Goal: Task Accomplishment & Management: Manage account settings

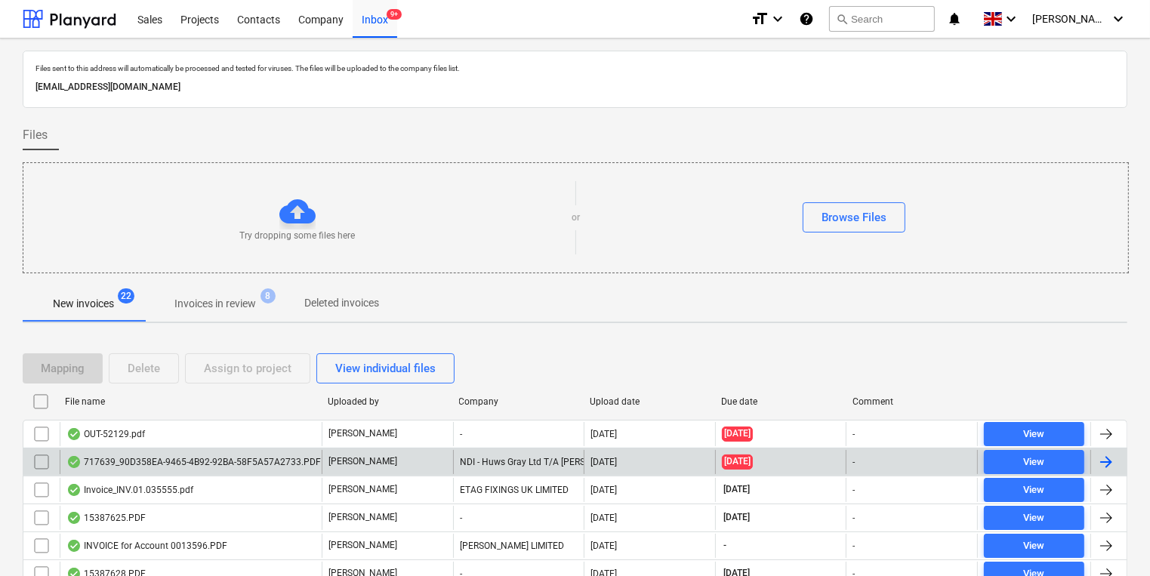
click at [260, 450] on div "717639_90D358EA-9465-4B92-92BA-58F5A57A2733.PDF" at bounding box center [191, 462] width 262 height 24
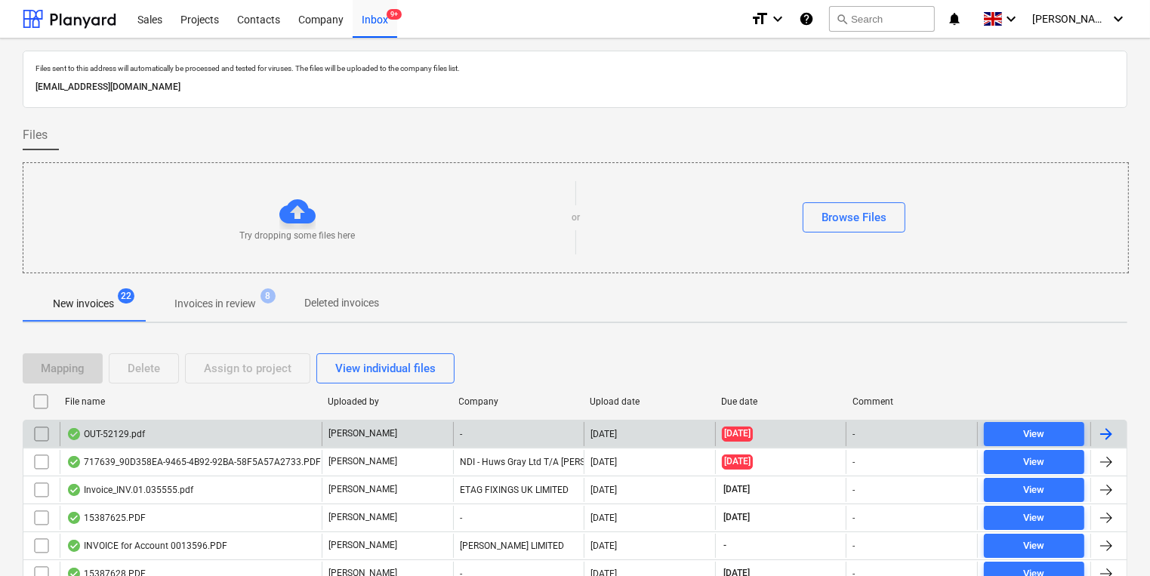
click at [146, 440] on div "OUT-52129.pdf" at bounding box center [191, 434] width 262 height 24
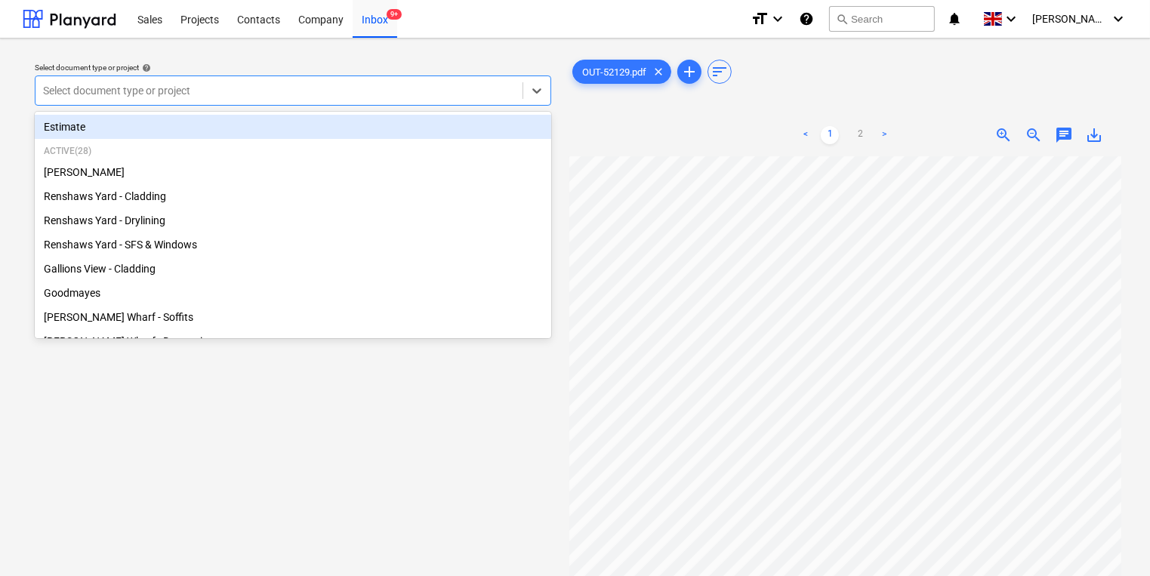
click at [272, 91] on div at bounding box center [279, 90] width 472 height 15
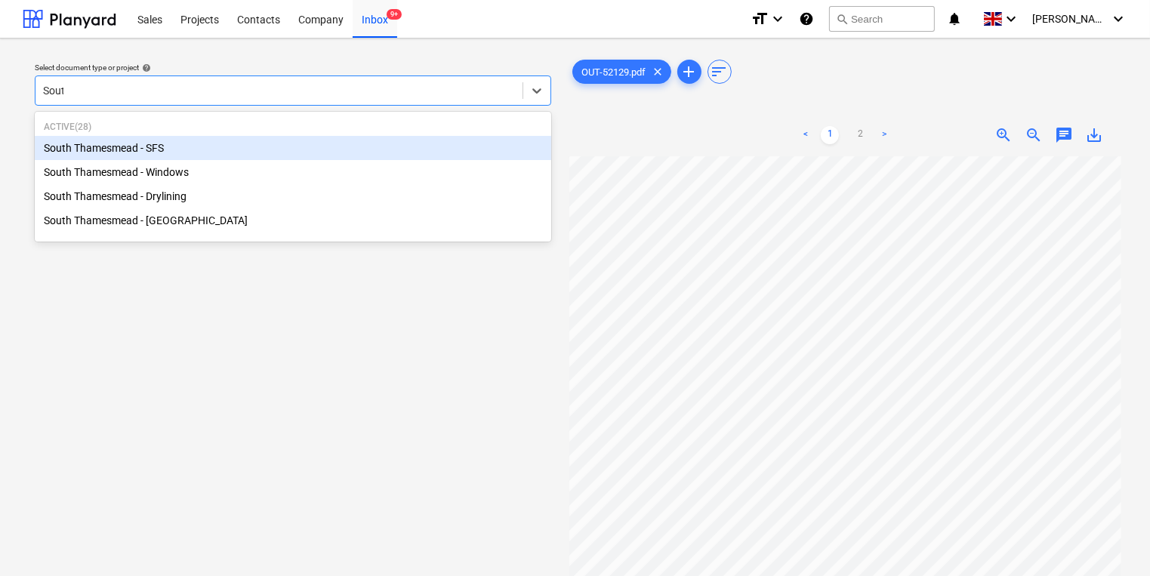
type input "South"
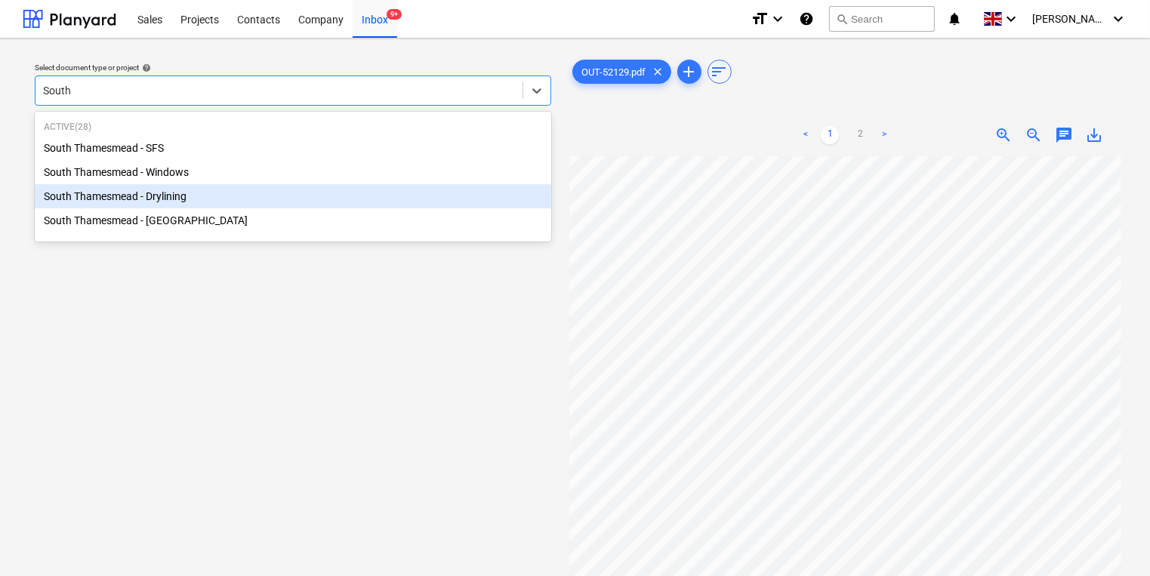
click at [413, 199] on div "South Thamesmead - Drylining" at bounding box center [293, 196] width 517 height 24
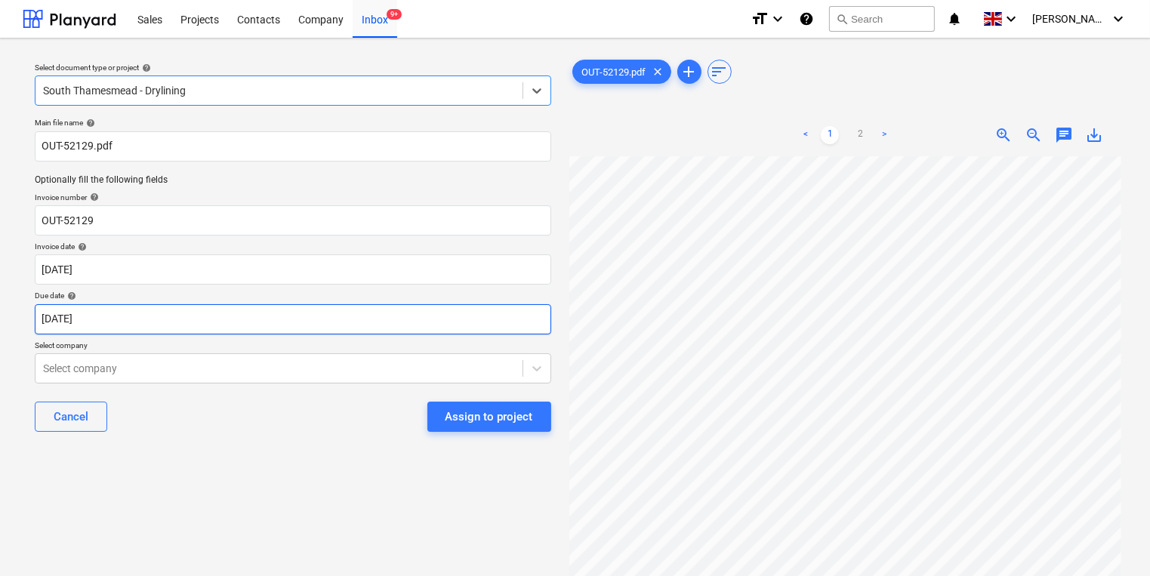
click at [208, 312] on body "Sales Projects Contacts Company Inbox 9+ format_size keyboard_arrow_down help s…" at bounding box center [575, 288] width 1150 height 576
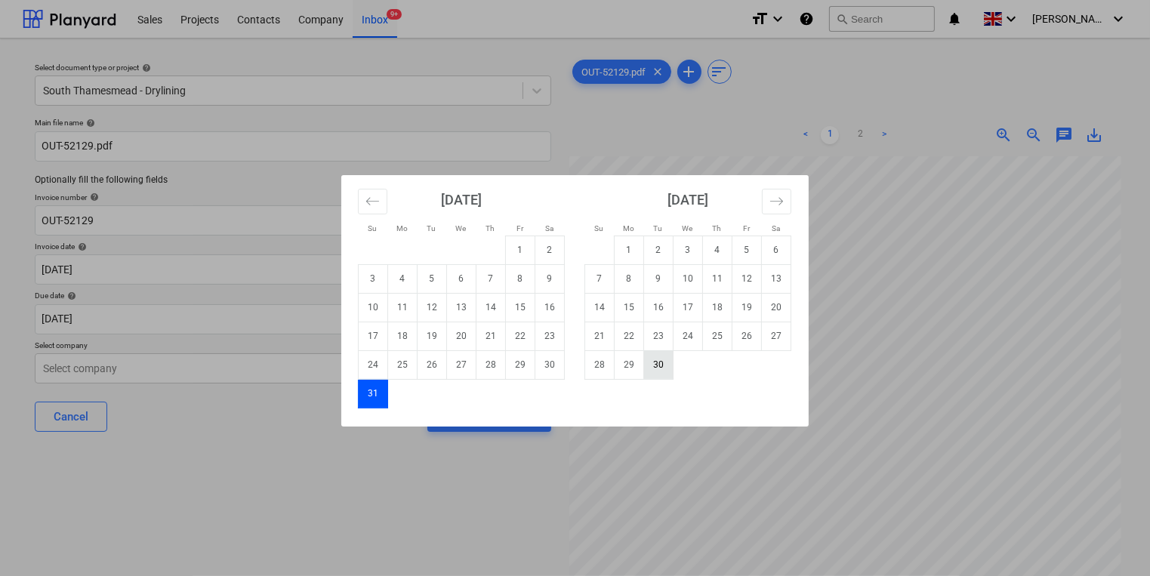
click at [667, 363] on td "30" at bounding box center [658, 364] width 29 height 29
type input "[DATE]"
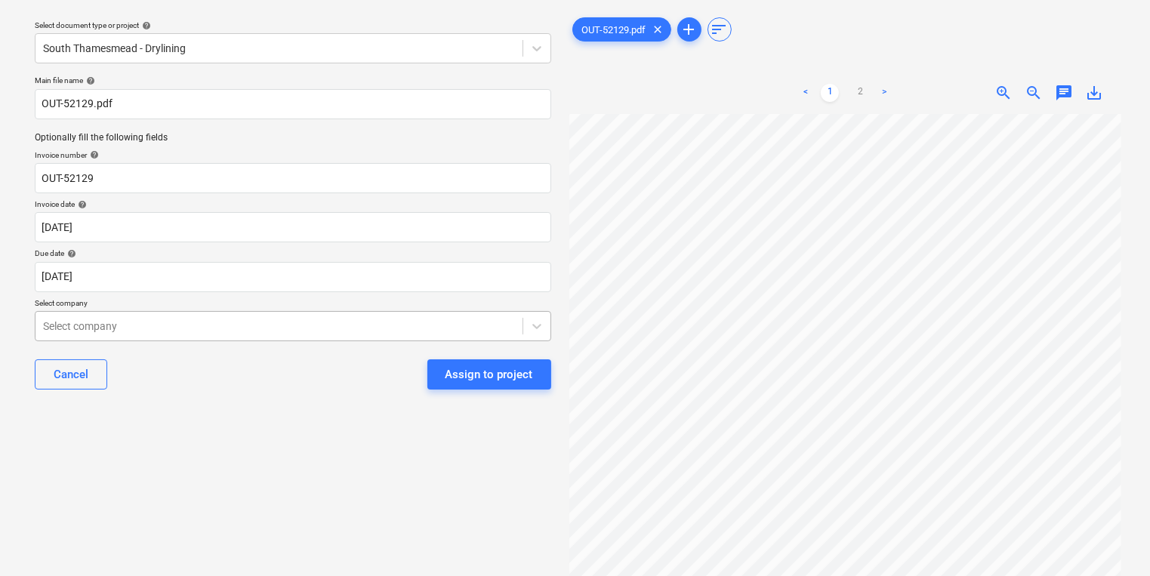
click at [405, 375] on body "Sales Projects Contacts Company Inbox 9+ format_size keyboard_arrow_down help s…" at bounding box center [575, 246] width 1150 height 576
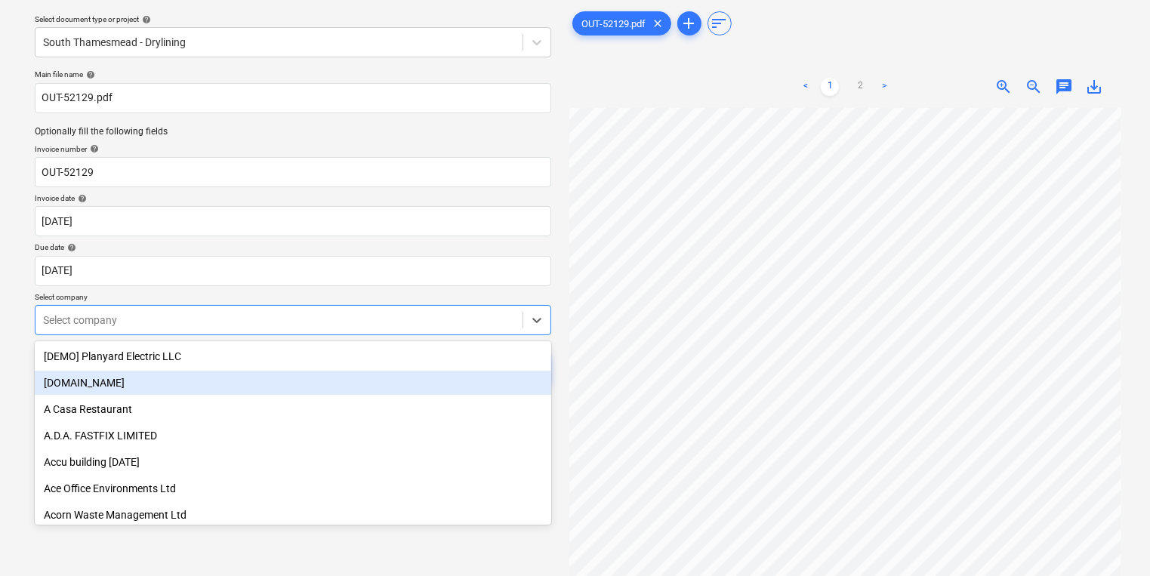
scroll to position [48, 0]
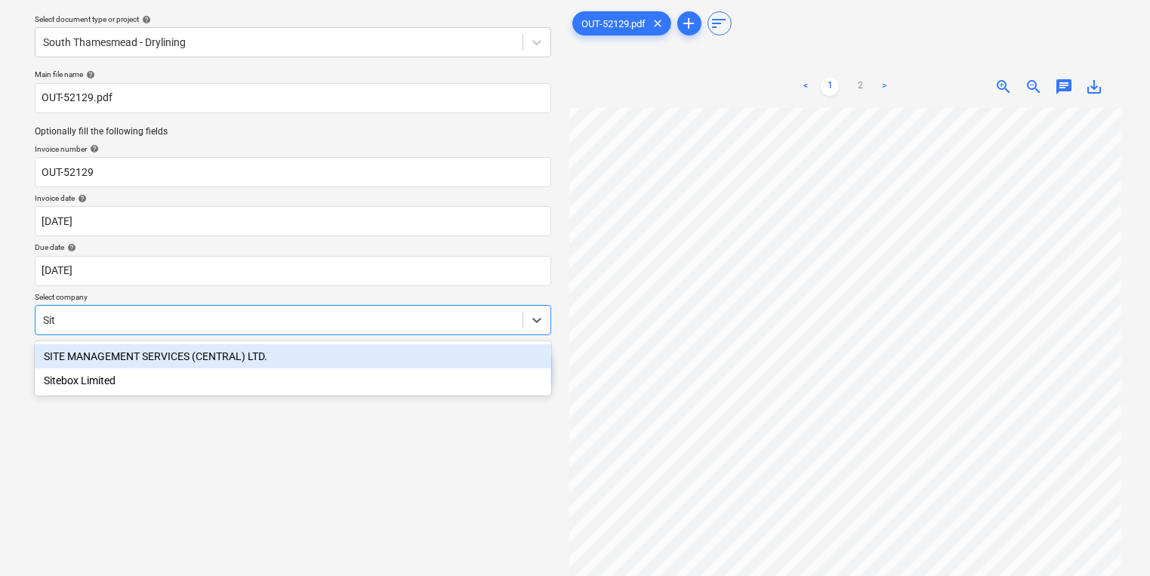
type input "Site"
click at [307, 350] on div "SITE MANAGEMENT SERVICES (CENTRAL) LTD." at bounding box center [293, 356] width 517 height 24
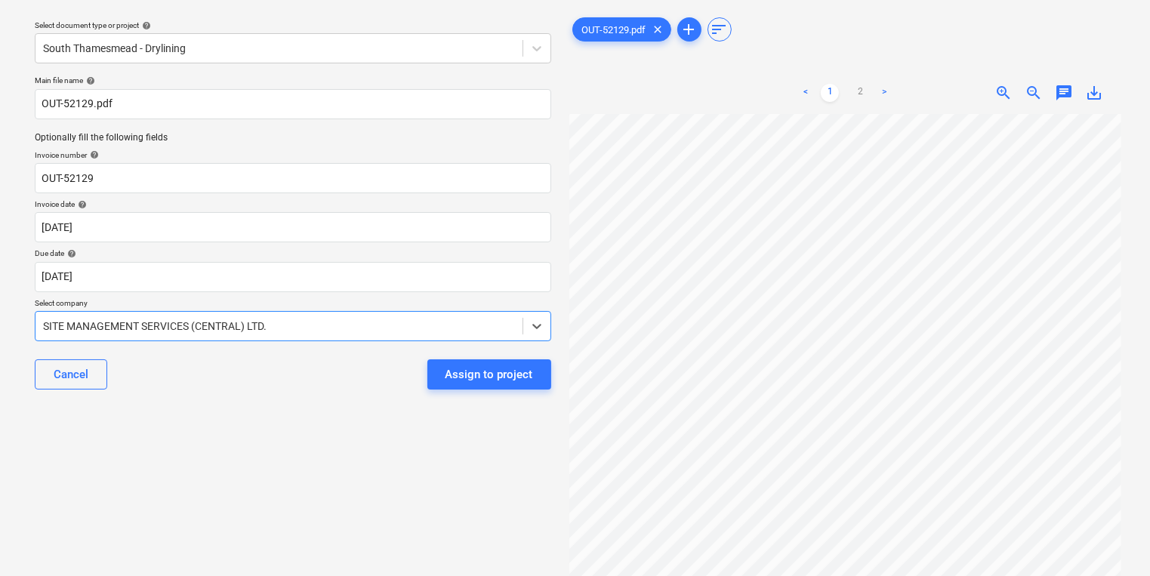
scroll to position [0, 0]
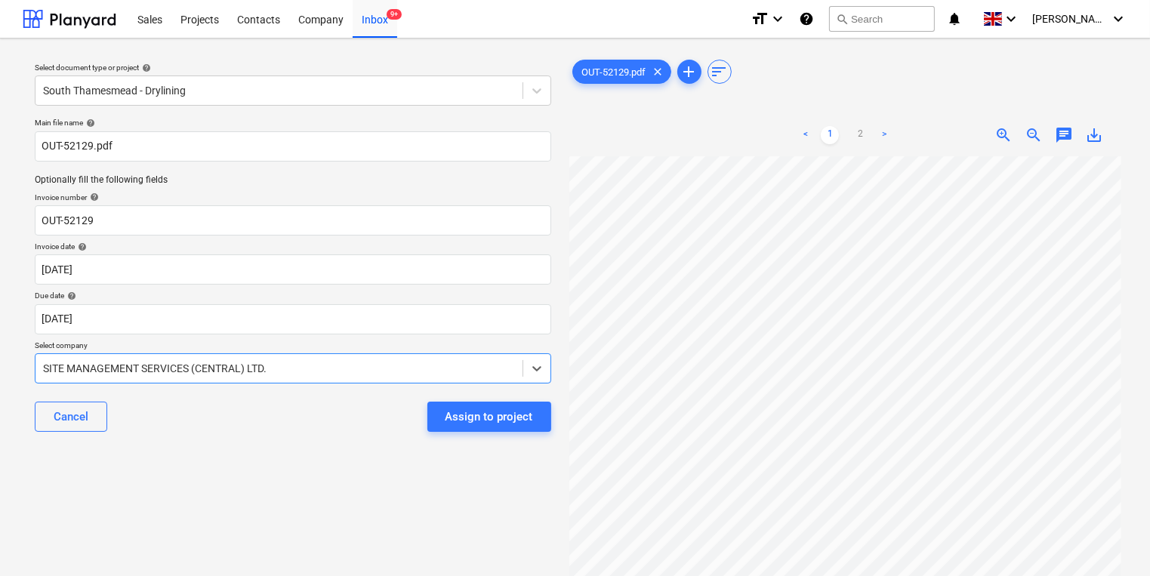
click at [477, 415] on div "Assign to project" at bounding box center [490, 417] width 88 height 20
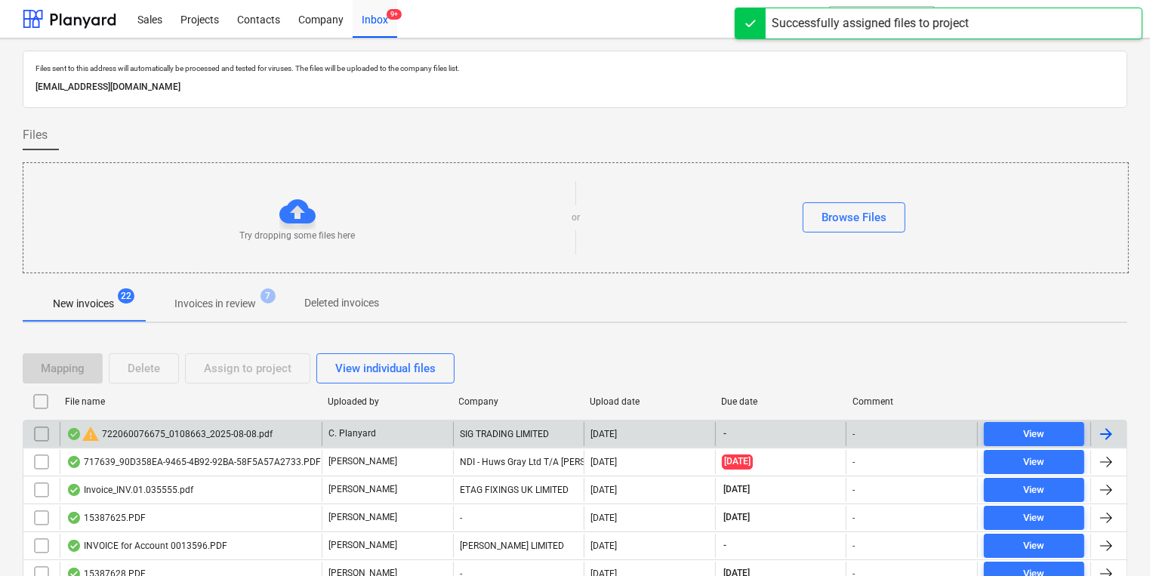
click at [482, 434] on div "SIG TRADING LIMITED" at bounding box center [518, 434] width 131 height 24
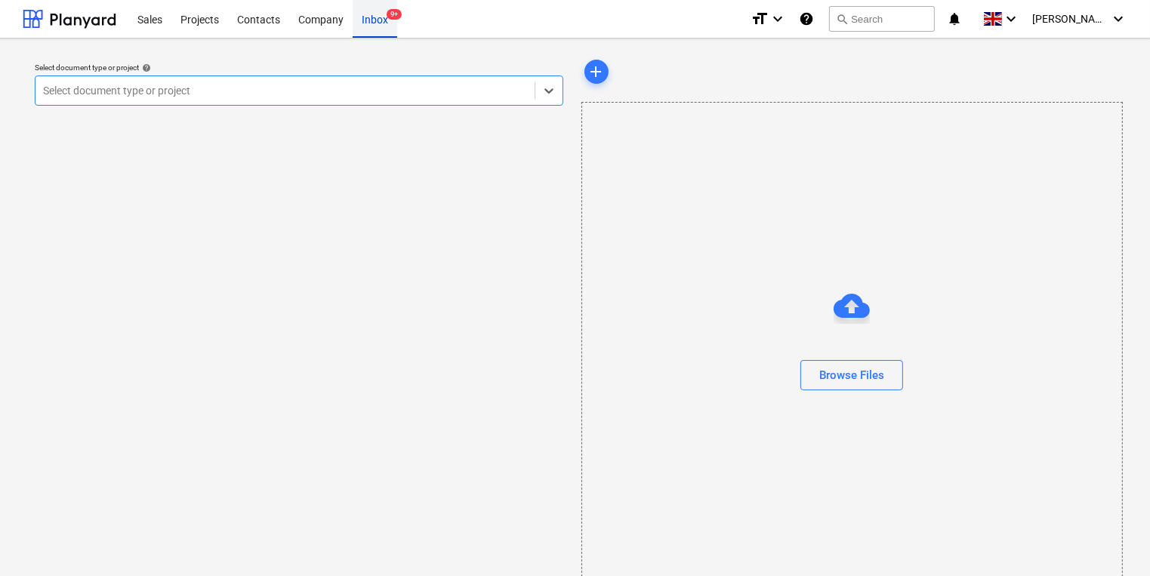
click at [353, 20] on div "Inbox 9+" at bounding box center [375, 18] width 45 height 39
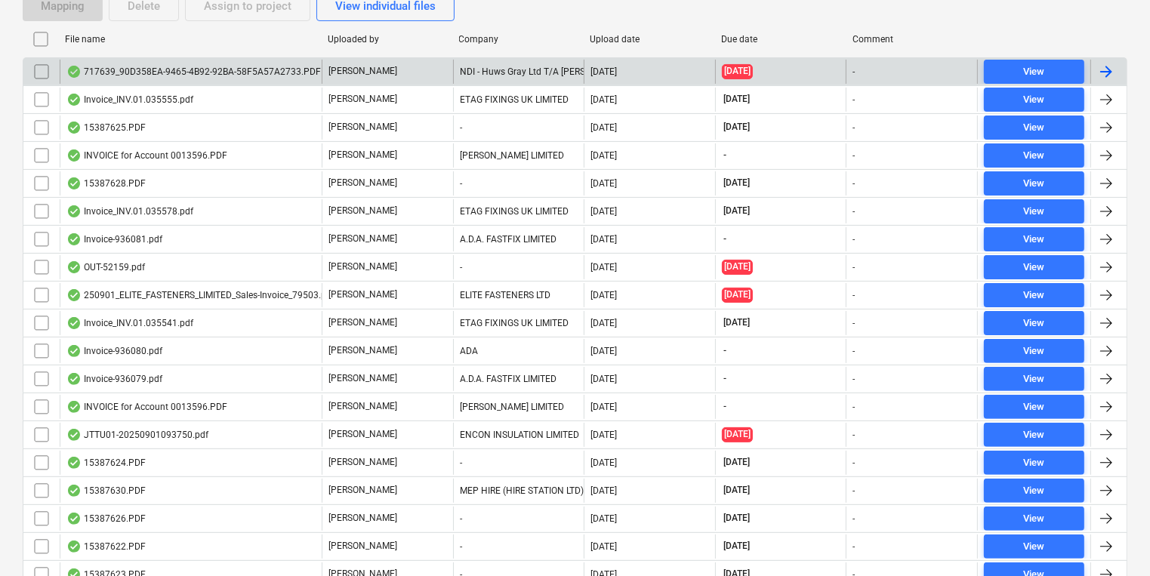
click at [271, 78] on div "717639_90D358EA-9465-4B92-92BA-58F5A57A2733.PDF" at bounding box center [191, 72] width 262 height 24
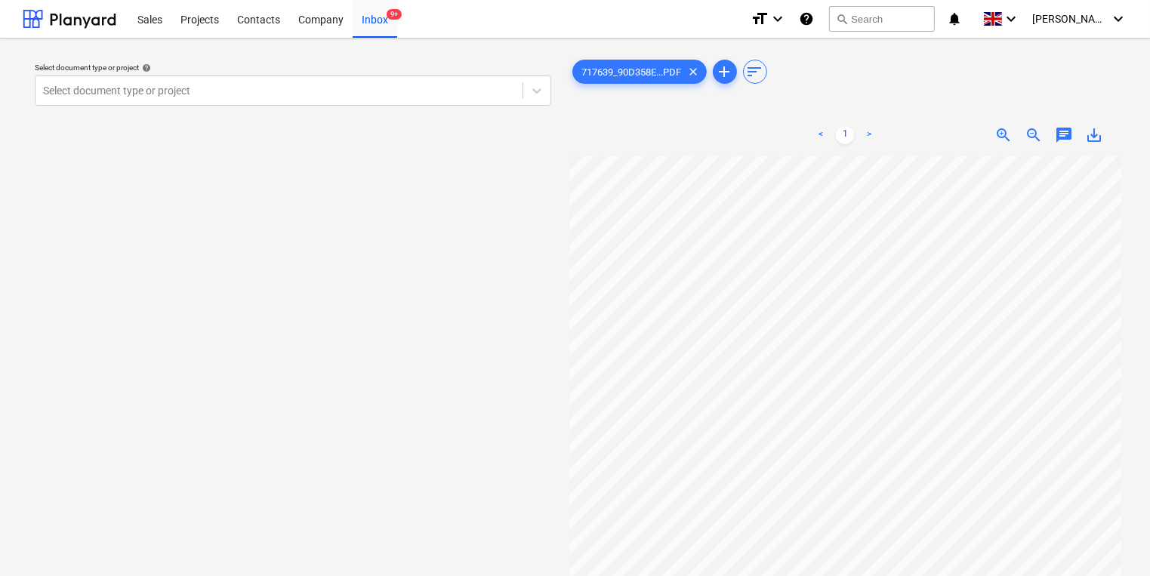
scroll to position [0, 35]
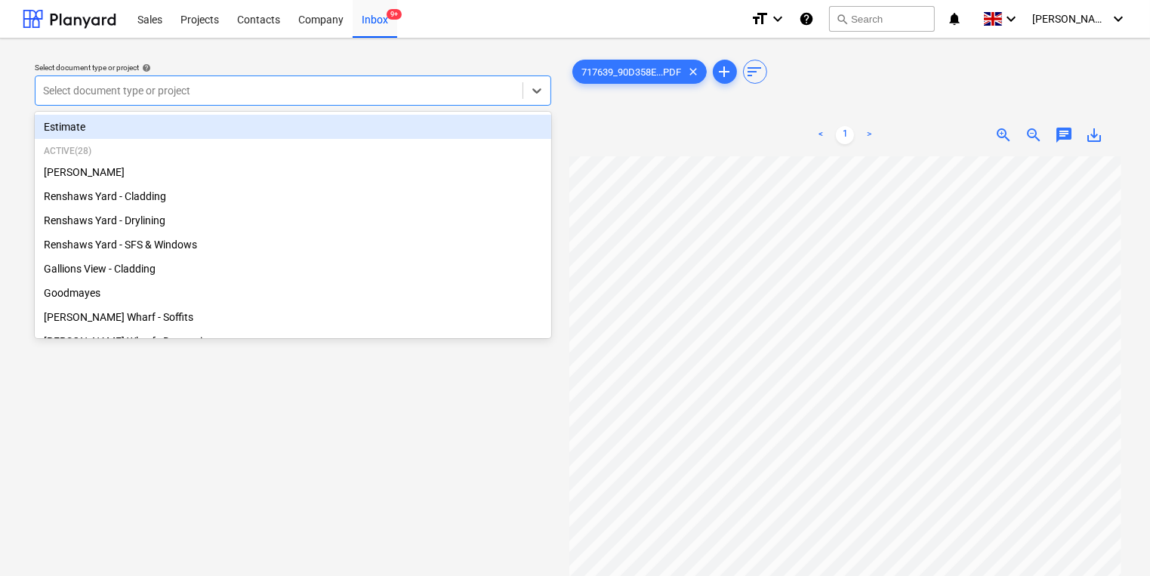
click at [234, 94] on div at bounding box center [279, 90] width 472 height 15
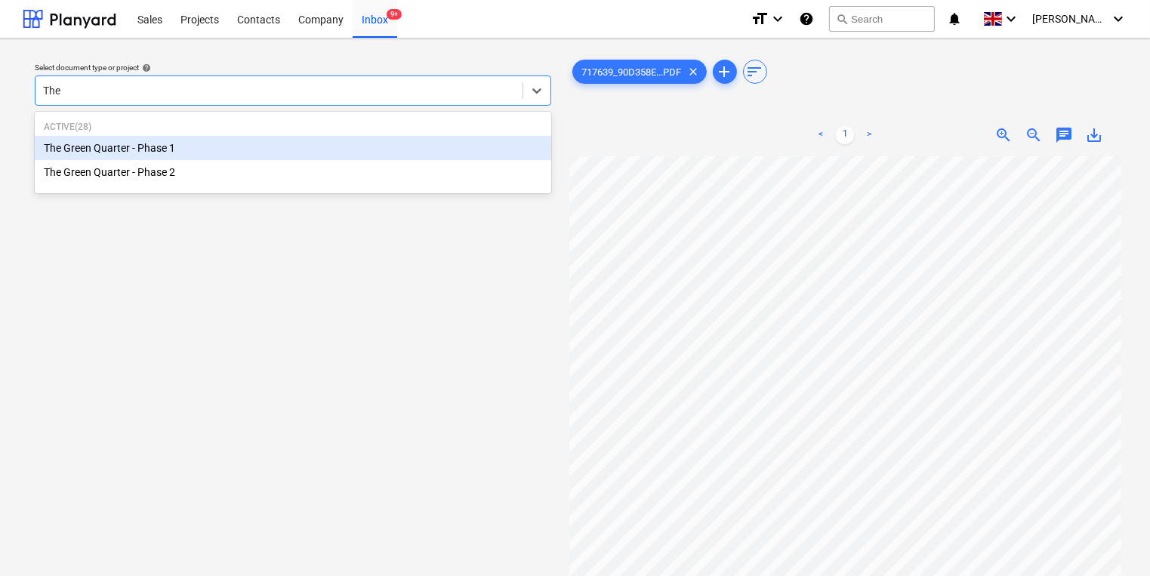
type input "The G"
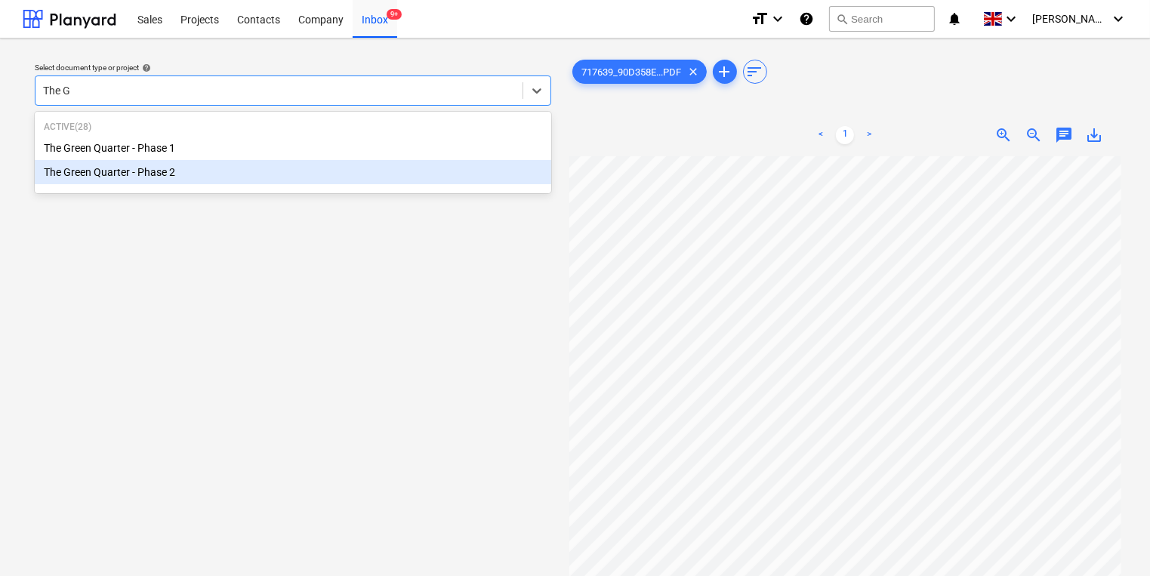
click at [269, 166] on div "The Green Quarter - Phase 2" at bounding box center [293, 172] width 517 height 24
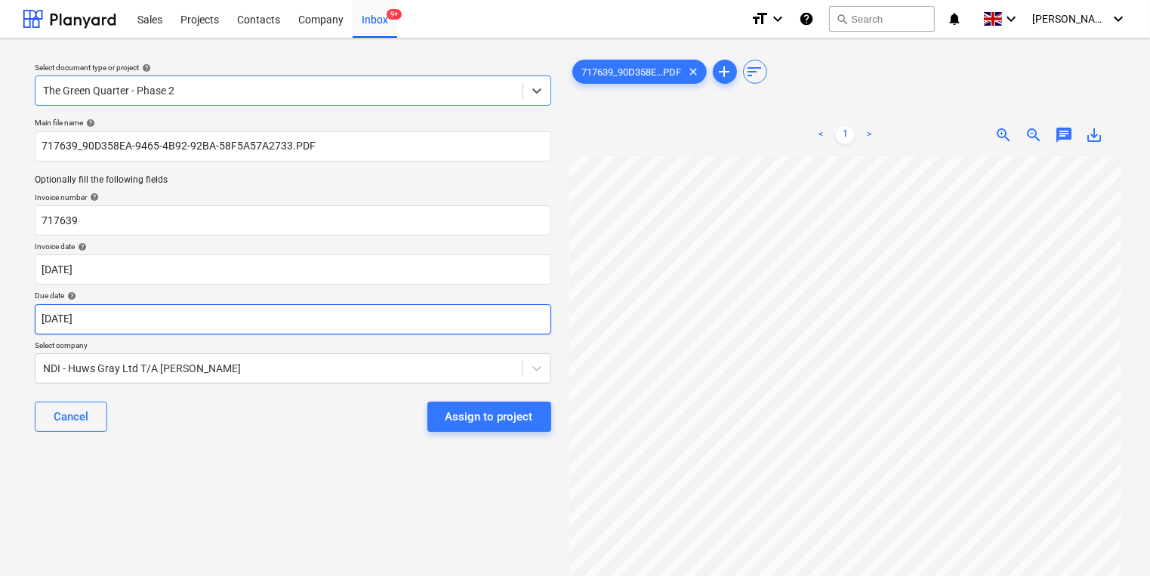
click at [262, 305] on body "Sales Projects Contacts Company Inbox 9+ format_size keyboard_arrow_down help s…" at bounding box center [575, 288] width 1150 height 576
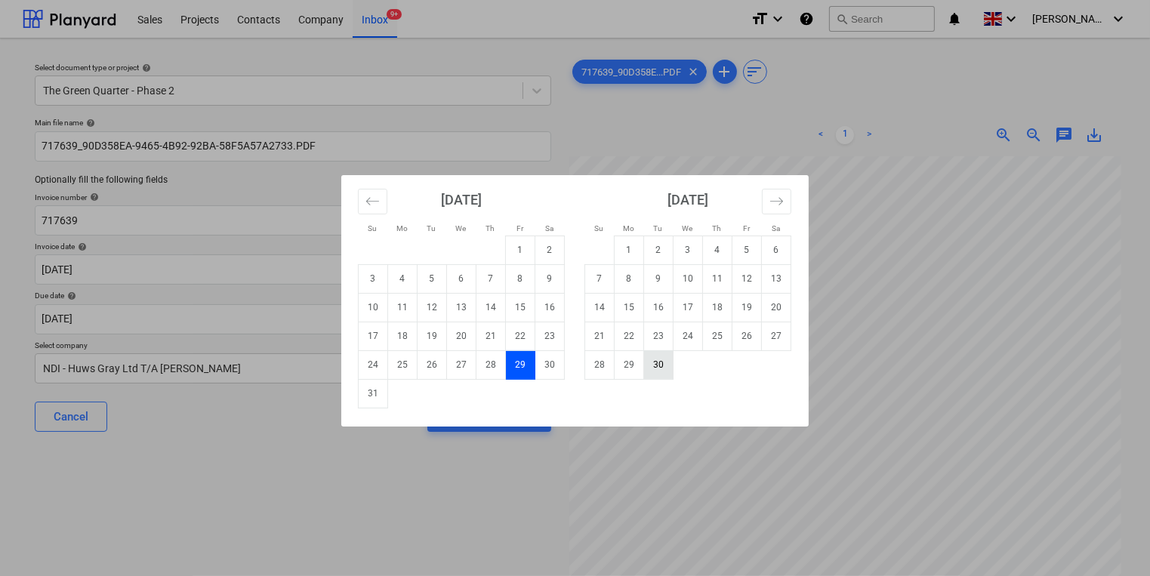
click at [667, 378] on td "30" at bounding box center [658, 364] width 29 height 29
type input "[DATE]"
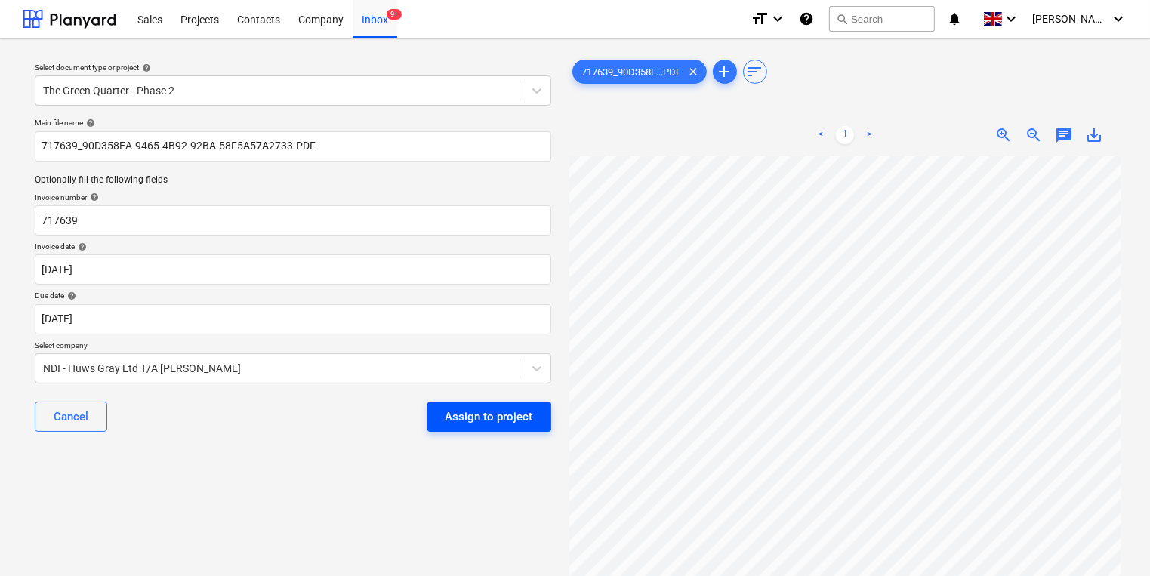
click at [482, 419] on div "Assign to project" at bounding box center [490, 417] width 88 height 20
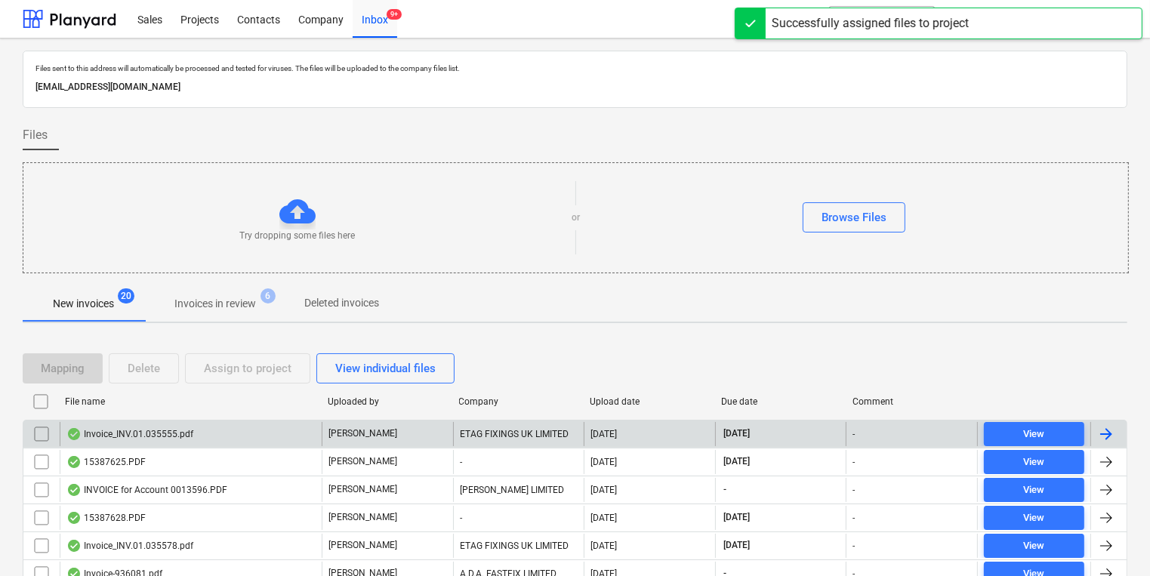
click at [487, 420] on div "Invoice_INV.01.035555.pdf C. Stevens ETAG FIXINGS UK LIMITED 01.09.2025 30.09.2…" at bounding box center [575, 434] width 1105 height 28
click at [486, 430] on div "ETAG FIXINGS UK LIMITED" at bounding box center [518, 434] width 131 height 24
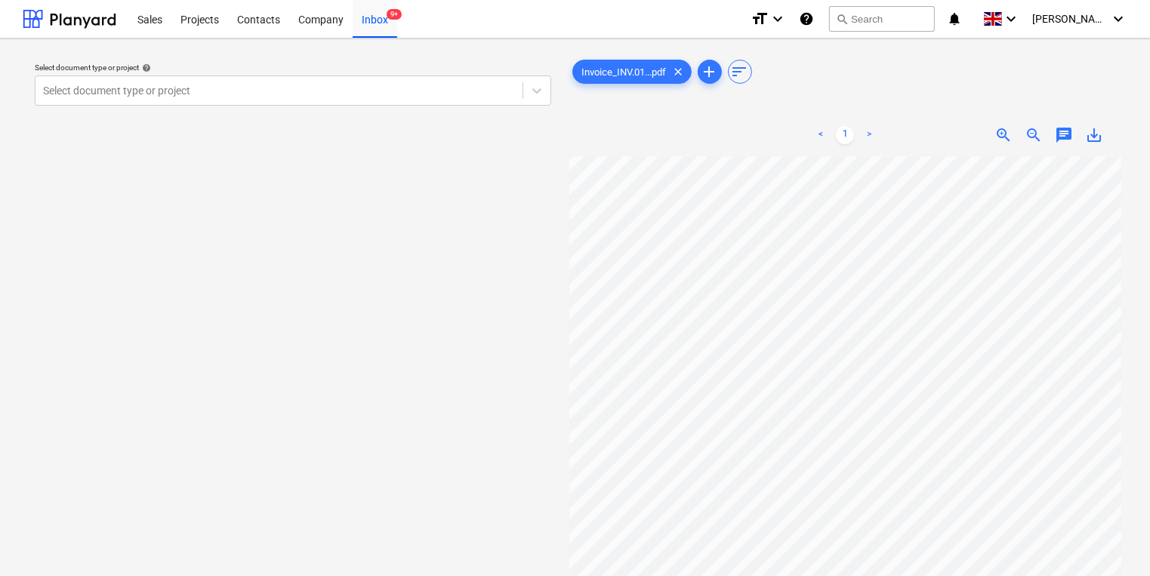
scroll to position [14, 21]
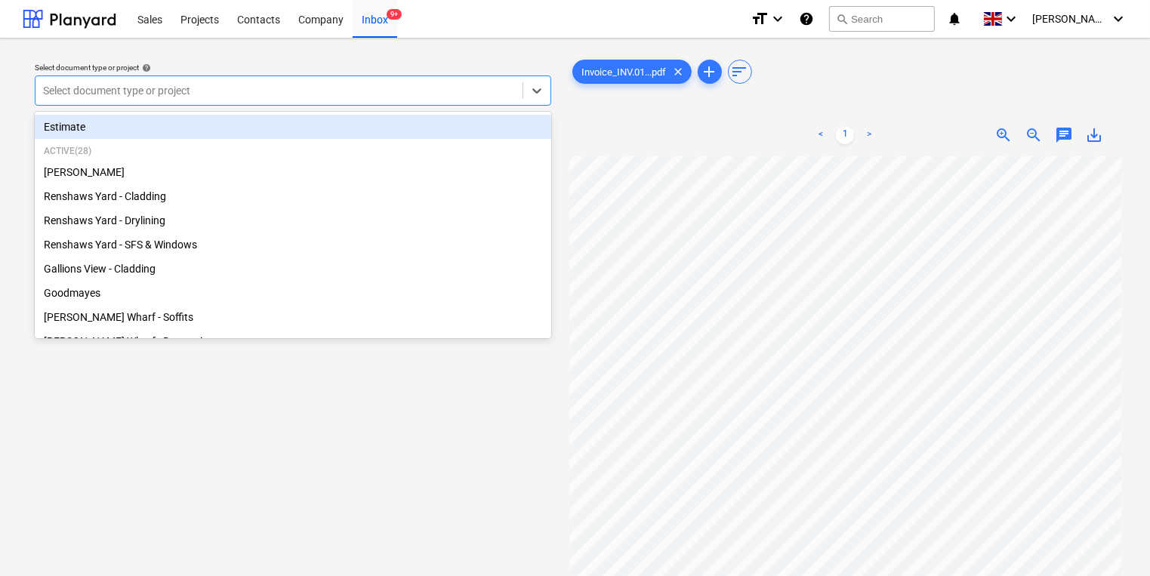
drag, startPoint x: 476, startPoint y: 94, endPoint x: 503, endPoint y: 94, distance: 27.2
click at [503, 94] on div at bounding box center [279, 90] width 472 height 15
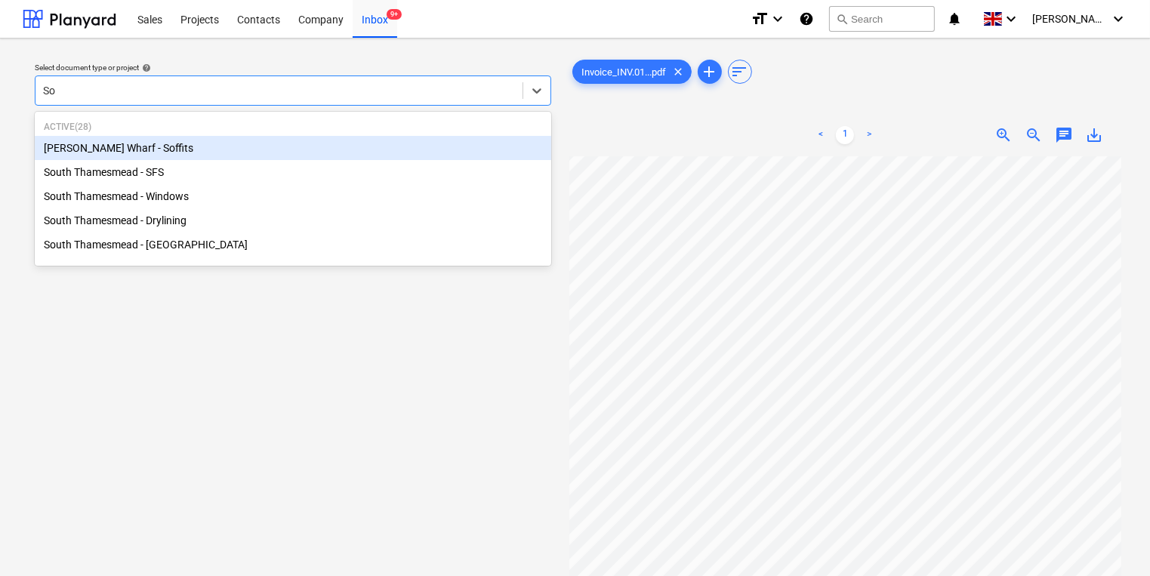
type input "Sou"
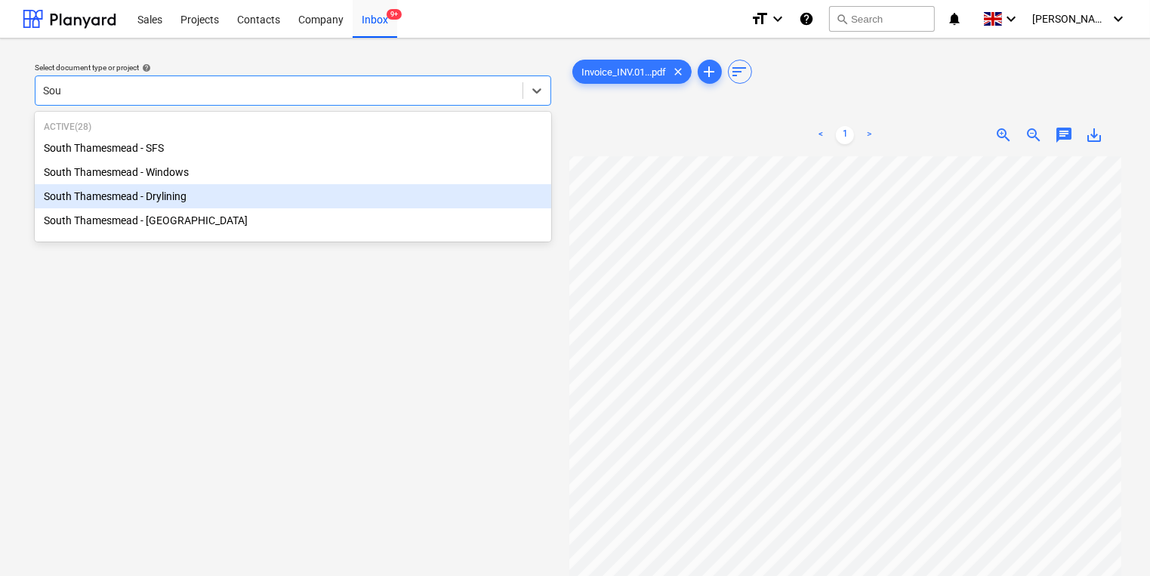
click at [464, 205] on div "South Thamesmead - Drylining" at bounding box center [293, 196] width 517 height 24
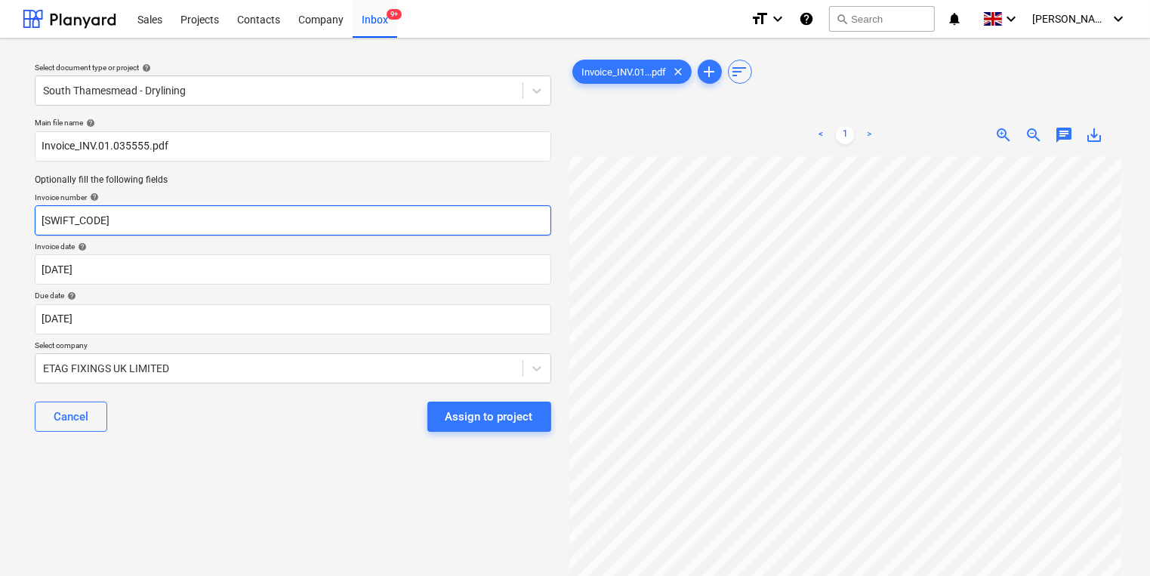
drag, startPoint x: 209, startPoint y: 254, endPoint x: -156, endPoint y: 266, distance: 365.7
click at [0, 266] on html "Sales Projects Contacts Company Inbox 9+ format_size keyboard_arrow_down help s…" at bounding box center [575, 288] width 1150 height 576
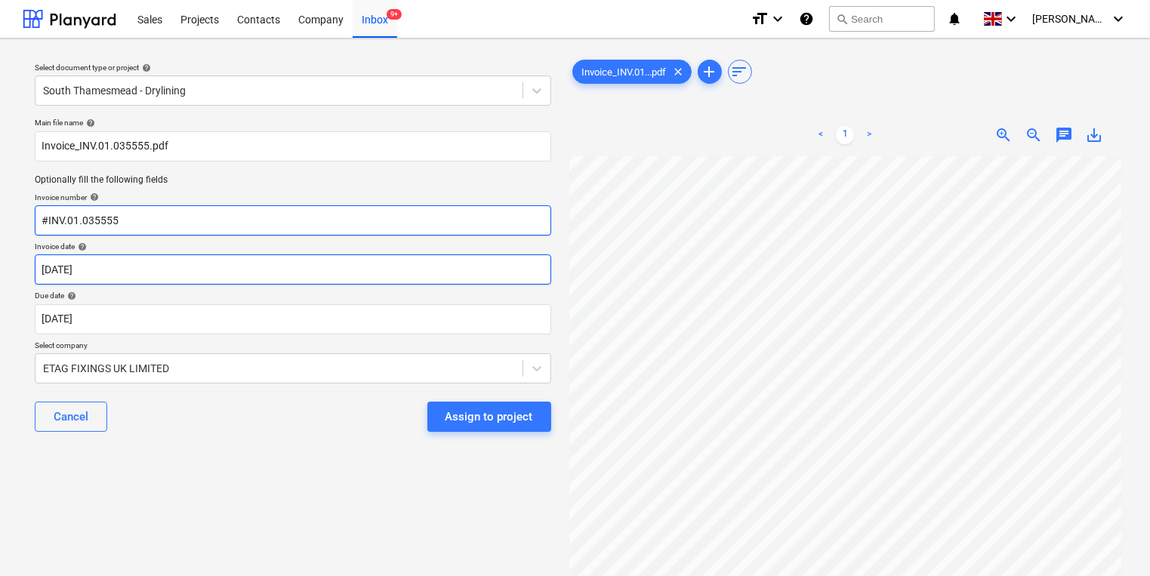
type input "#INV.01.035555"
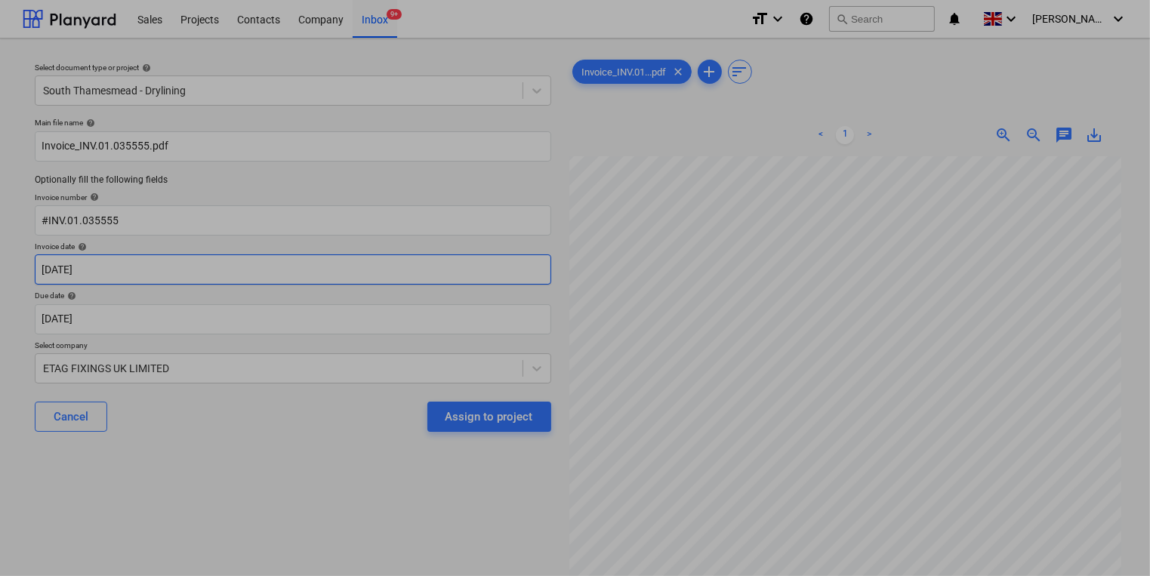
click at [372, 275] on body "Sales Projects Contacts Company Inbox 9+ format_size keyboard_arrow_down help s…" at bounding box center [575, 288] width 1150 height 576
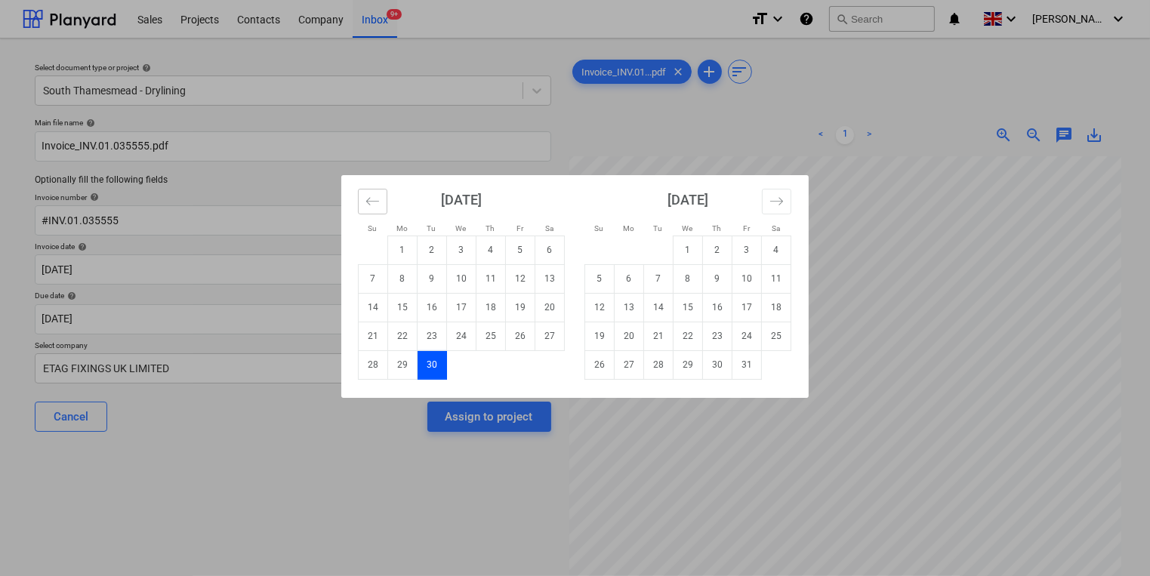
click at [378, 202] on icon "Move backward to switch to the previous month." at bounding box center [372, 201] width 14 height 14
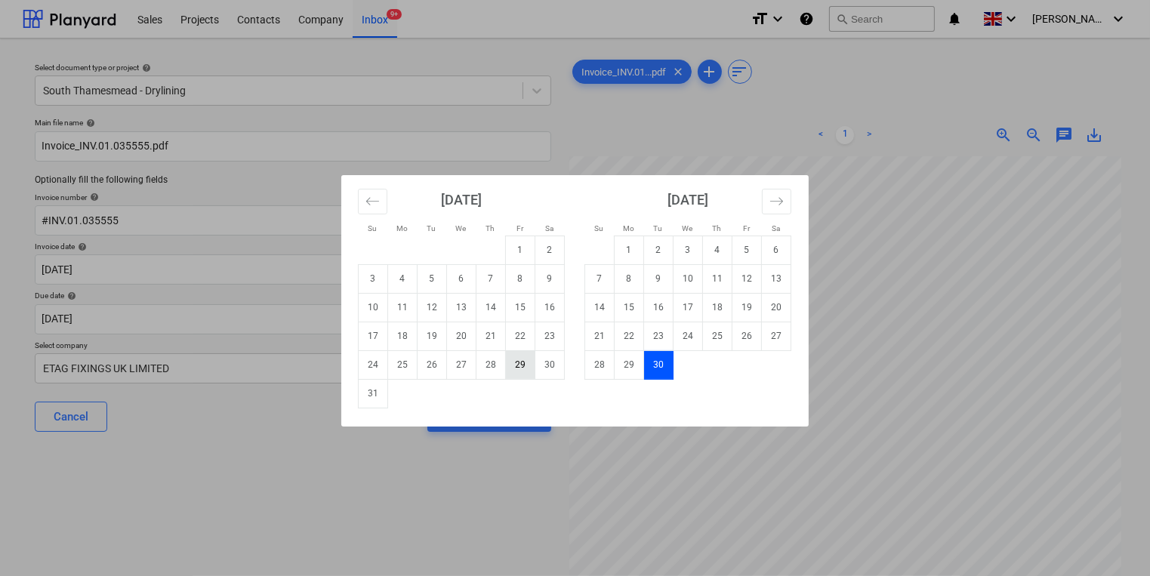
click at [526, 370] on td "29" at bounding box center [520, 364] width 29 height 29
type input "[DATE]"
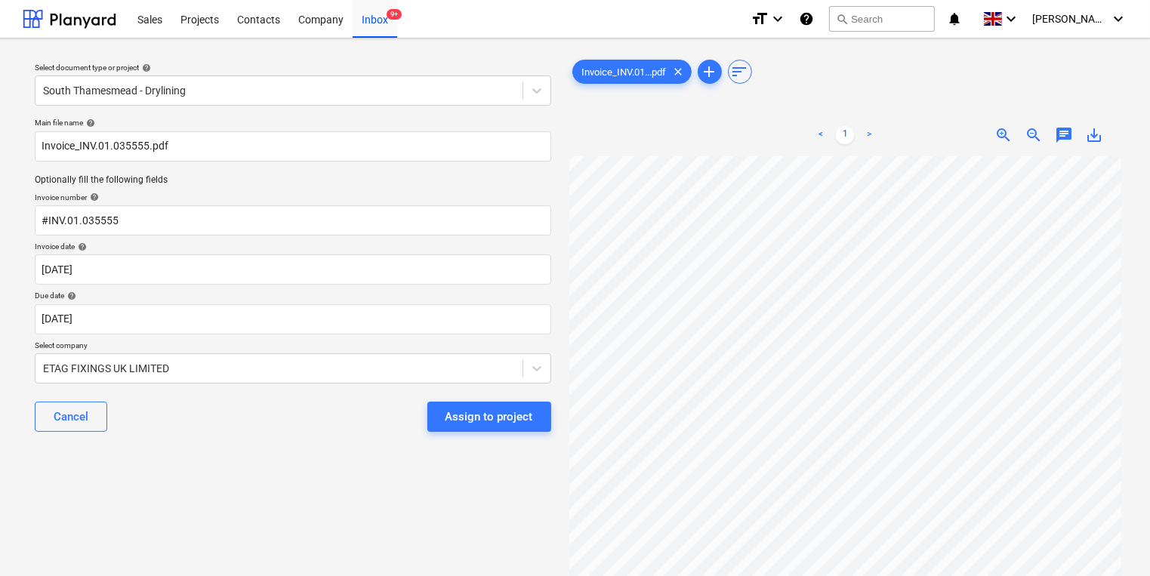
click at [524, 412] on div "Assign to project" at bounding box center [490, 417] width 88 height 20
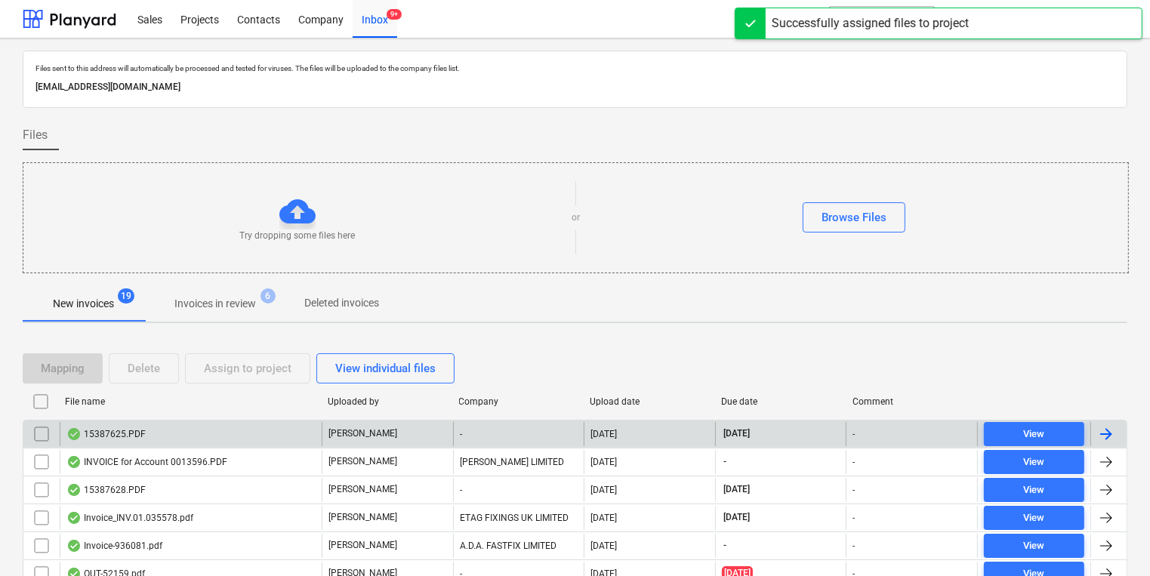
click at [190, 428] on div "15387625.PDF" at bounding box center [191, 434] width 262 height 24
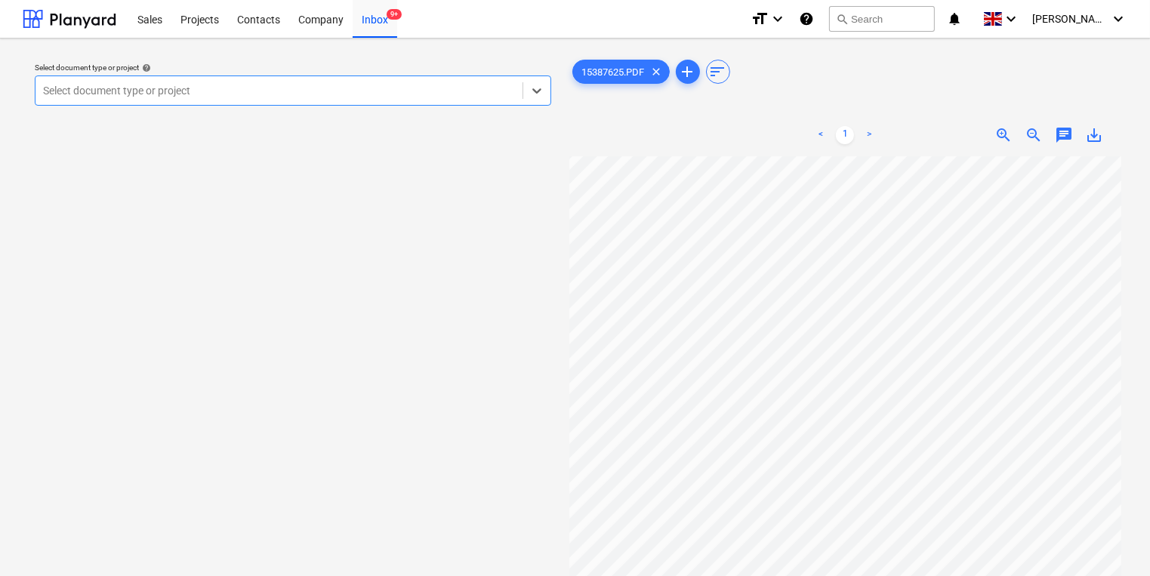
scroll to position [181, 0]
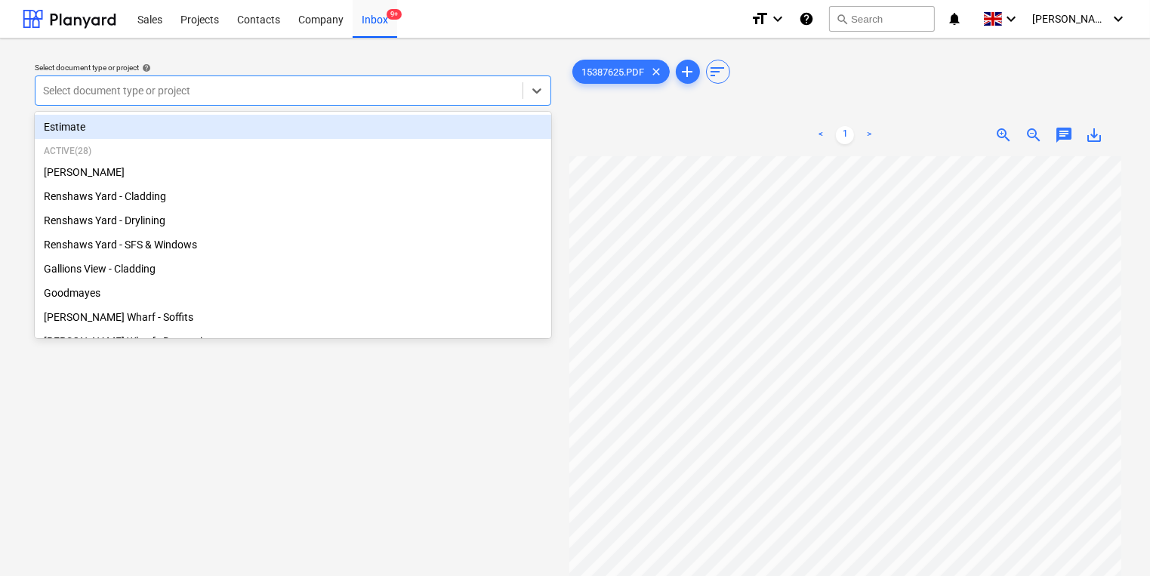
click at [341, 88] on div at bounding box center [279, 90] width 472 height 15
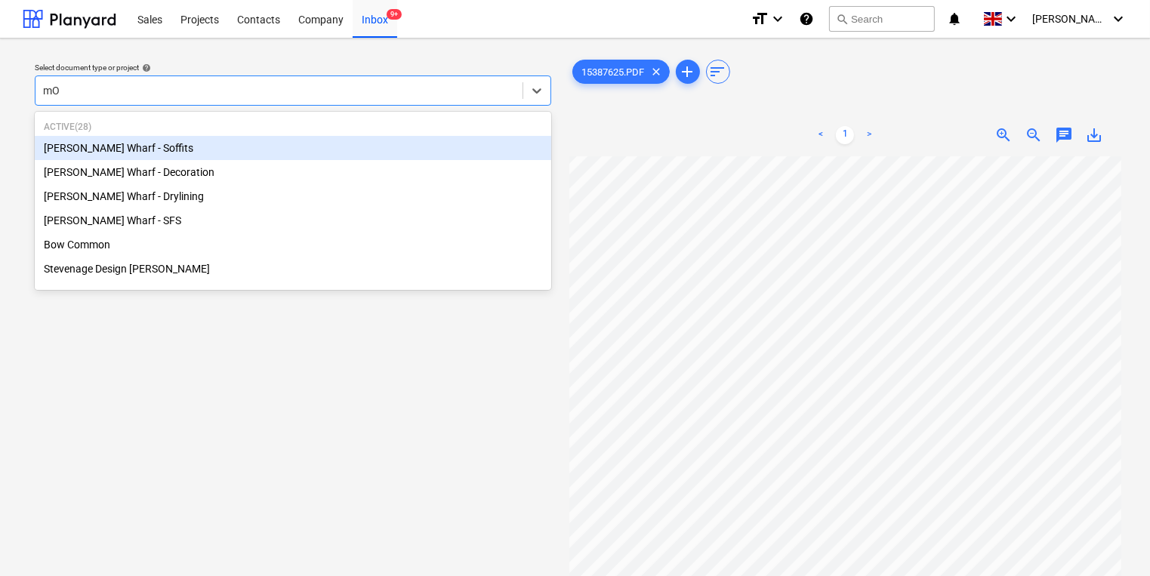
type input "mON"
click at [348, 144] on div "[PERSON_NAME] Wharf - Soffits" at bounding box center [293, 148] width 517 height 24
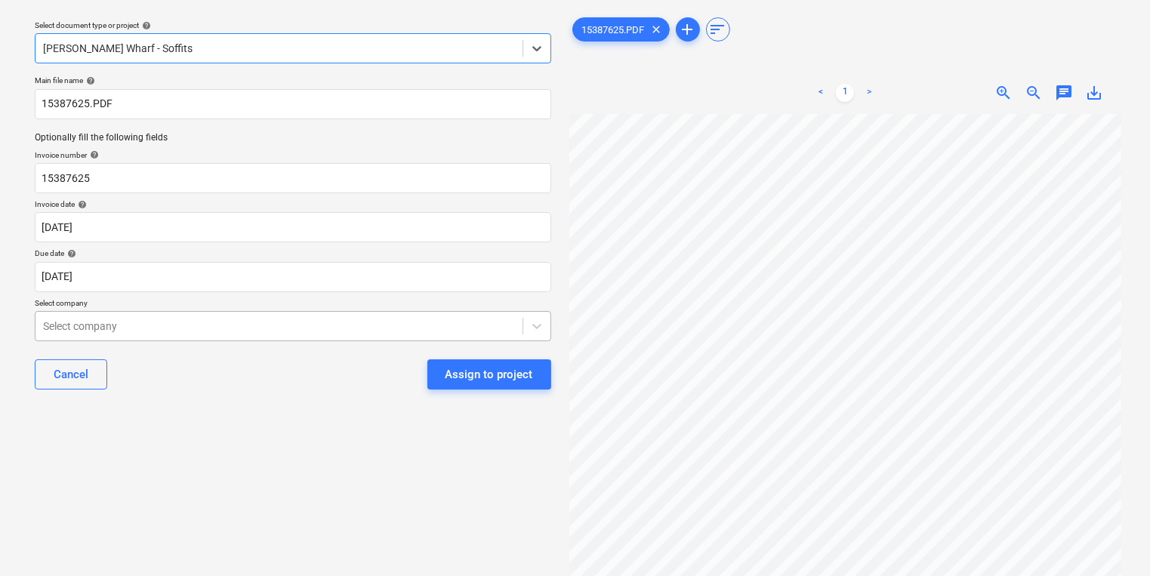
click at [393, 373] on body "Sales Projects Contacts Company Inbox 9+ format_size keyboard_arrow_down help s…" at bounding box center [575, 246] width 1150 height 576
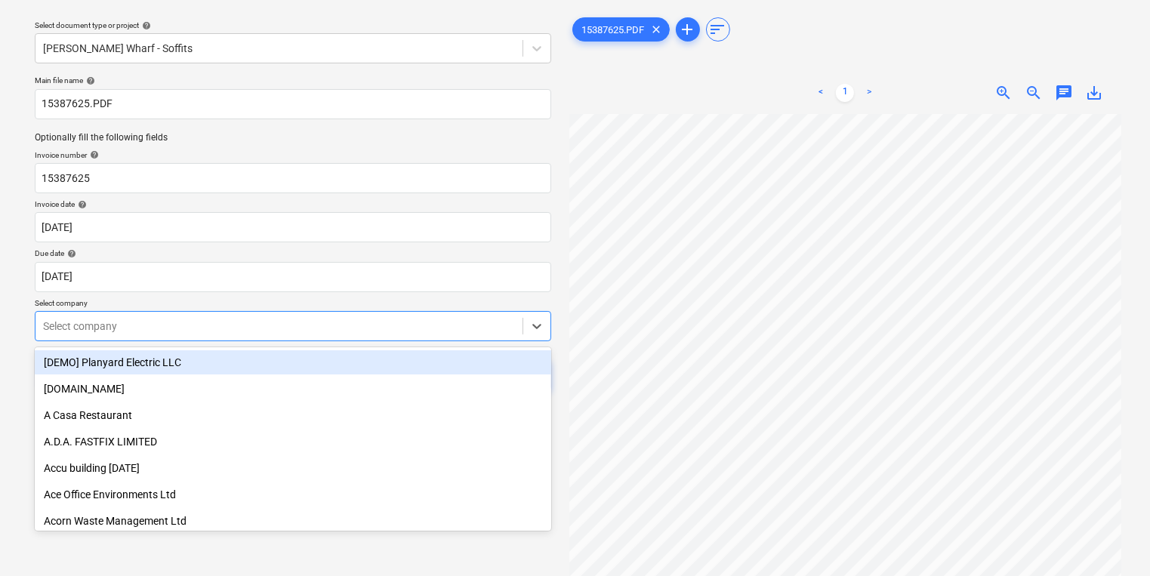
scroll to position [48, 0]
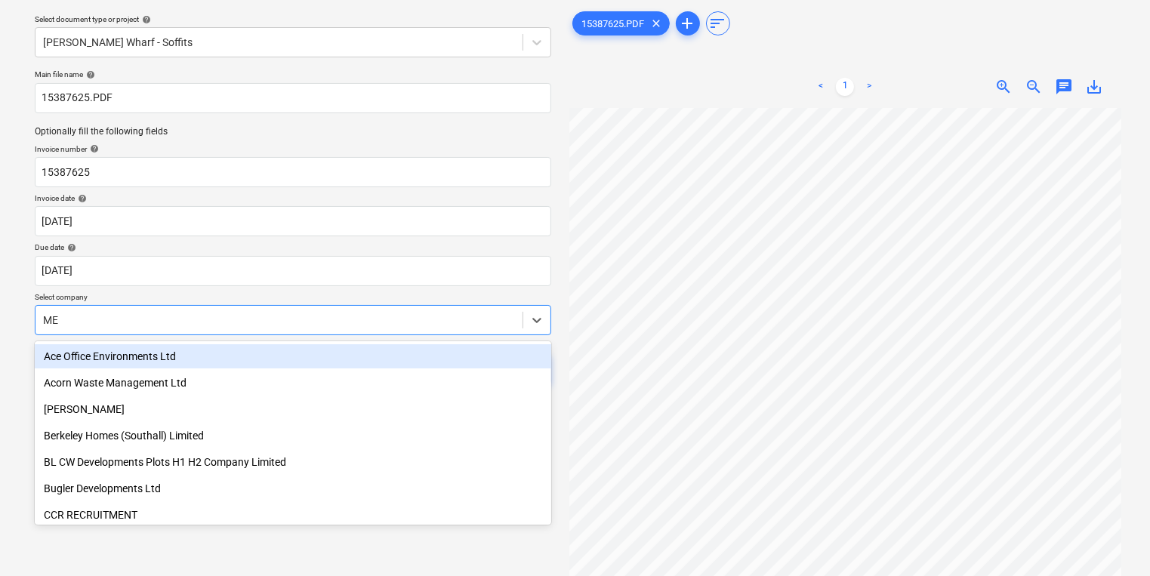
type input "MEP"
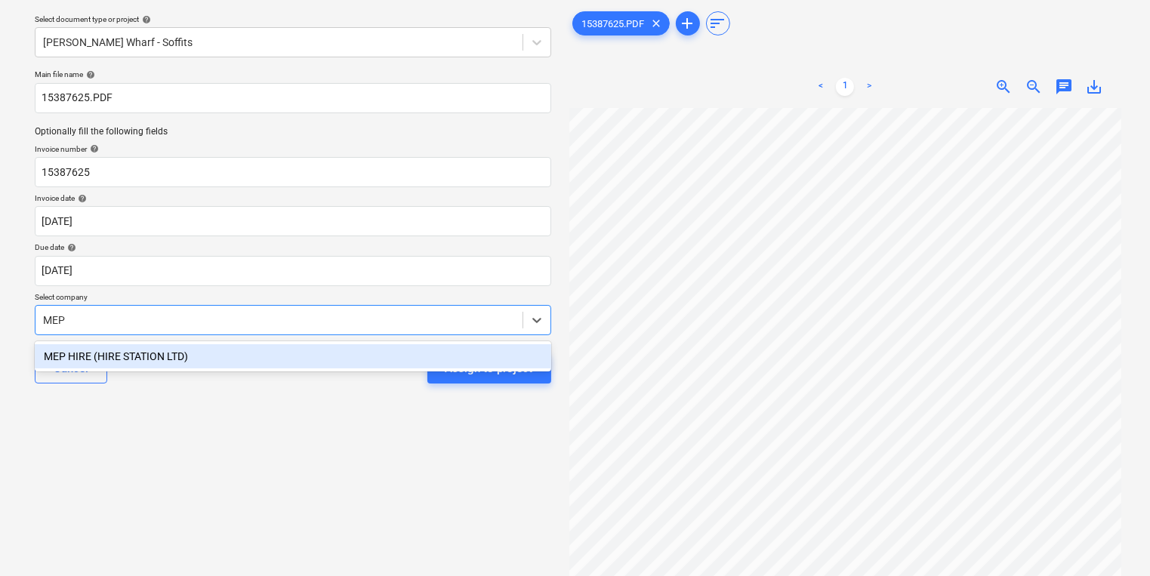
click at [512, 344] on div "MEP HIRE (HIRE STATION LTD)" at bounding box center [293, 356] width 517 height 24
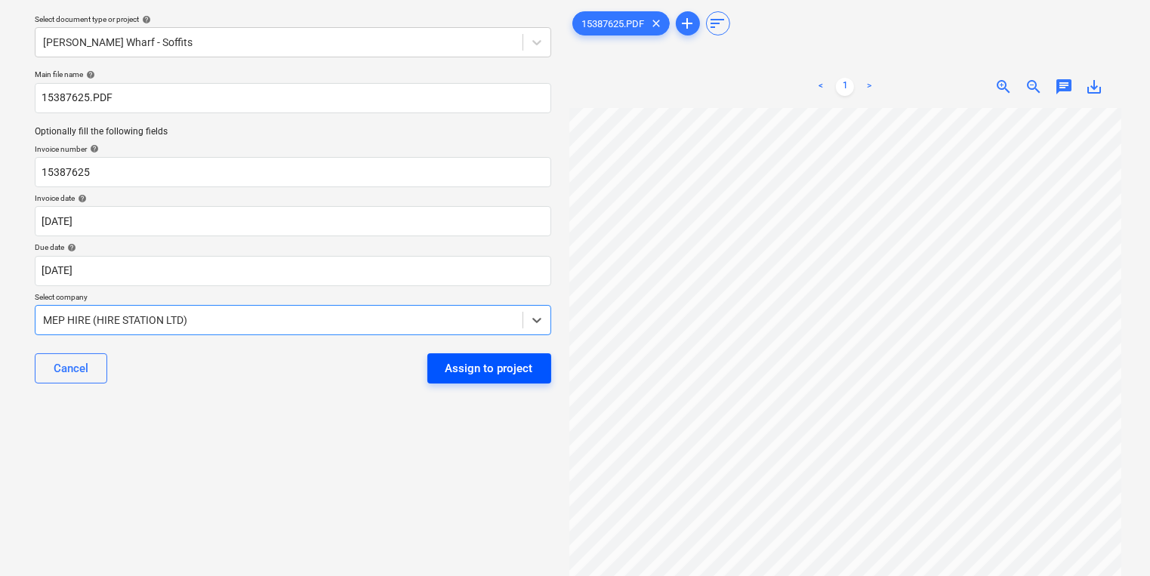
click at [501, 362] on div "Assign to project" at bounding box center [490, 369] width 88 height 20
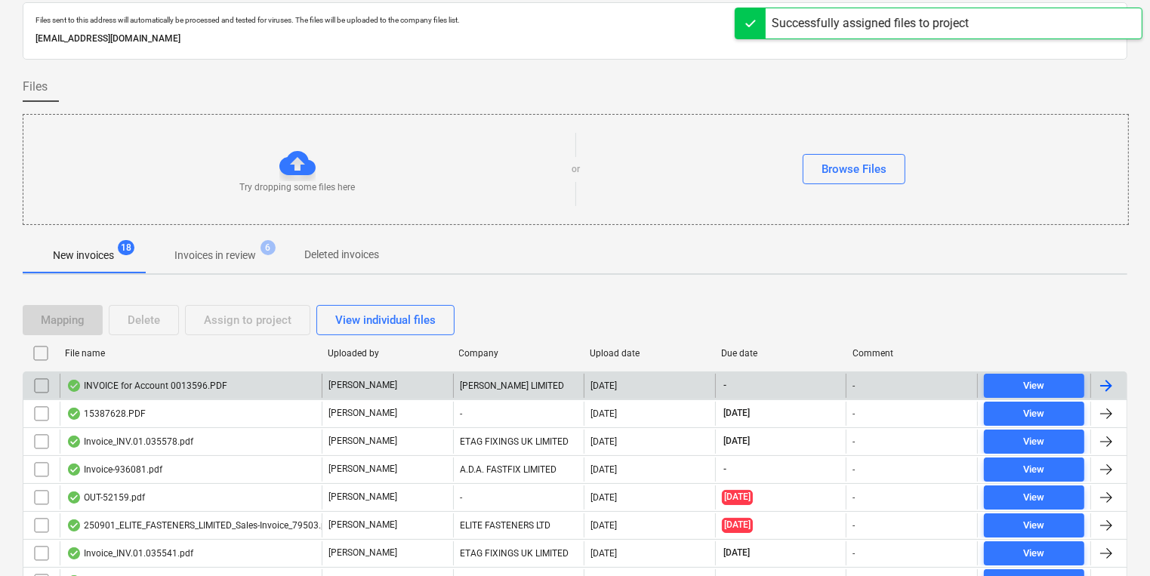
click at [375, 384] on div "[PERSON_NAME]" at bounding box center [387, 386] width 131 height 24
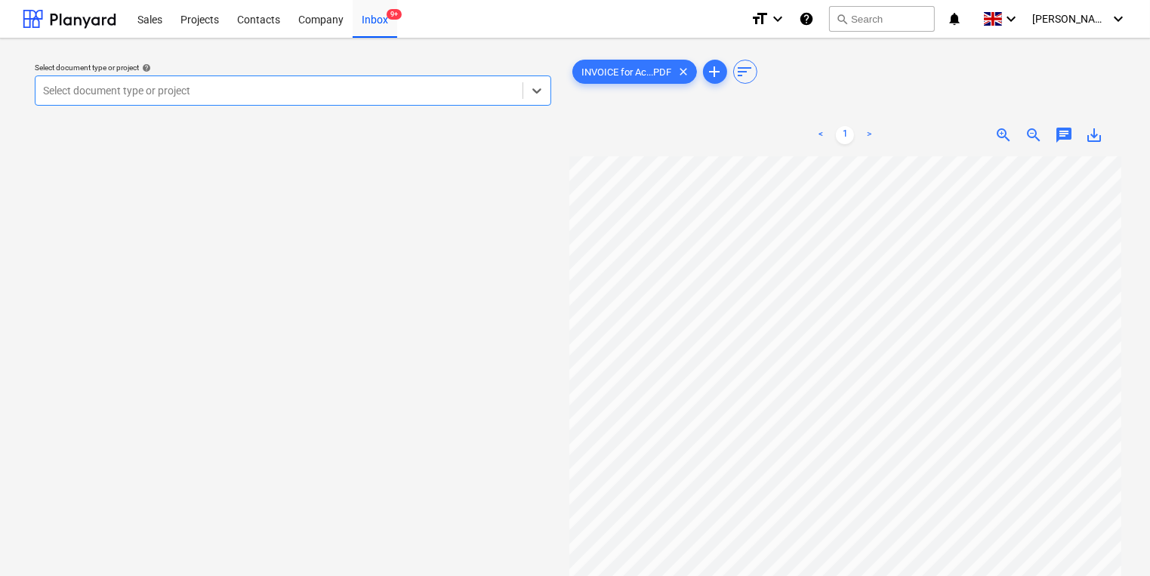
scroll to position [60, 0]
click at [390, 89] on div at bounding box center [279, 90] width 472 height 15
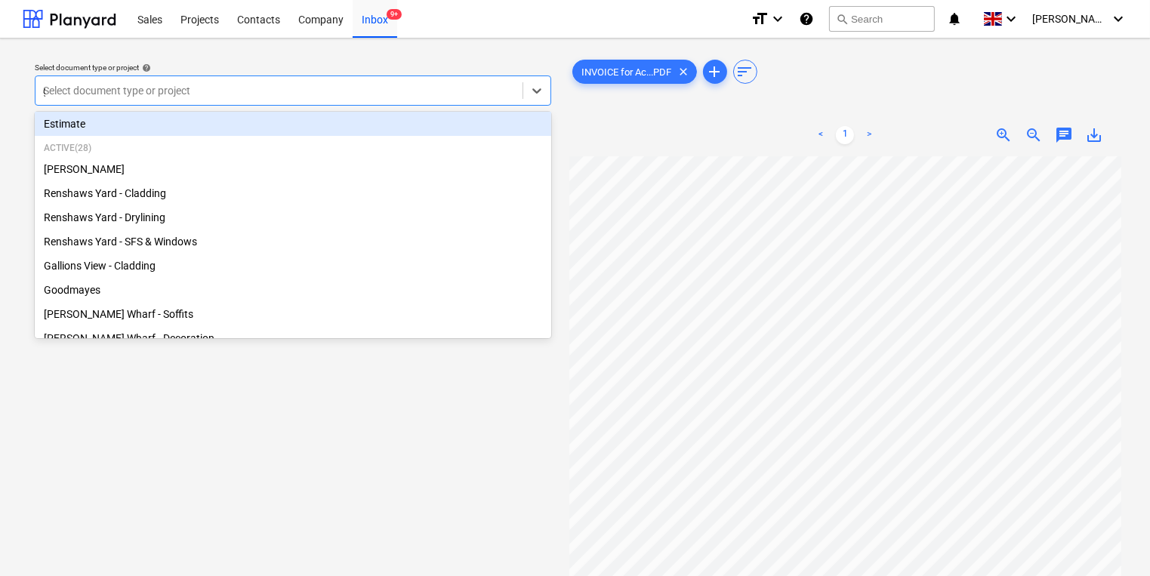
scroll to position [0, 0]
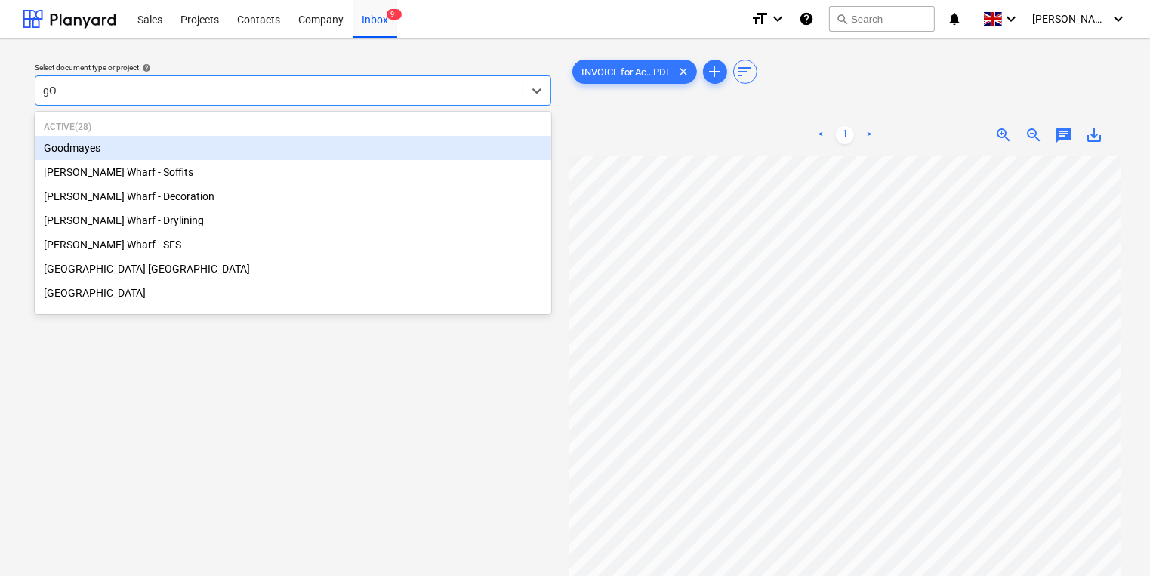
type input "g"
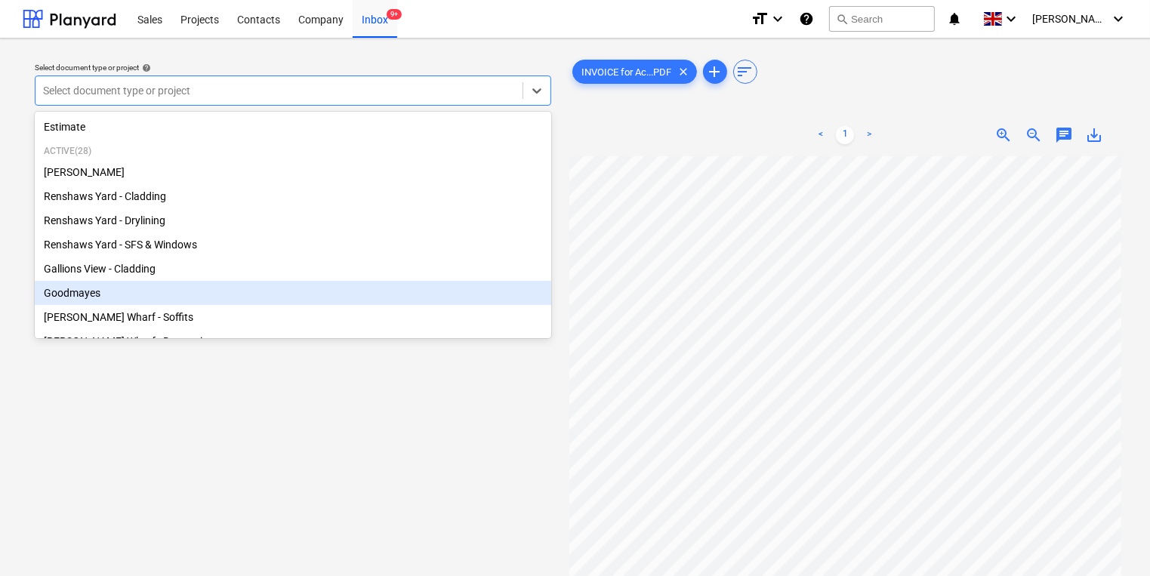
type input "F"
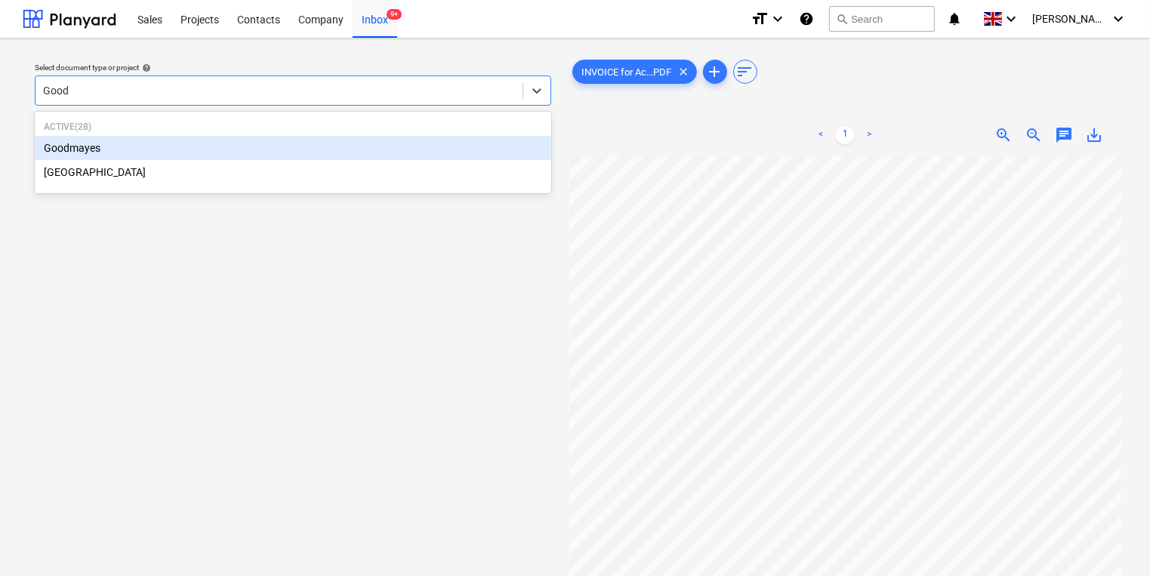
type input "Goodm"
click at [433, 130] on p "Active ( 28 )" at bounding box center [293, 127] width 498 height 13
click at [441, 146] on div "Goodmayes" at bounding box center [293, 148] width 517 height 24
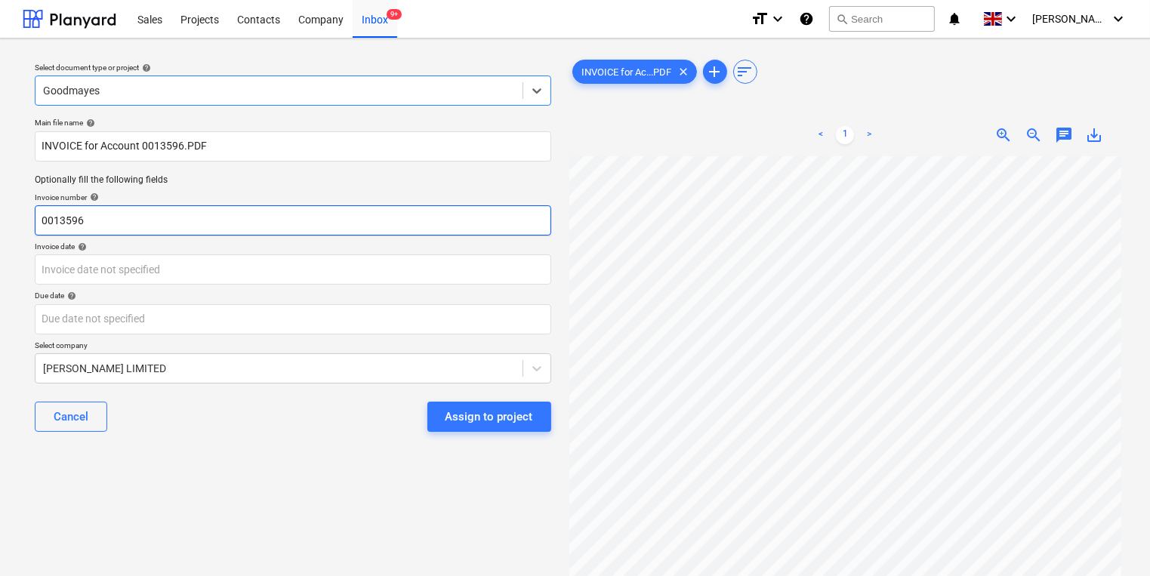
click at [375, 230] on input "0013596" at bounding box center [293, 220] width 517 height 30
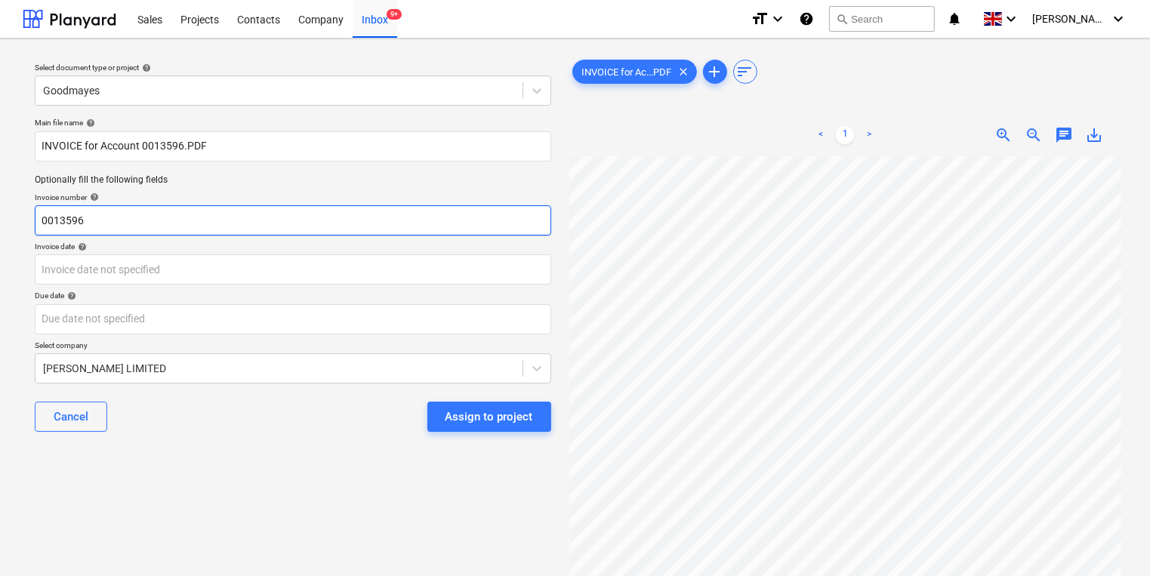
click at [374, 222] on input "0013596" at bounding box center [293, 220] width 517 height 30
click at [353, 224] on input "0013596" at bounding box center [293, 220] width 517 height 30
type input "0"
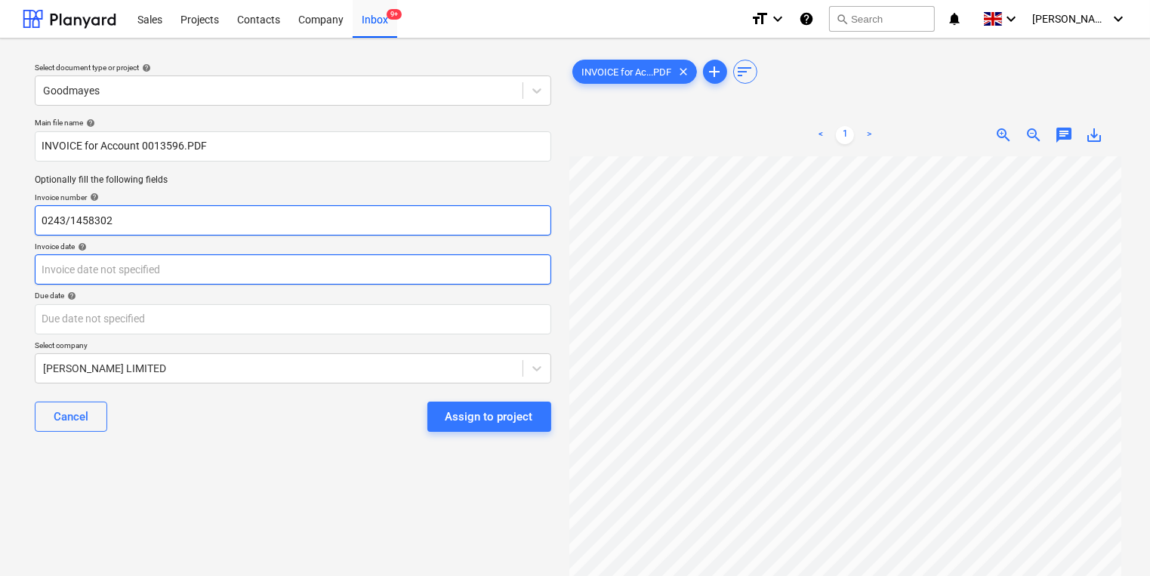
type input "0243/1458302"
click at [260, 266] on body "Sales Projects Contacts Company Inbox 9+ format_size keyboard_arrow_down help s…" at bounding box center [575, 288] width 1150 height 576
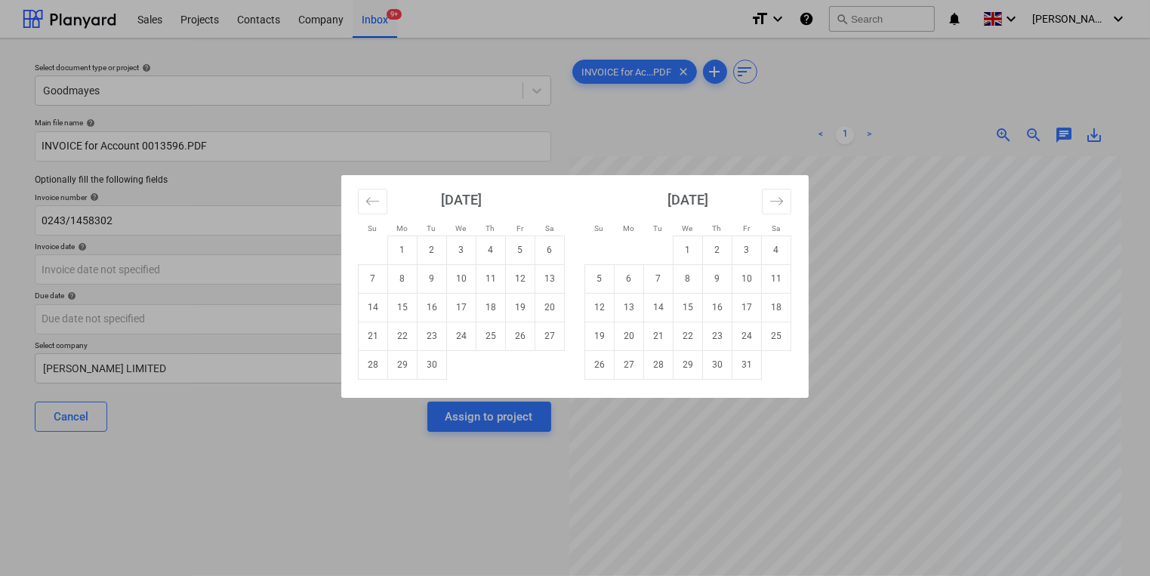
click at [988, 443] on div "Su Mo Tu We Th Fr Sa Su Mo Tu We Th Fr Sa August 2025 1 2 3 4 5 6 7 8 9 10 11 1…" at bounding box center [575, 288] width 1150 height 576
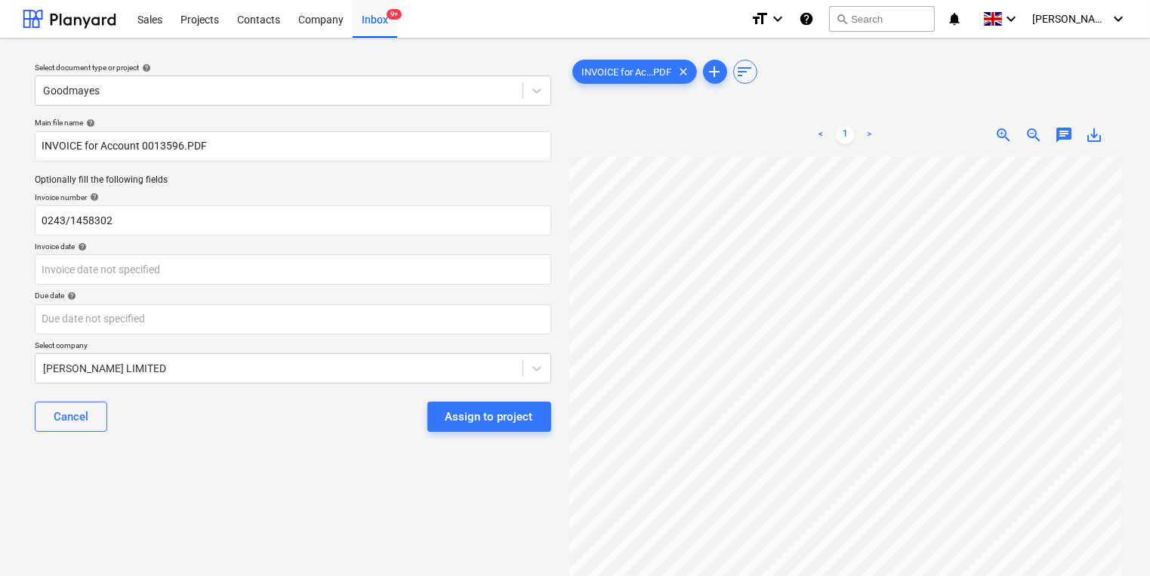
click at [435, 254] on p "Invoice date help" at bounding box center [293, 248] width 517 height 13
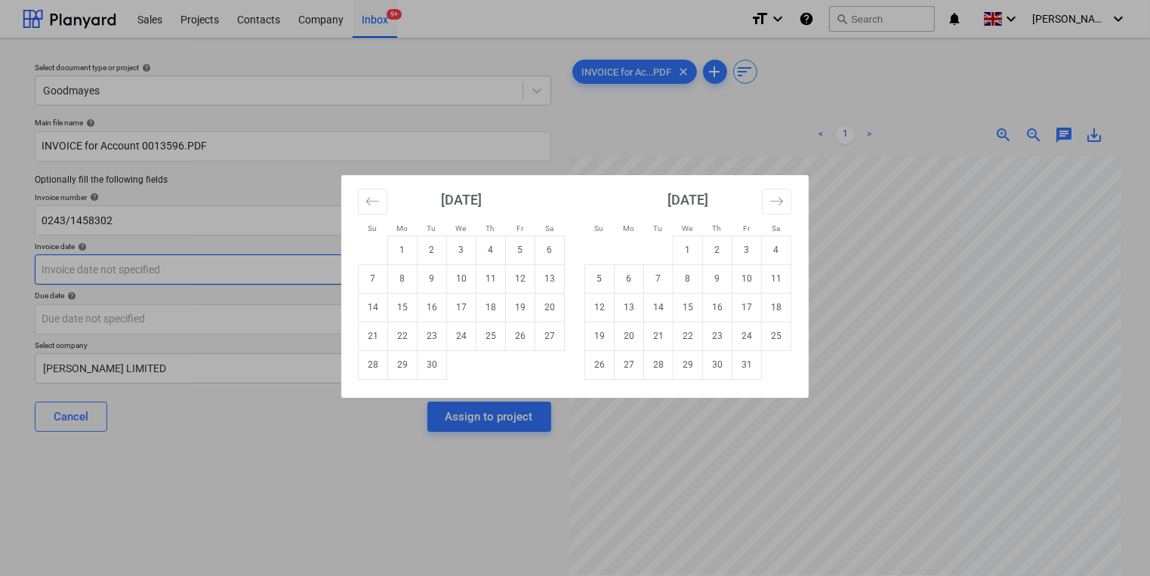
click at [436, 270] on body "Sales Projects Contacts Company Inbox 9+ format_size keyboard_arrow_down help s…" at bounding box center [575, 288] width 1150 height 576
click at [370, 209] on button "Move backward to switch to the previous month." at bounding box center [372, 202] width 29 height 26
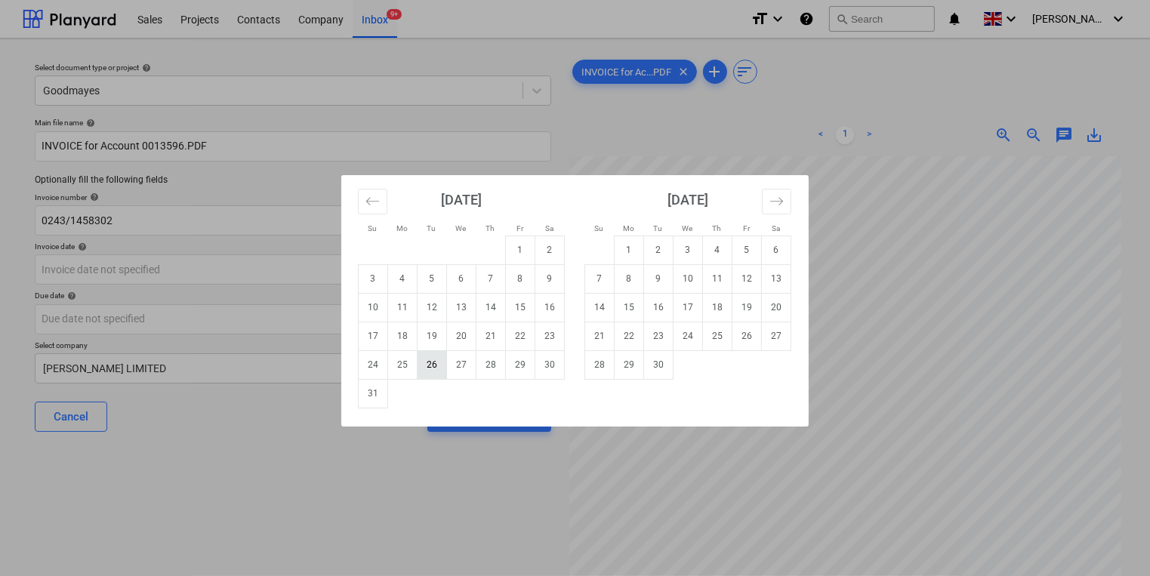
click at [436, 362] on td "26" at bounding box center [432, 364] width 29 height 29
type input "[DATE]"
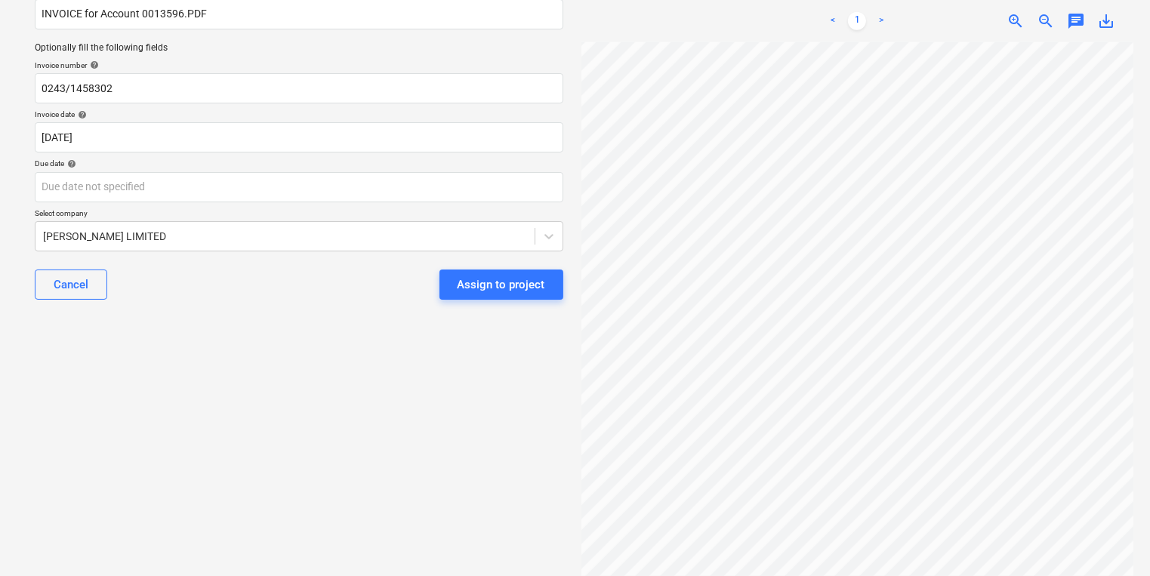
scroll to position [35, 0]
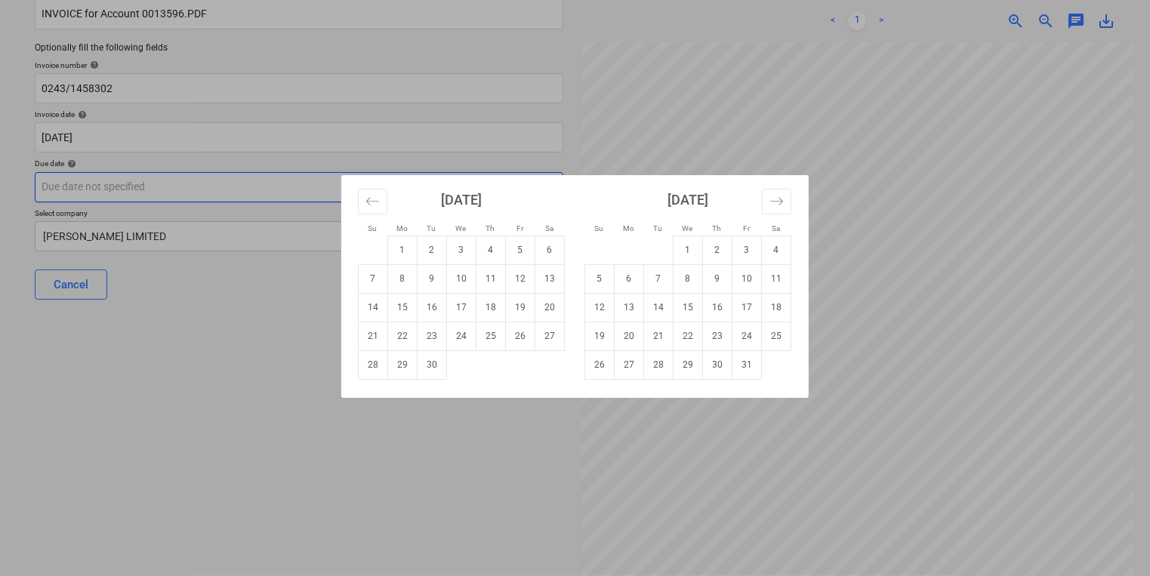
click at [415, 190] on body "Sales Projects Contacts Company Inbox 9+ format_size keyboard_arrow_down help s…" at bounding box center [575, 156] width 1150 height 576
click at [435, 362] on td "30" at bounding box center [432, 364] width 29 height 29
type input "[DATE]"
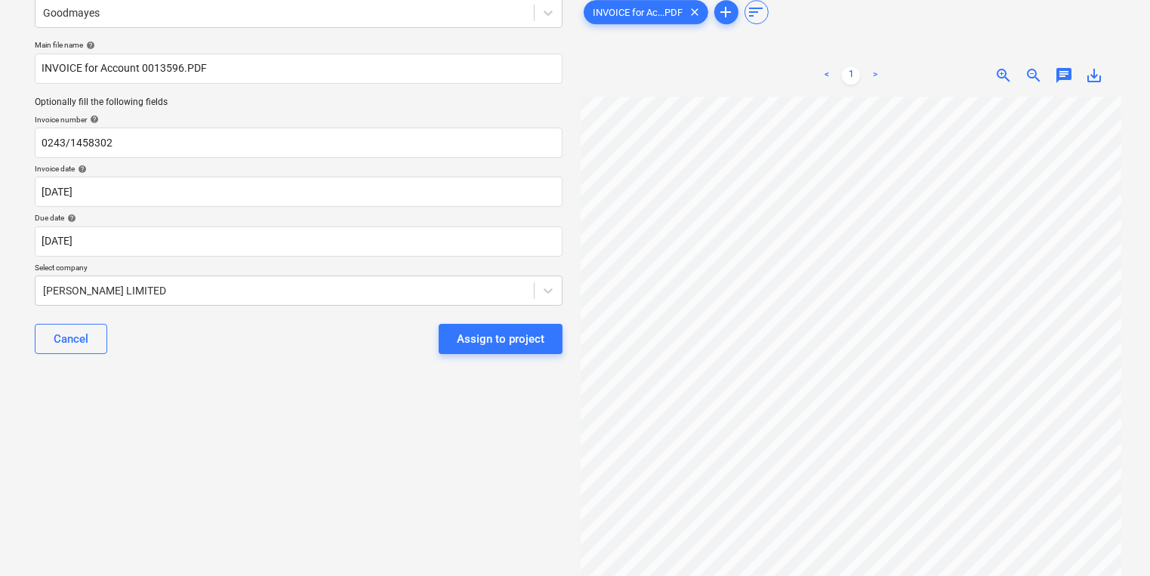
scroll to position [0, 0]
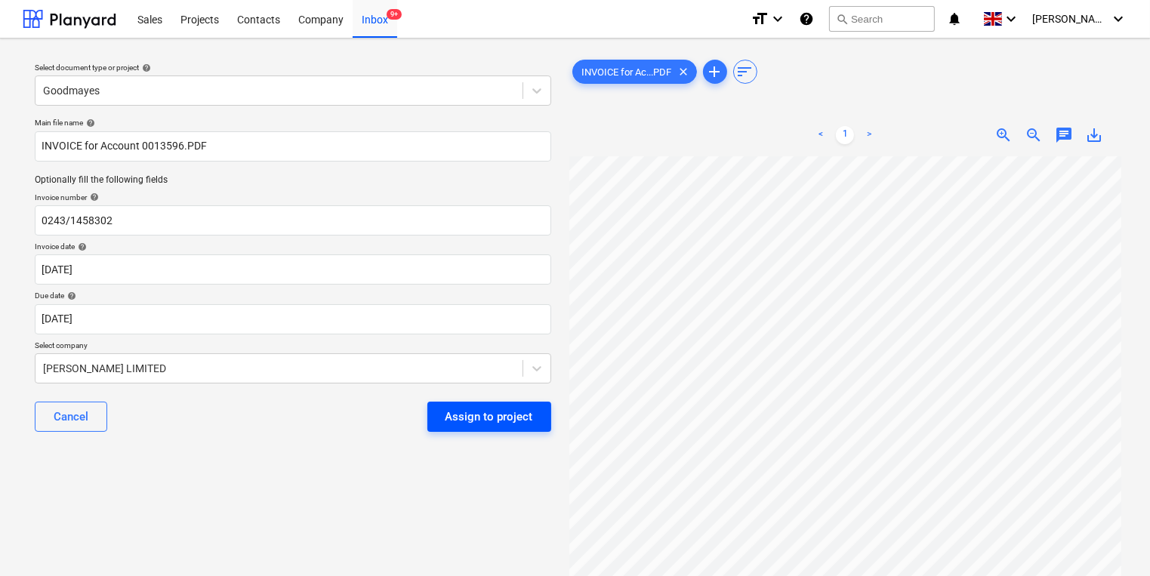
click at [476, 420] on div "Assign to project" at bounding box center [490, 417] width 88 height 20
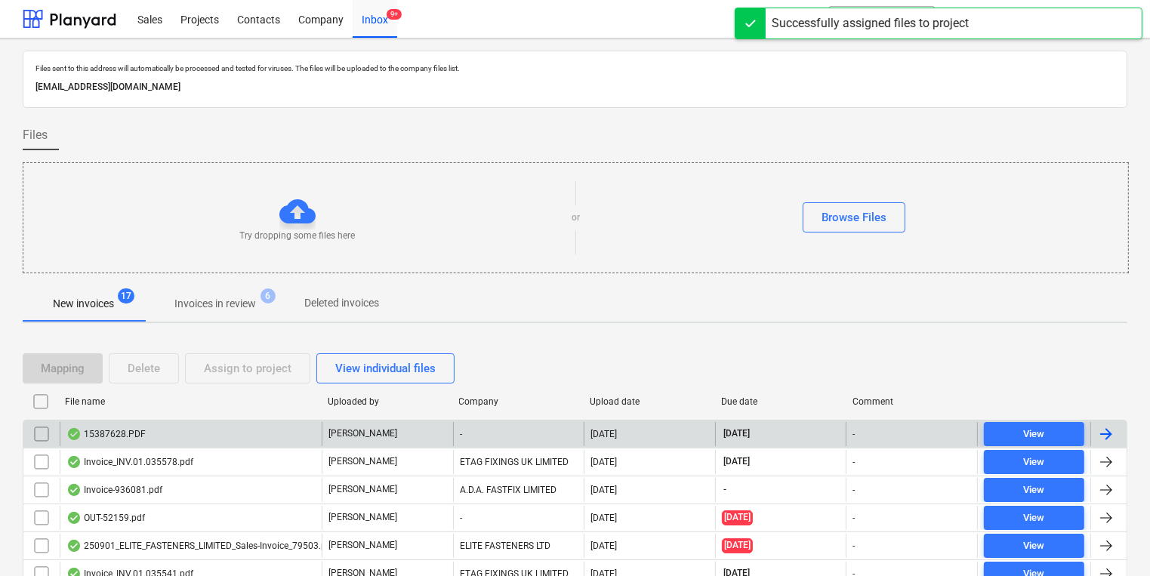
click at [385, 432] on div "[PERSON_NAME]" at bounding box center [387, 434] width 131 height 24
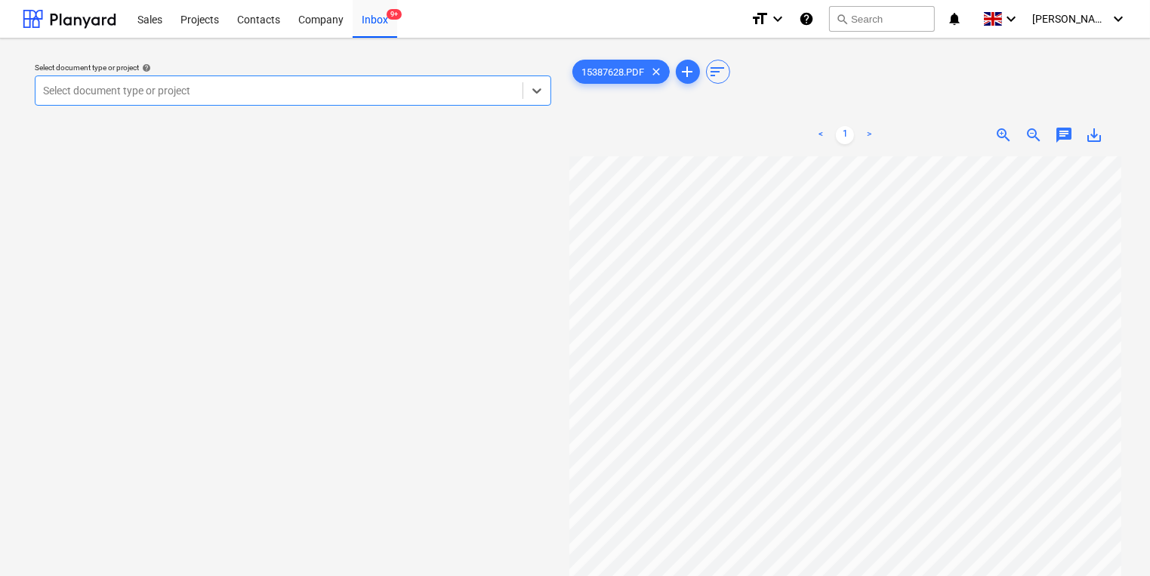
scroll to position [60, 0]
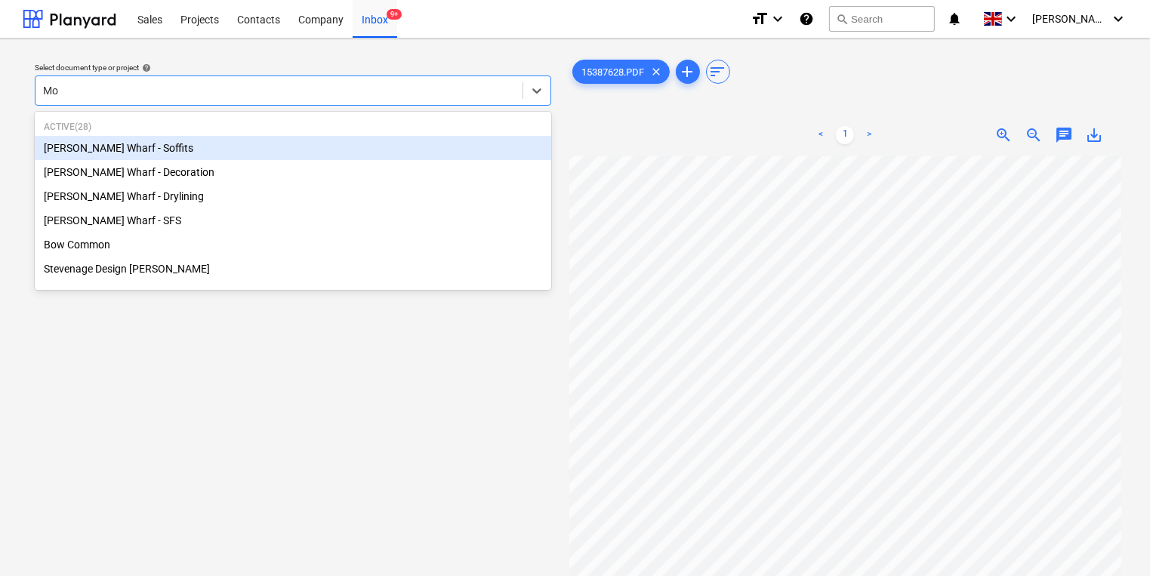
type input "Mon"
click at [214, 143] on div "[PERSON_NAME] Wharf - Soffits" at bounding box center [293, 148] width 517 height 24
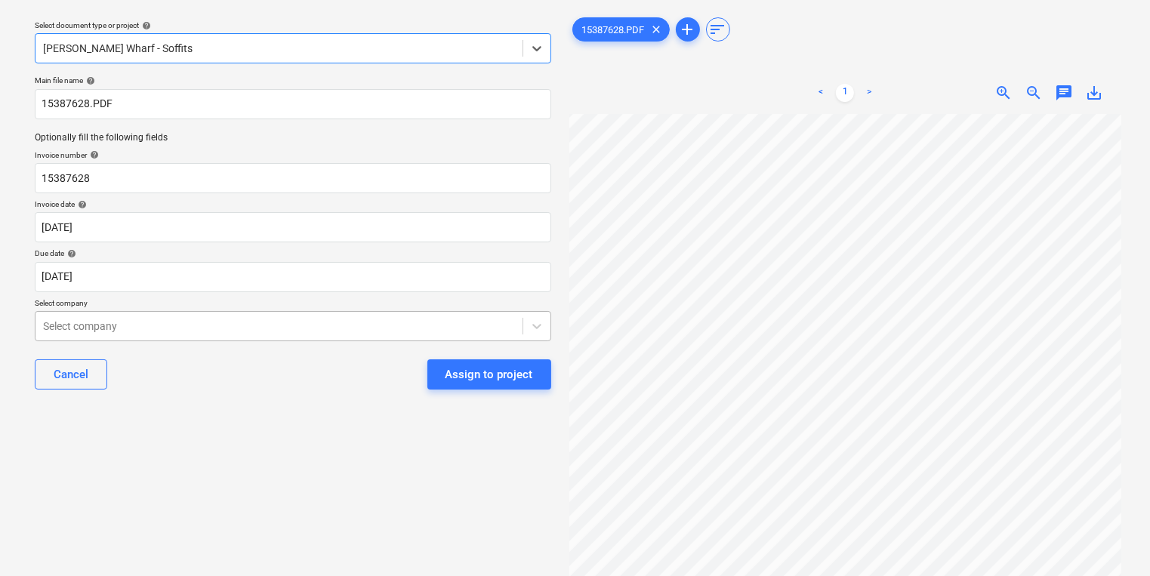
click at [211, 367] on body "Sales Projects Contacts Company Inbox 9+ format_size keyboard_arrow_down help s…" at bounding box center [575, 246] width 1150 height 576
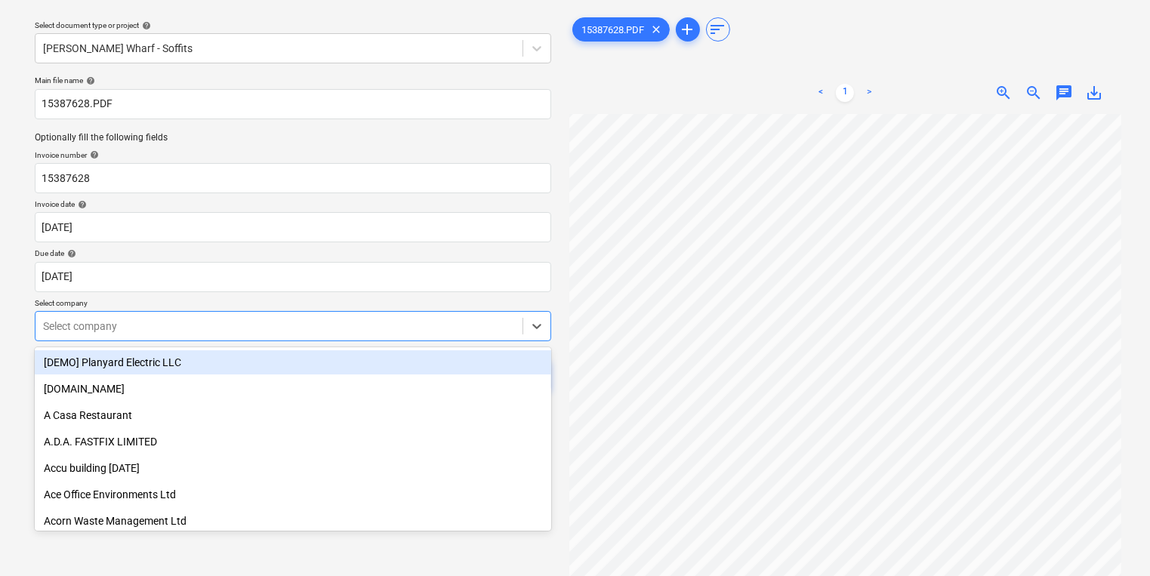
scroll to position [48, 0]
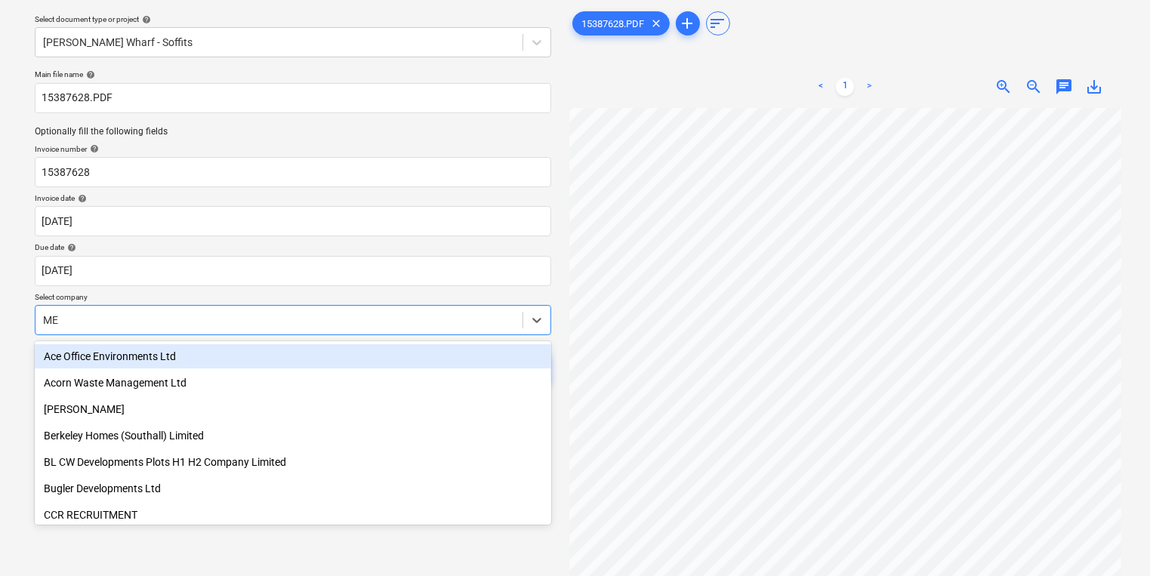
type input "MEP"
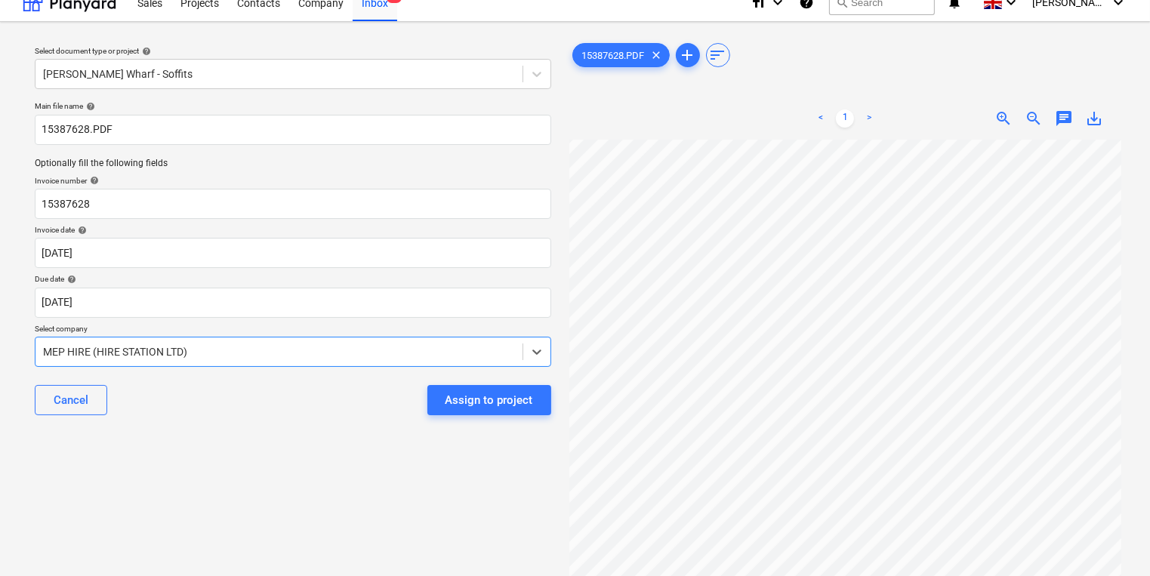
scroll to position [0, 0]
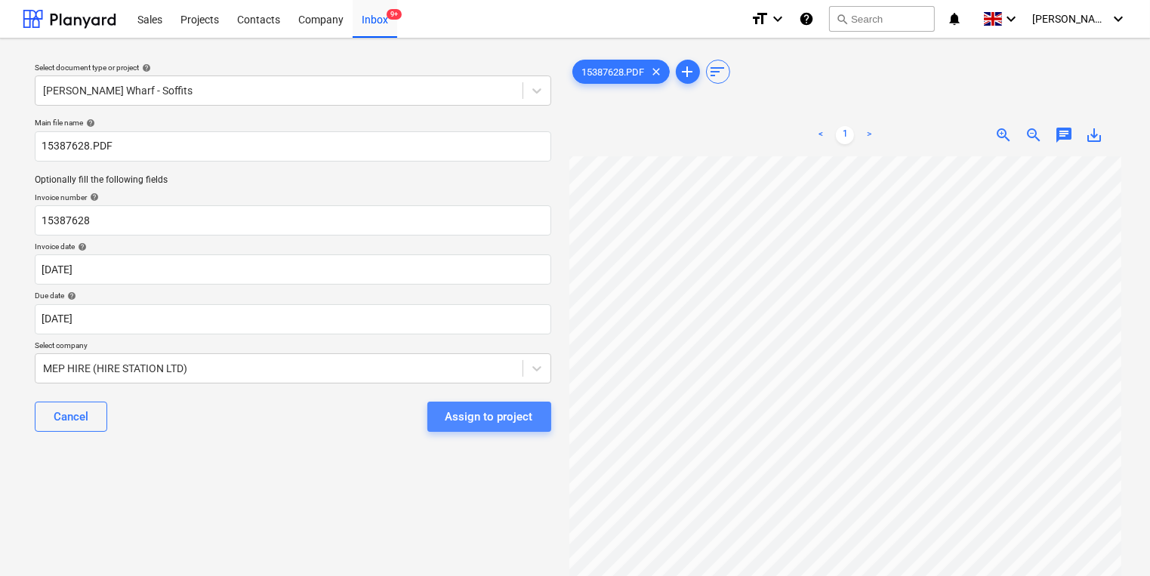
click at [504, 415] on div "Assign to project" at bounding box center [490, 417] width 88 height 20
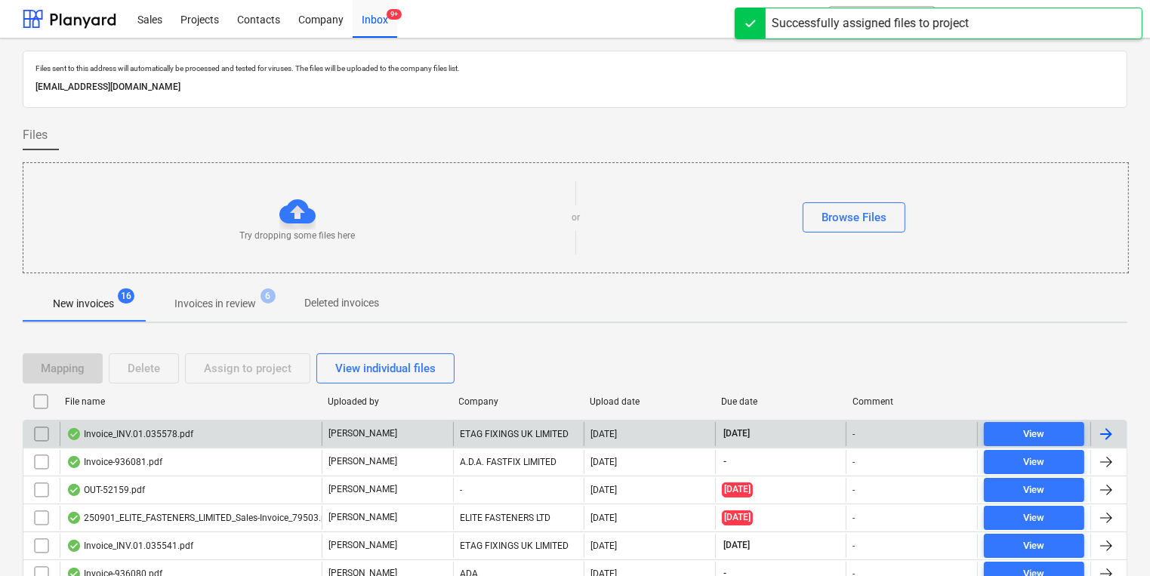
click at [274, 425] on div "Invoice_INV.01.035578.pdf" at bounding box center [191, 434] width 262 height 24
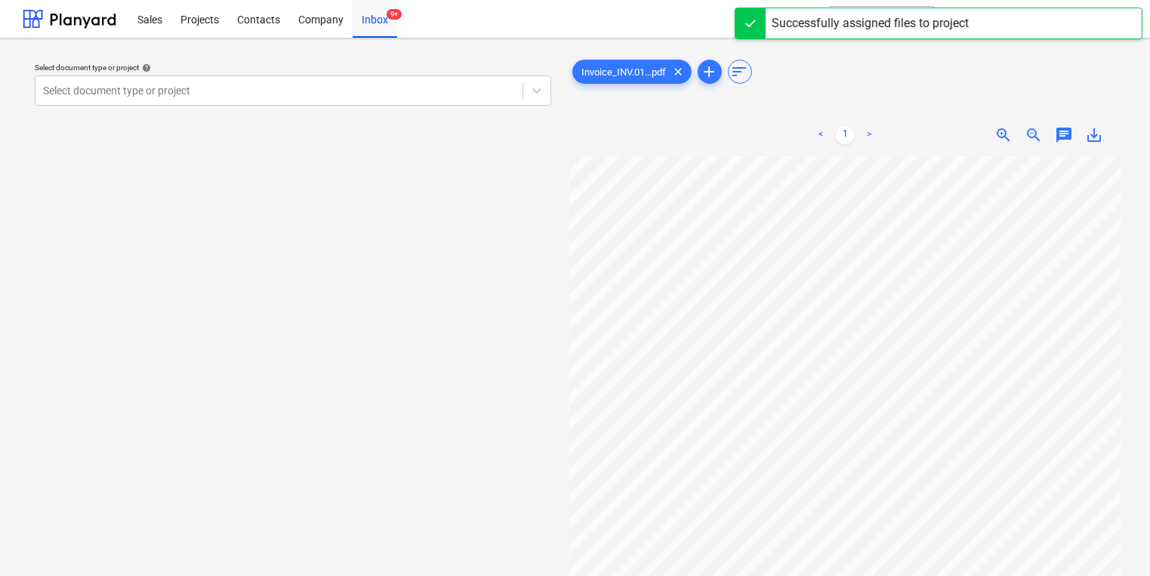
scroll to position [2, 32]
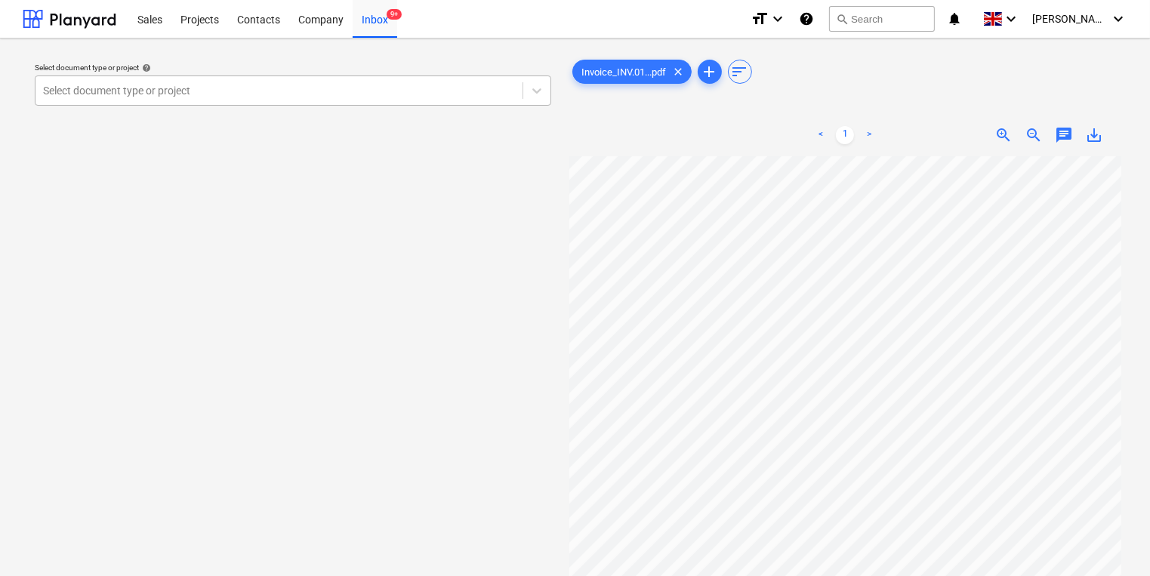
click at [452, 94] on div at bounding box center [279, 90] width 472 height 15
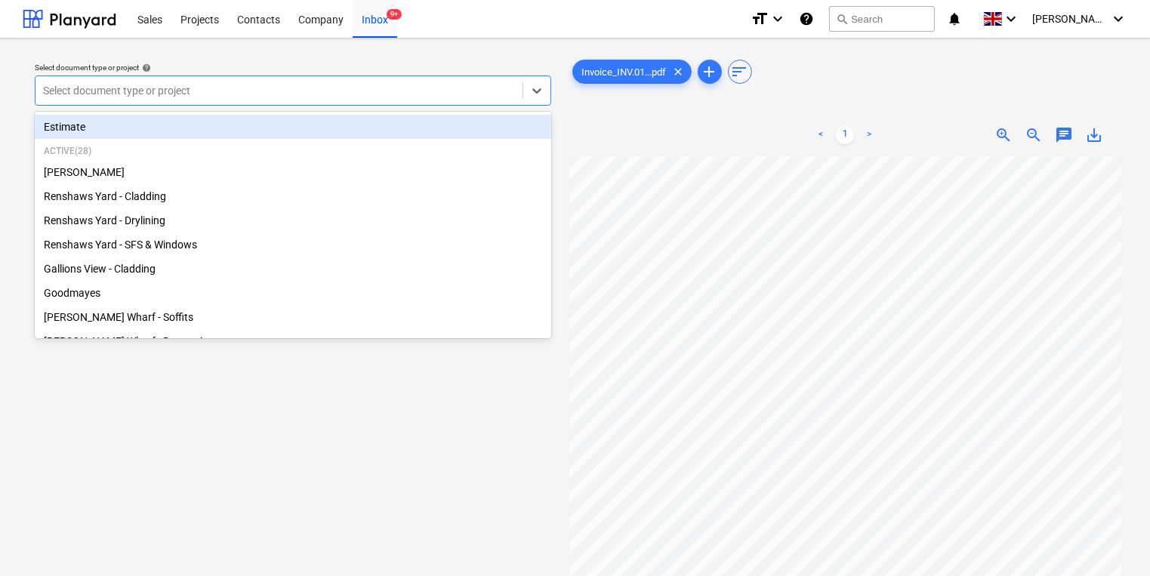
type input "g"
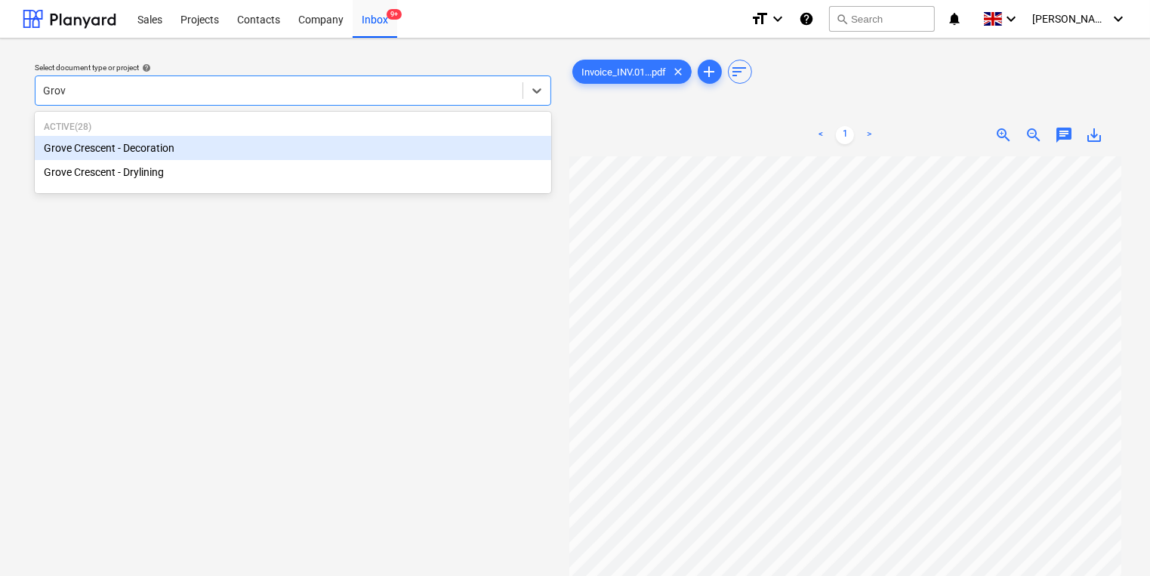
type input "Grove"
click at [435, 145] on div "Grove Crescent - Decoration" at bounding box center [293, 148] width 517 height 24
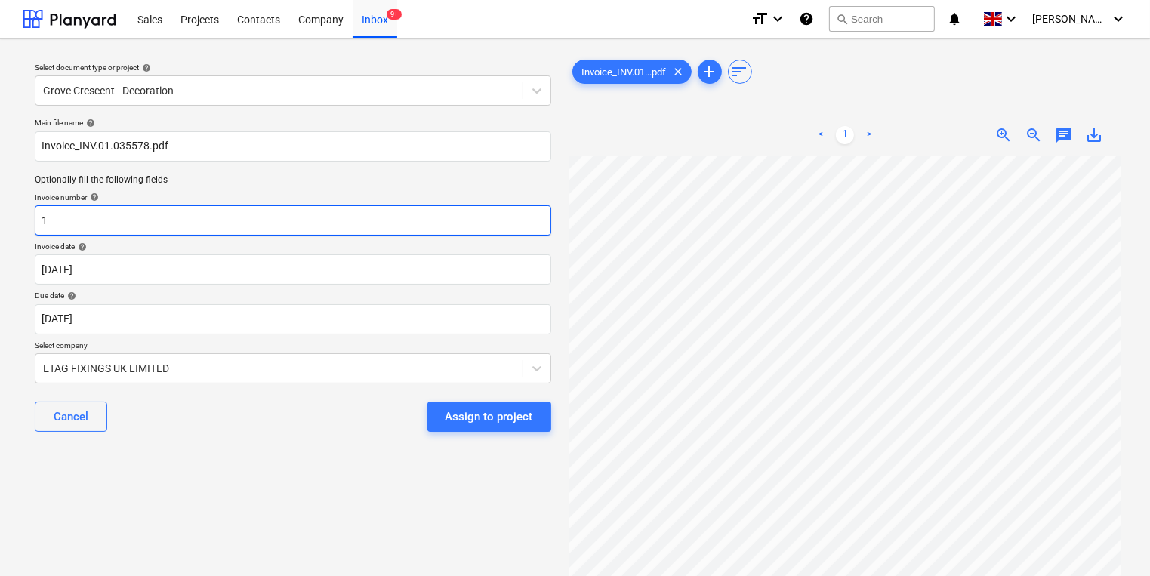
click at [372, 220] on input "1" at bounding box center [293, 220] width 517 height 30
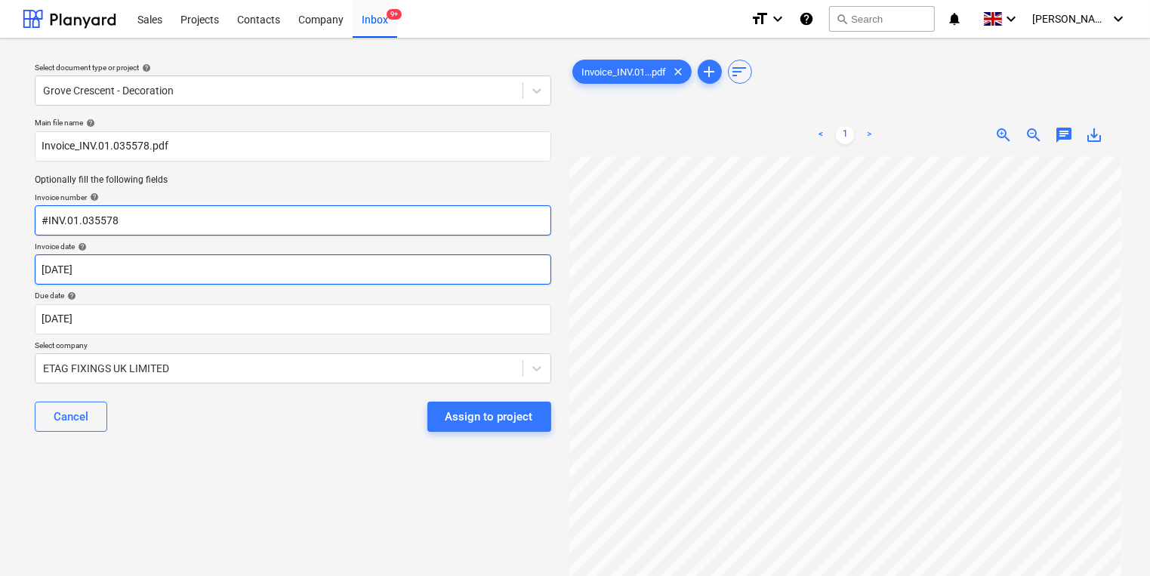
type input "#INV.01.035578"
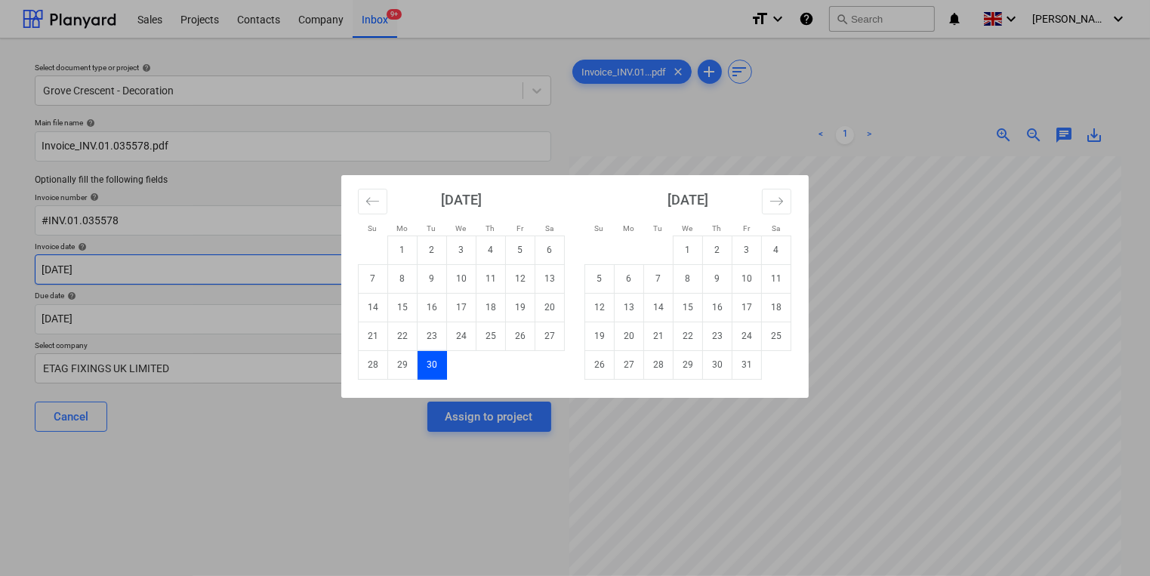
click at [420, 280] on body "Sales Projects Contacts Company Inbox 9+ format_size keyboard_arrow_down help s…" at bounding box center [575, 288] width 1150 height 576
click at [368, 200] on icon "Move backward to switch to the previous month." at bounding box center [372, 201] width 14 height 14
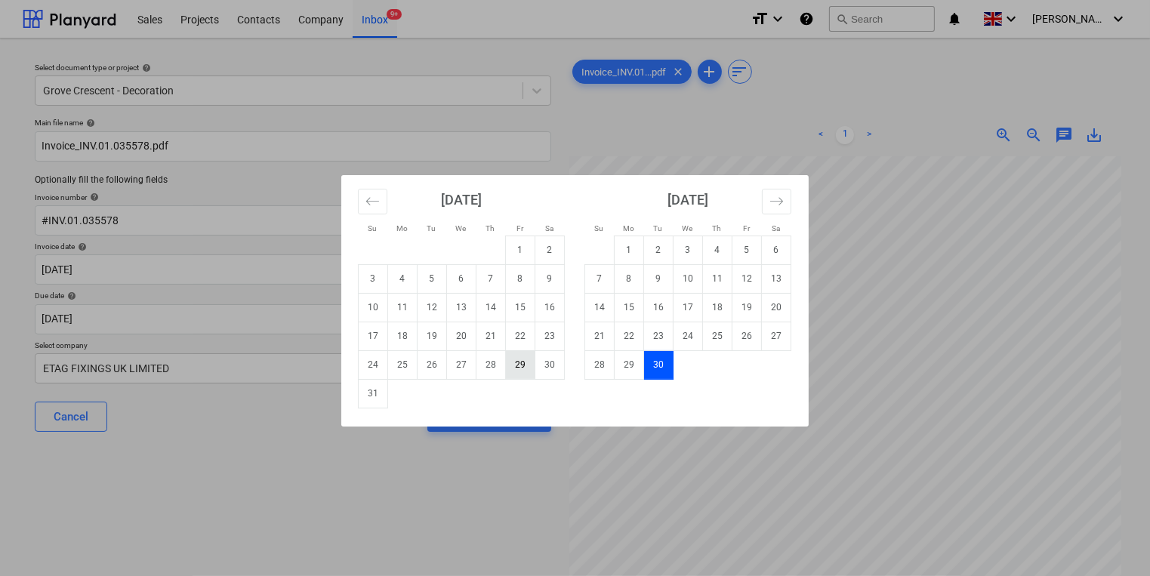
click at [526, 365] on td "29" at bounding box center [520, 364] width 29 height 29
type input "[DATE]"
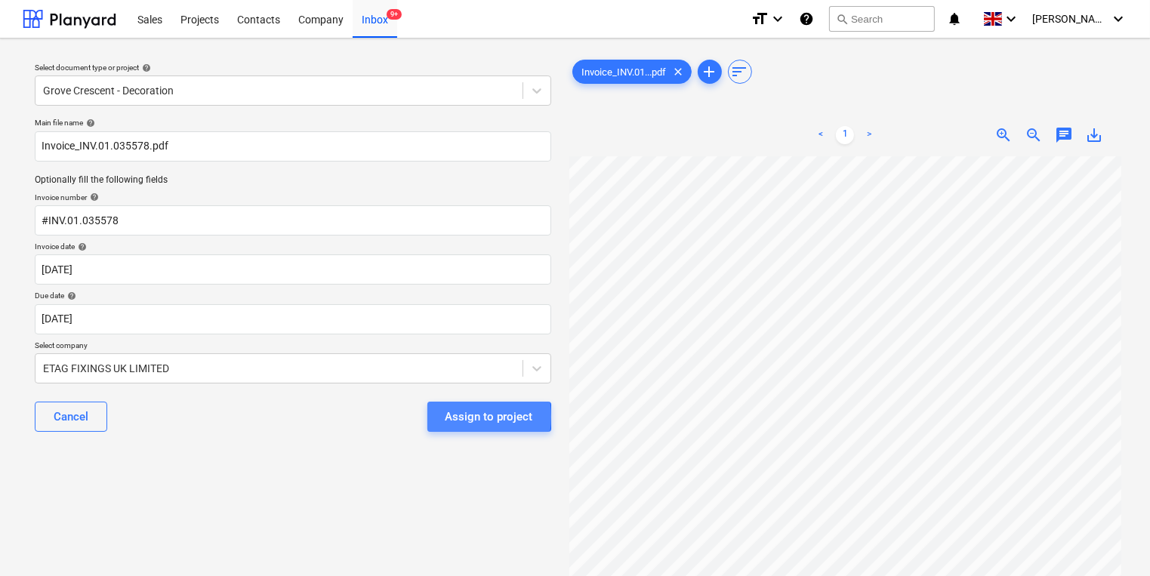
click at [453, 417] on div "Assign to project" at bounding box center [490, 417] width 88 height 20
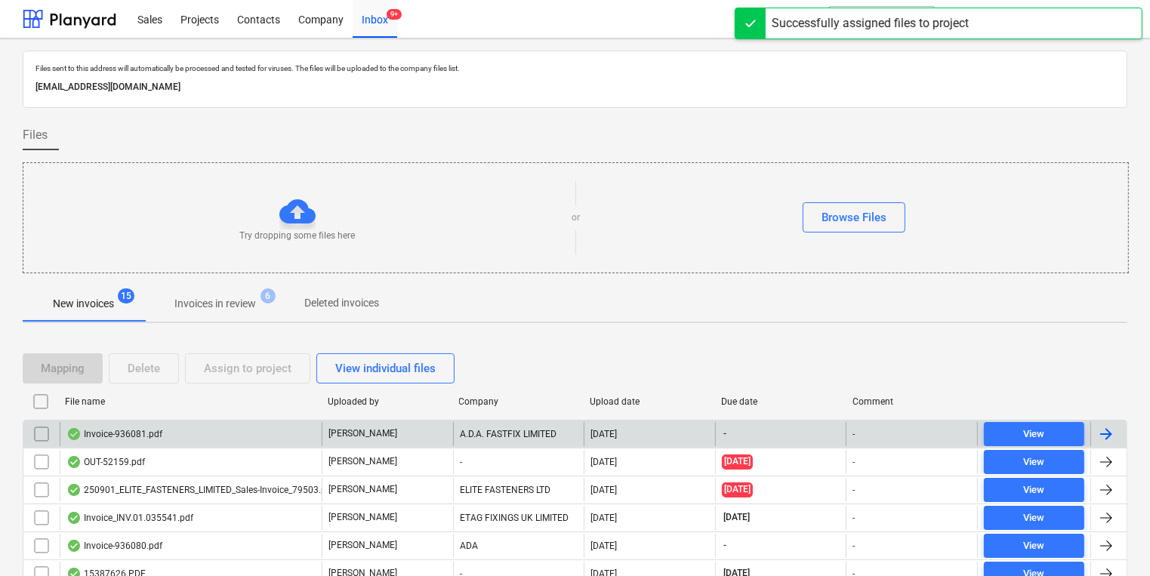
click at [350, 430] on p "[PERSON_NAME]" at bounding box center [362, 433] width 69 height 13
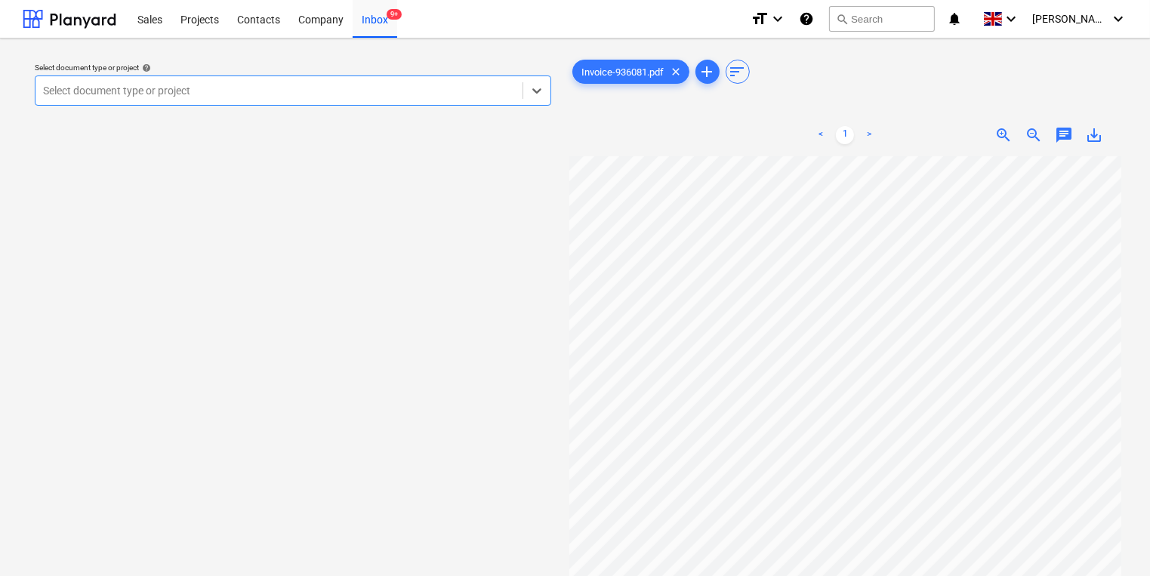
type input "r"
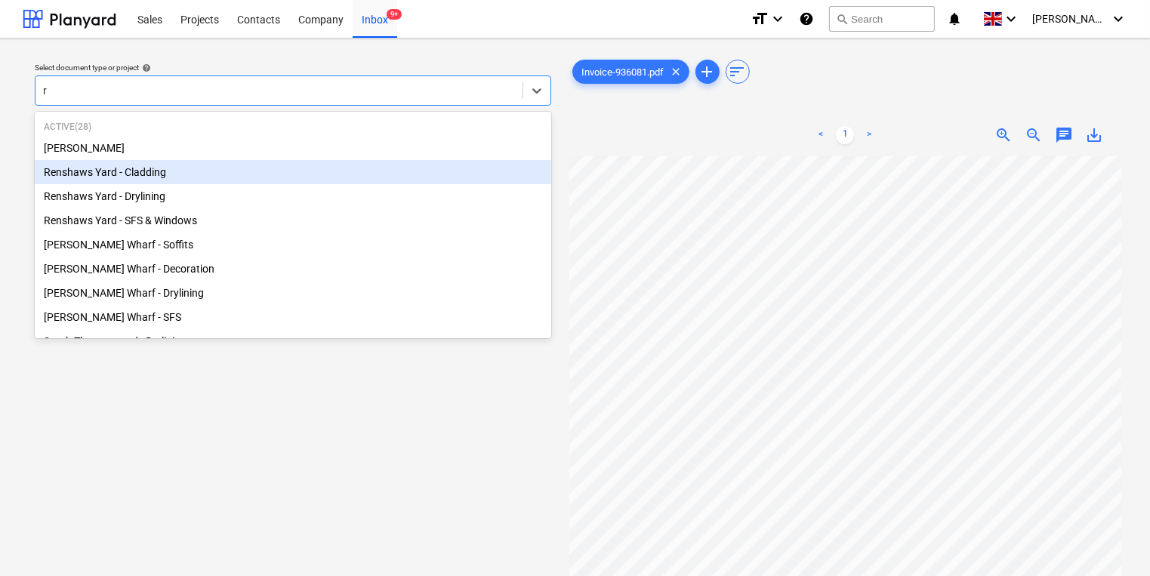
click at [314, 164] on div "Renshaws Yard - Cladding" at bounding box center [293, 172] width 517 height 24
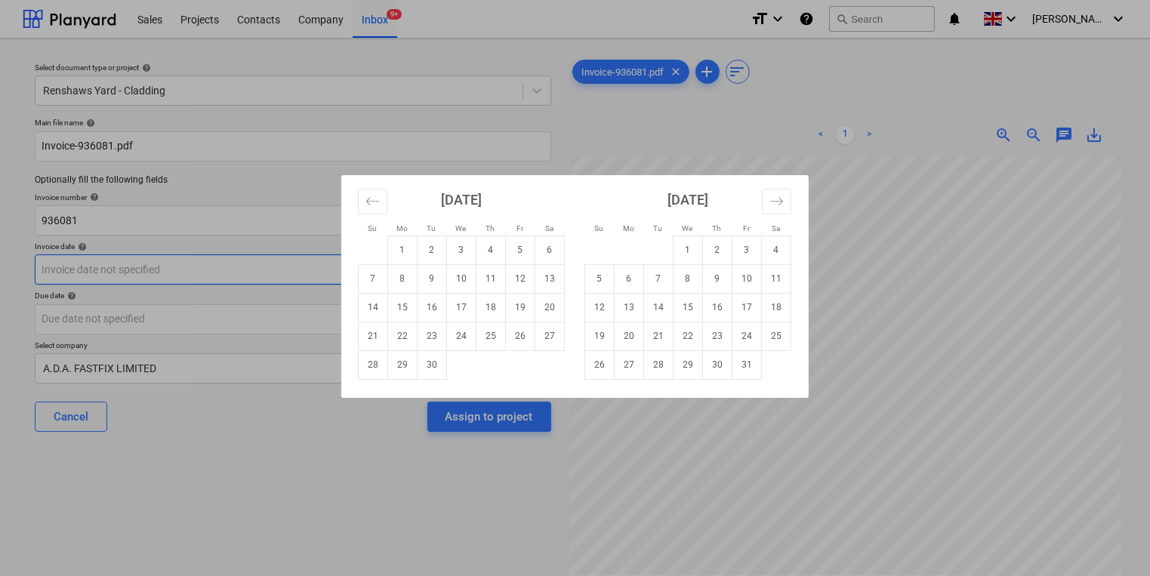
click at [316, 266] on body "Sales Projects Contacts Company Inbox 9+ format_size keyboard_arrow_down help s…" at bounding box center [575, 288] width 1150 height 576
click at [374, 197] on icon "Move backward to switch to the previous month." at bounding box center [372, 201] width 14 height 14
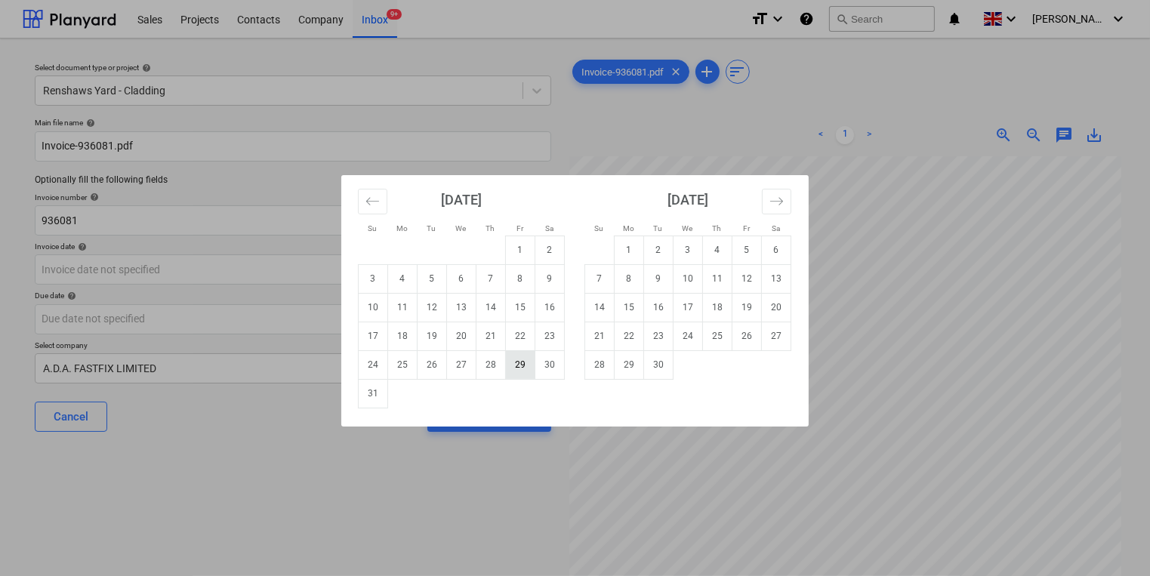
click at [520, 365] on td "29" at bounding box center [520, 364] width 29 height 29
type input "[DATE]"
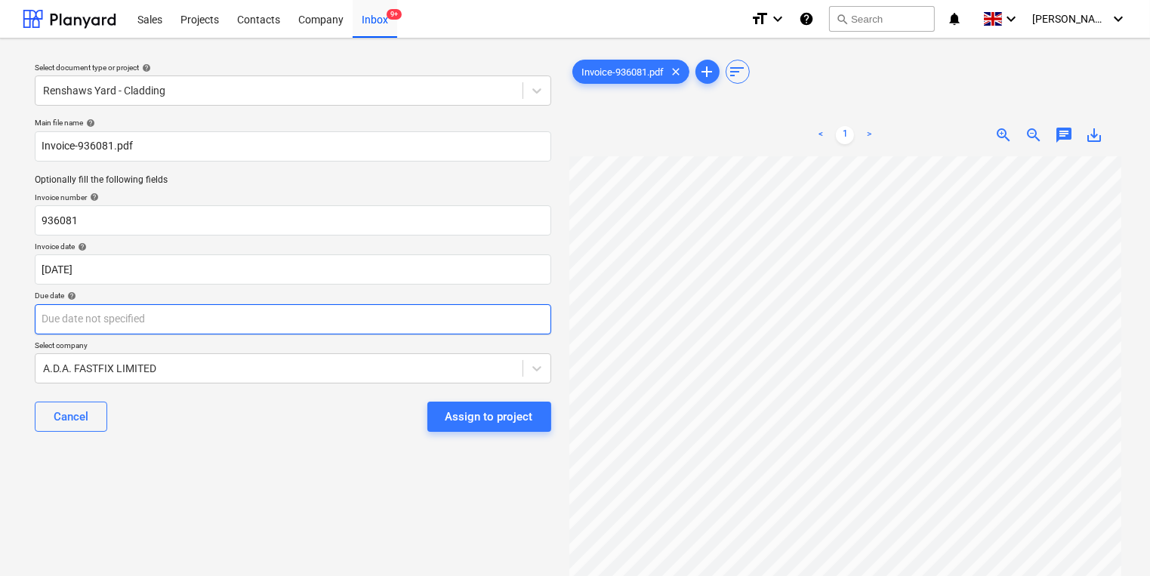
click at [526, 323] on body "Sales Projects Contacts Company Inbox 9+ format_size keyboard_arrow_down help s…" at bounding box center [575, 288] width 1150 height 576
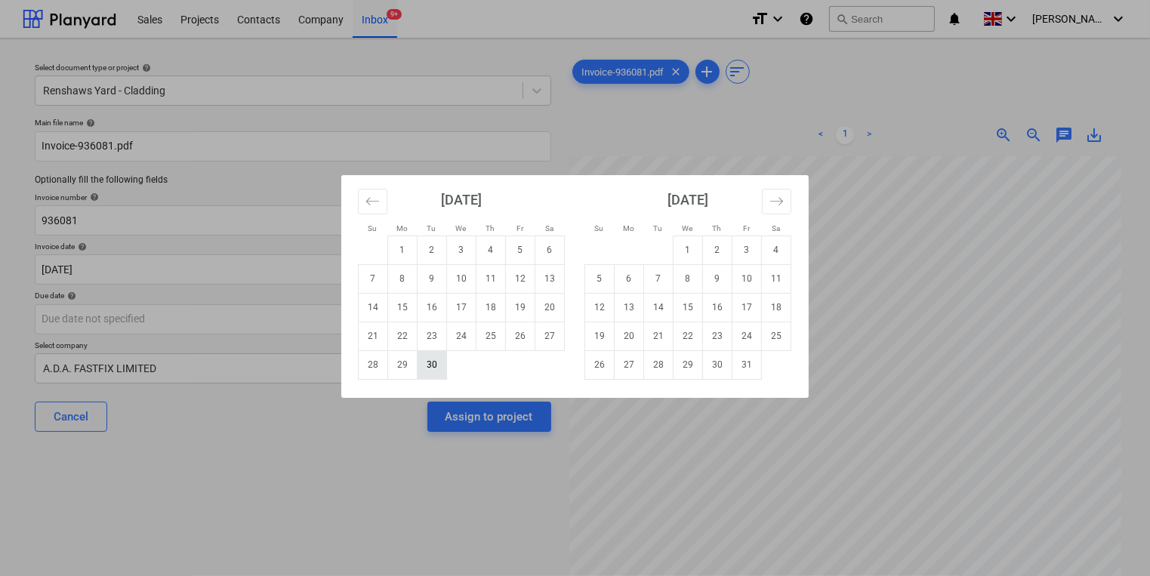
click at [438, 368] on td "30" at bounding box center [432, 364] width 29 height 29
type input "[DATE]"
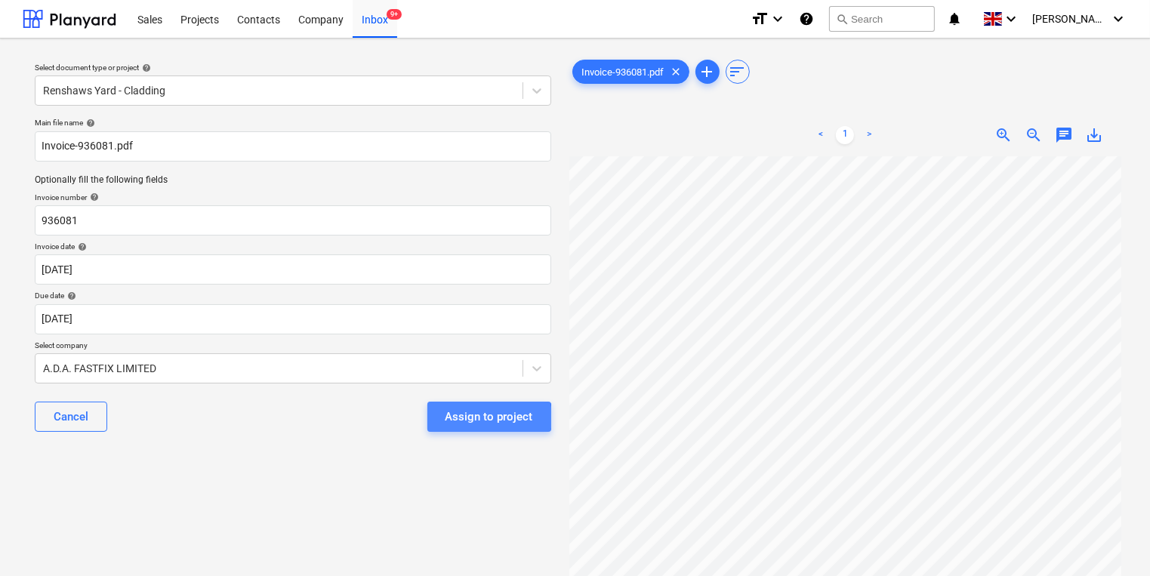
click at [483, 418] on div "Assign to project" at bounding box center [490, 417] width 88 height 20
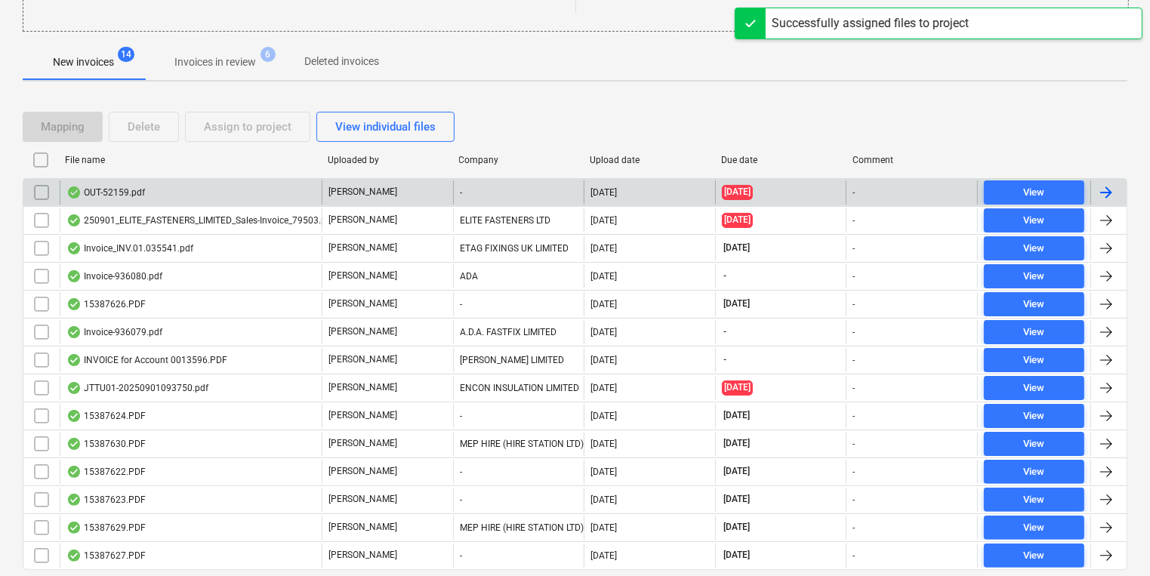
click at [451, 192] on div "[PERSON_NAME]" at bounding box center [387, 192] width 131 height 24
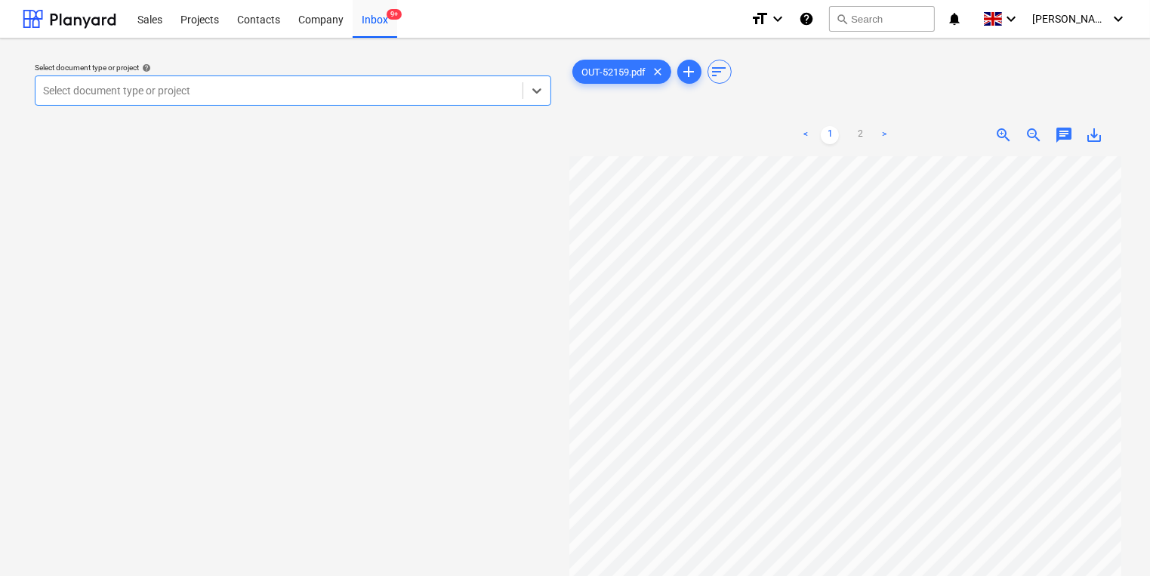
click at [187, 75] on p "Select document type or project help" at bounding box center [293, 69] width 517 height 13
click at [187, 98] on div at bounding box center [279, 90] width 472 height 15
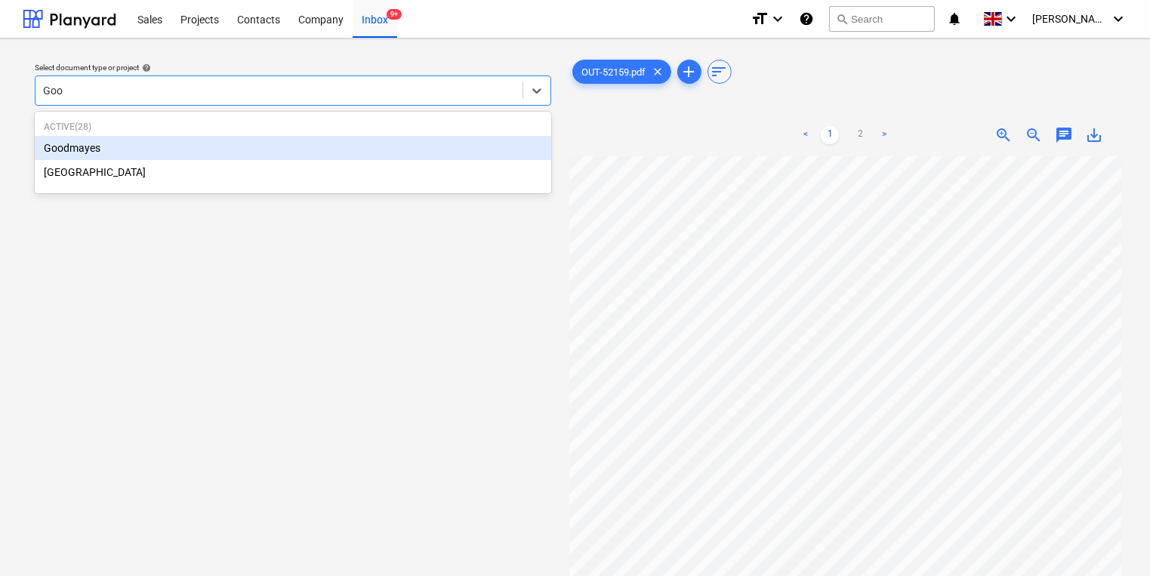
type input "Good"
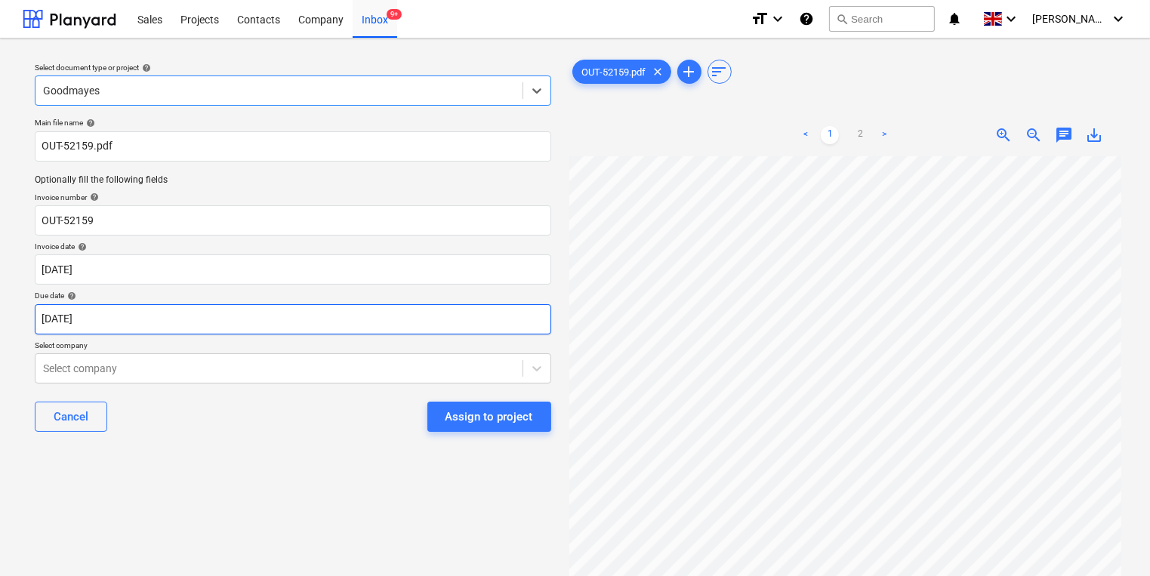
click at [171, 305] on body "Sales Projects Contacts Company Inbox 9+ format_size keyboard_arrow_down help s…" at bounding box center [575, 288] width 1150 height 576
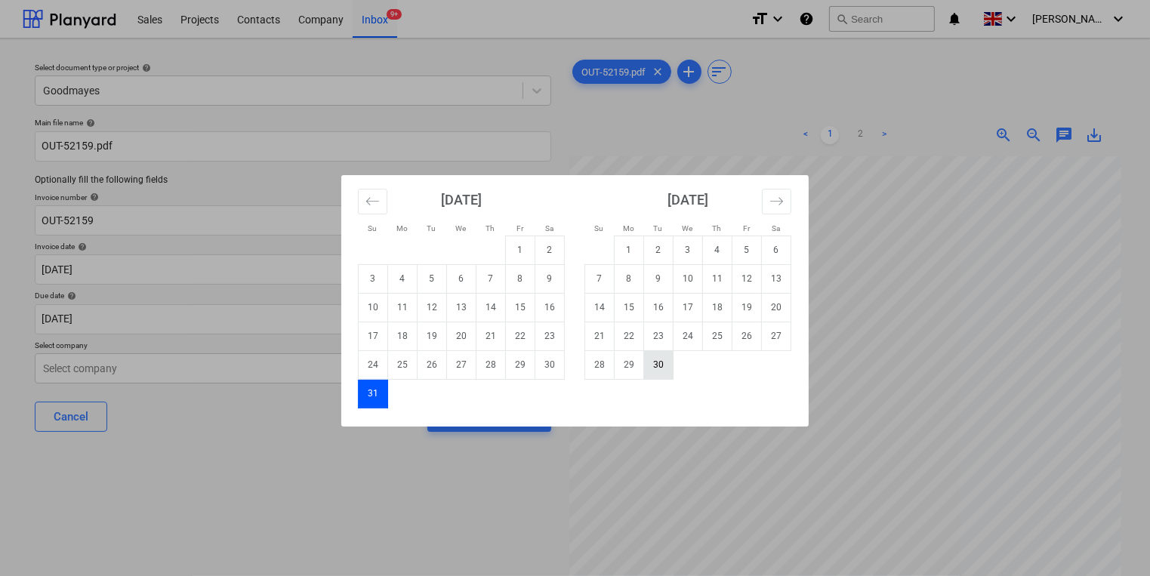
click at [671, 362] on td "30" at bounding box center [658, 364] width 29 height 29
type input "[DATE]"
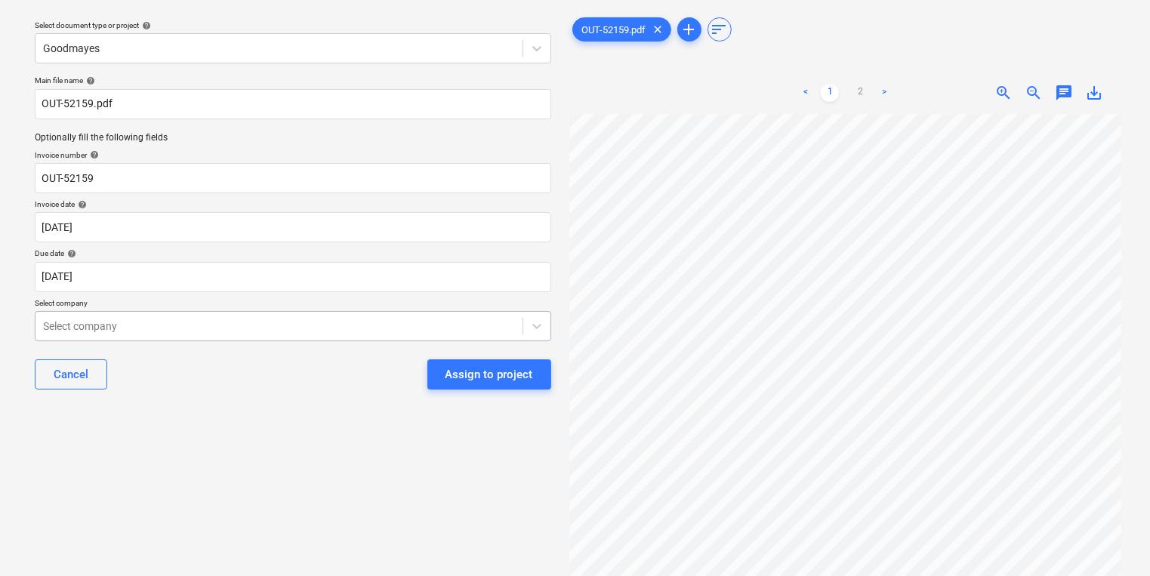
click at [280, 363] on body "Sales Projects Contacts Company Inbox 9+ format_size keyboard_arrow_down help s…" at bounding box center [575, 246] width 1150 height 576
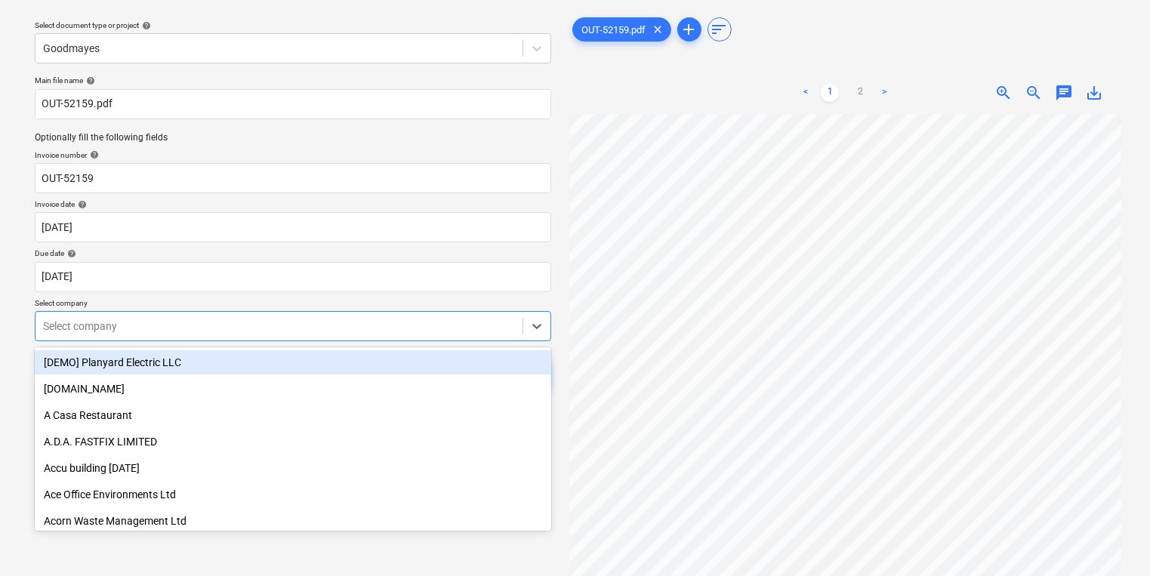
scroll to position [48, 0]
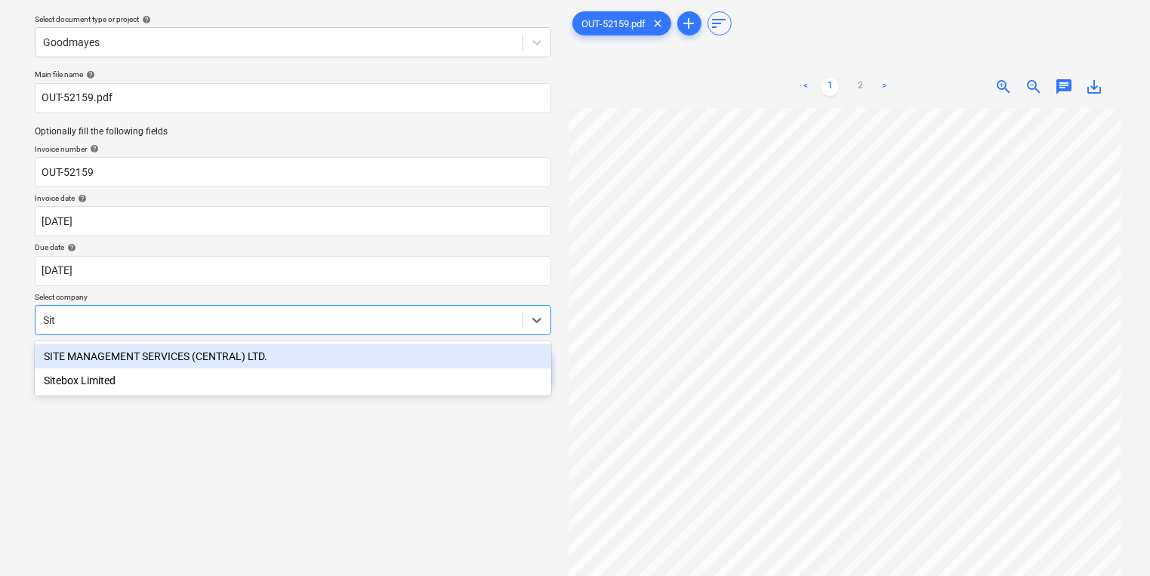
type input "Site"
click at [344, 344] on div "SITE MANAGEMENT SERVICES (CENTRAL) LTD." at bounding box center [293, 356] width 517 height 24
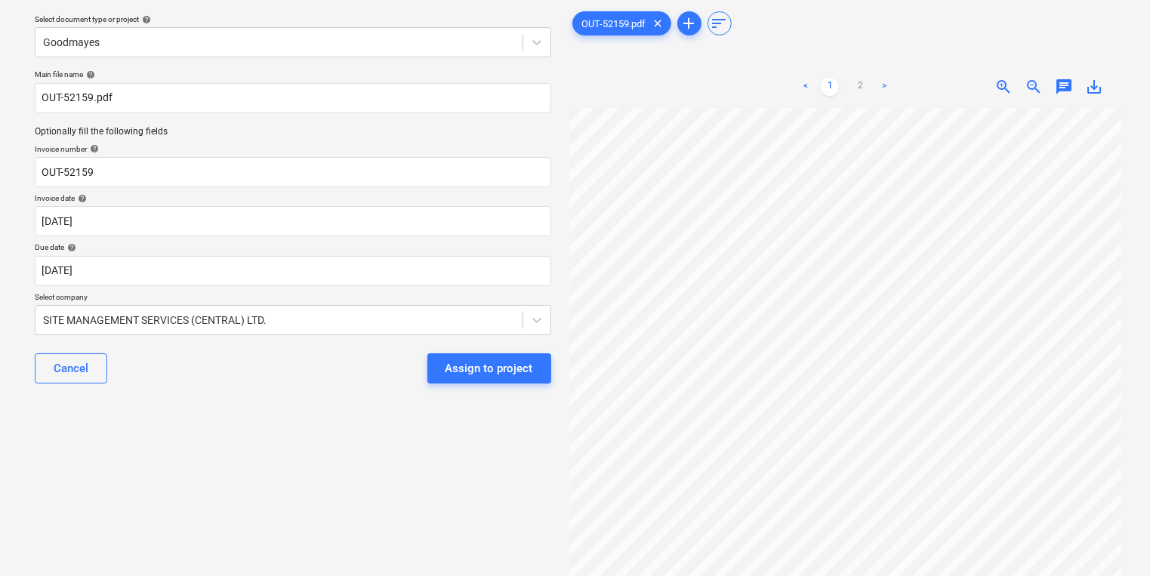
click at [353, 416] on div "Select document type or project help Goodmayes Main file name help OUT-52159.pd…" at bounding box center [293, 325] width 541 height 646
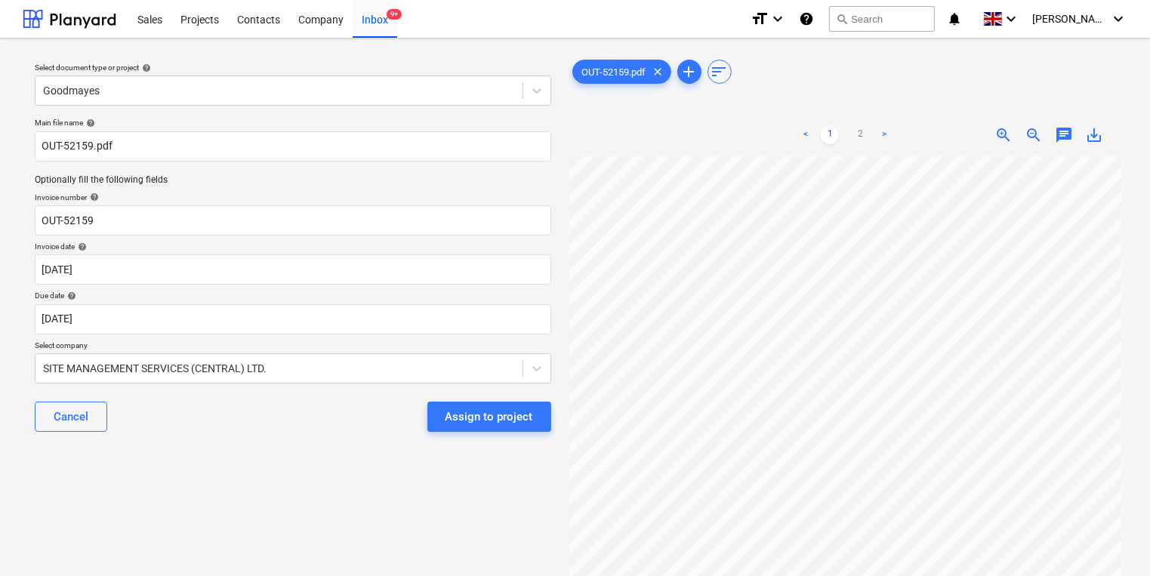
scroll to position [0, 0]
click at [498, 419] on div "Assign to project" at bounding box center [490, 417] width 88 height 20
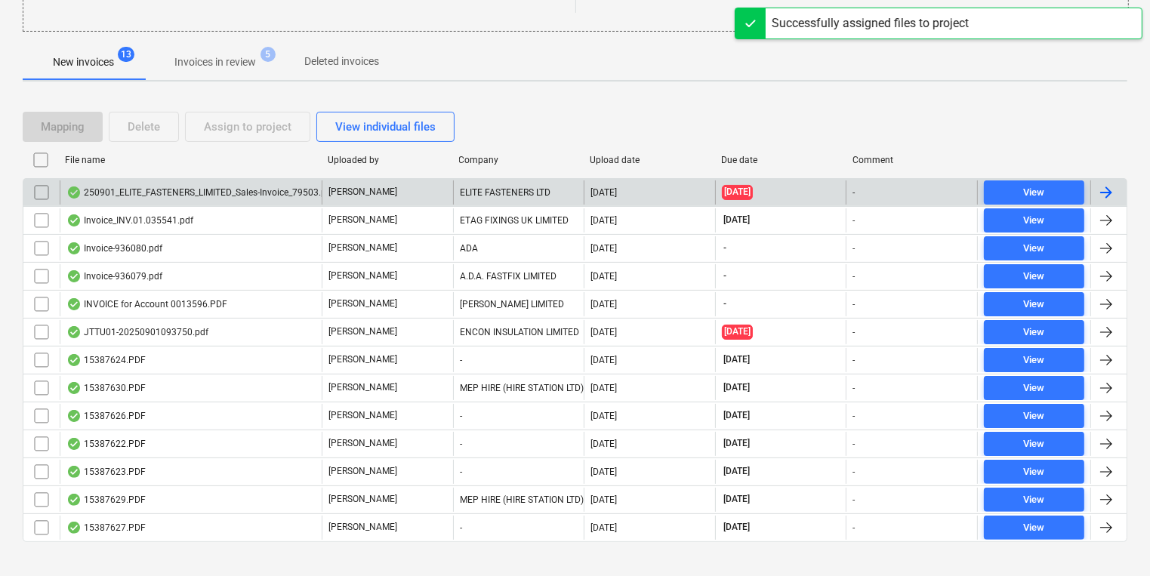
click at [408, 193] on div "[PERSON_NAME]" at bounding box center [387, 192] width 131 height 24
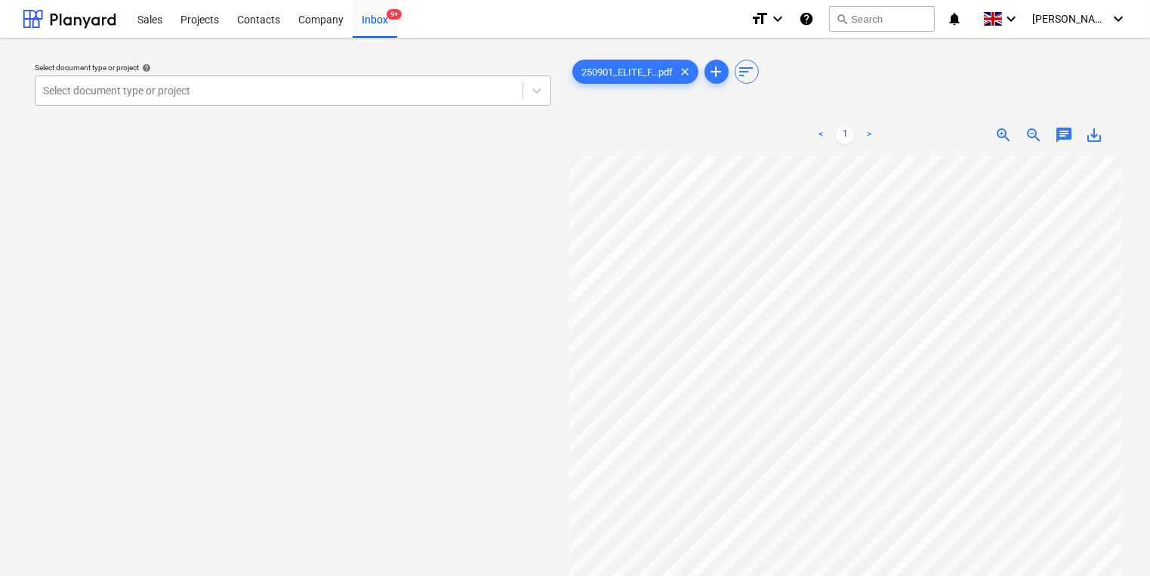
click at [350, 106] on div "Select document type or project" at bounding box center [293, 91] width 517 height 30
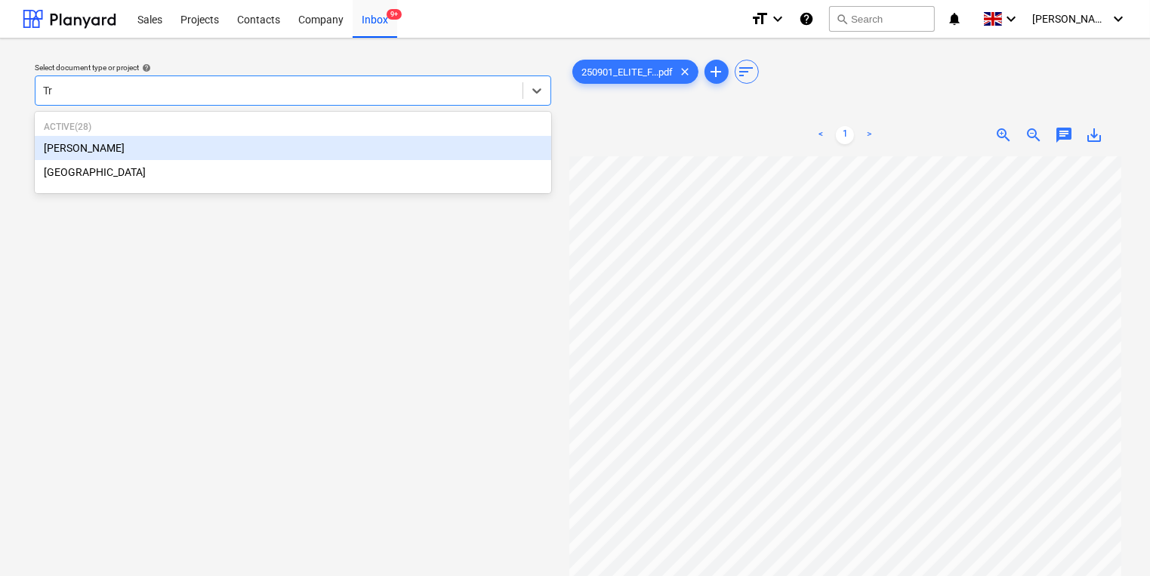
type input "Tre"
click at [333, 143] on div "[PERSON_NAME]" at bounding box center [293, 148] width 517 height 24
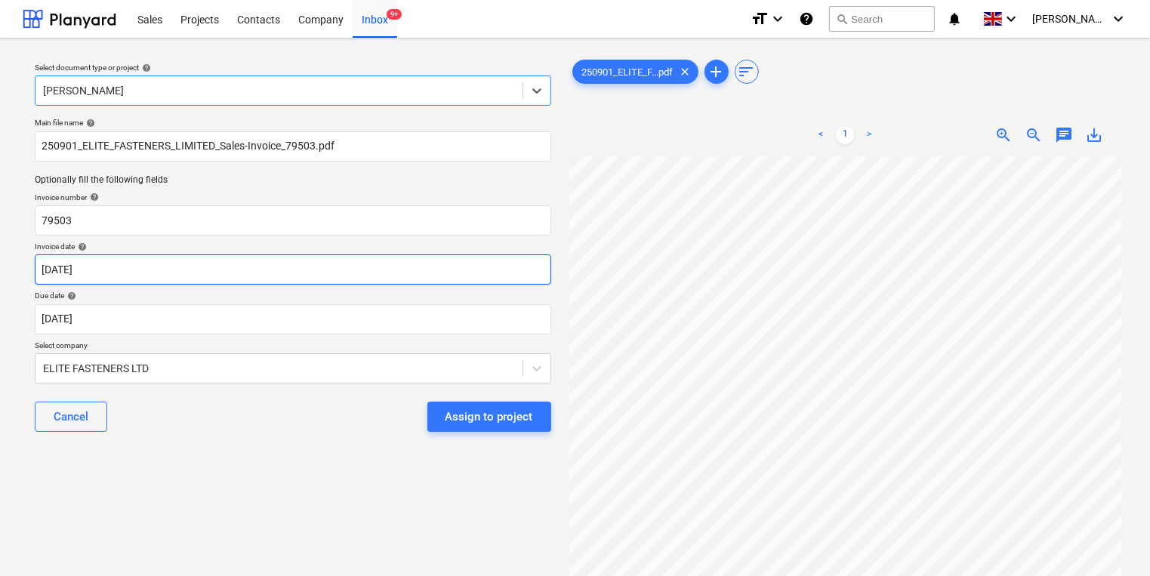
click at [325, 278] on body "Sales Projects Contacts Company Inbox 9+ format_size keyboard_arrow_down help s…" at bounding box center [575, 288] width 1150 height 576
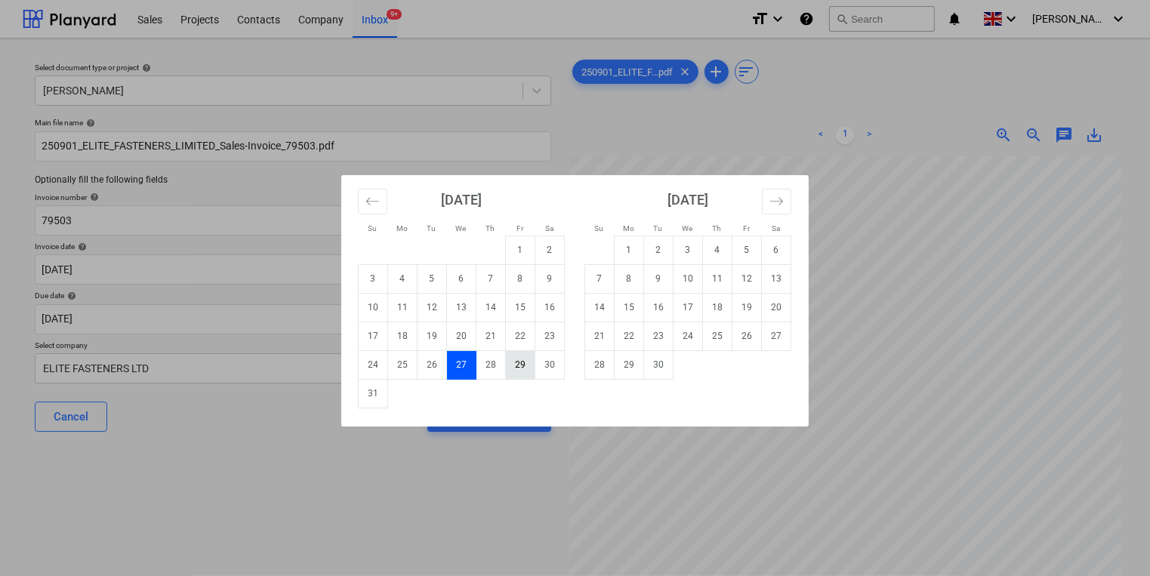
click at [516, 362] on td "29" at bounding box center [520, 364] width 29 height 29
type input "[DATE]"
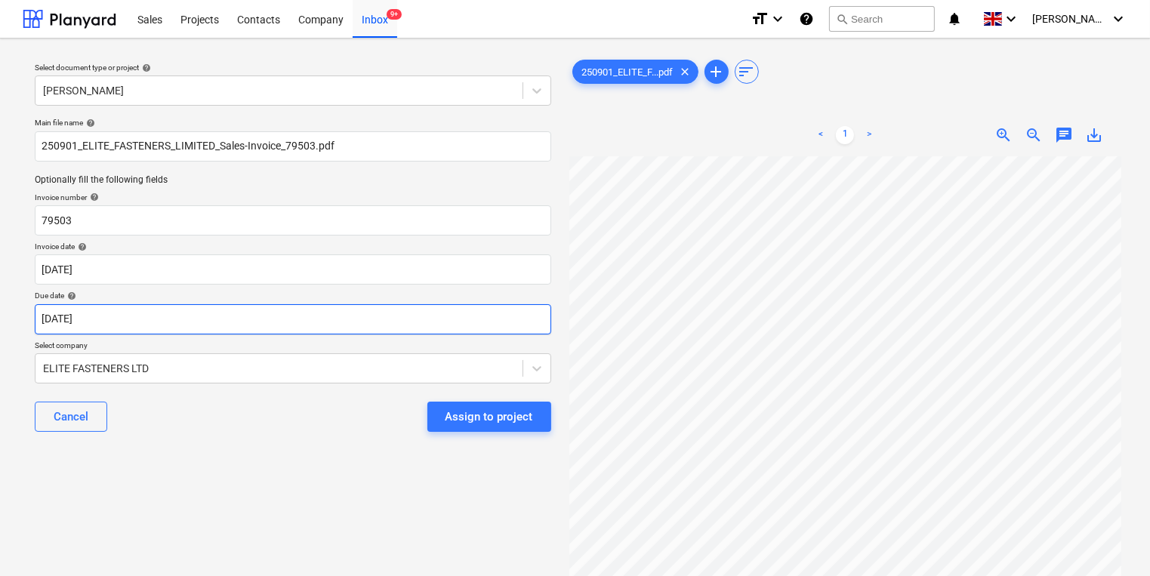
click at [452, 312] on body "Sales Projects Contacts Company Inbox 9+ format_size keyboard_arrow_down help s…" at bounding box center [575, 288] width 1150 height 576
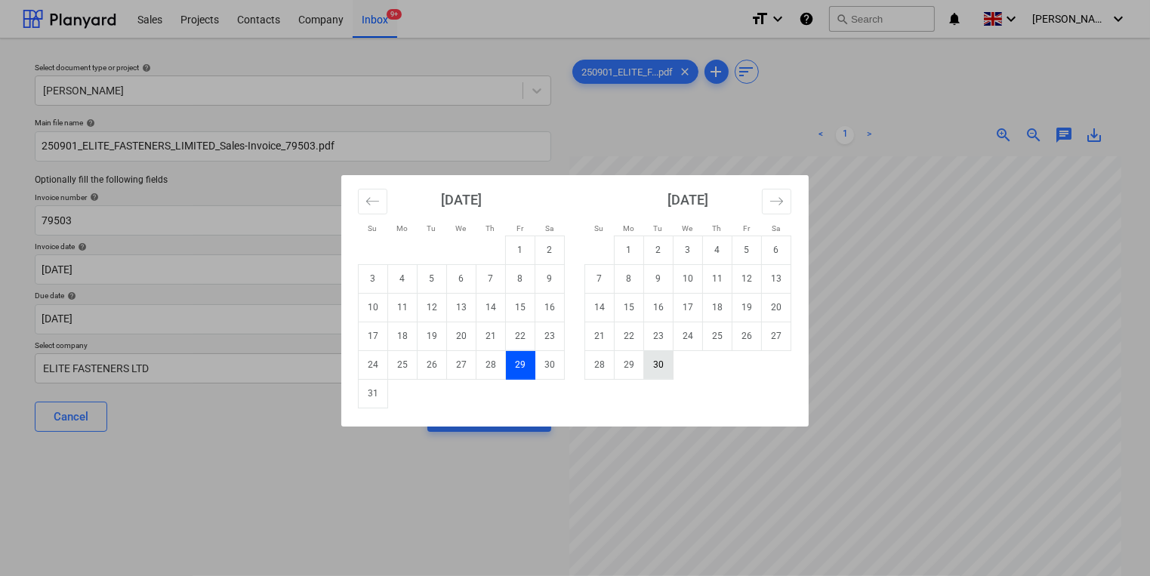
click at [658, 360] on td "30" at bounding box center [658, 364] width 29 height 29
type input "[DATE]"
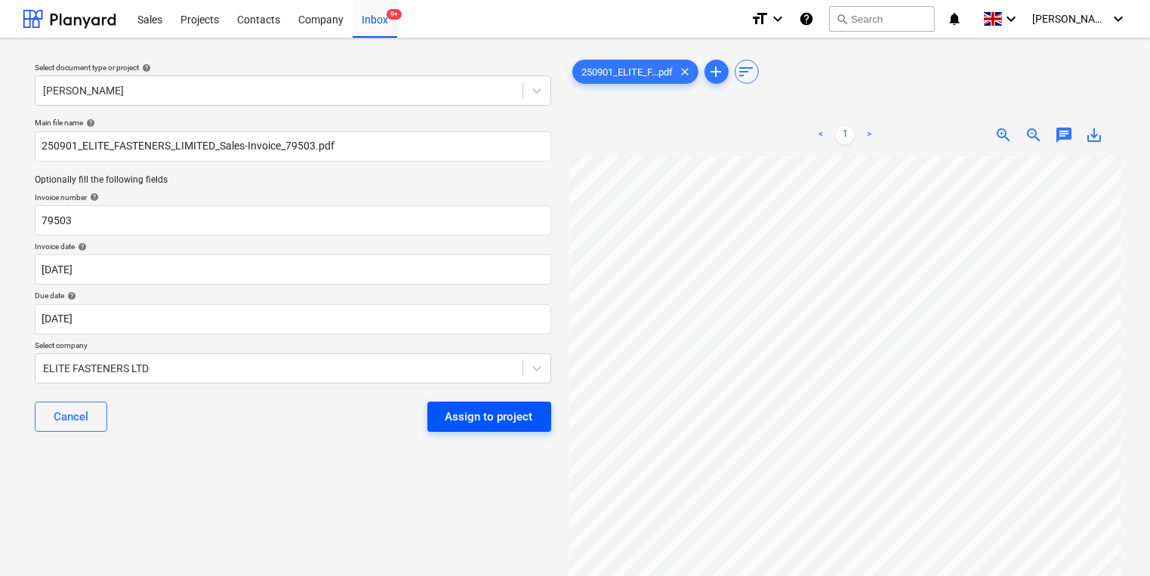
click at [520, 420] on div "Assign to project" at bounding box center [490, 417] width 88 height 20
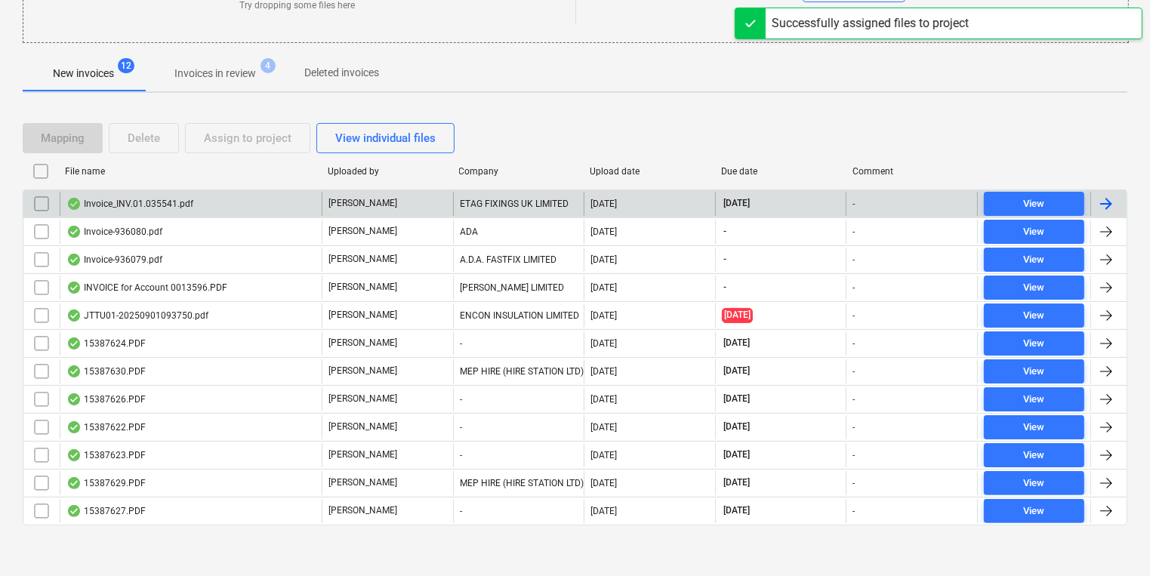
click at [399, 200] on div "[PERSON_NAME]" at bounding box center [387, 204] width 131 height 24
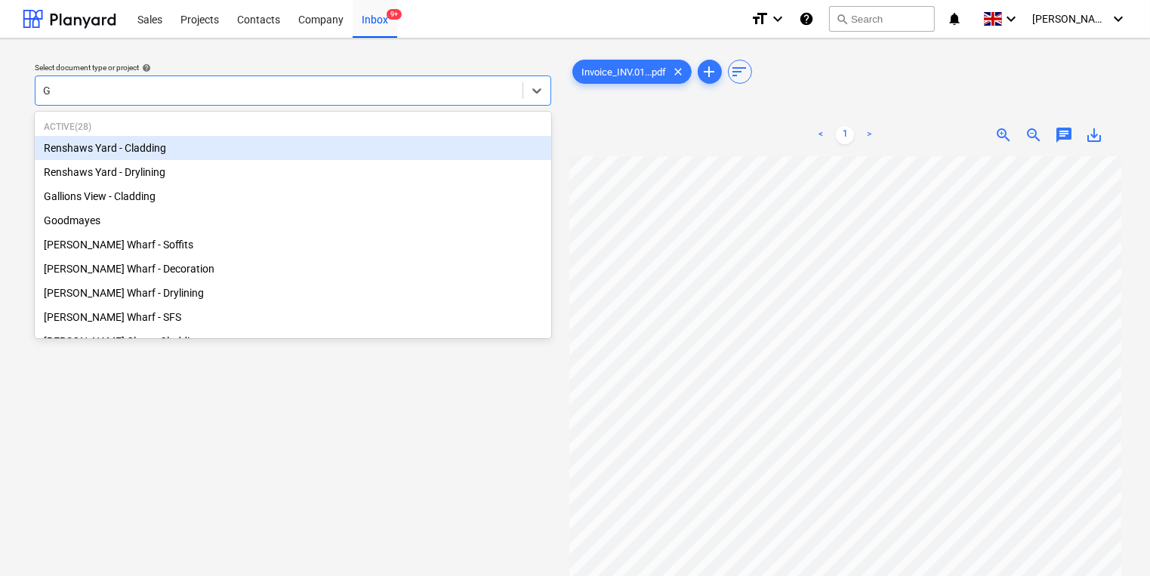
type input "Gr"
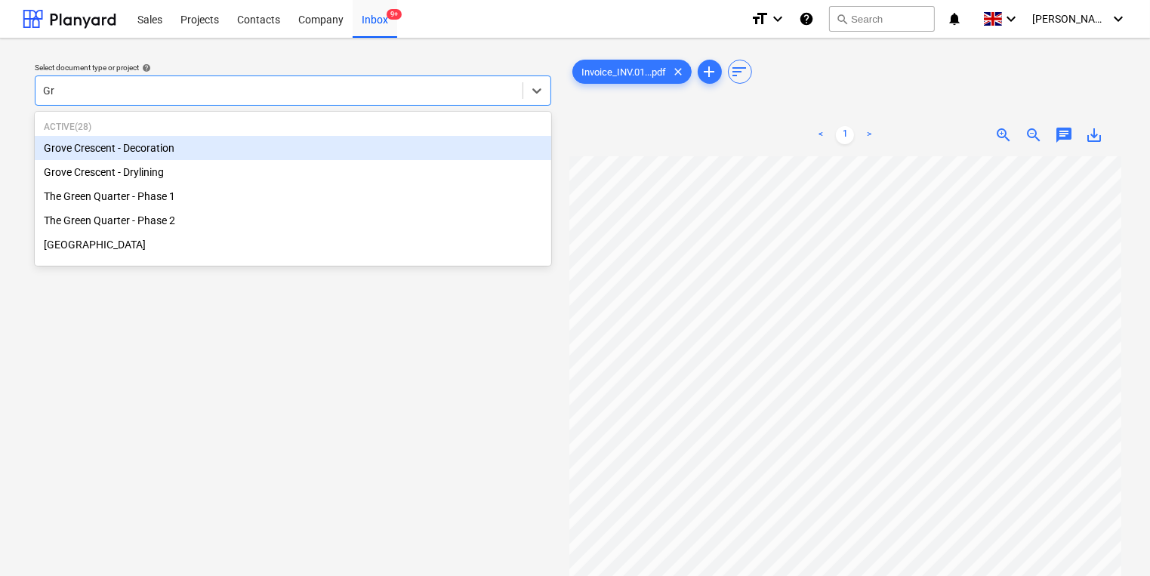
click at [491, 143] on div "Grove Crescent - Decoration" at bounding box center [293, 148] width 517 height 24
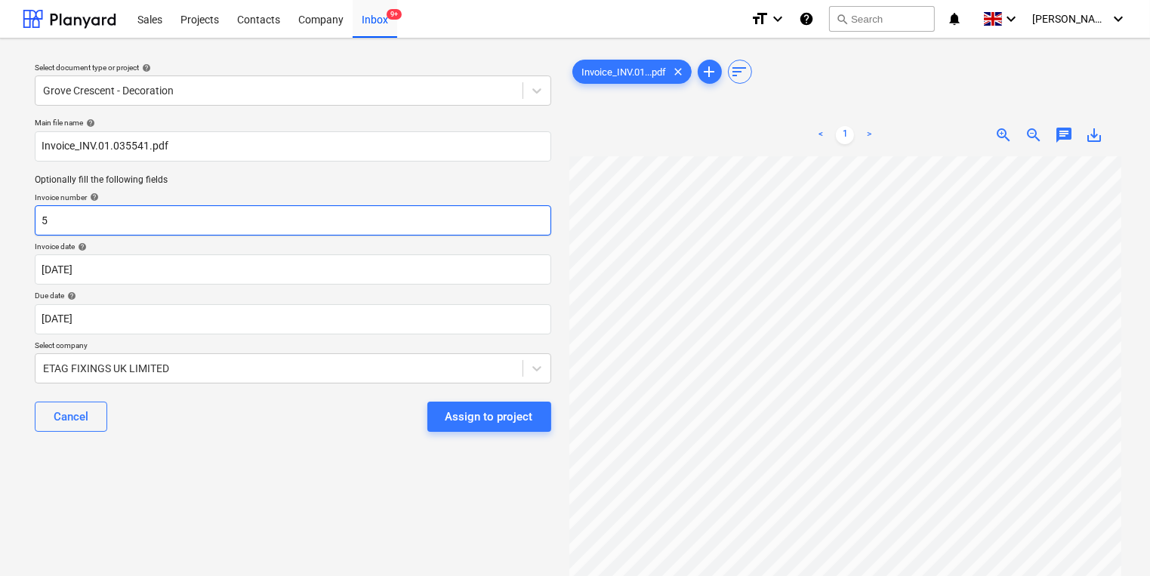
click at [417, 233] on input "5" at bounding box center [293, 220] width 517 height 30
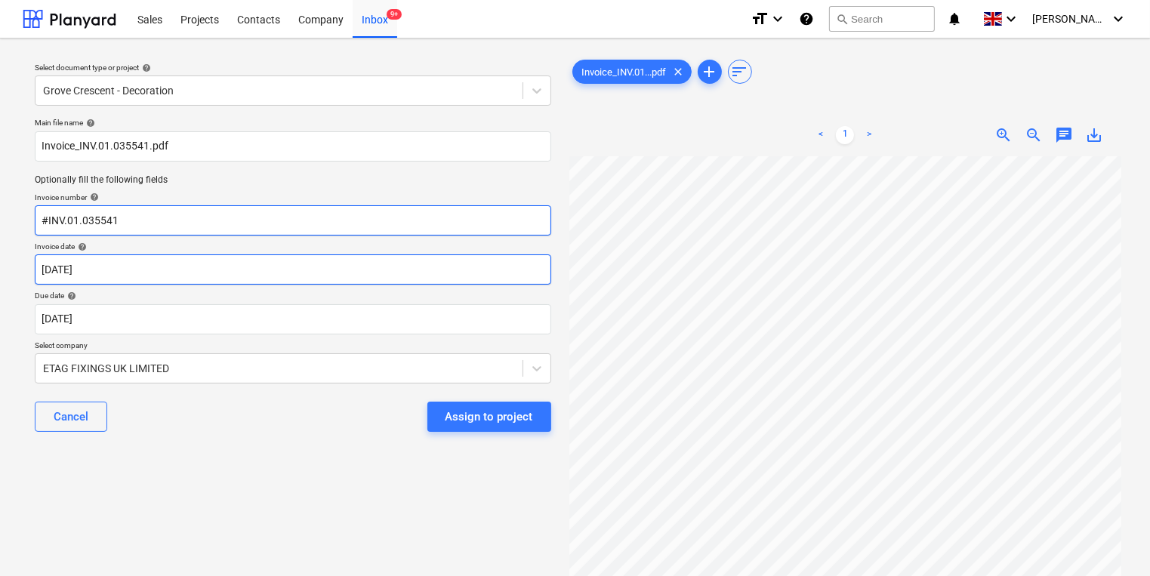
type input "#INV.01.035541"
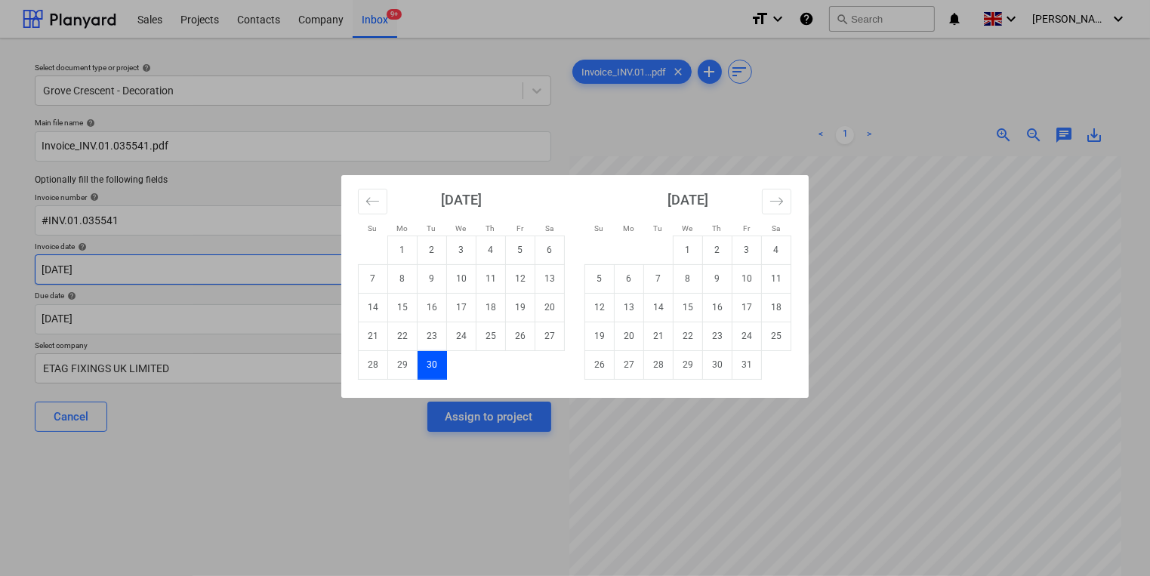
click at [438, 271] on body "Sales Projects Contacts Company Inbox 9+ format_size keyboard_arrow_down help s…" at bounding box center [575, 288] width 1150 height 576
click at [361, 195] on button "Move backward to switch to the previous month." at bounding box center [372, 202] width 29 height 26
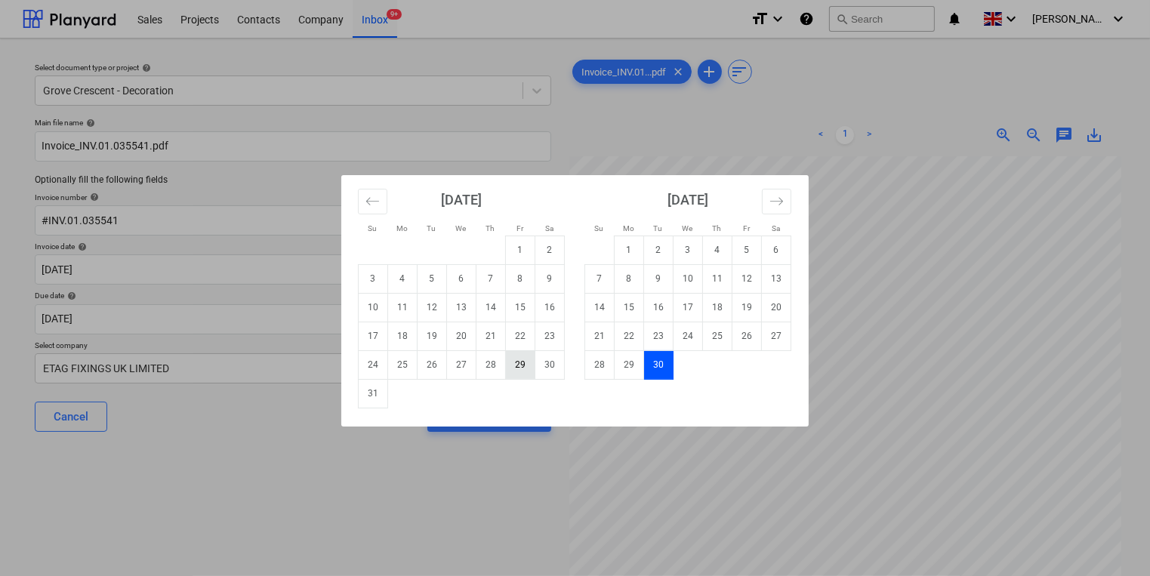
click at [513, 372] on td "29" at bounding box center [520, 364] width 29 height 29
type input "[DATE]"
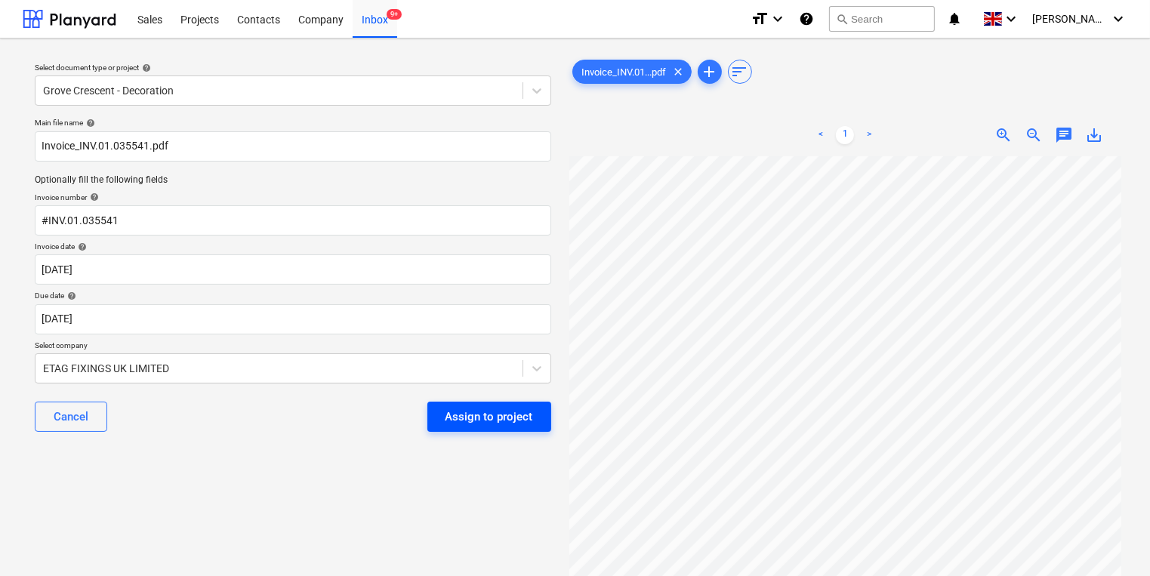
click at [481, 425] on div "Assign to project" at bounding box center [490, 417] width 88 height 20
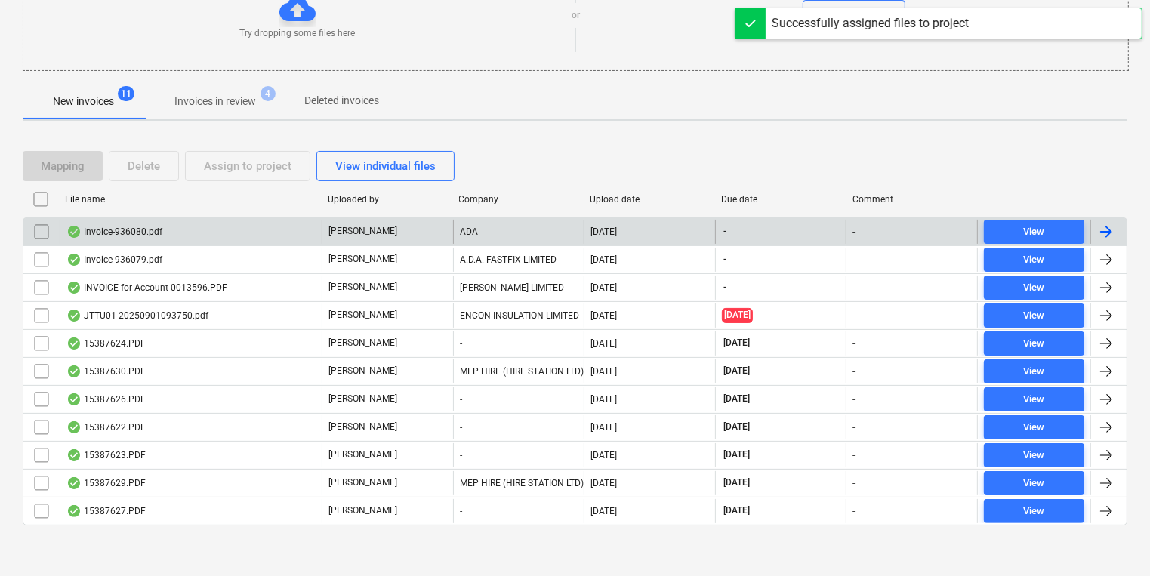
click at [522, 227] on div "ADA" at bounding box center [518, 232] width 131 height 24
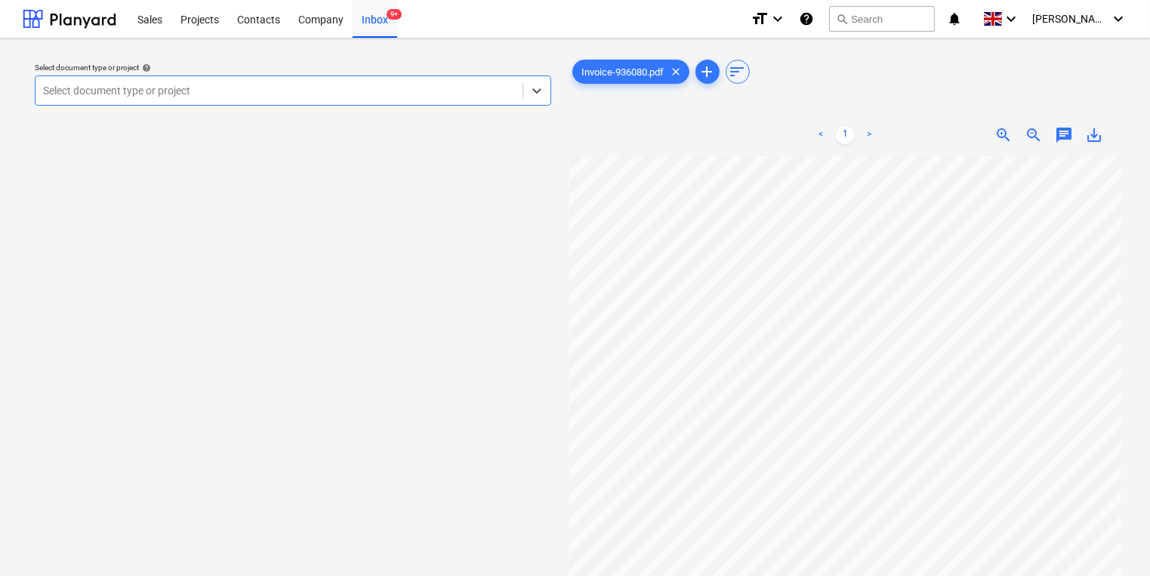
click at [379, 82] on div "Select document type or project" at bounding box center [278, 90] width 487 height 21
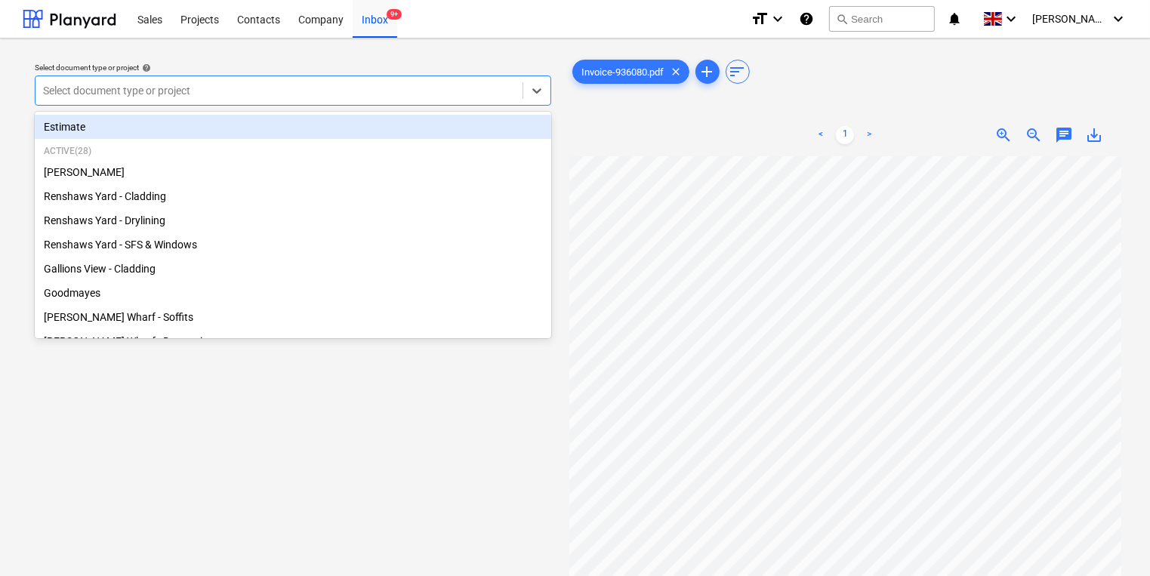
type input "g"
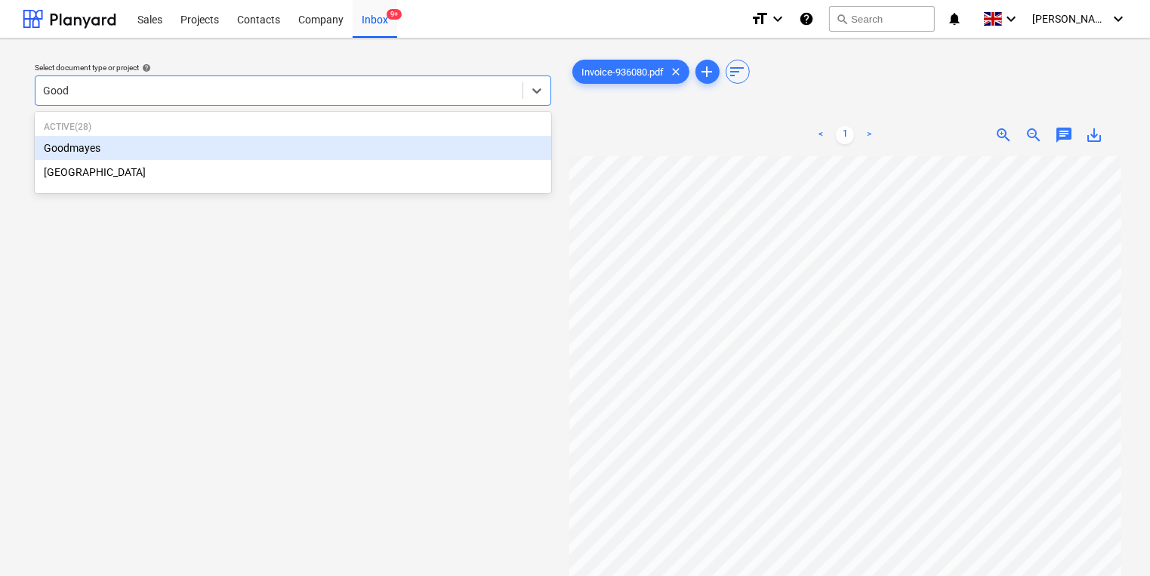
type input "Goodm"
click at [388, 160] on div "Active ( 28 ) Goodmayes" at bounding box center [293, 140] width 517 height 51
click at [401, 155] on div "Goodmayes" at bounding box center [293, 148] width 517 height 24
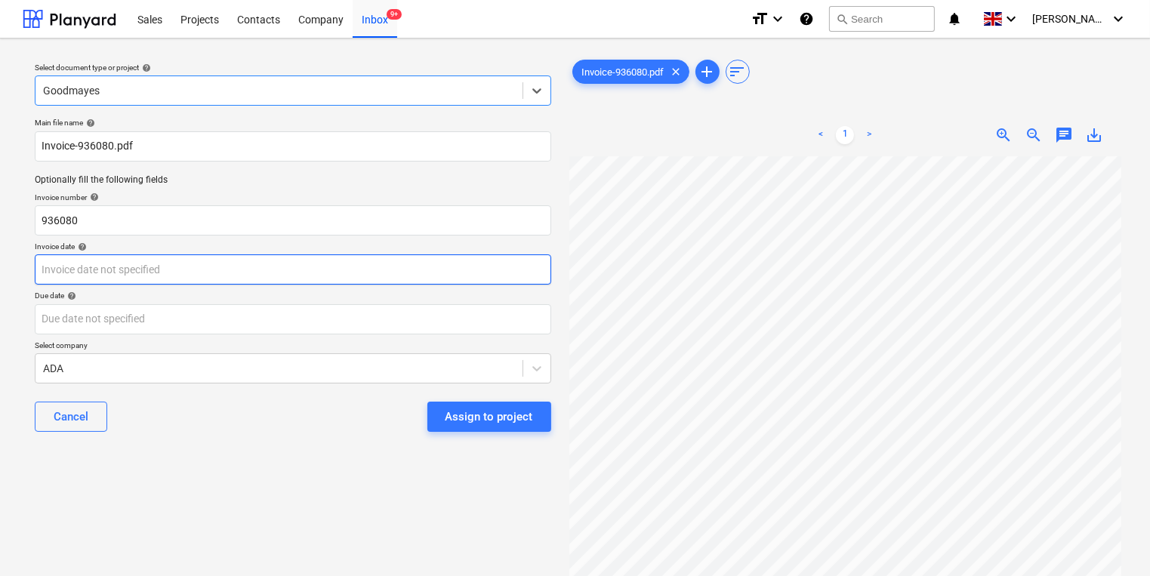
click at [322, 269] on body "Sales Projects Contacts Company Inbox 9+ format_size keyboard_arrow_down help s…" at bounding box center [575, 288] width 1150 height 576
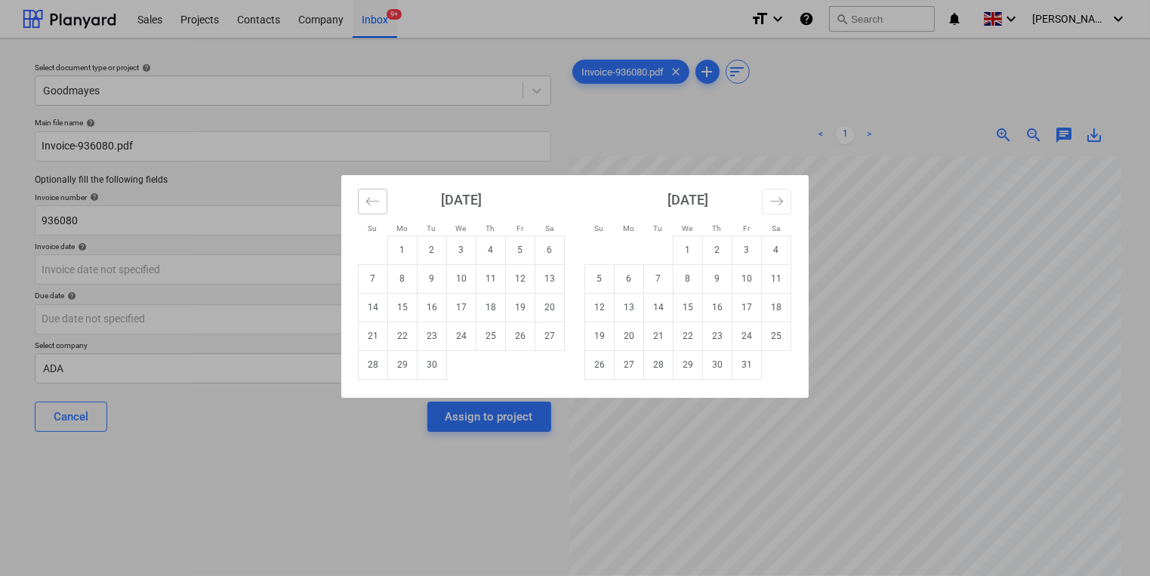
click at [381, 204] on button "Move backward to switch to the previous month." at bounding box center [372, 202] width 29 height 26
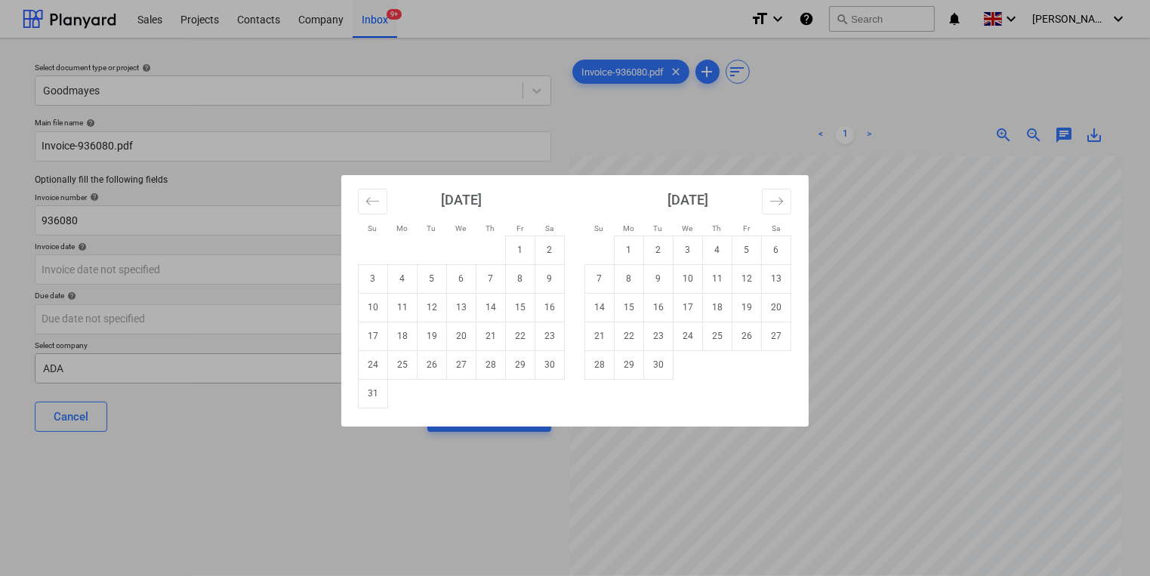
click at [525, 367] on td "29" at bounding box center [520, 364] width 29 height 29
type input "[DATE]"
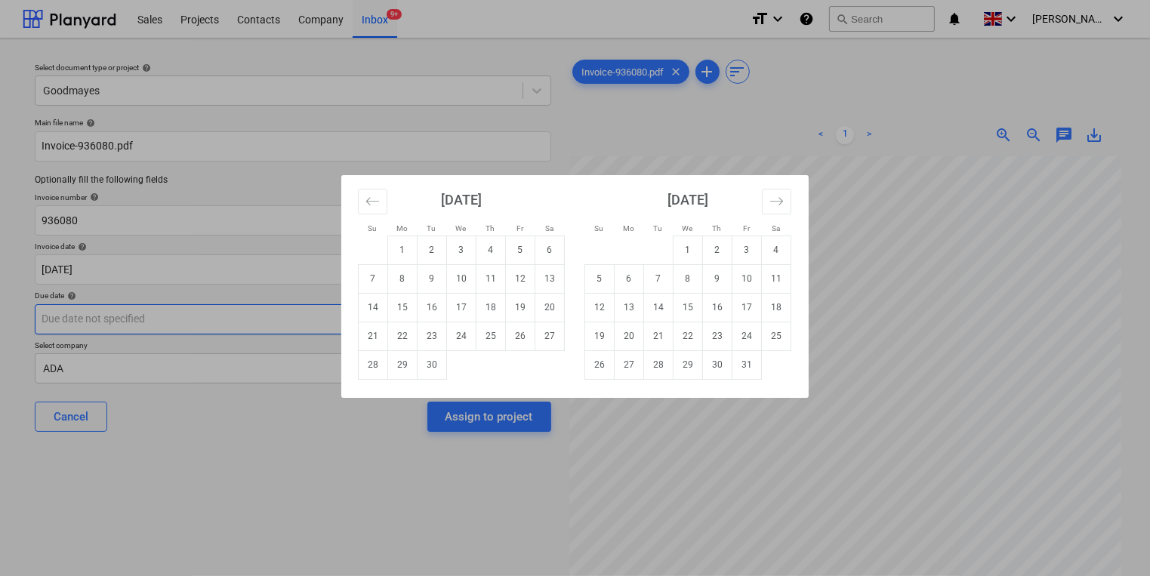
click at [429, 332] on body "Sales Projects Contacts Company Inbox 9+ format_size keyboard_arrow_down help s…" at bounding box center [575, 288] width 1150 height 576
click at [432, 369] on td "30" at bounding box center [432, 364] width 29 height 29
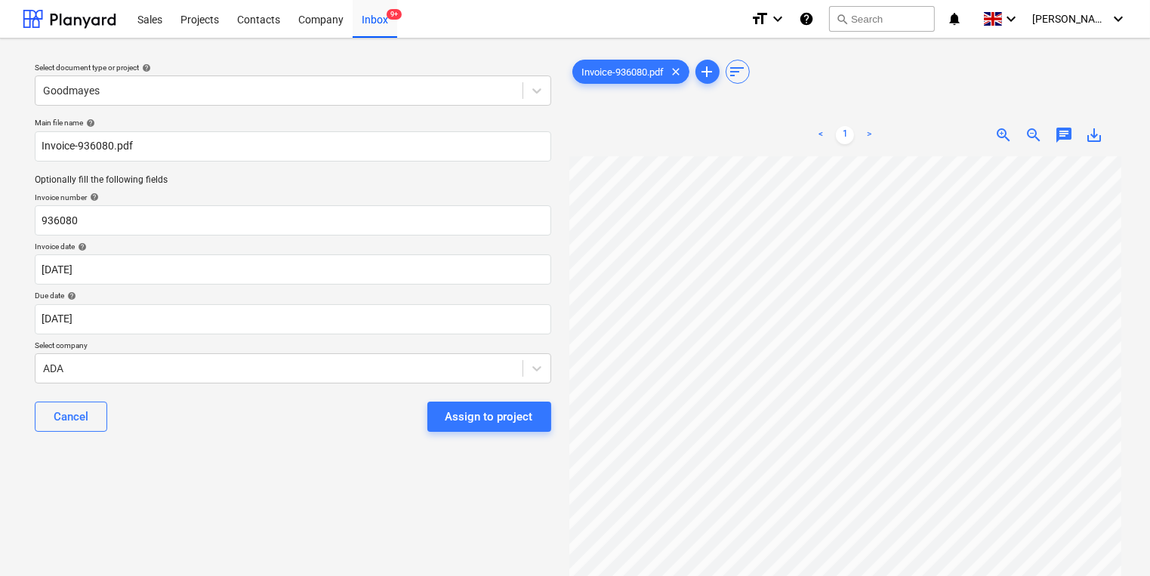
type input "[DATE]"
click at [467, 382] on body "Sales Projects Contacts Company Inbox 9+ format_size keyboard_arrow_down help s…" at bounding box center [575, 288] width 1150 height 576
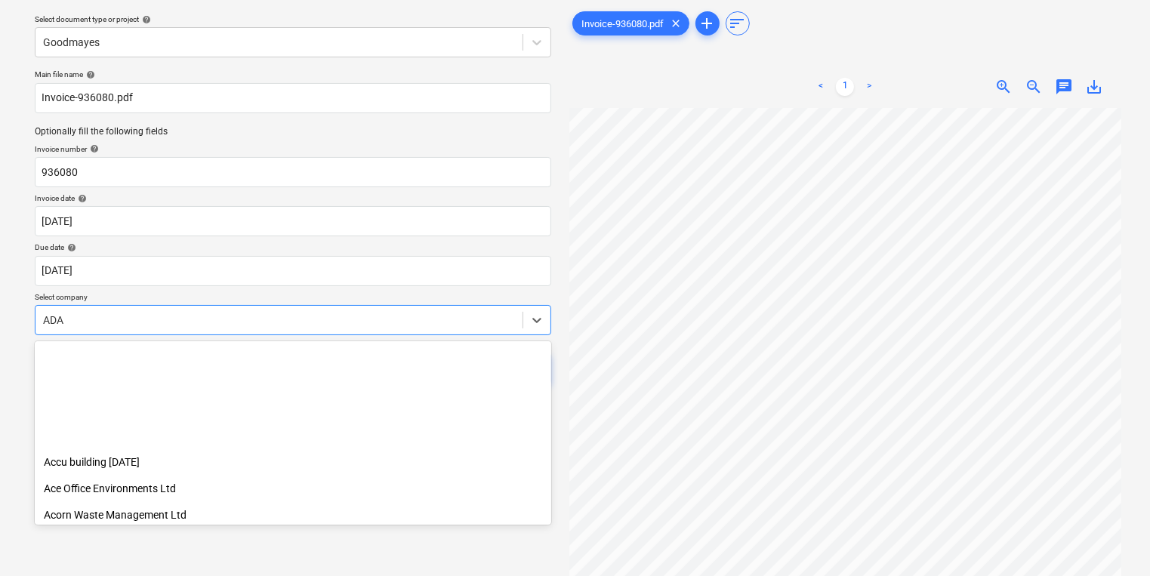
scroll to position [184, 0]
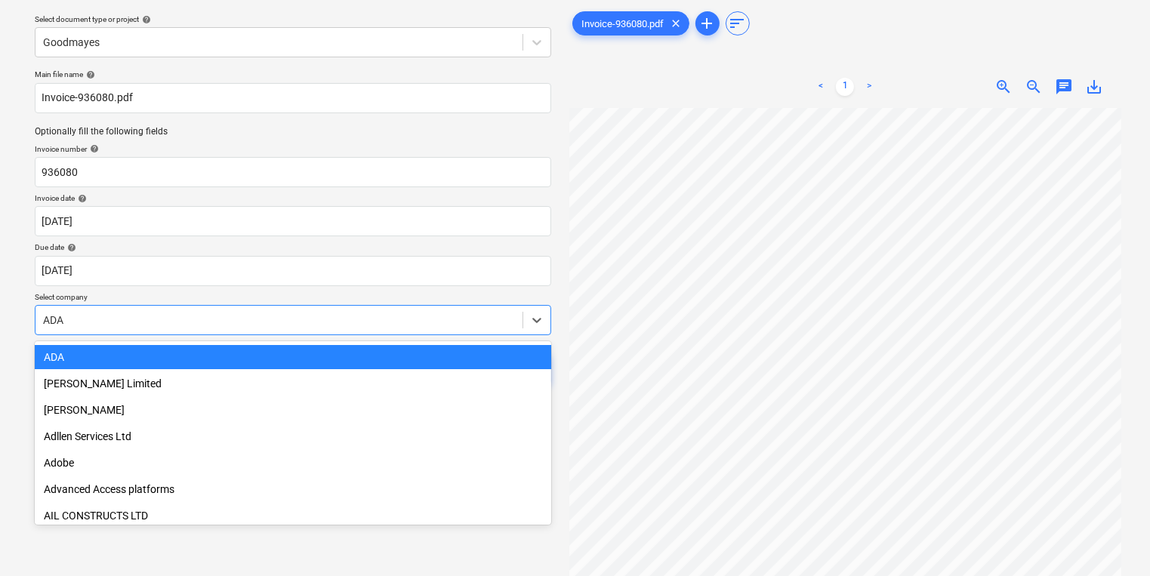
click at [347, 317] on div at bounding box center [279, 320] width 472 height 15
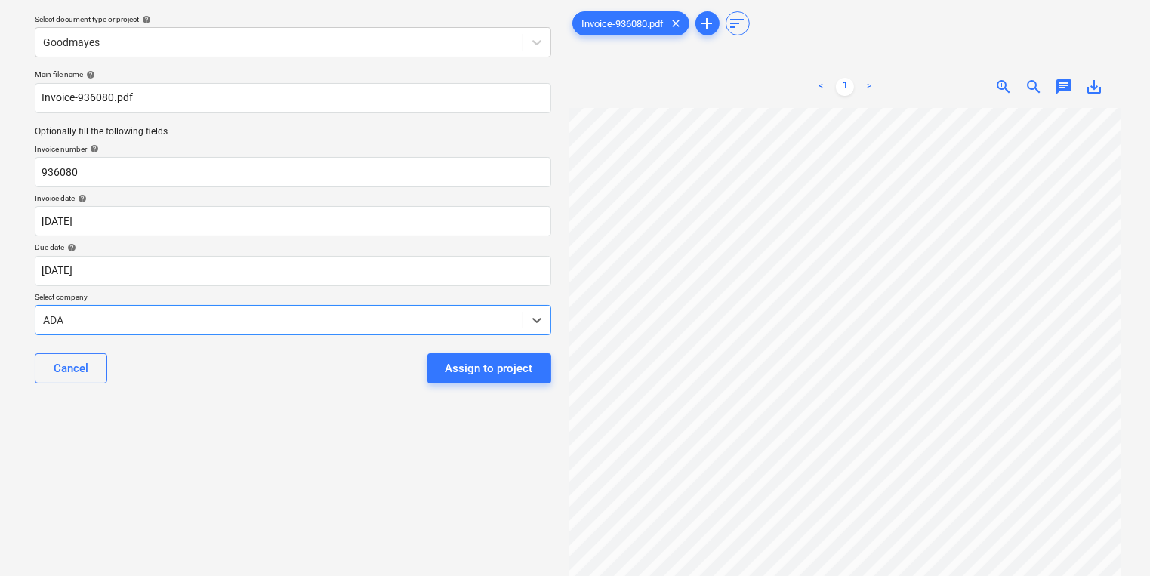
drag, startPoint x: 306, startPoint y: 317, endPoint x: 297, endPoint y: 317, distance: 9.1
click at [302, 317] on div at bounding box center [279, 320] width 472 height 15
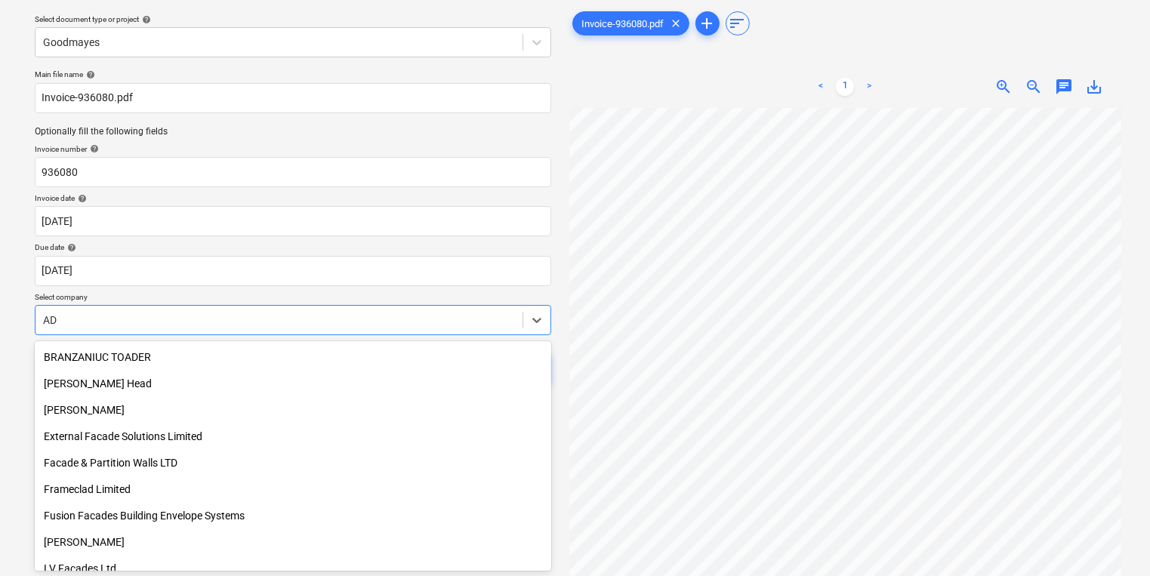
type input "ADA"
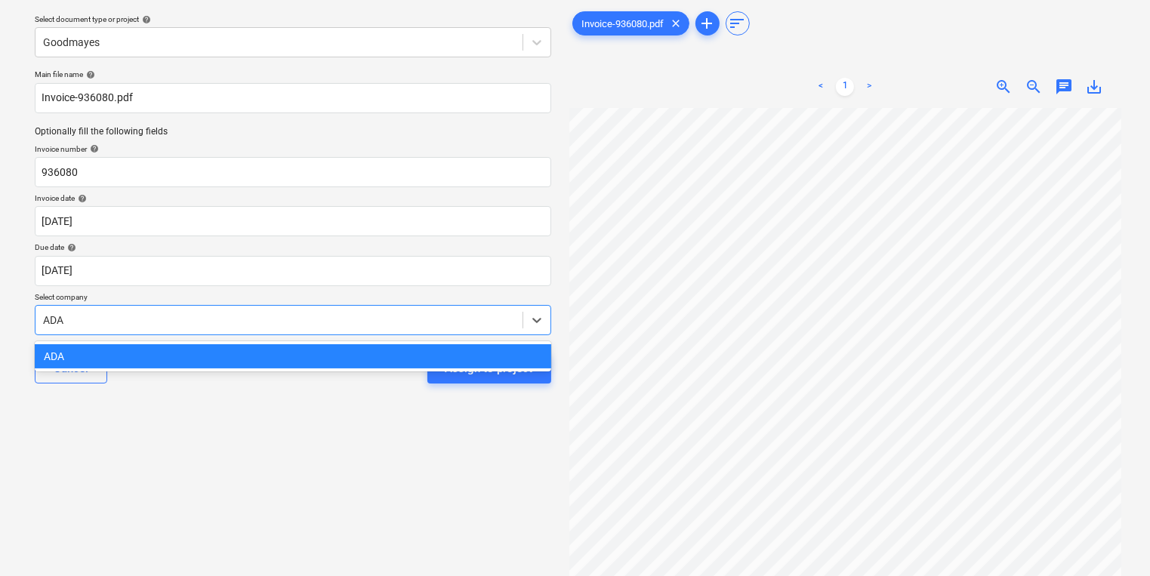
drag, startPoint x: 180, startPoint y: 356, endPoint x: 313, endPoint y: 365, distance: 133.2
click at [225, 359] on div "ADA" at bounding box center [293, 356] width 517 height 24
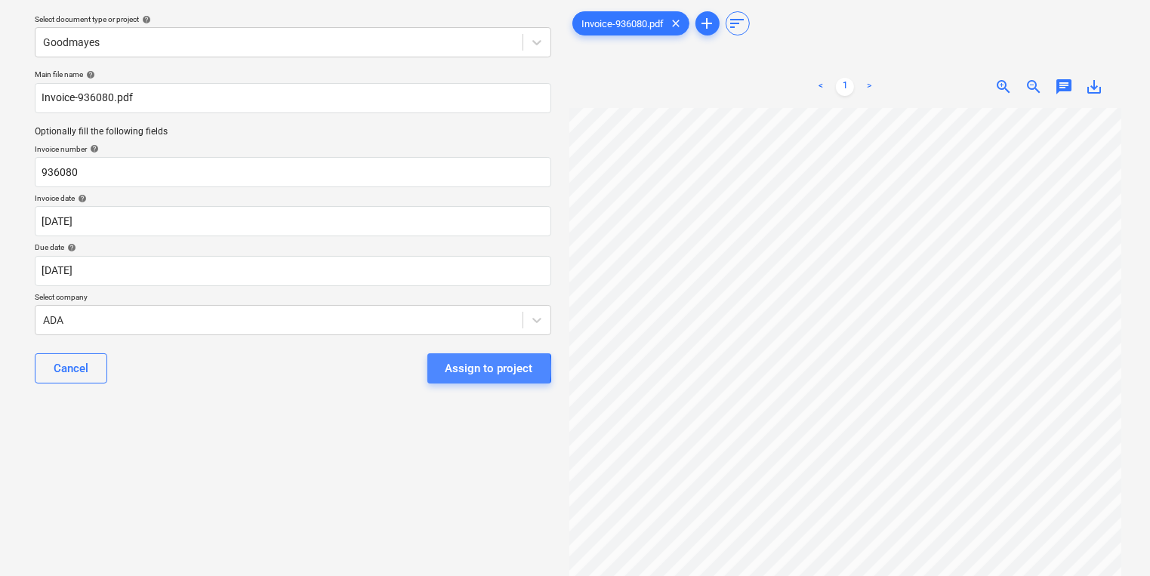
click at [462, 368] on div "Assign to project" at bounding box center [490, 369] width 88 height 20
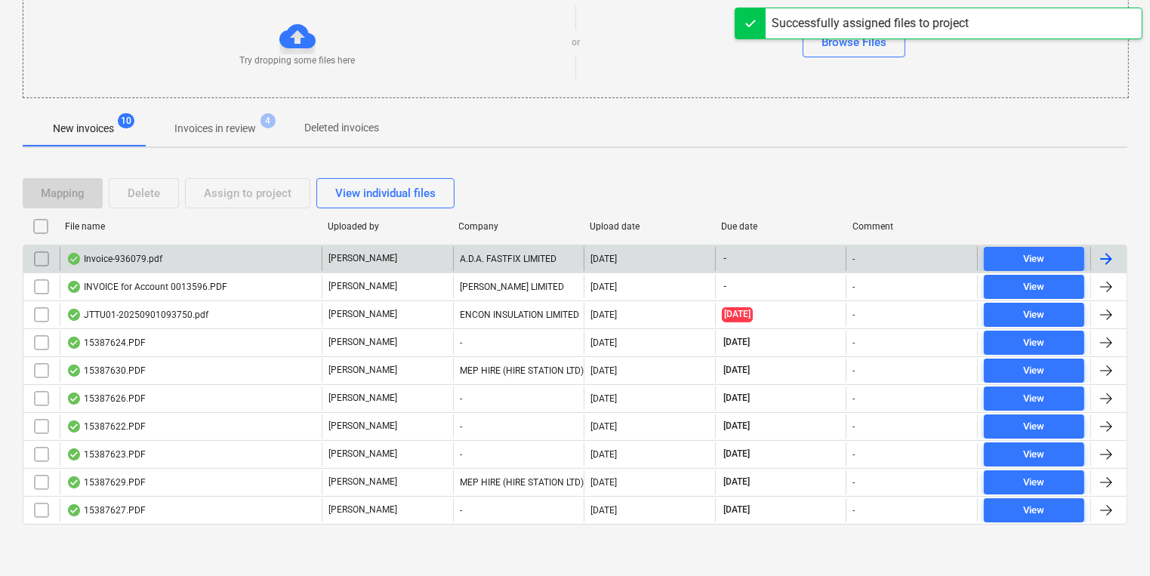
click at [421, 251] on div "[PERSON_NAME]" at bounding box center [387, 259] width 131 height 24
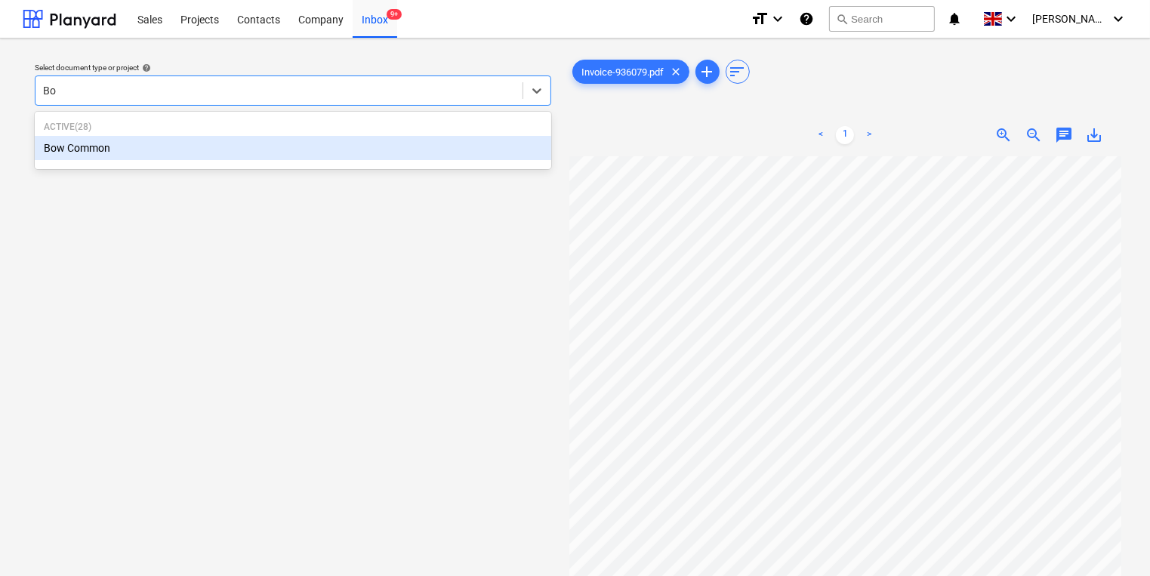
type input "Bow"
click at [428, 155] on div "Bow Common" at bounding box center [293, 148] width 517 height 24
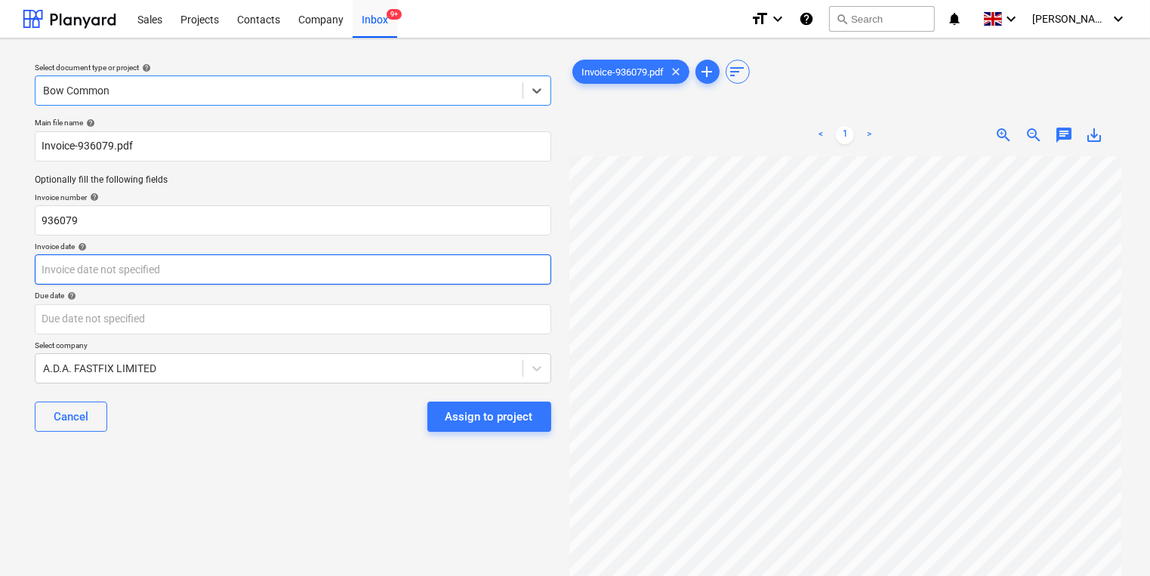
click at [369, 278] on body "Sales Projects Contacts Company Inbox 9+ format_size keyboard_arrow_down help s…" at bounding box center [575, 288] width 1150 height 576
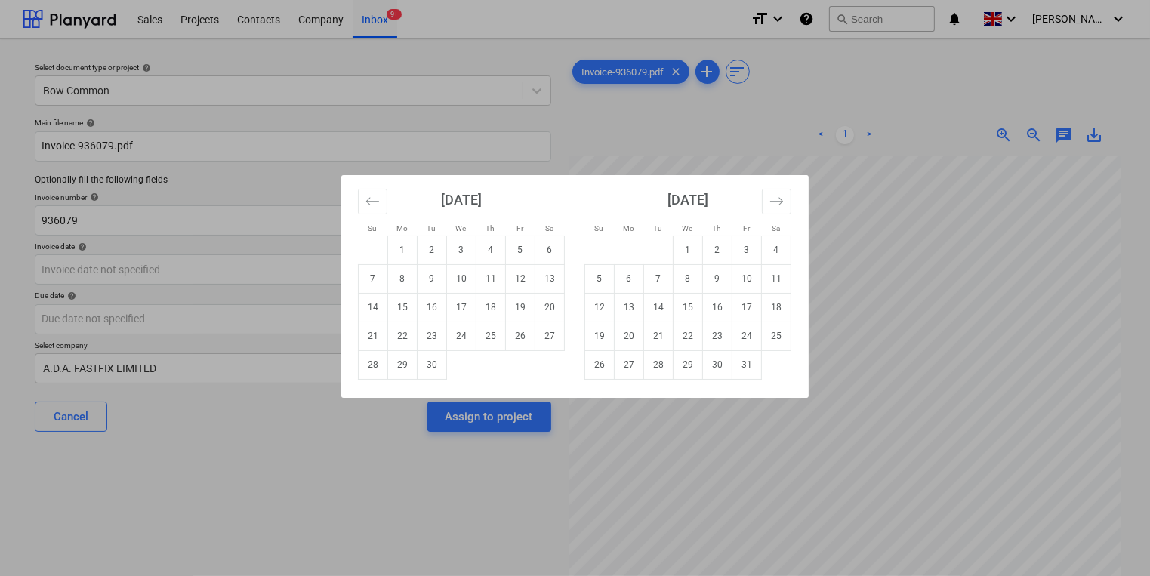
click at [388, 217] on div "[DATE]" at bounding box center [461, 205] width 207 height 60
click at [377, 205] on icon "Move backward to switch to the previous month." at bounding box center [372, 201] width 14 height 14
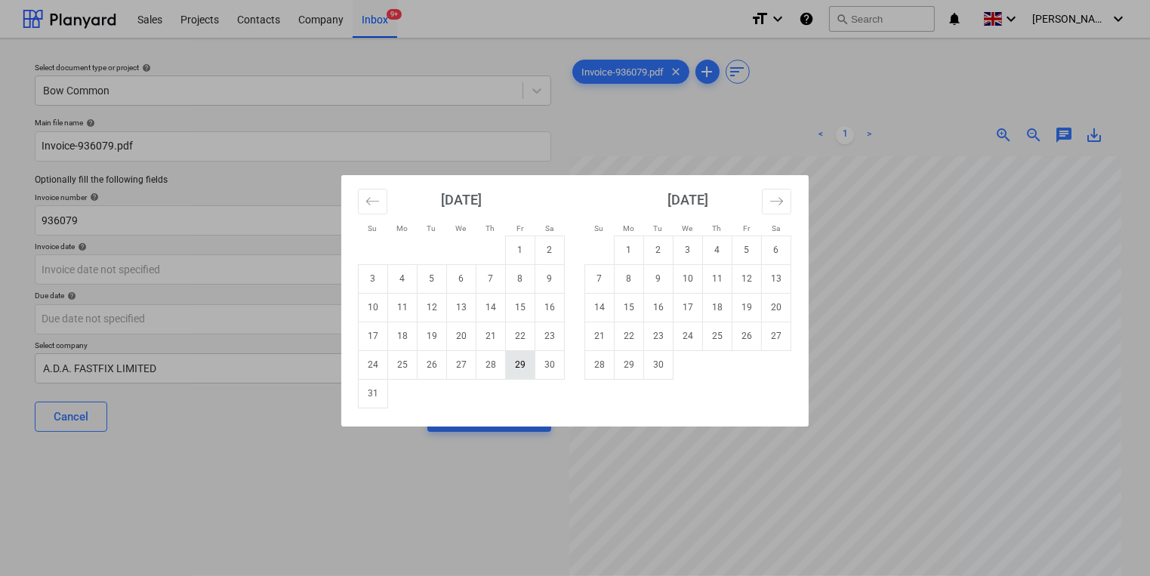
click at [532, 363] on td "29" at bounding box center [520, 364] width 29 height 29
type input "[DATE]"
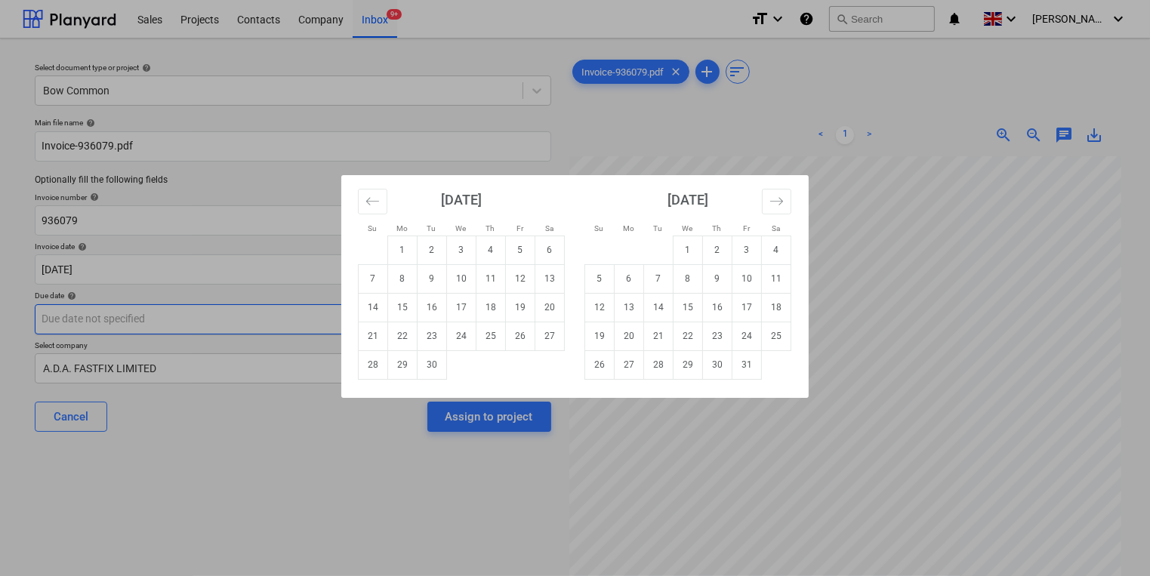
click at [429, 328] on body "Sales Projects Contacts Company Inbox 9+ format_size keyboard_arrow_down help s…" at bounding box center [575, 288] width 1150 height 576
click at [422, 372] on td "30" at bounding box center [432, 364] width 29 height 29
type input "[DATE]"
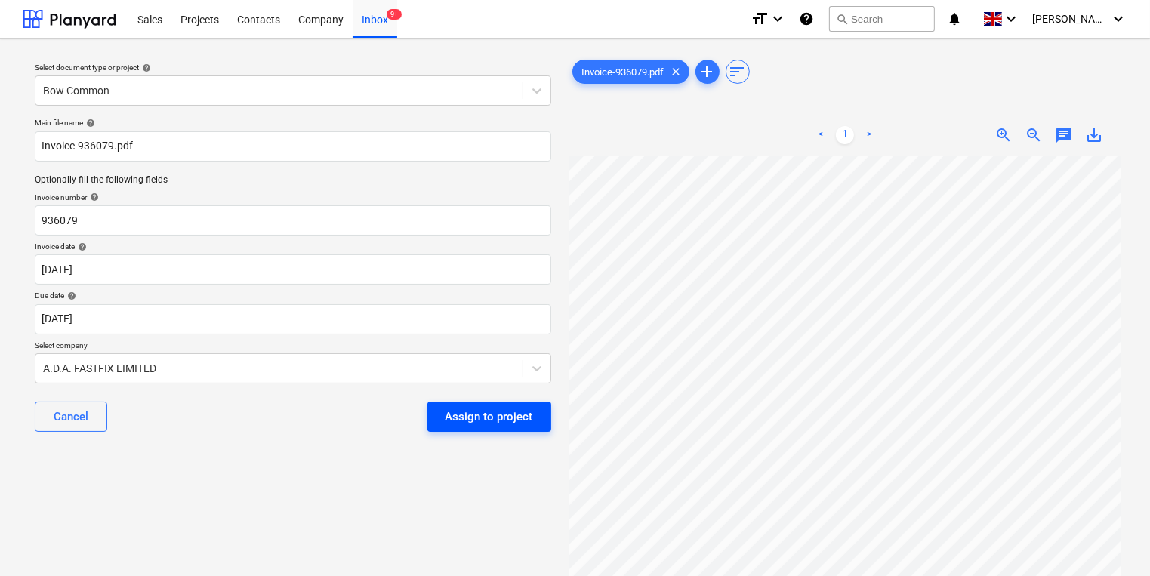
click at [484, 417] on div "Assign to project" at bounding box center [490, 417] width 88 height 20
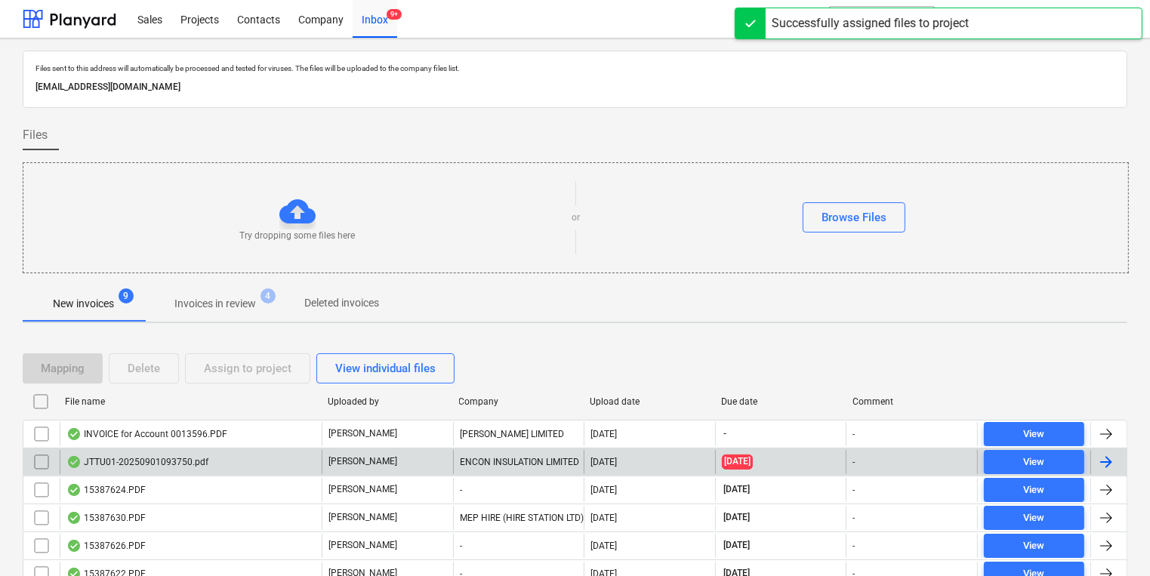
click at [288, 453] on div "JTTU01-20250901093750.pdf" at bounding box center [191, 462] width 262 height 24
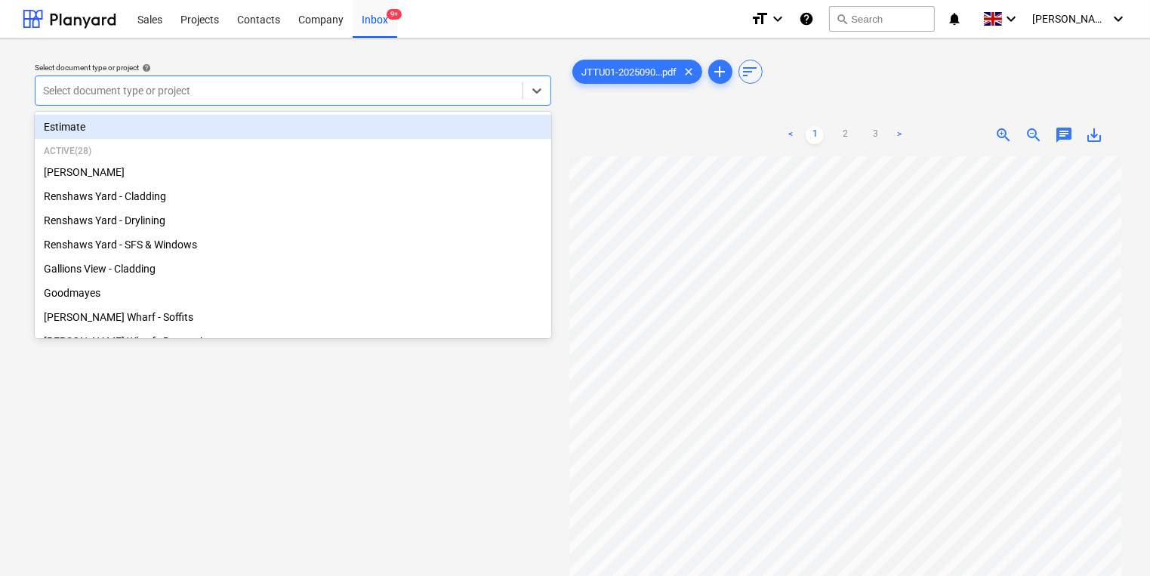
click at [314, 98] on div at bounding box center [279, 90] width 472 height 15
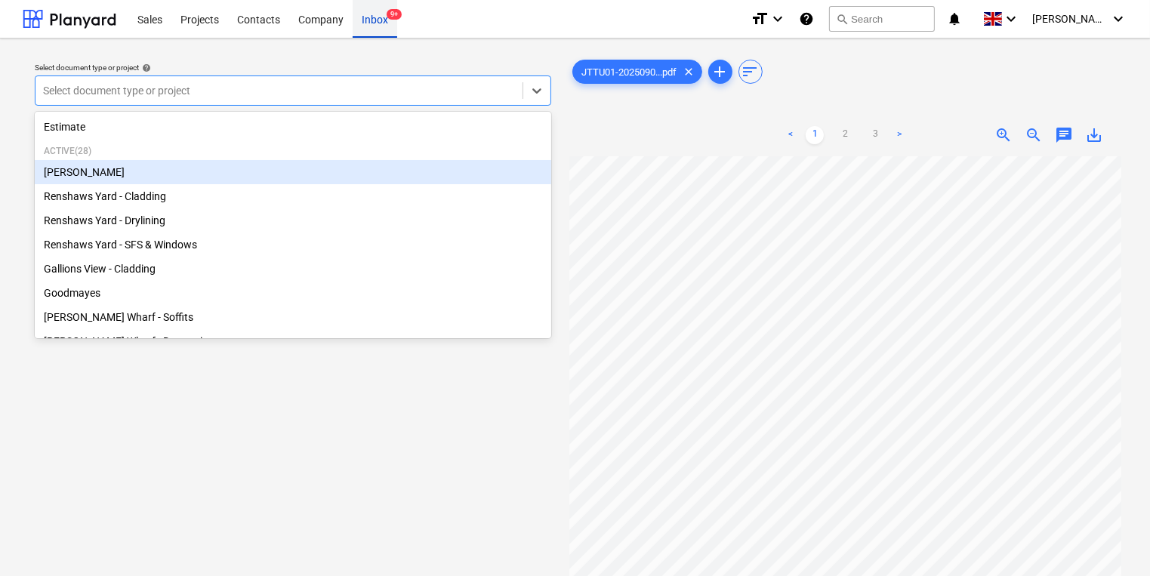
click at [362, 28] on div "Inbox 9+" at bounding box center [375, 18] width 45 height 39
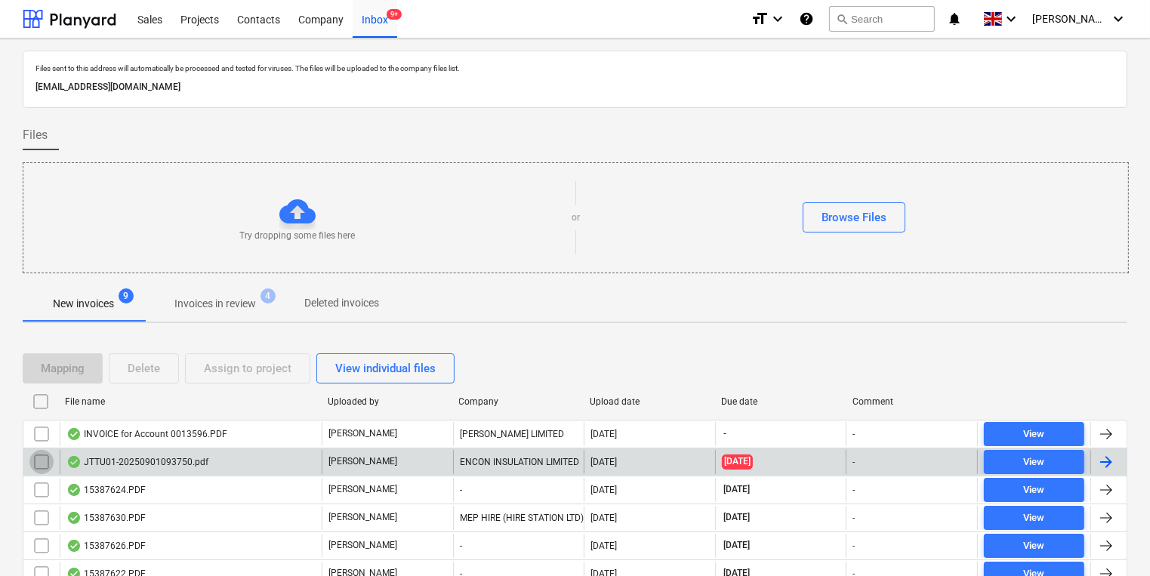
click at [29, 455] on input "checkbox" at bounding box center [41, 462] width 24 height 24
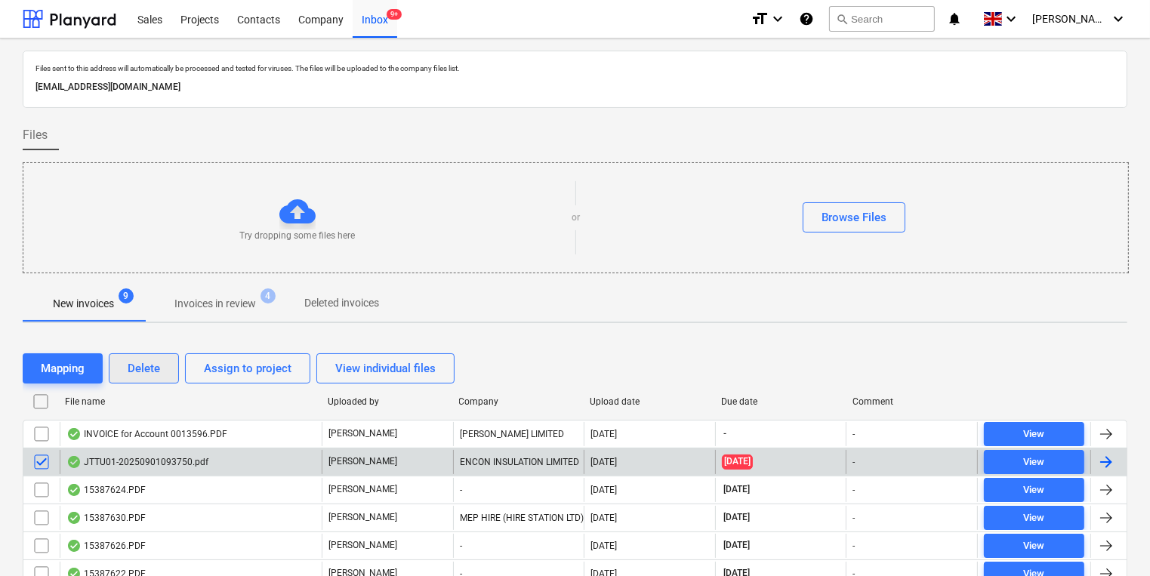
click at [130, 361] on div "Delete" at bounding box center [144, 369] width 32 height 20
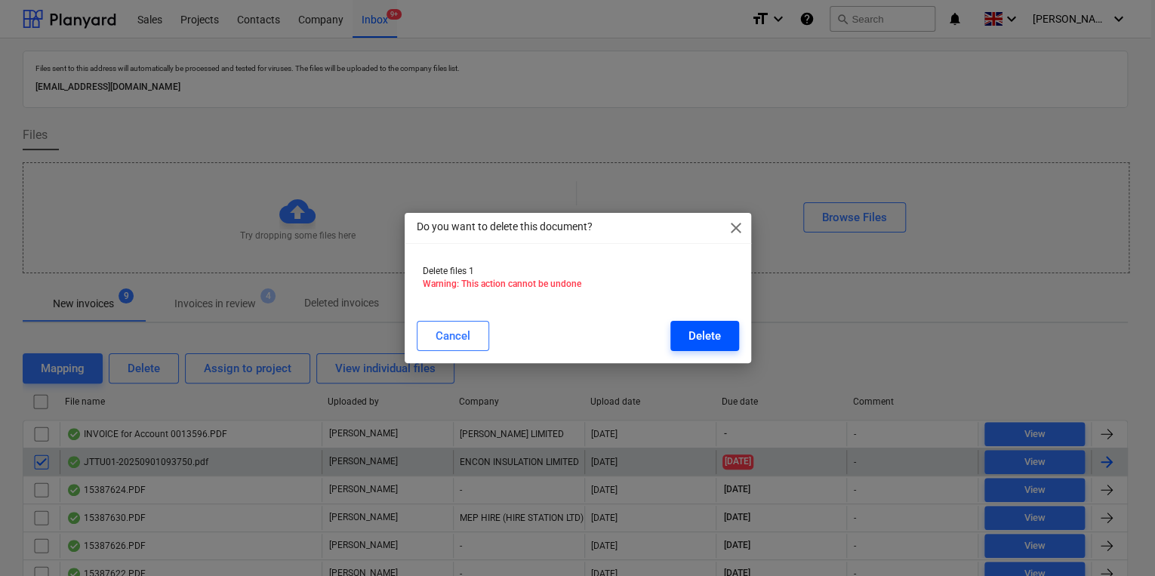
click at [684, 328] on button "Delete" at bounding box center [705, 336] width 69 height 30
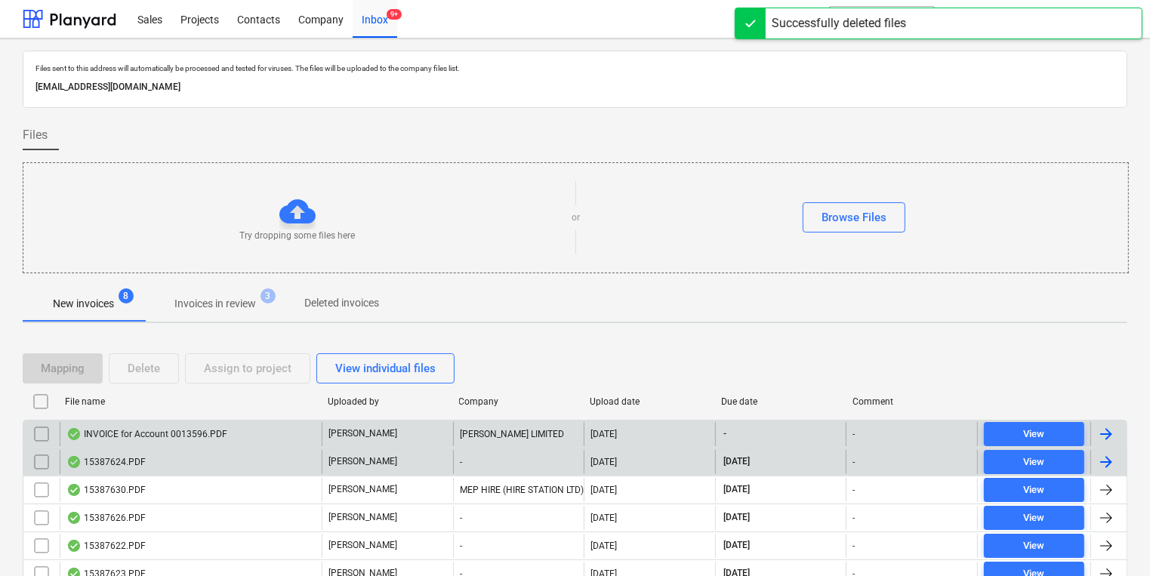
click at [251, 433] on div "INVOICE for Account 0013596.PDF" at bounding box center [191, 434] width 262 height 24
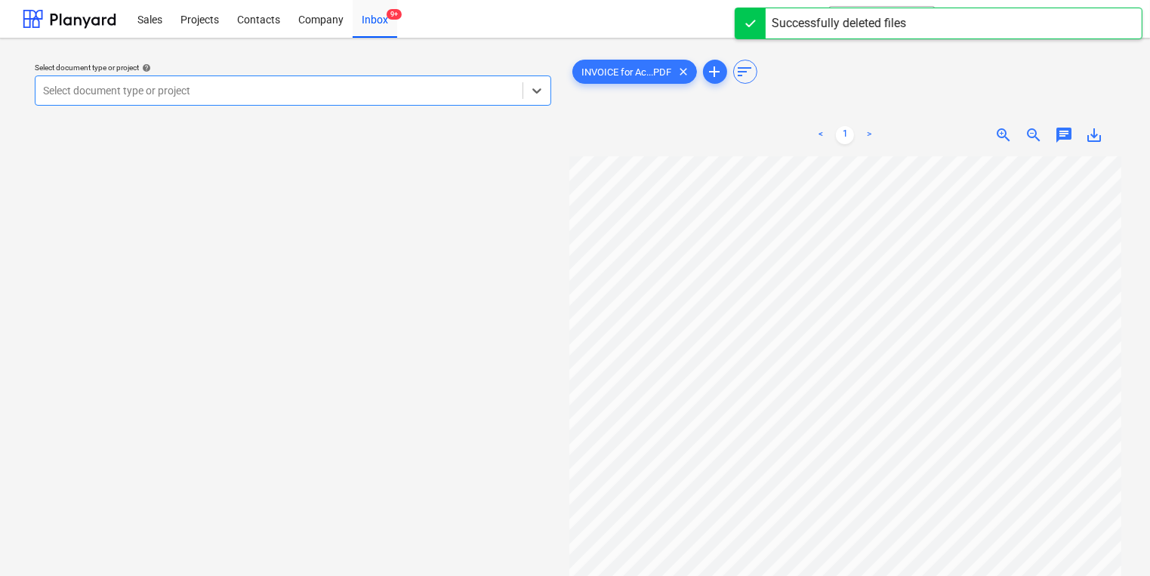
click at [145, 79] on div "Select document type or project" at bounding box center [293, 91] width 517 height 30
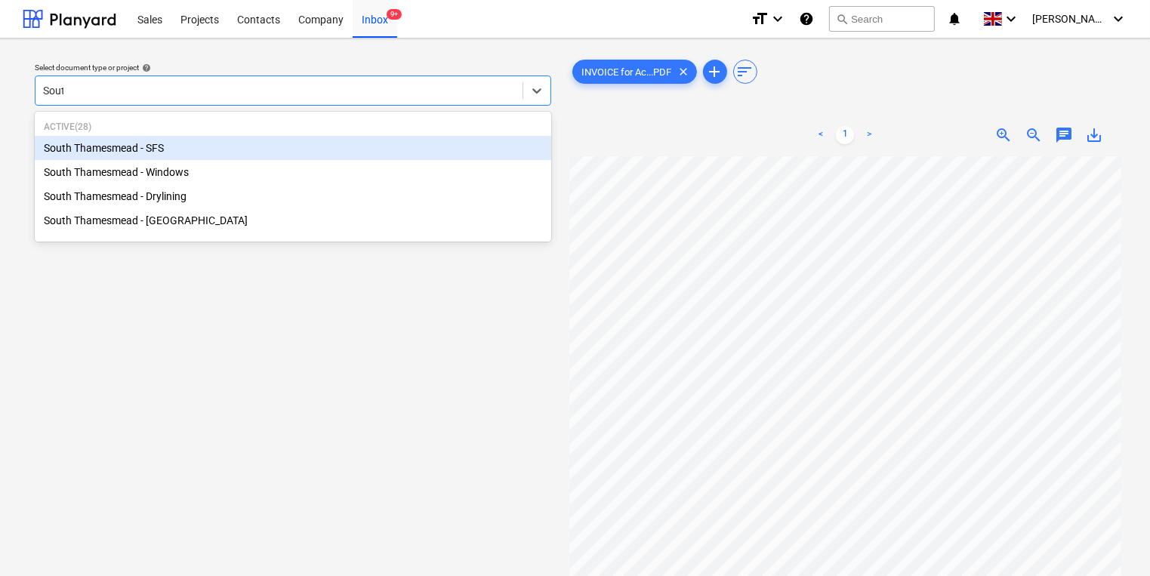
type input "South"
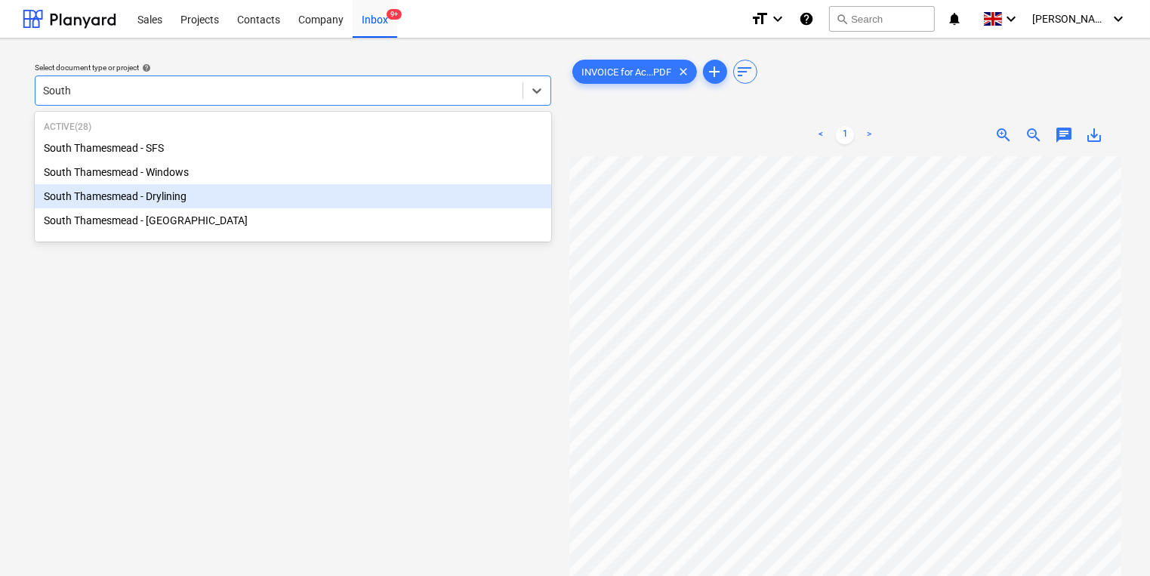
click at [260, 205] on div "South Thamesmead - Drylining" at bounding box center [293, 196] width 517 height 24
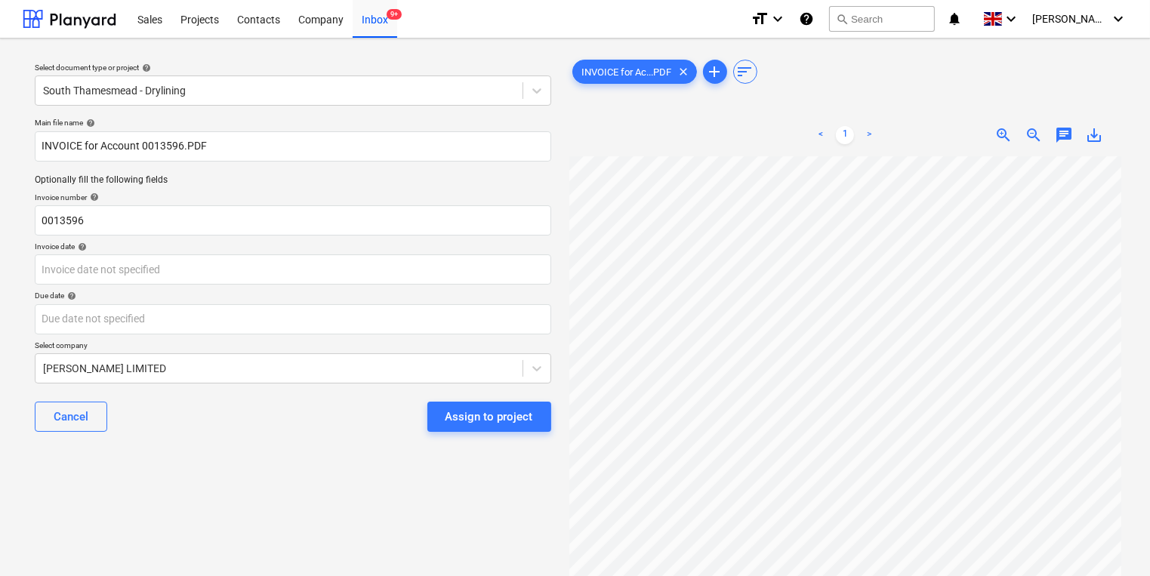
click at [325, 182] on p "Optionally fill the following fields" at bounding box center [293, 180] width 517 height 13
drag, startPoint x: 304, startPoint y: 197, endPoint x: 290, endPoint y: 205, distance: 15.5
click at [303, 197] on div "Invoice number help" at bounding box center [293, 198] width 517 height 10
click at [286, 212] on input "0013596" at bounding box center [293, 220] width 517 height 30
type input "0"
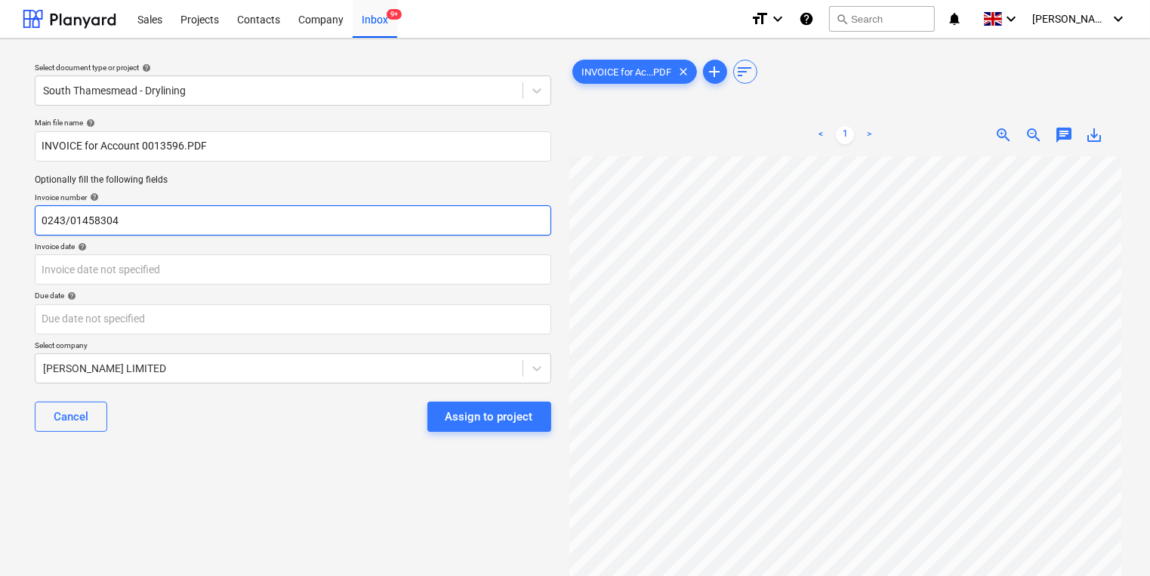
type input "0243/01458304"
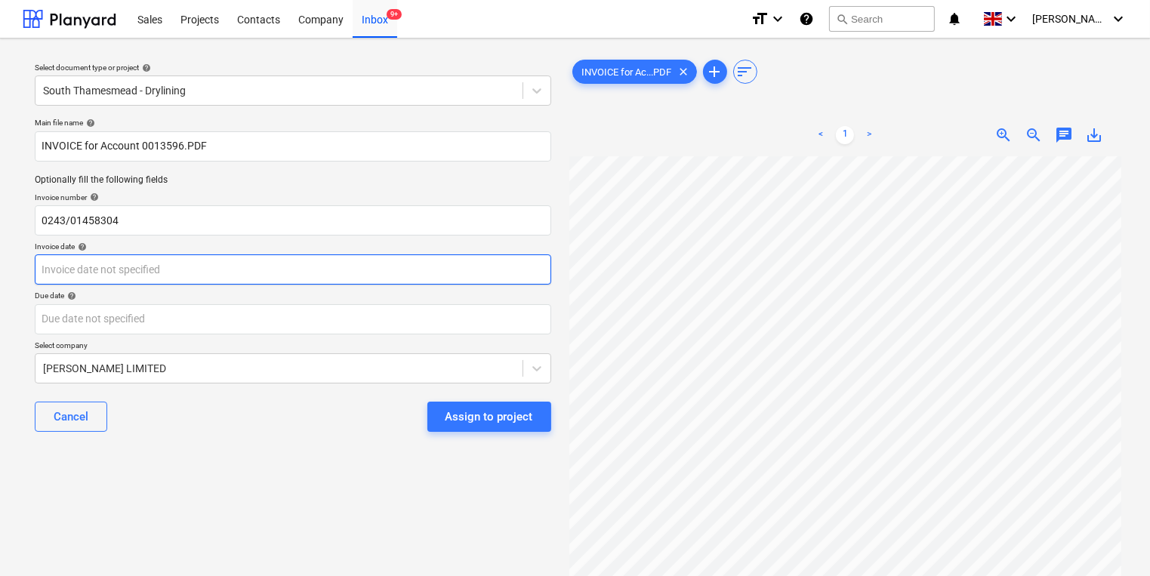
click at [270, 270] on body "Sales Projects Contacts Company Inbox 9+ format_size keyboard_arrow_down help s…" at bounding box center [575, 288] width 1150 height 576
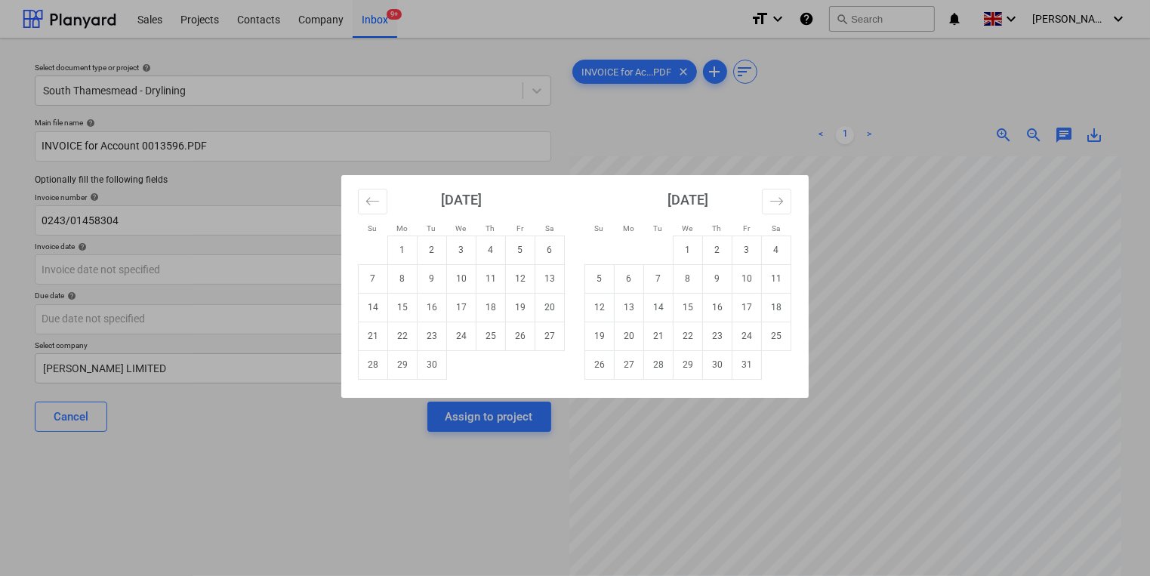
click at [878, 426] on div "Su Mo Tu We Th Fr Sa Su Mo Tu We Th Fr Sa August 2025 1 2 3 4 5 6 7 8 9 10 11 1…" at bounding box center [575, 288] width 1150 height 576
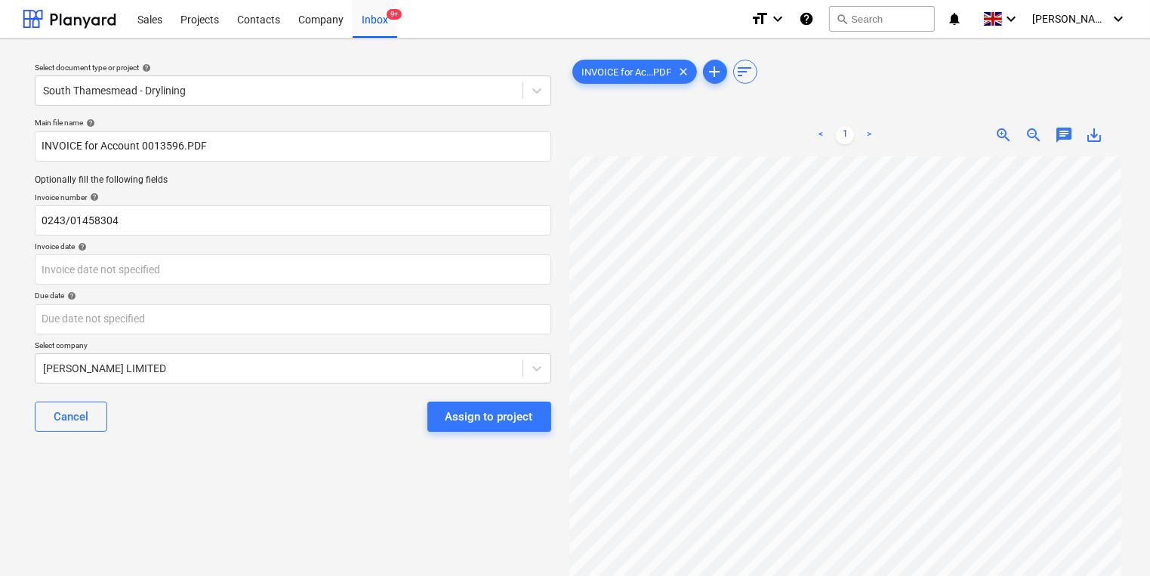
click at [339, 243] on div "Invoice date help" at bounding box center [293, 247] width 517 height 10
click at [339, 253] on p "Invoice date help" at bounding box center [293, 248] width 517 height 13
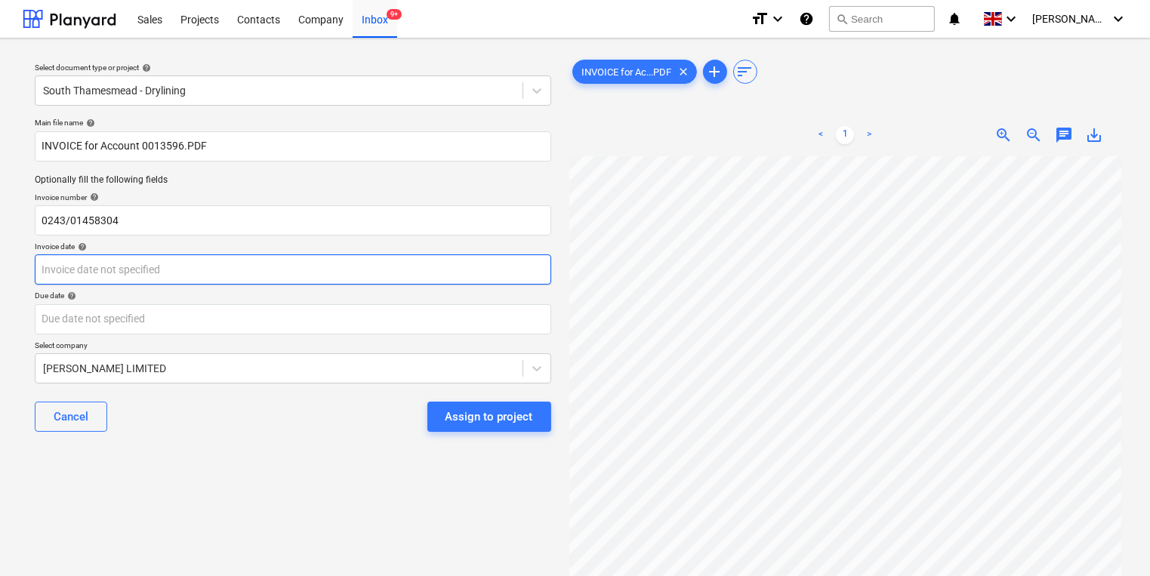
click at [339, 269] on body "Sales Projects Contacts Company Inbox 9+ format_size keyboard_arrow_down help s…" at bounding box center [575, 288] width 1150 height 576
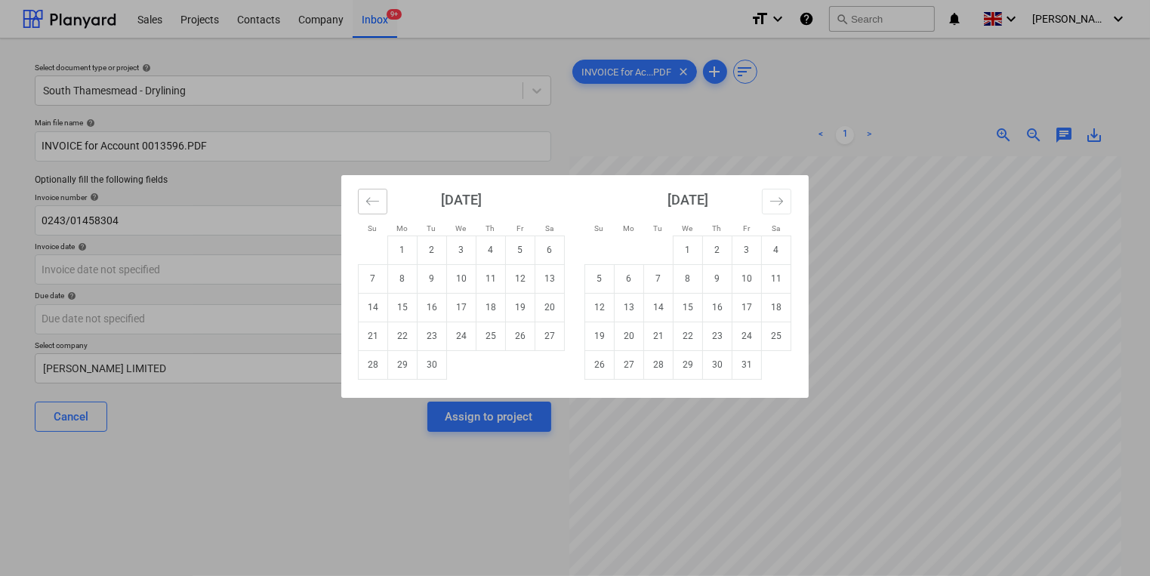
click at [381, 208] on button "Move backward to switch to the previous month." at bounding box center [372, 202] width 29 height 26
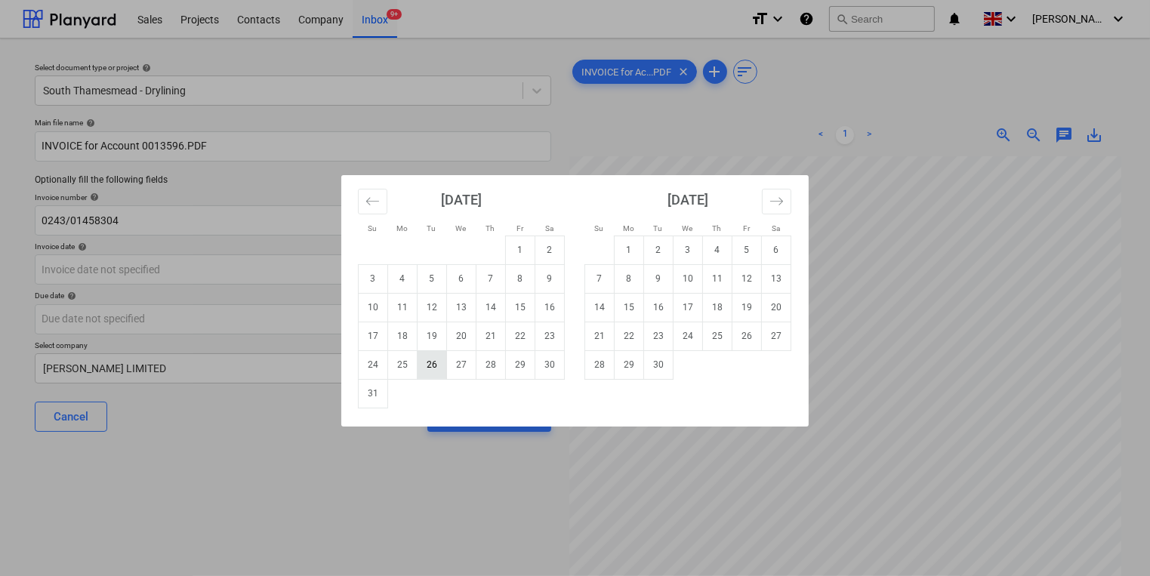
click at [439, 365] on td "26" at bounding box center [432, 364] width 29 height 29
type input "[DATE]"
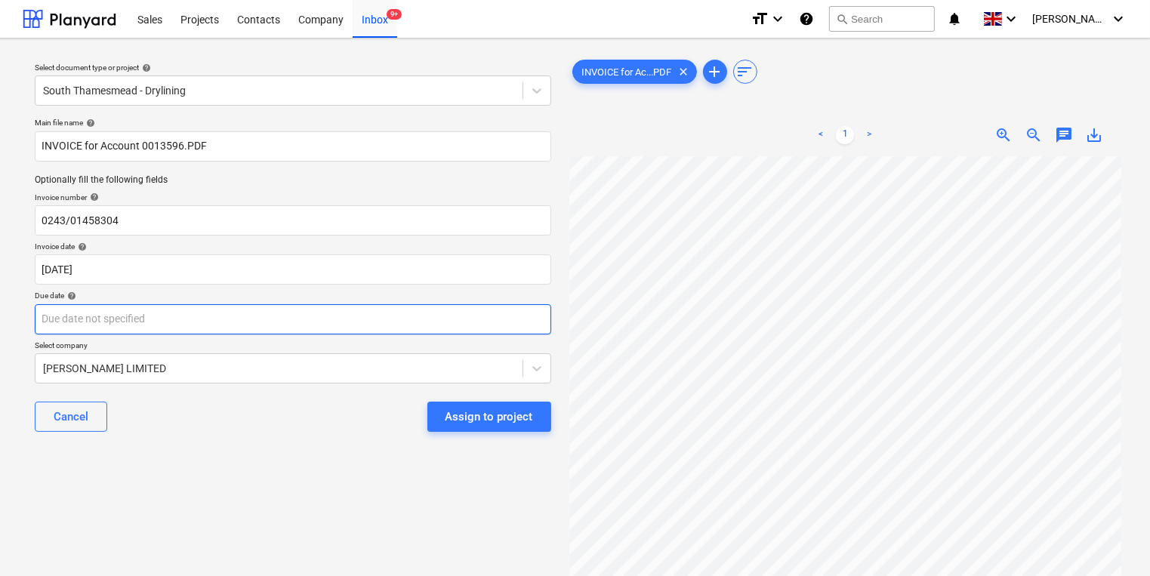
click at [400, 315] on body "Sales Projects Contacts Company Inbox 9+ format_size keyboard_arrow_down help s…" at bounding box center [575, 288] width 1150 height 576
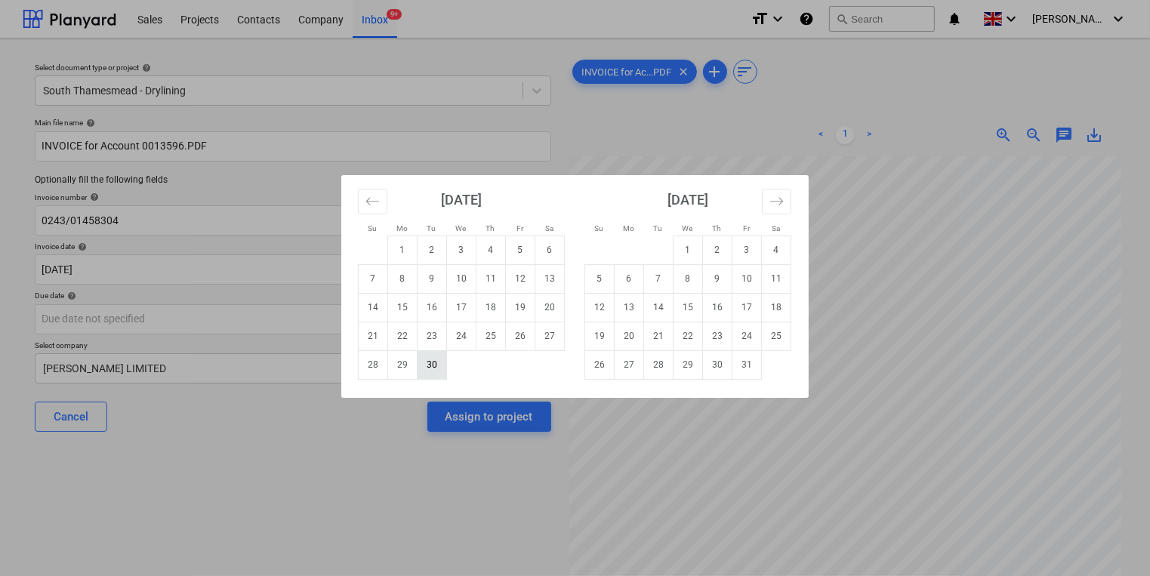
click at [444, 359] on td "30" at bounding box center [432, 364] width 29 height 29
type input "[DATE]"
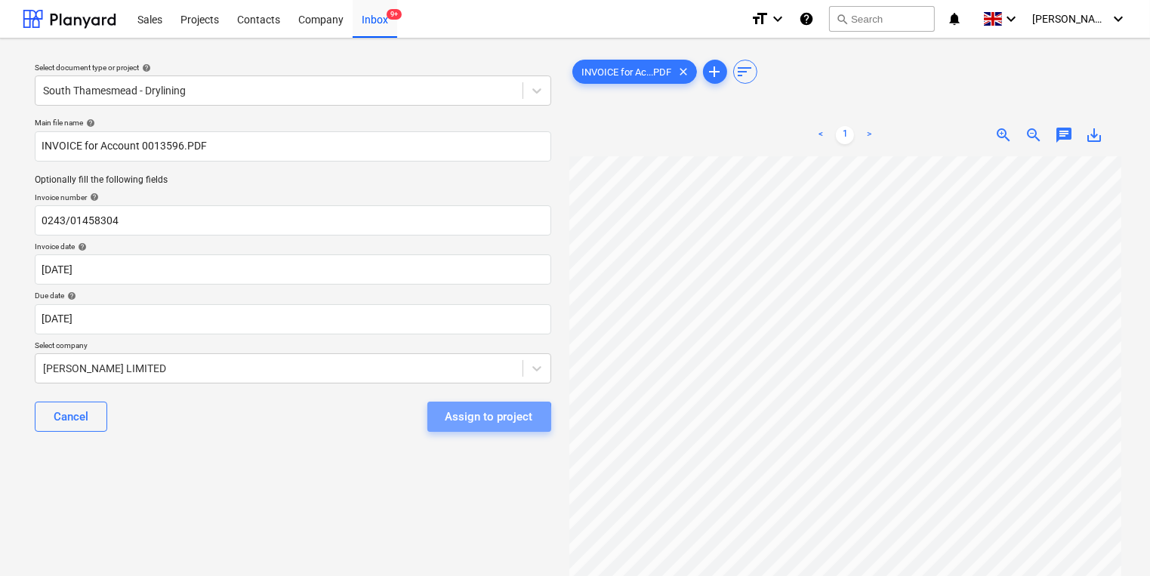
click at [461, 420] on div "Assign to project" at bounding box center [490, 417] width 88 height 20
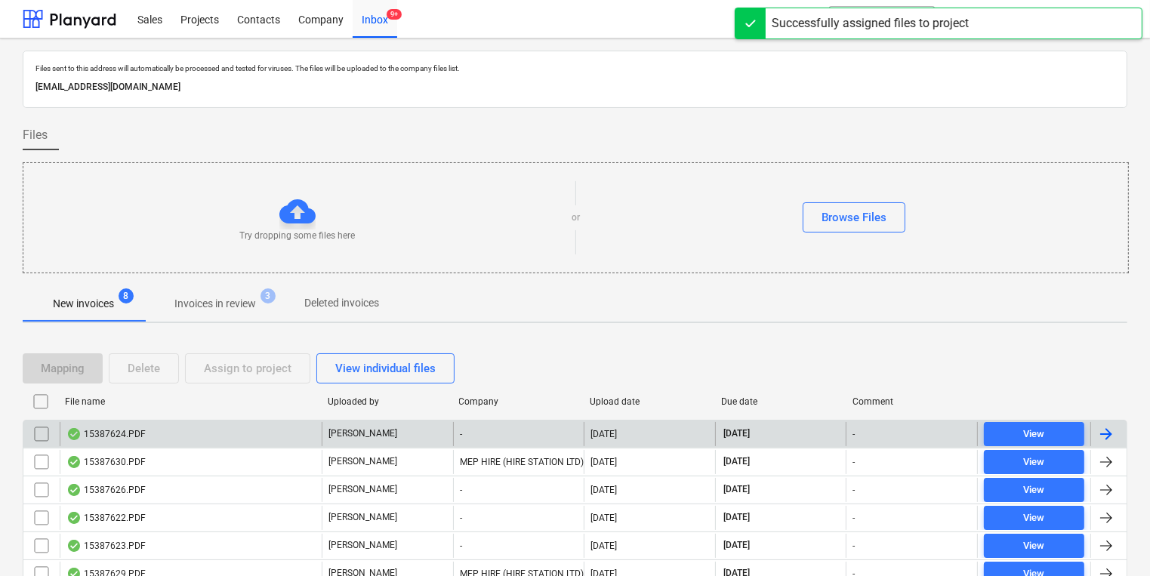
click at [310, 426] on div "15387624.PDF" at bounding box center [191, 434] width 262 height 24
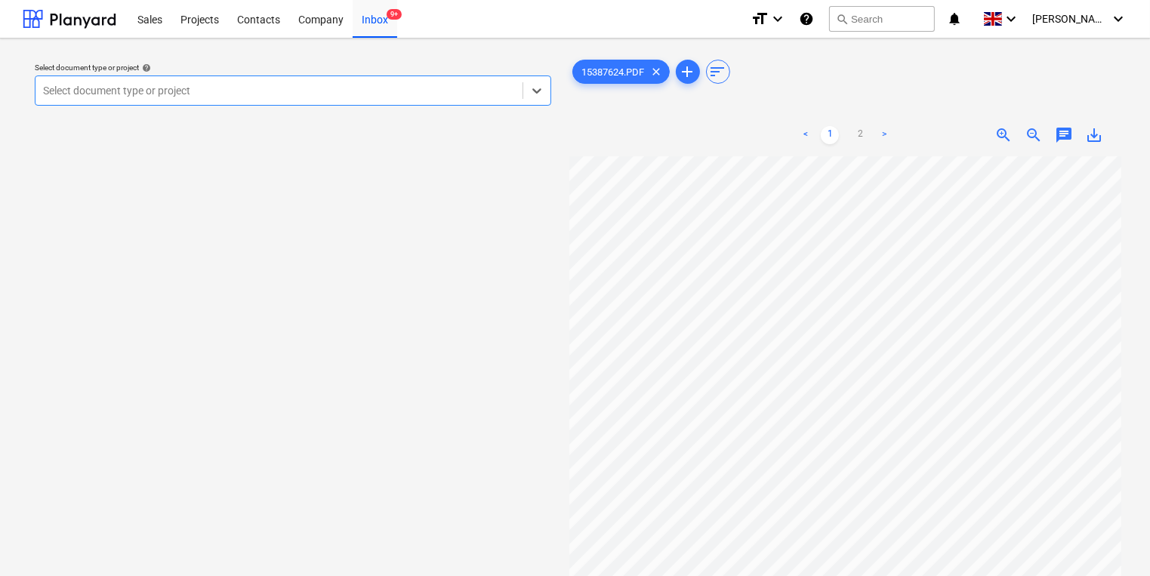
type input "c"
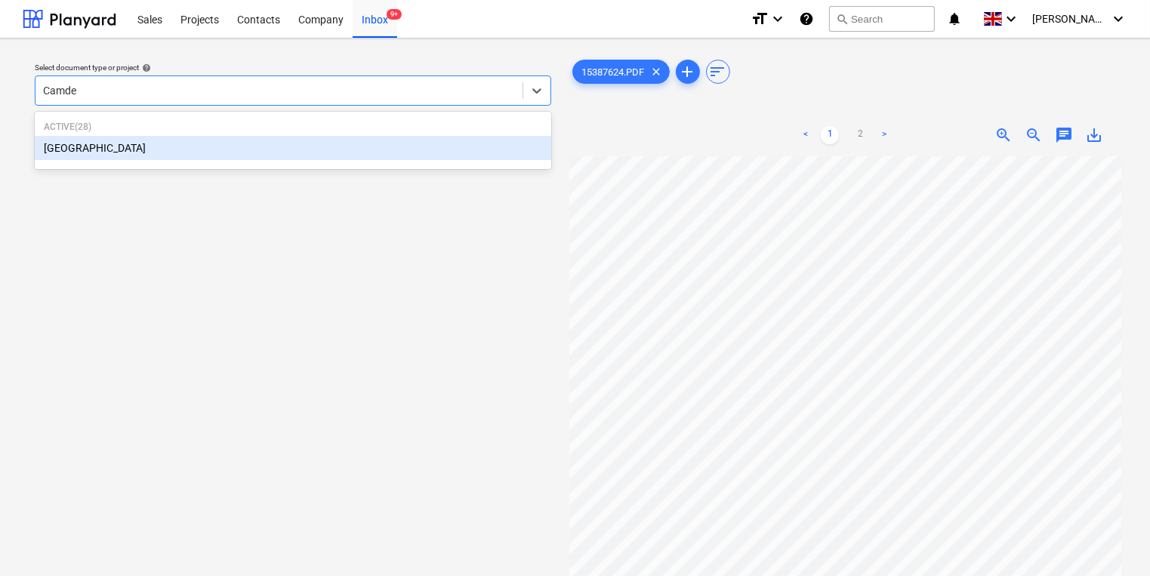
type input "Camden"
click at [461, 157] on div "[GEOGRAPHIC_DATA]" at bounding box center [293, 148] width 517 height 24
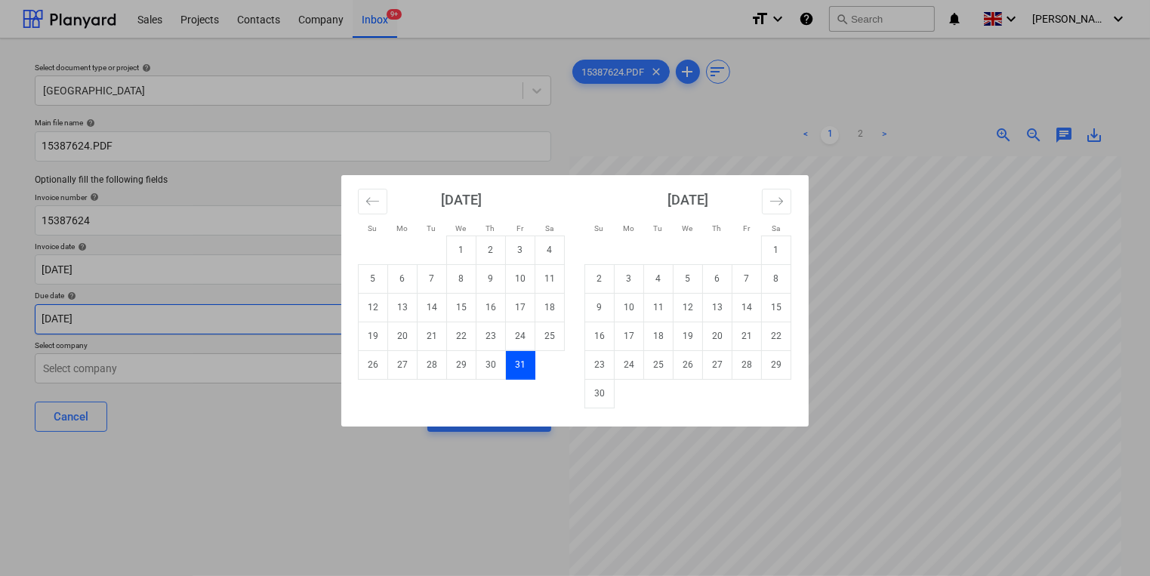
click at [372, 324] on body "Sales Projects Contacts Company Inbox 9+ format_size keyboard_arrow_down help s…" at bounding box center [575, 288] width 1150 height 576
click at [372, 324] on td "19" at bounding box center [373, 336] width 29 height 29
type input "19 Oct 2025"
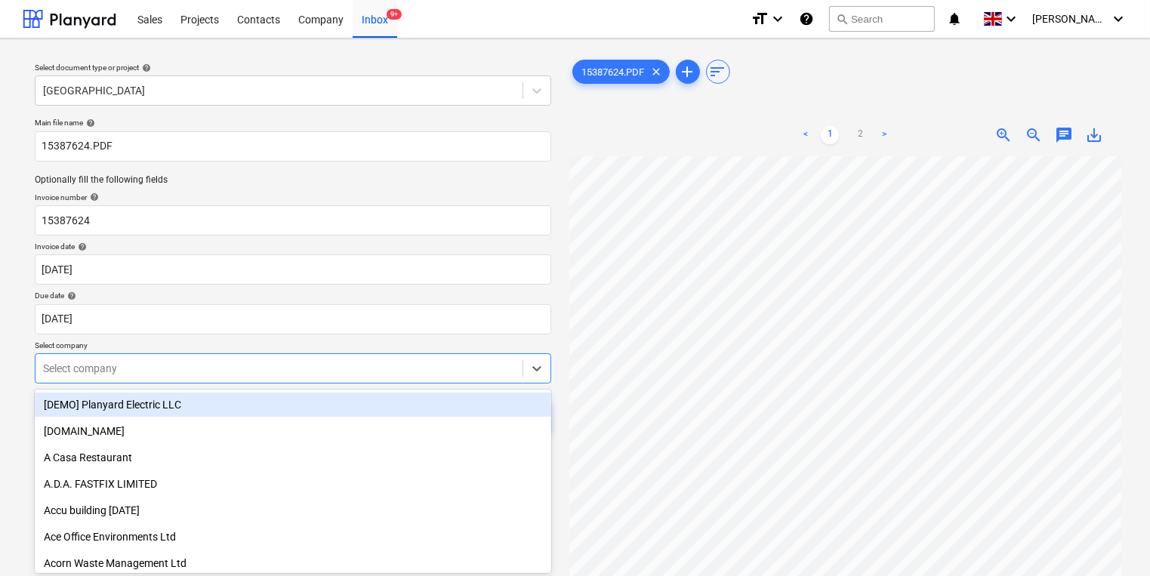
scroll to position [48, 0]
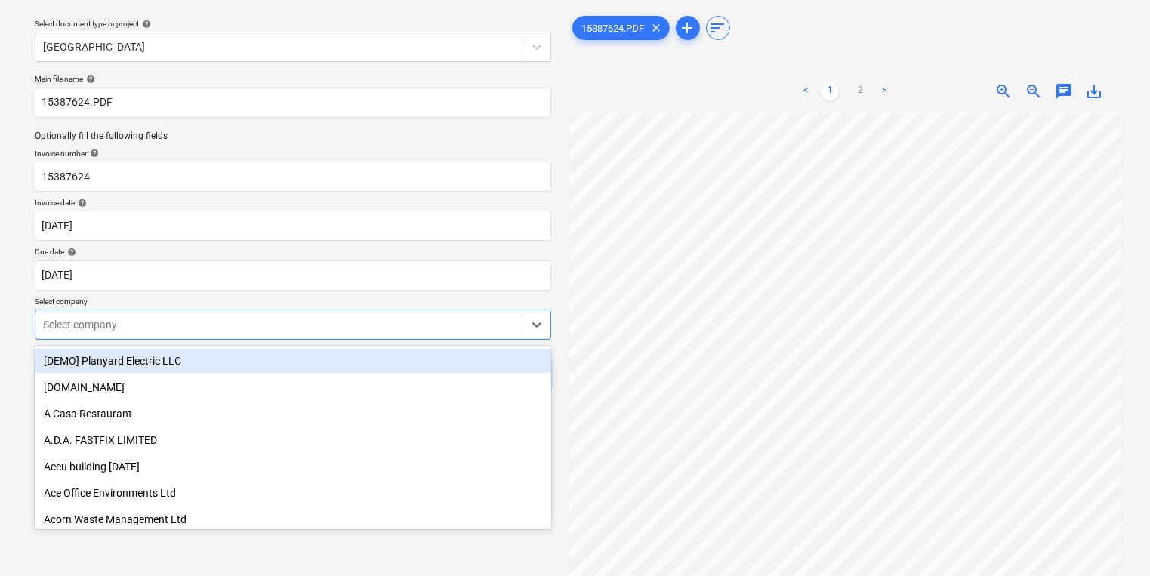
click at [340, 372] on body "Sales Projects Contacts Company Inbox 9+ format_size keyboard_arrow_down help s…" at bounding box center [575, 244] width 1150 height 576
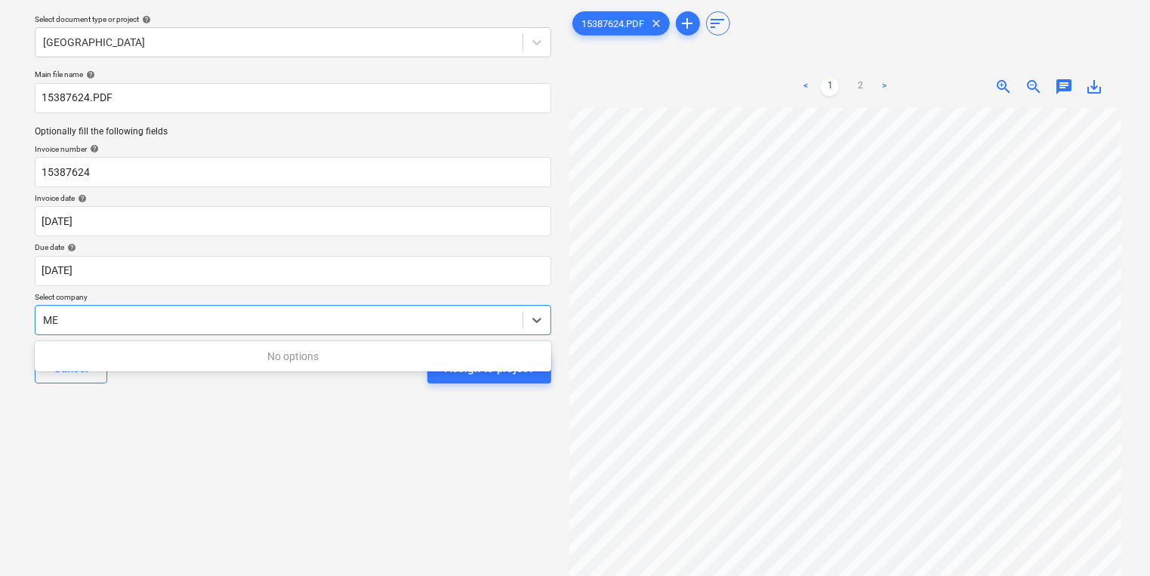
type input "MEP"
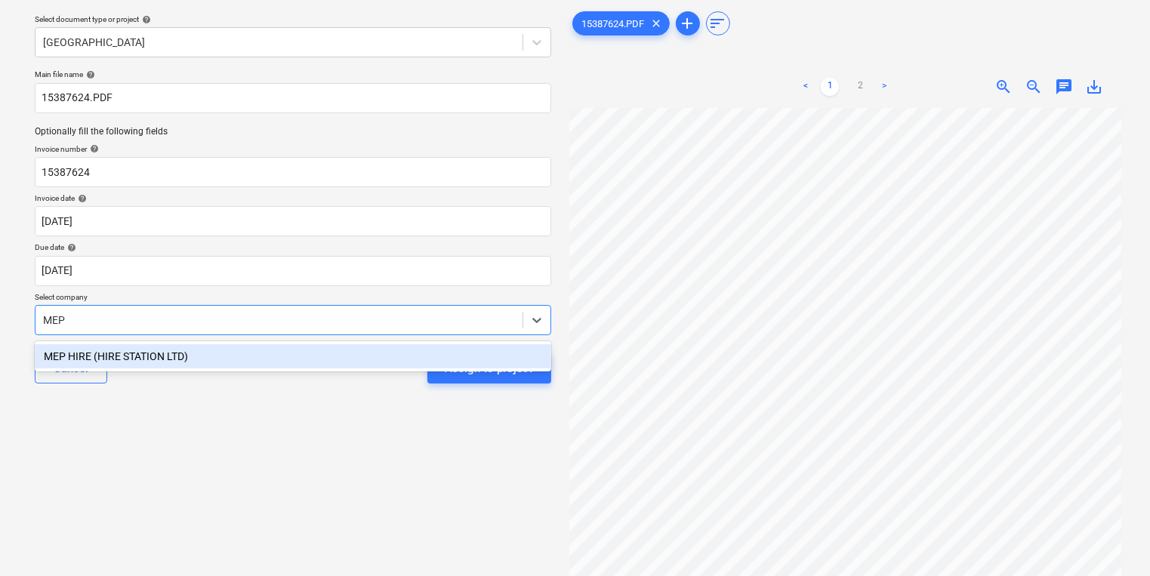
click at [359, 350] on div "MEP HIRE (HIRE STATION LTD)" at bounding box center [293, 356] width 517 height 24
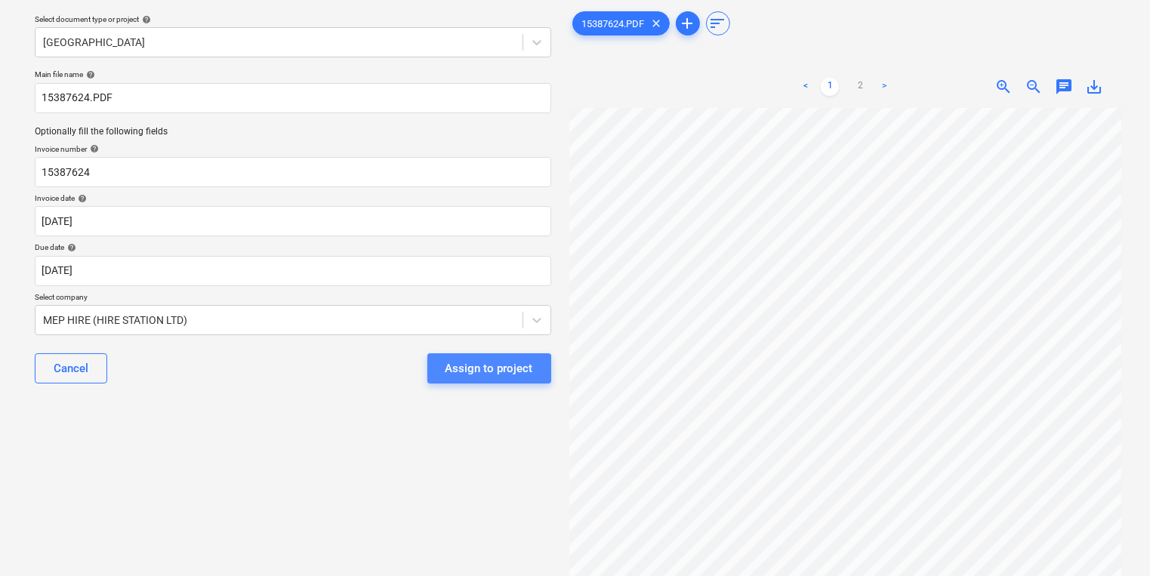
click at [480, 372] on div "Assign to project" at bounding box center [490, 369] width 88 height 20
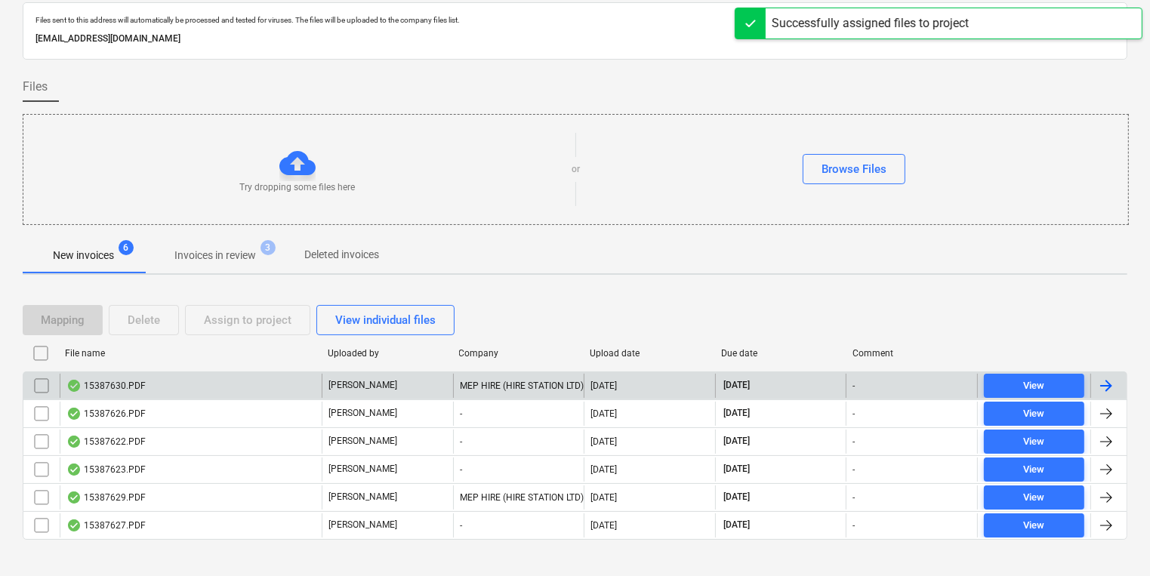
click at [491, 378] on div "MEP HIRE (HIRE STATION LTD)" at bounding box center [518, 386] width 131 height 24
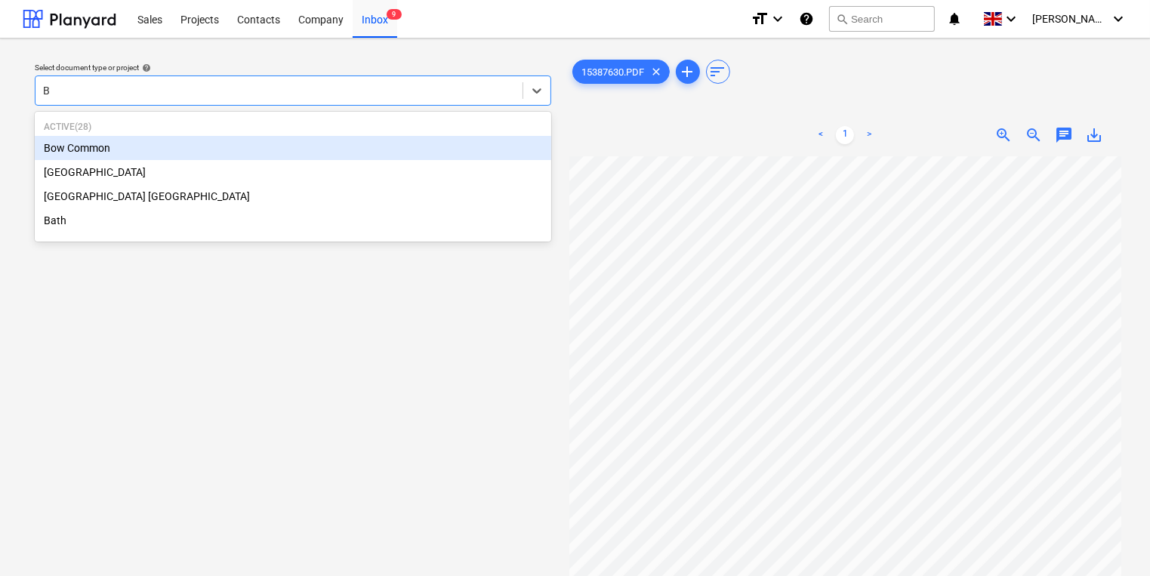
type input "Bo"
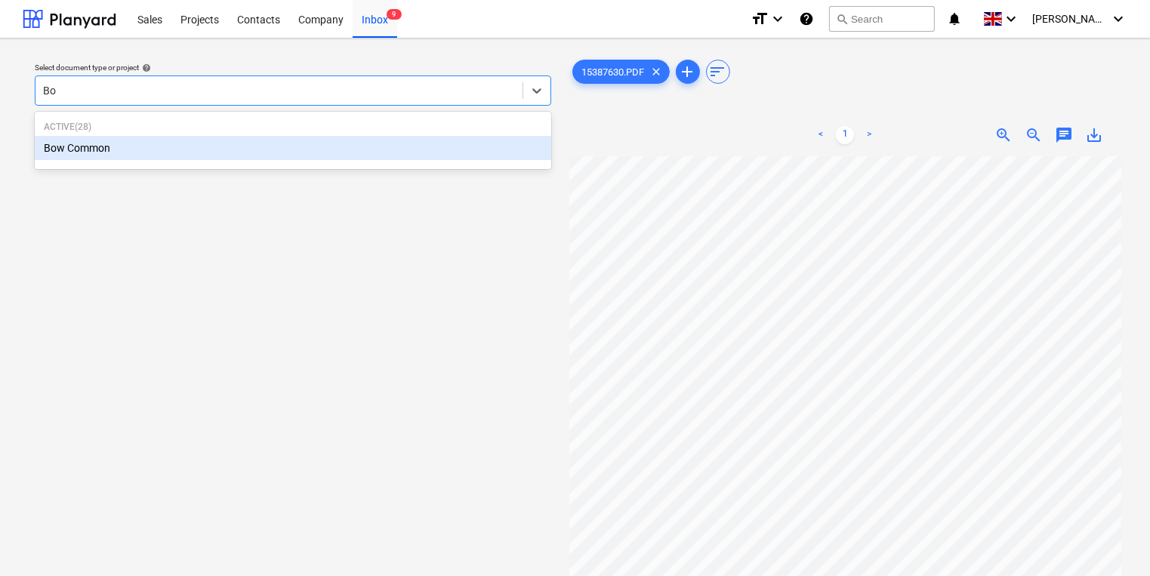
click at [430, 151] on div "Bow Common" at bounding box center [293, 148] width 517 height 24
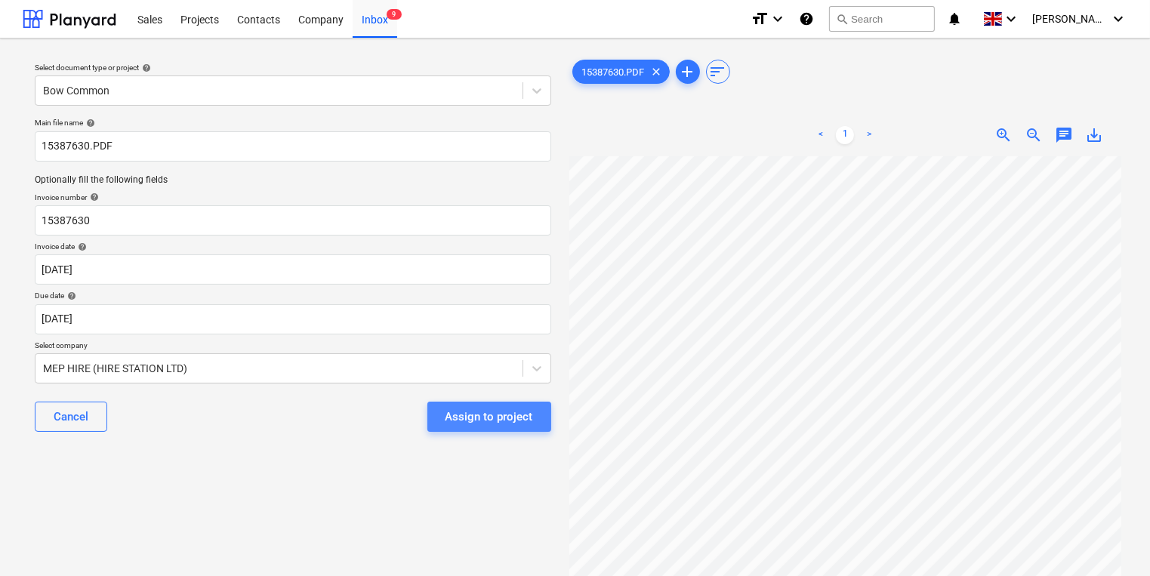
click at [513, 411] on div "Assign to project" at bounding box center [490, 417] width 88 height 20
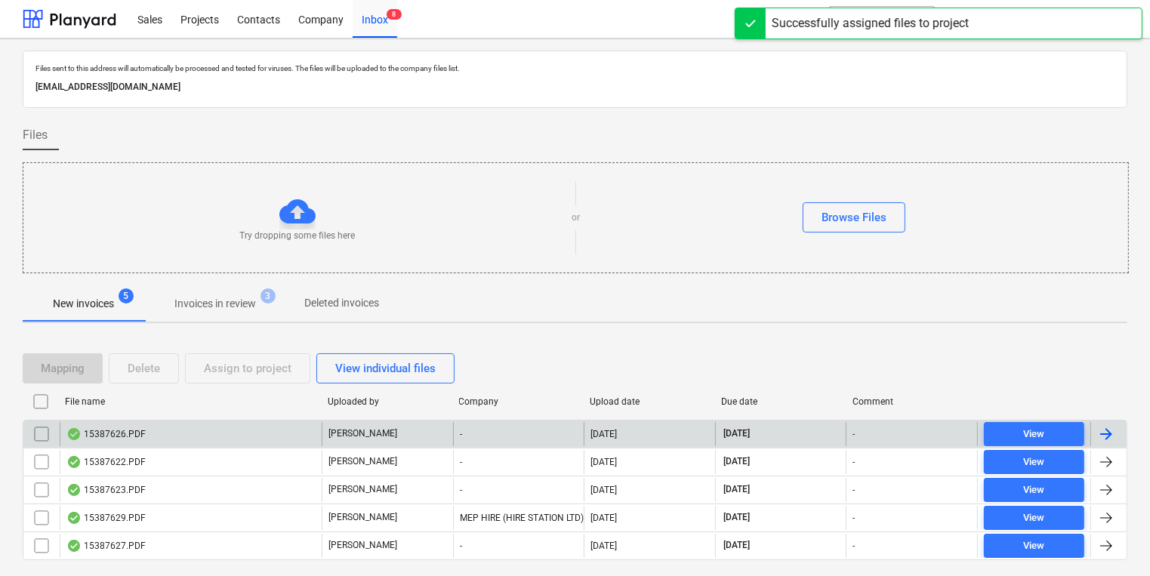
click at [496, 428] on div "-" at bounding box center [518, 434] width 131 height 24
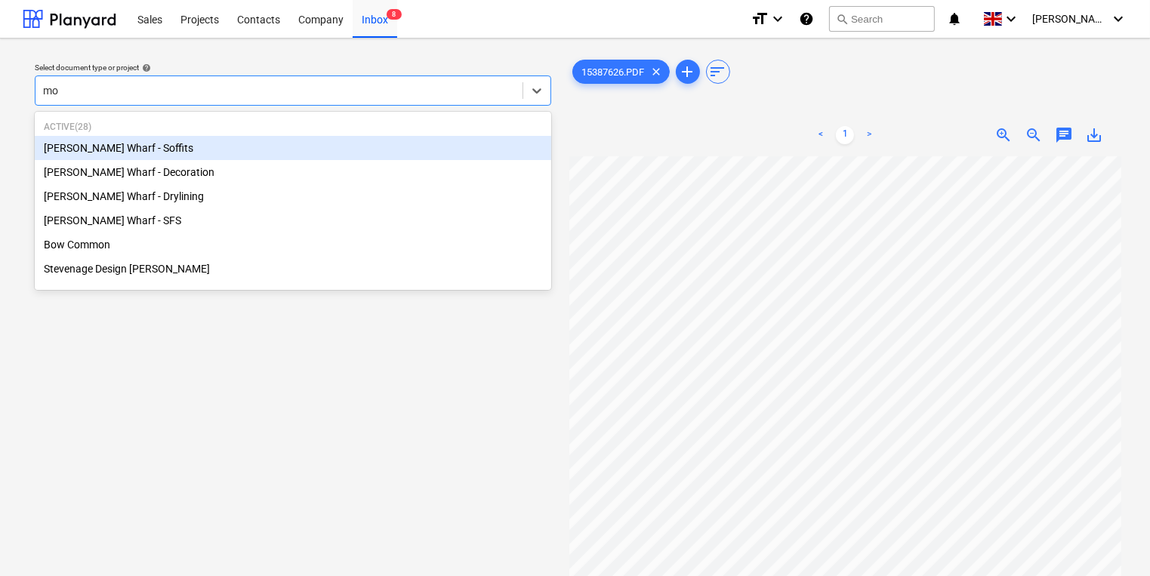
type input "mon"
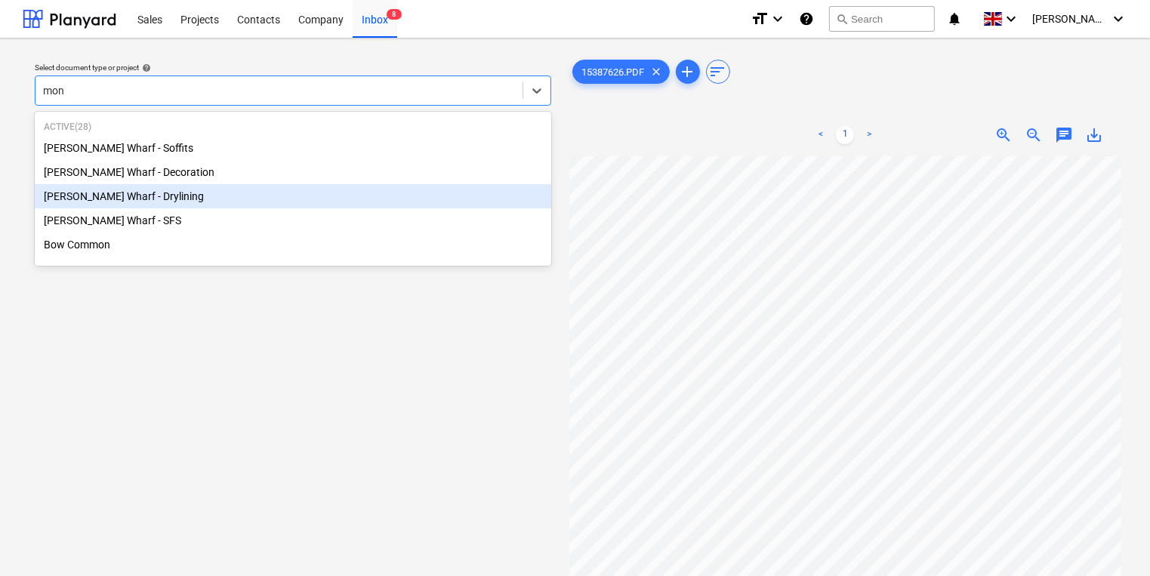
click at [367, 199] on div "[PERSON_NAME] Wharf - Drylining" at bounding box center [293, 196] width 517 height 24
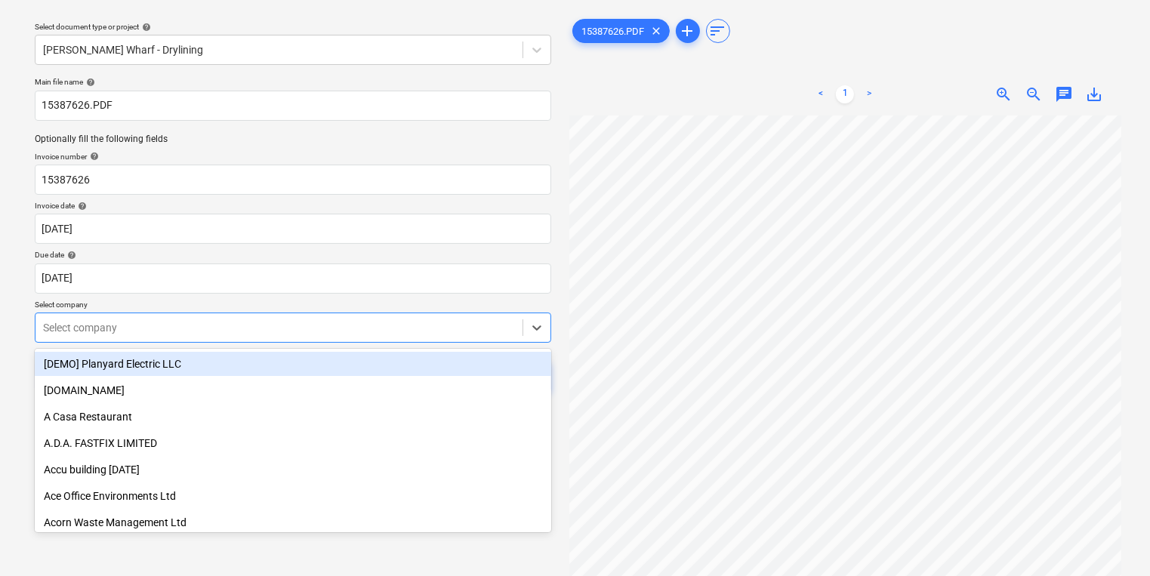
click at [263, 369] on body "Sales Projects Contacts Company Inbox 8 format_size keyboard_arrow_down help se…" at bounding box center [575, 247] width 1150 height 576
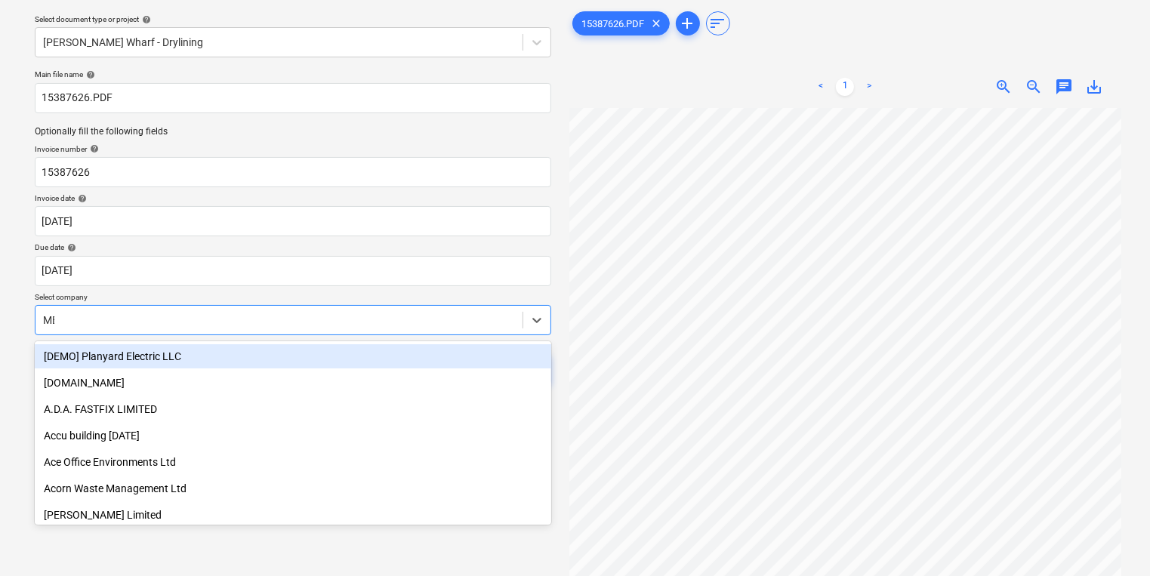
type input "MEP"
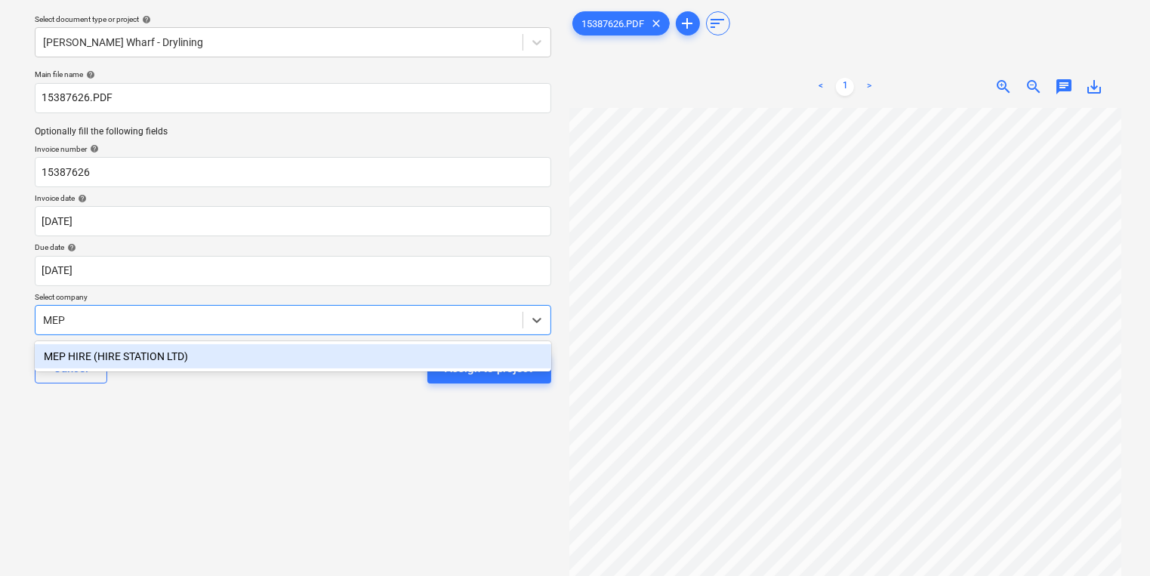
click at [249, 353] on div "MEP HIRE (HIRE STATION LTD)" at bounding box center [293, 356] width 517 height 24
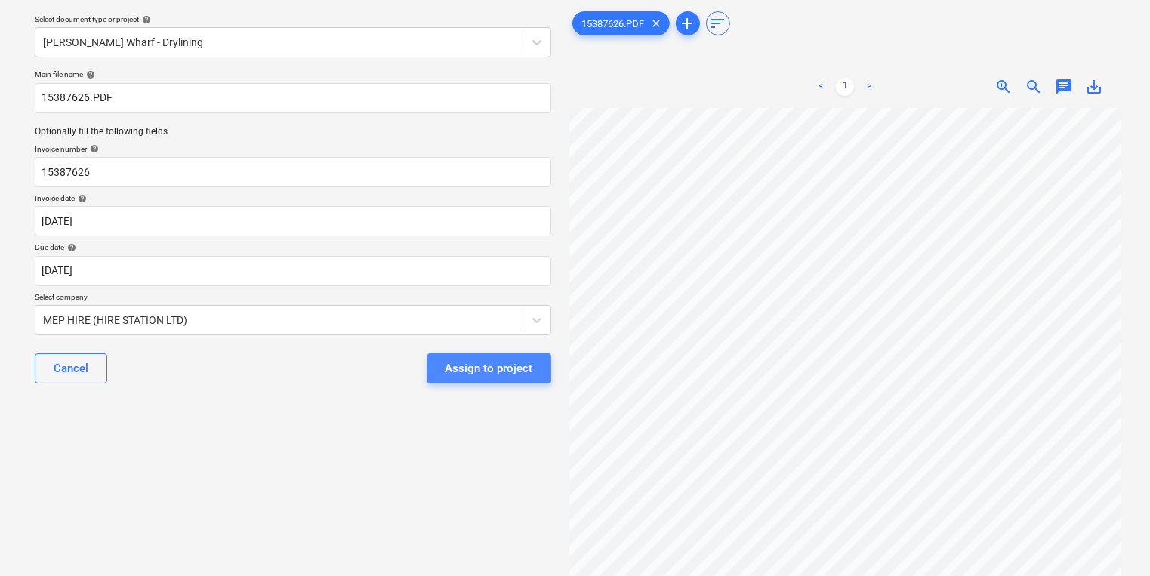
click at [516, 372] on div "Assign to project" at bounding box center [490, 369] width 88 height 20
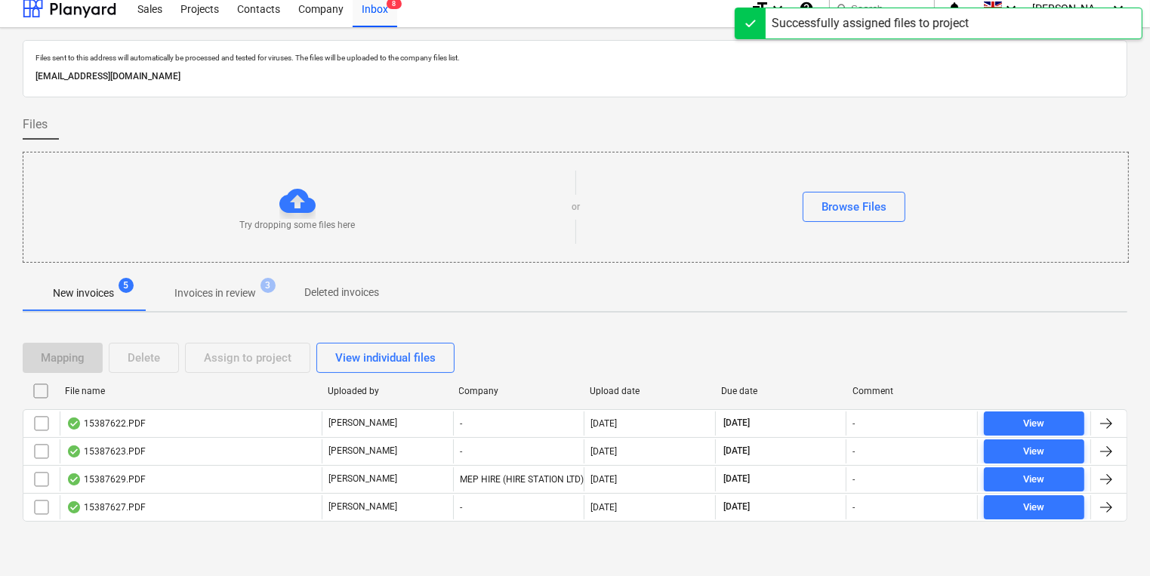
scroll to position [8, 0]
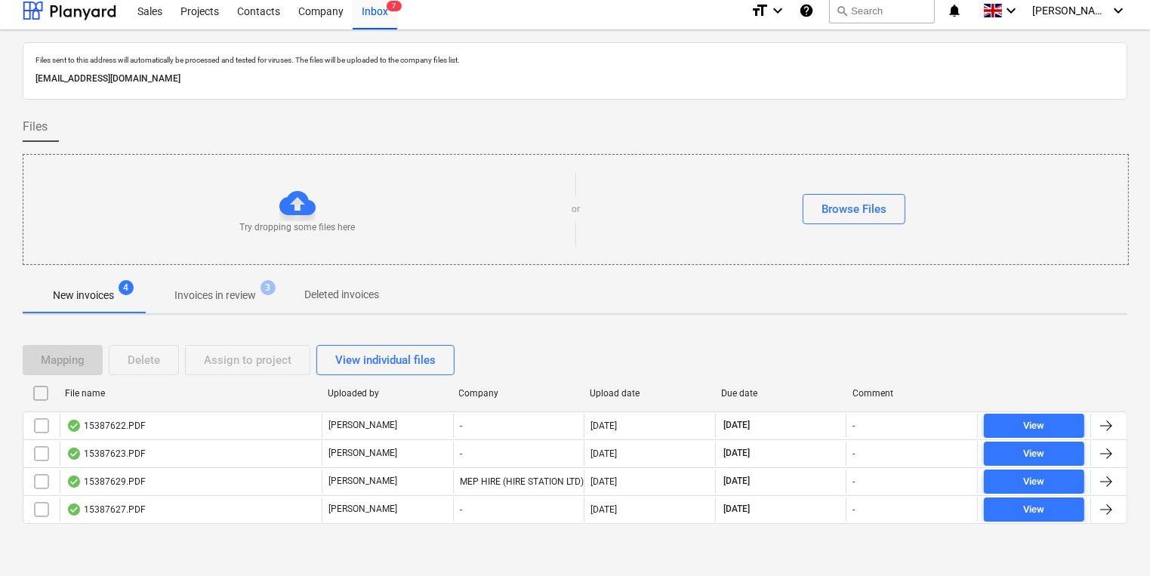
click at [444, 409] on div "File name Uploaded by Company Upload date Due date Comment" at bounding box center [575, 396] width 1105 height 30
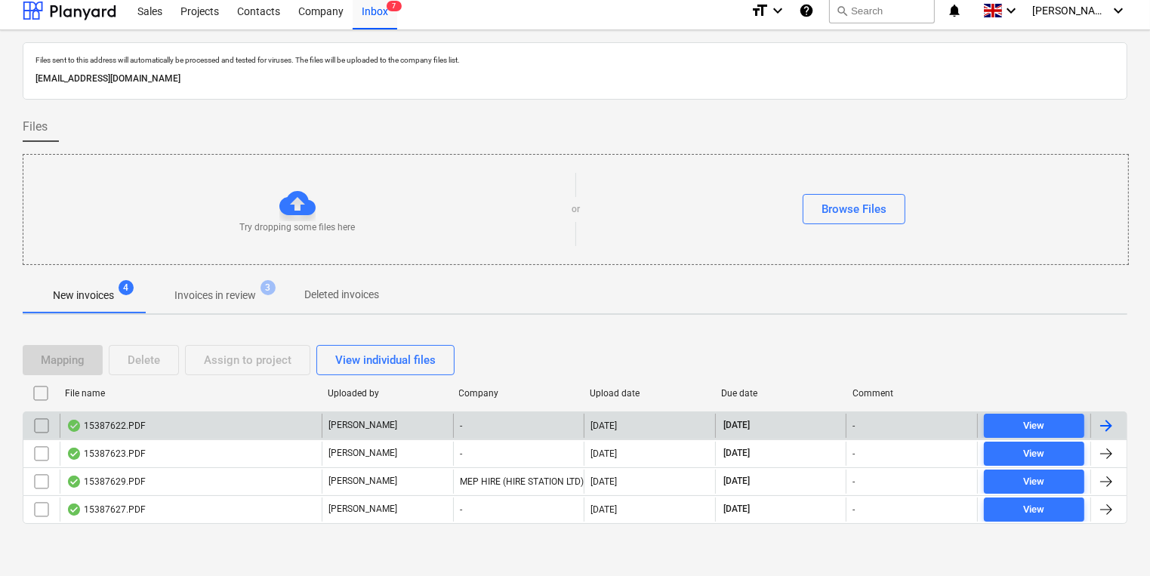
click at [436, 425] on div "[PERSON_NAME]" at bounding box center [387, 426] width 131 height 24
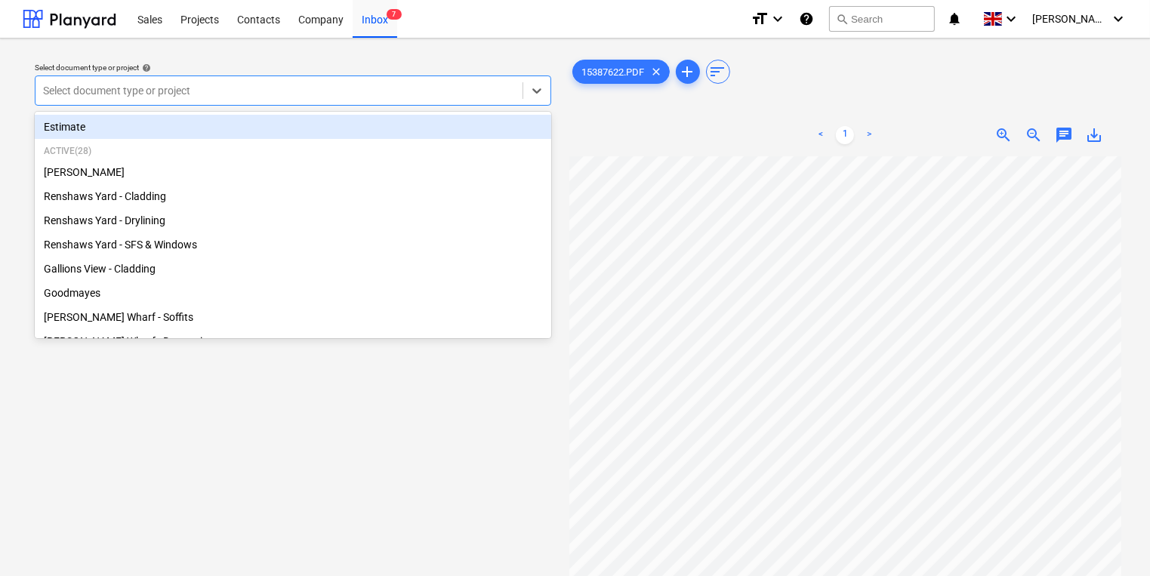
click at [261, 94] on div at bounding box center [279, 90] width 472 height 15
type input "g"
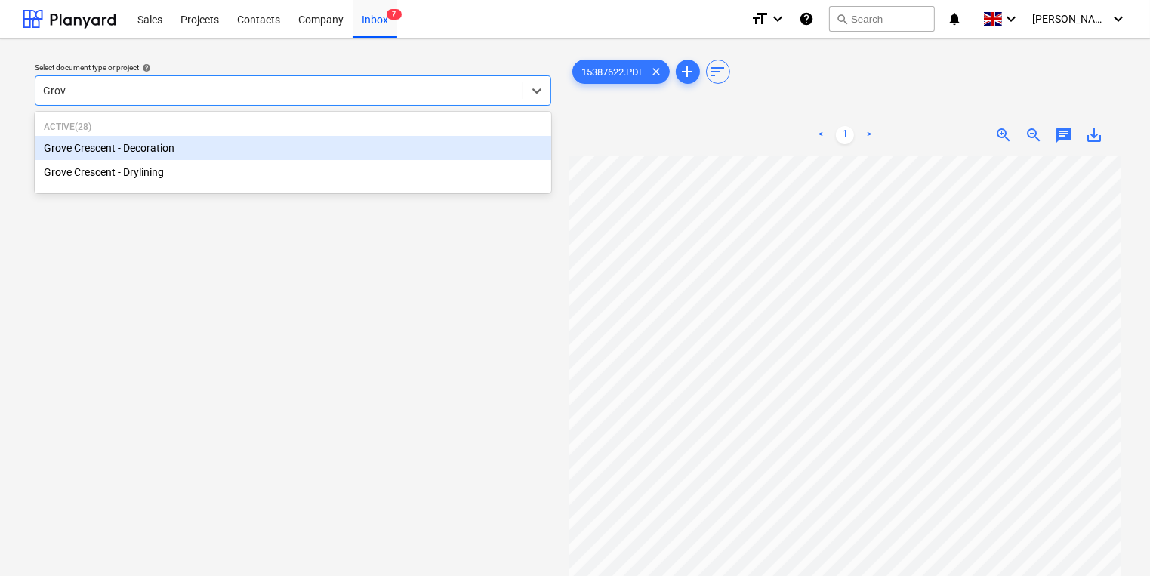
type input "Grove"
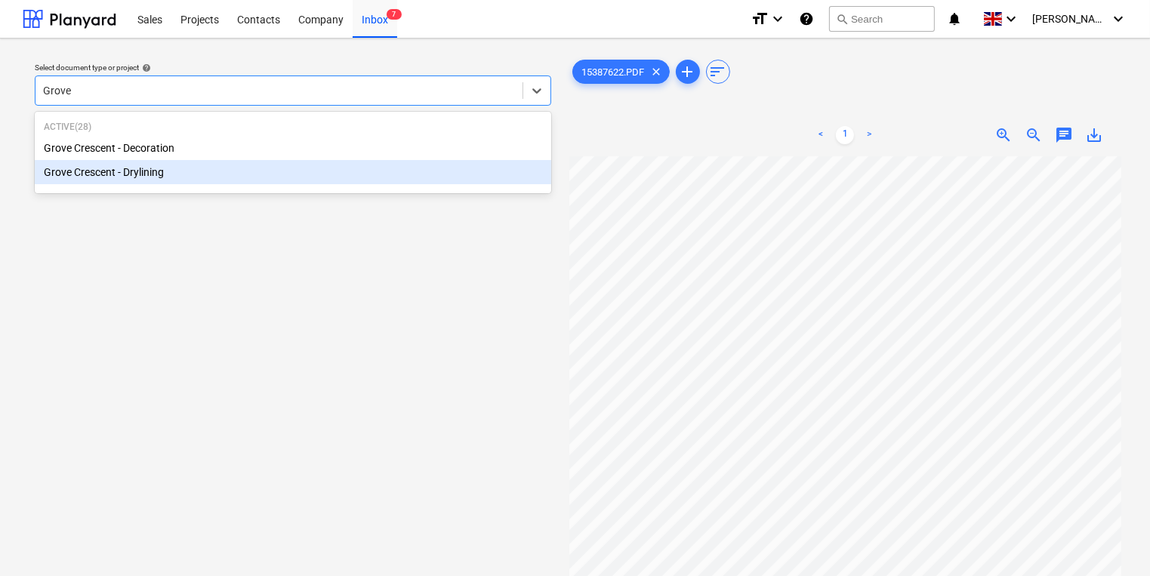
click at [185, 166] on div "Grove Crescent - Drylining" at bounding box center [293, 172] width 517 height 24
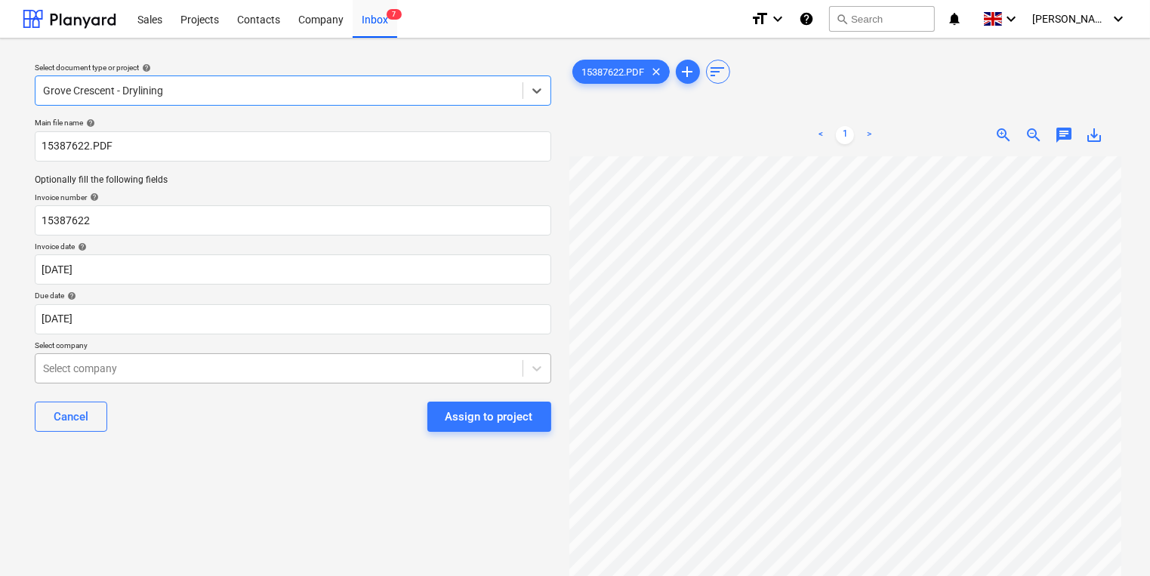
click at [184, 360] on body "Sales Projects Contacts Company Inbox 7 format_size keyboard_arrow_down help se…" at bounding box center [575, 288] width 1150 height 576
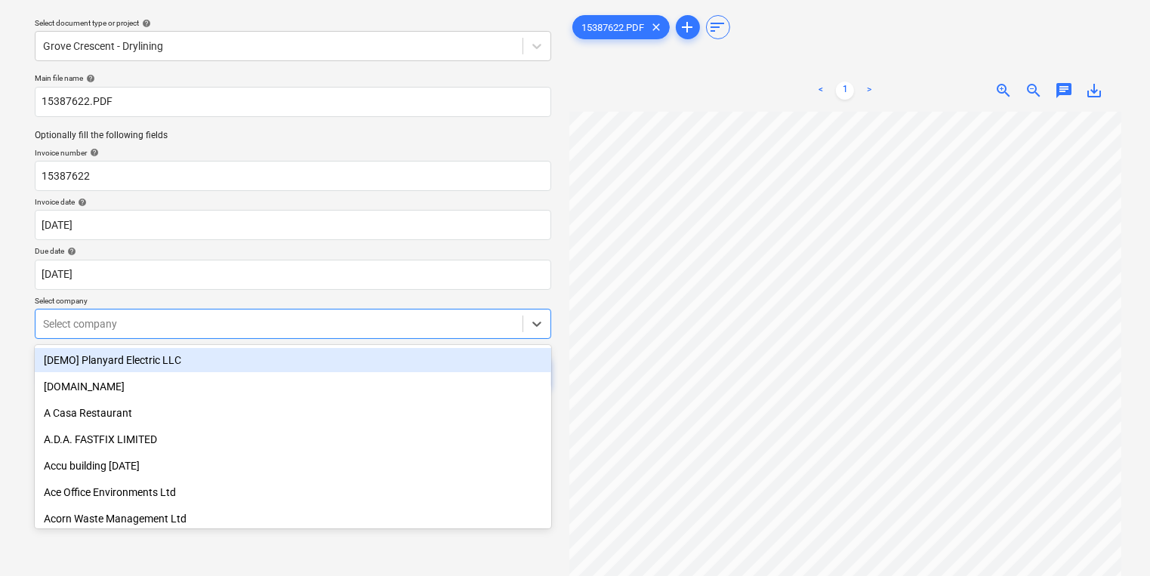
scroll to position [48, 0]
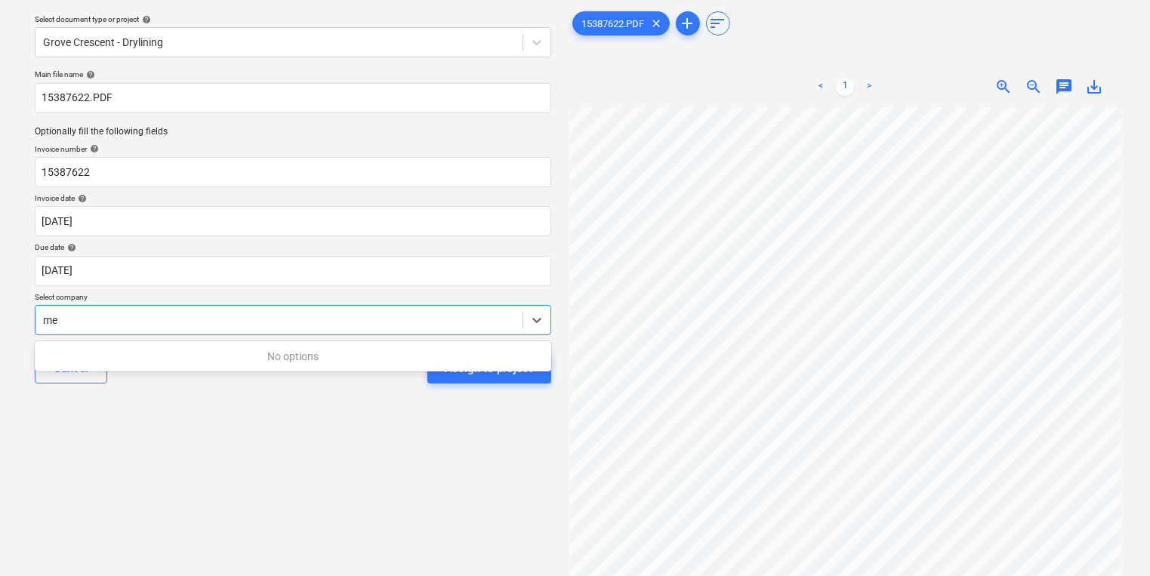
type input "m"
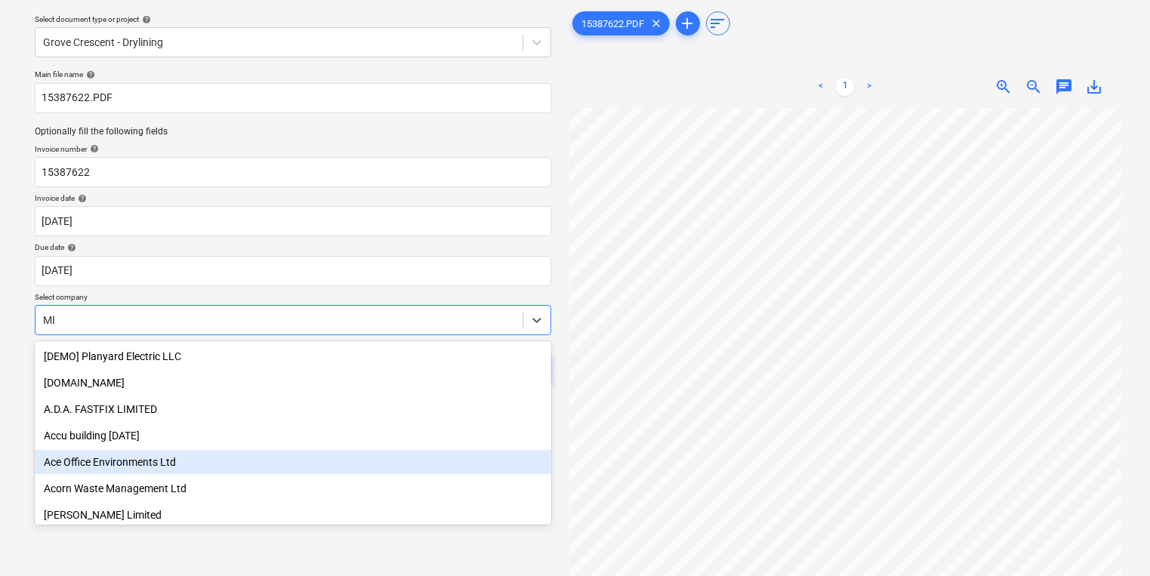
type input "MEP"
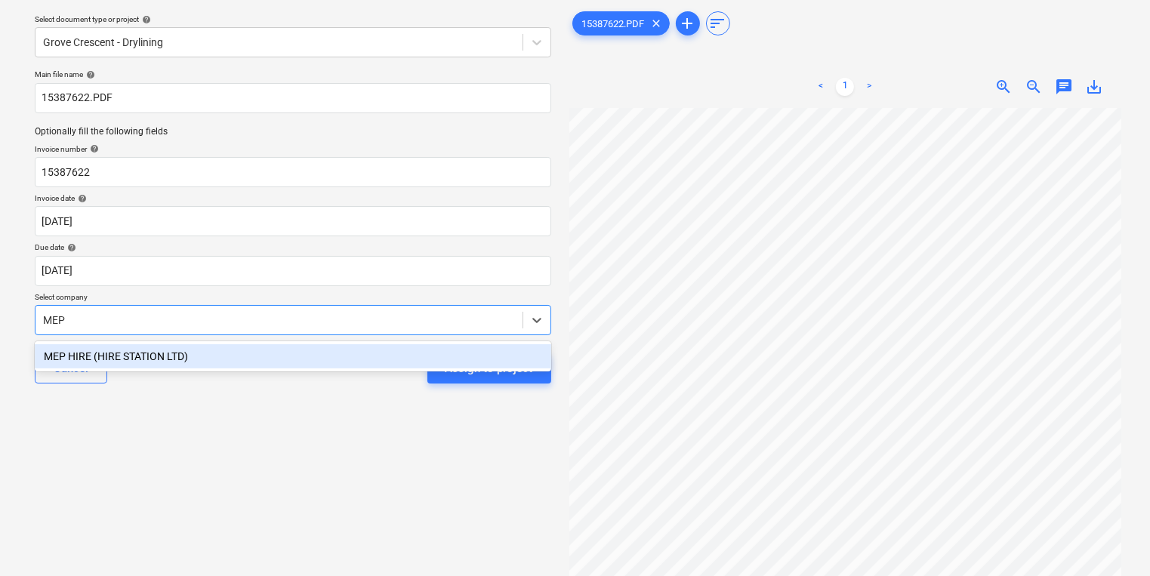
click at [184, 356] on div "MEP HIRE (HIRE STATION LTD)" at bounding box center [293, 356] width 517 height 24
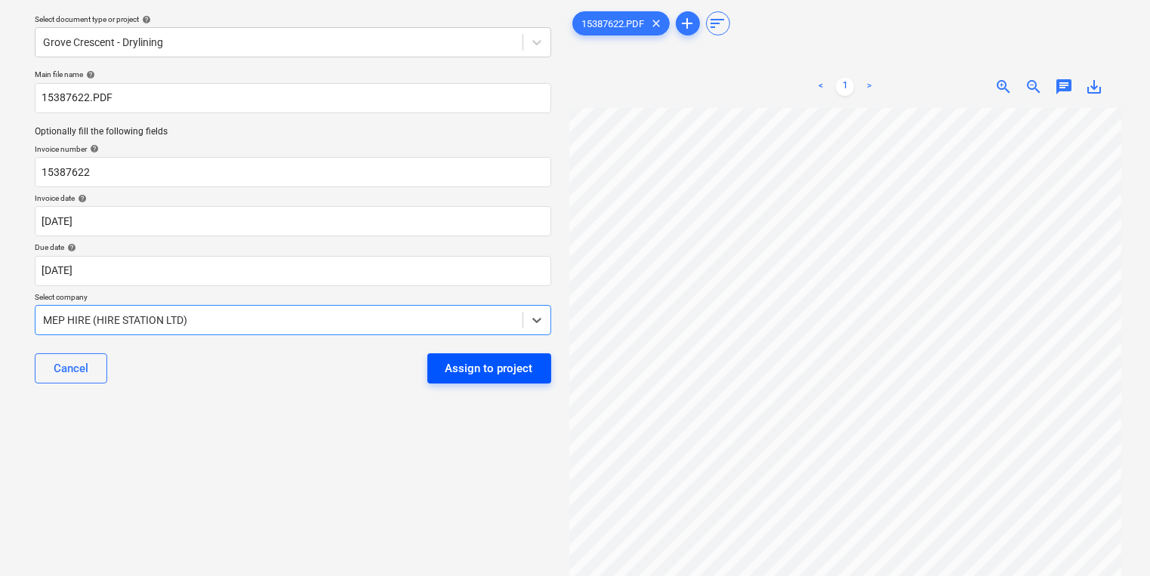
click at [513, 365] on div "Assign to project" at bounding box center [490, 369] width 88 height 20
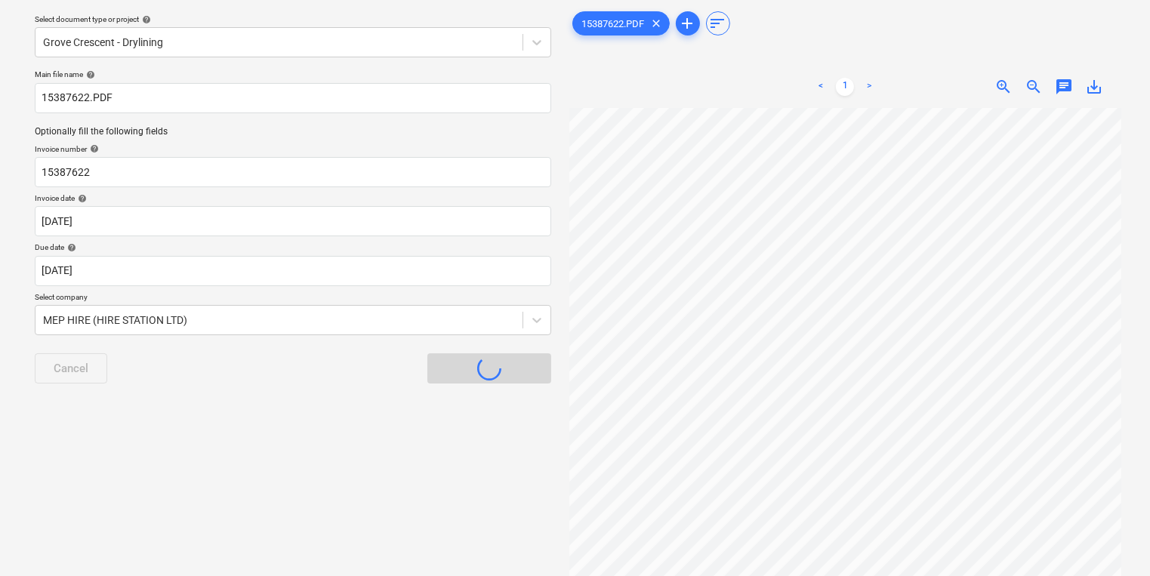
scroll to position [8, 0]
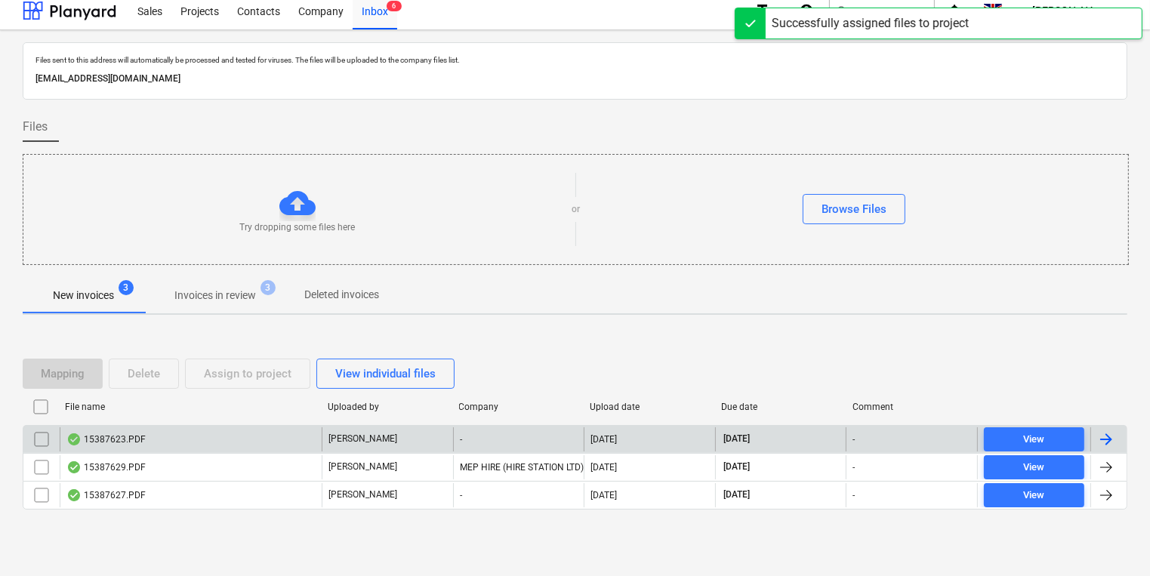
click at [483, 443] on div "-" at bounding box center [518, 439] width 131 height 24
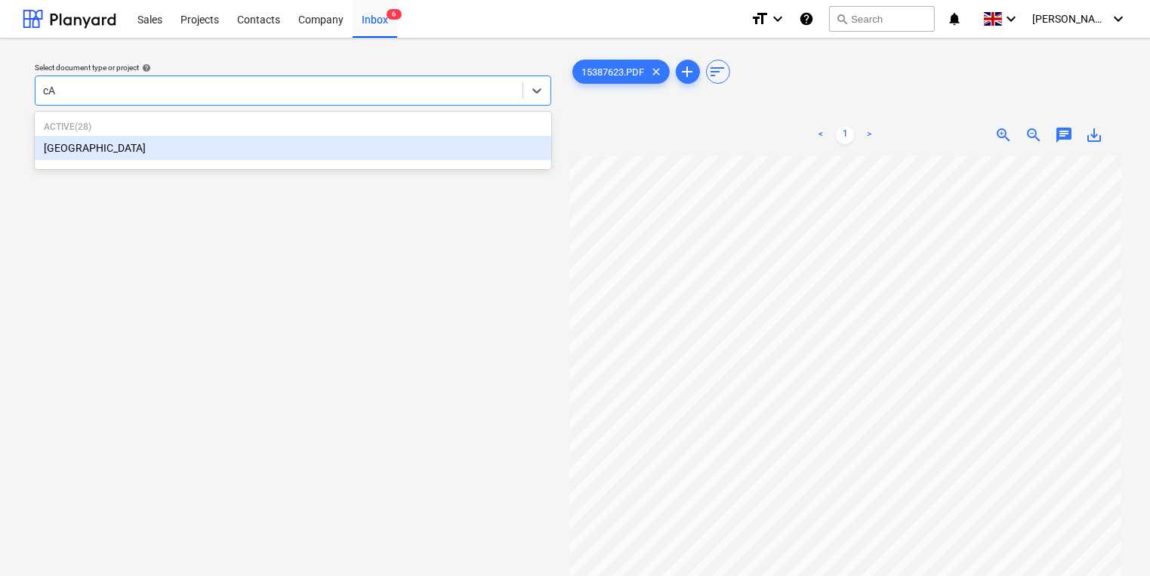
type input "c"
type input "Camd"
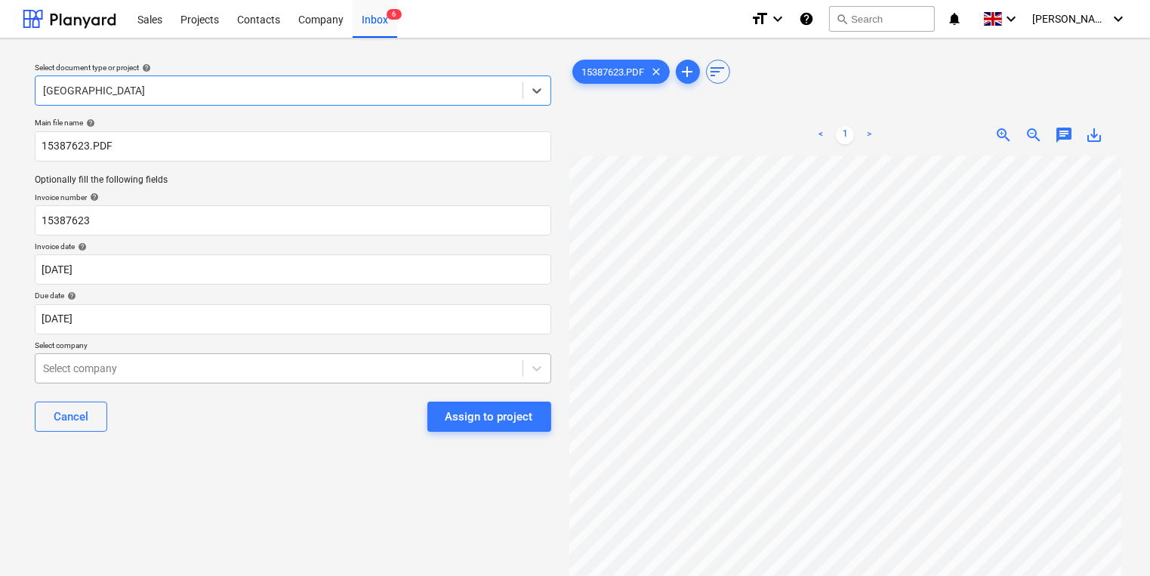
click at [444, 370] on body "Sales Projects Contacts Company Inbox 6 format_size keyboard_arrow_down help se…" at bounding box center [575, 288] width 1150 height 576
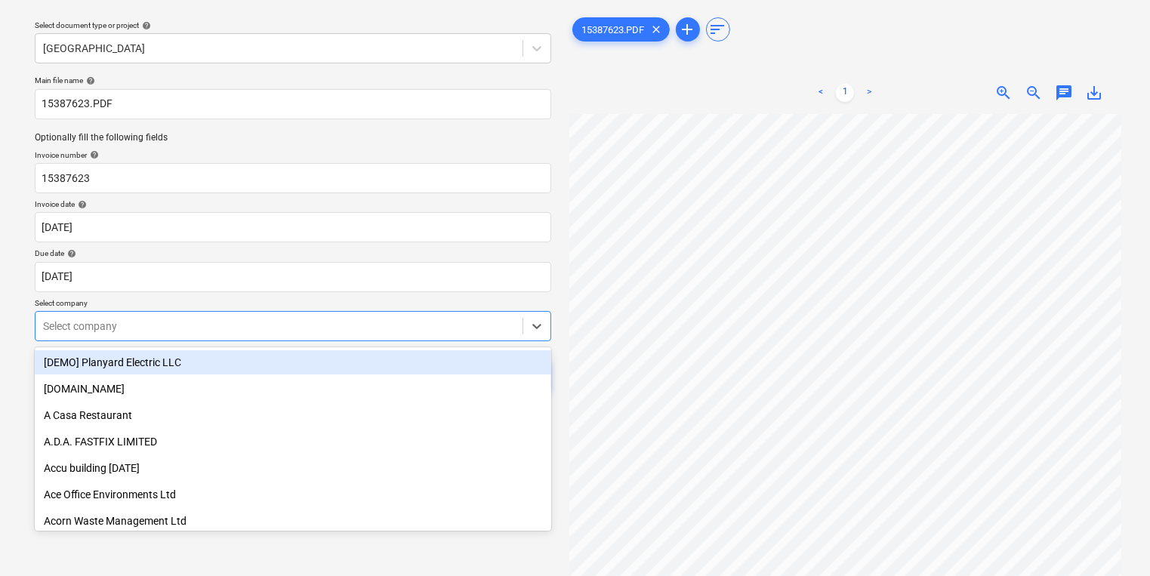
scroll to position [48, 0]
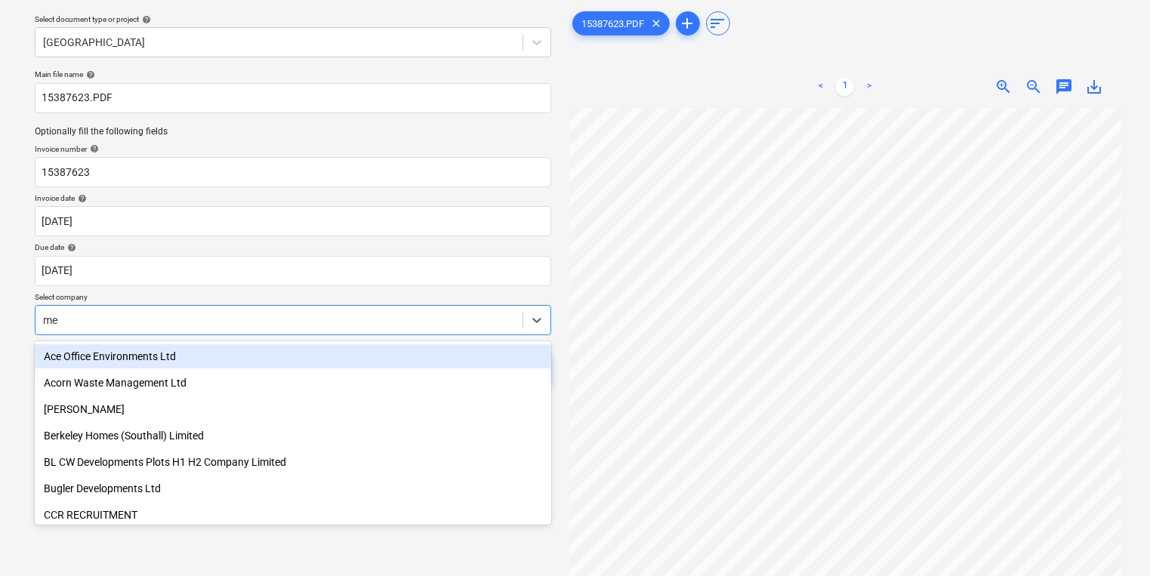
type input "m"
type input "MEP"
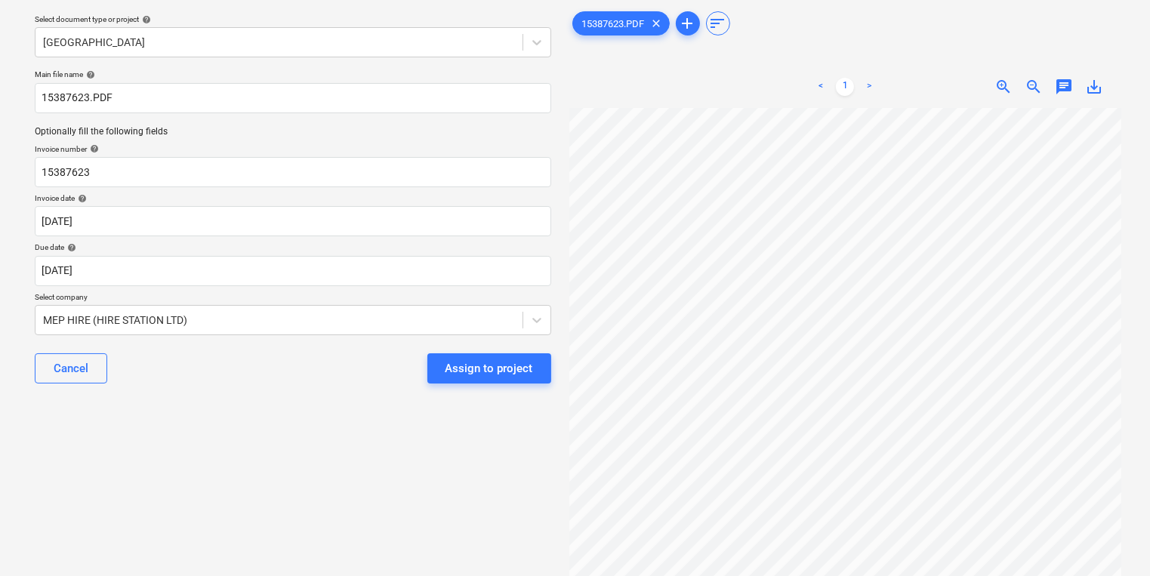
drag, startPoint x: 481, startPoint y: 365, endPoint x: 146, endPoint y: 432, distance: 341.8
click at [145, 432] on div "Select document type or project help Camden Goods Yard Main file name help 1538…" at bounding box center [293, 325] width 541 height 646
click at [520, 369] on div "Assign to project" at bounding box center [490, 369] width 88 height 20
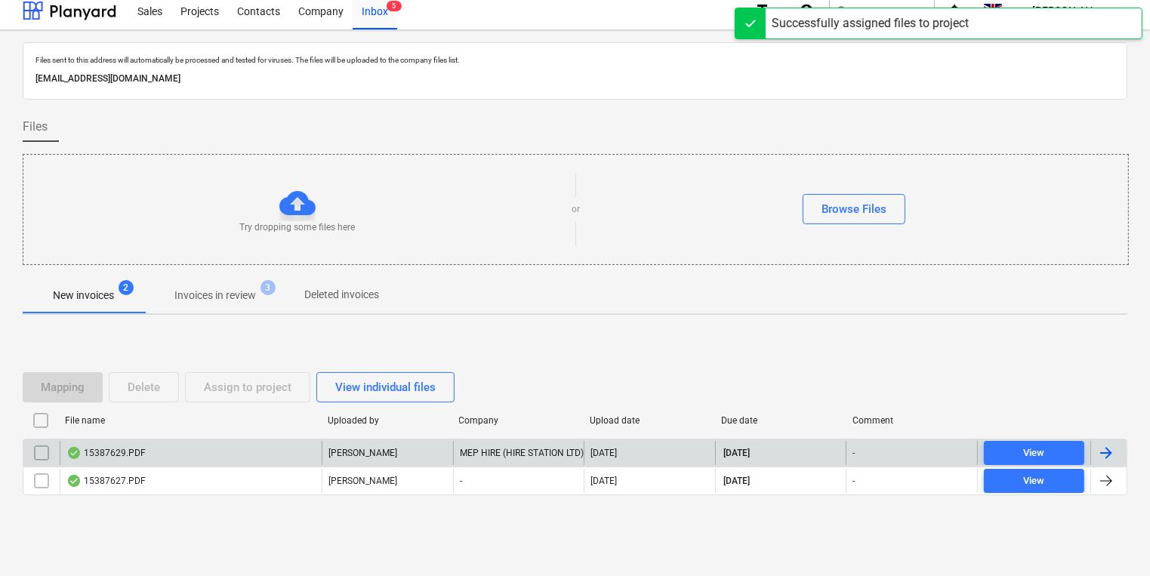
click at [257, 456] on div "15387629.PDF" at bounding box center [191, 453] width 262 height 24
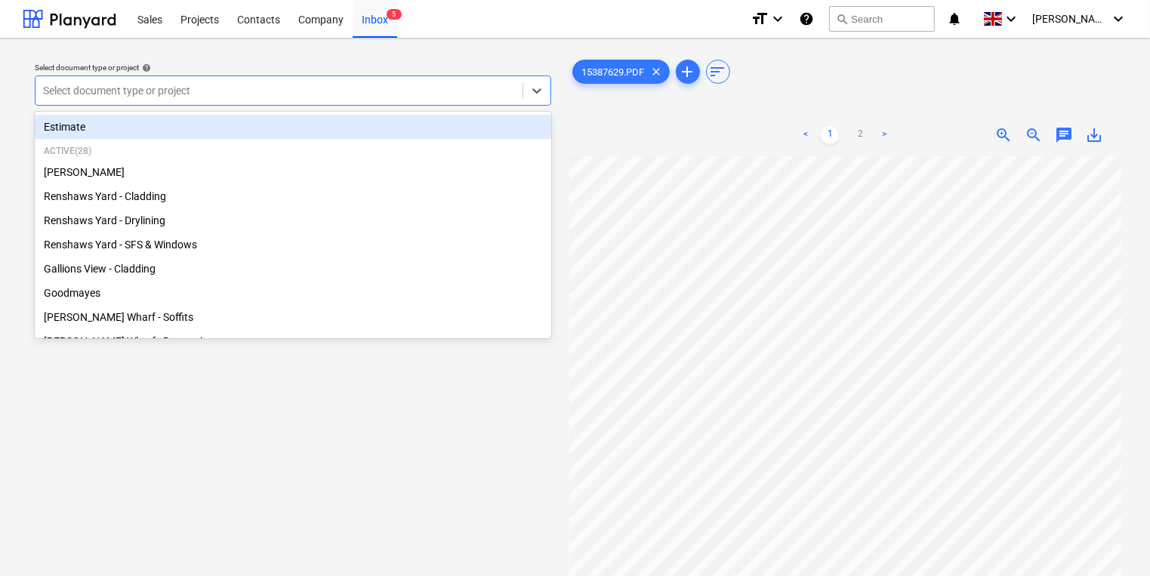
click at [284, 91] on div at bounding box center [279, 90] width 472 height 15
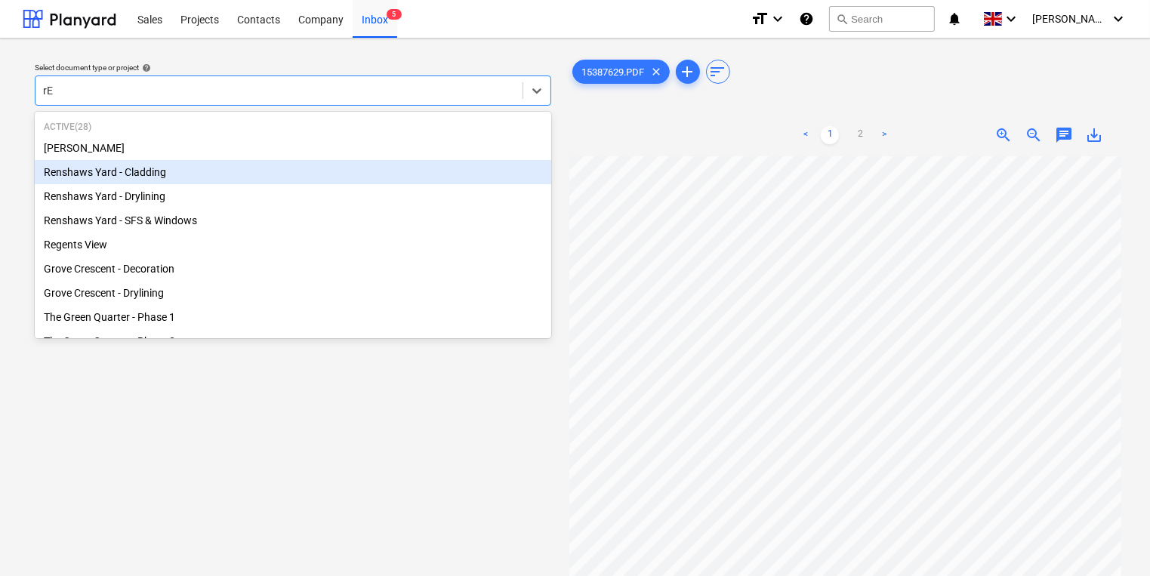
type input "r"
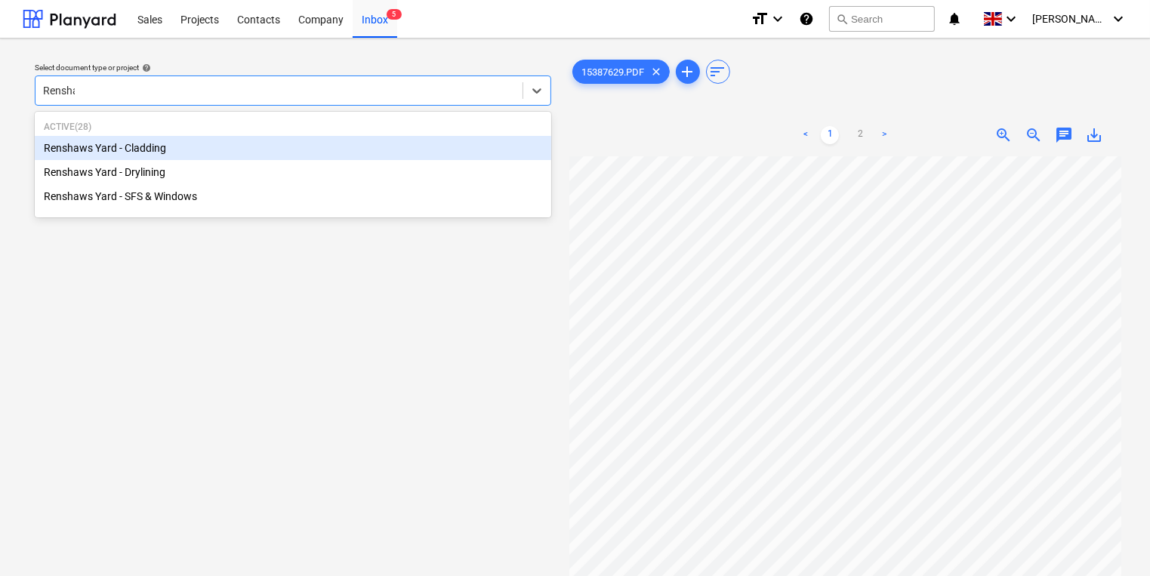
type input "Renshaw"
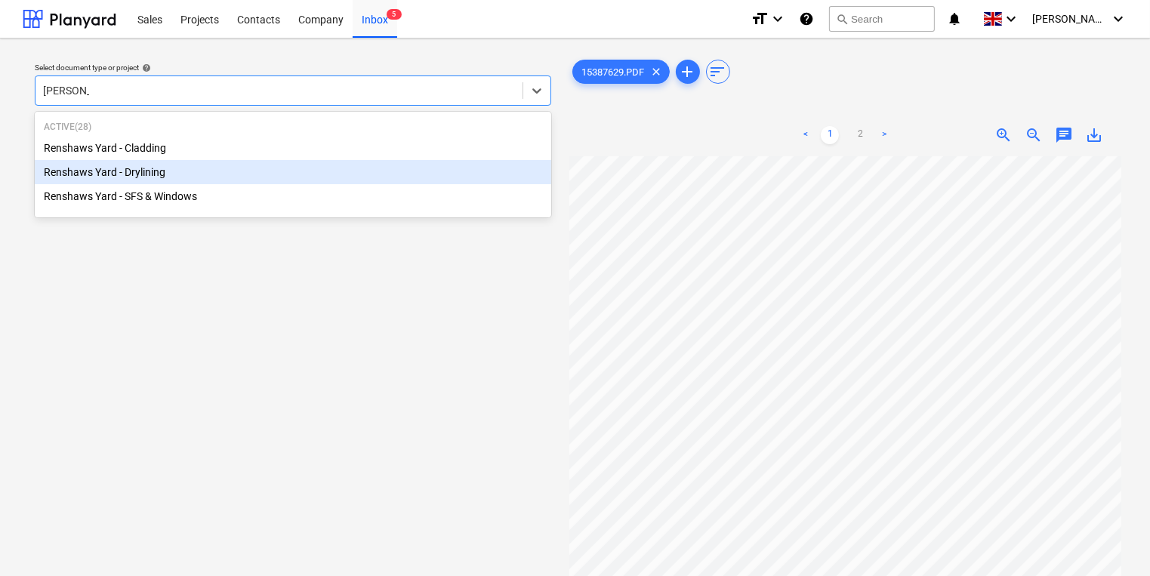
click at [282, 162] on div "Renshaws Yard - Drylining" at bounding box center [293, 172] width 517 height 24
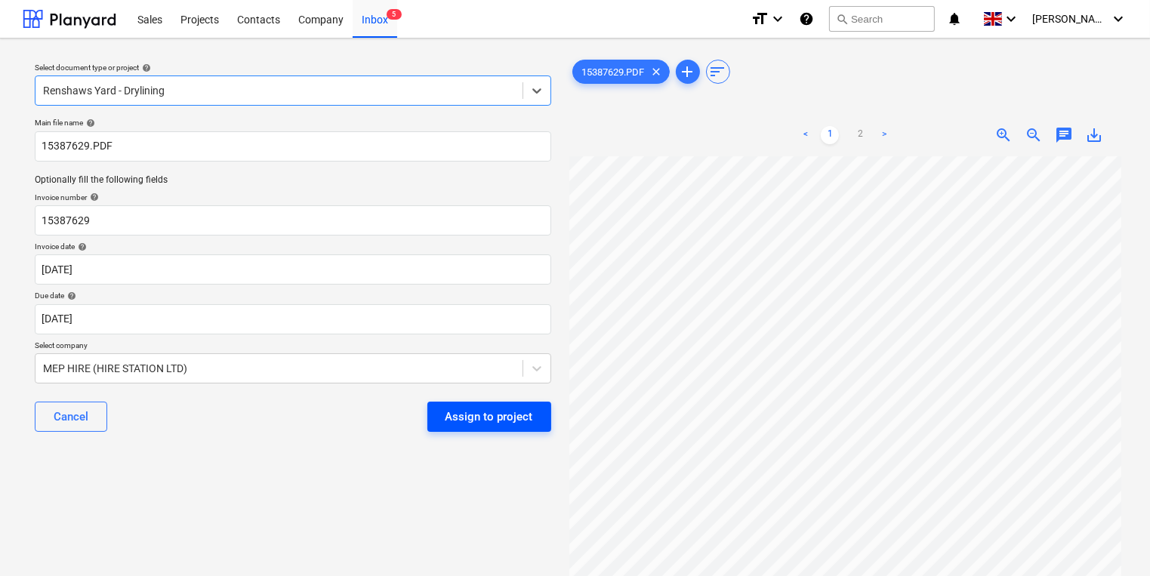
drag, startPoint x: 489, startPoint y: 396, endPoint x: 495, endPoint y: 411, distance: 16.0
click at [495, 411] on div "Cancel Assign to project" at bounding box center [293, 417] width 517 height 54
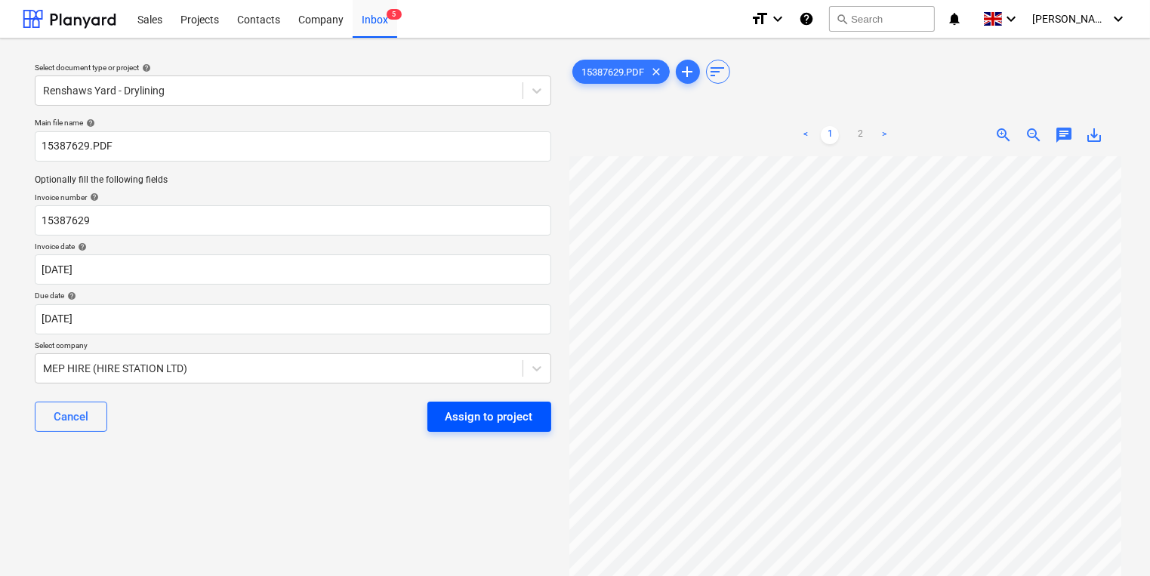
click at [495, 415] on div "Assign to project" at bounding box center [490, 417] width 88 height 20
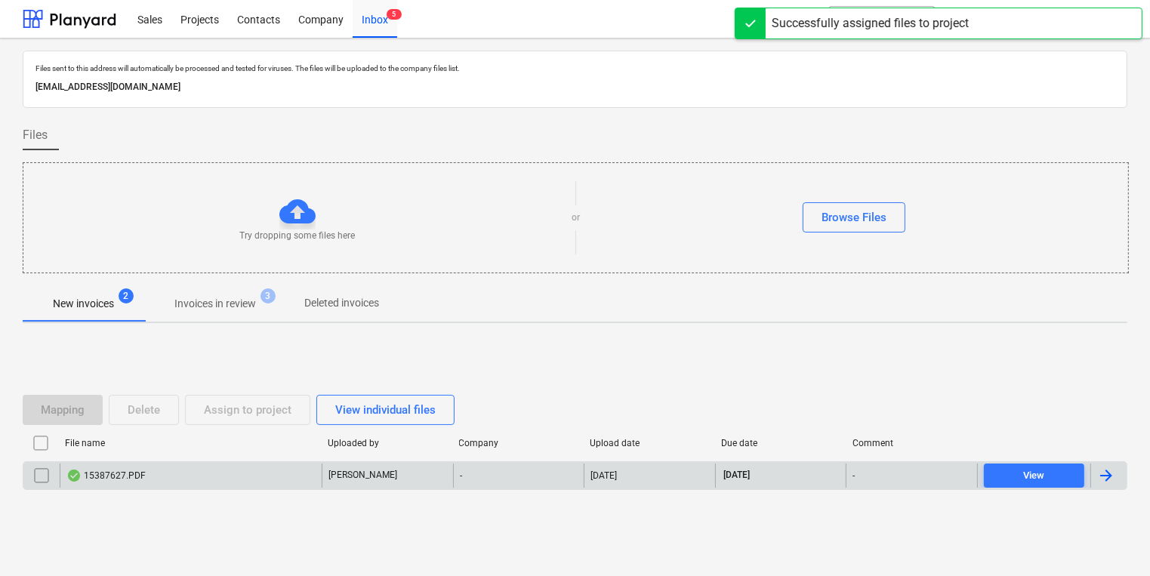
click at [501, 464] on div "-" at bounding box center [518, 476] width 131 height 24
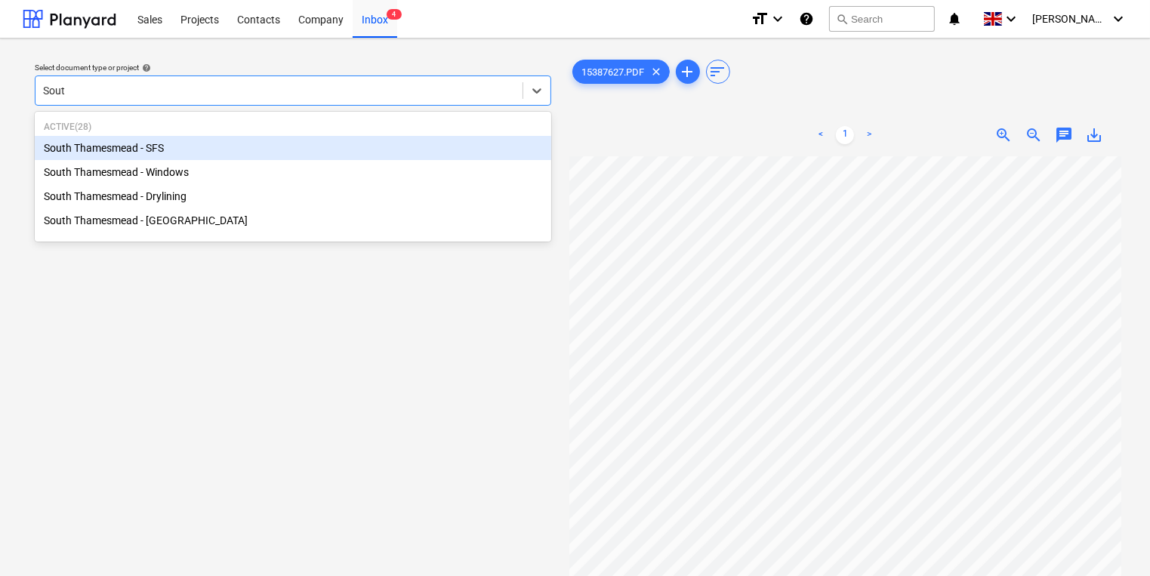
type input "South"
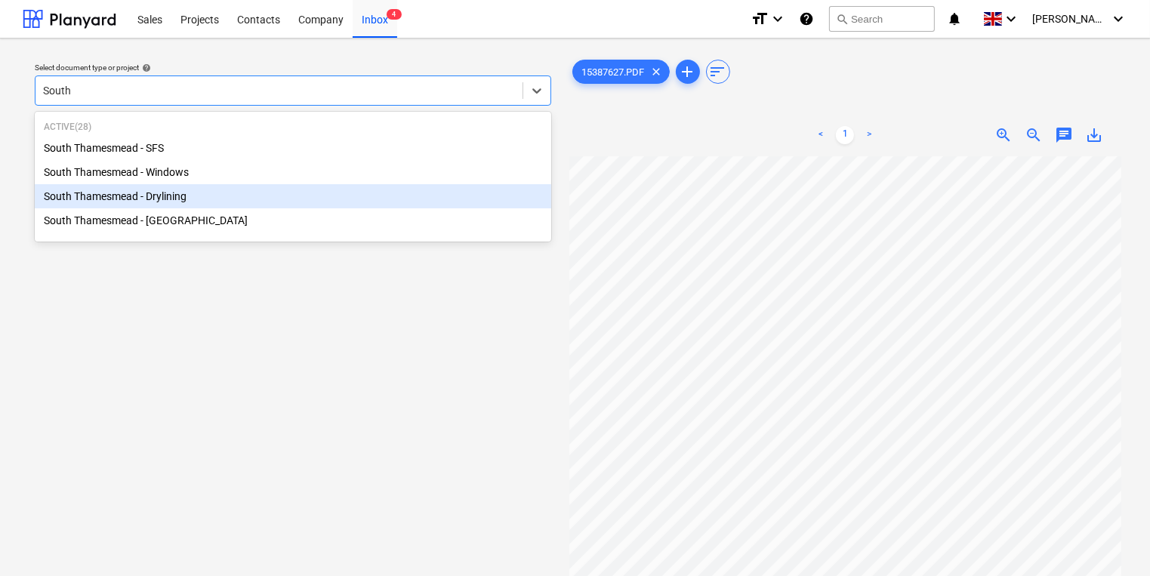
click at [399, 195] on div "South Thamesmead - Drylining" at bounding box center [293, 196] width 517 height 24
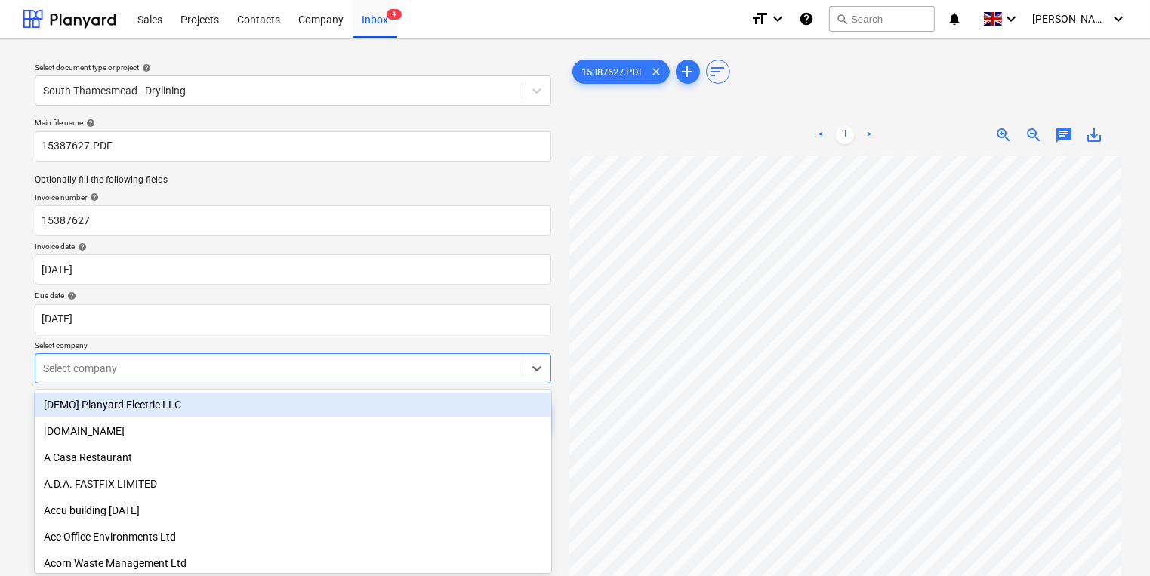
click at [269, 369] on body "Sales Projects Contacts Company Inbox 4 format_size keyboard_arrow_down help se…" at bounding box center [575, 288] width 1150 height 576
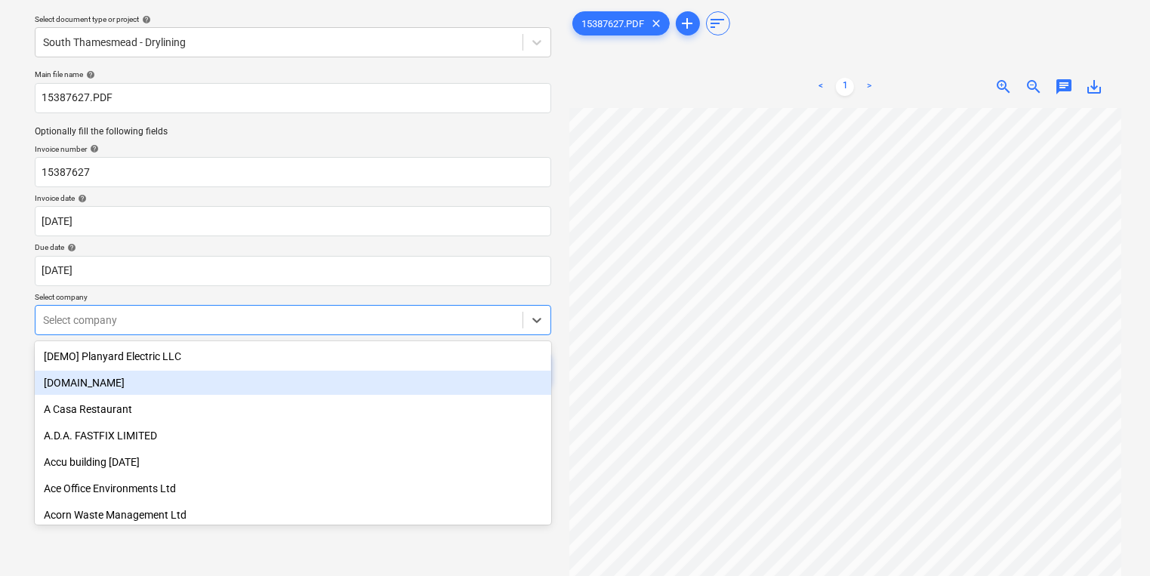
type input "m"
type input "MEP"
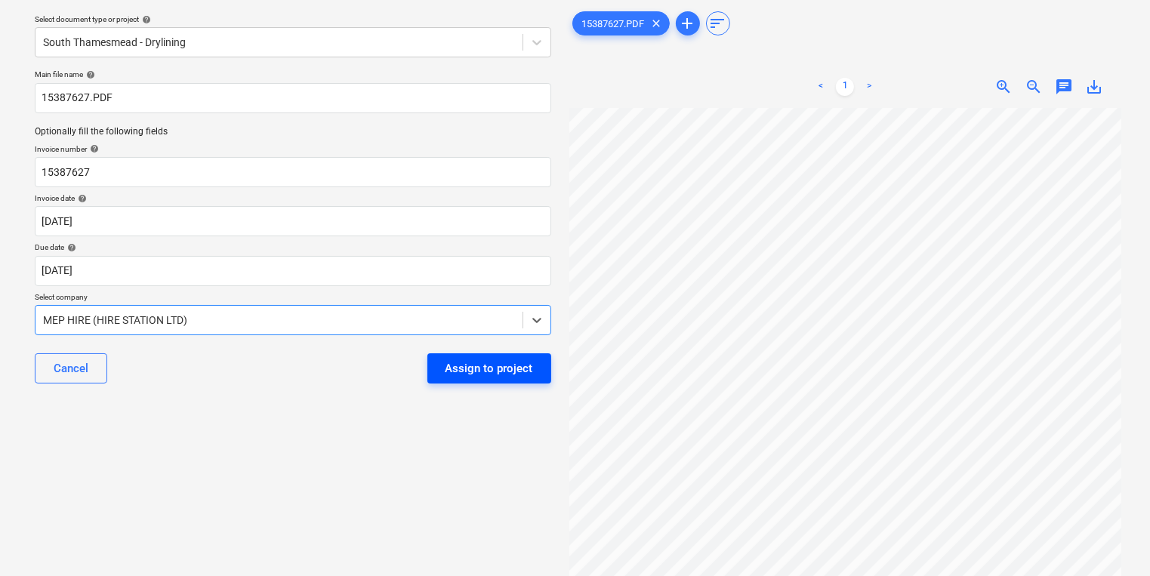
click at [455, 368] on div "Assign to project" at bounding box center [490, 369] width 88 height 20
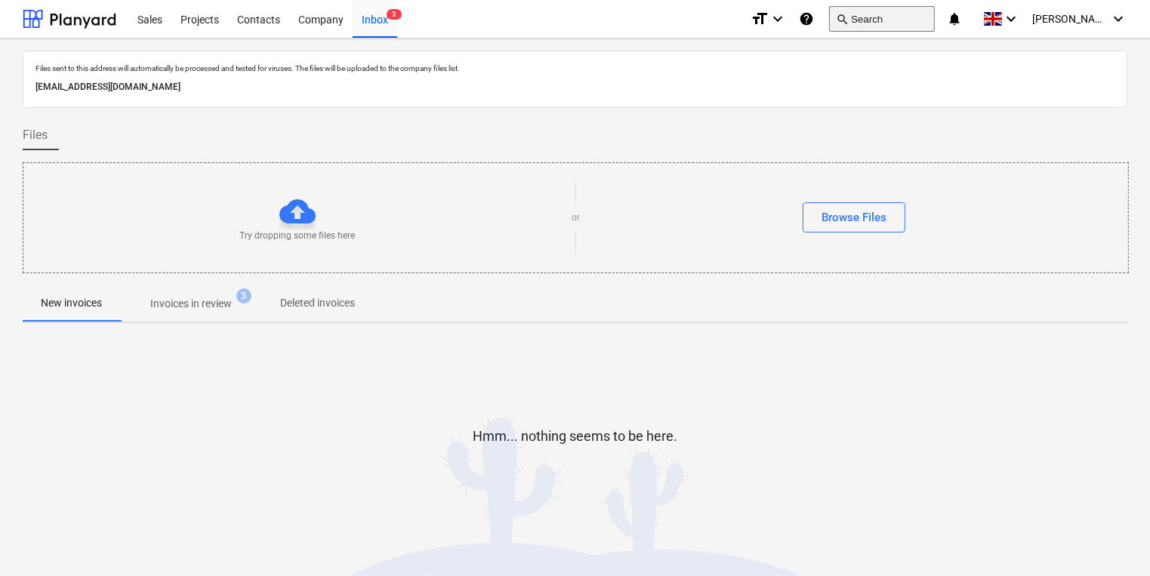
click at [894, 12] on button "search Search" at bounding box center [882, 19] width 106 height 26
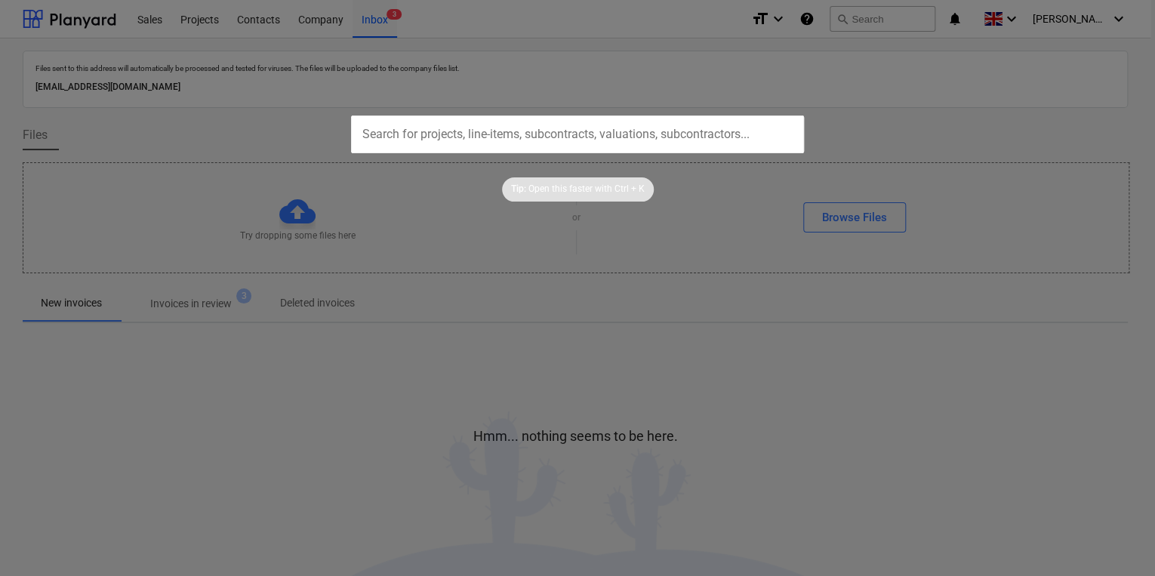
drag, startPoint x: 894, startPoint y: 12, endPoint x: 704, endPoint y: 134, distance: 225.8
click at [704, 134] on input "text" at bounding box center [577, 135] width 453 height 38
paste input "121557D01"
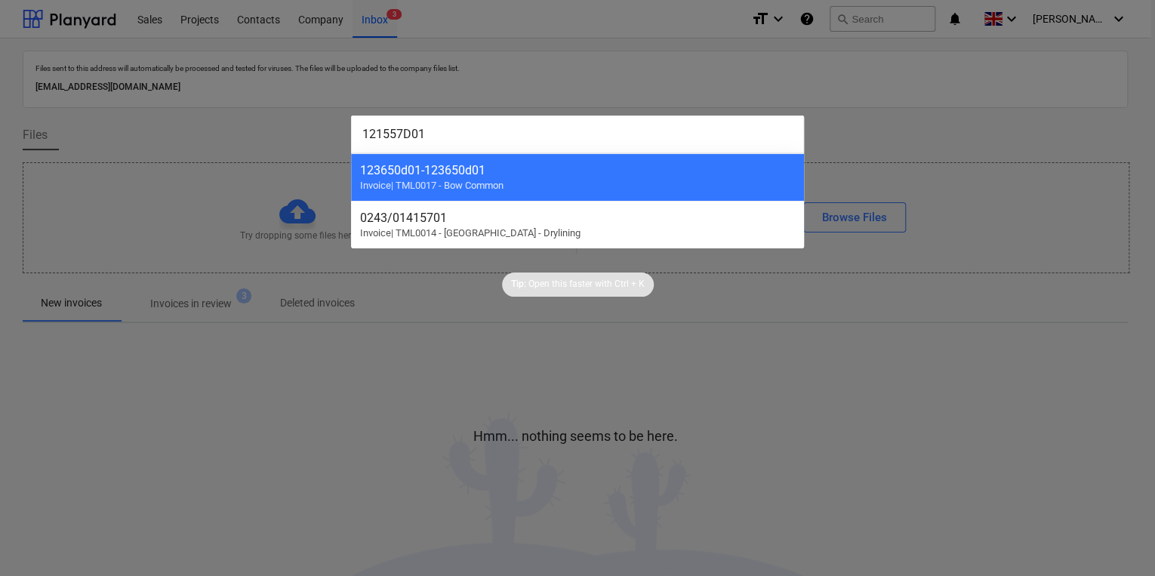
type input "121557D01"
click at [234, 166] on div at bounding box center [577, 288] width 1155 height 576
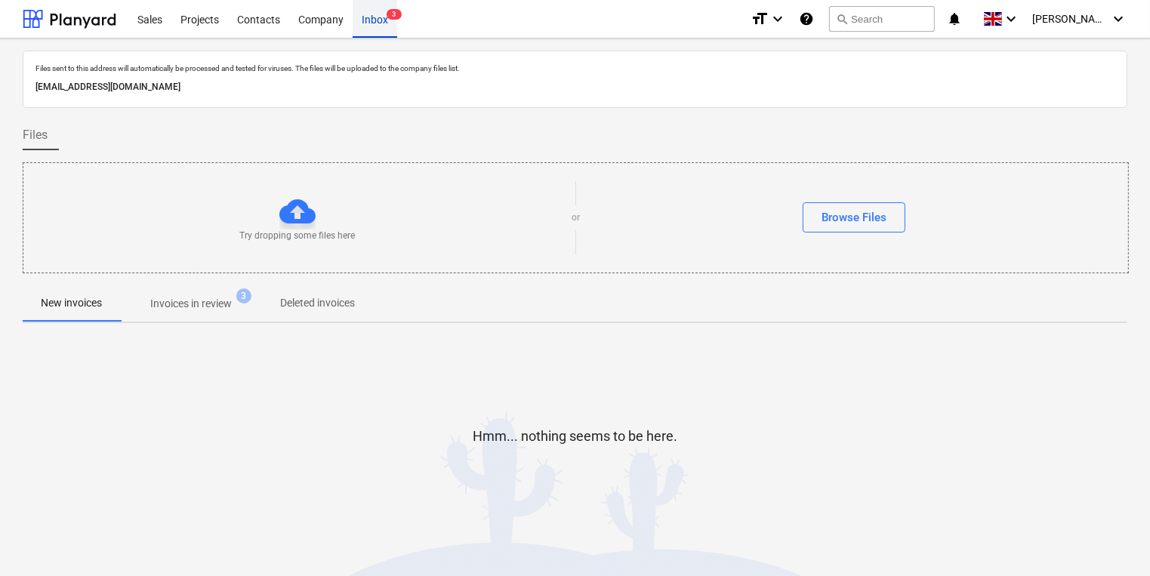
click at [353, 19] on div "Inbox 3" at bounding box center [375, 18] width 45 height 39
click at [326, 21] on div "Company" at bounding box center [320, 18] width 63 height 39
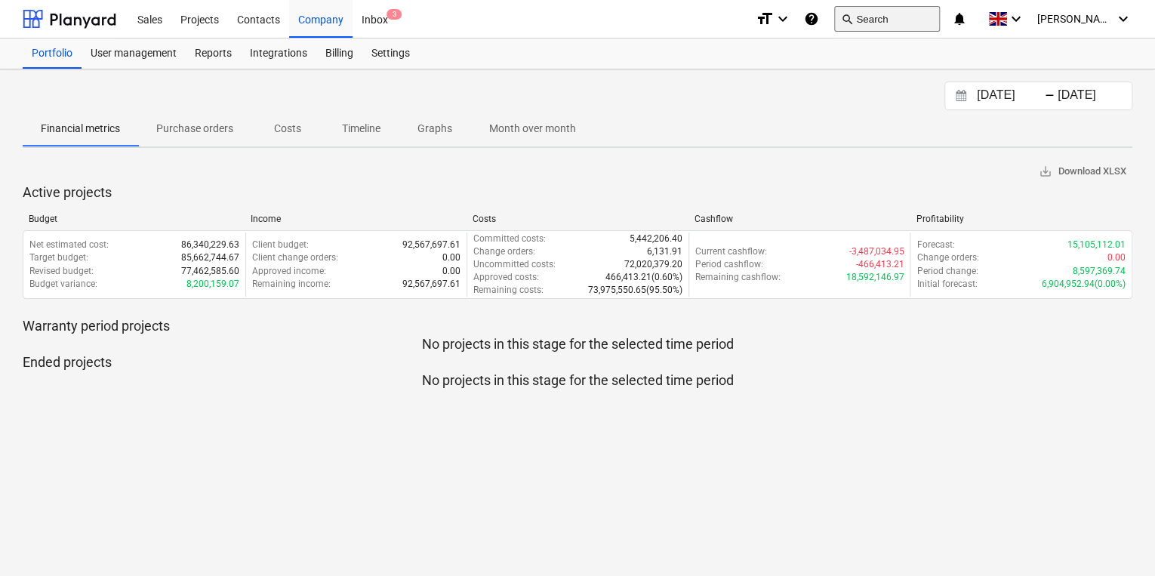
click at [921, 15] on button "search Search" at bounding box center [887, 19] width 106 height 26
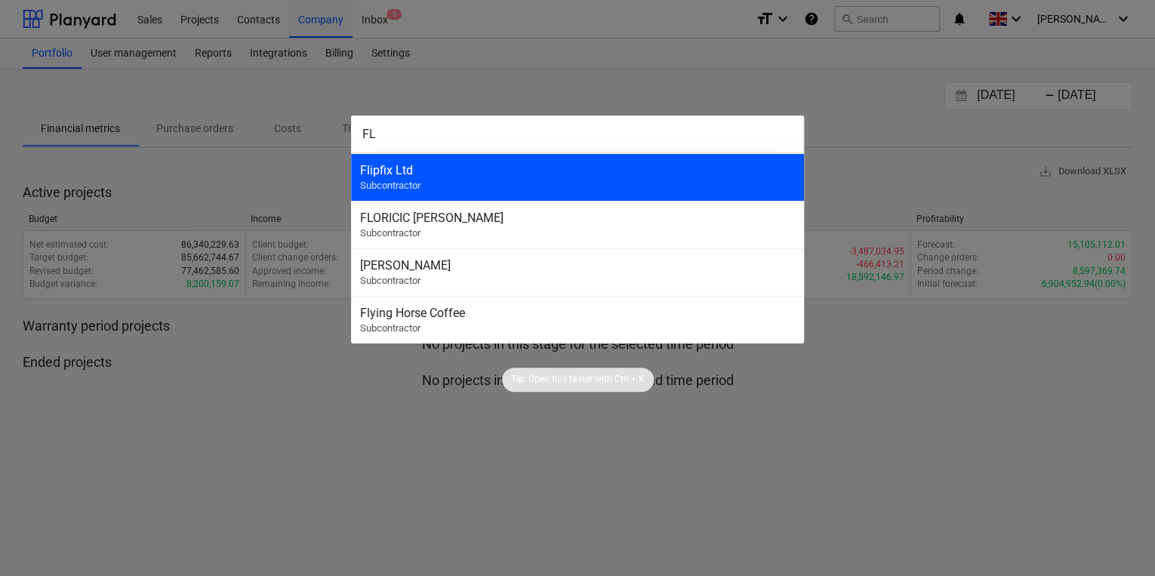
type input "FL"
click at [477, 171] on div "Flipfix Ltd" at bounding box center [577, 170] width 435 height 14
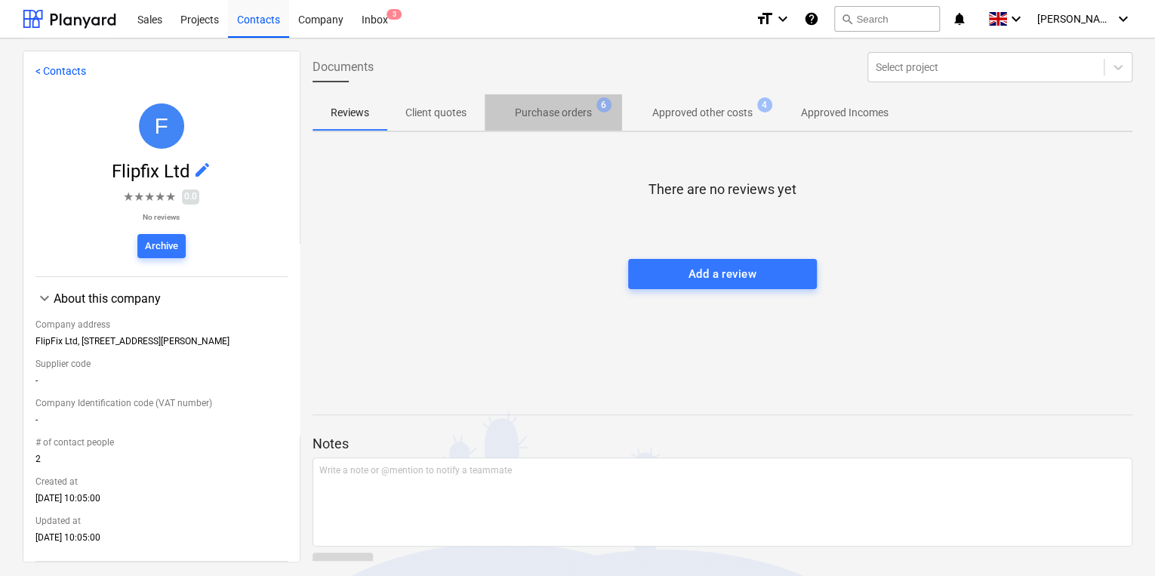
click at [529, 127] on button "Purchase orders 6" at bounding box center [553, 112] width 137 height 36
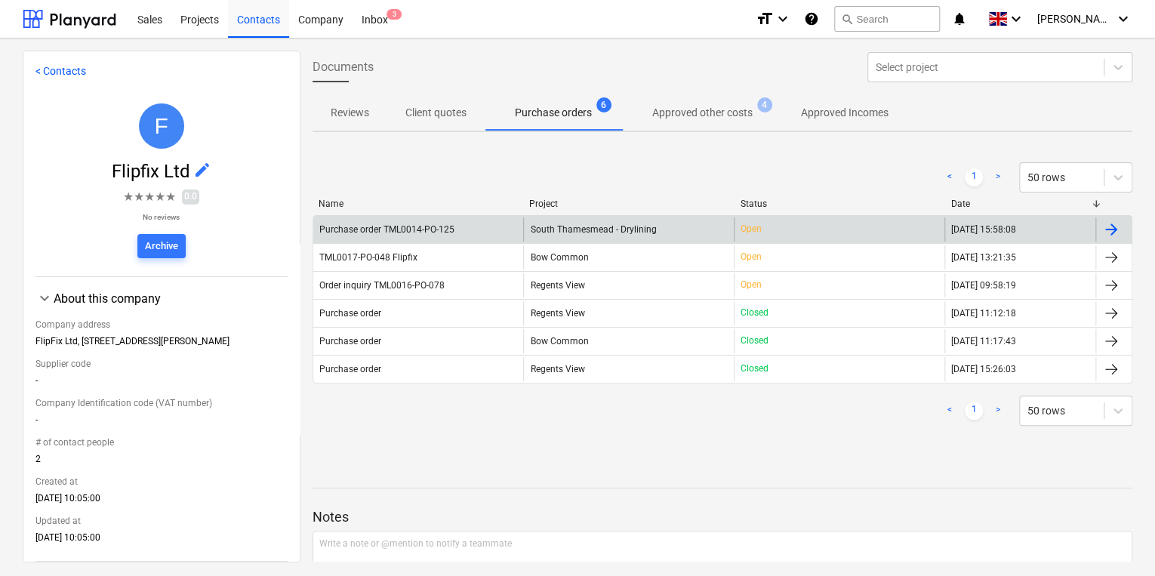
click at [1096, 230] on div at bounding box center [1114, 229] width 36 height 24
click at [587, 224] on span "South Thamesmead - Drylining" at bounding box center [593, 229] width 126 height 11
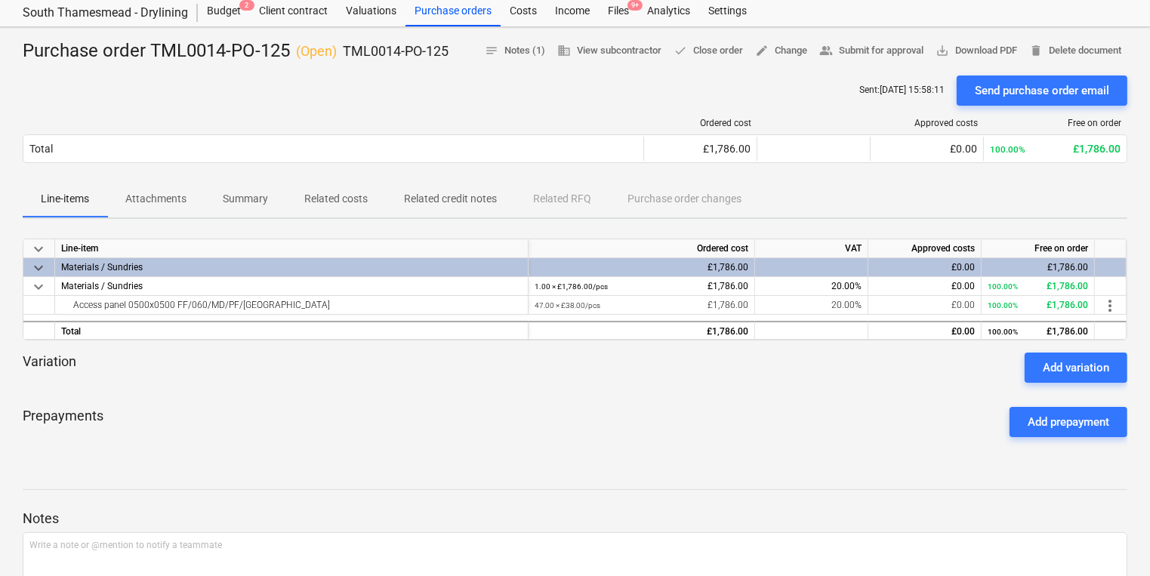
scroll to position [11, 0]
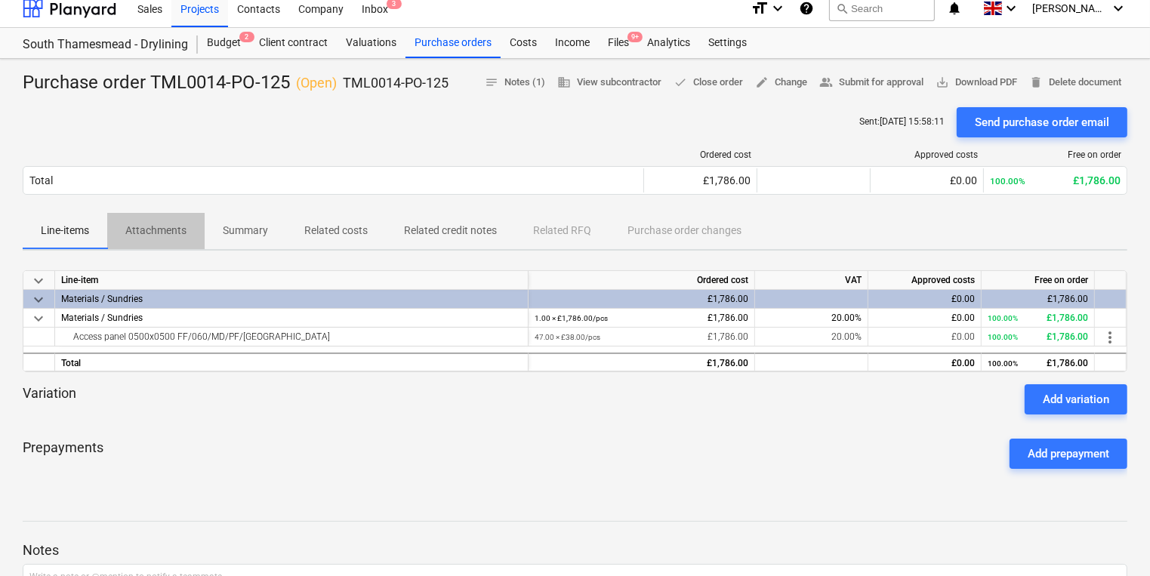
click at [177, 227] on p "Attachments" at bounding box center [155, 231] width 61 height 16
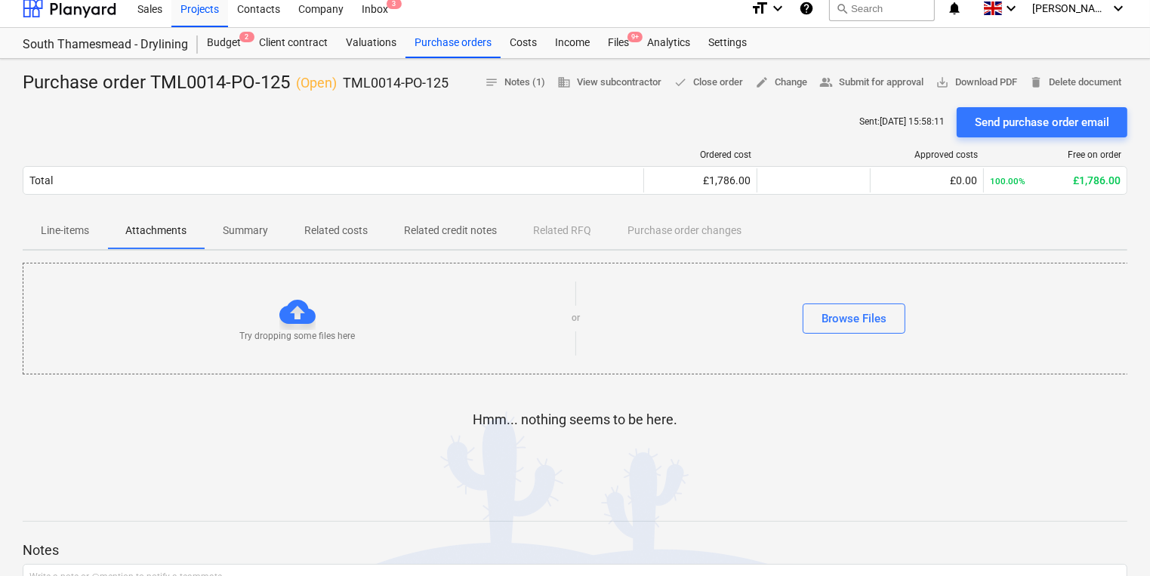
click at [83, 233] on p "Line-items" at bounding box center [65, 231] width 48 height 16
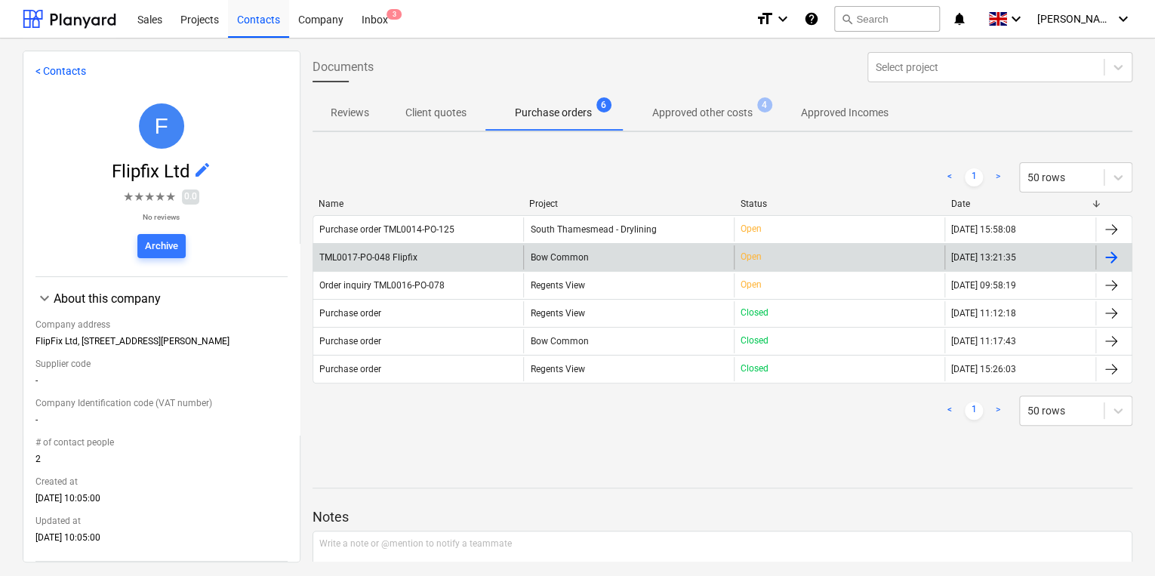
click at [425, 253] on div "TML0017-PO-048 Flipfix" at bounding box center [418, 257] width 211 height 24
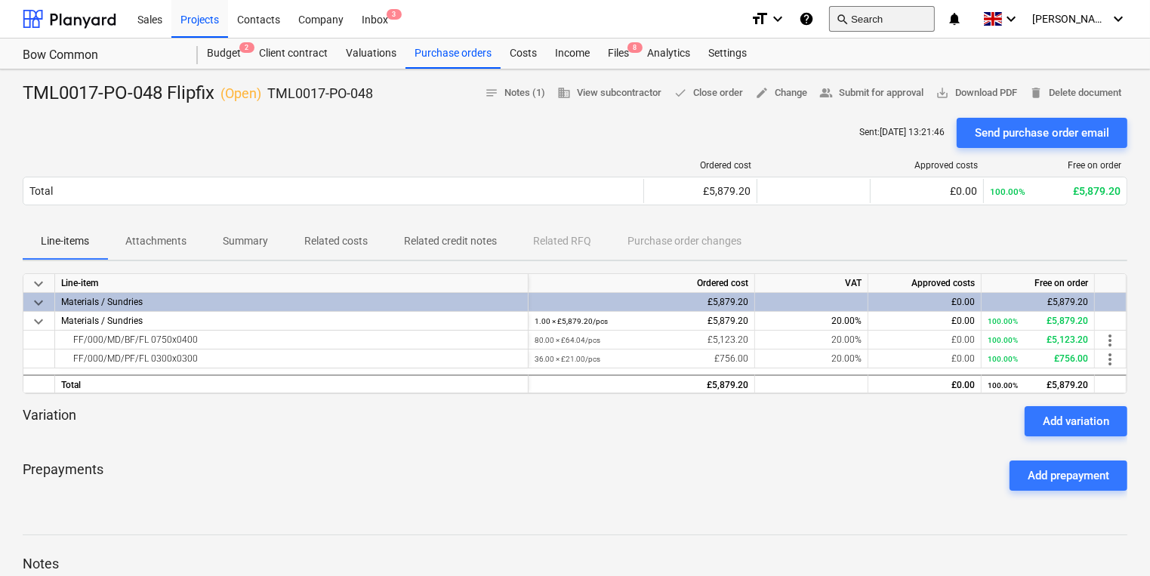
click at [905, 18] on button "search Search" at bounding box center [882, 19] width 106 height 26
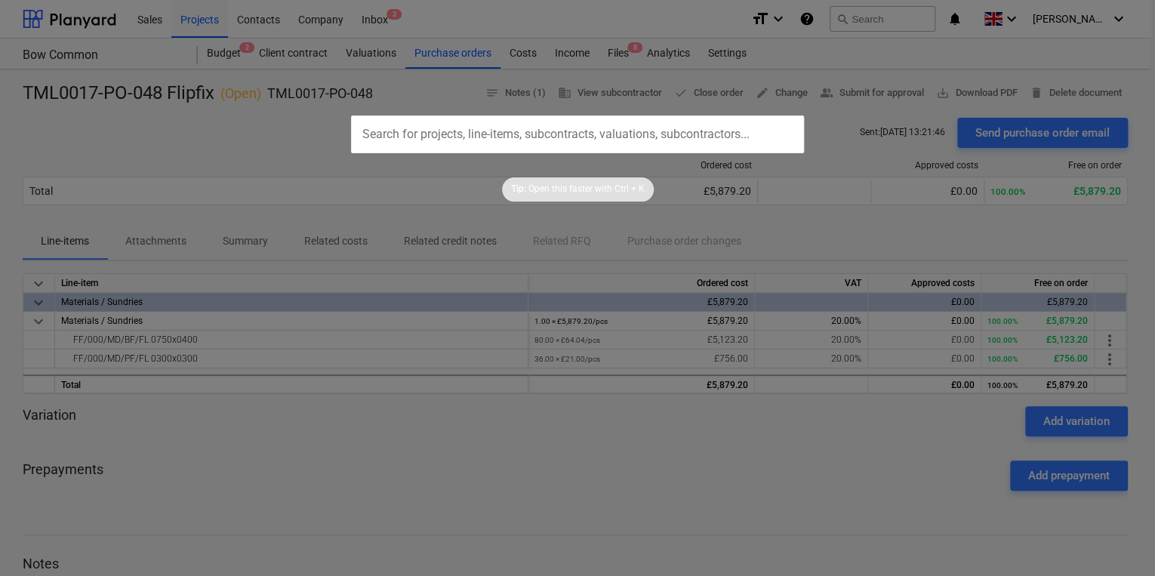
drag, startPoint x: 904, startPoint y: 20, endPoint x: 626, endPoint y: 127, distance: 297.9
click at [626, 127] on input "text" at bounding box center [577, 135] width 453 height 38
click at [626, 138] on input "text" at bounding box center [577, 135] width 453 height 38
paste input "0243/01458302"
type input "0243/01458302"
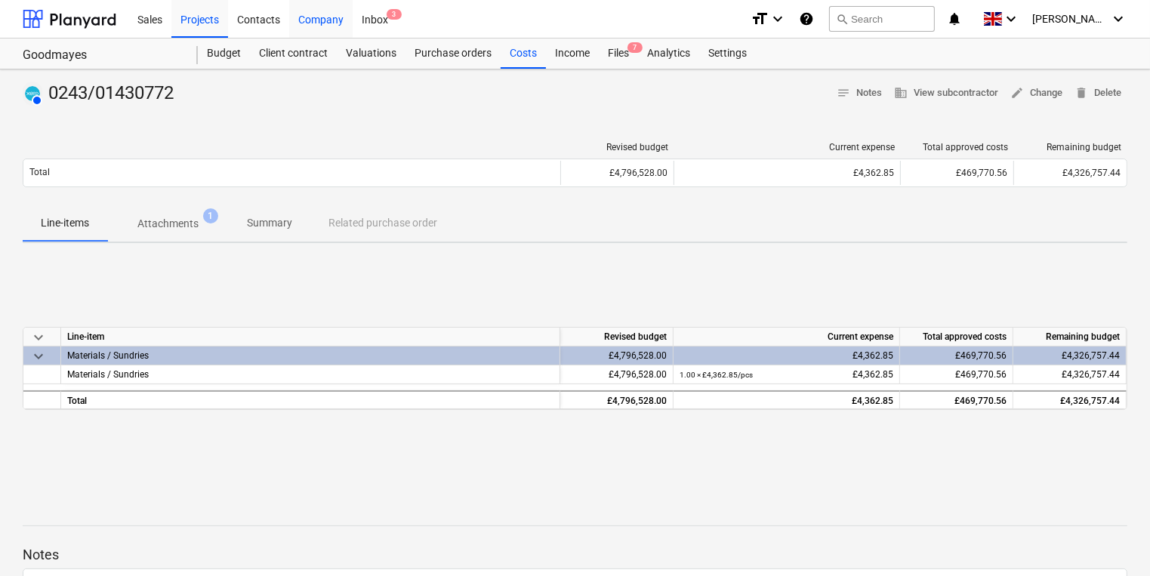
click at [327, 18] on div "Company" at bounding box center [320, 18] width 63 height 39
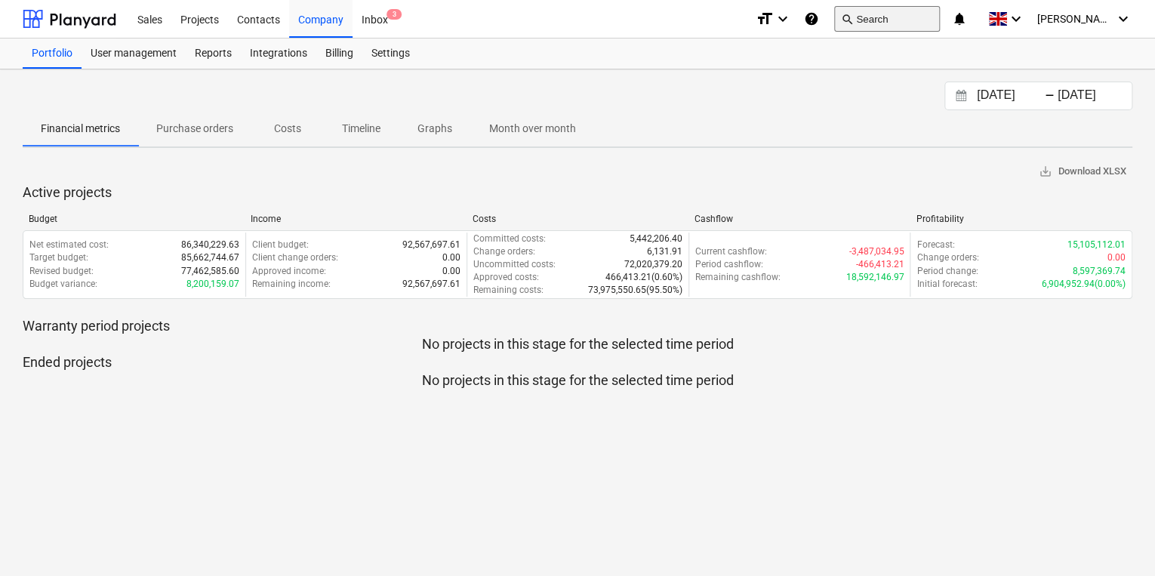
click at [886, 21] on button "search Search" at bounding box center [887, 19] width 106 height 26
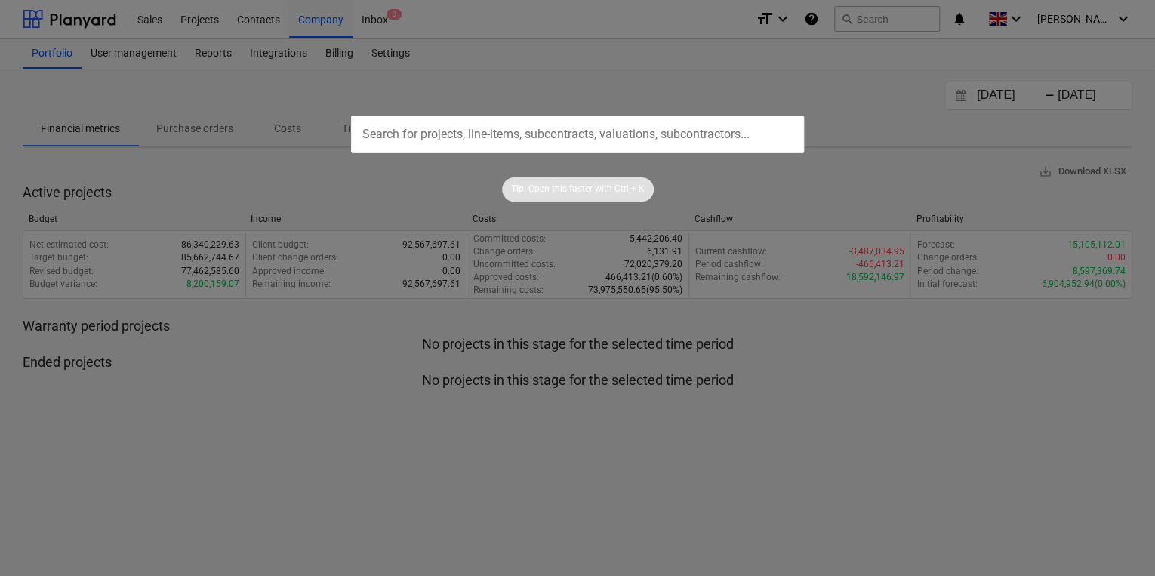
click at [633, 129] on input "text" at bounding box center [577, 135] width 453 height 38
type input "m"
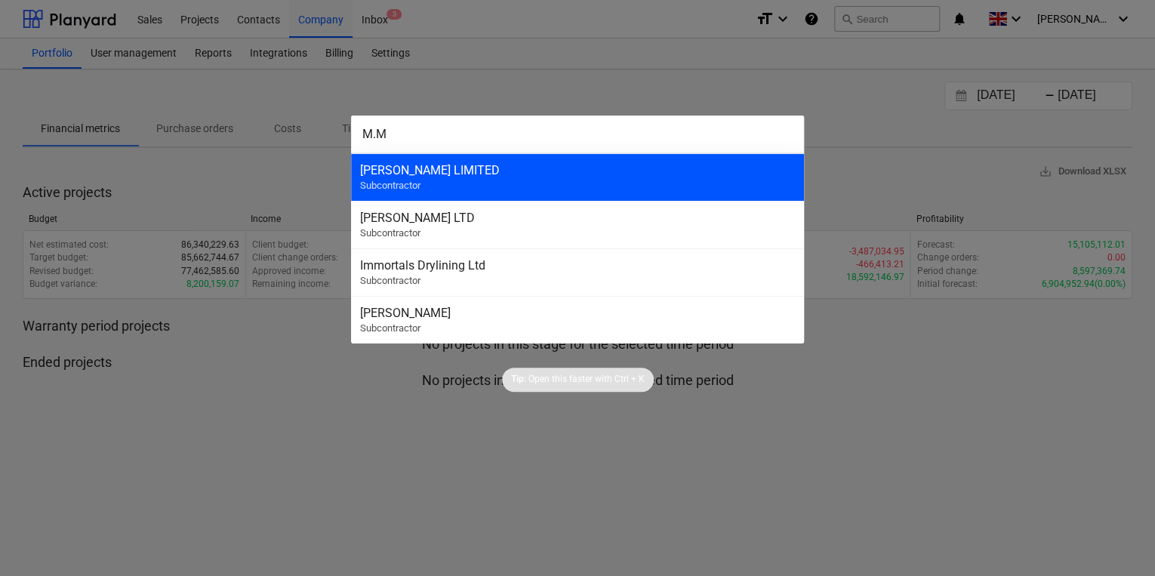
type input "M.M"
click at [655, 184] on div "M.MARKOVITZ LIMITED Subcontractor" at bounding box center [577, 177] width 453 height 48
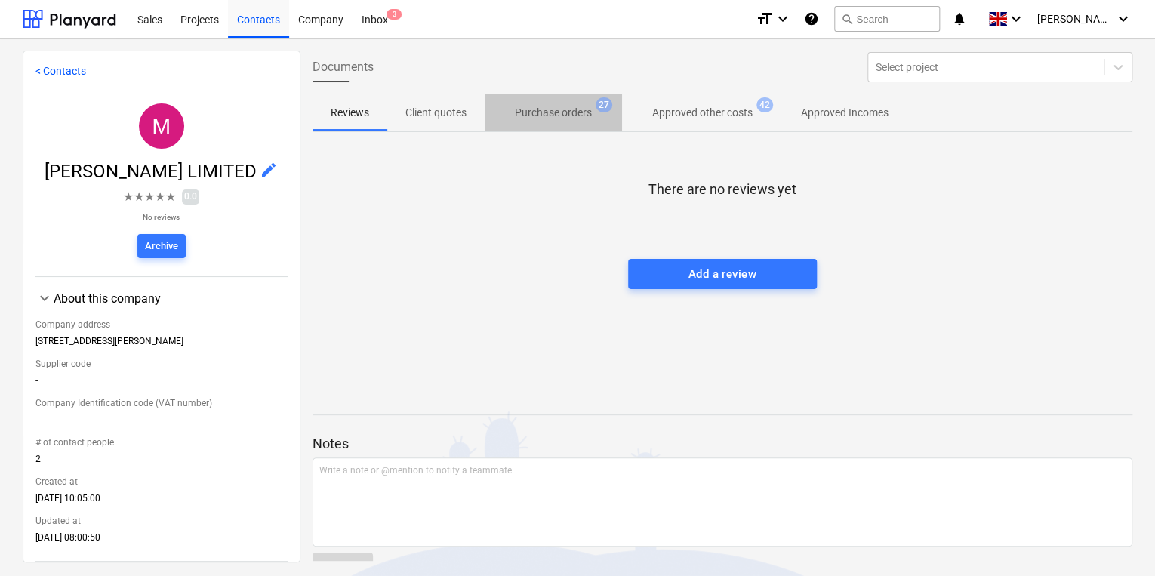
click at [603, 102] on span "27" at bounding box center [604, 104] width 17 height 15
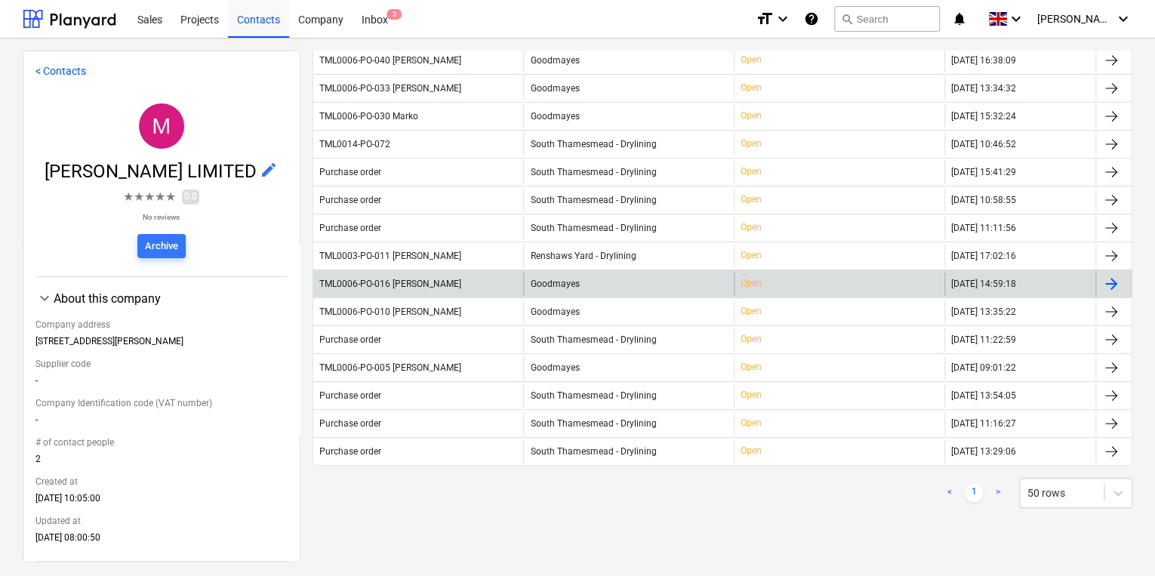
scroll to position [544, 0]
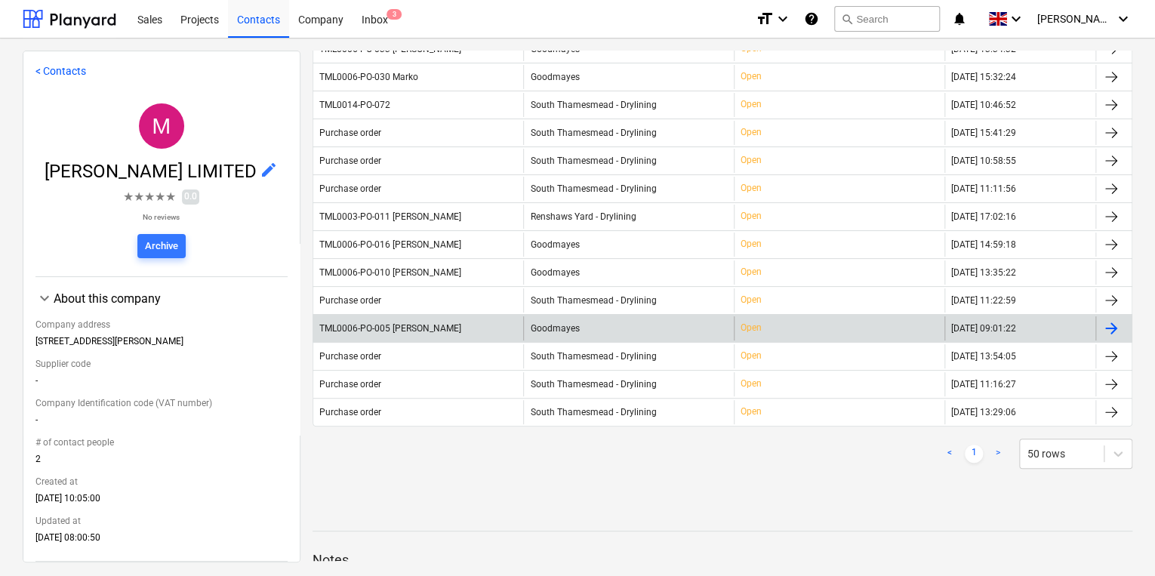
click at [554, 326] on span "Goodmayes" at bounding box center [554, 328] width 49 height 11
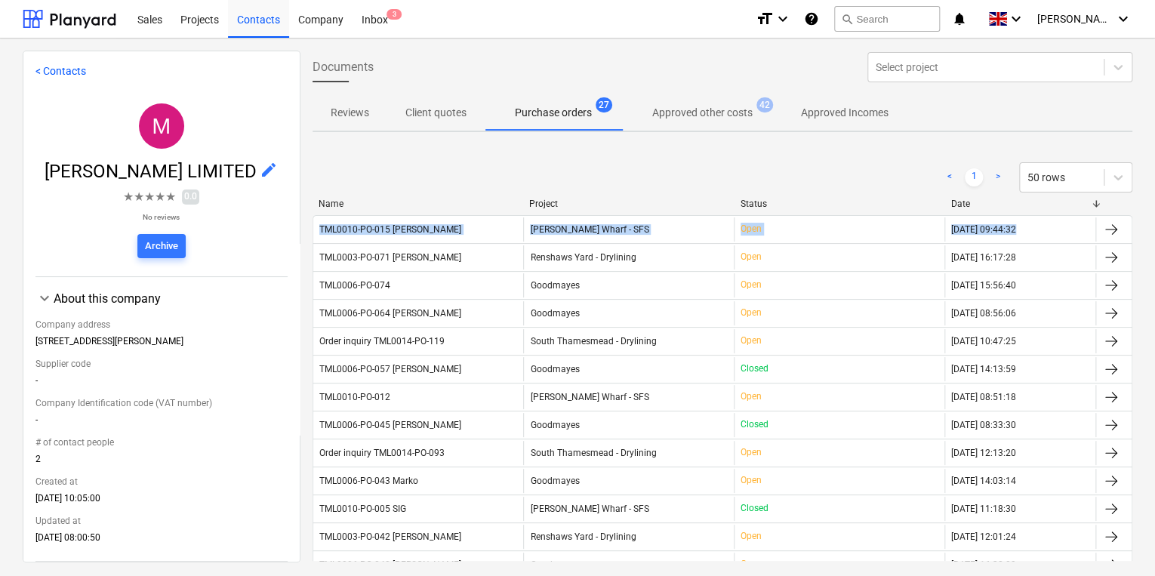
drag, startPoint x: 1149, startPoint y: 211, endPoint x: 1150, endPoint y: 227, distance: 15.2
click at [1150, 227] on div "< Contacts M M.MARKOVITZ LIMITED edit ★ ★ ★ ★ ★ 0.0 No reviews Archive keyboard…" at bounding box center [577, 308] width 1155 height 538
drag, startPoint x: 1150, startPoint y: 227, endPoint x: 988, endPoint y: 176, distance: 169.3
click at [989, 176] on link ">" at bounding box center [998, 177] width 18 height 18
click at [994, 172] on link ">" at bounding box center [998, 177] width 18 height 18
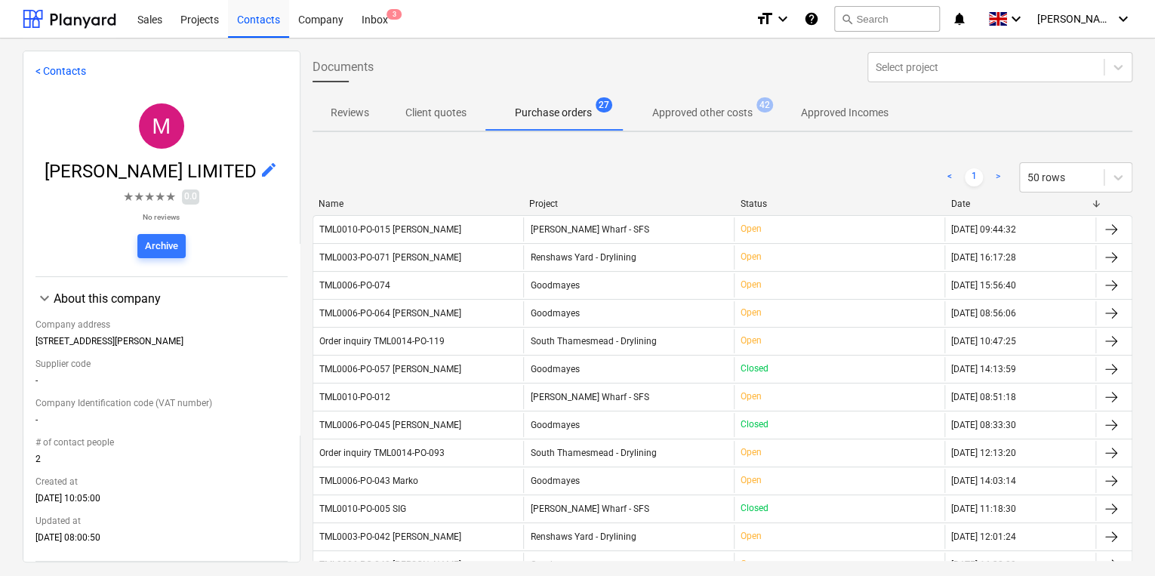
click at [781, 168] on div "< 1 > 50 rows" at bounding box center [723, 177] width 821 height 30
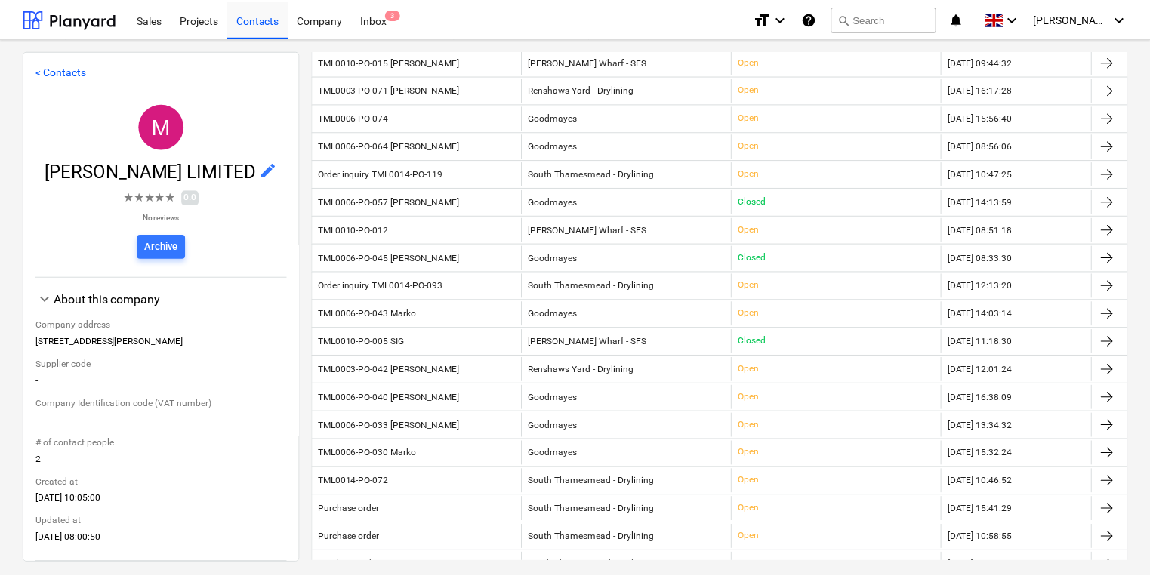
scroll to position [171, 0]
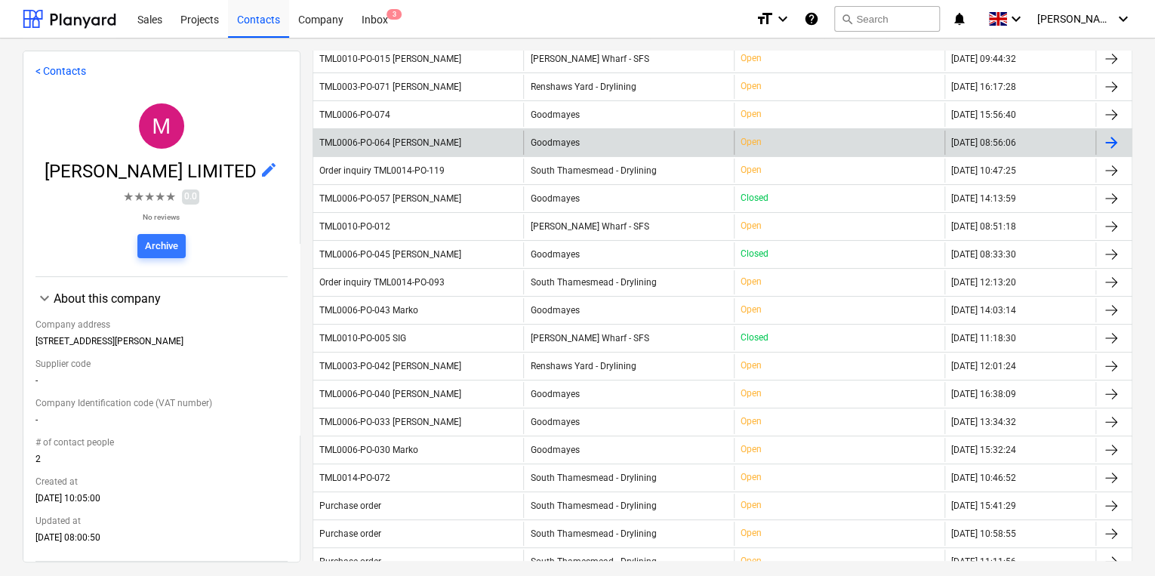
click at [405, 150] on div "TML0006-PO-064 Marko" at bounding box center [418, 143] width 211 height 24
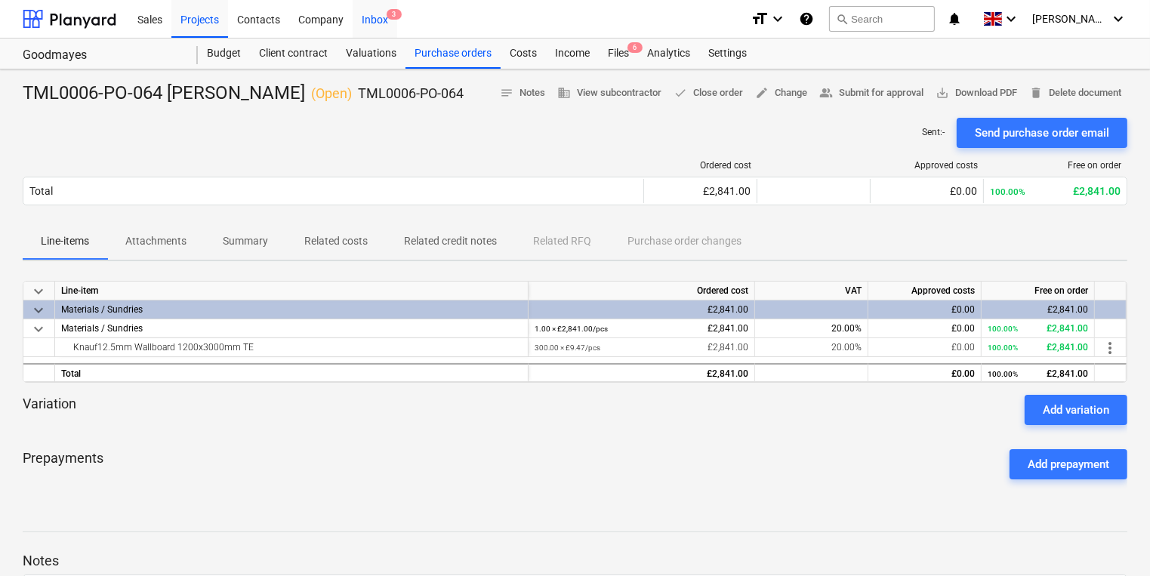
click at [384, 18] on div "Inbox 3" at bounding box center [375, 18] width 45 height 39
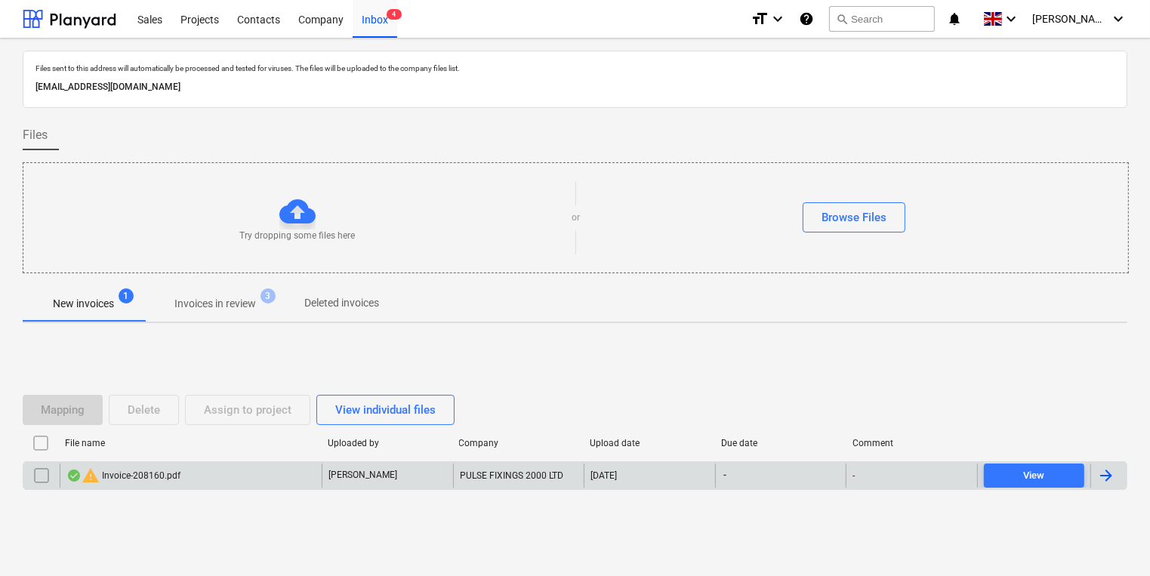
click at [224, 462] on div "warning Invoice-208160.pdf C. Stevens PULSE FIXINGS 2000 LTD 01.09.2025 - - View" at bounding box center [575, 475] width 1105 height 29
click at [224, 464] on div "warning Invoice-208160.pdf" at bounding box center [191, 476] width 262 height 24
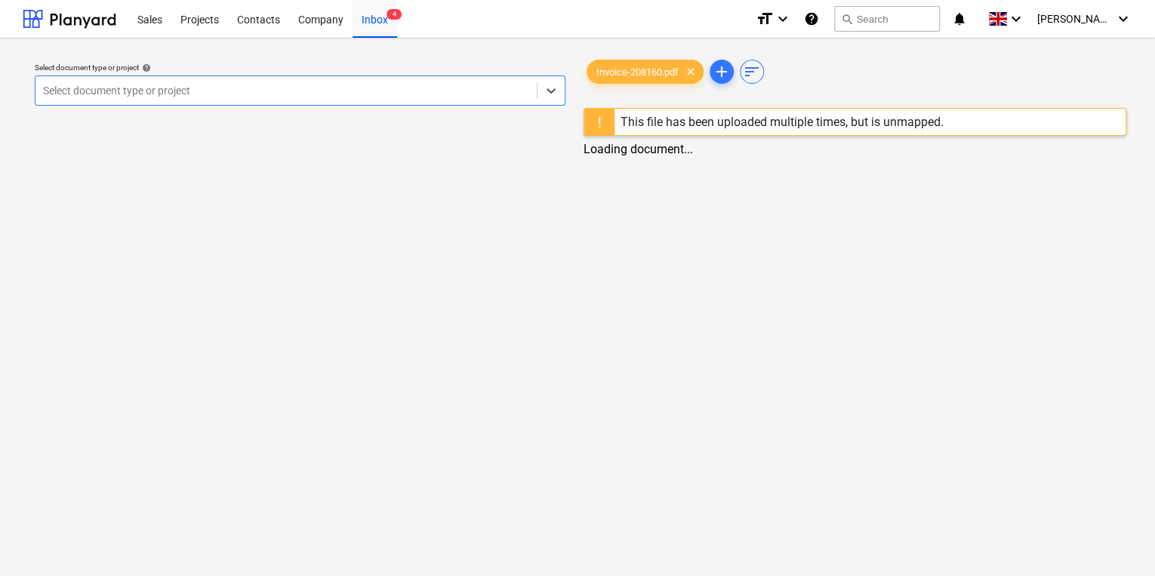
click at [226, 456] on div "Select document type or project help Select is focused ,type to refine list, pr…" at bounding box center [577, 308] width 1155 height 538
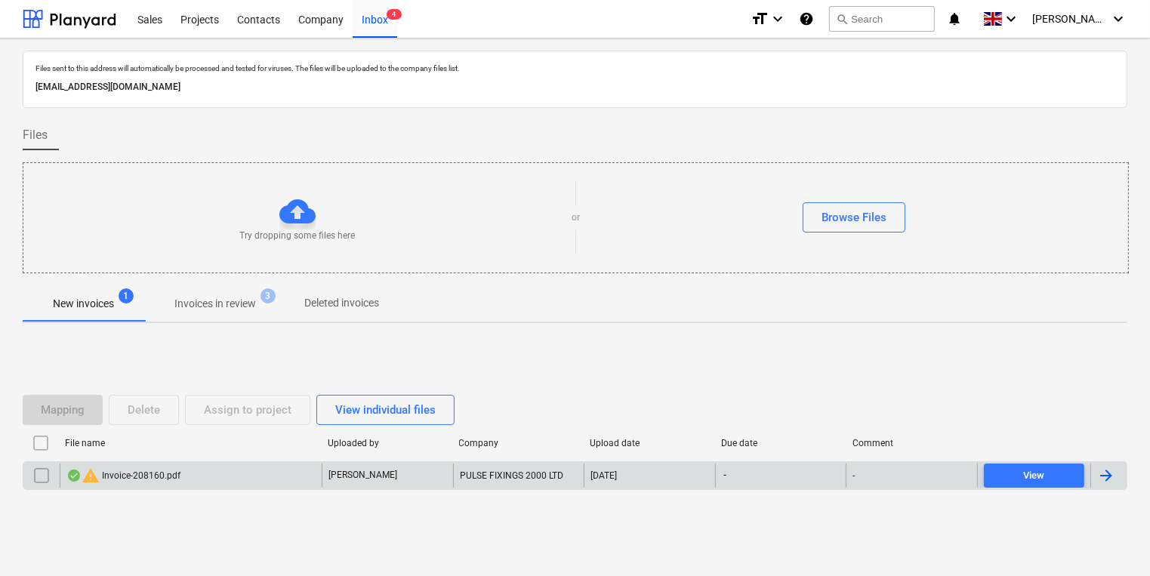
click at [28, 476] on div at bounding box center [41, 476] width 36 height 24
click at [42, 471] on input "checkbox" at bounding box center [41, 476] width 24 height 24
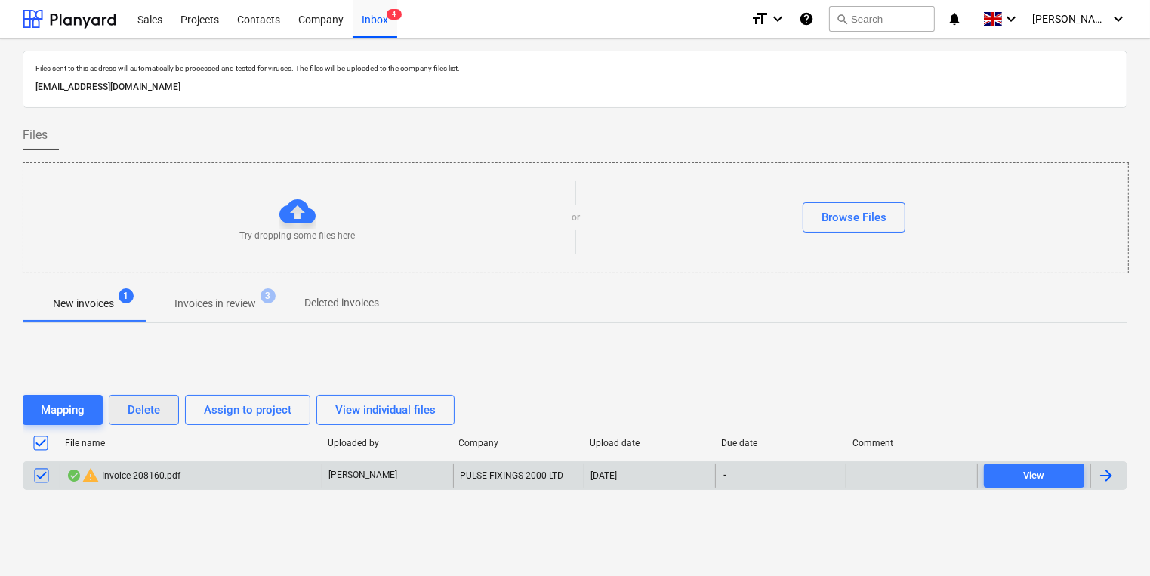
click at [134, 416] on div "Delete" at bounding box center [144, 410] width 32 height 20
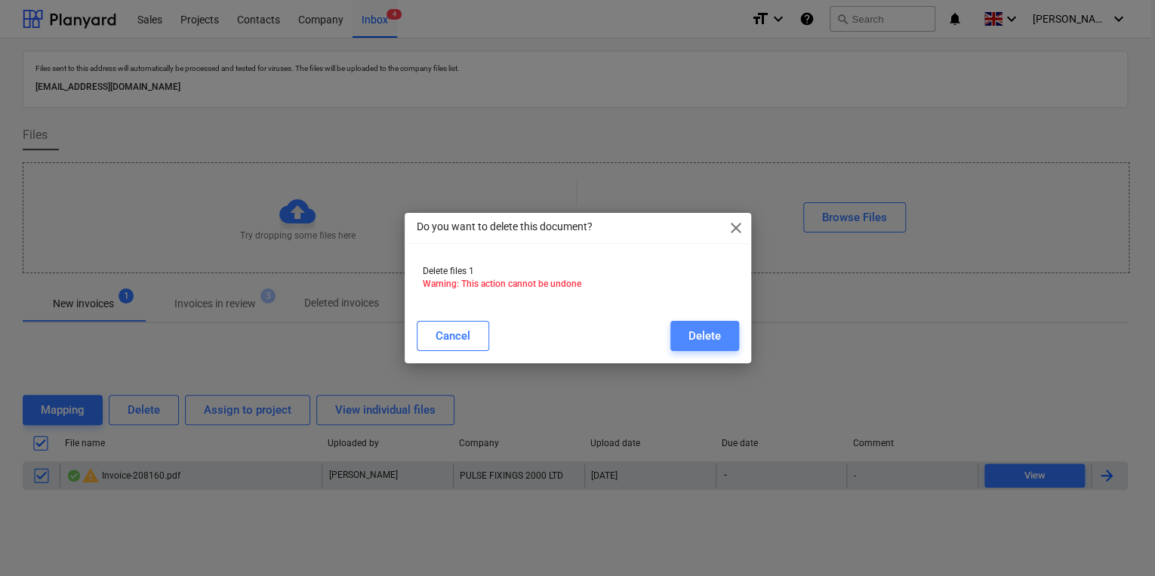
click at [710, 329] on div "Delete" at bounding box center [705, 336] width 32 height 20
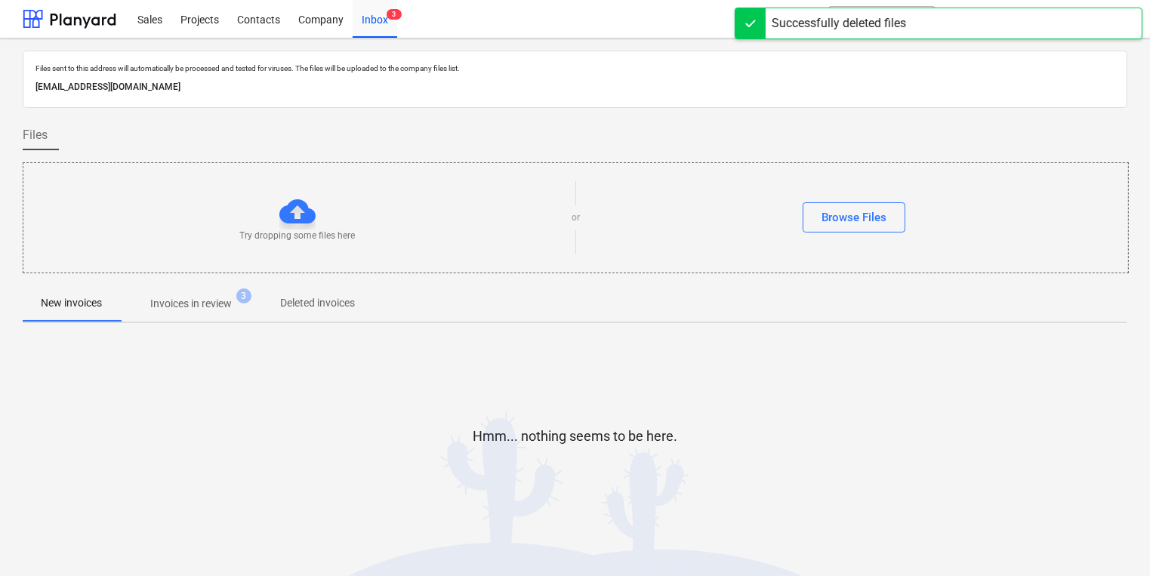
click at [251, 307] on span "Invoices in review 3" at bounding box center [191, 303] width 142 height 27
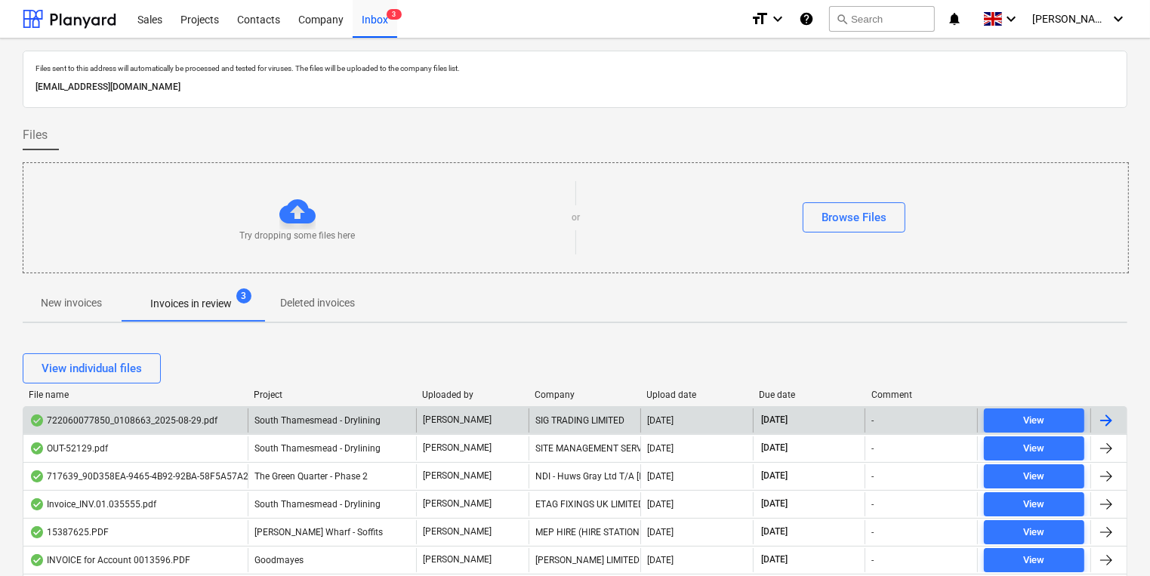
click at [547, 406] on div "722060077850_0108663_2025-08-29.pdf South Thamesmead - Drylining C. Stevens SIG…" at bounding box center [575, 420] width 1105 height 28
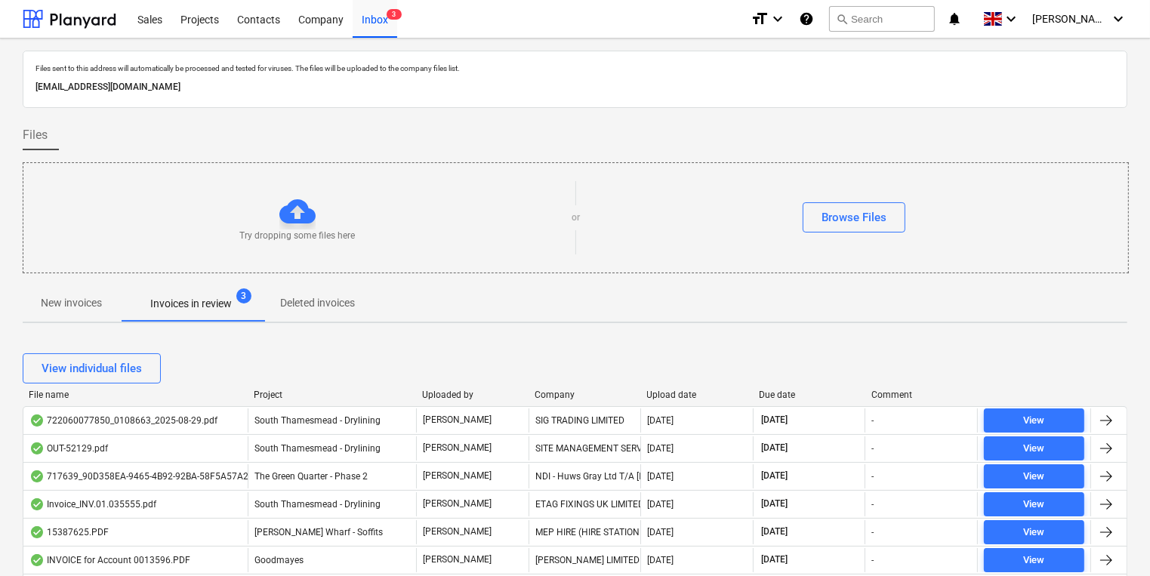
click at [547, 396] on div "Company" at bounding box center [585, 395] width 100 height 11
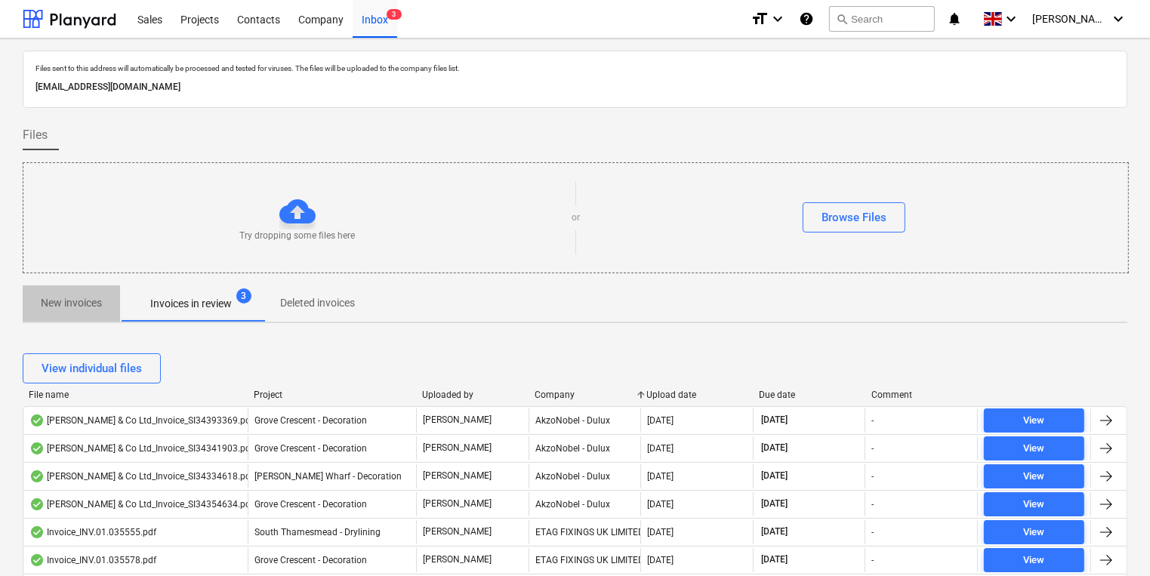
click at [101, 308] on p "New invoices" at bounding box center [71, 303] width 61 height 16
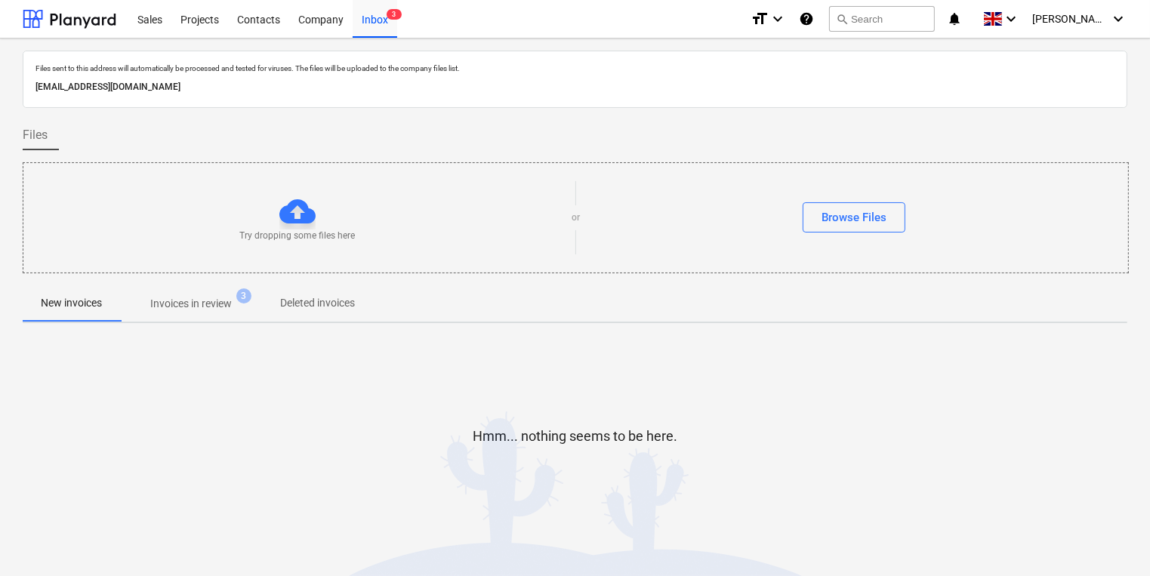
click at [162, 290] on span "Invoices in review 3" at bounding box center [191, 303] width 142 height 27
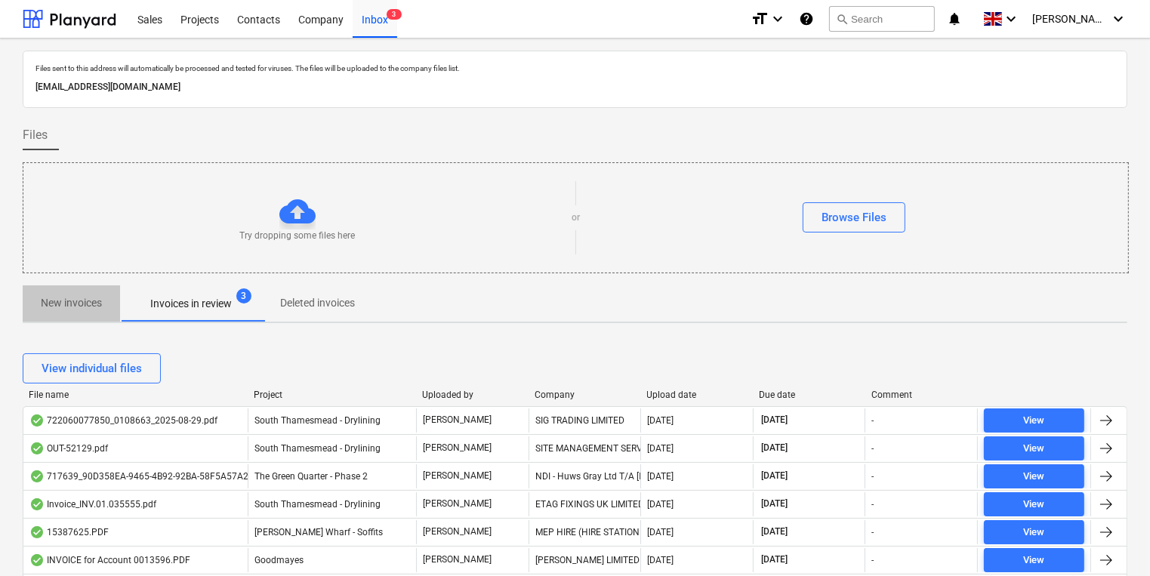
click at [96, 302] on p "New invoices" at bounding box center [71, 303] width 61 height 16
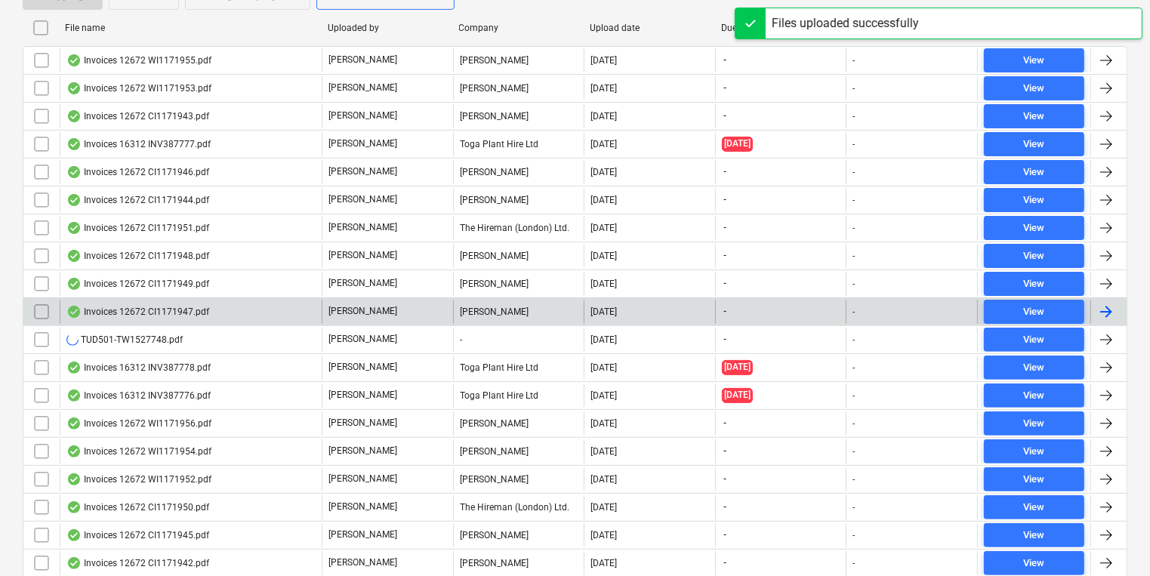
scroll to position [453, 0]
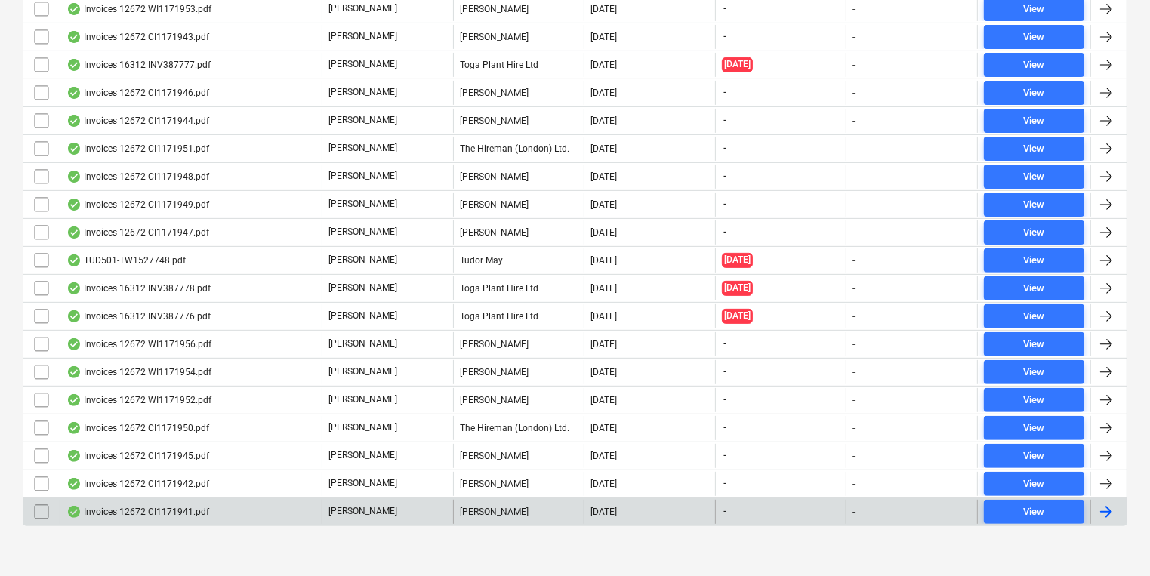
click at [304, 506] on div "Invoices 12672 CI1171941.pdf" at bounding box center [191, 512] width 262 height 24
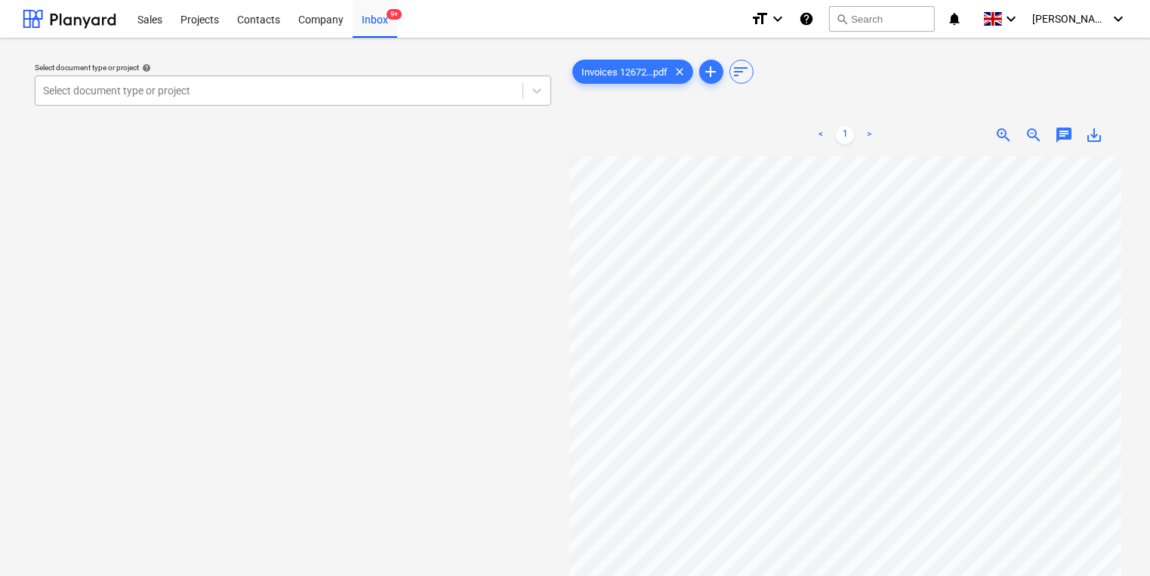
click at [316, 100] on div "Select document type or project" at bounding box center [278, 90] width 487 height 21
click at [349, 88] on div at bounding box center [279, 90] width 472 height 15
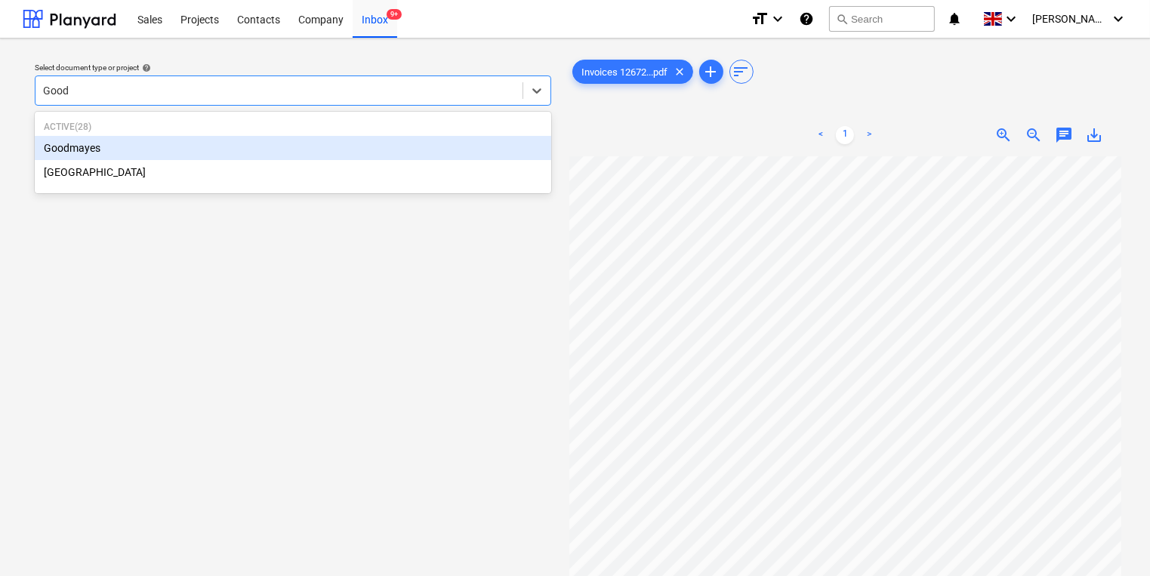
type input "Goodm"
click at [341, 150] on div "Goodmayes" at bounding box center [293, 148] width 517 height 24
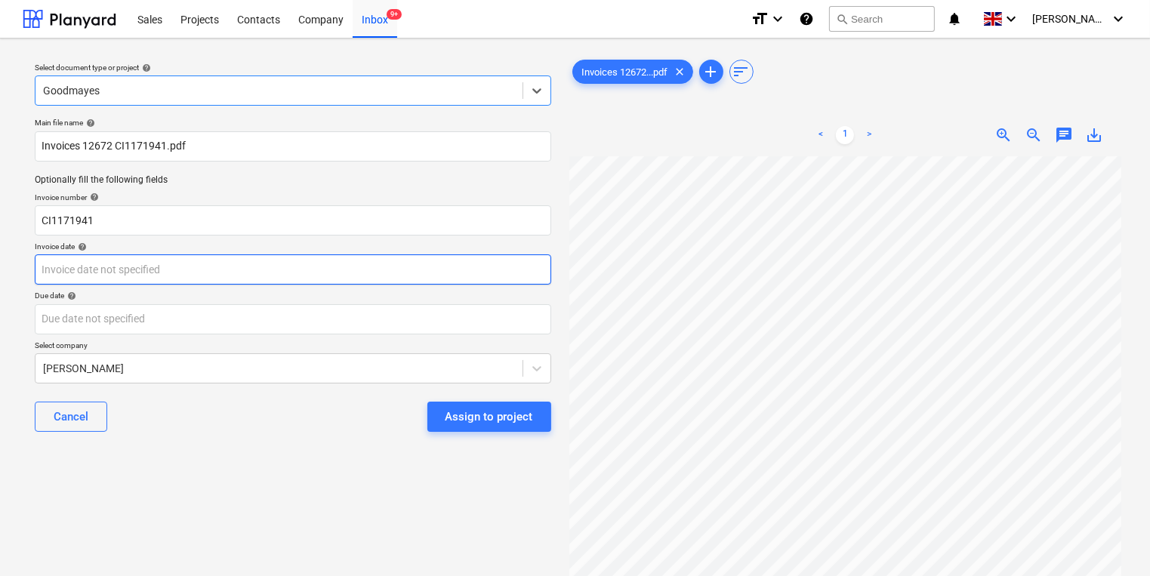
click at [273, 284] on body "Sales Projects Contacts Company Inbox 9+ format_size keyboard_arrow_down help s…" at bounding box center [575, 288] width 1150 height 576
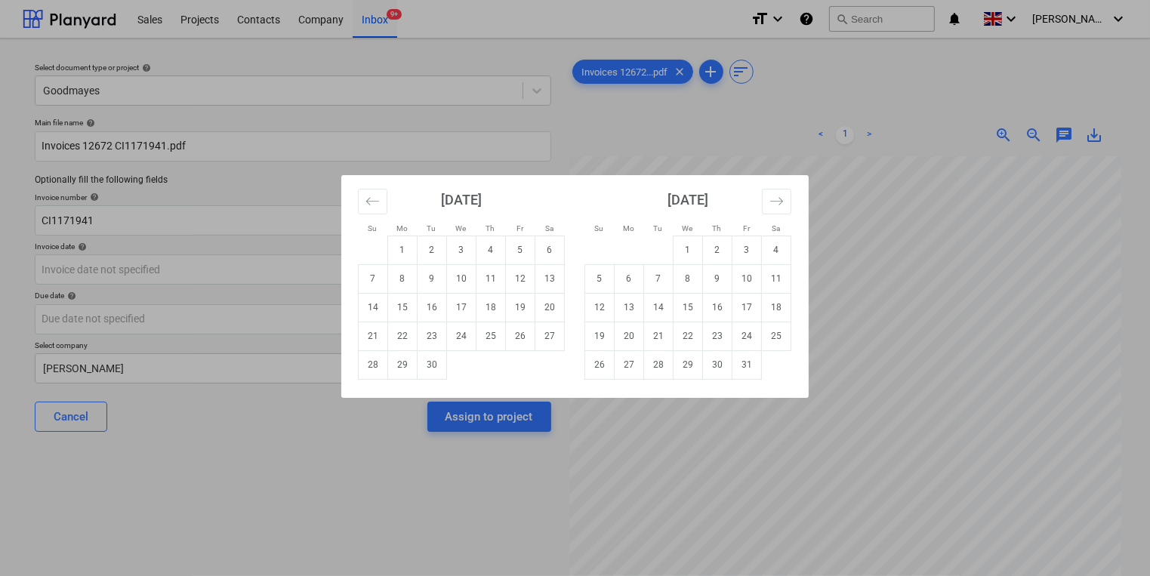
click at [258, 233] on div "Su Mo Tu We Th Fr Sa Su Mo Tu We Th Fr Sa August 2025 1 2 3 4 5 6 7 8 9 10 11 1…" at bounding box center [575, 288] width 1150 height 576
click at [261, 257] on body "Sales Projects Contacts Company Inbox 9+ format_size keyboard_arrow_down help s…" at bounding box center [575, 288] width 1150 height 576
click at [378, 196] on icon "Move backward to switch to the previous month." at bounding box center [372, 201] width 14 height 14
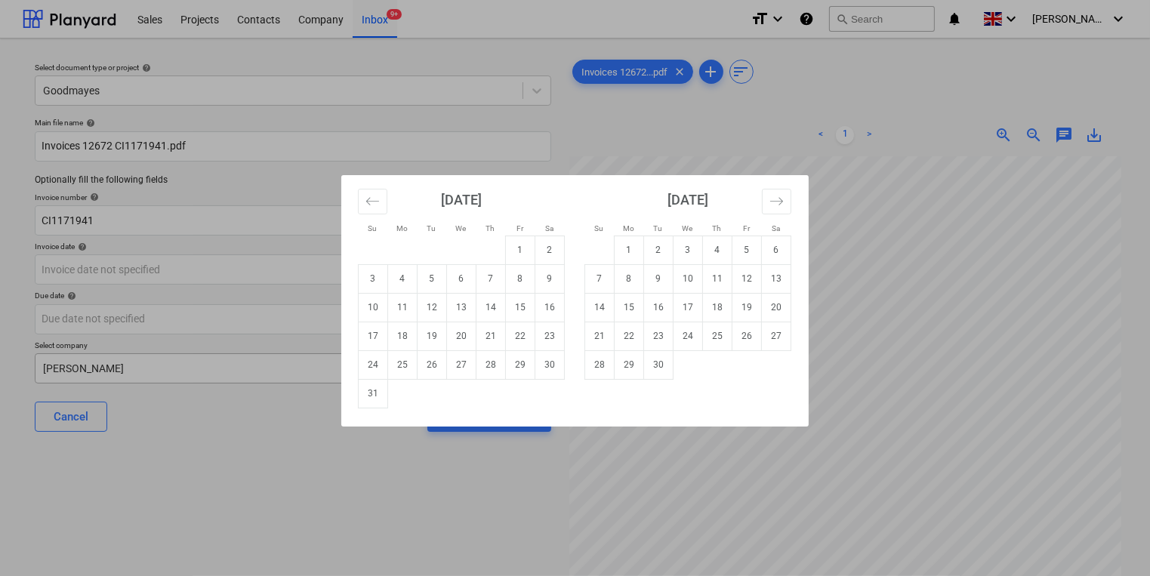
drag, startPoint x: 367, startPoint y: 397, endPoint x: 362, endPoint y: 382, distance: 16.0
click at [368, 397] on td "31" at bounding box center [373, 393] width 29 height 29
type input "31 Aug 2025"
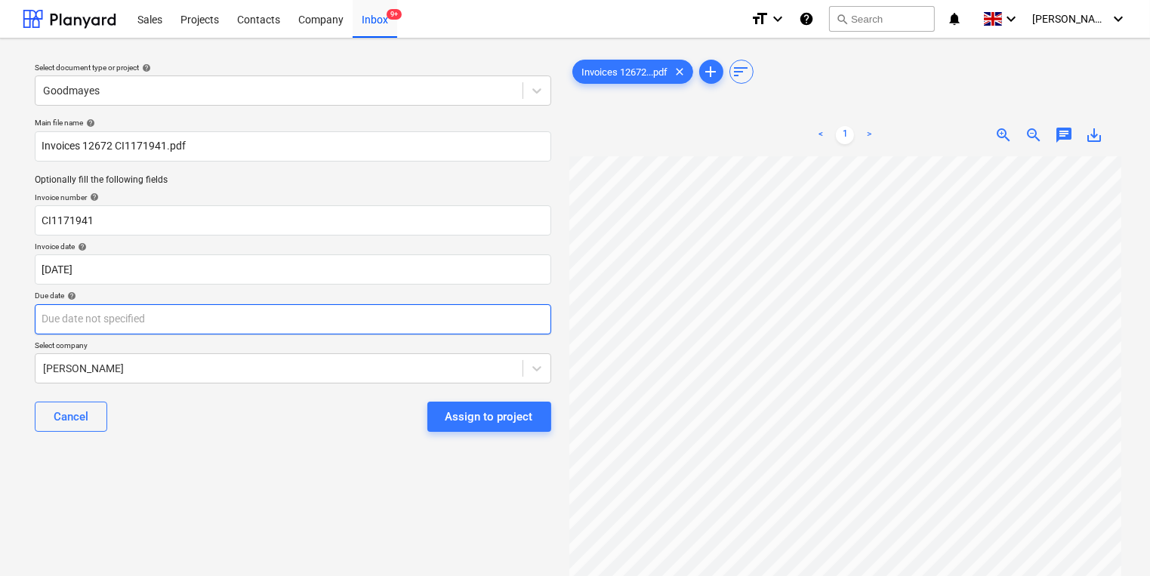
click at [328, 305] on body "Sales Projects Contacts Company Inbox 9+ format_size keyboard_arrow_down help s…" at bounding box center [575, 288] width 1150 height 576
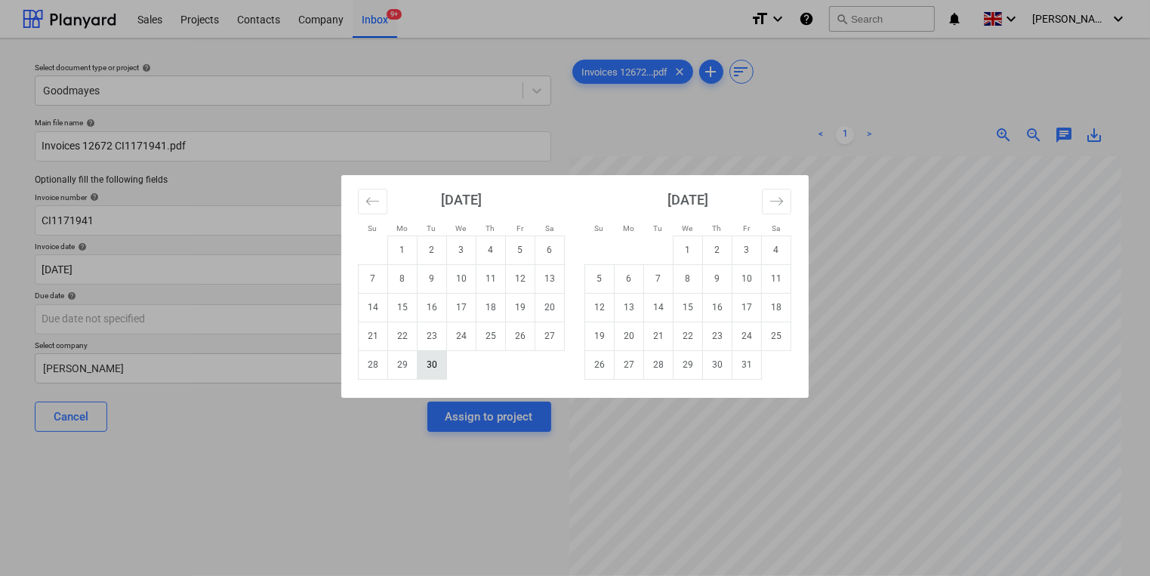
click at [426, 362] on td "30" at bounding box center [432, 364] width 29 height 29
type input "[DATE]"
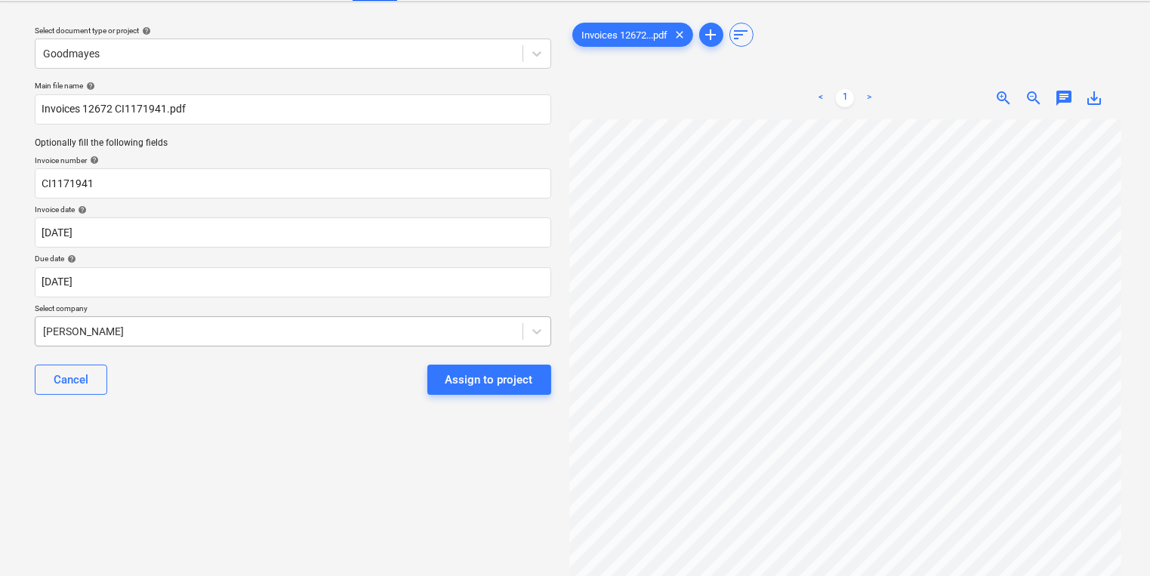
click at [449, 378] on body "Sales Projects Contacts Company Inbox 9+ format_size keyboard_arrow_down help s…" at bounding box center [575, 251] width 1150 height 576
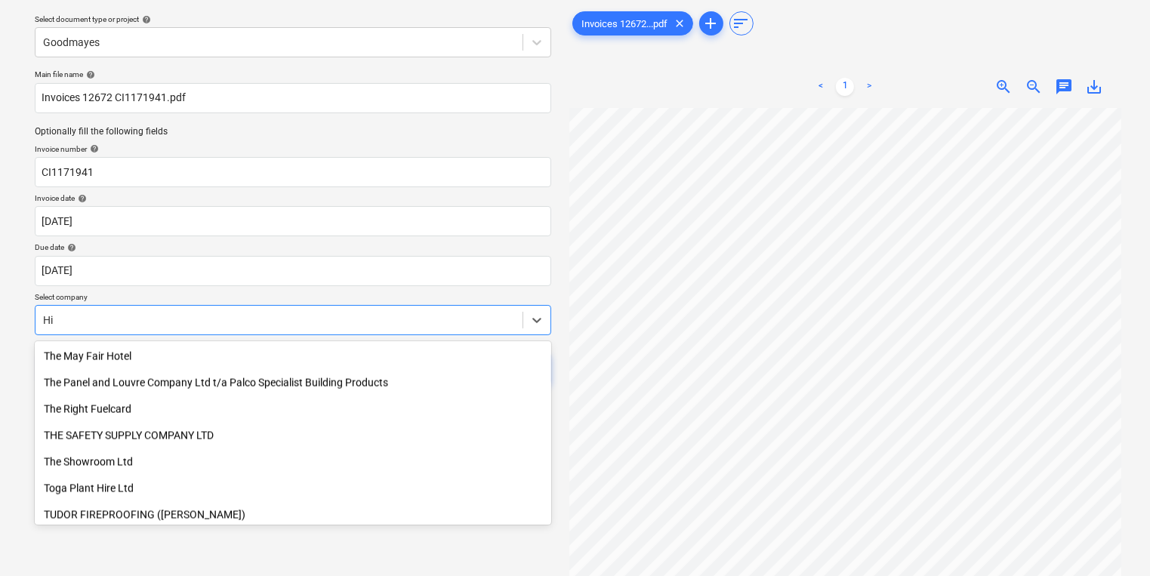
scroll to position [586, 0]
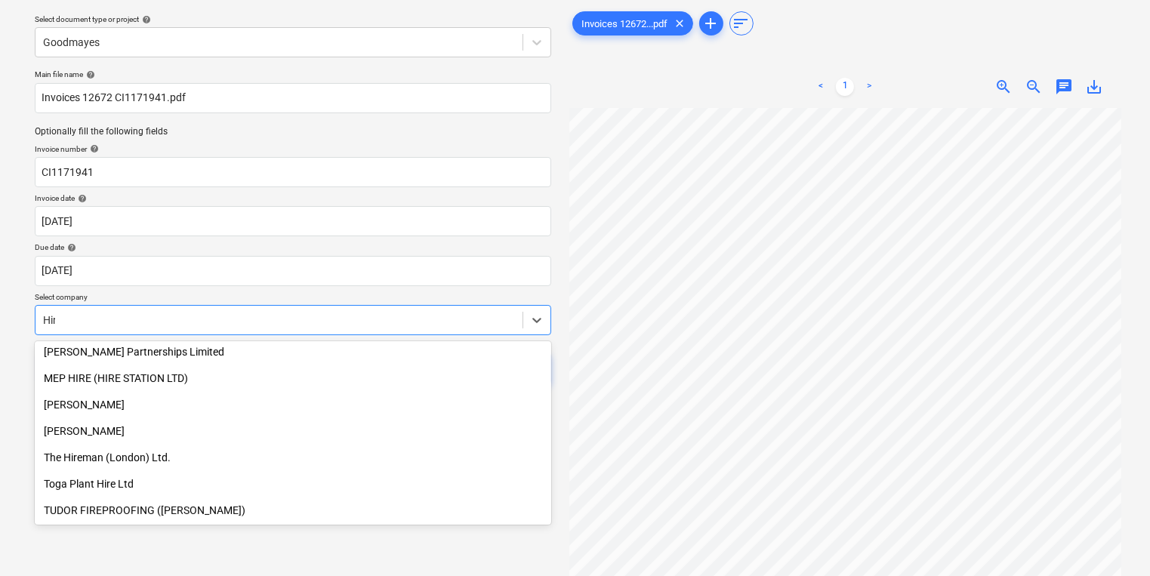
type input "Hire"
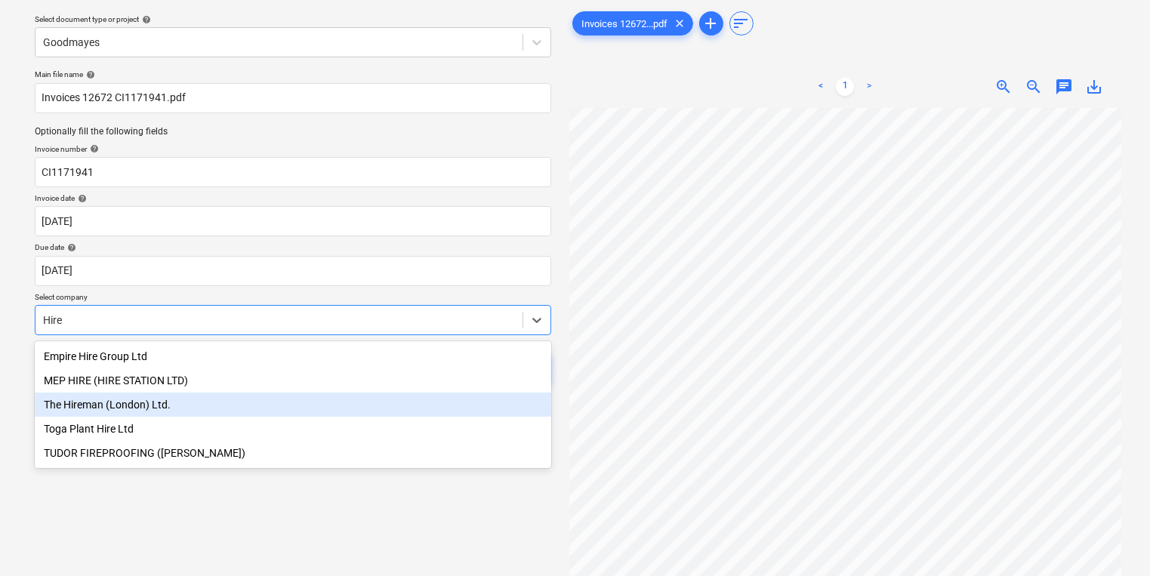
click at [431, 405] on div "The Hireman (London) Ltd." at bounding box center [293, 405] width 517 height 24
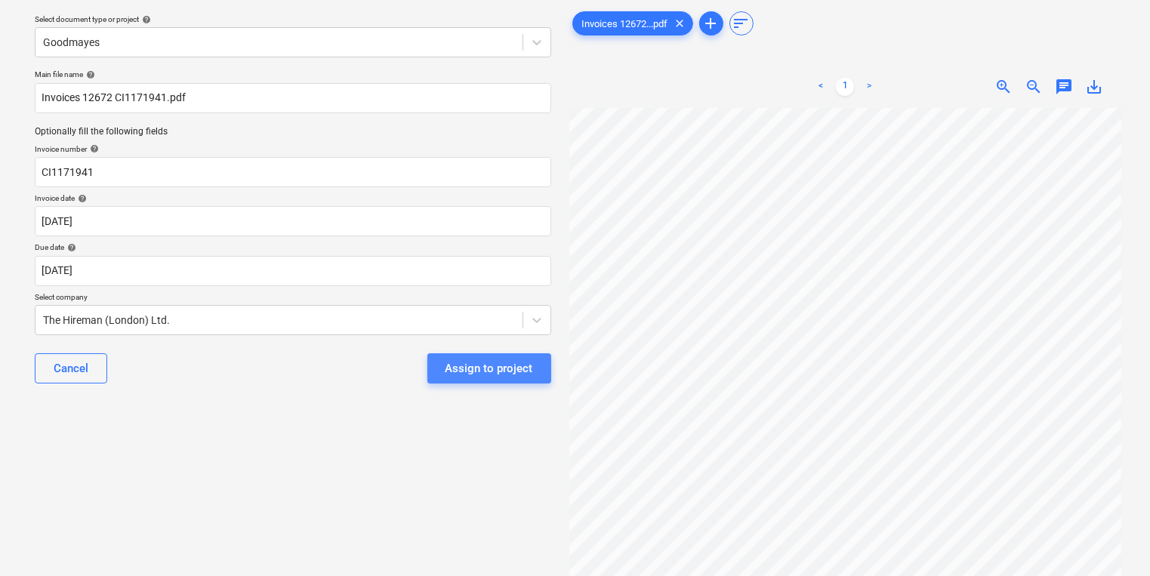
click at [535, 369] on button "Assign to project" at bounding box center [489, 368] width 124 height 30
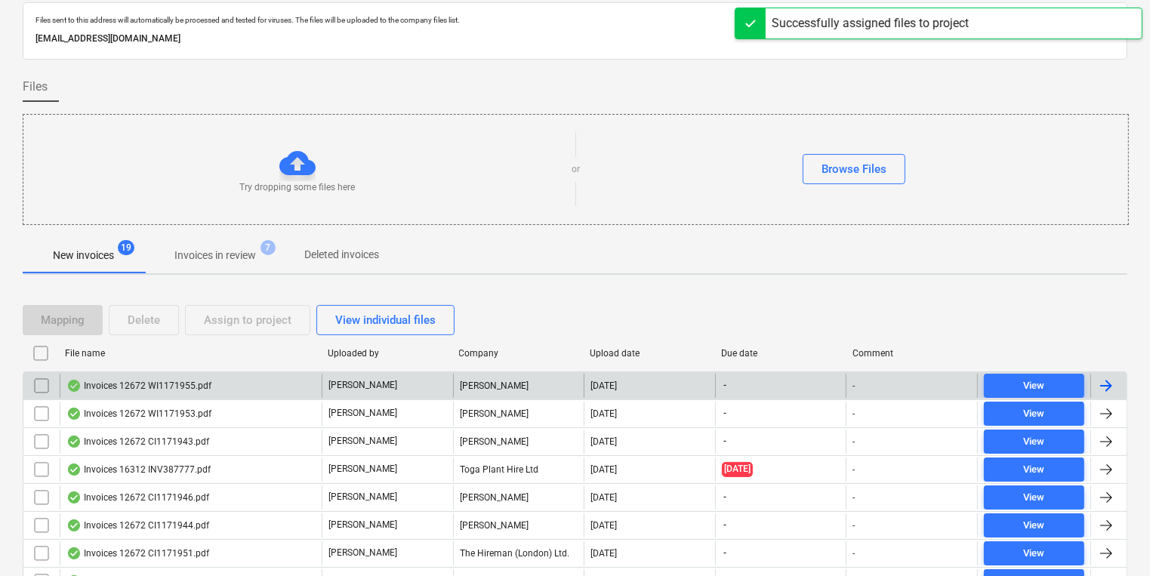
click at [289, 387] on div "Invoices 12672 WI1171955.pdf" at bounding box center [191, 386] width 262 height 24
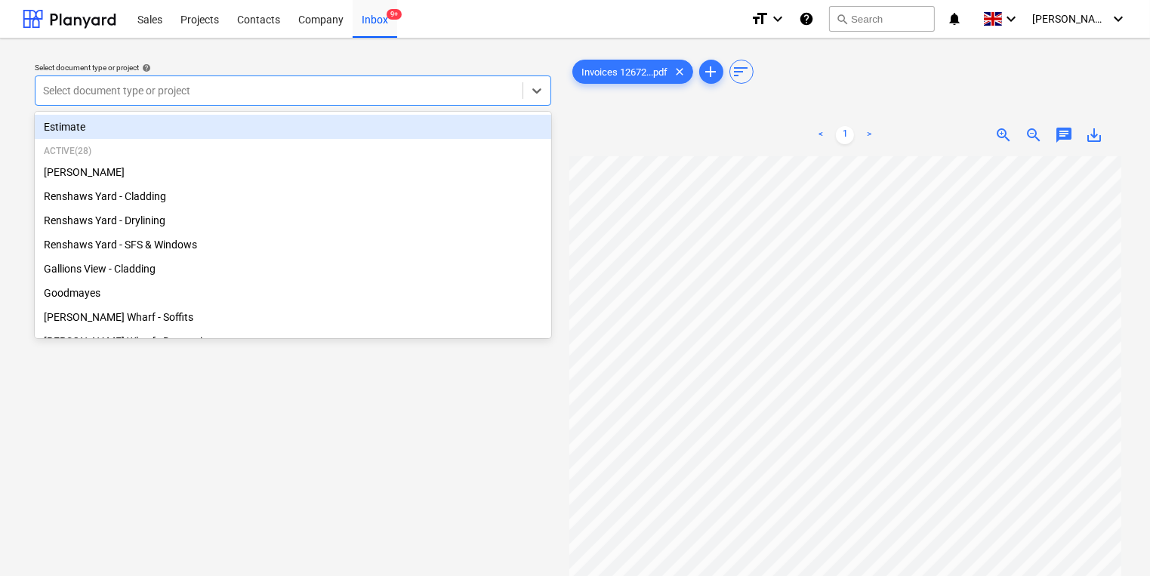
click at [264, 80] on div "Select document type or project" at bounding box center [278, 90] width 487 height 21
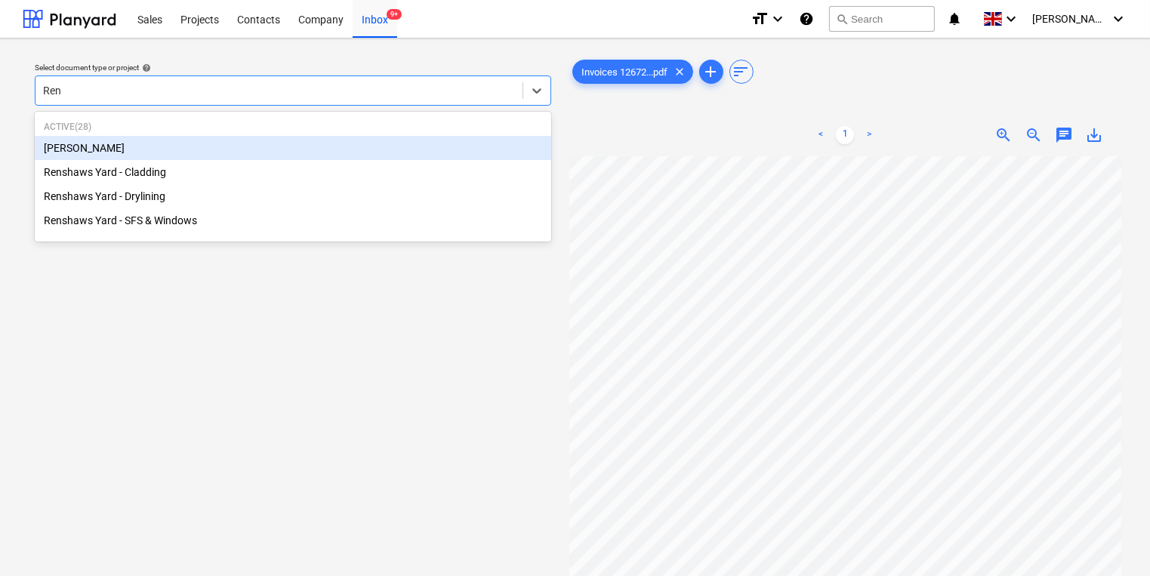
type input "Rens"
click at [287, 150] on div "Renshaws Yard - Cladding" at bounding box center [293, 148] width 517 height 24
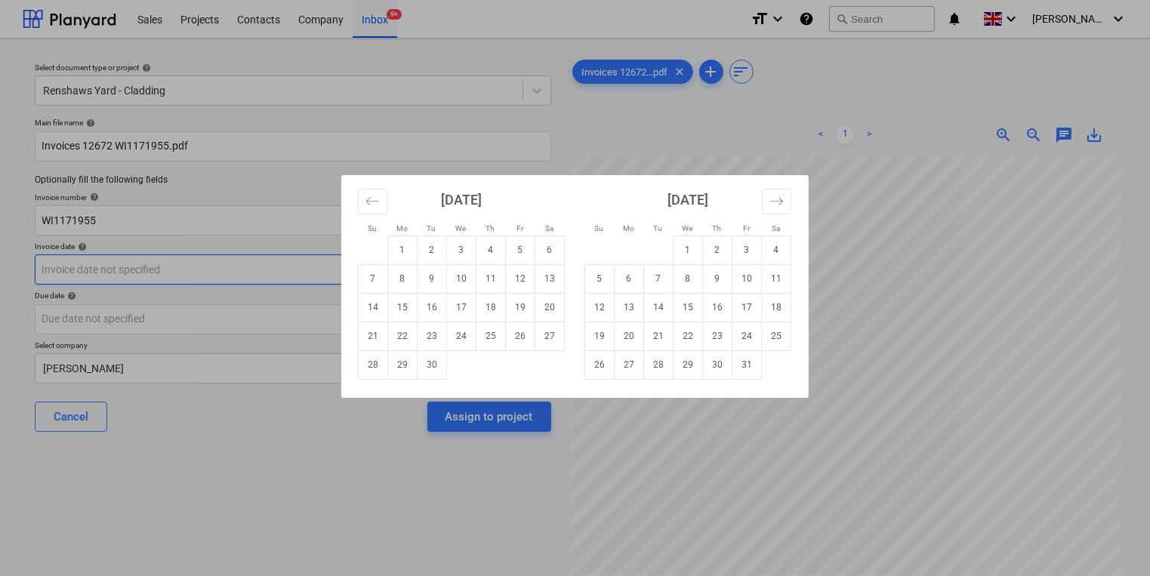
click at [282, 268] on body "Sales Projects Contacts Company Inbox 9+ format_size keyboard_arrow_down help s…" at bounding box center [575, 288] width 1150 height 576
click at [369, 208] on button "Move backward to switch to the previous month." at bounding box center [372, 202] width 29 height 26
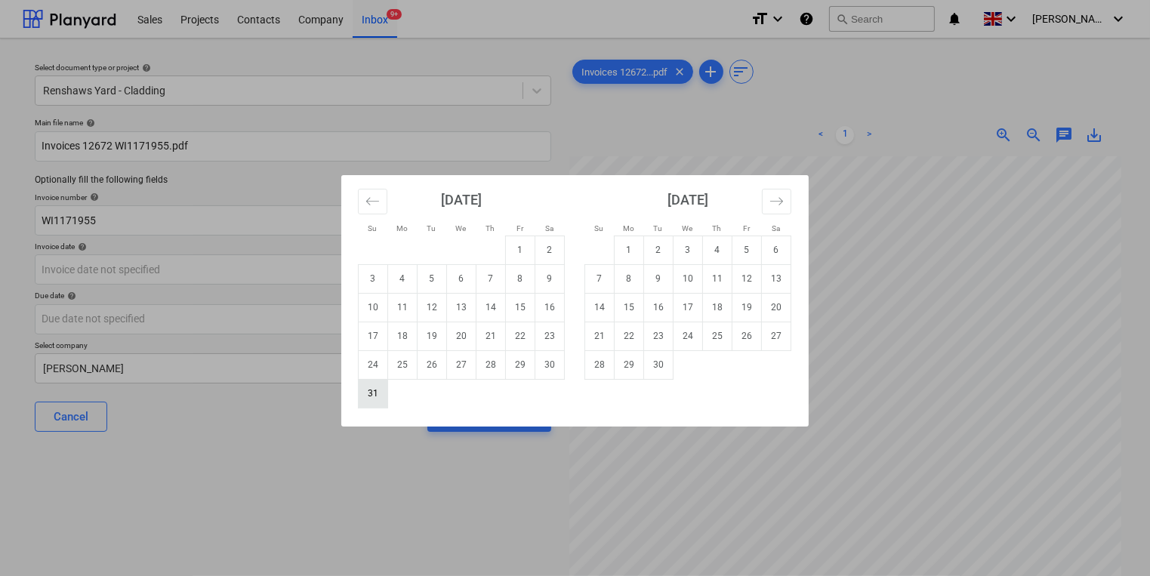
click at [384, 399] on td "31" at bounding box center [373, 393] width 29 height 29
type input "31 Aug 2025"
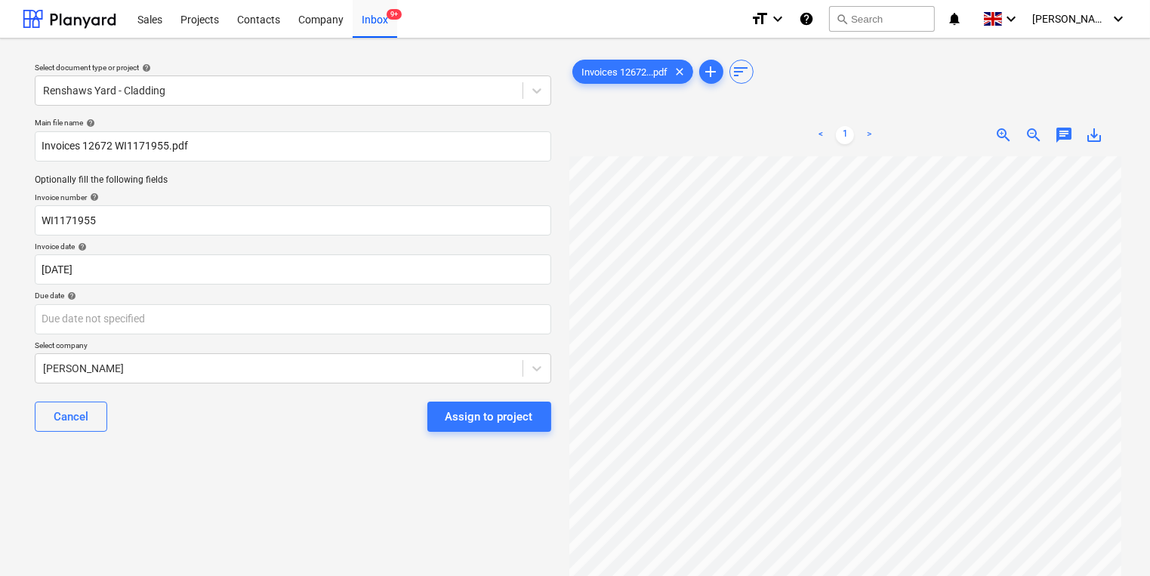
click at [348, 335] on div "Main file name help Invoices 12672 WI1171955.pdf Optionally fill the following …" at bounding box center [293, 281] width 529 height 338
click at [350, 323] on body "Sales Projects Contacts Company Inbox 9+ format_size keyboard_arrow_down help s…" at bounding box center [575, 288] width 1150 height 576
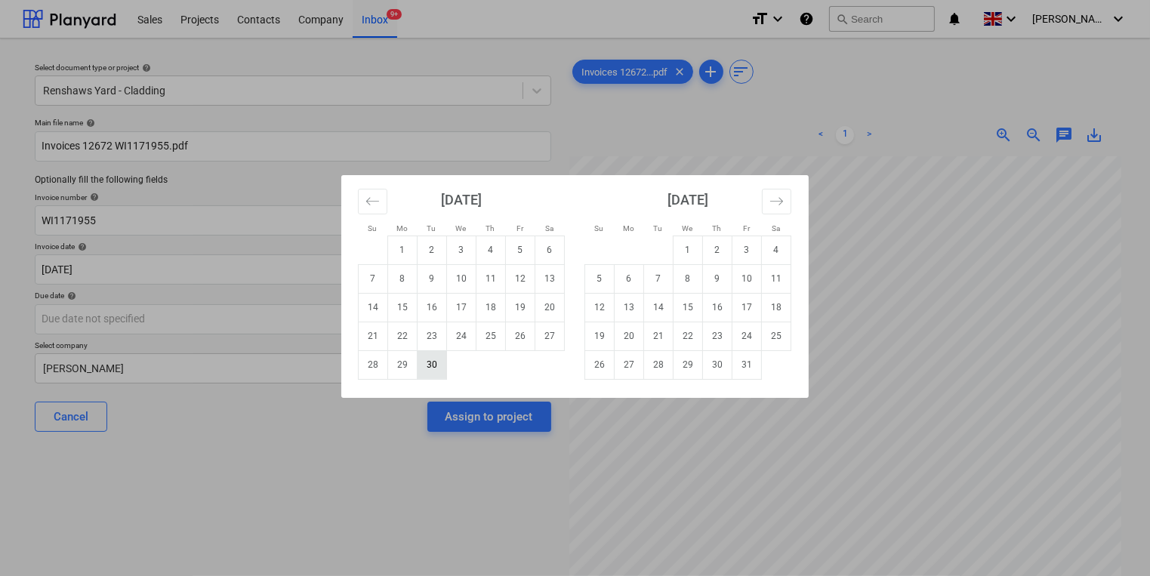
click at [433, 360] on td "30" at bounding box center [432, 364] width 29 height 29
type input "[DATE]"
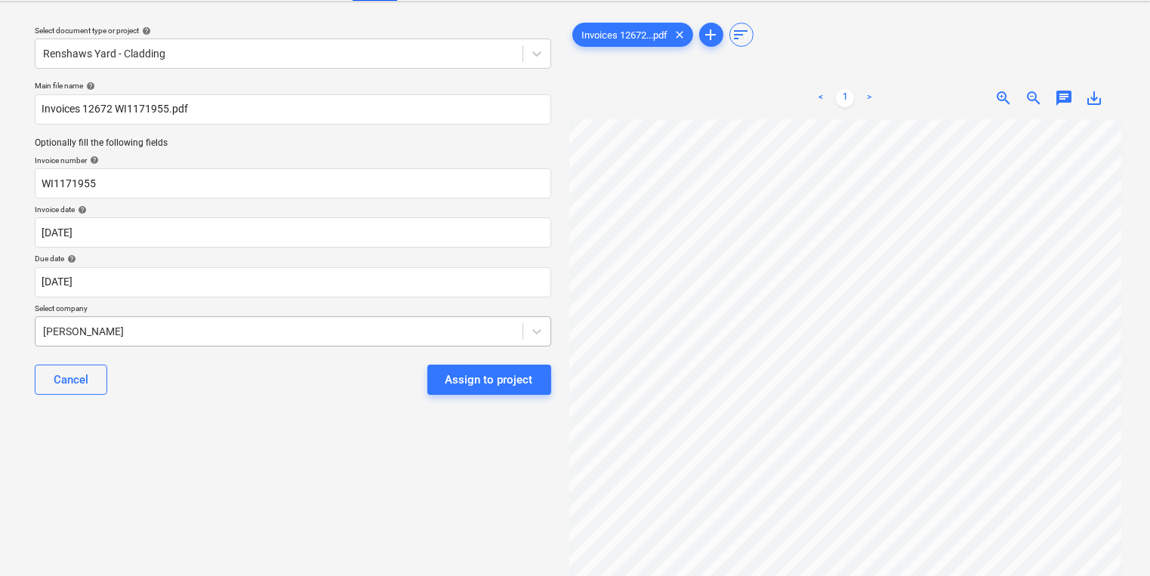
click at [419, 362] on body "Sales Projects Contacts Company Inbox 9+ format_size keyboard_arrow_down help s…" at bounding box center [575, 251] width 1150 height 576
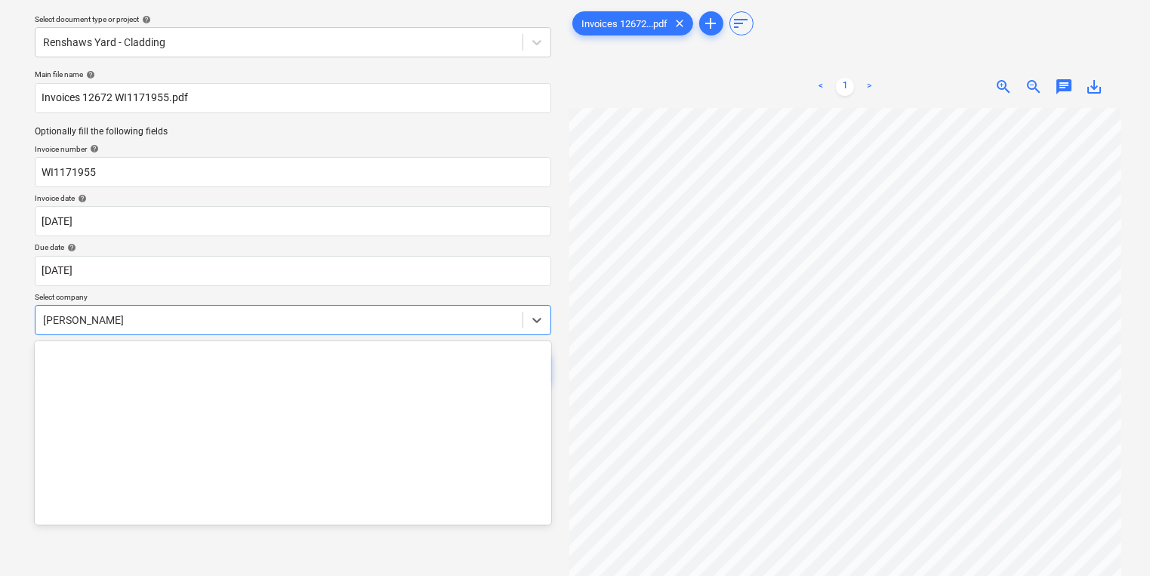
scroll to position [2802, 0]
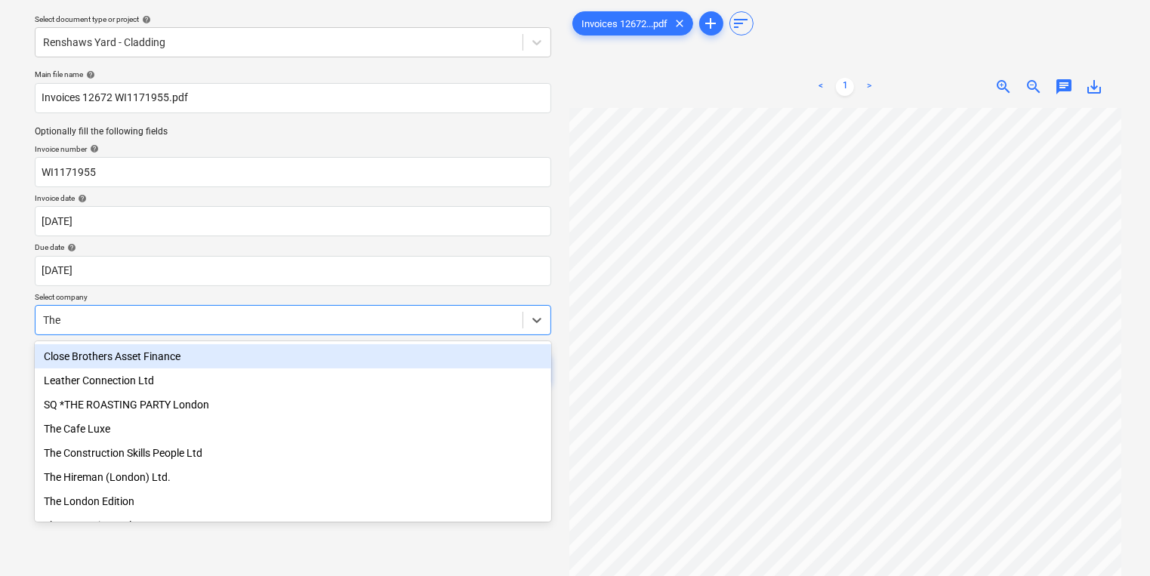
type input "The H"
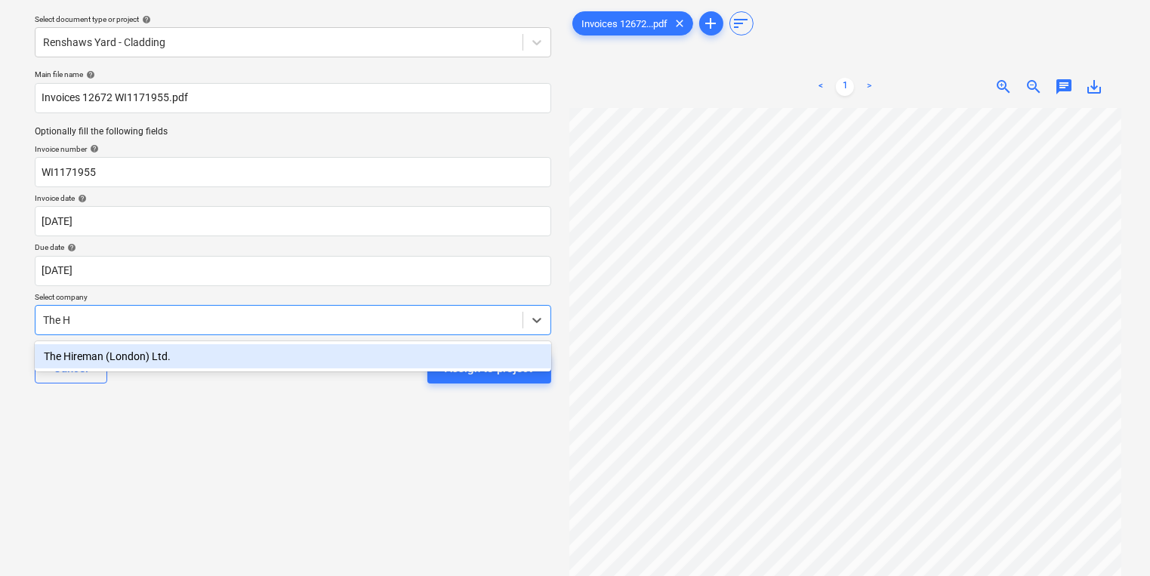
click at [409, 370] on div "The Hireman (London) Ltd." at bounding box center [293, 356] width 517 height 30
click at [454, 365] on div "The Hireman (London) Ltd." at bounding box center [293, 356] width 517 height 24
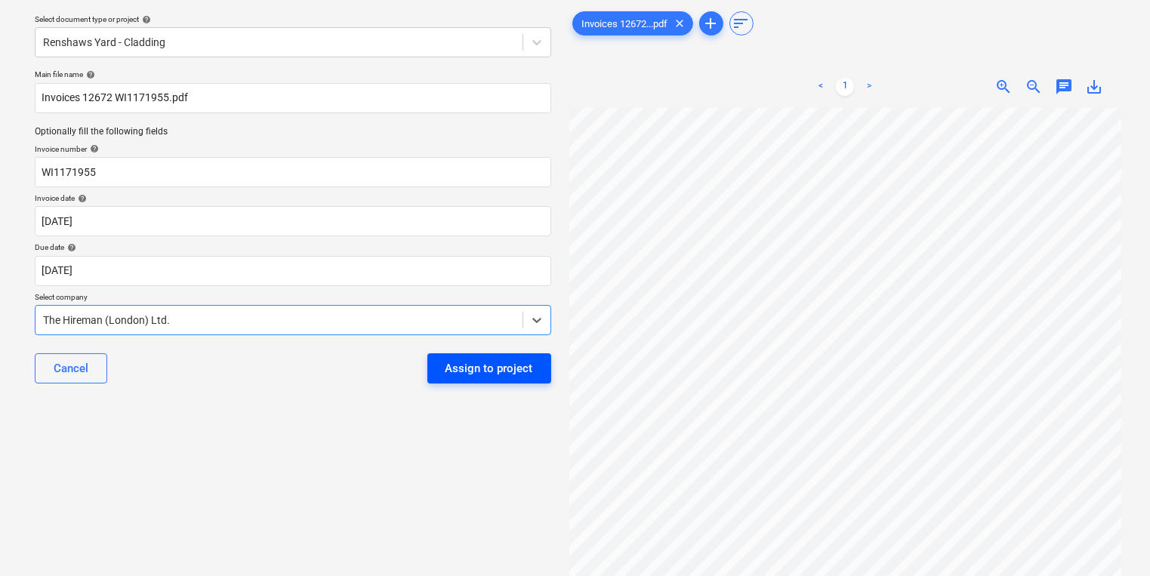
click at [455, 369] on div "Assign to project" at bounding box center [490, 369] width 88 height 20
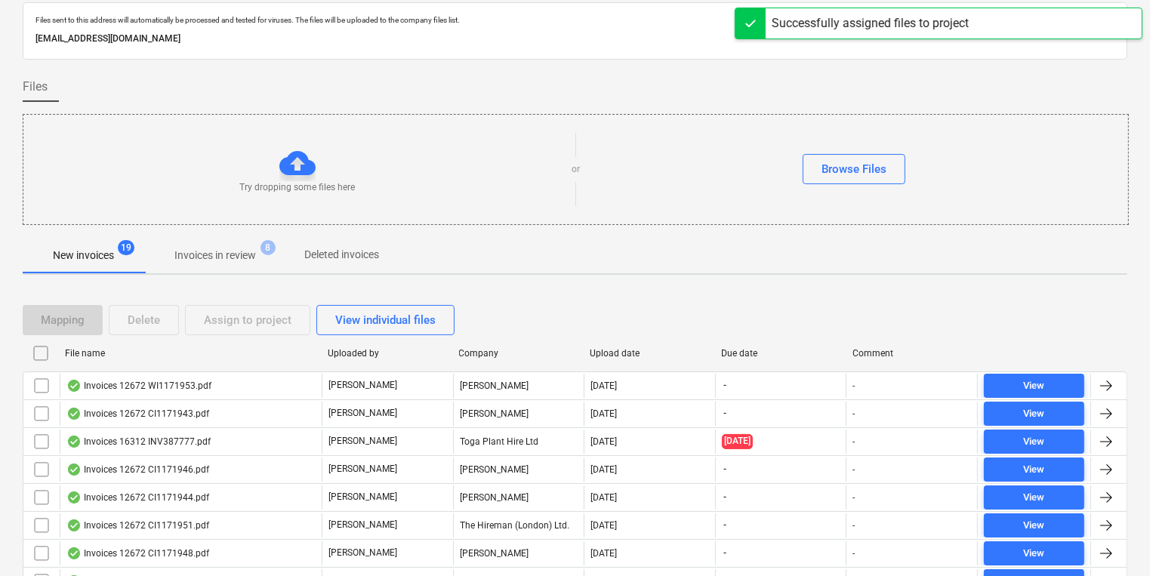
click at [455, 372] on div "Invoices 12672 WI1171953.pdf C. Stevens Colin Simpson 01.09.2025 - - View" at bounding box center [575, 386] width 1105 height 28
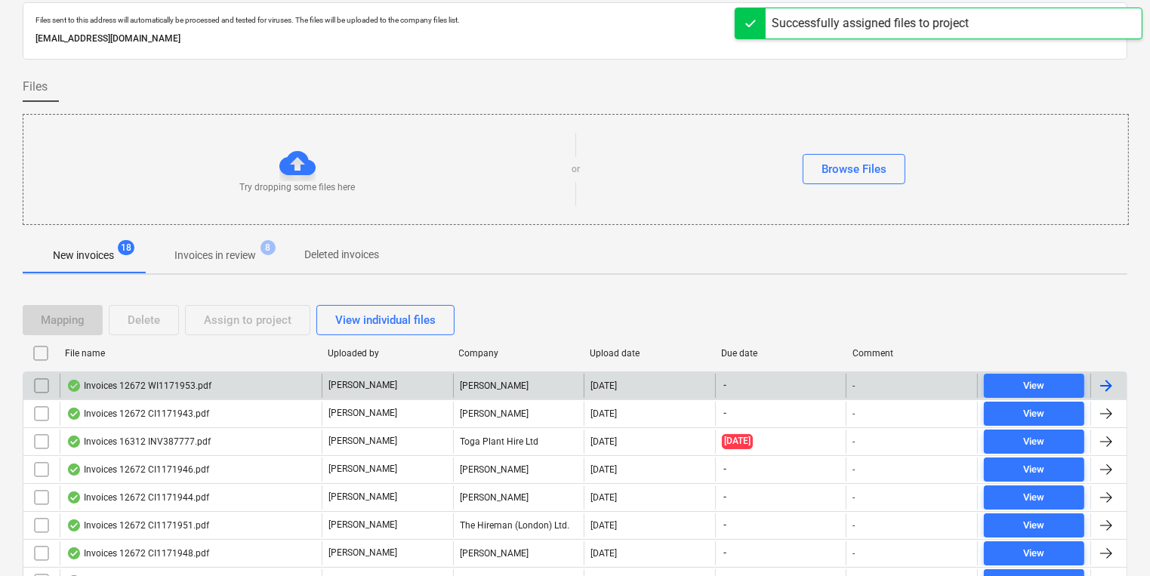
click at [427, 382] on div "[PERSON_NAME]" at bounding box center [387, 386] width 131 height 24
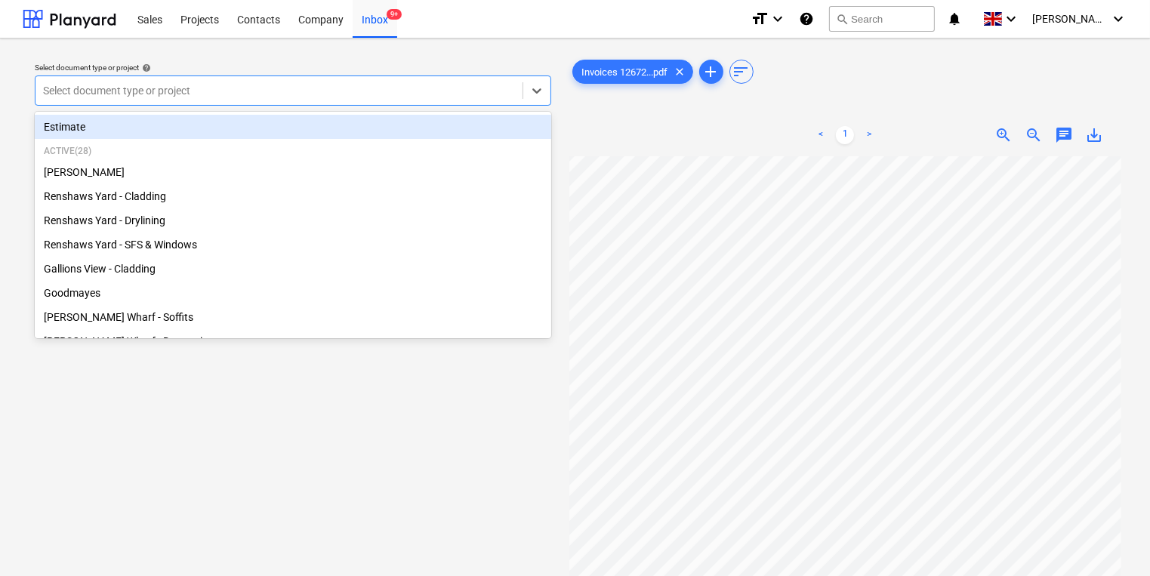
click at [285, 93] on div at bounding box center [279, 90] width 472 height 15
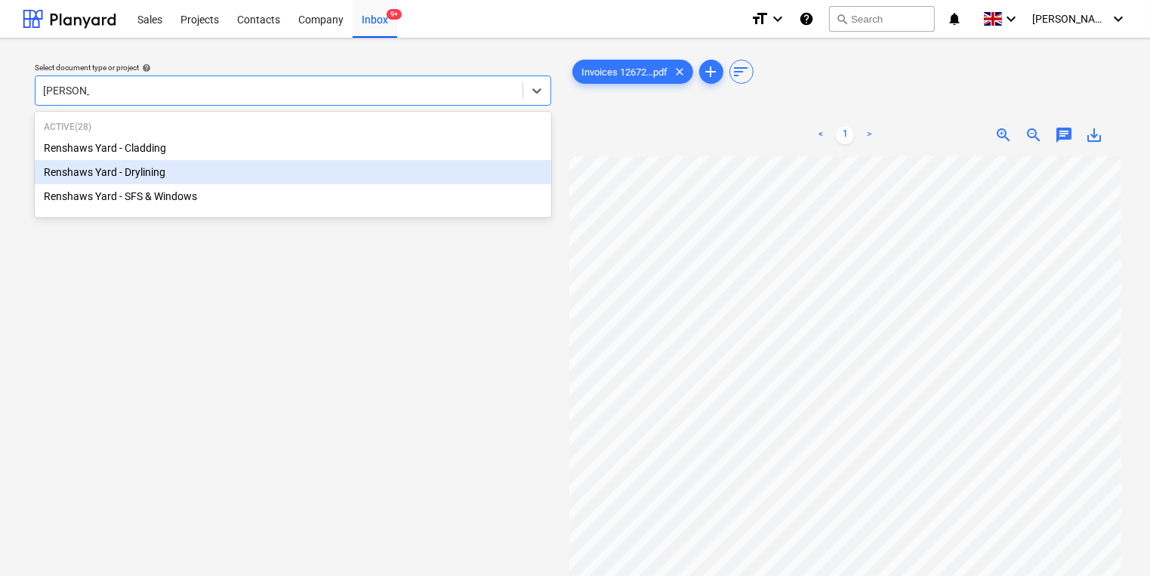
type input "Renshaw"
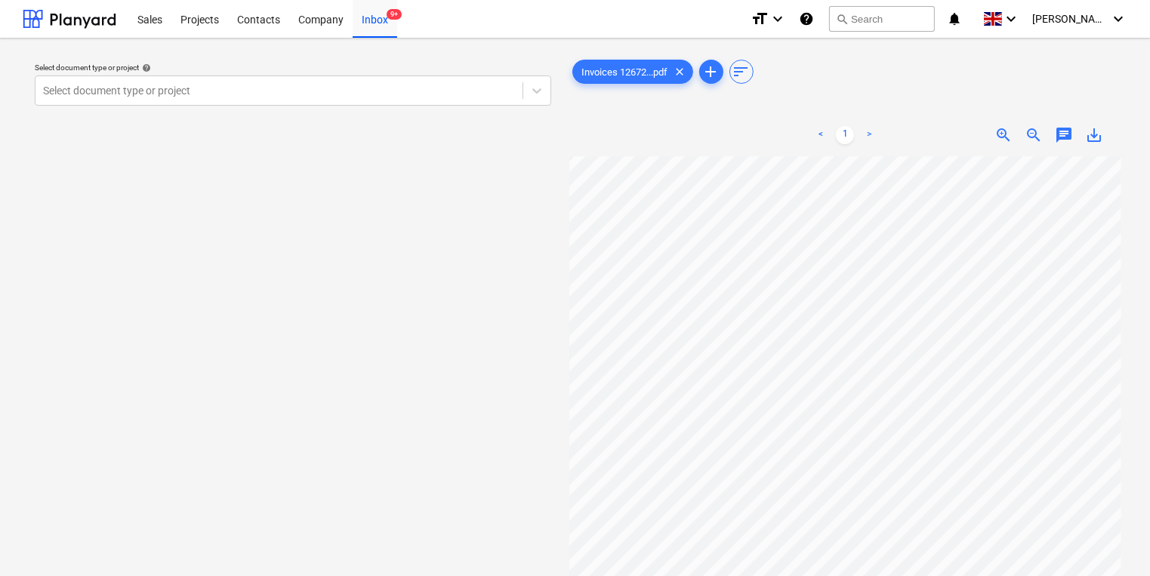
drag, startPoint x: 283, startPoint y: 326, endPoint x: 269, endPoint y: 271, distance: 57.0
click at [282, 326] on div "Select document type or project help Select document type or project" at bounding box center [293, 374] width 541 height 646
click at [375, 30] on div "Inbox 9+" at bounding box center [375, 18] width 45 height 39
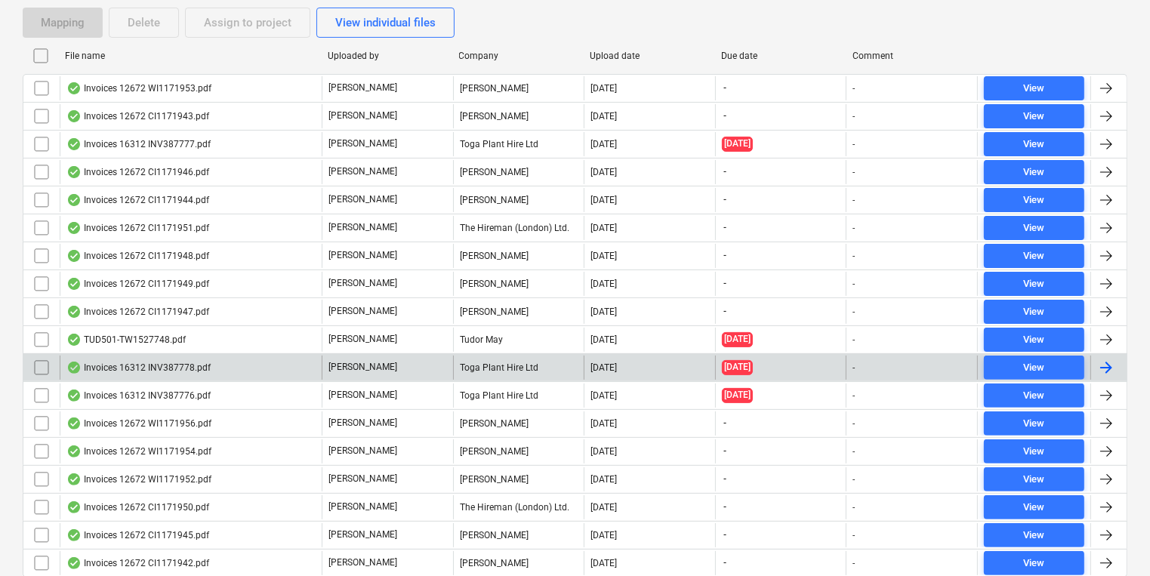
scroll to position [397, 0]
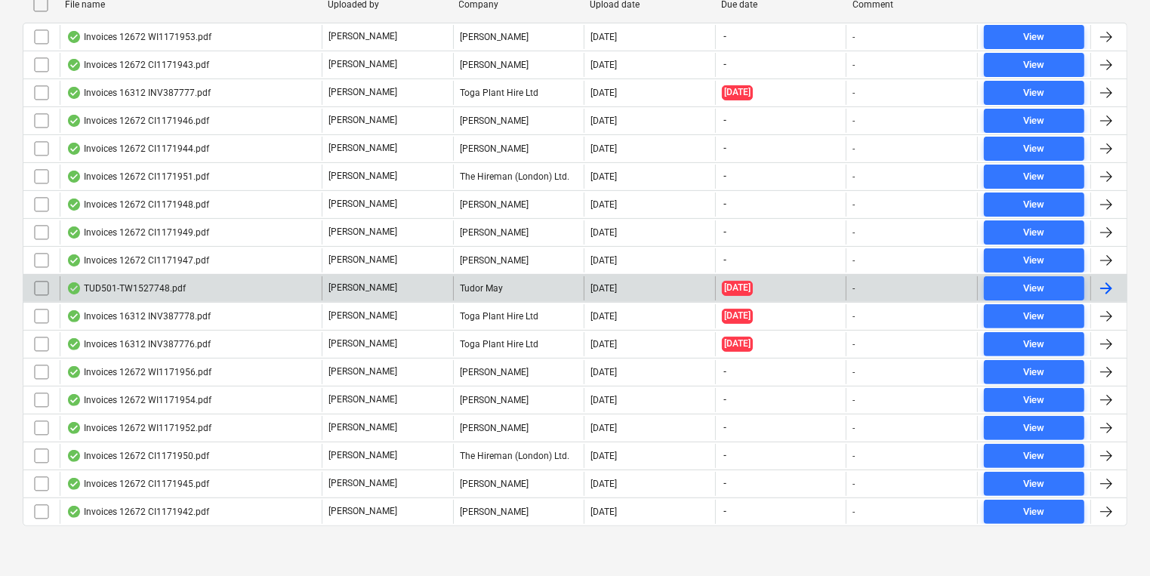
click at [166, 286] on div "TUD501-TW1527748.pdf" at bounding box center [125, 288] width 119 height 12
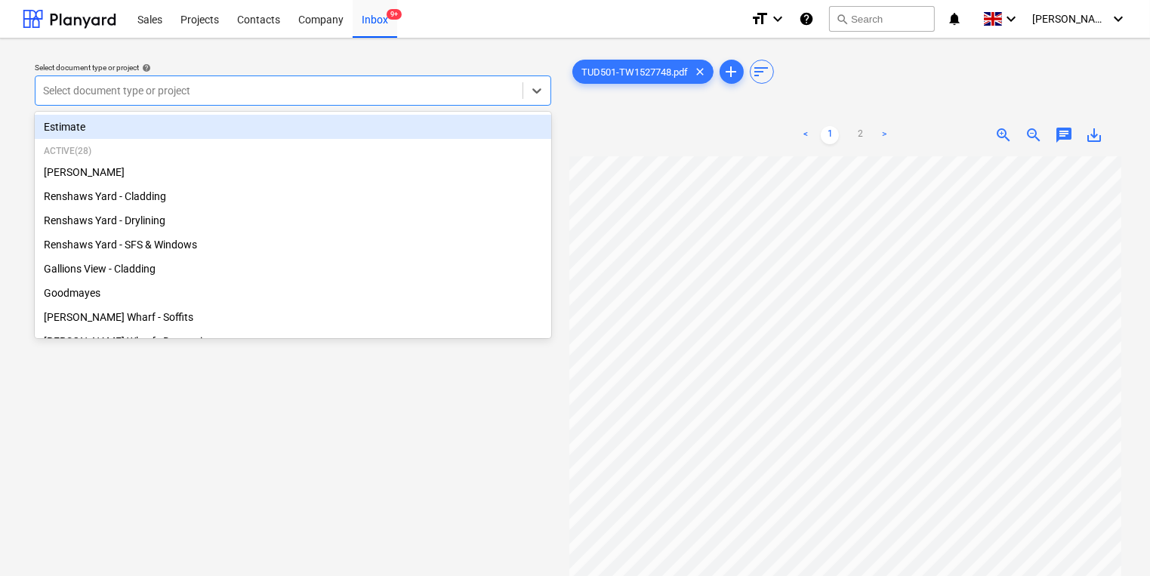
click at [309, 96] on div at bounding box center [279, 90] width 472 height 15
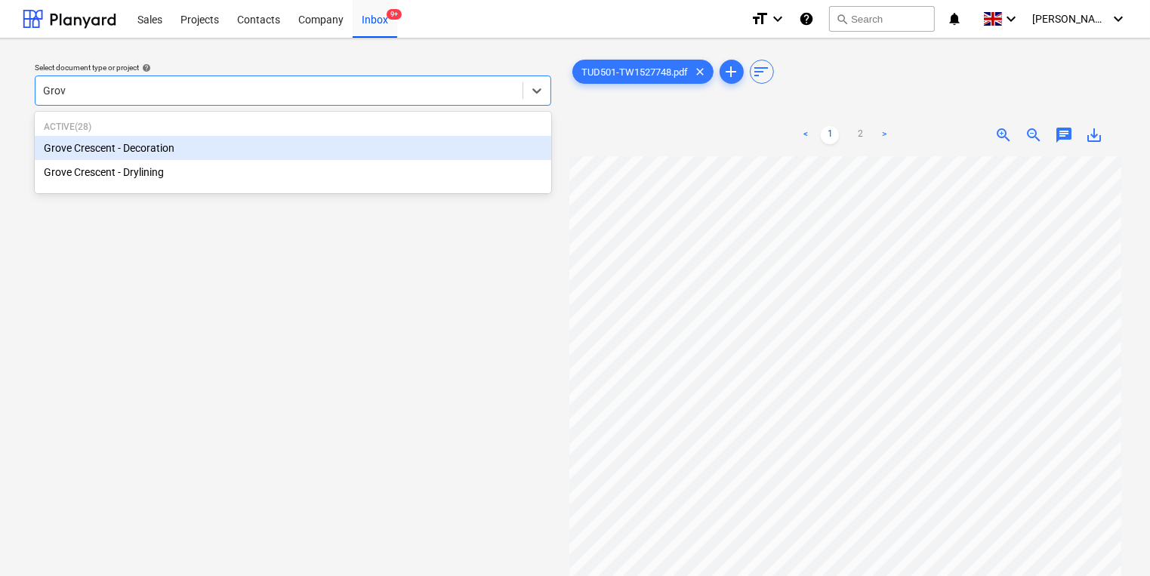
type input "Grove"
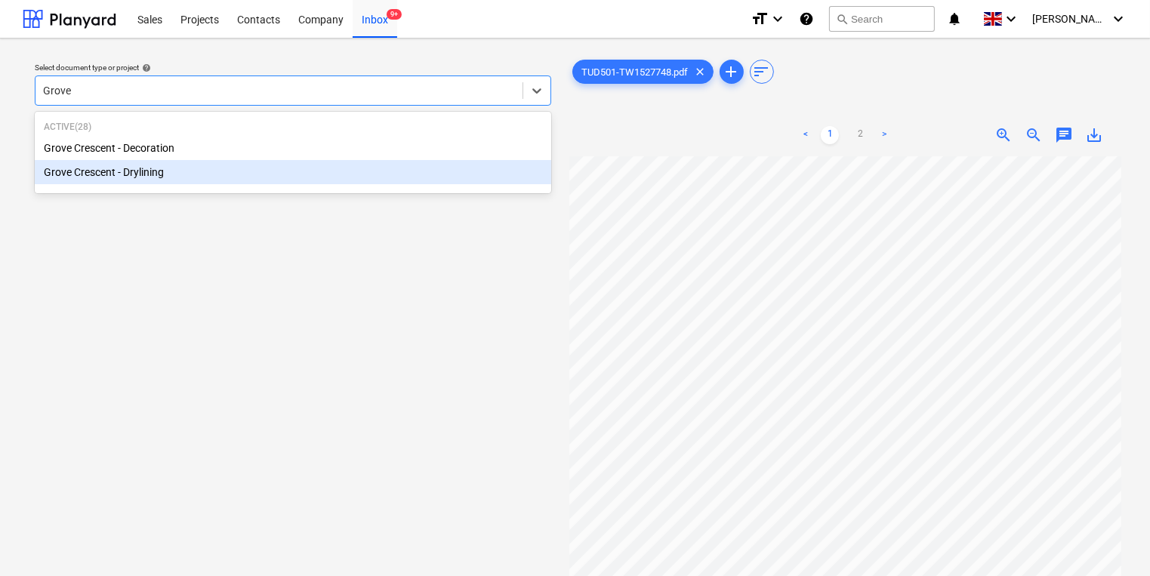
click at [459, 166] on div "Grove Crescent - Drylining" at bounding box center [293, 172] width 517 height 24
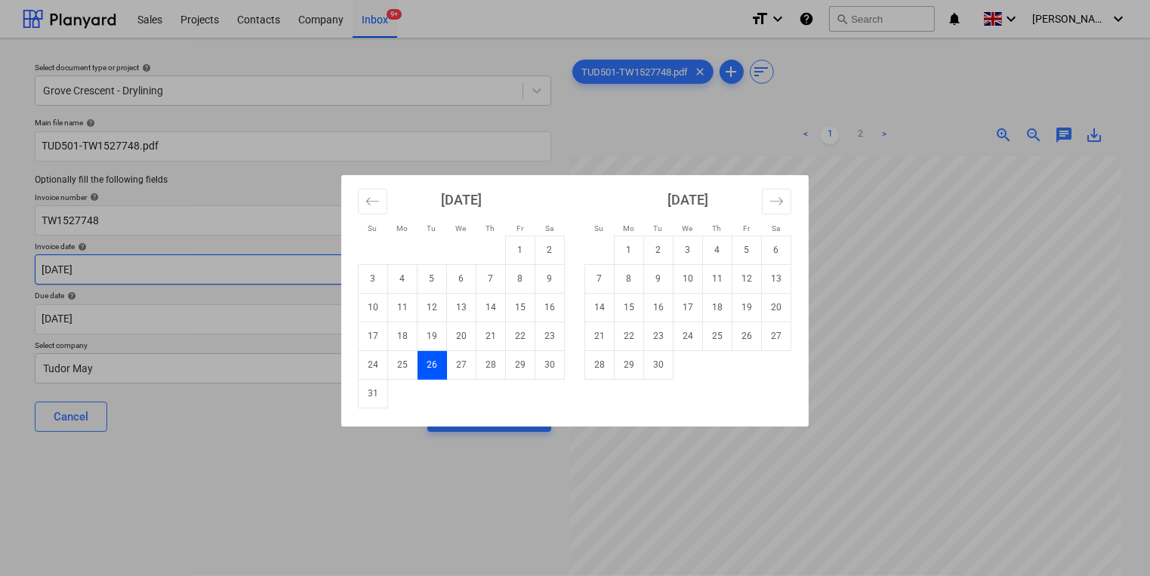
click at [347, 276] on body "Sales Projects Contacts Company Inbox 9+ format_size keyboard_arrow_down help s…" at bounding box center [575, 288] width 1150 height 576
click at [461, 361] on td "27" at bounding box center [461, 364] width 29 height 29
type input "27 Aug 2025"
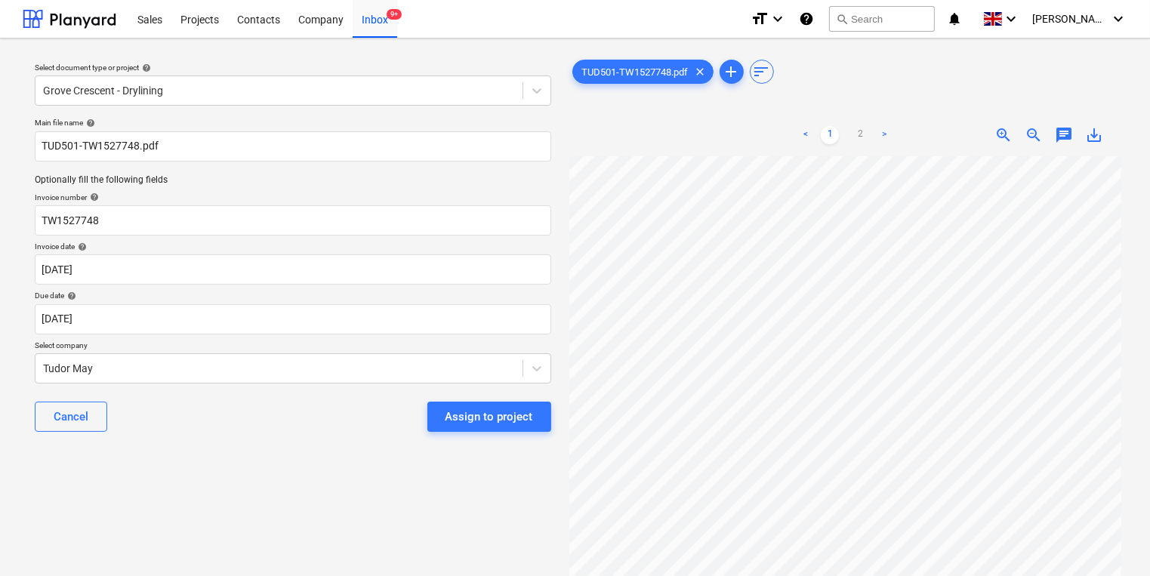
click at [429, 290] on div "Main file name help TUD501-TW1527748.pdf Optionally fill the following fields I…" at bounding box center [293, 281] width 529 height 338
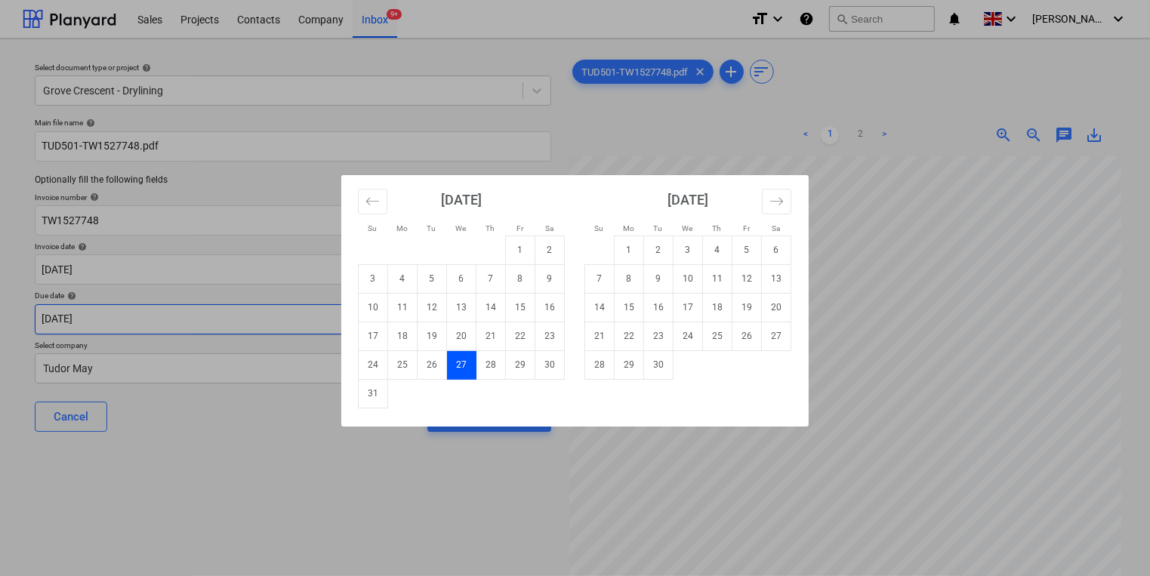
click at [428, 322] on body "Sales Projects Contacts Company Inbox 9+ format_size keyboard_arrow_down help s…" at bounding box center [575, 288] width 1150 height 576
click at [665, 376] on td "30" at bounding box center [658, 364] width 29 height 29
type input "[DATE]"
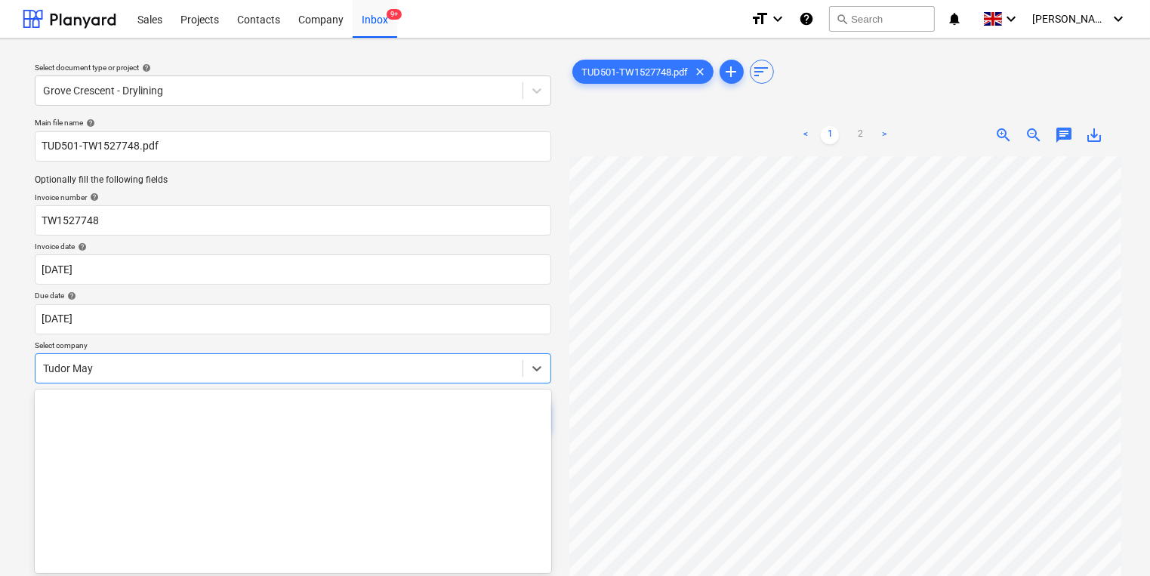
scroll to position [45, 0]
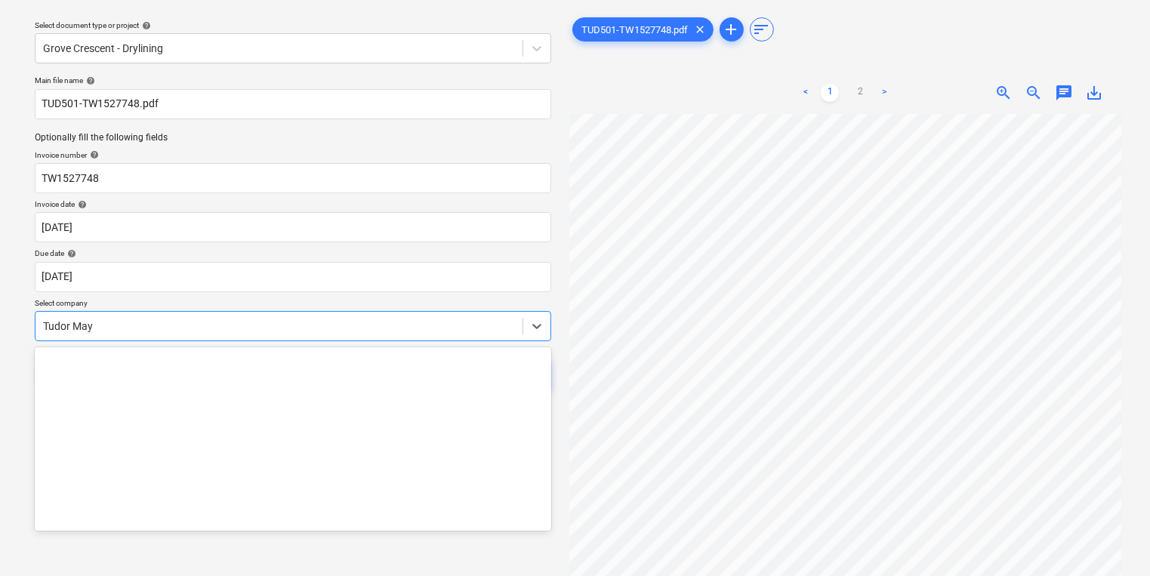
click at [476, 375] on body "Sales Projects Contacts Company Inbox 9+ format_size keyboard_arrow_down help s…" at bounding box center [575, 246] width 1150 height 576
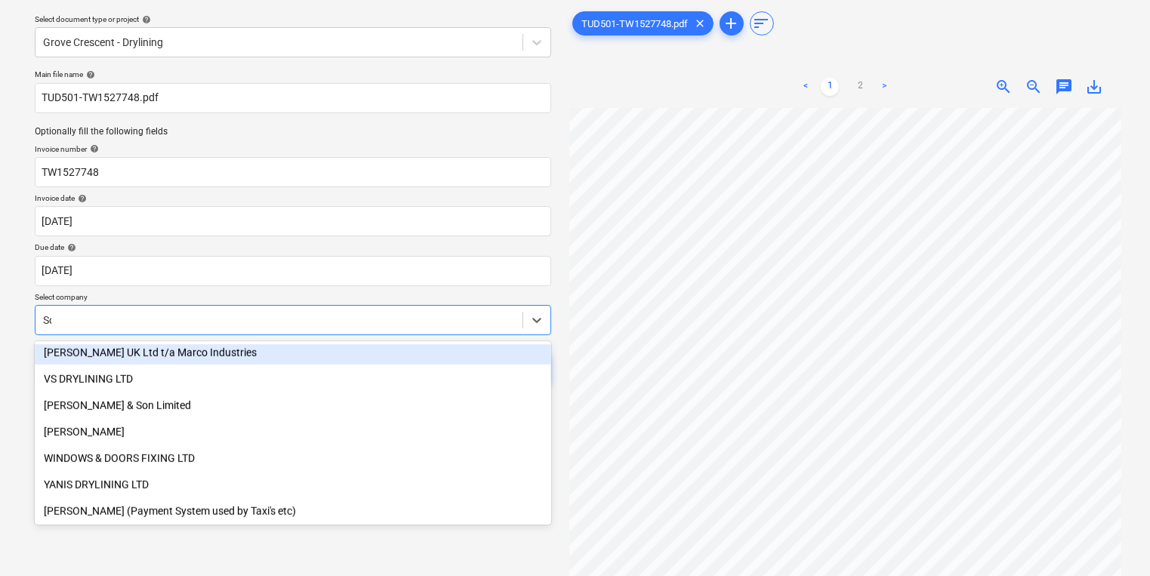
scroll to position [586, 0]
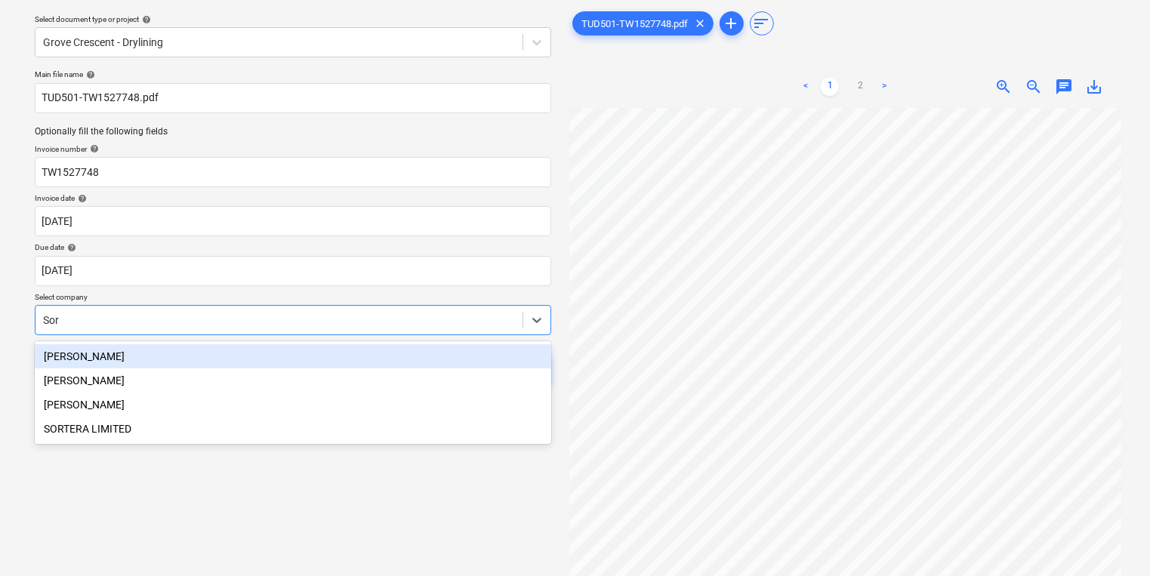
type input "Sort"
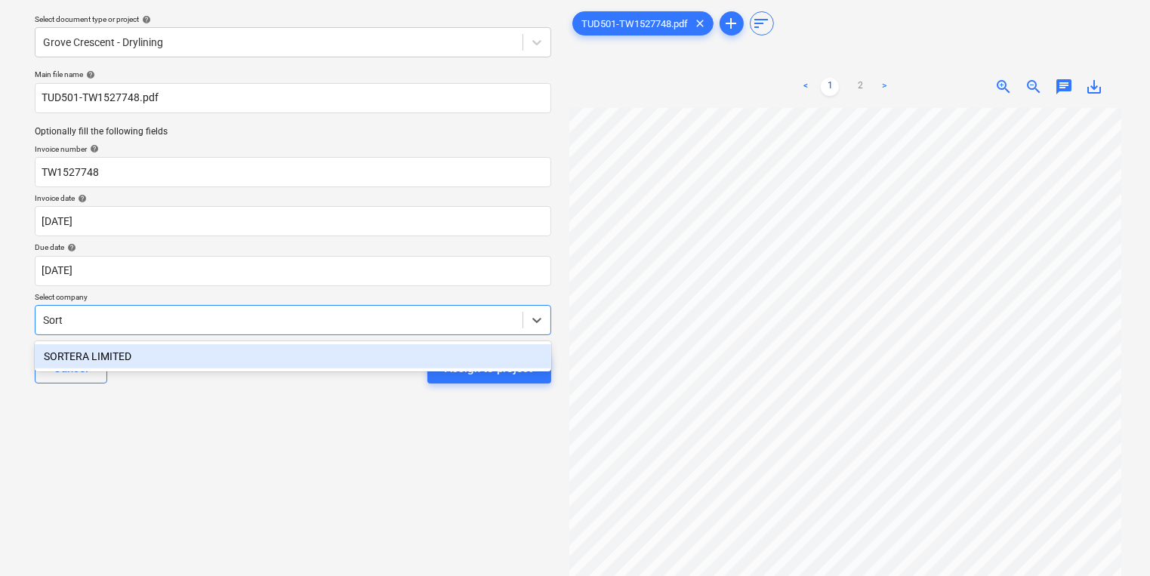
click at [347, 357] on div "SORTERA LIMITED" at bounding box center [293, 356] width 517 height 24
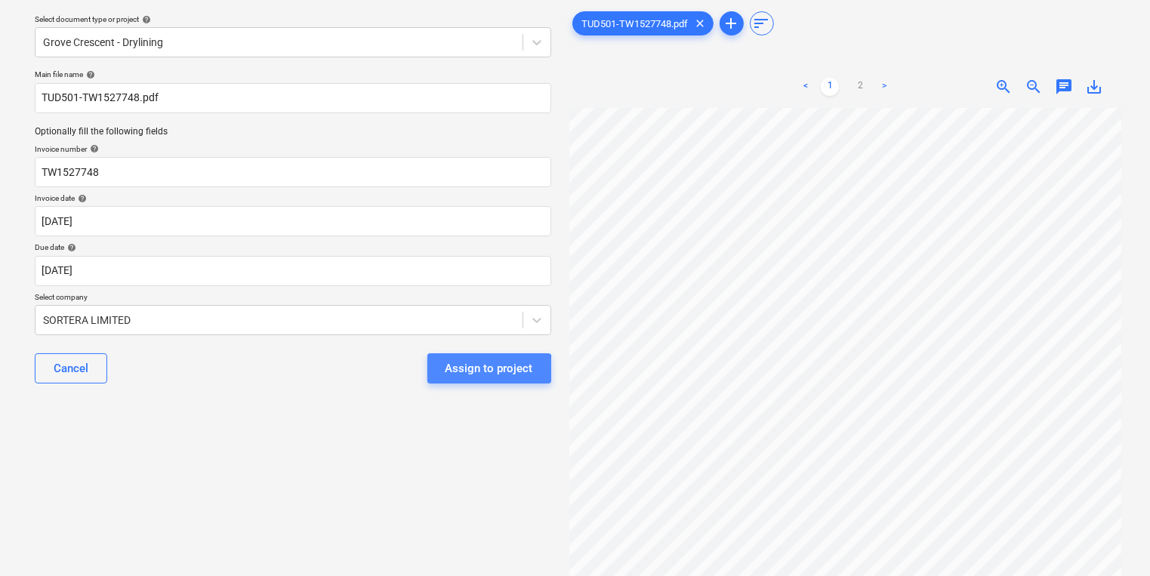
click at [477, 373] on div "Assign to project" at bounding box center [490, 369] width 88 height 20
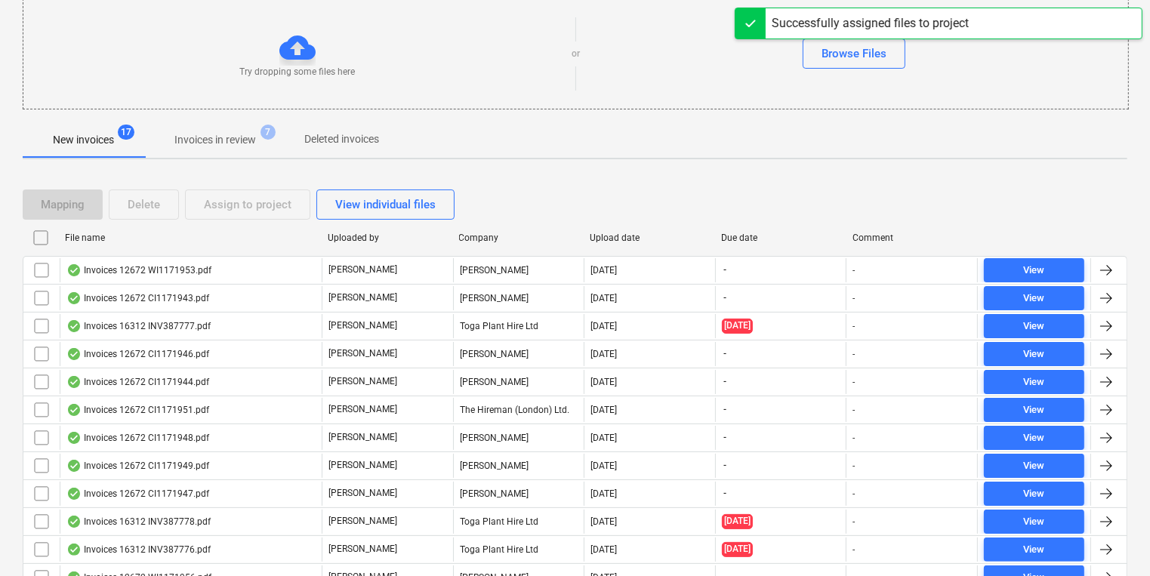
scroll to position [350, 0]
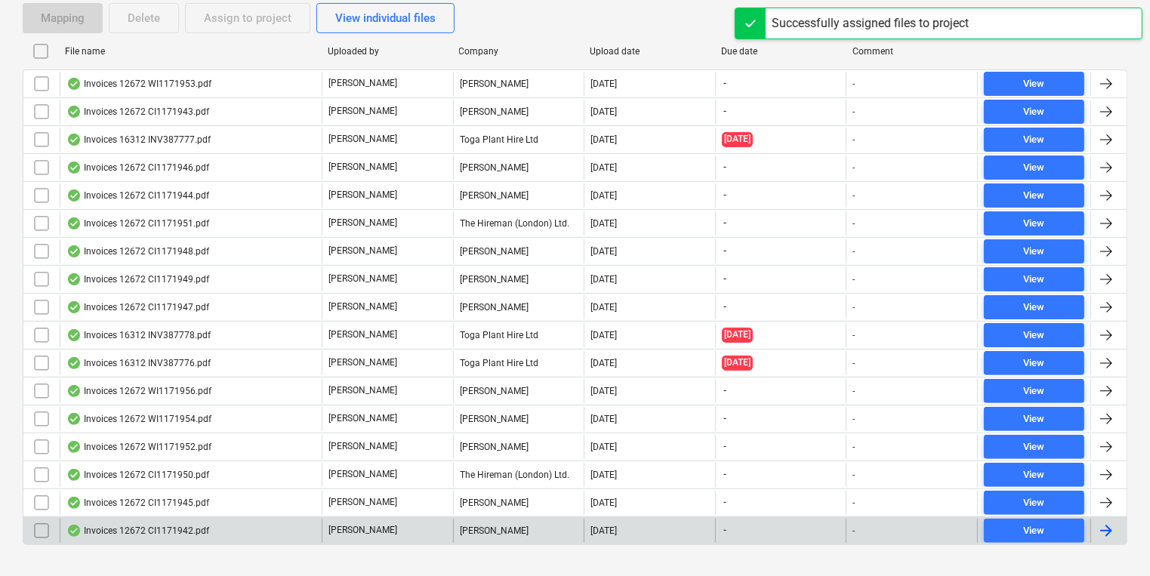
click at [504, 530] on div "Colin Simpson" at bounding box center [518, 531] width 131 height 24
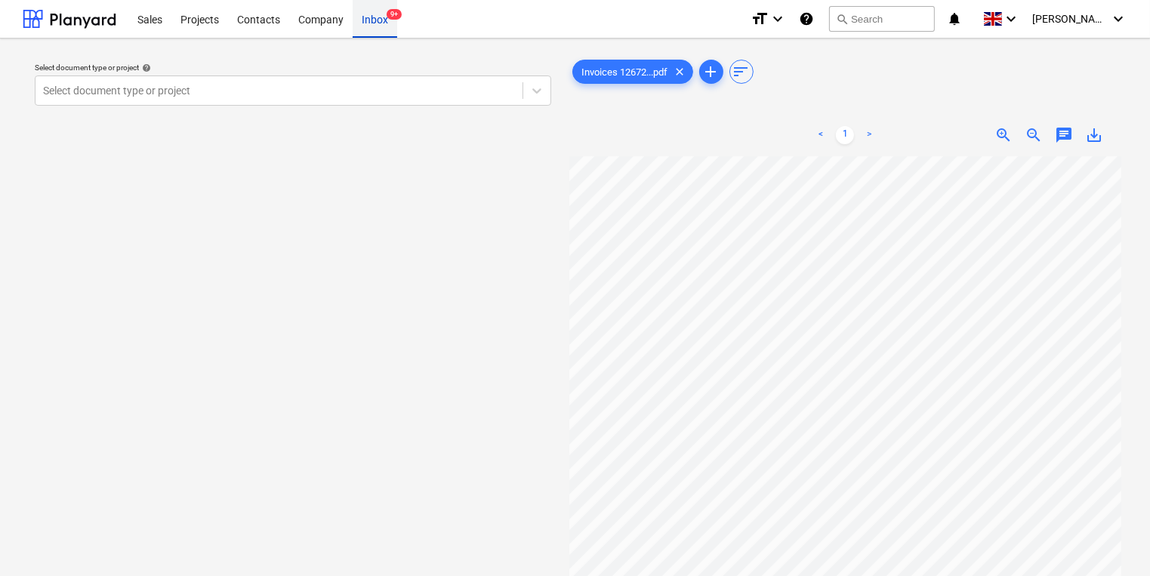
click at [370, 10] on div "Inbox 9+" at bounding box center [375, 18] width 45 height 39
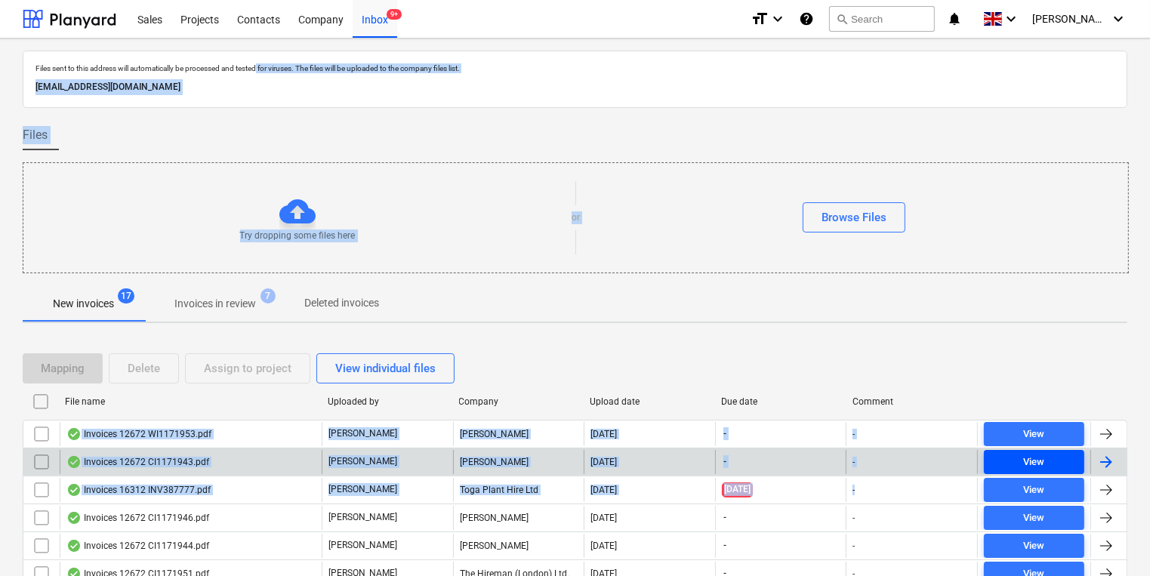
drag, startPoint x: 264, startPoint y: 54, endPoint x: 1050, endPoint y: 468, distance: 888.4
click at [1050, 468] on div "Files sent to this address will automatically be processed and tested for virus…" at bounding box center [575, 488] width 1105 height 875
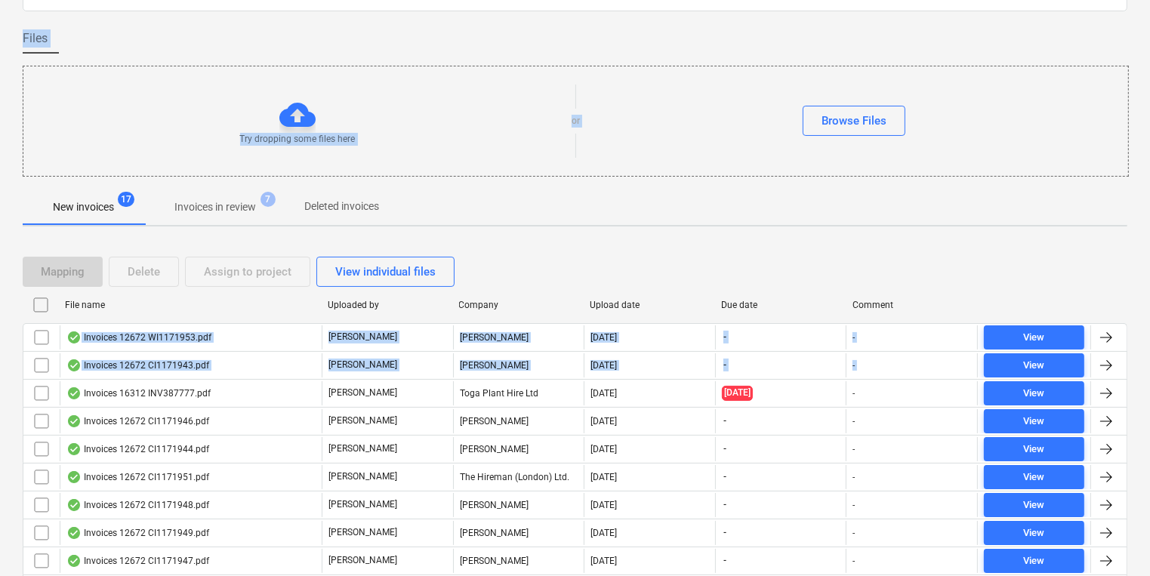
scroll to position [121, 0]
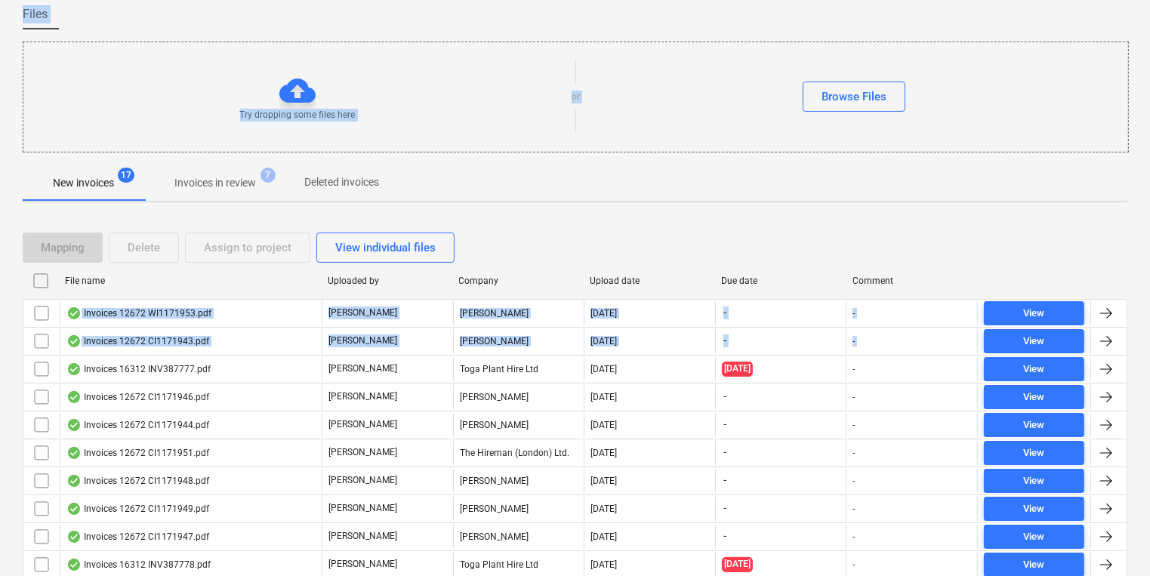
click at [719, 218] on div "Mapping Delete Assign to project View individual files File name Uploaded by Co…" at bounding box center [575, 509] width 1105 height 591
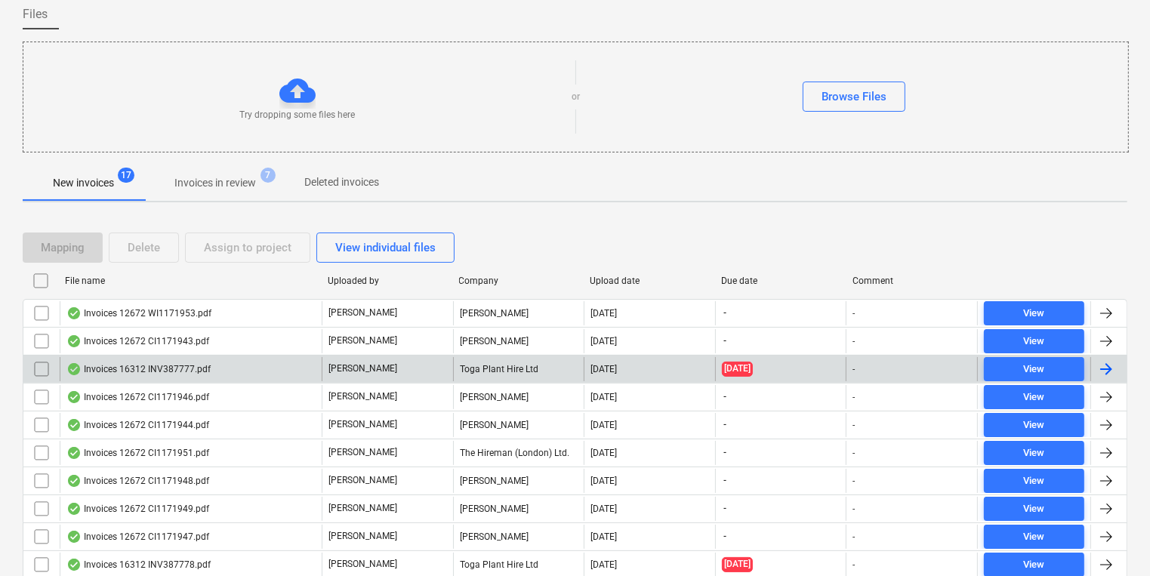
click at [511, 362] on div "Toga Plant Hire Ltd" at bounding box center [518, 369] width 131 height 24
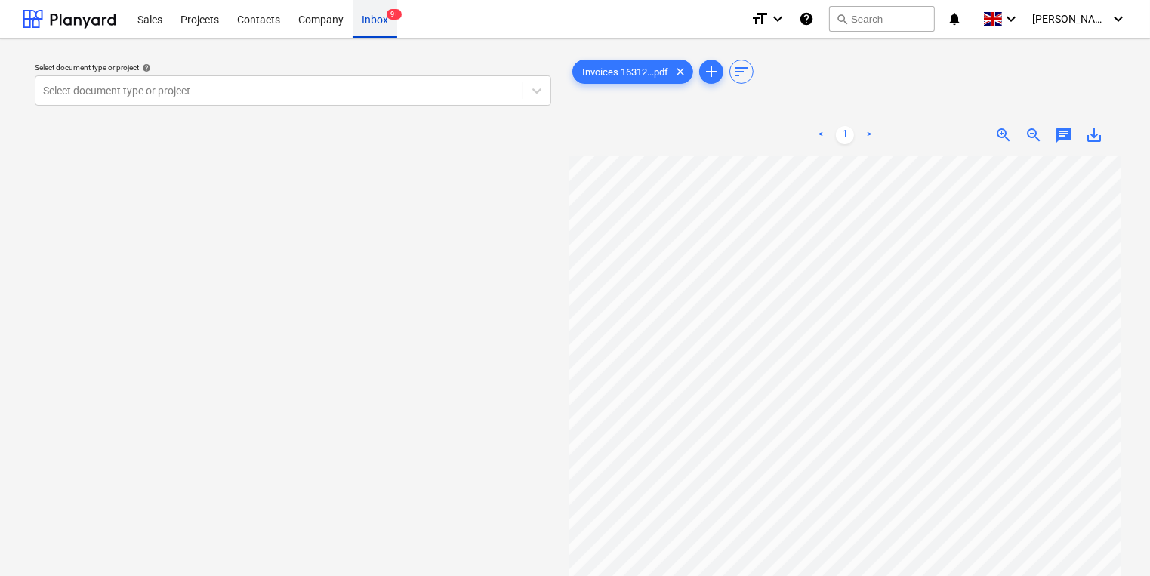
click at [386, 26] on div "Inbox 9+" at bounding box center [375, 18] width 45 height 39
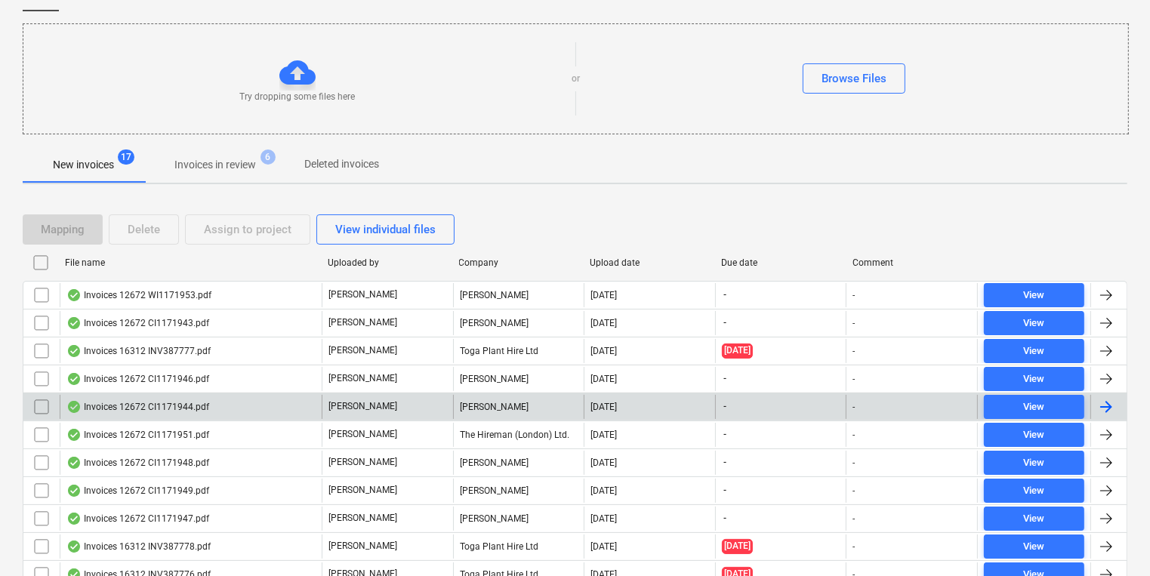
scroll to position [302, 0]
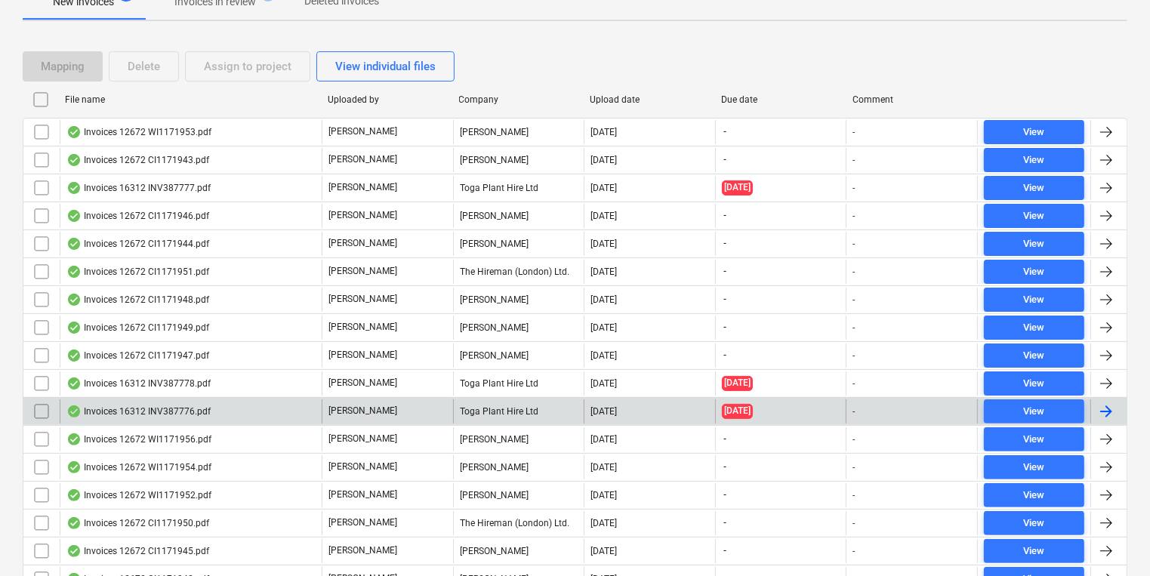
click at [410, 399] on div "[PERSON_NAME]" at bounding box center [387, 411] width 131 height 24
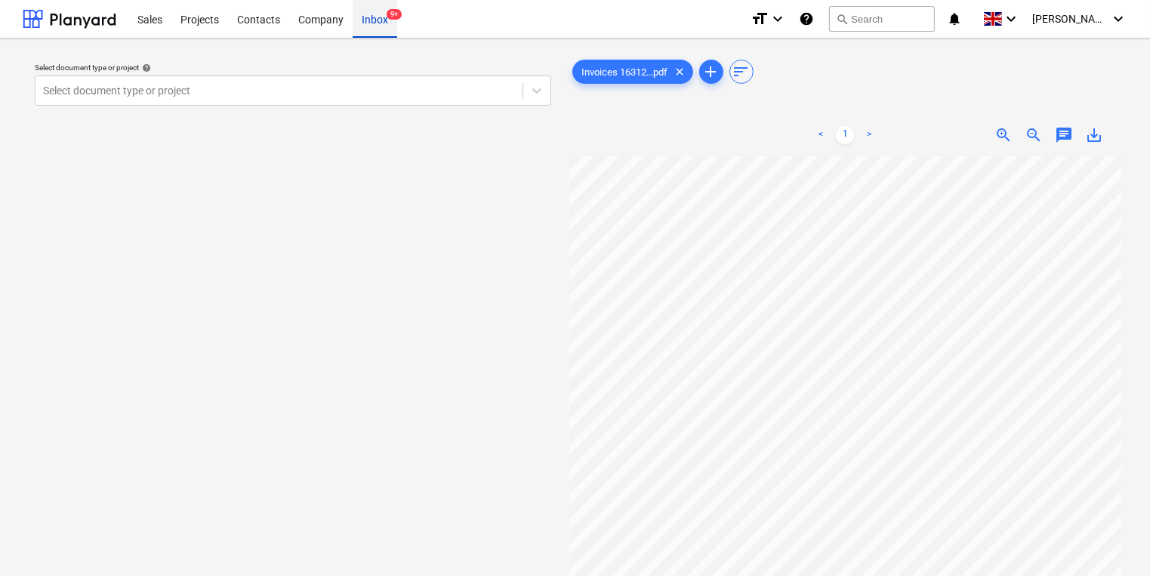
click at [372, 16] on div "Inbox 9+" at bounding box center [375, 18] width 45 height 39
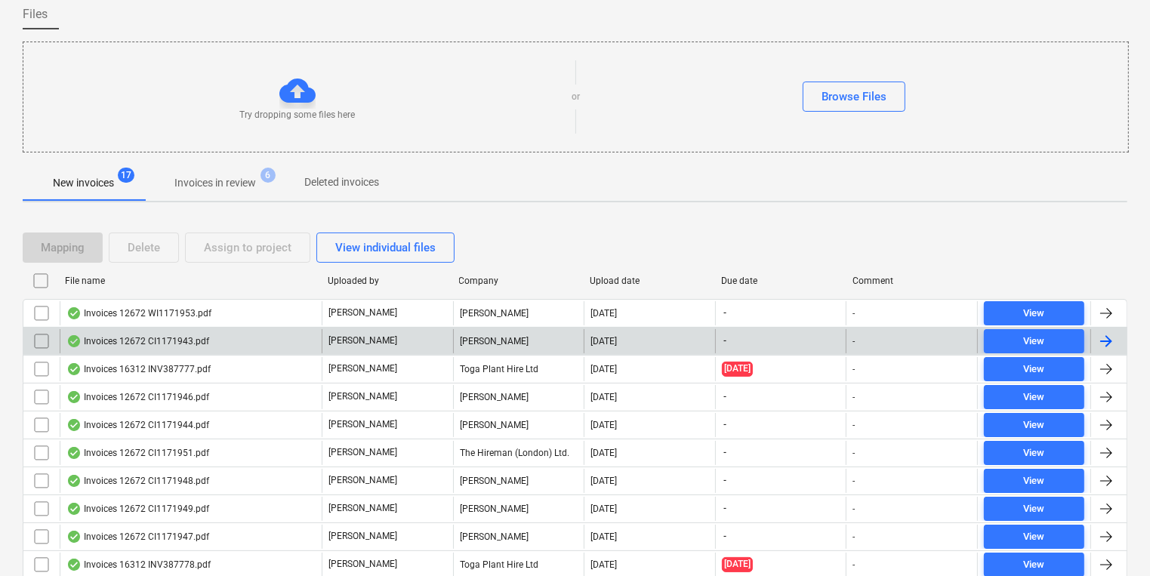
click at [254, 340] on div "Invoices 12672 CI1171943.pdf" at bounding box center [191, 341] width 262 height 24
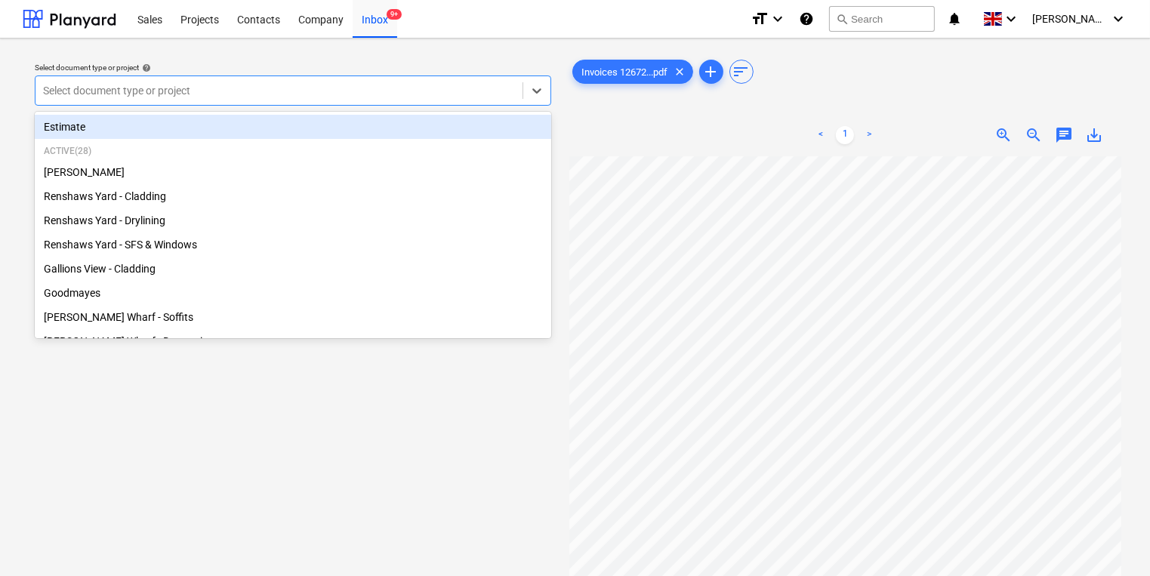
click at [233, 97] on div at bounding box center [279, 90] width 472 height 15
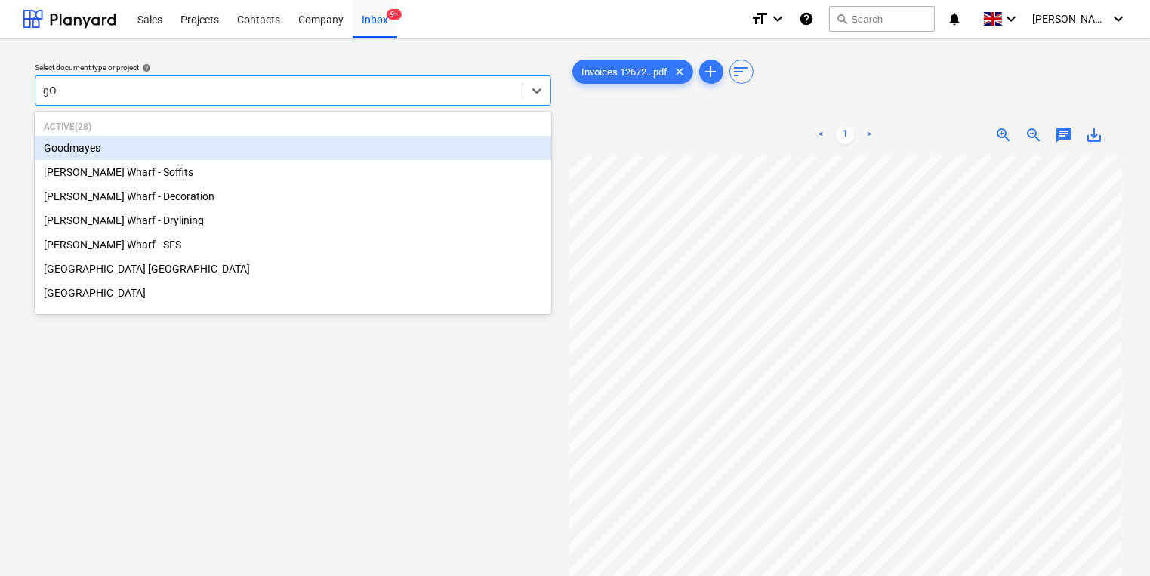
type input "g"
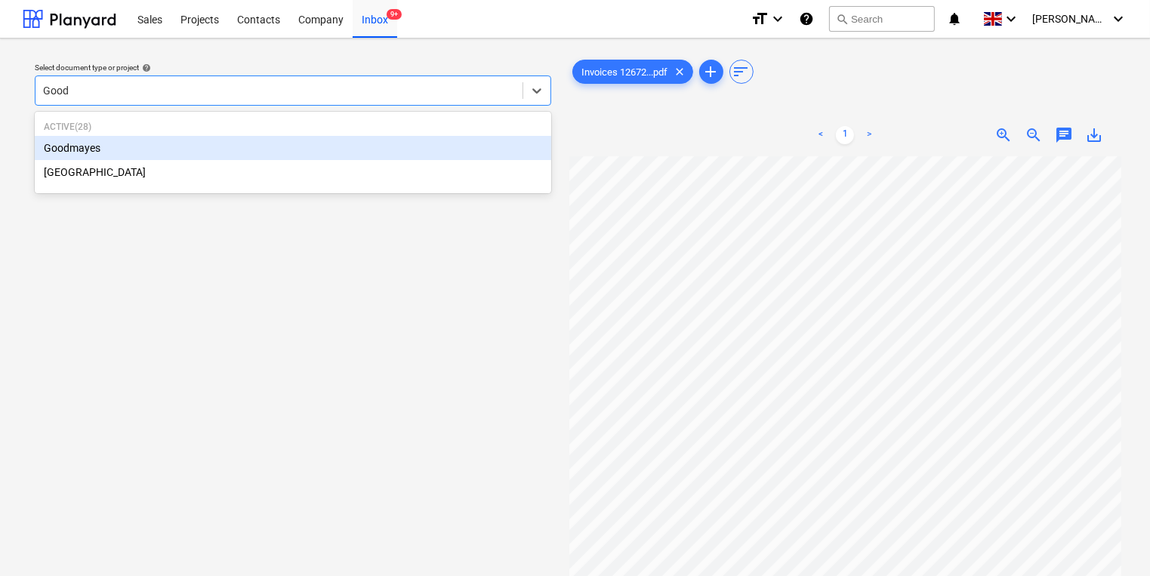
type input "Goodm"
click at [233, 147] on div "Goodmayes" at bounding box center [293, 148] width 517 height 24
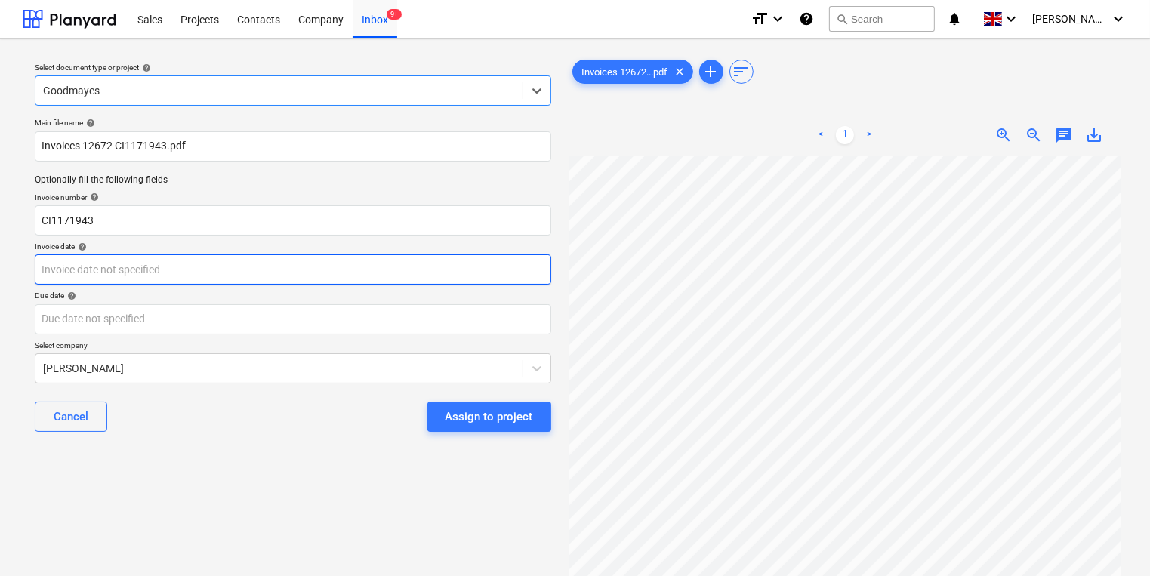
click at [277, 275] on body "Sales Projects Contacts Company Inbox 9+ format_size keyboard_arrow_down help s…" at bounding box center [575, 288] width 1150 height 576
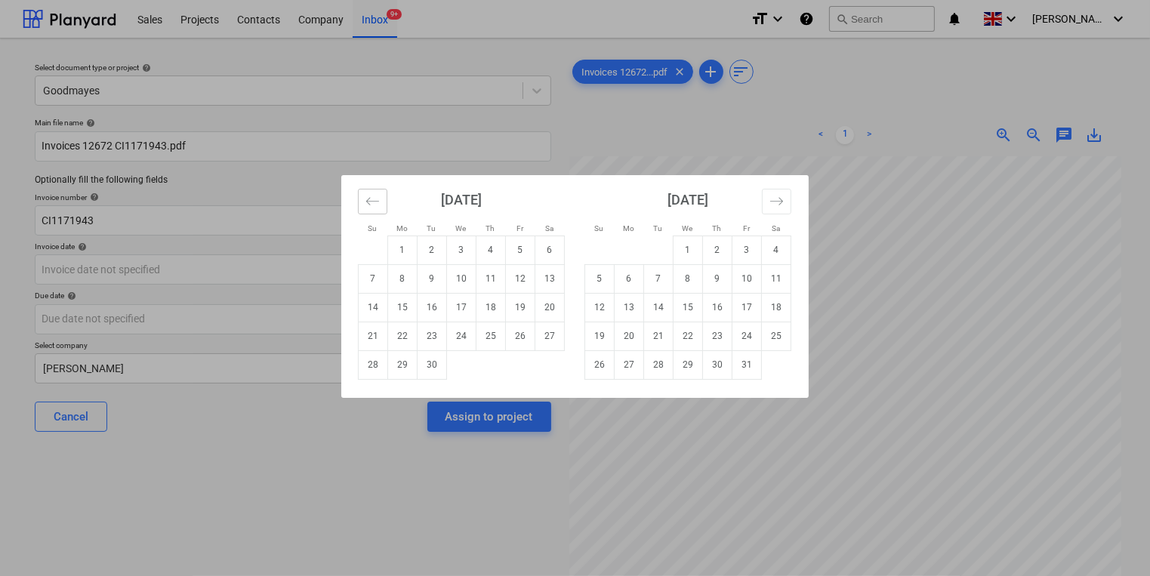
click at [384, 202] on button "Move backward to switch to the previous month." at bounding box center [372, 202] width 29 height 26
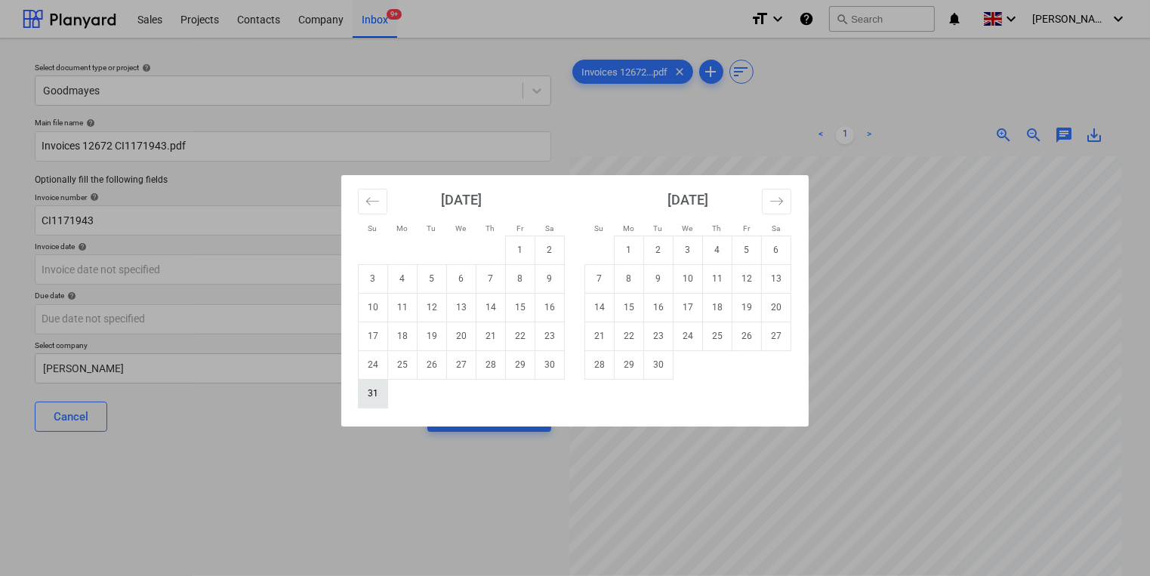
click at [369, 402] on td "31" at bounding box center [373, 393] width 29 height 29
type input "31 Aug 2025"
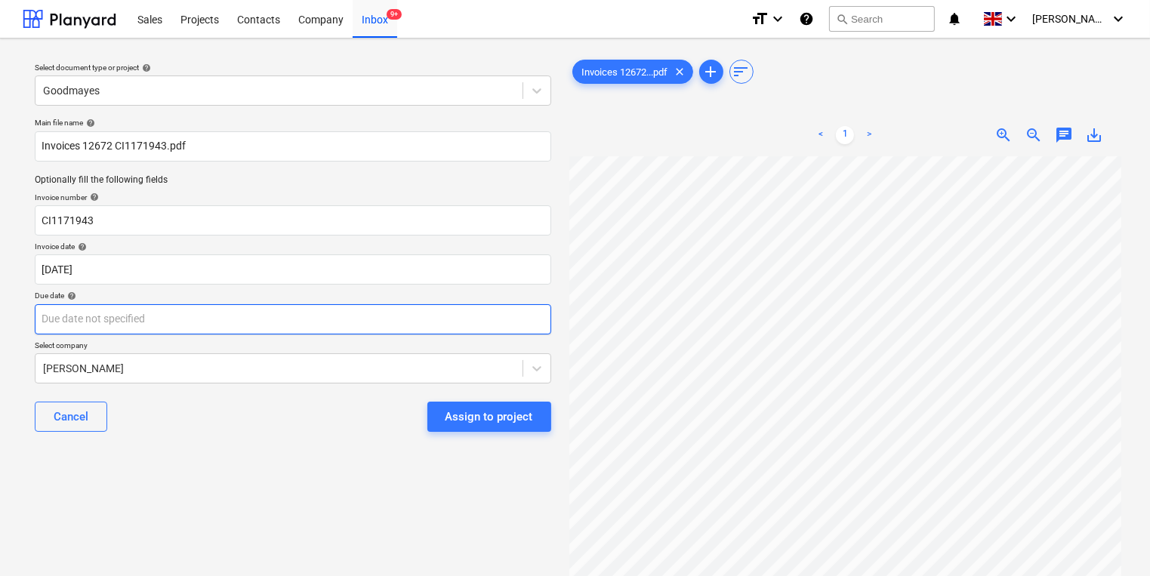
click at [306, 320] on body "Sales Projects Contacts Company Inbox 9+ format_size keyboard_arrow_down help s…" at bounding box center [575, 288] width 1150 height 576
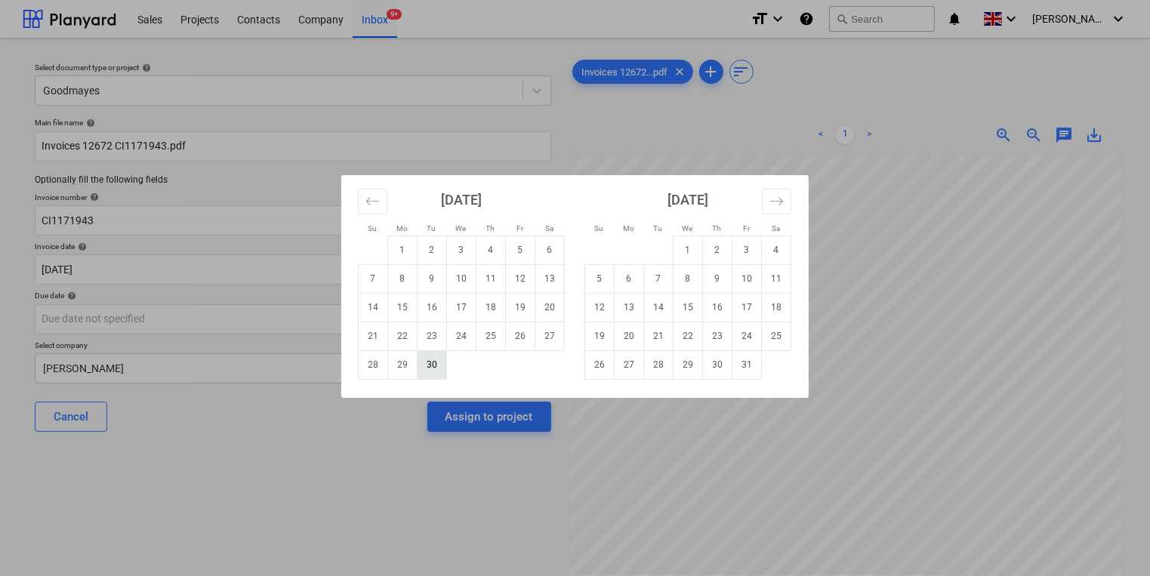
click at [434, 373] on td "30" at bounding box center [432, 364] width 29 height 29
type input "[DATE]"
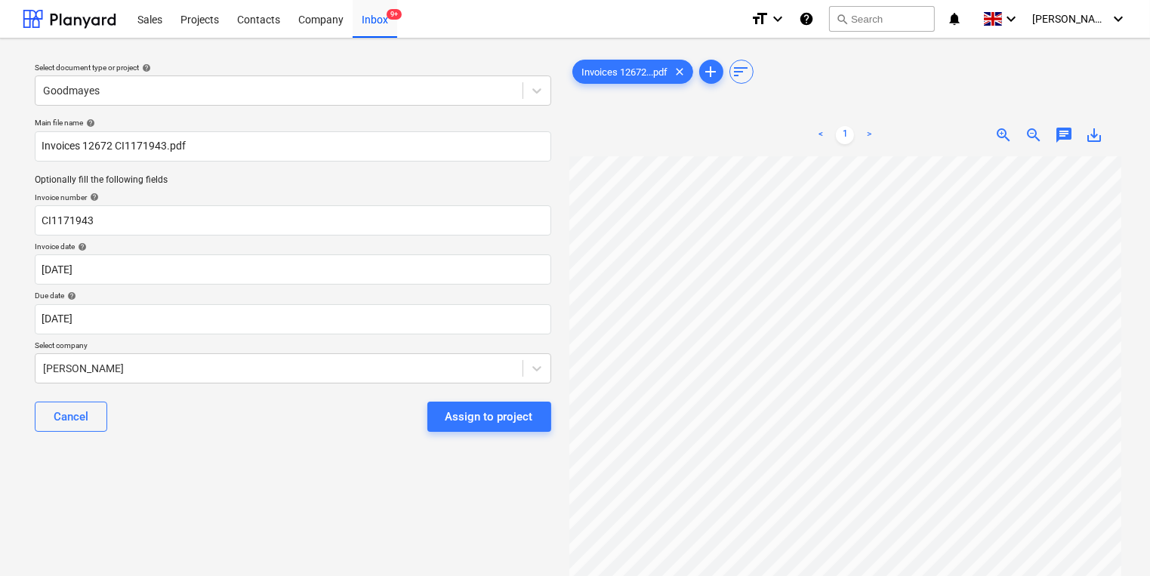
click at [454, 390] on div "Cancel Assign to project" at bounding box center [293, 417] width 517 height 54
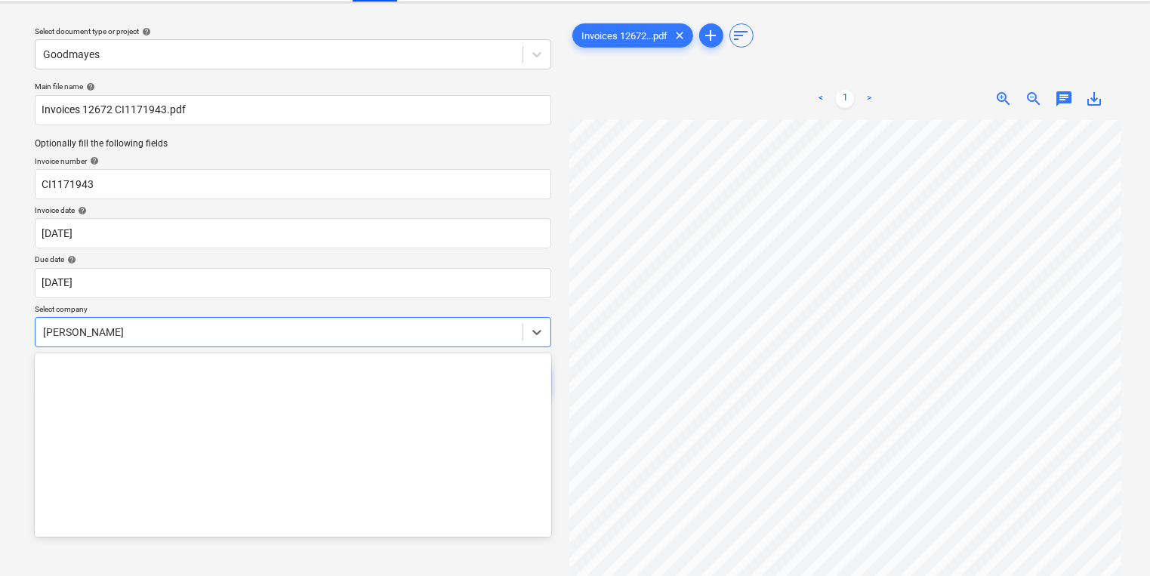
drag, startPoint x: 447, startPoint y: 372, endPoint x: 441, endPoint y: 364, distance: 10.3
click at [446, 372] on body "Sales Projects Contacts Company Inbox 9+ format_size keyboard_arrow_down help s…" at bounding box center [575, 252] width 1150 height 576
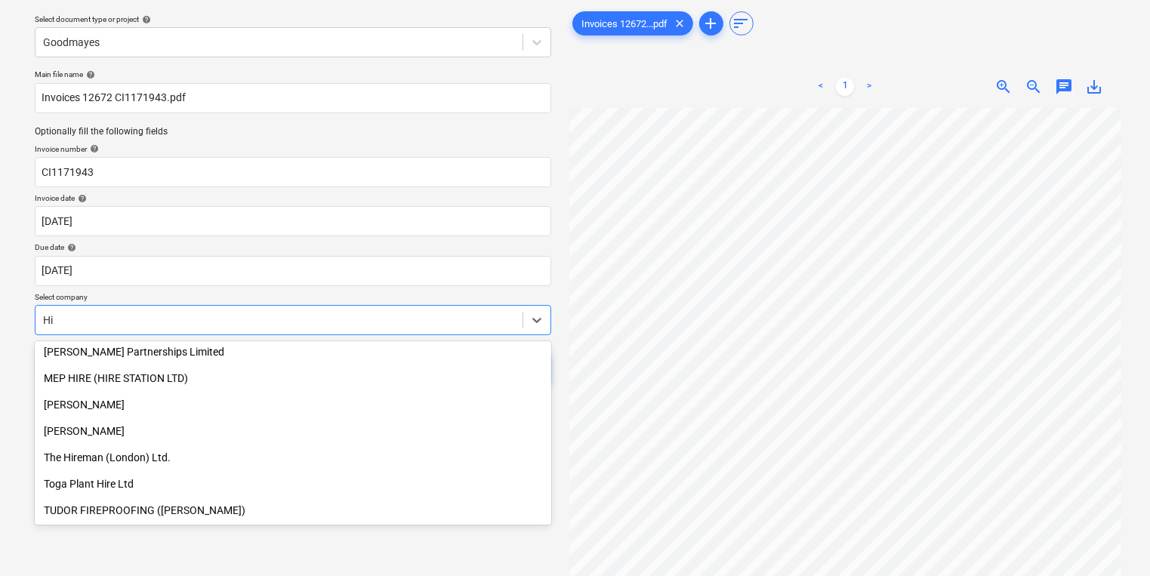
scroll to position [586, 0]
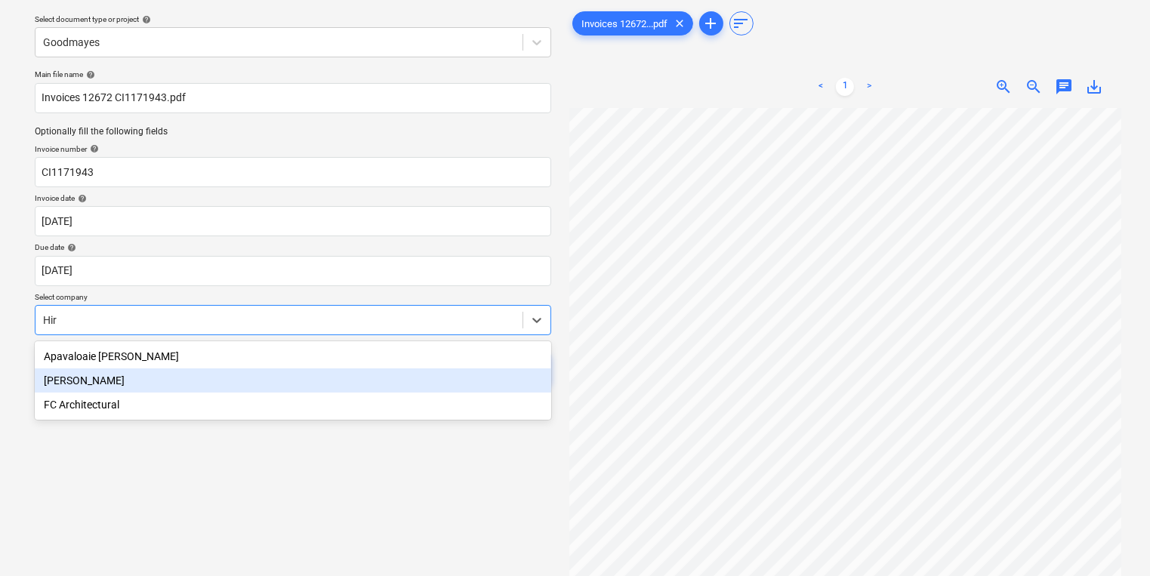
type input "Hire"
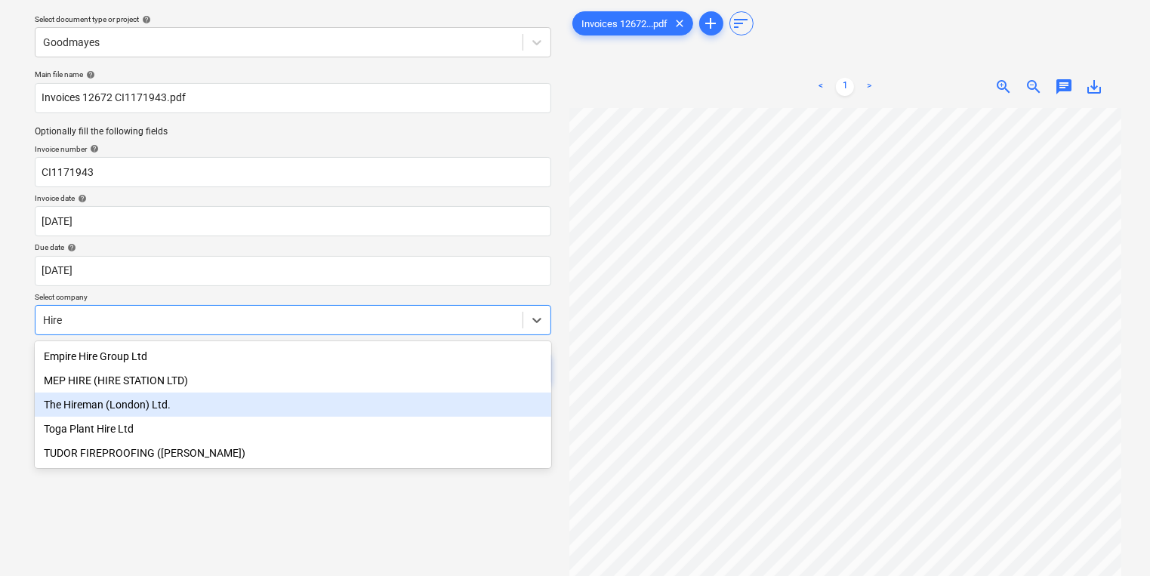
click at [398, 402] on div "The Hireman (London) Ltd." at bounding box center [293, 405] width 517 height 24
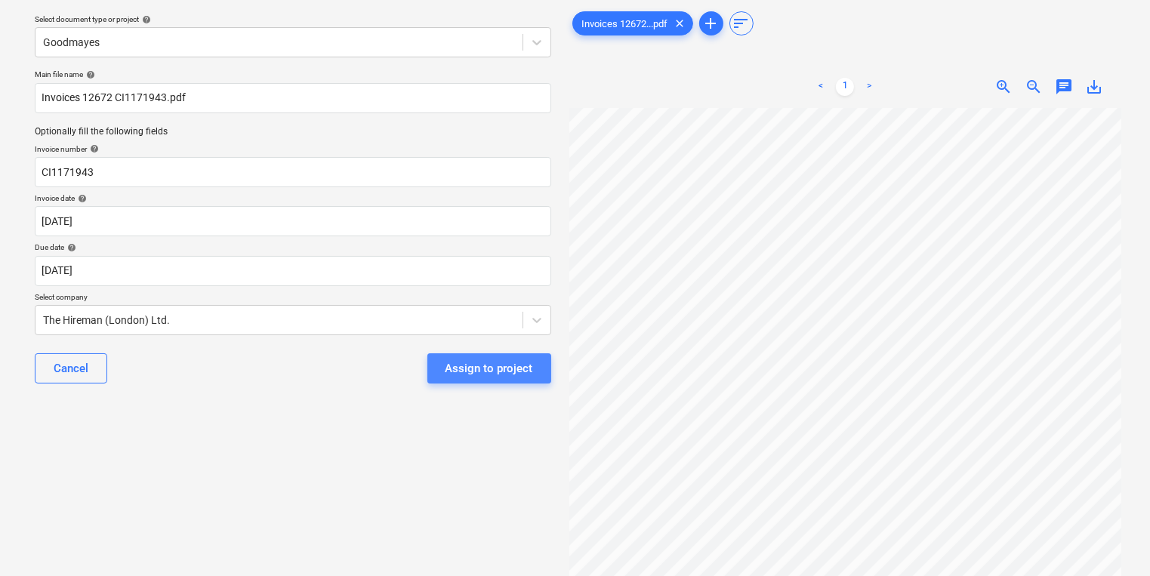
click at [539, 365] on button "Assign to project" at bounding box center [489, 368] width 124 height 30
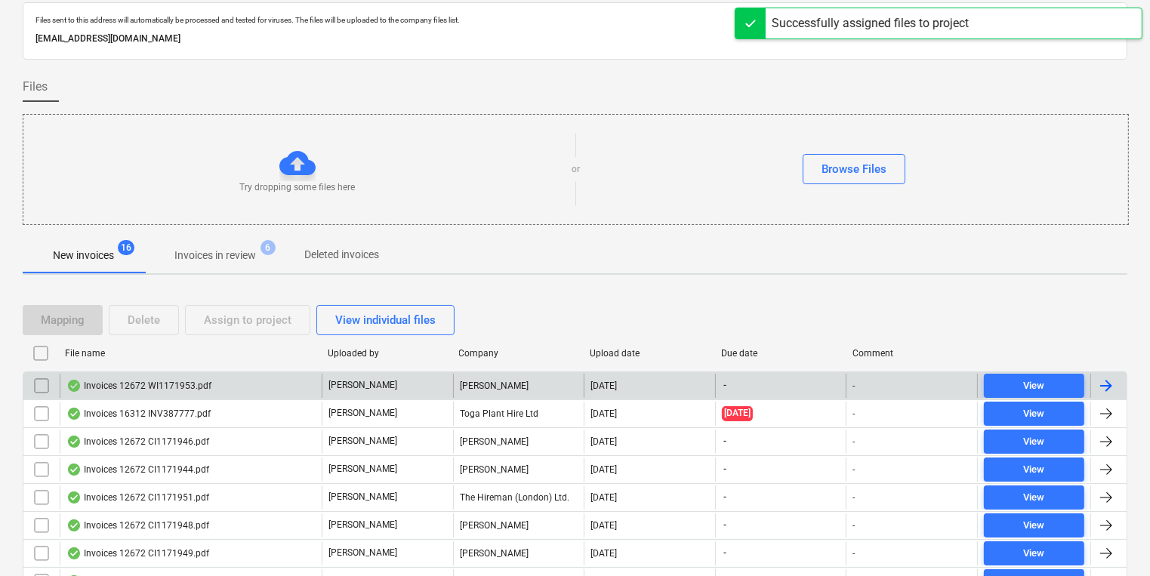
click at [333, 384] on p "[PERSON_NAME]" at bounding box center [362, 385] width 69 height 13
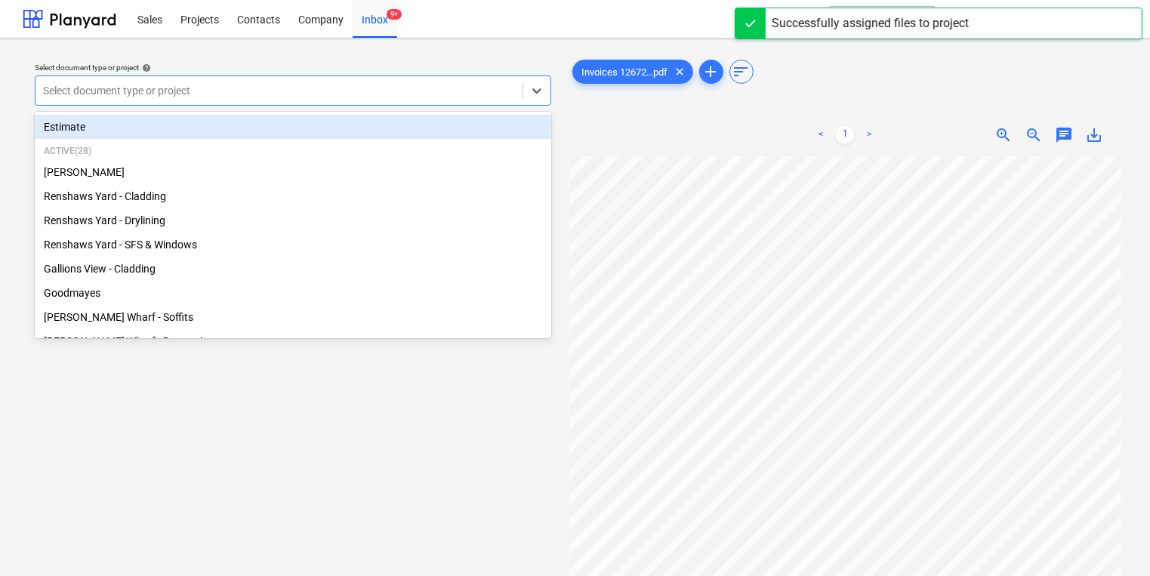
click at [347, 90] on div at bounding box center [279, 90] width 472 height 15
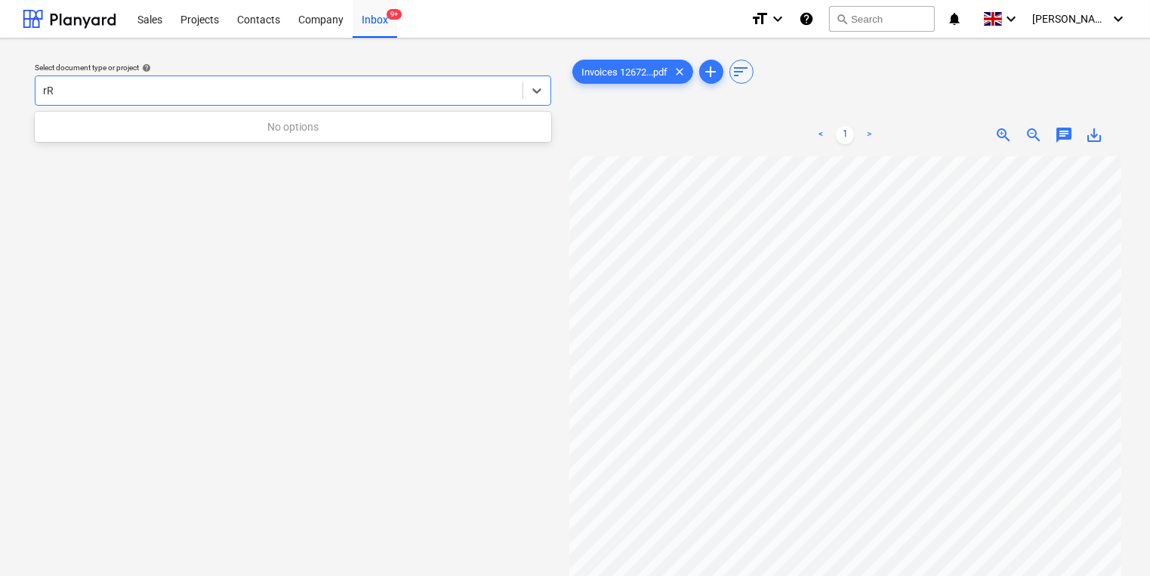
type input "r"
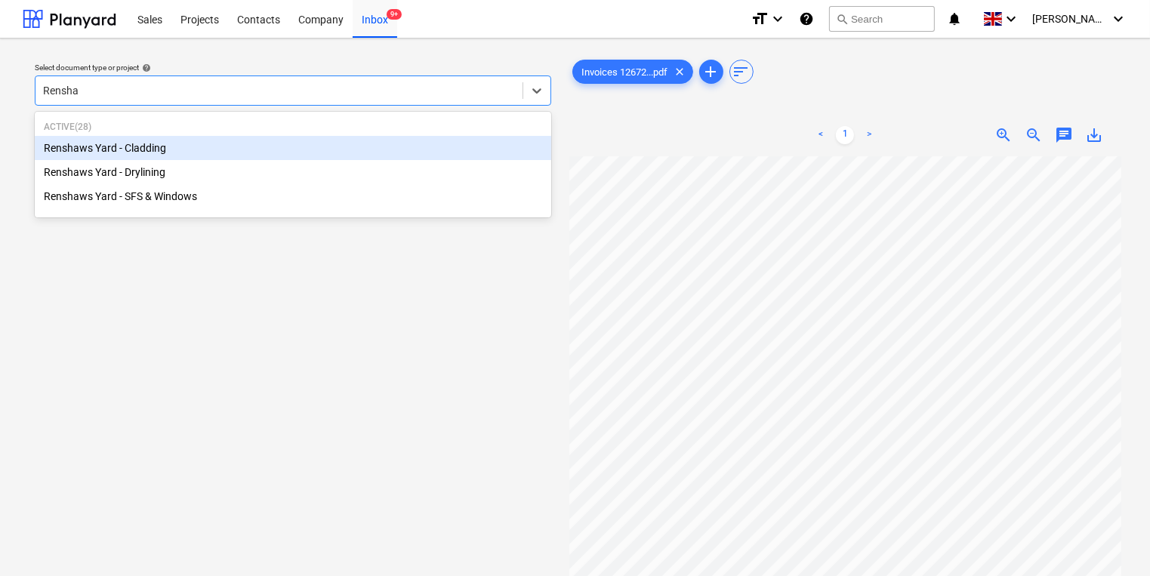
type input "Renshaw"
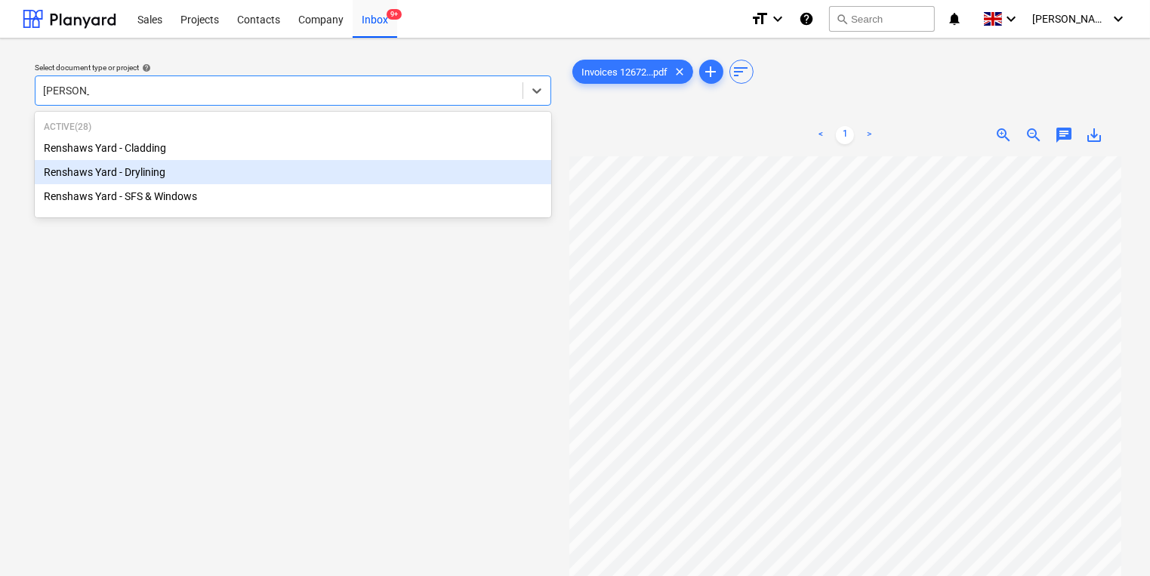
click at [298, 165] on div "Renshaws Yard - Drylining" at bounding box center [293, 172] width 517 height 24
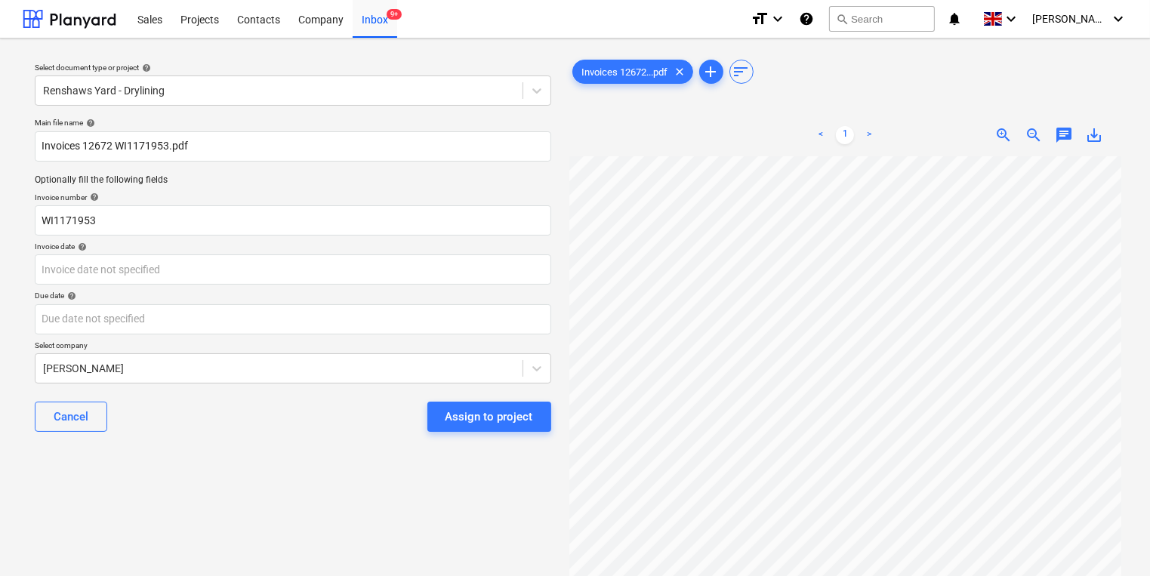
click at [310, 291] on div "Due date help" at bounding box center [293, 296] width 517 height 10
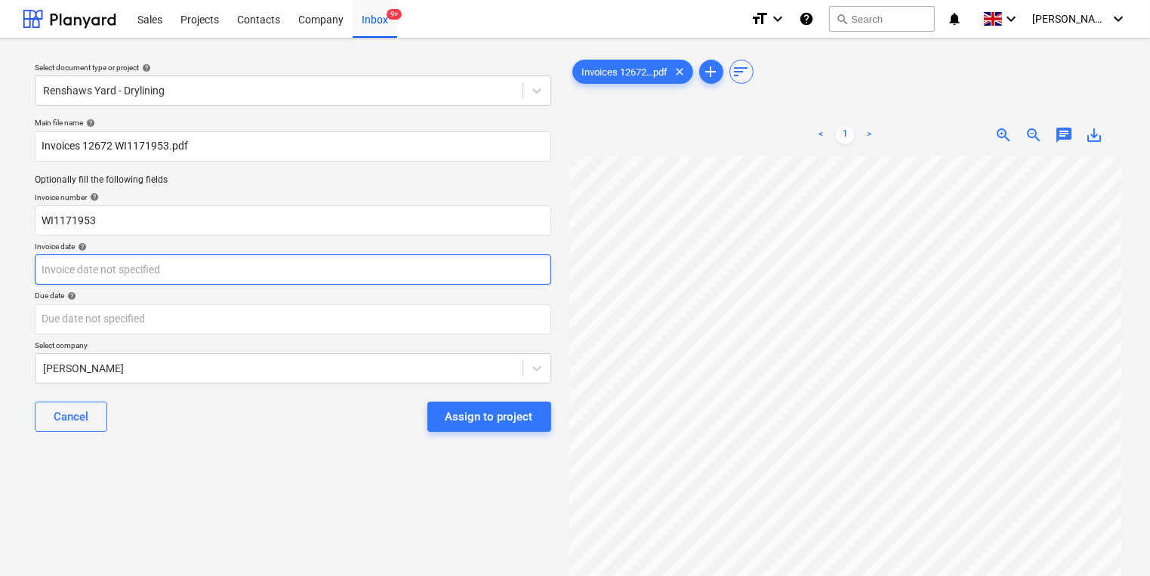
click at [311, 269] on body "Sales Projects Contacts Company Inbox 9+ format_size keyboard_arrow_down help s…" at bounding box center [575, 288] width 1150 height 576
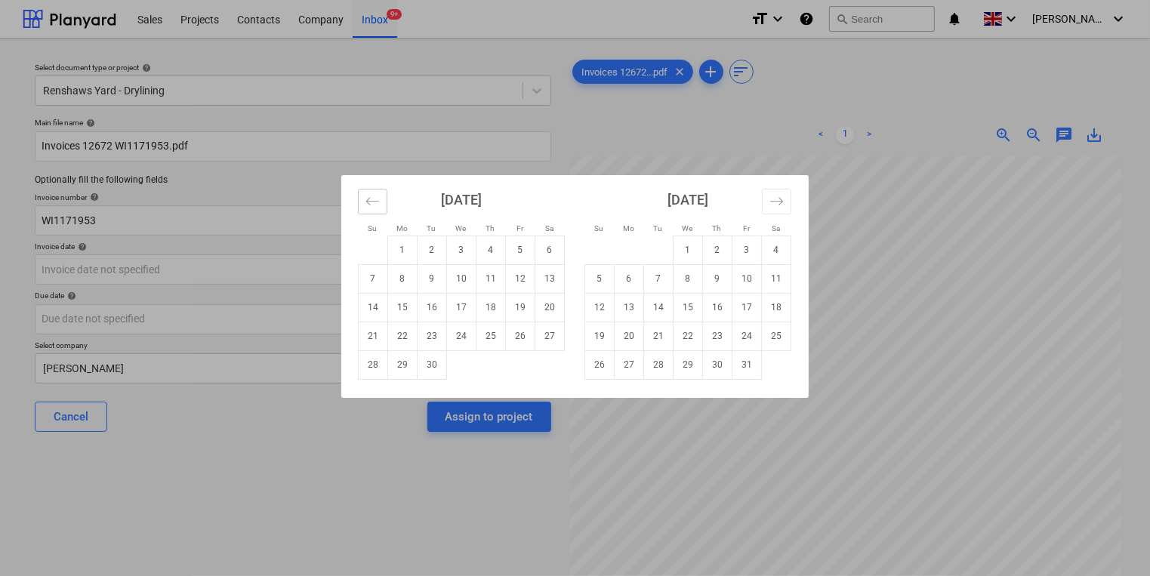
click at [373, 202] on icon "Move backward to switch to the previous month." at bounding box center [372, 201] width 14 height 14
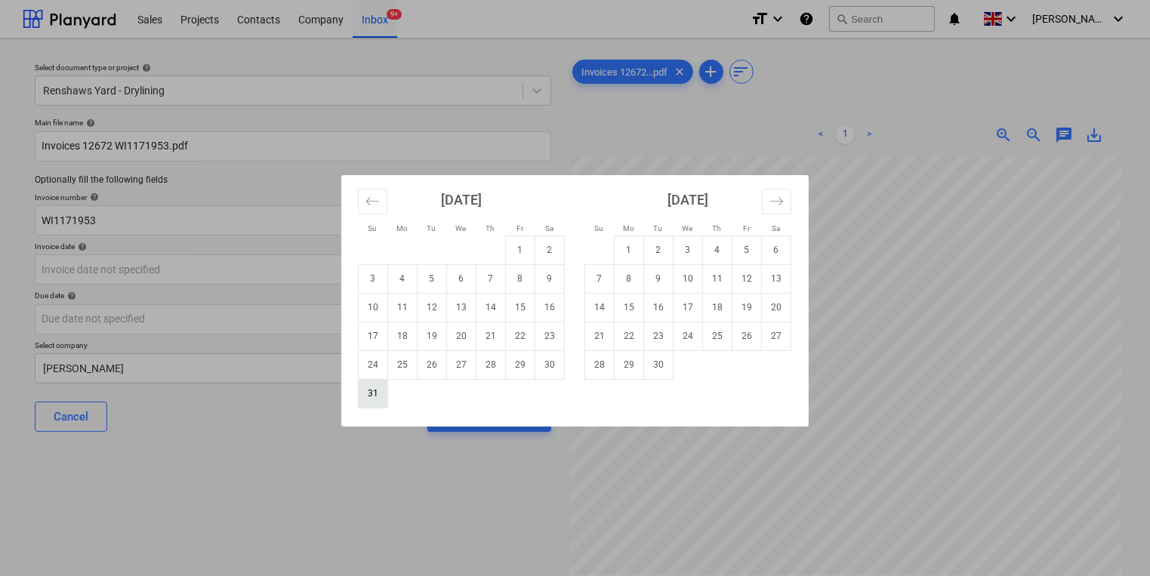
click at [373, 390] on td "31" at bounding box center [373, 393] width 29 height 29
type input "31 Aug 2025"
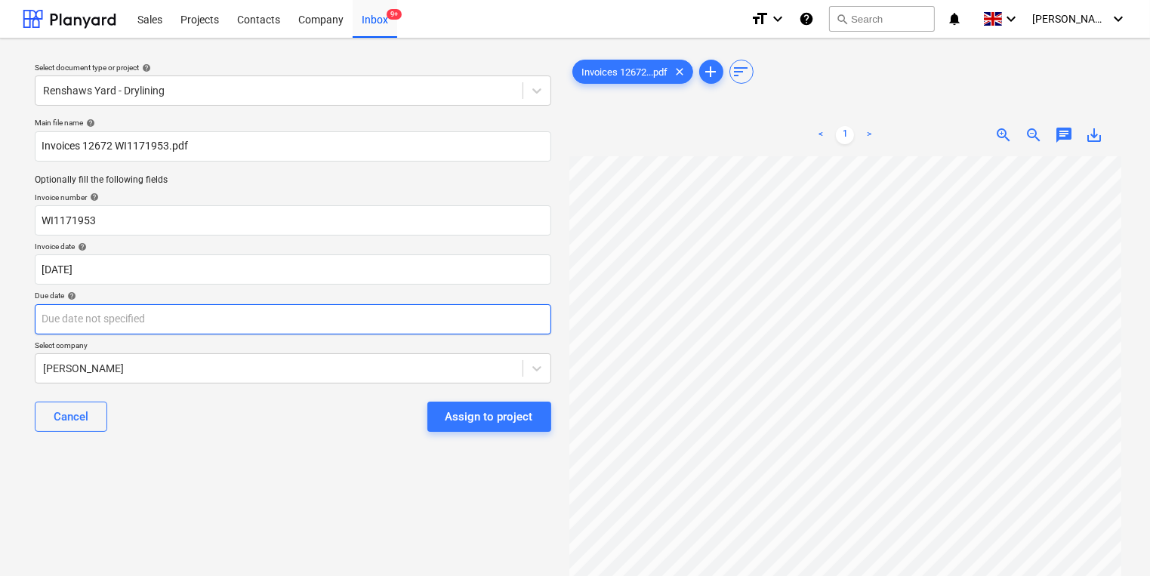
click at [365, 330] on body "Sales Projects Contacts Company Inbox 9+ format_size keyboard_arrow_down help s…" at bounding box center [575, 288] width 1150 height 576
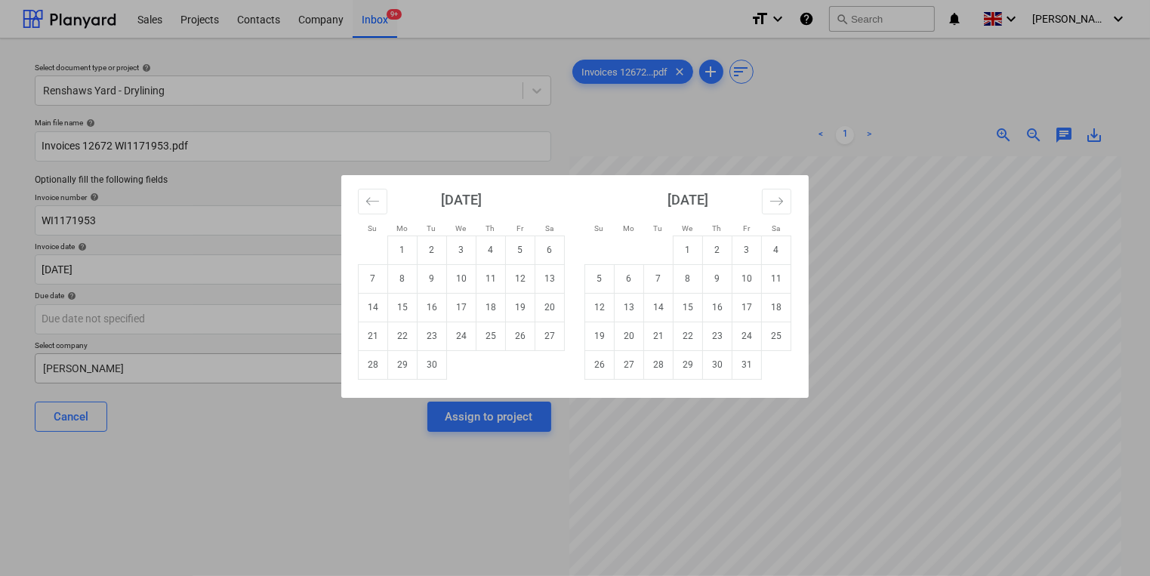
click at [429, 363] on td "30" at bounding box center [432, 364] width 29 height 29
type input "[DATE]"
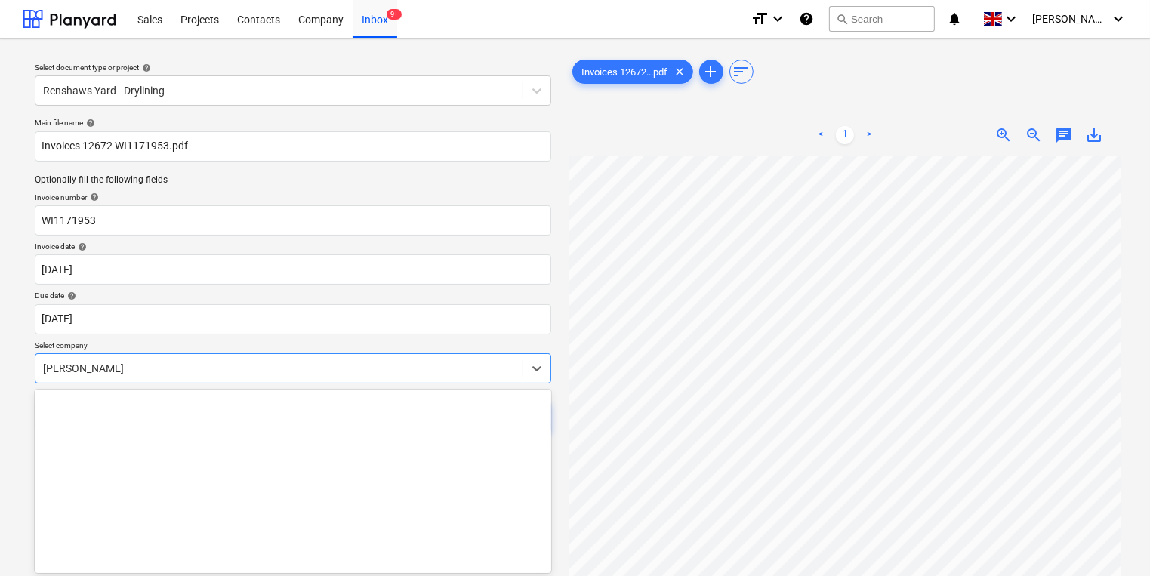
click at [439, 362] on body "Sales Projects Contacts Company Inbox 9+ format_size keyboard_arrow_down help s…" at bounding box center [575, 288] width 1150 height 576
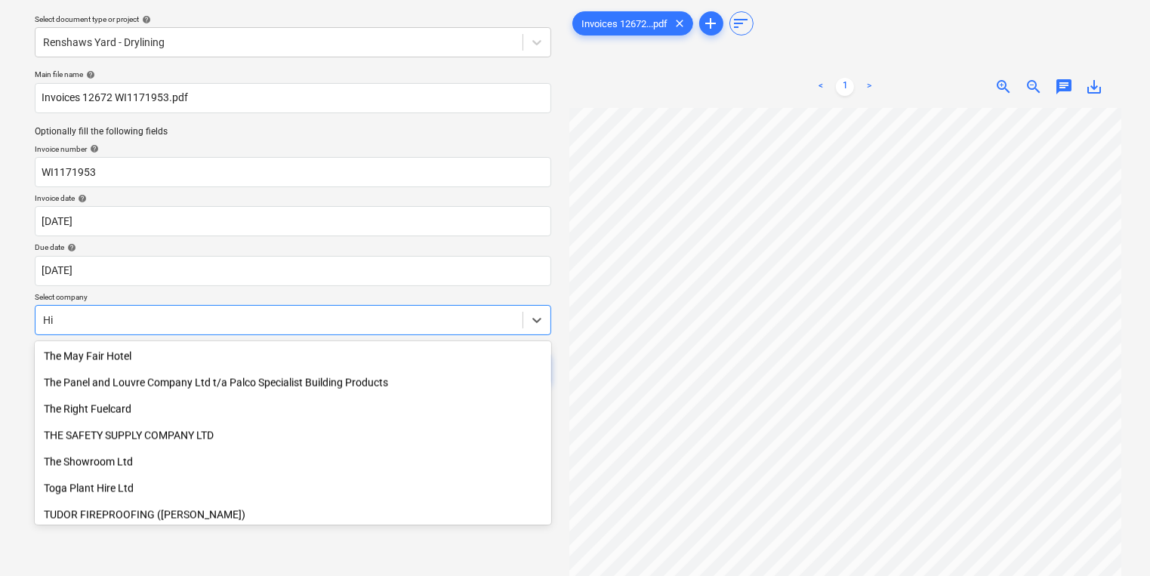
scroll to position [586, 0]
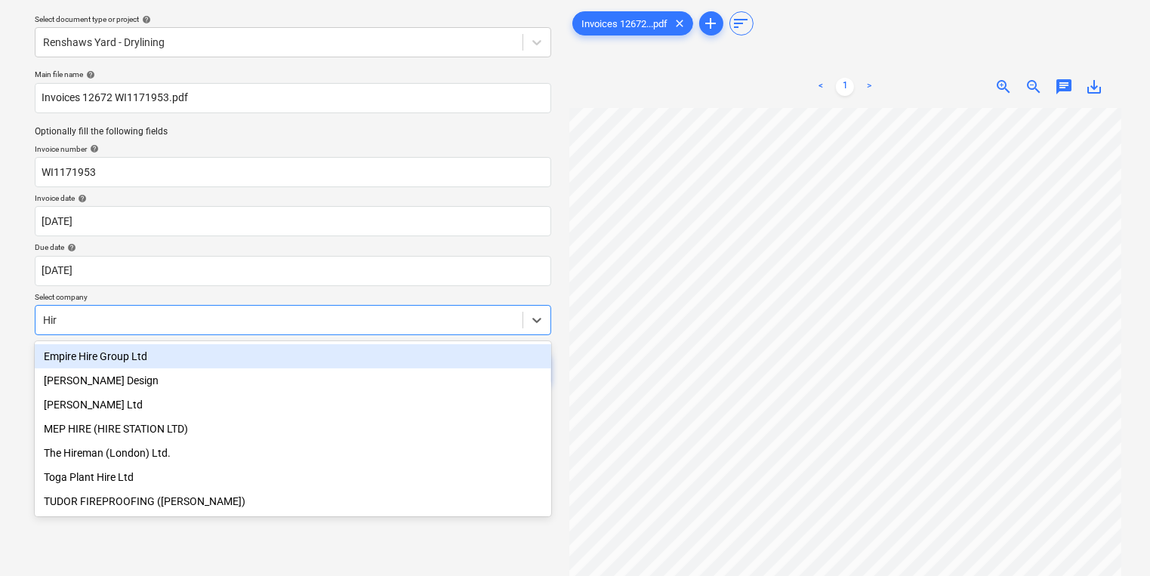
type input "Hire"
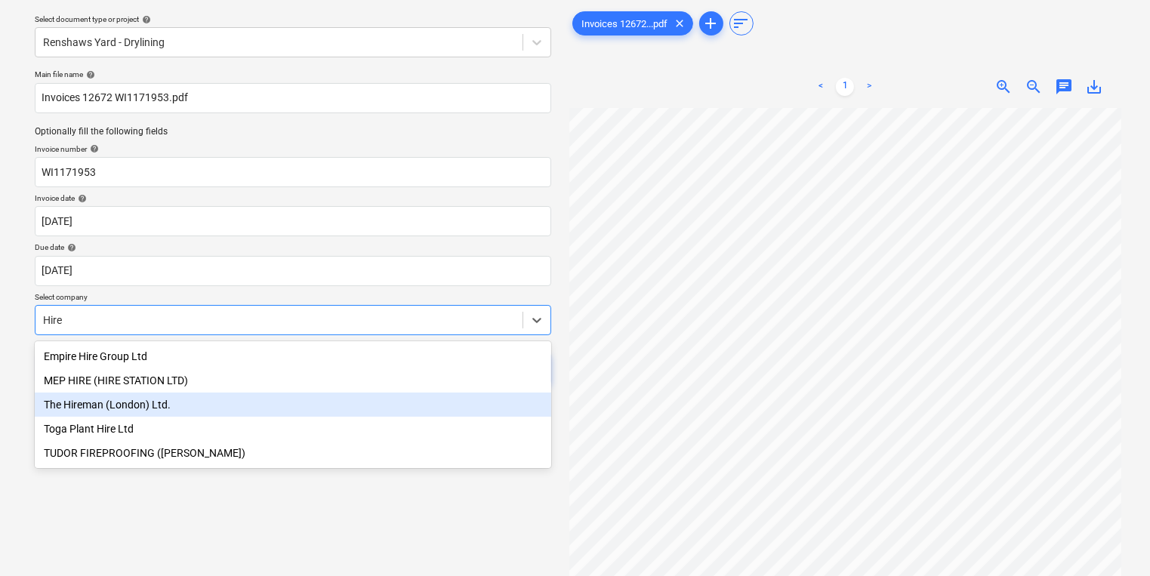
click at [294, 402] on div "The Hireman (London) Ltd." at bounding box center [293, 405] width 517 height 24
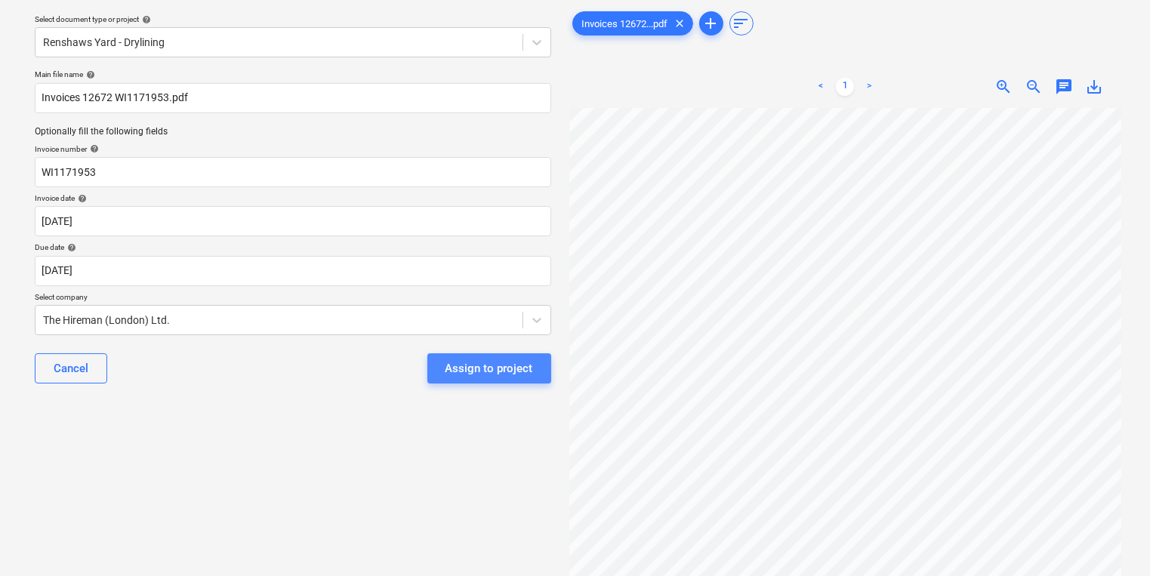
click at [486, 382] on button "Assign to project" at bounding box center [489, 368] width 124 height 30
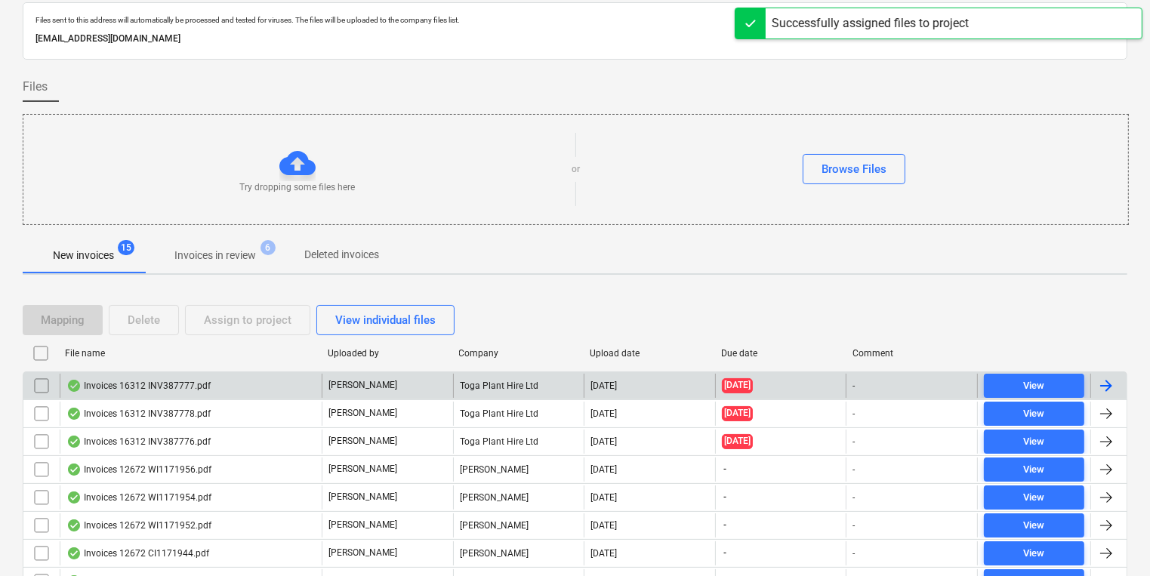
click at [486, 384] on div "Toga Plant Hire Ltd" at bounding box center [518, 386] width 131 height 24
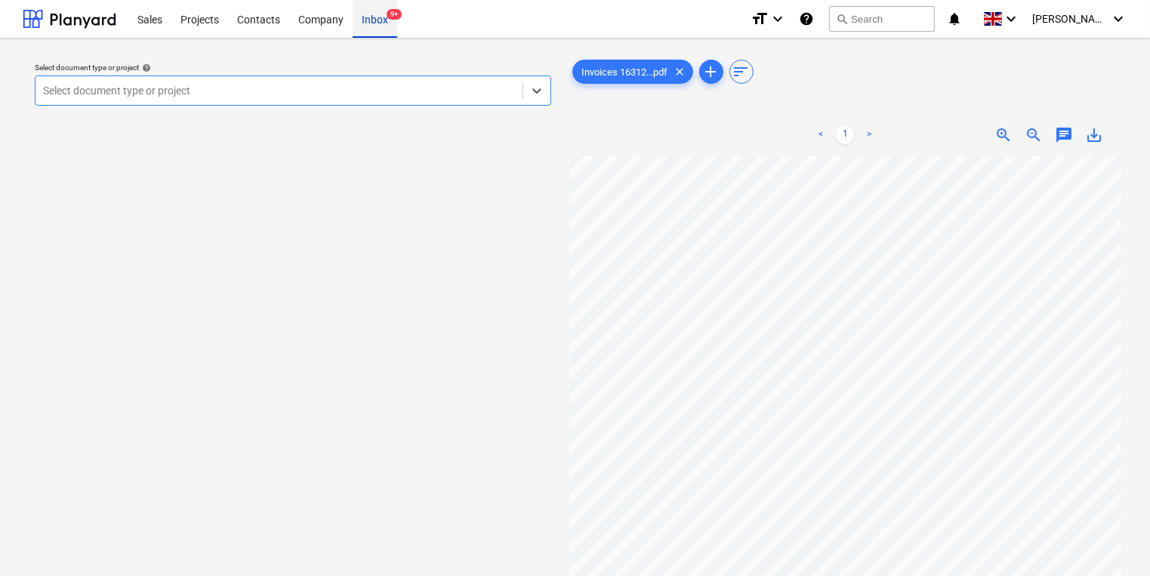
click at [390, 27] on div "Inbox 9+" at bounding box center [375, 18] width 45 height 39
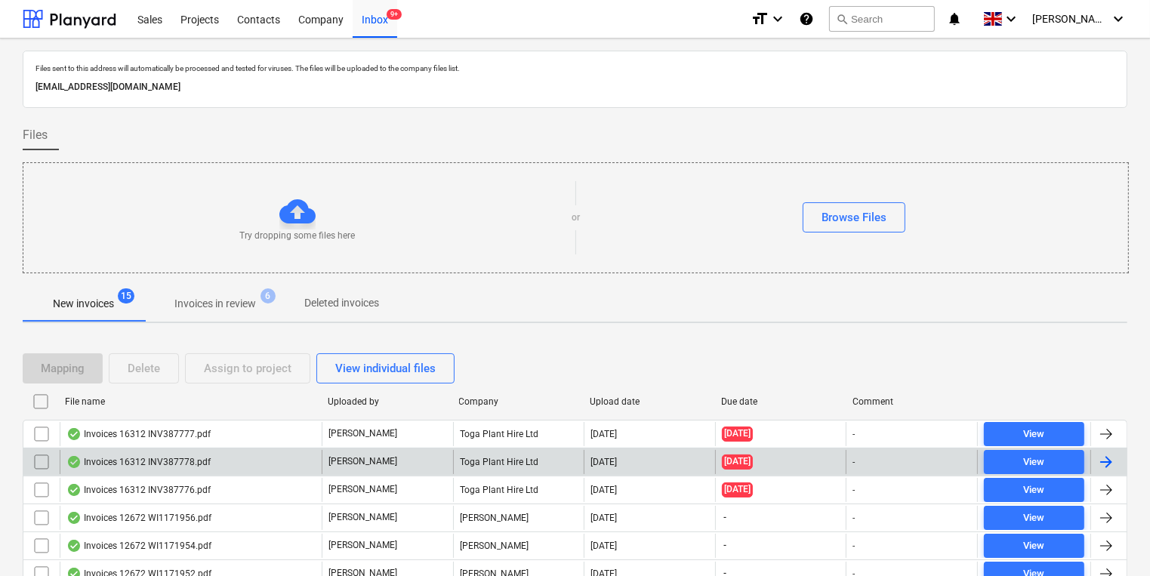
click at [554, 462] on div "Toga Plant Hire Ltd" at bounding box center [518, 462] width 131 height 24
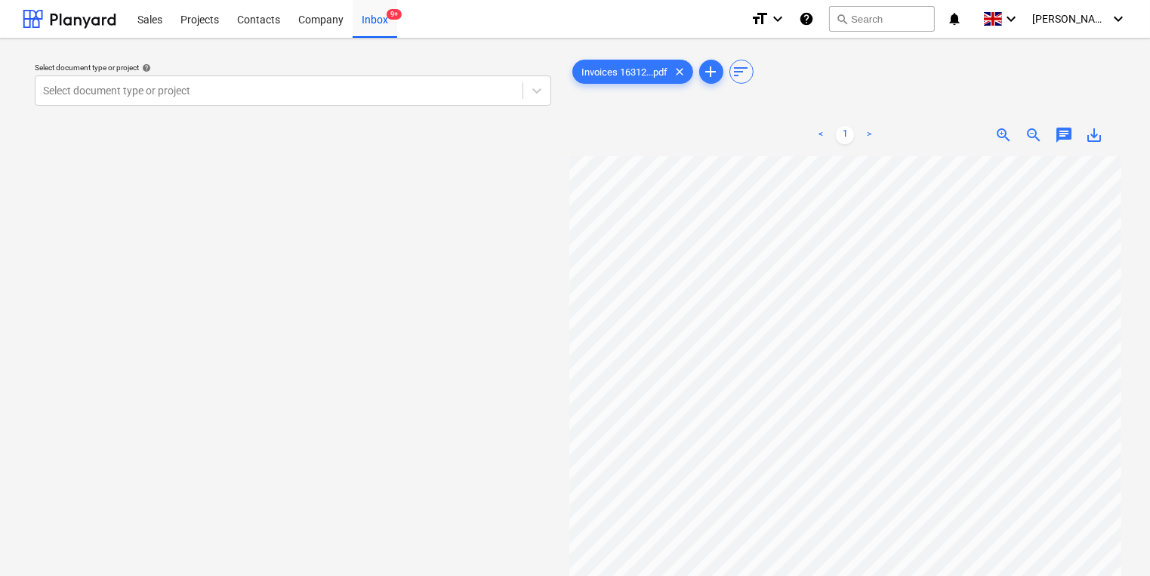
click at [372, 42] on div "Select document type or project help Select document type or project Invoices 1…" at bounding box center [575, 374] width 1150 height 670
click at [383, 20] on div "Inbox 9+" at bounding box center [375, 18] width 45 height 39
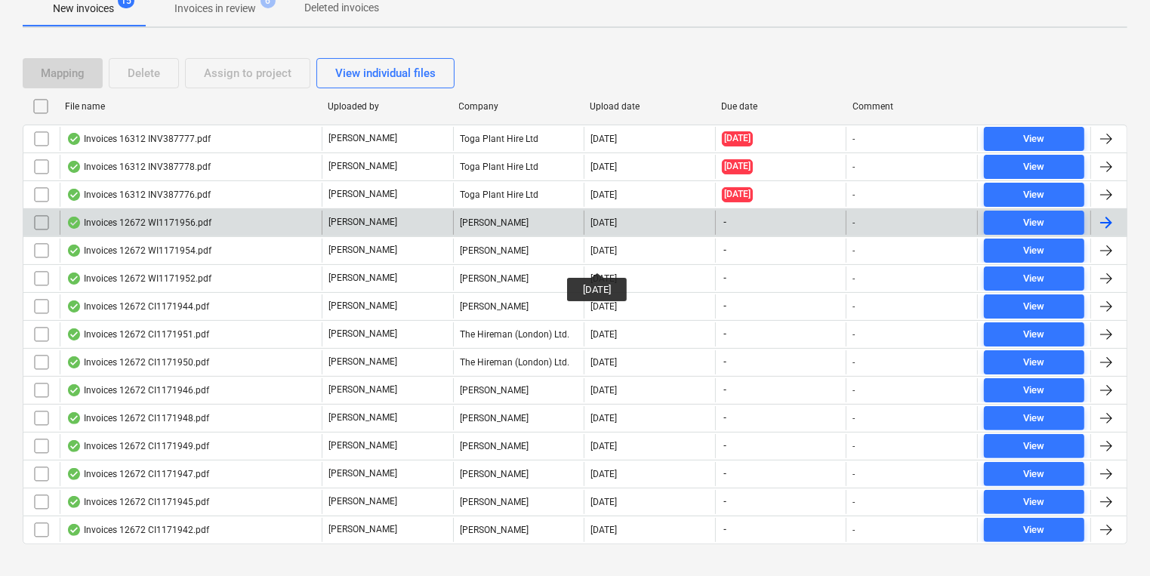
scroll to position [302, 0]
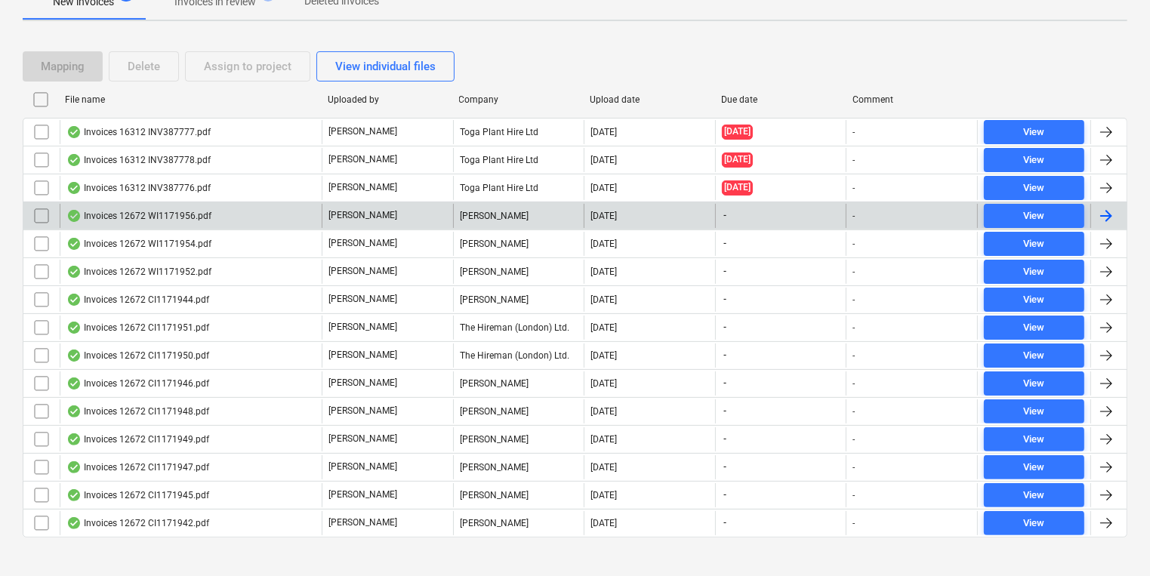
click at [587, 206] on div "[DATE]" at bounding box center [649, 216] width 131 height 24
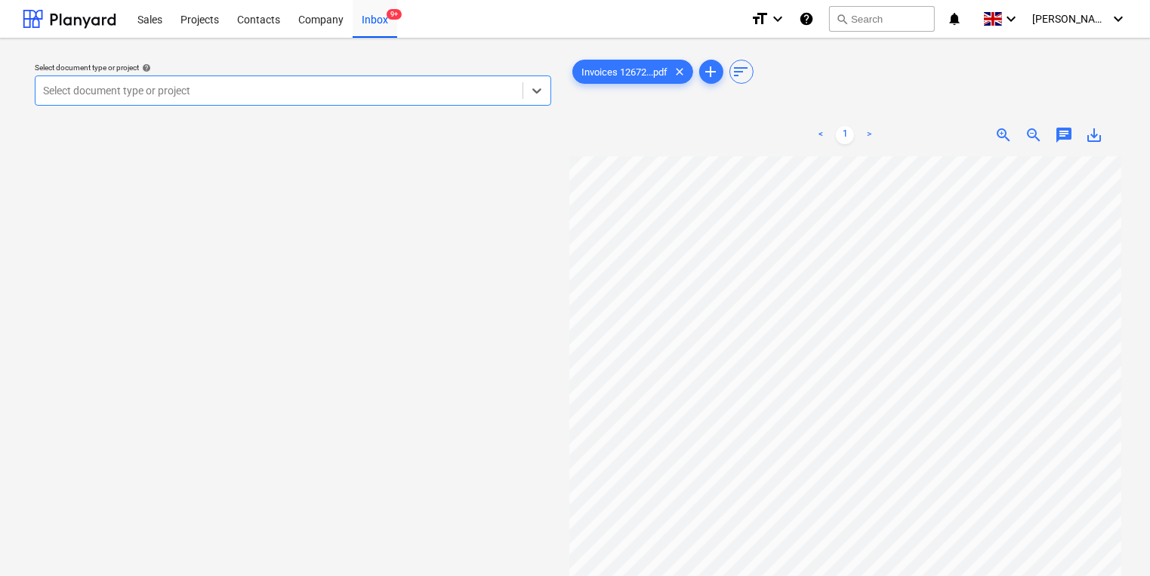
click at [188, 79] on div "Select document type or project" at bounding box center [293, 91] width 517 height 30
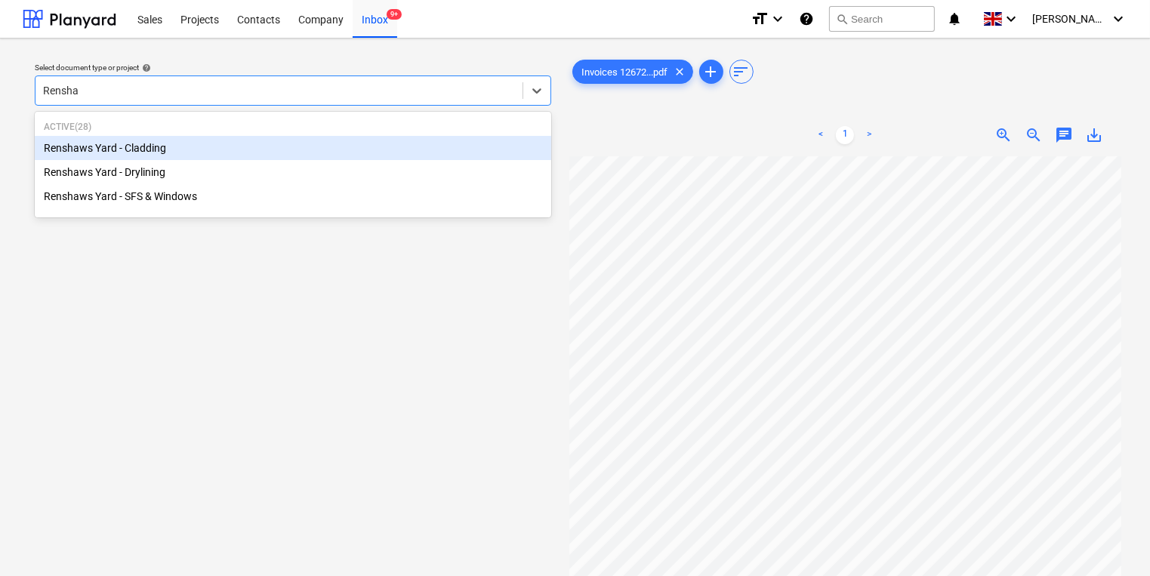
type input "Renshaw"
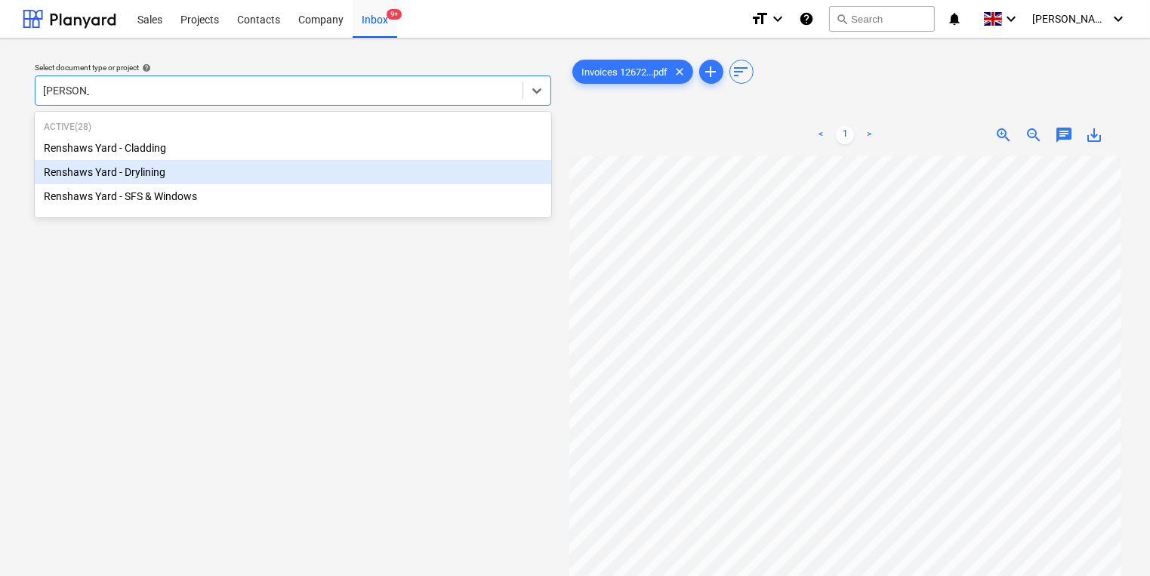
click at [200, 171] on div "Renshaws Yard - Drylining" at bounding box center [293, 172] width 517 height 24
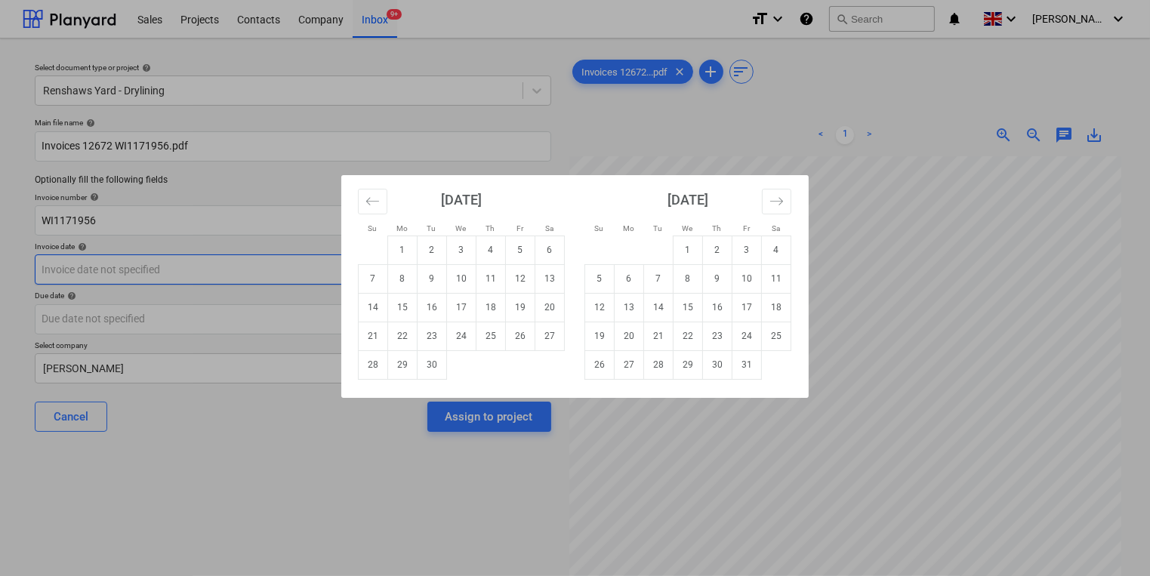
click at [254, 267] on body "Sales Projects Contacts Company Inbox 9+ format_size keyboard_arrow_down help s…" at bounding box center [575, 288] width 1150 height 576
click at [369, 202] on icon "Move backward to switch to the previous month." at bounding box center [372, 201] width 14 height 14
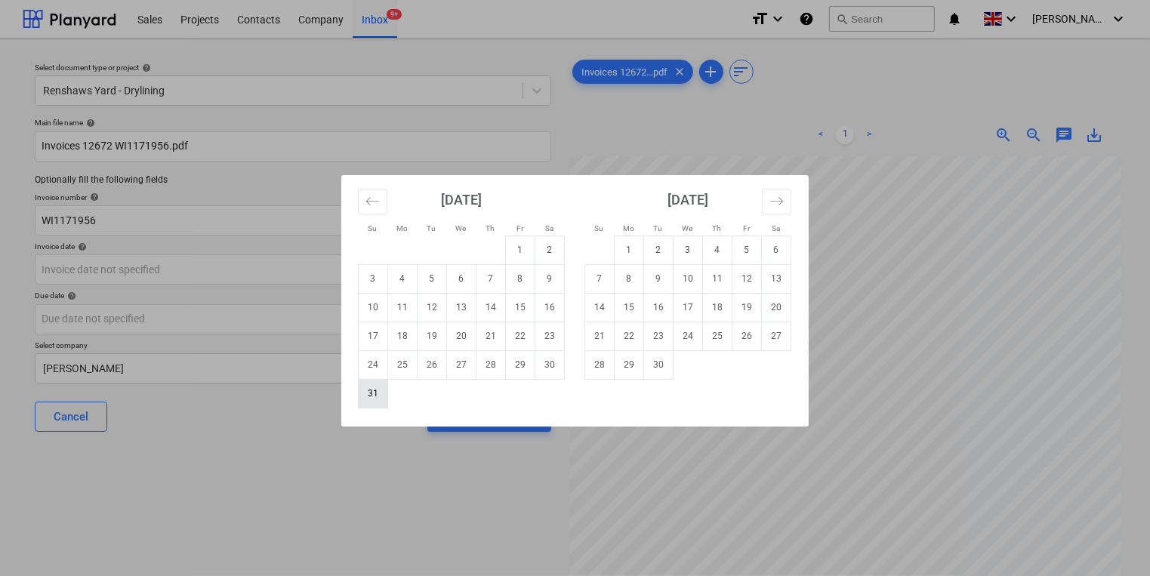
click at [375, 394] on td "31" at bounding box center [373, 393] width 29 height 29
type input "31 Aug 2025"
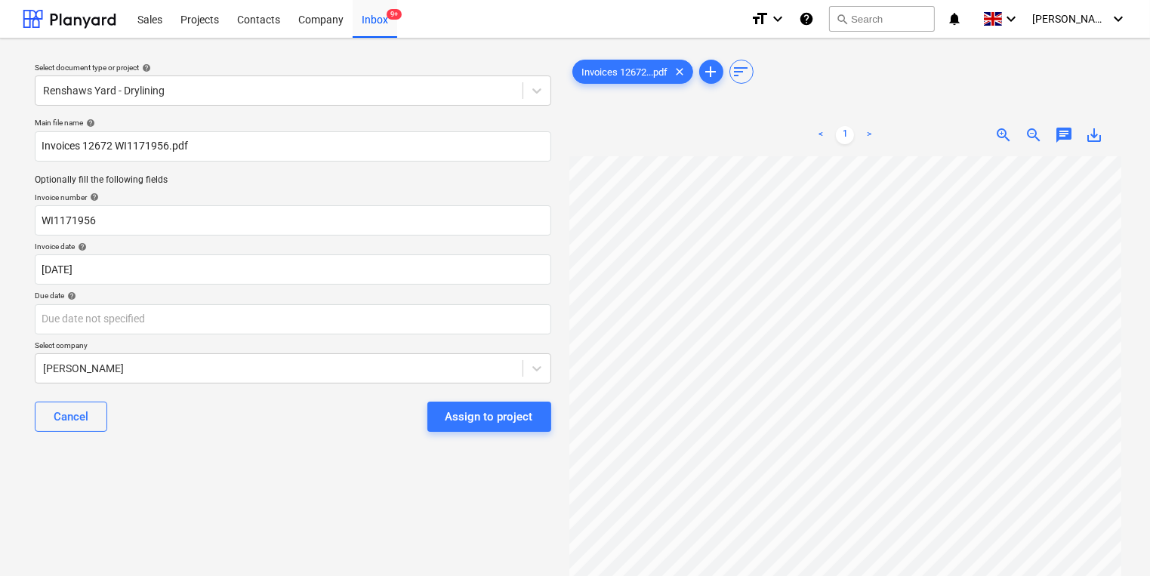
click at [370, 335] on div "Main file name help Invoices 12672 WI1171956.pdf Optionally fill the following …" at bounding box center [293, 281] width 529 height 338
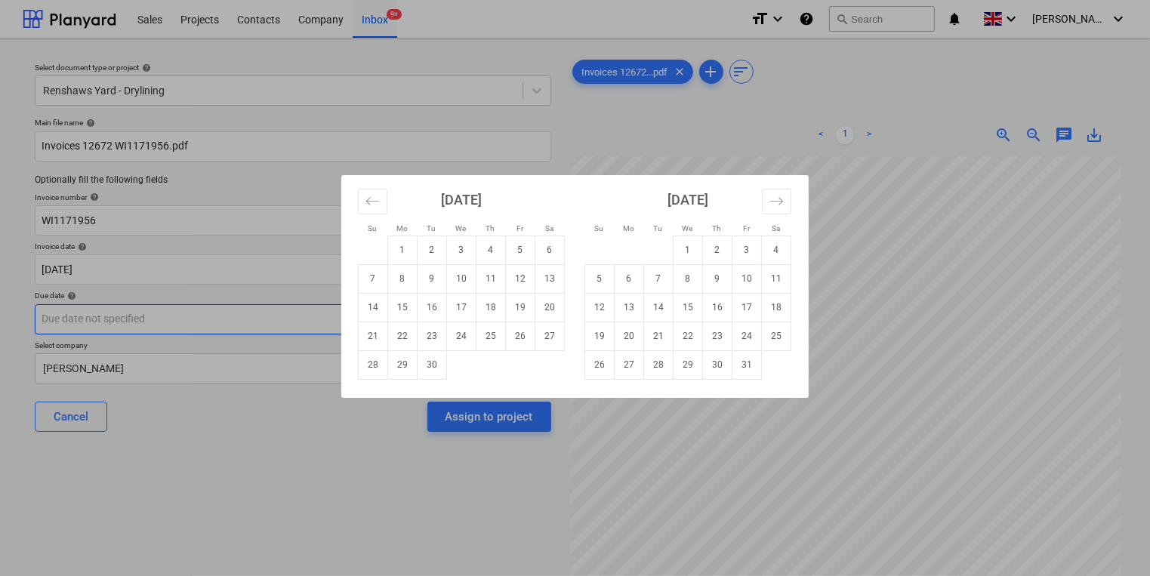
click at [385, 324] on body "Sales Projects Contacts Company Inbox 9+ format_size keyboard_arrow_down help s…" at bounding box center [575, 288] width 1150 height 576
click at [436, 372] on td "30" at bounding box center [432, 364] width 29 height 29
type input "[DATE]"
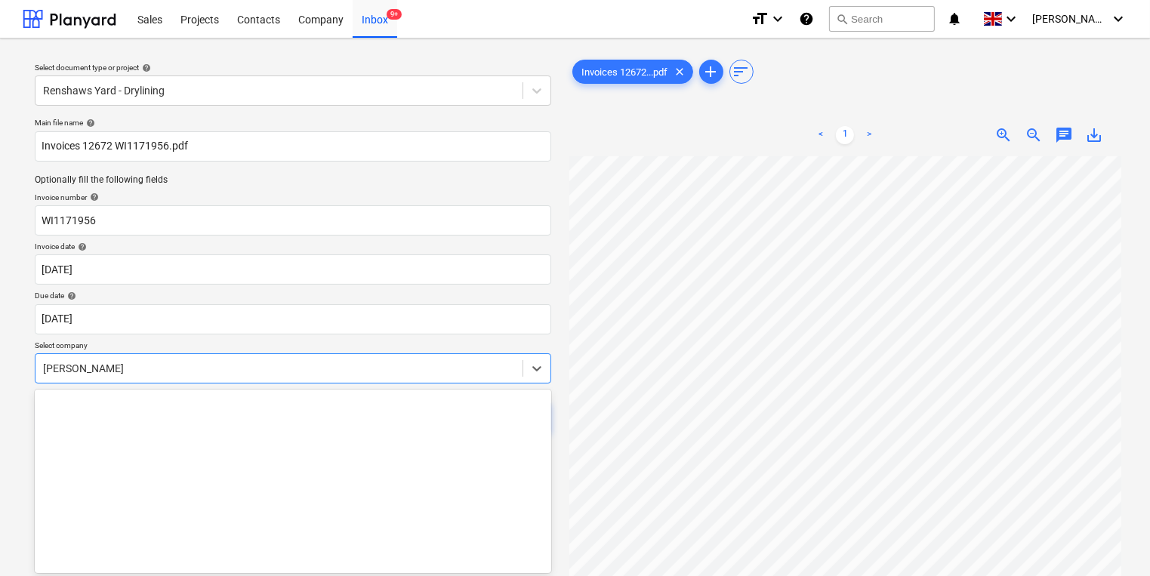
scroll to position [42, 0]
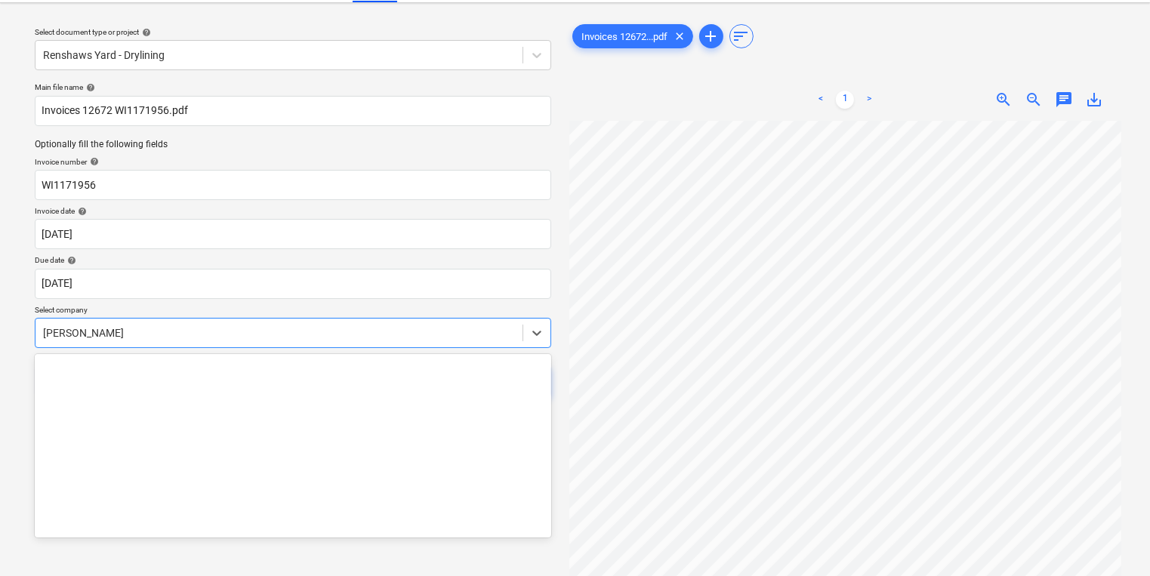
click at [435, 371] on body "Sales Projects Contacts Company Inbox 9+ format_size keyboard_arrow_down help s…" at bounding box center [575, 253] width 1150 height 576
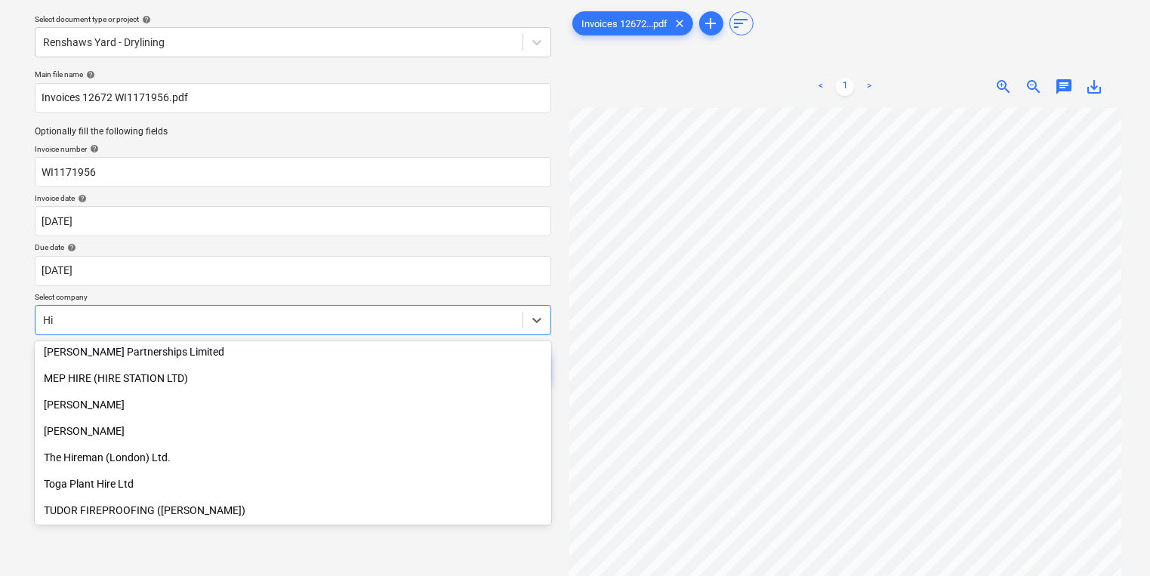
scroll to position [586, 0]
type input "Hire"
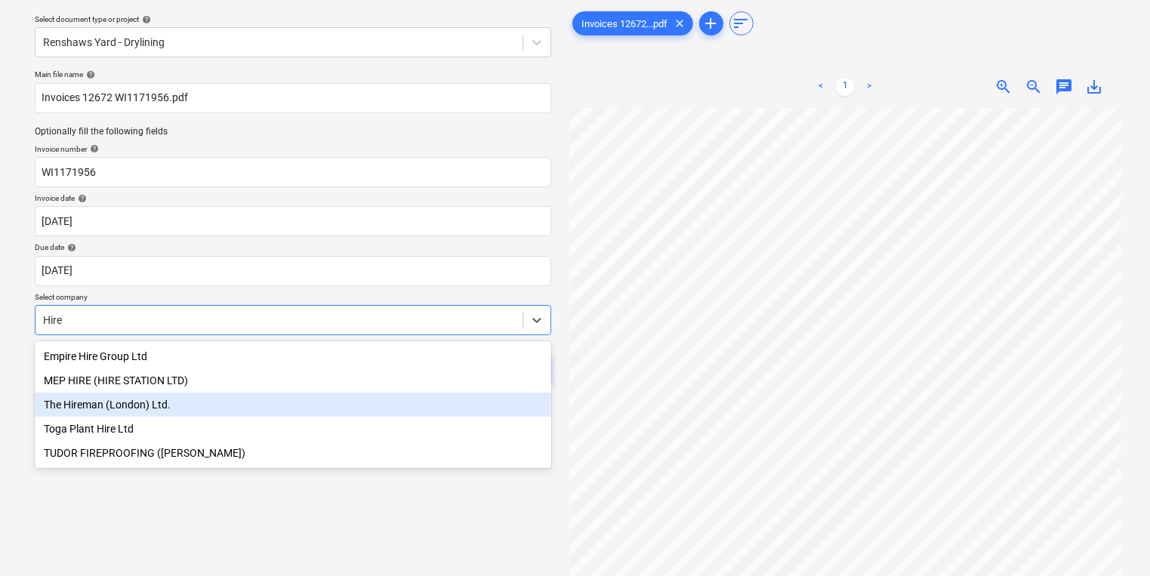
click at [335, 396] on div "The Hireman (London) Ltd." at bounding box center [293, 405] width 517 height 24
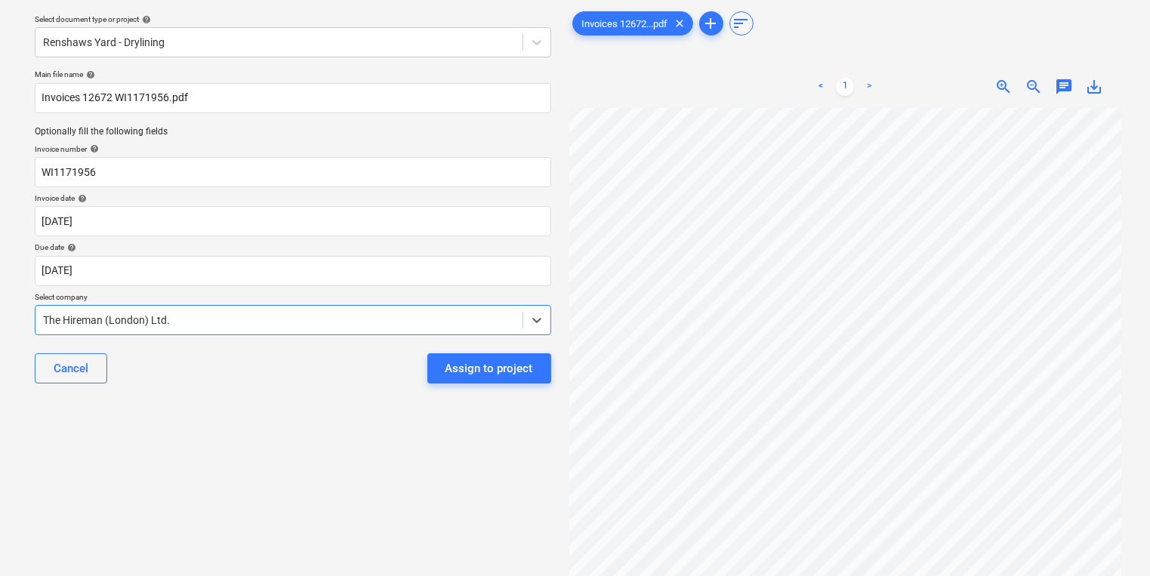
click at [460, 370] on div "Assign to project" at bounding box center [490, 369] width 88 height 20
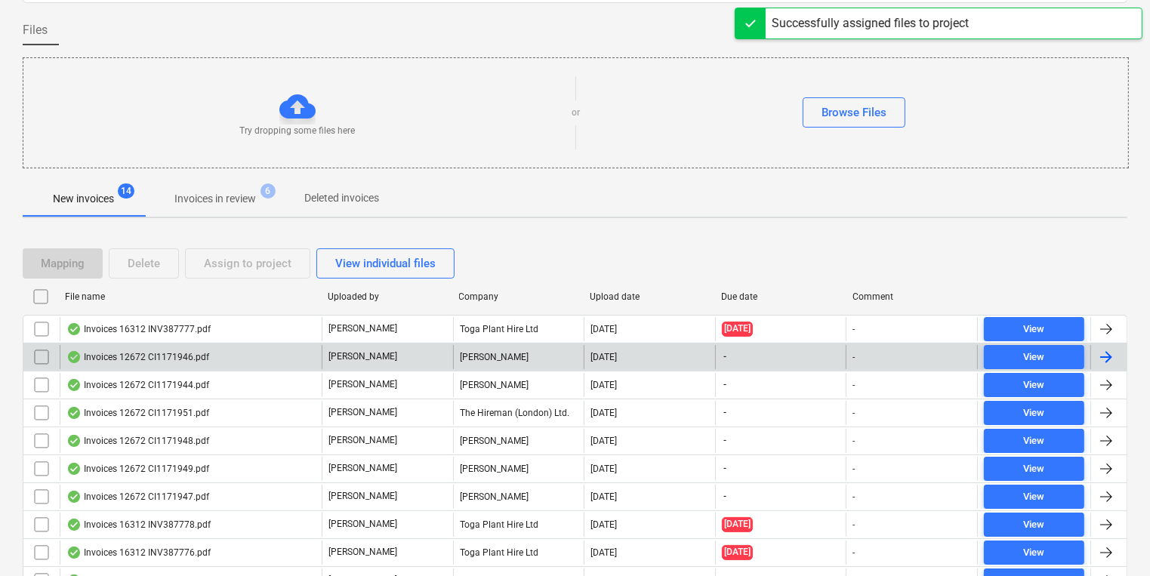
click at [492, 362] on div "Colin Simpson" at bounding box center [518, 357] width 131 height 24
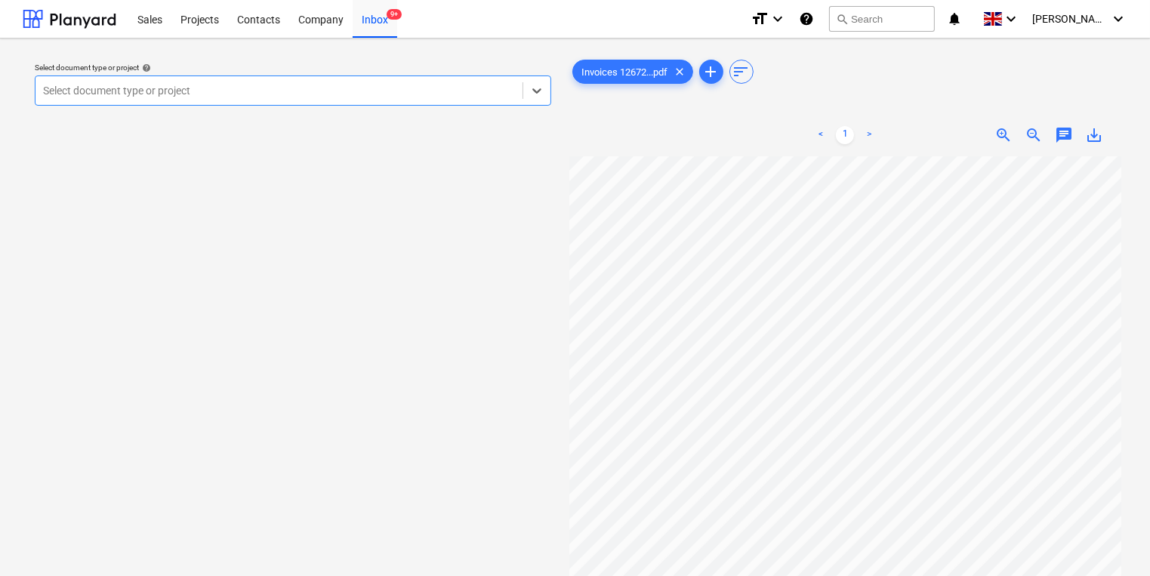
click at [357, 107] on div "Select document type or project help Select is focused ,type to refine list, pr…" at bounding box center [293, 84] width 529 height 55
click at [347, 91] on div at bounding box center [279, 90] width 472 height 15
type input "H"
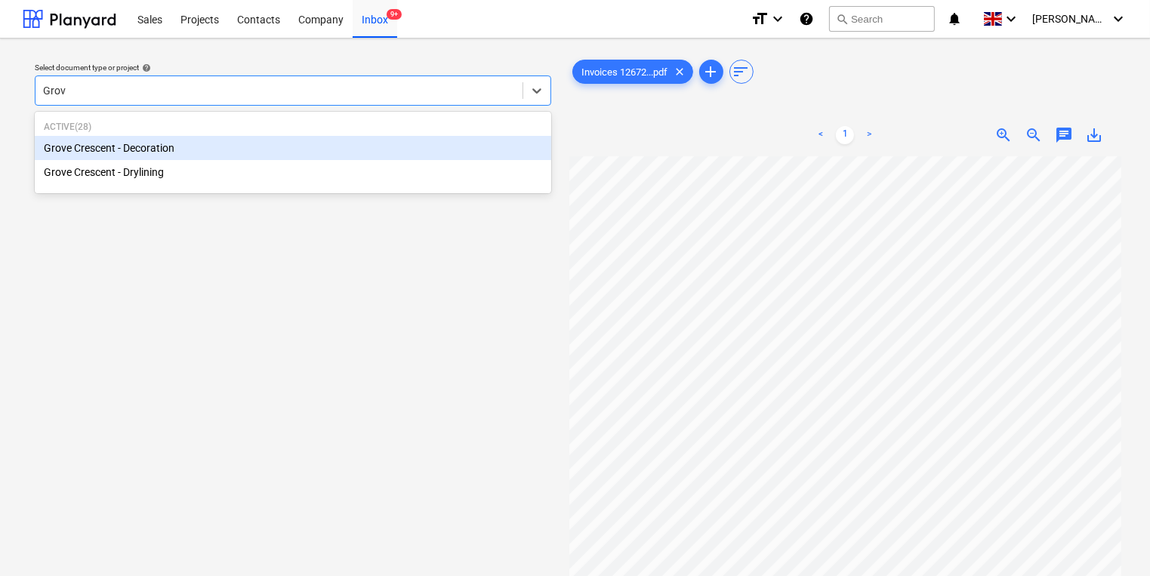
type input "Grove"
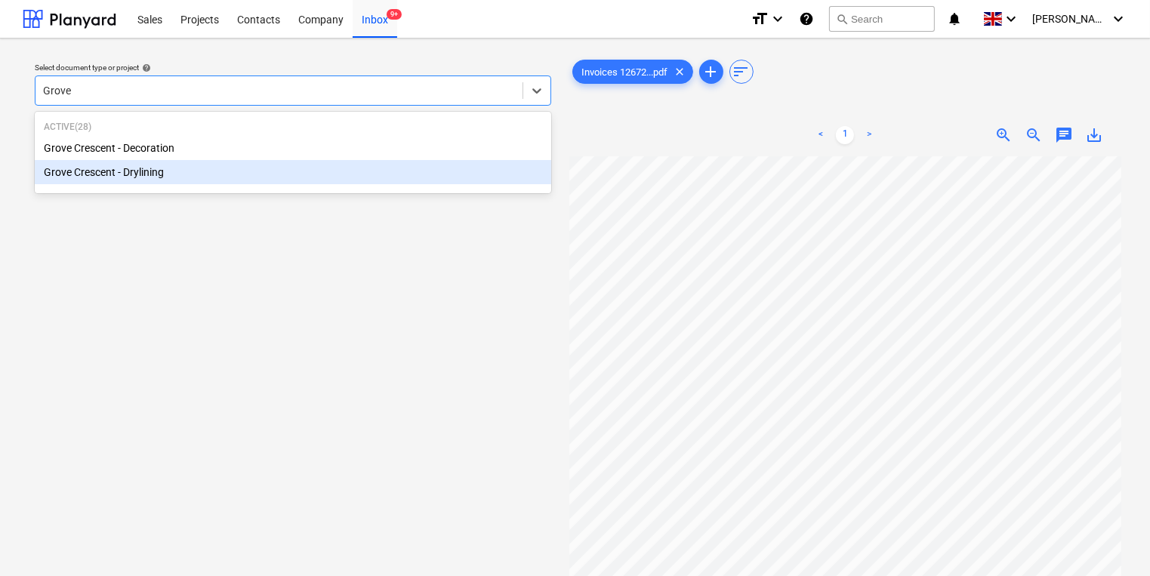
click at [334, 164] on div "Grove Crescent - Drylining" at bounding box center [293, 172] width 517 height 24
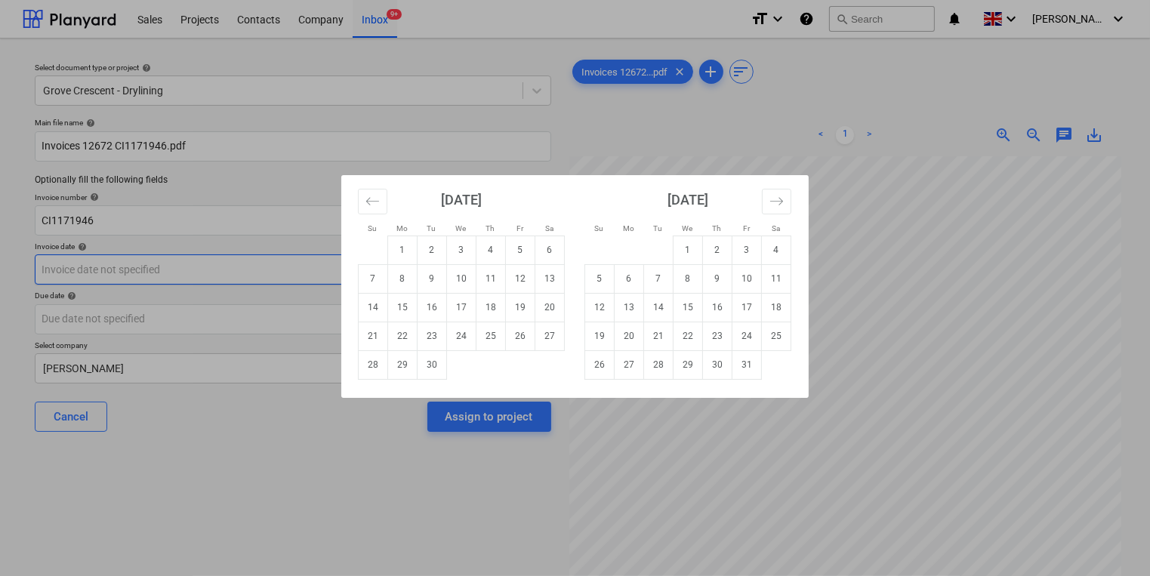
click at [325, 261] on body "Sales Projects Contacts Company Inbox 9+ format_size keyboard_arrow_down help s…" at bounding box center [575, 288] width 1150 height 576
click at [364, 204] on button "Move backward to switch to the previous month." at bounding box center [372, 202] width 29 height 26
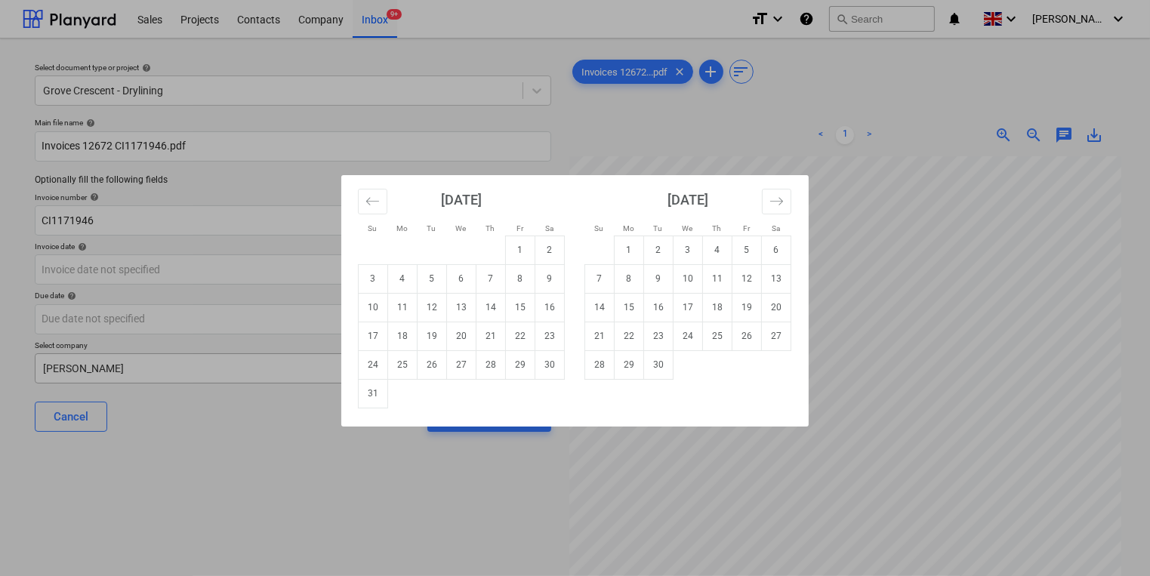
drag, startPoint x: 378, startPoint y: 388, endPoint x: 356, endPoint y: 372, distance: 26.9
click at [377, 388] on td "31" at bounding box center [373, 393] width 29 height 29
type input "31 Aug 2025"
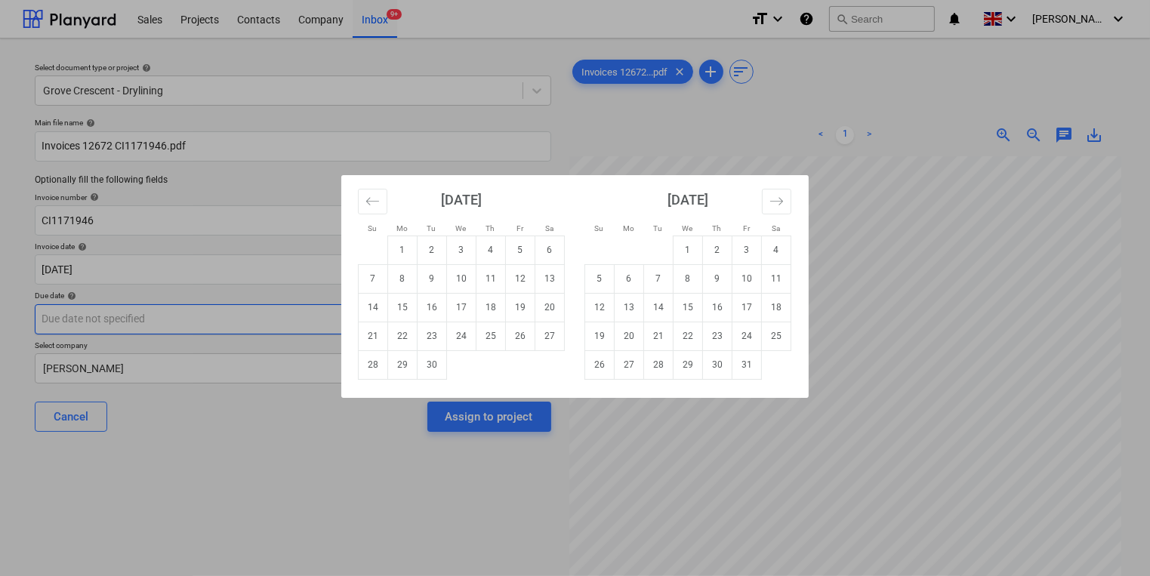
click at [350, 320] on body "Sales Projects Contacts Company Inbox 9+ format_size keyboard_arrow_down help s…" at bounding box center [575, 288] width 1150 height 576
click at [421, 364] on td "30" at bounding box center [432, 364] width 29 height 29
type input "[DATE]"
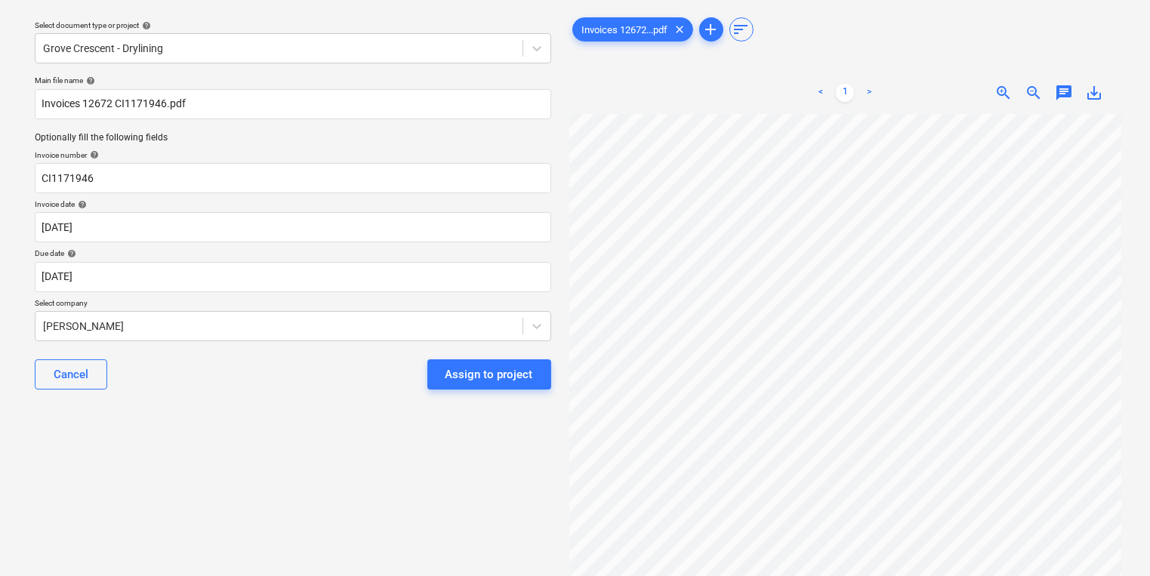
click at [421, 364] on body "Sales Projects Contacts Company Inbox 9+ format_size keyboard_arrow_down help s…" at bounding box center [575, 246] width 1150 height 576
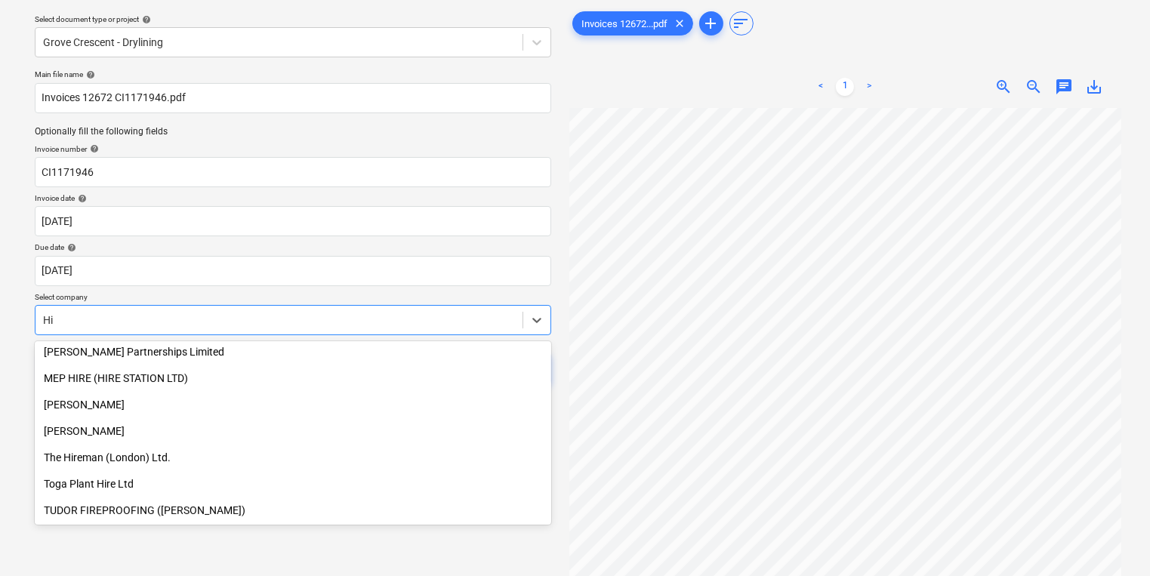
scroll to position [586, 0]
type input "Hire"
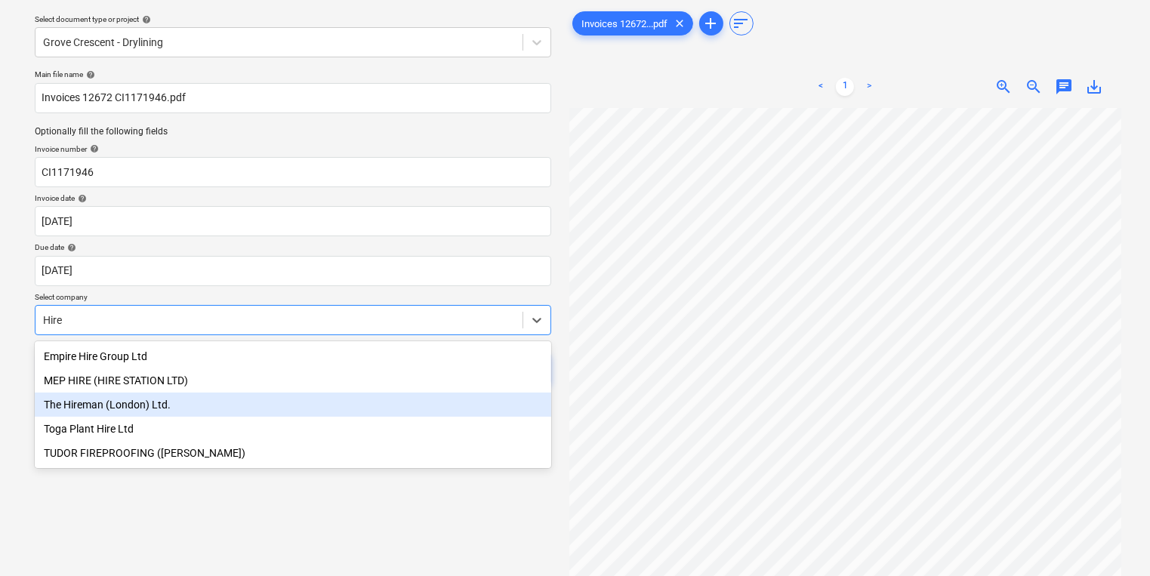
click at [319, 399] on div "The Hireman (London) Ltd." at bounding box center [293, 405] width 517 height 24
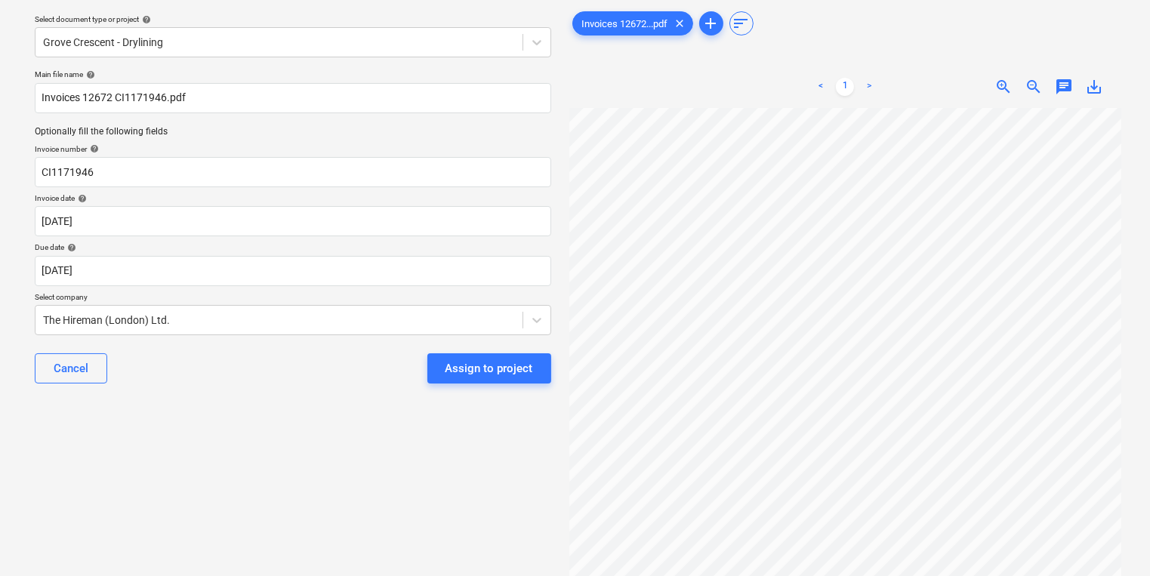
click at [332, 395] on div "Main file name help Invoices 12672 CI1171946.pdf Optionally fill the following …" at bounding box center [293, 232] width 529 height 338
click at [459, 363] on div "Assign to project" at bounding box center [490, 369] width 88 height 20
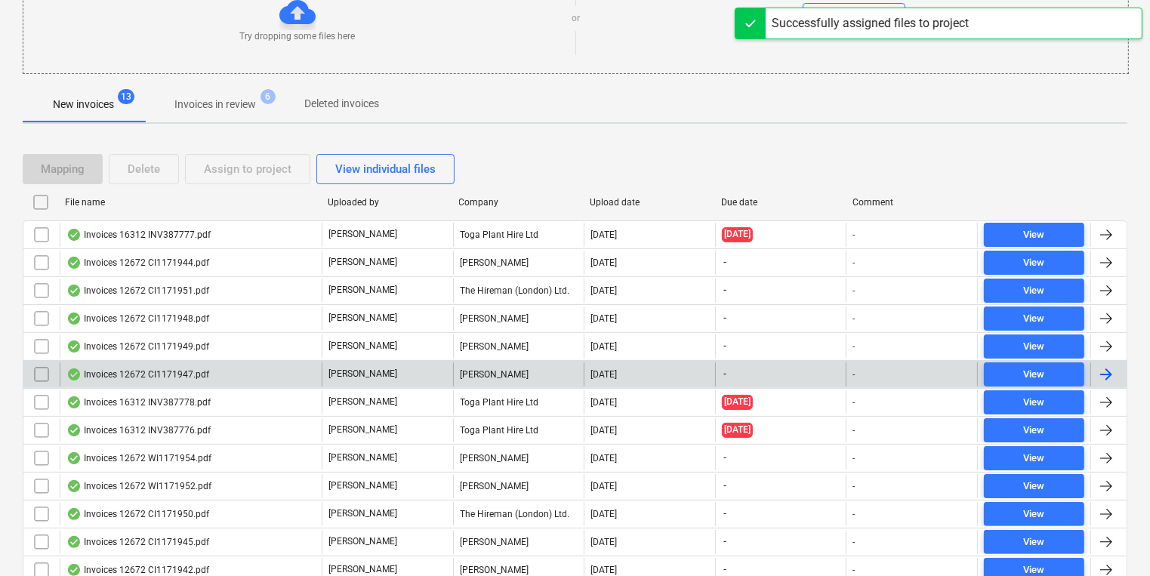
scroll to position [258, 0]
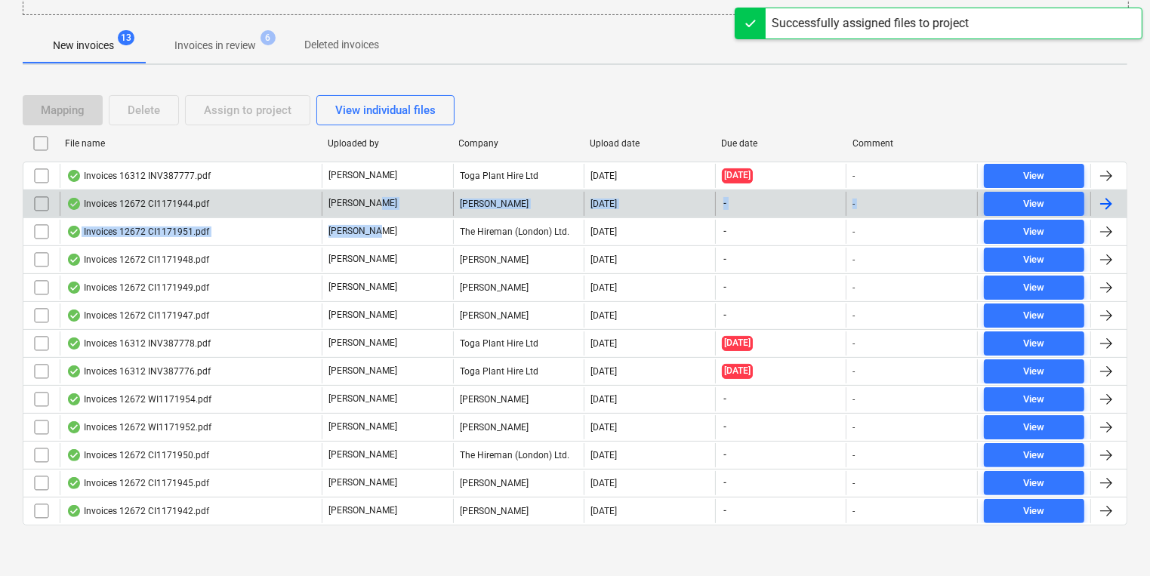
drag, startPoint x: 411, startPoint y: 217, endPoint x: 412, endPoint y: 202, distance: 15.2
click at [412, 202] on div "Invoices 16312 INV387777.pdf C. Stevens Toga Plant Hire Ltd 01.09.2025 31.08.20…" at bounding box center [575, 344] width 1105 height 364
click at [412, 202] on div "[PERSON_NAME]" at bounding box center [387, 204] width 131 height 24
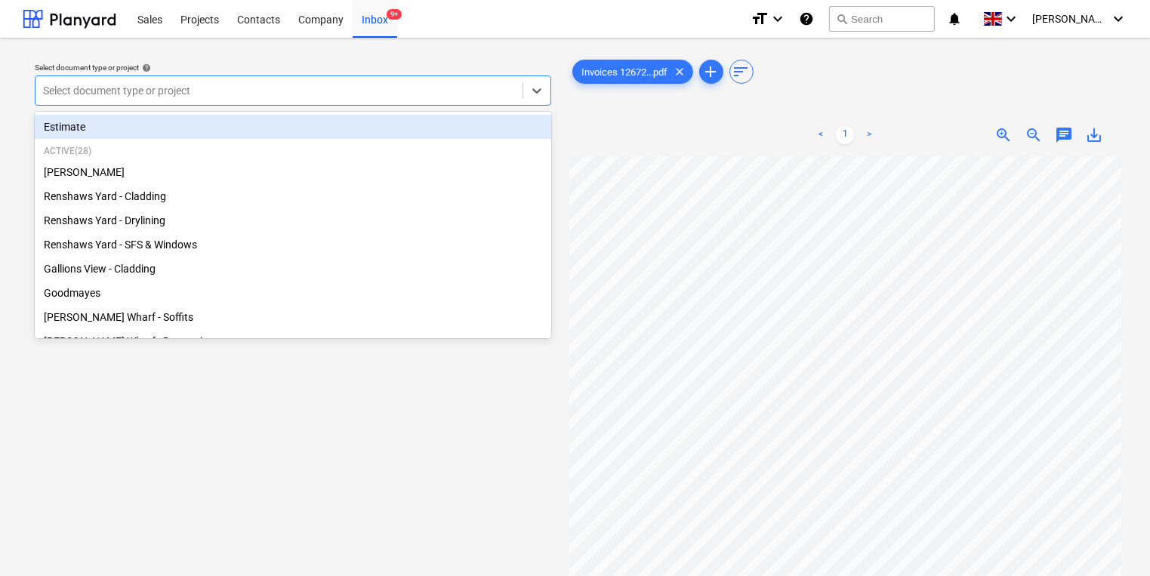
click at [415, 91] on div at bounding box center [279, 90] width 472 height 15
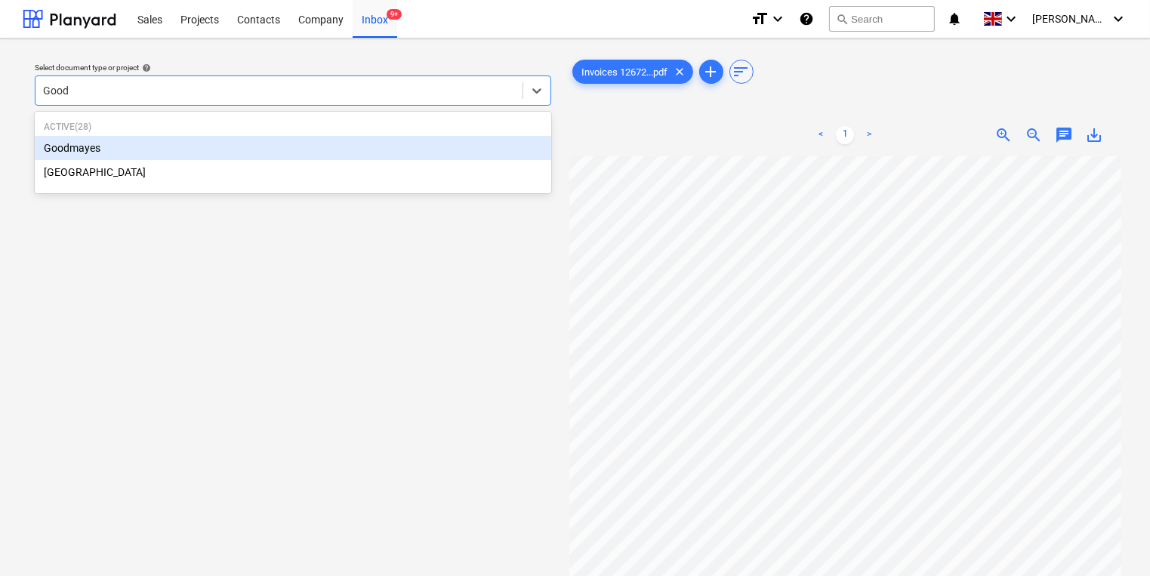
type input "Goodm"
click at [423, 146] on div "Goodmayes" at bounding box center [293, 148] width 517 height 24
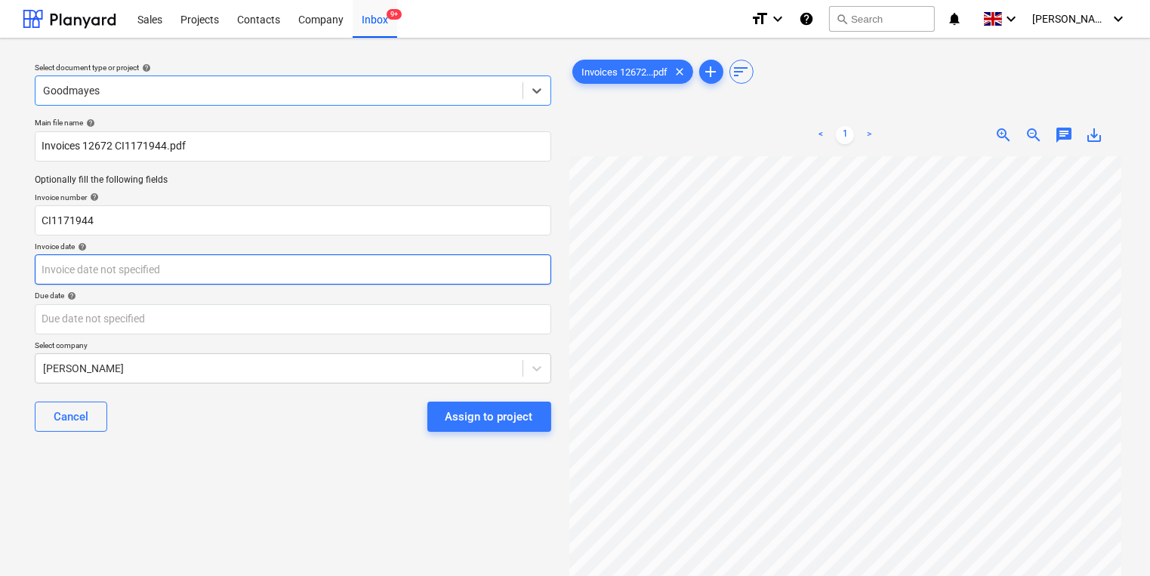
click at [362, 257] on body "Sales Projects Contacts Company Inbox 9+ format_size keyboard_arrow_down help s…" at bounding box center [575, 288] width 1150 height 576
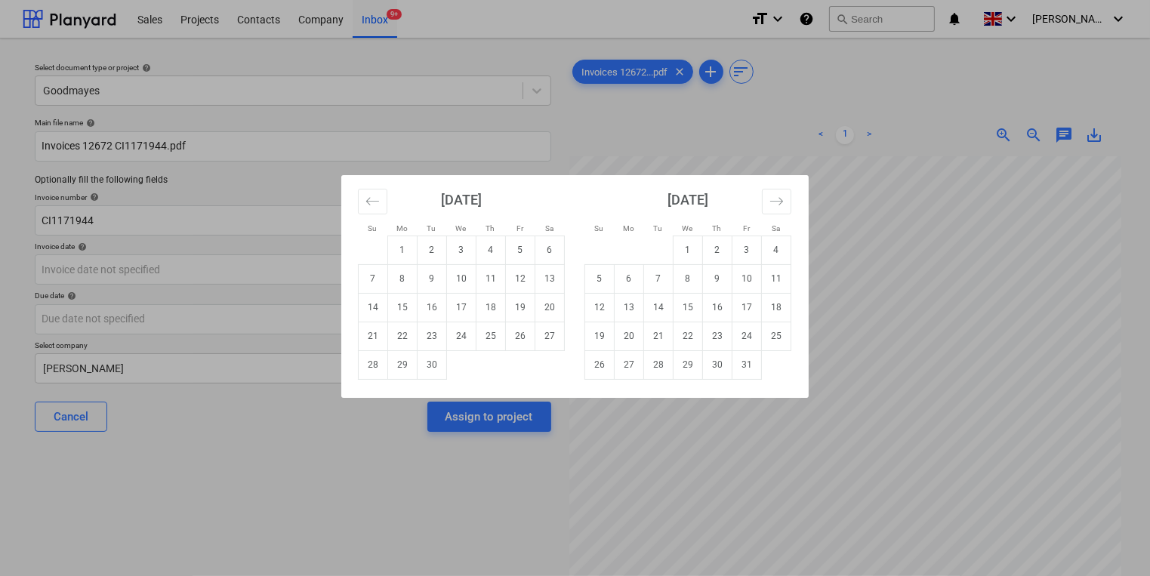
click at [369, 215] on div "[DATE]" at bounding box center [461, 205] width 207 height 60
click at [370, 205] on icon "Move backward to switch to the previous month." at bounding box center [372, 201] width 14 height 14
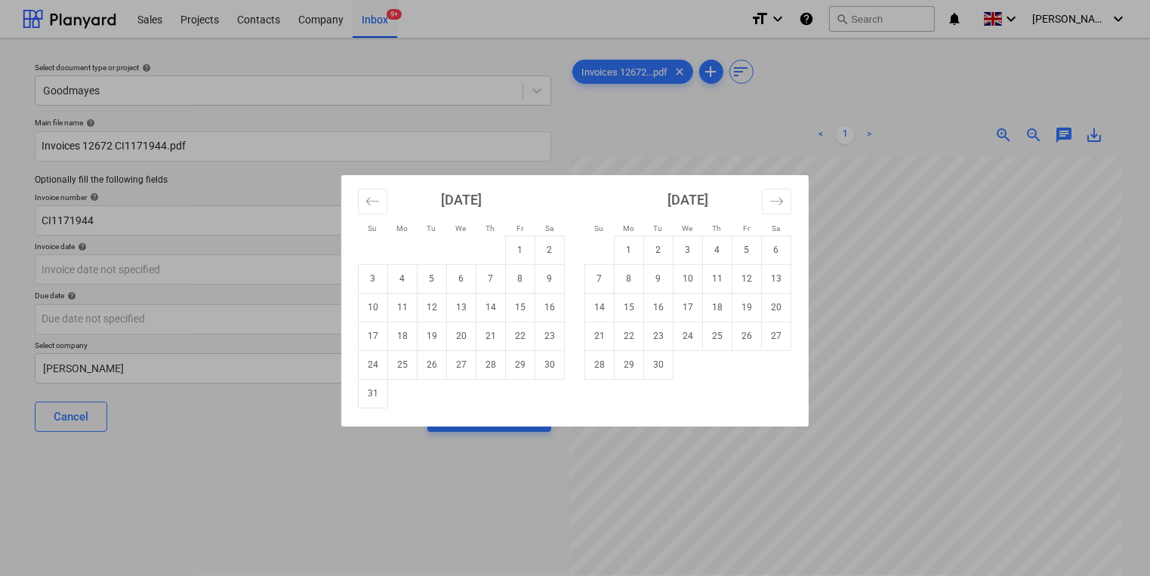
drag, startPoint x: 375, startPoint y: 395, endPoint x: 345, endPoint y: 336, distance: 65.9
click at [374, 395] on td "31" at bounding box center [373, 393] width 29 height 29
type input "31 Aug 2025"
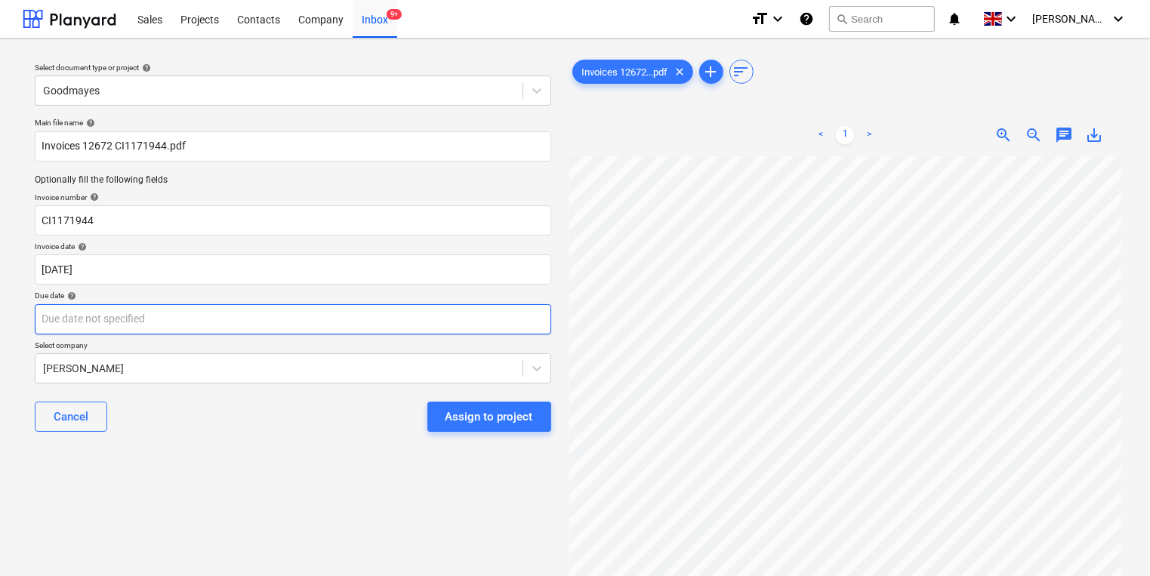
click at [340, 322] on body "Sales Projects Contacts Company Inbox 9+ format_size keyboard_arrow_down help s…" at bounding box center [575, 288] width 1150 height 576
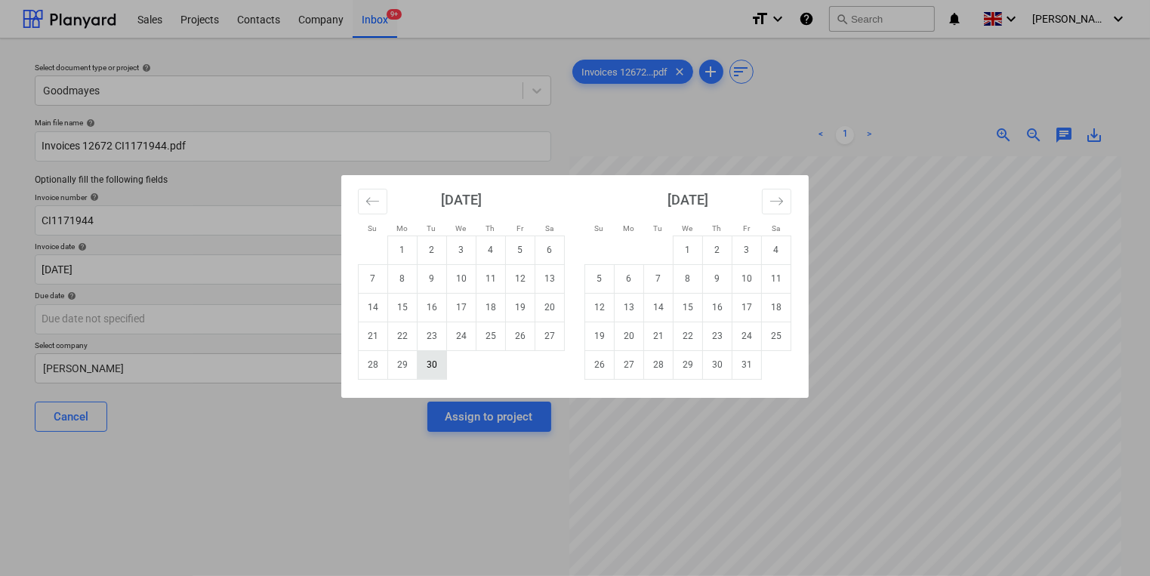
click at [423, 365] on td "30" at bounding box center [432, 364] width 29 height 29
type input "[DATE]"
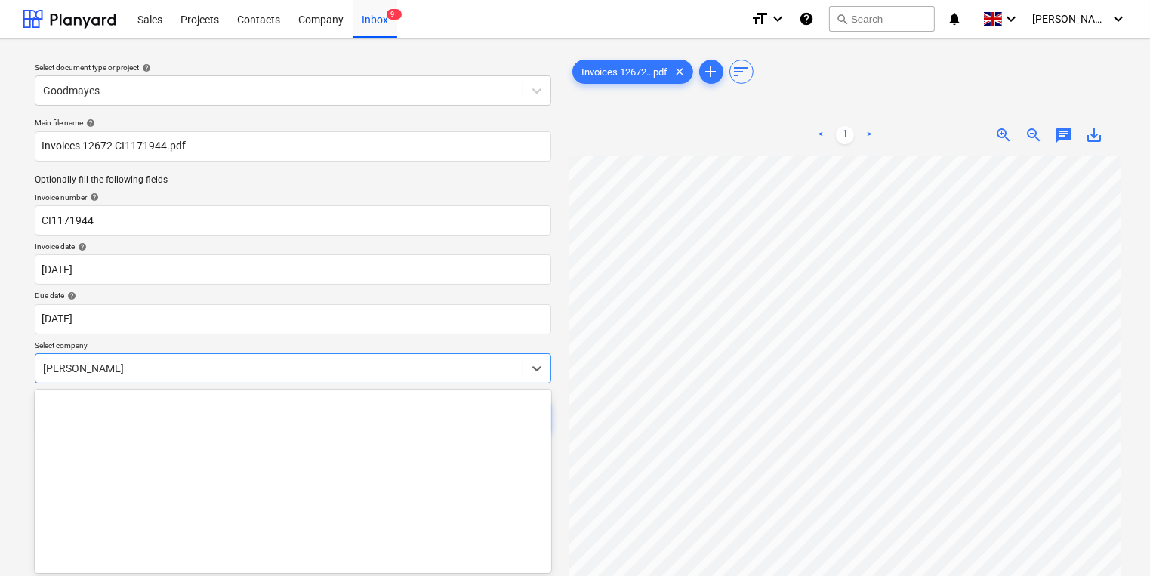
scroll to position [45, 0]
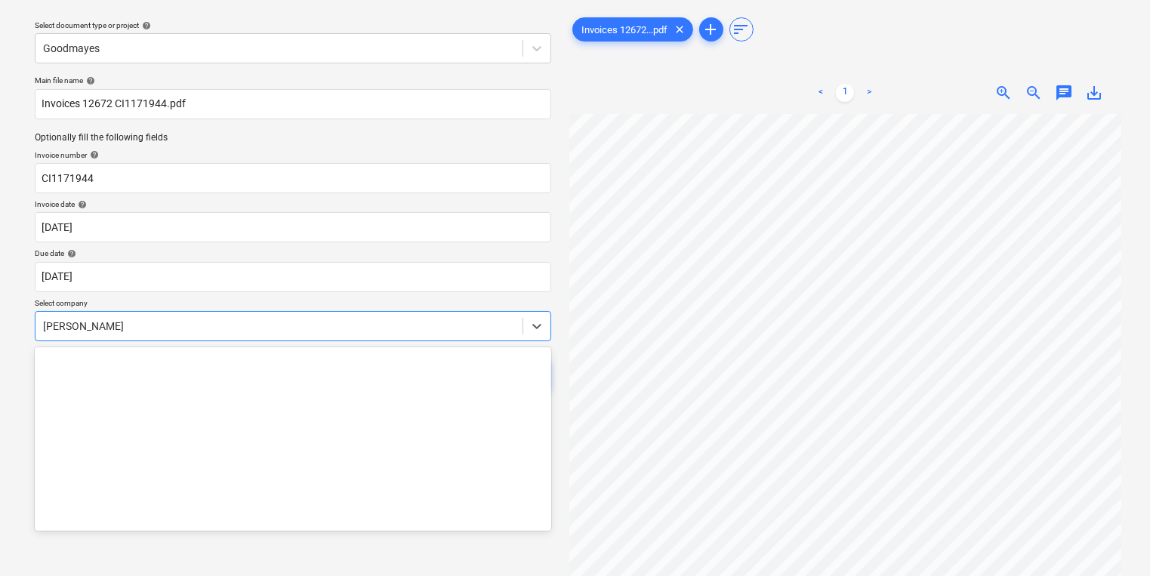
click at [412, 365] on body "Sales Projects Contacts Company Inbox 9+ format_size keyboard_arrow_down help s…" at bounding box center [575, 246] width 1150 height 576
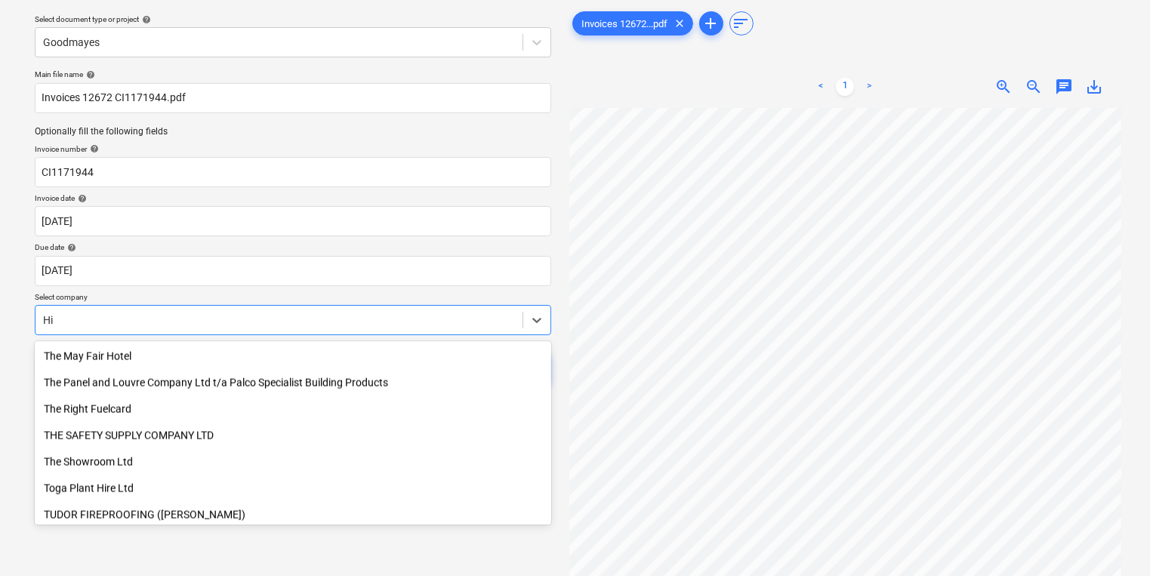
scroll to position [586, 0]
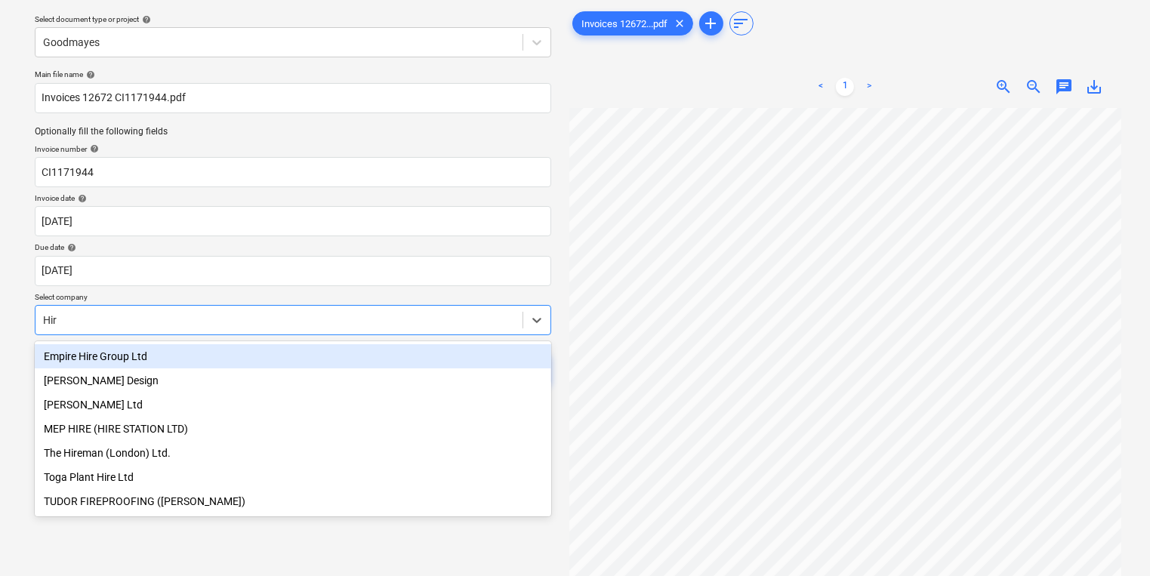
type input "Hire"
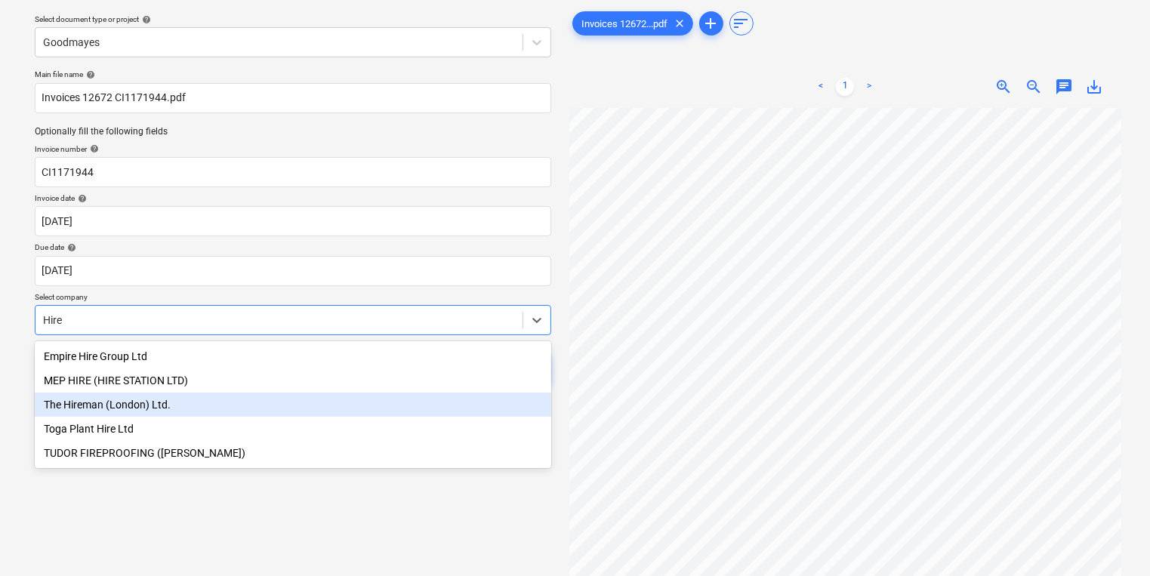
click at [338, 405] on div "The Hireman (London) Ltd." at bounding box center [293, 405] width 517 height 24
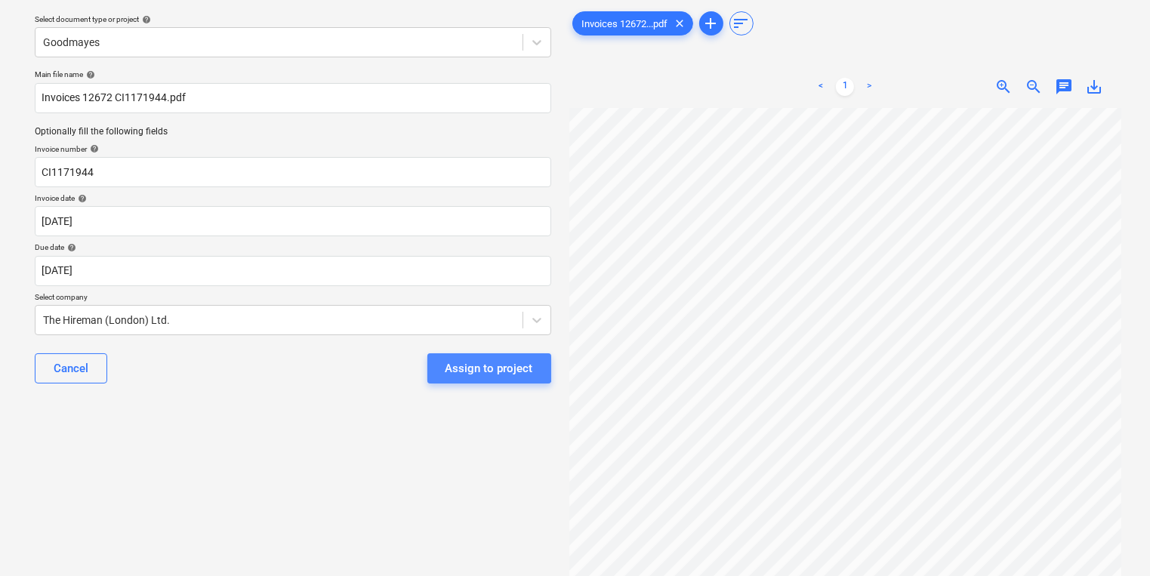
click at [470, 360] on div "Assign to project" at bounding box center [490, 369] width 88 height 20
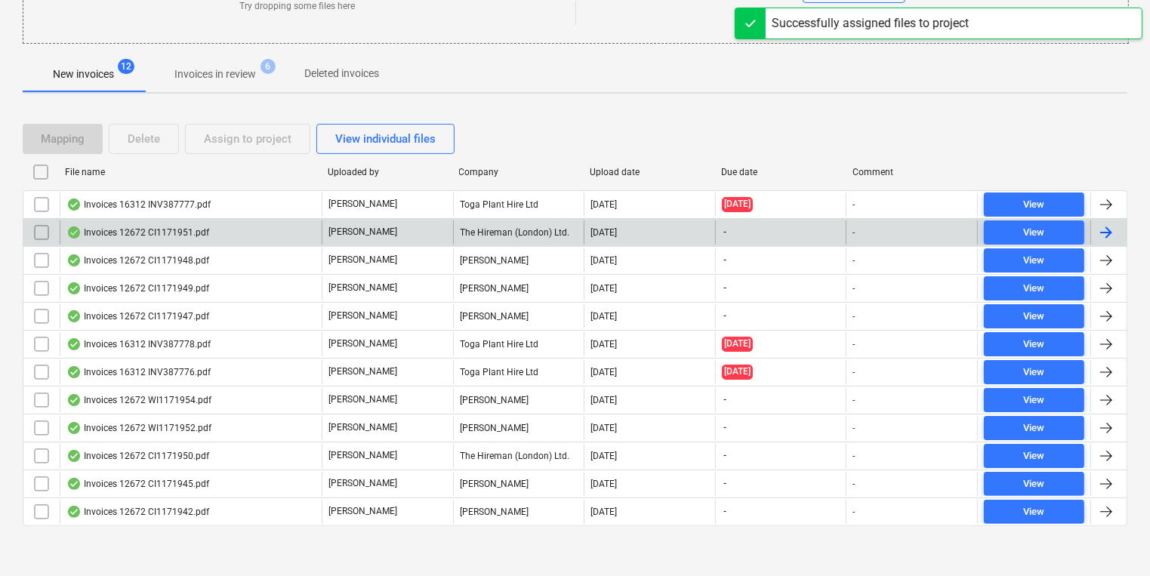
click at [324, 224] on div "[PERSON_NAME]" at bounding box center [387, 232] width 131 height 24
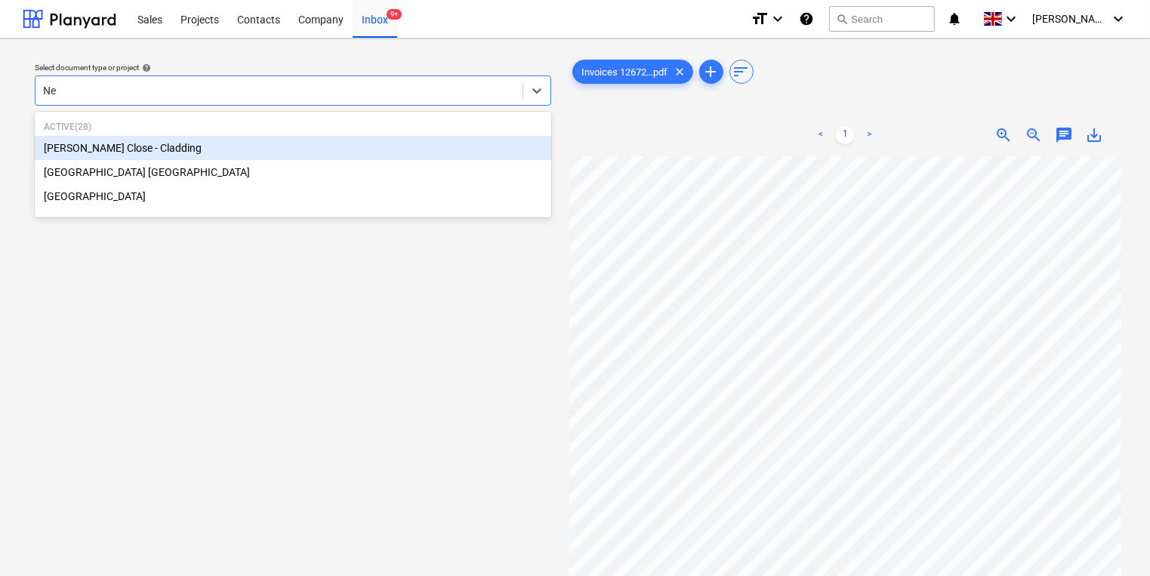
type input "New"
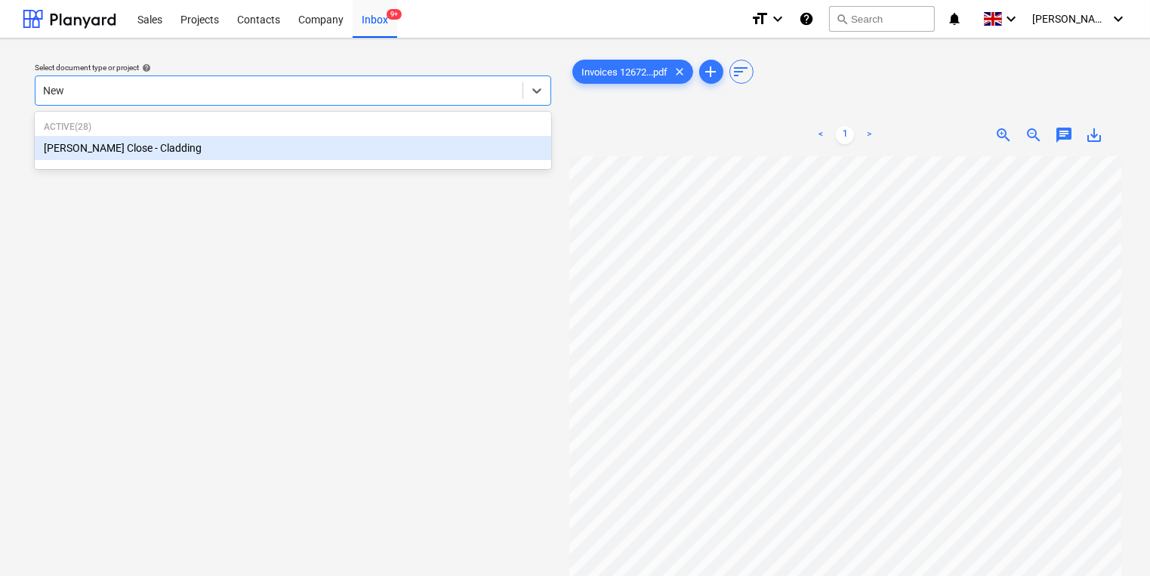
click at [250, 149] on div "[PERSON_NAME] Close - Cladding" at bounding box center [293, 148] width 517 height 24
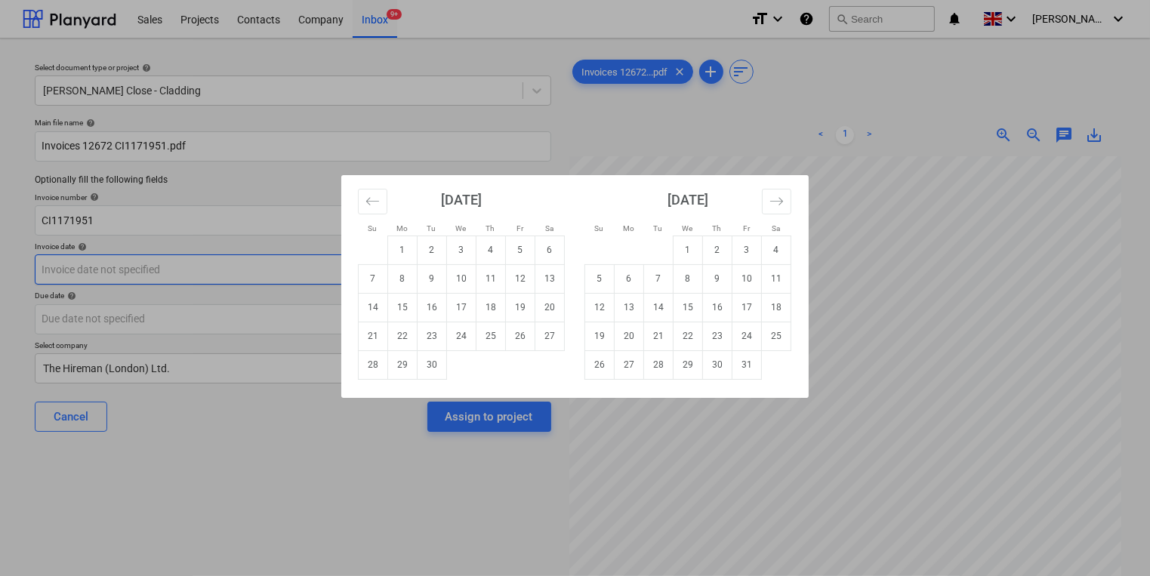
click at [280, 263] on body "Sales Projects Contacts Company Inbox 9+ format_size keyboard_arrow_down help s…" at bounding box center [575, 288] width 1150 height 576
click at [387, 204] on div "[DATE]" at bounding box center [461, 205] width 207 height 60
click at [372, 194] on icon "Move backward to switch to the previous month." at bounding box center [372, 201] width 14 height 14
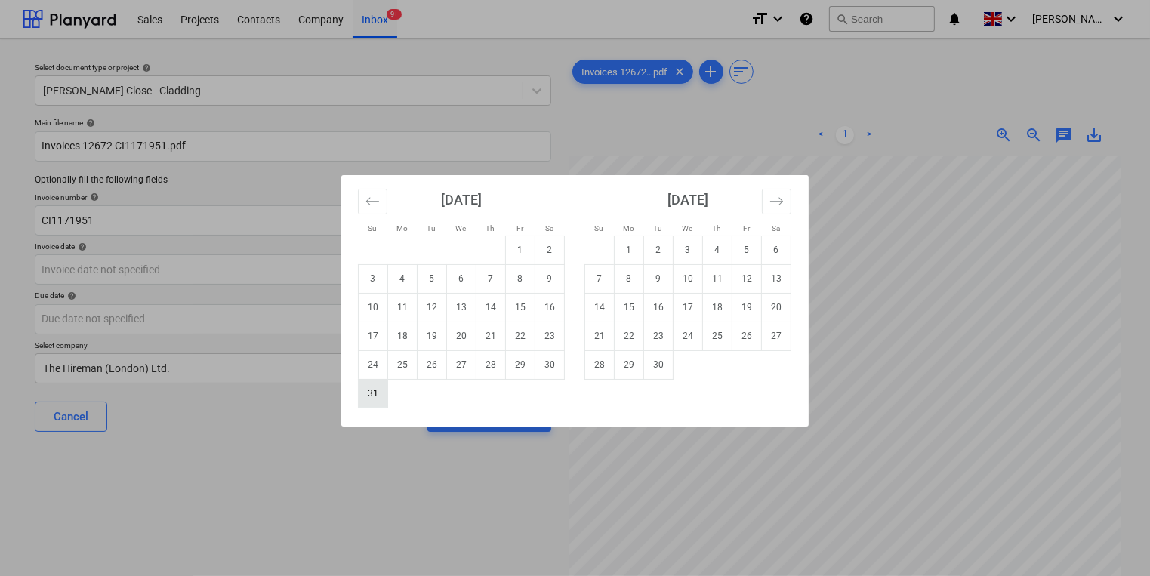
click at [365, 393] on td "31" at bounding box center [373, 393] width 29 height 29
type input "31 Aug 2025"
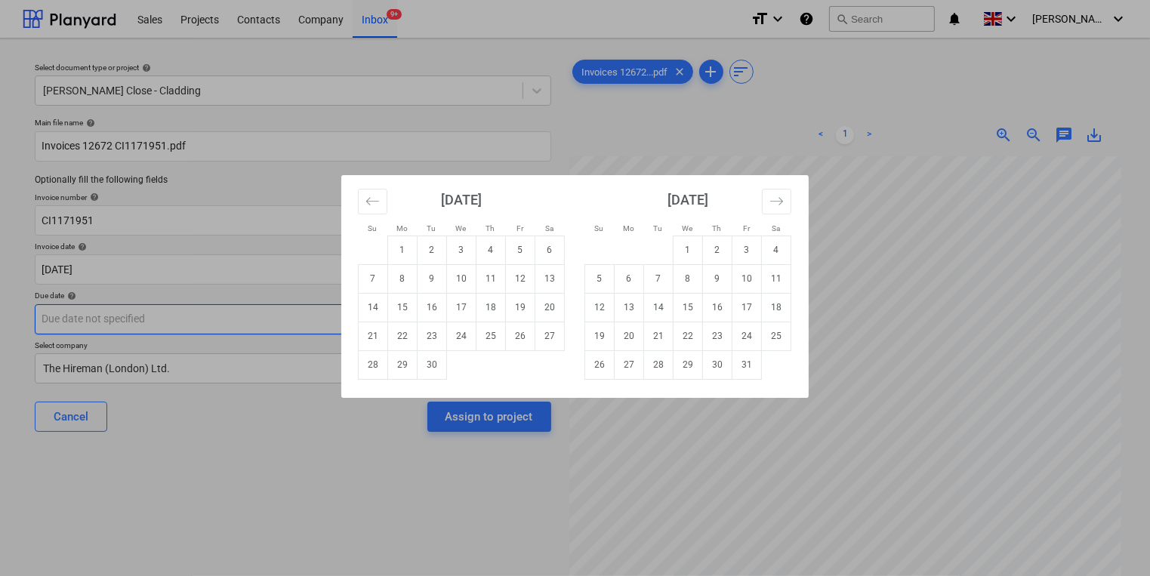
click at [341, 328] on body "Sales Projects Contacts Company Inbox 9+ format_size keyboard_arrow_down help s…" at bounding box center [575, 288] width 1150 height 576
click at [435, 365] on td "30" at bounding box center [432, 364] width 29 height 29
type input "[DATE]"
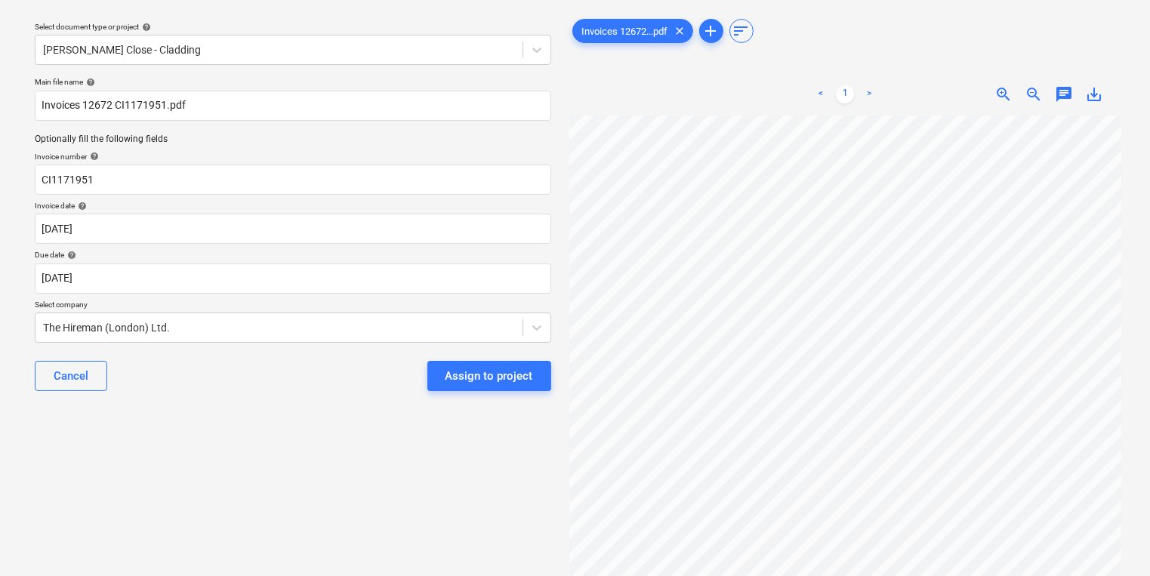
click at [435, 365] on body "Sales Projects Contacts Company Inbox 9+ format_size keyboard_arrow_down help s…" at bounding box center [575, 247] width 1150 height 576
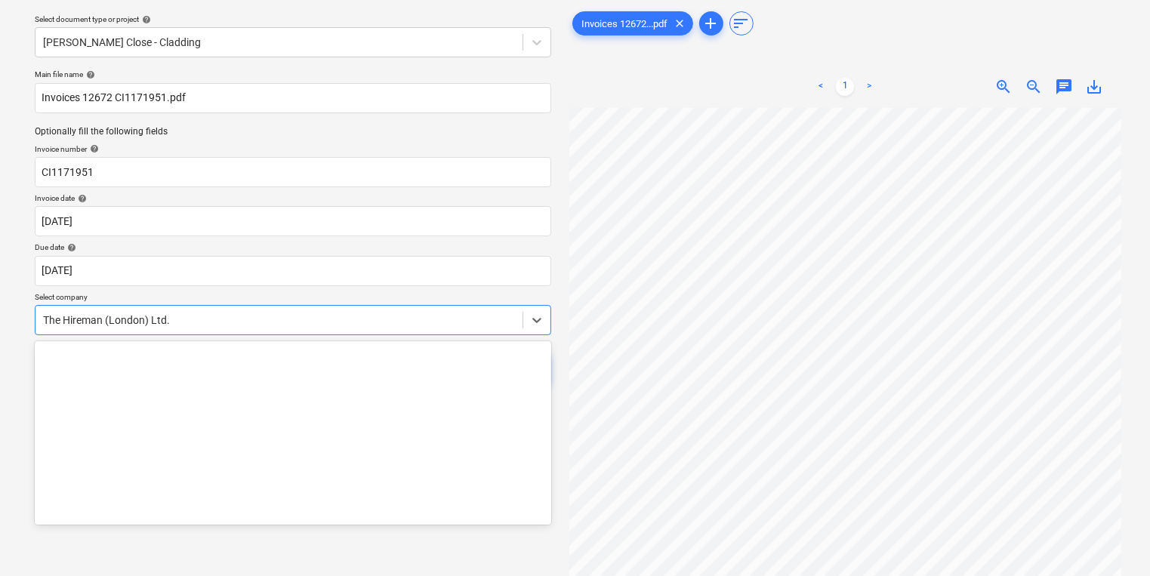
scroll to position [11418, 0]
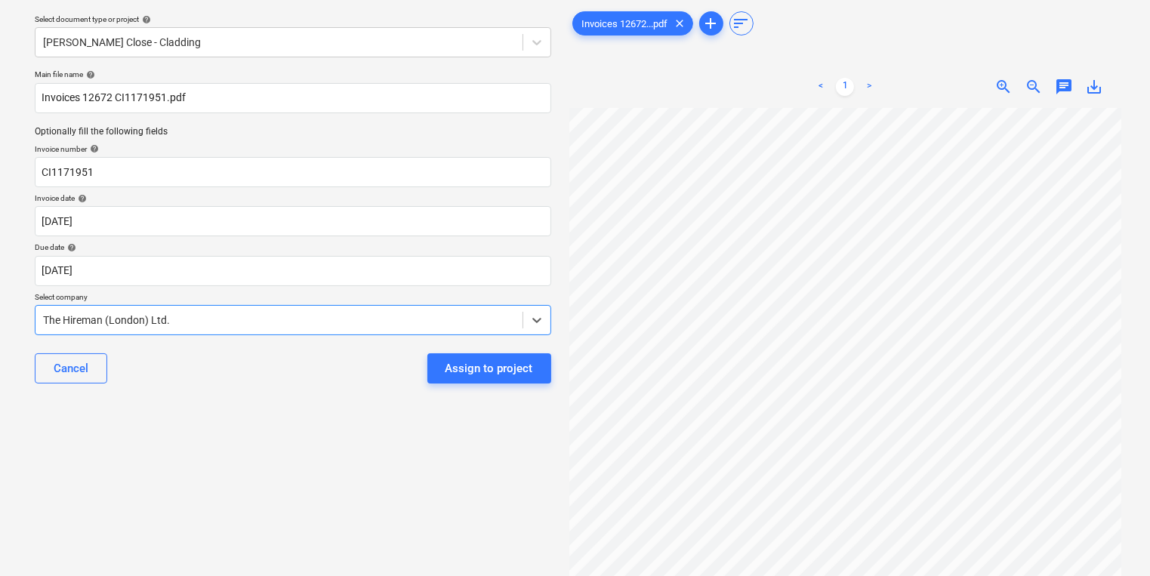
click at [434, 331] on div "The Hireman (London) Ltd." at bounding box center [293, 320] width 517 height 30
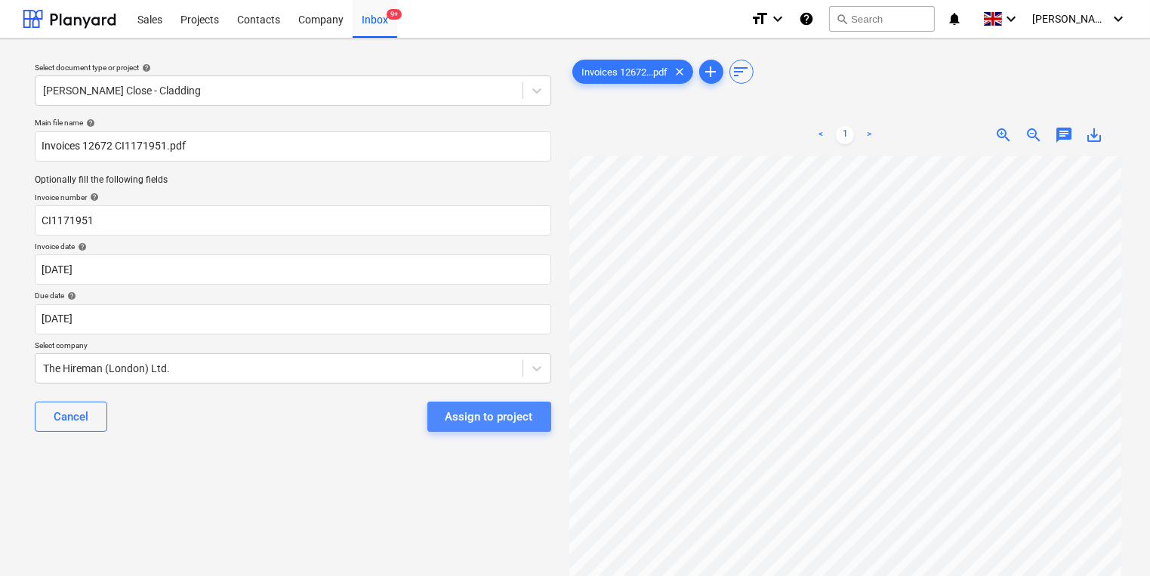
click at [484, 422] on div "Assign to project" at bounding box center [490, 417] width 88 height 20
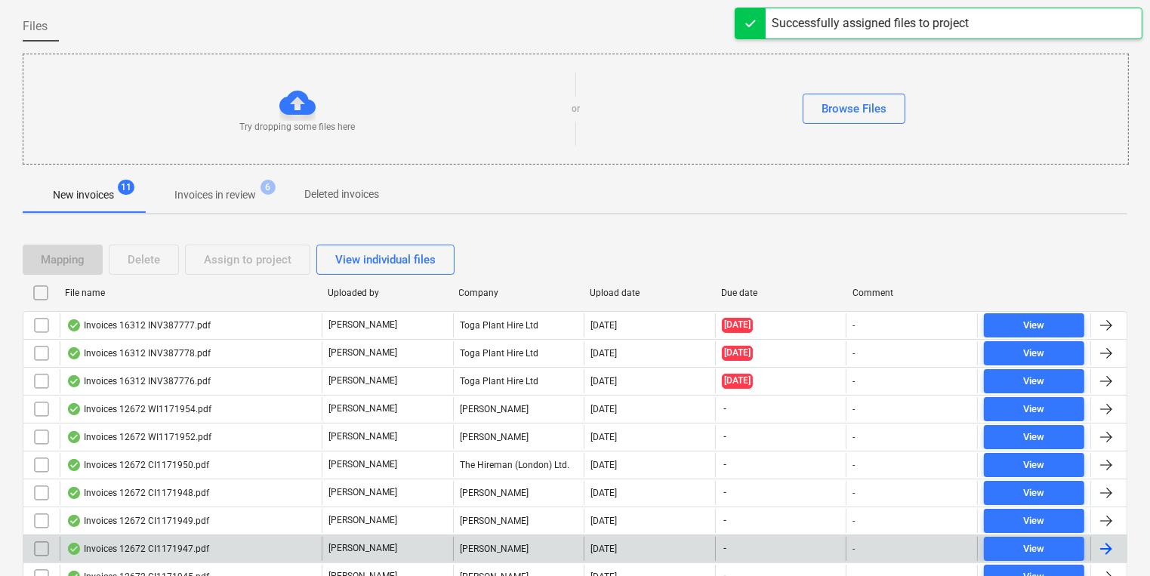
scroll to position [202, 0]
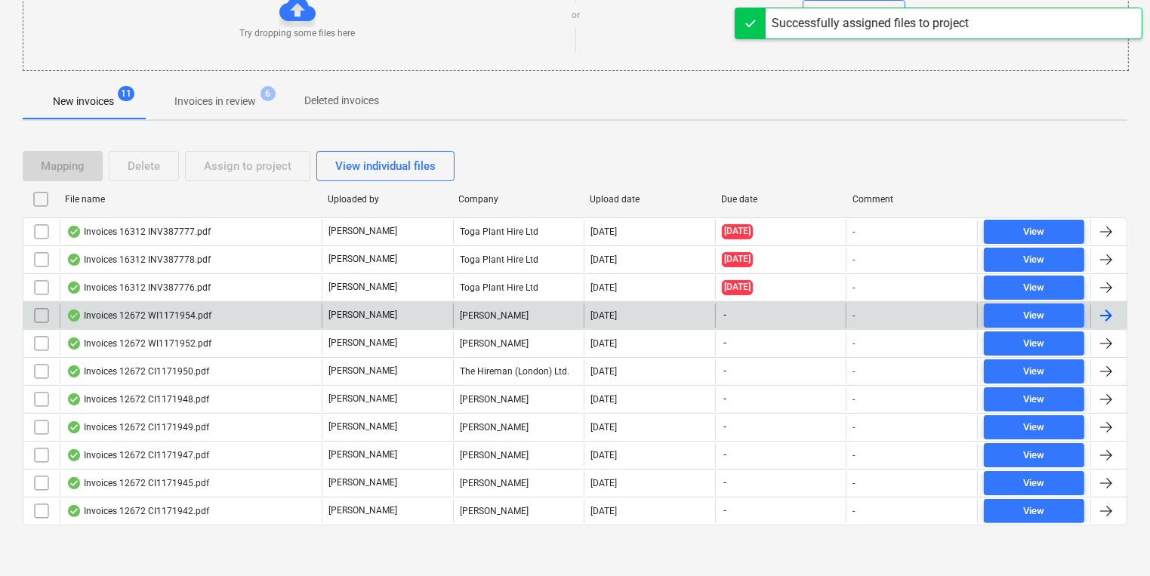
click at [427, 323] on div "[PERSON_NAME]" at bounding box center [387, 316] width 131 height 24
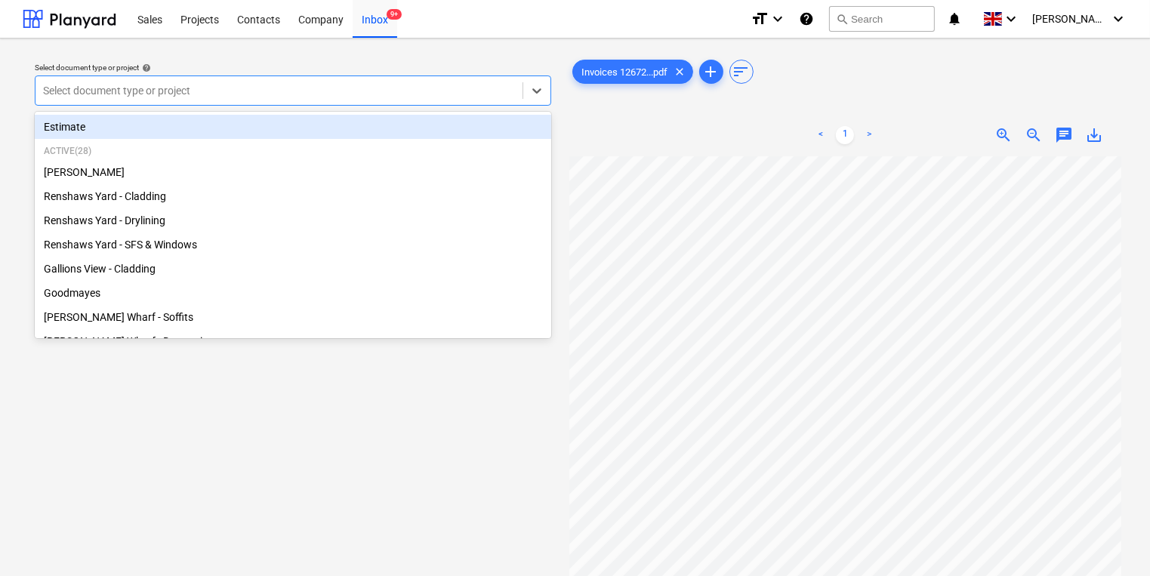
click at [240, 98] on div at bounding box center [279, 90] width 472 height 15
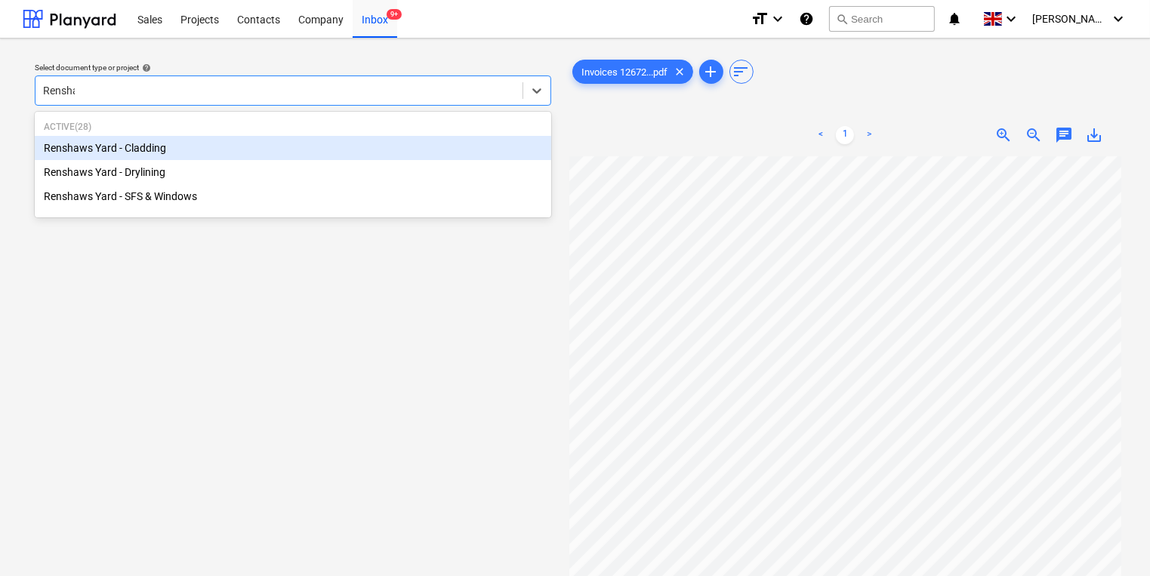
type input "Renshaw"
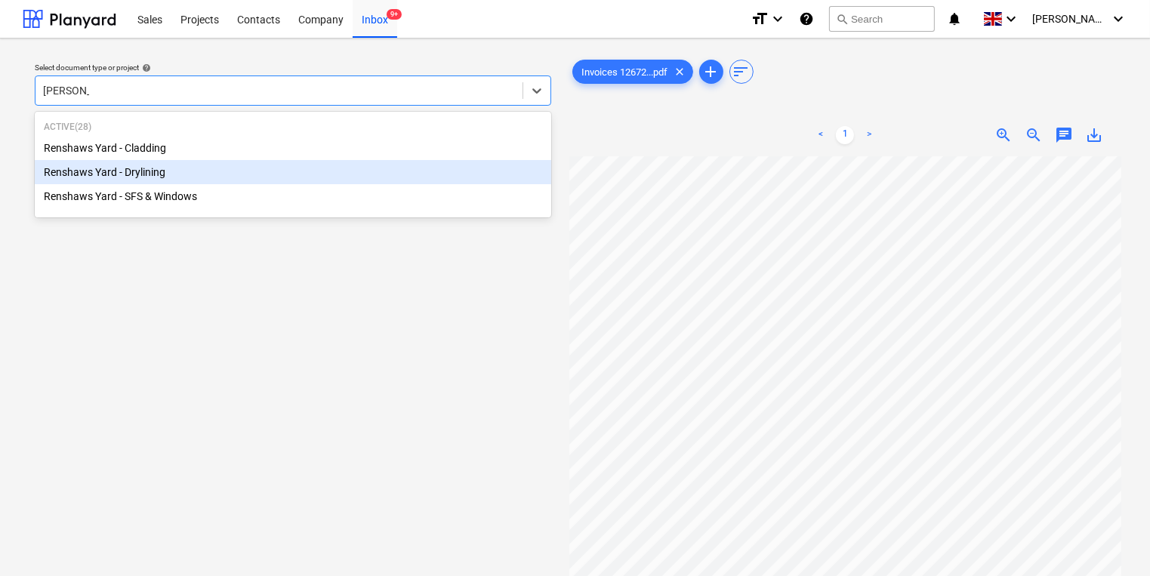
click at [230, 166] on div "Renshaws Yard - Drylining" at bounding box center [293, 172] width 517 height 24
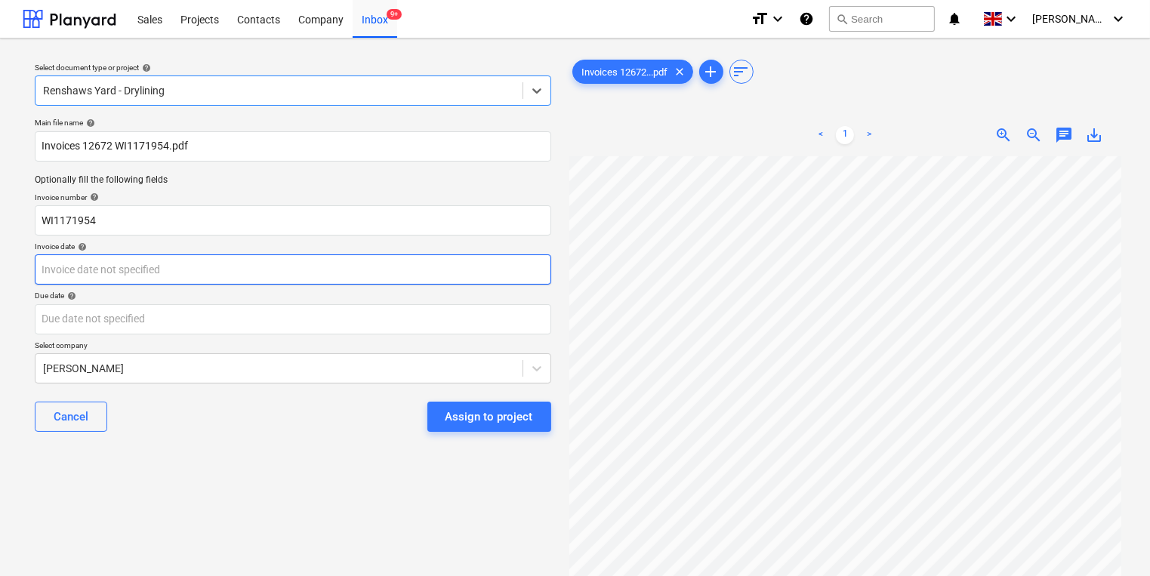
click at [242, 258] on body "Sales Projects Contacts Company Inbox 9+ format_size keyboard_arrow_down help s…" at bounding box center [575, 288] width 1150 height 576
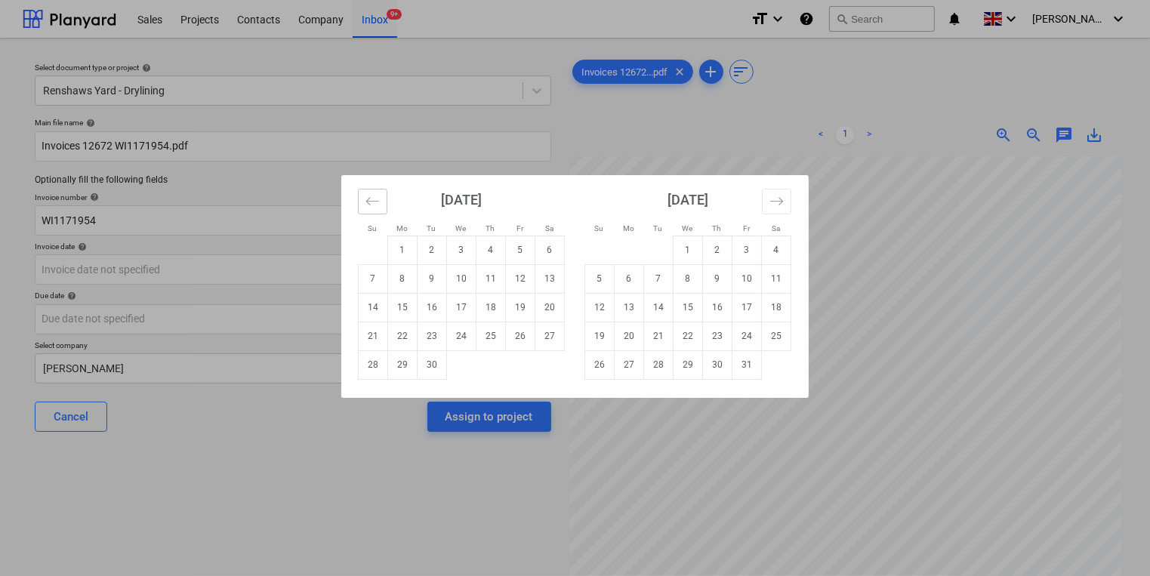
click at [358, 203] on button "Move backward to switch to the previous month." at bounding box center [372, 202] width 29 height 26
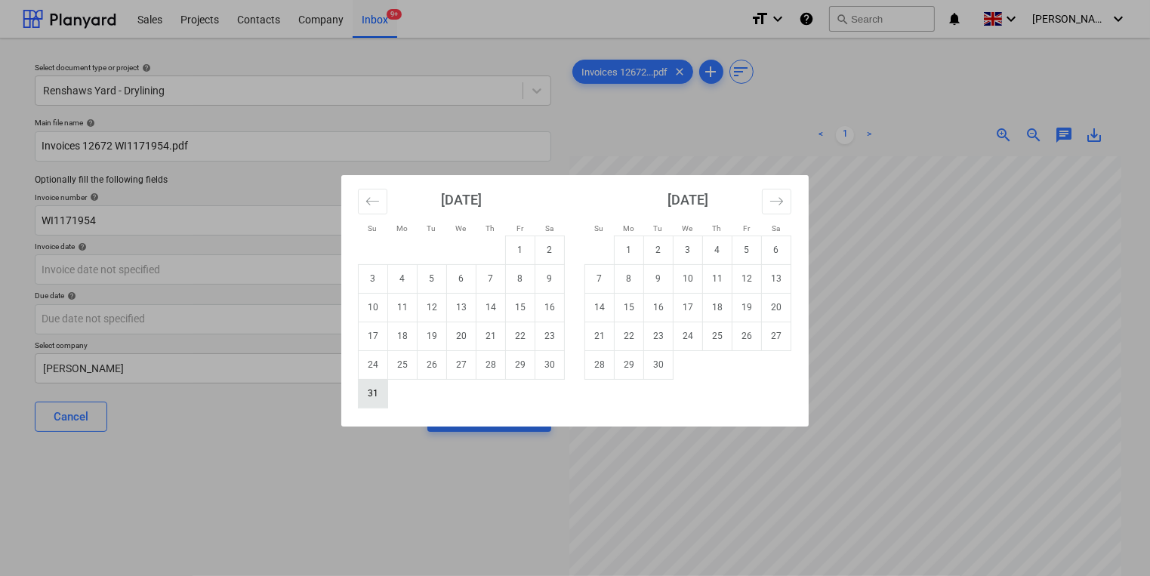
click at [374, 390] on td "31" at bounding box center [373, 393] width 29 height 29
type input "31 Aug 2025"
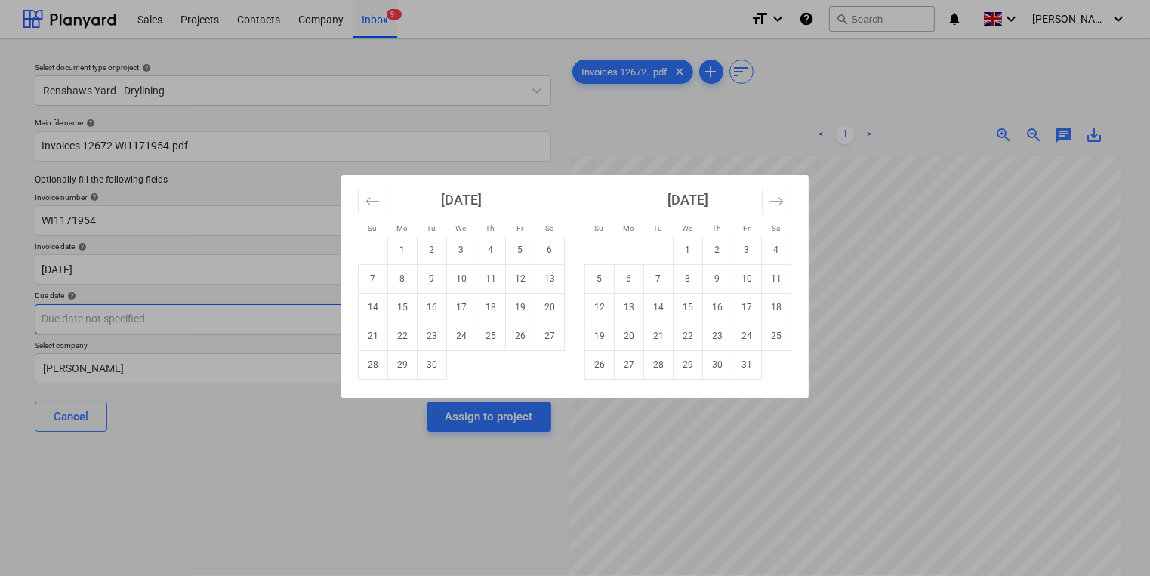
click at [346, 326] on body "Sales Projects Contacts Company Inbox 9+ format_size keyboard_arrow_down help s…" at bounding box center [575, 288] width 1150 height 576
click at [430, 363] on td "30" at bounding box center [432, 364] width 29 height 29
type input "[DATE]"
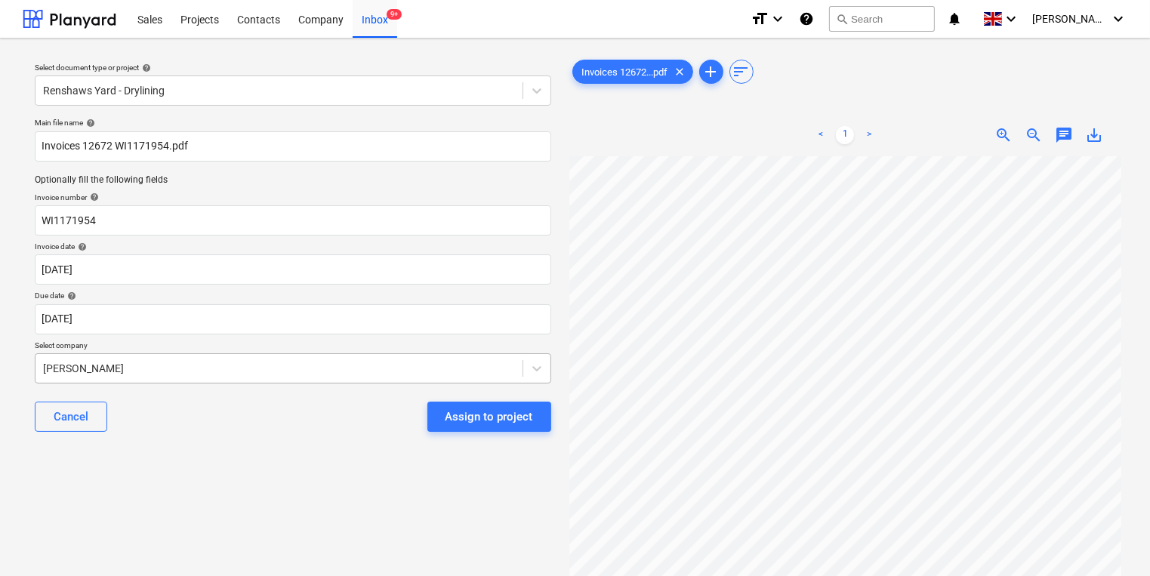
click at [411, 359] on body "Sales Projects Contacts Company Inbox 9+ format_size keyboard_arrow_down help s…" at bounding box center [575, 288] width 1150 height 576
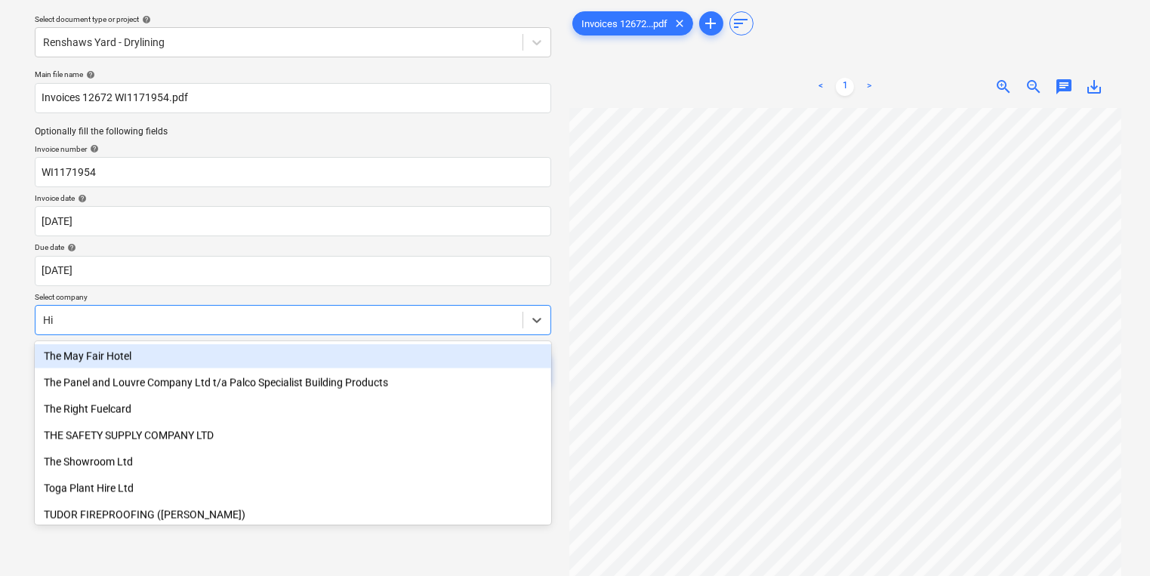
scroll to position [586, 0]
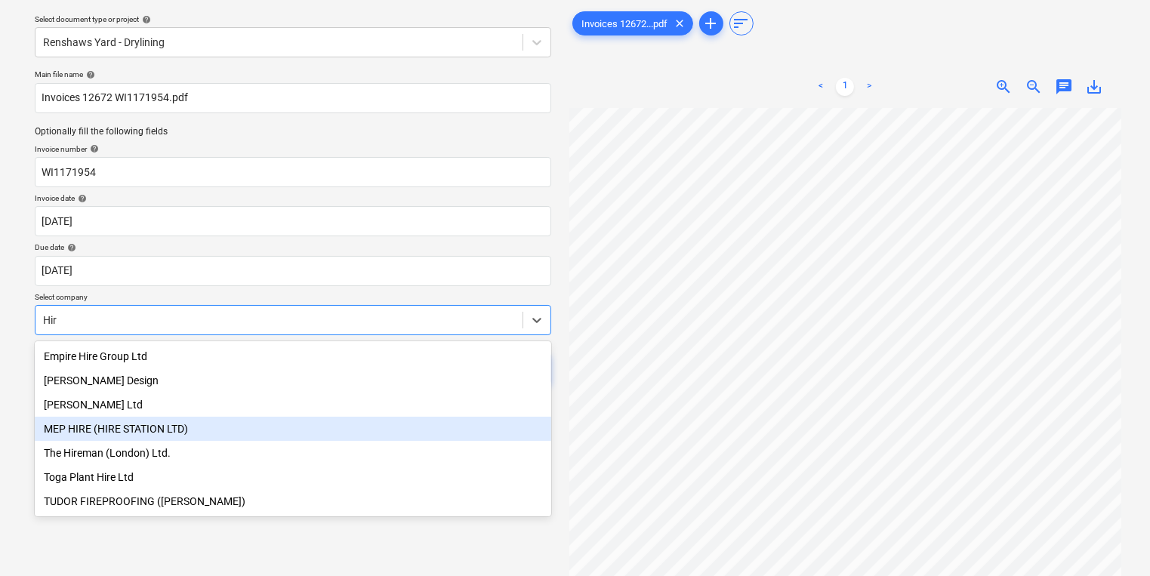
type input "Hire"
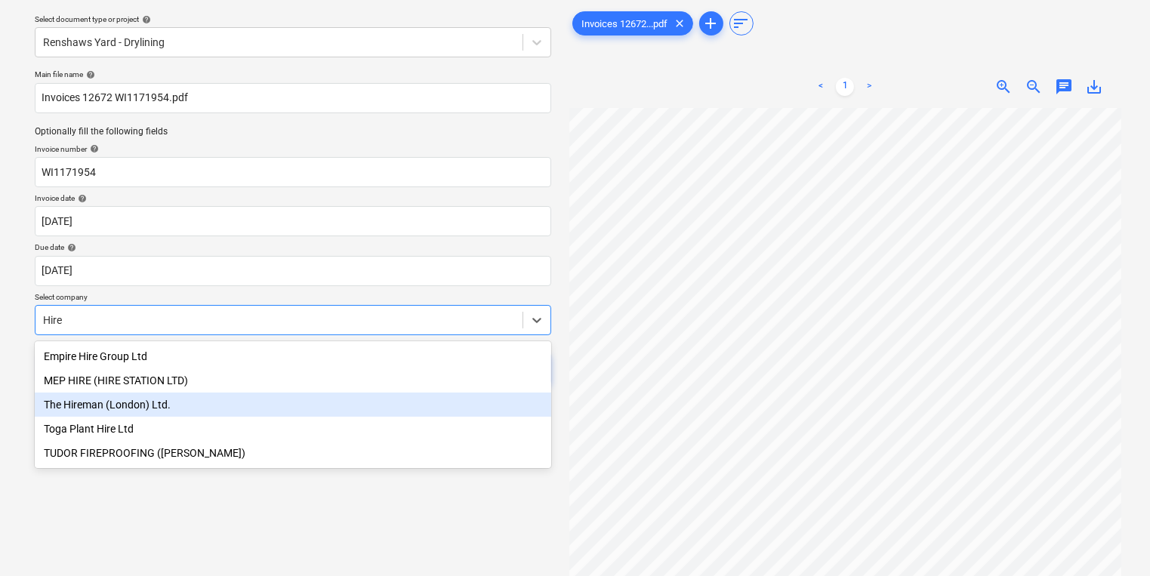
click at [273, 398] on div "The Hireman (London) Ltd." at bounding box center [293, 405] width 517 height 24
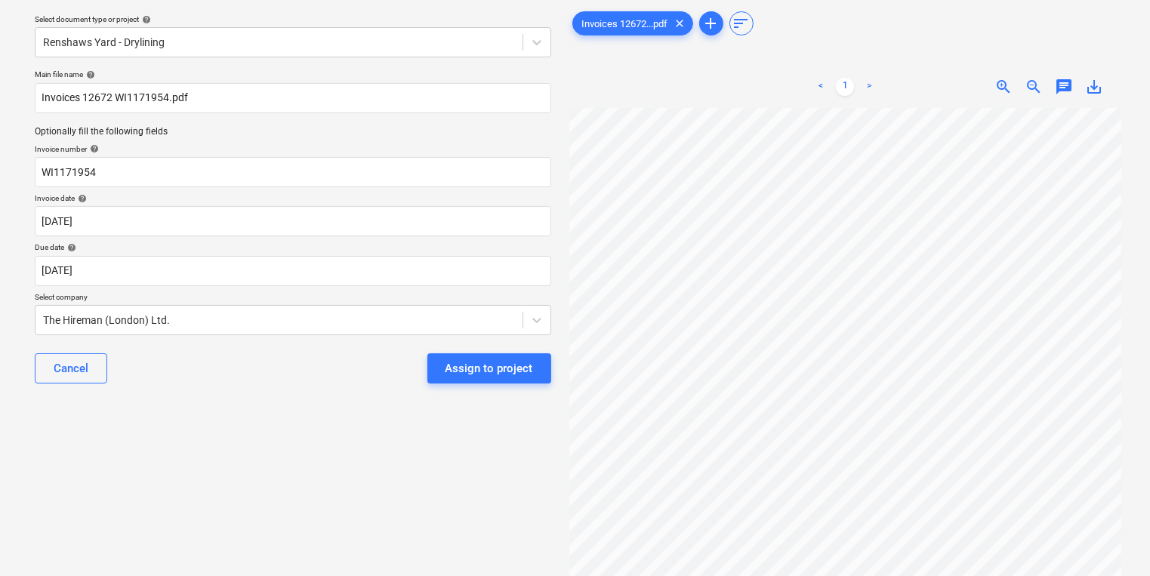
click at [274, 397] on div "Main file name help Invoices 12672 WI1171954.pdf Optionally fill the following …" at bounding box center [293, 232] width 529 height 338
click at [446, 360] on button "Assign to project" at bounding box center [489, 368] width 124 height 30
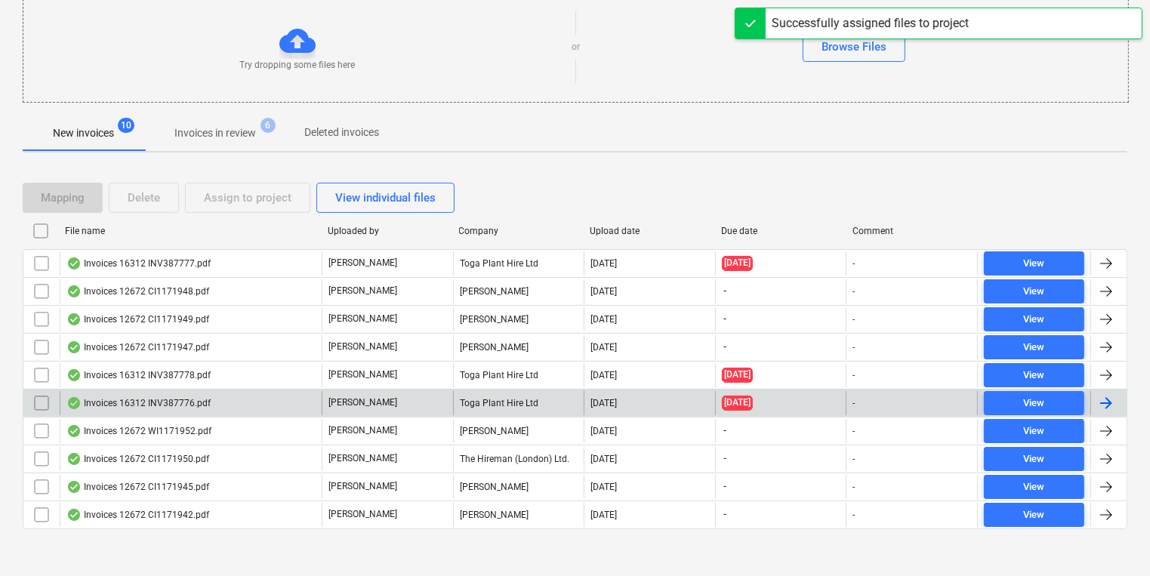
scroll to position [175, 0]
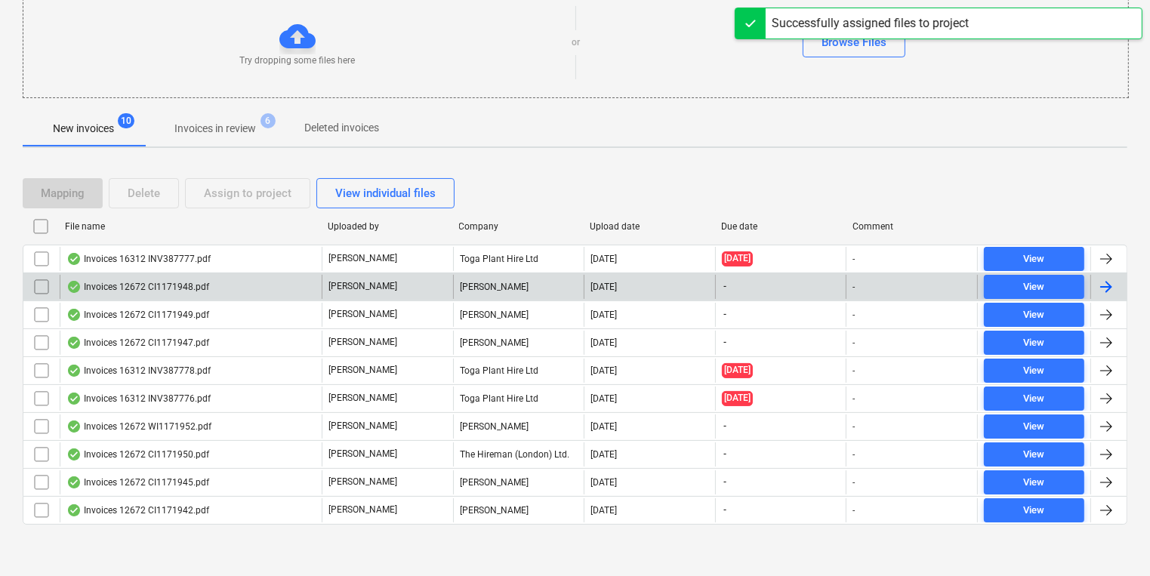
click at [357, 288] on p "[PERSON_NAME]" at bounding box center [362, 286] width 69 height 13
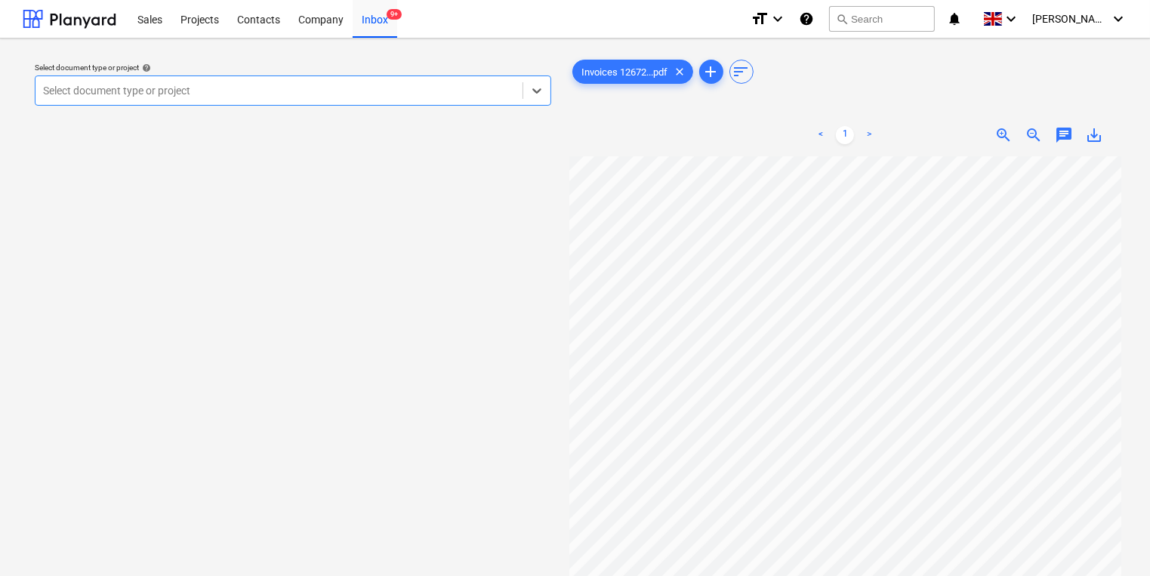
click at [322, 94] on div at bounding box center [279, 90] width 472 height 15
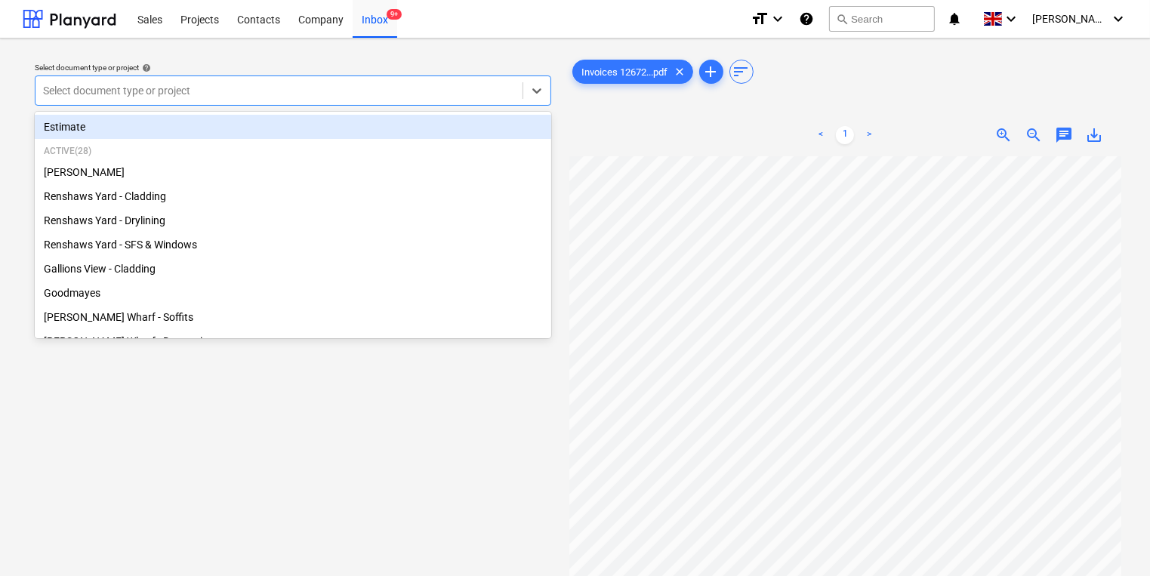
type input "g"
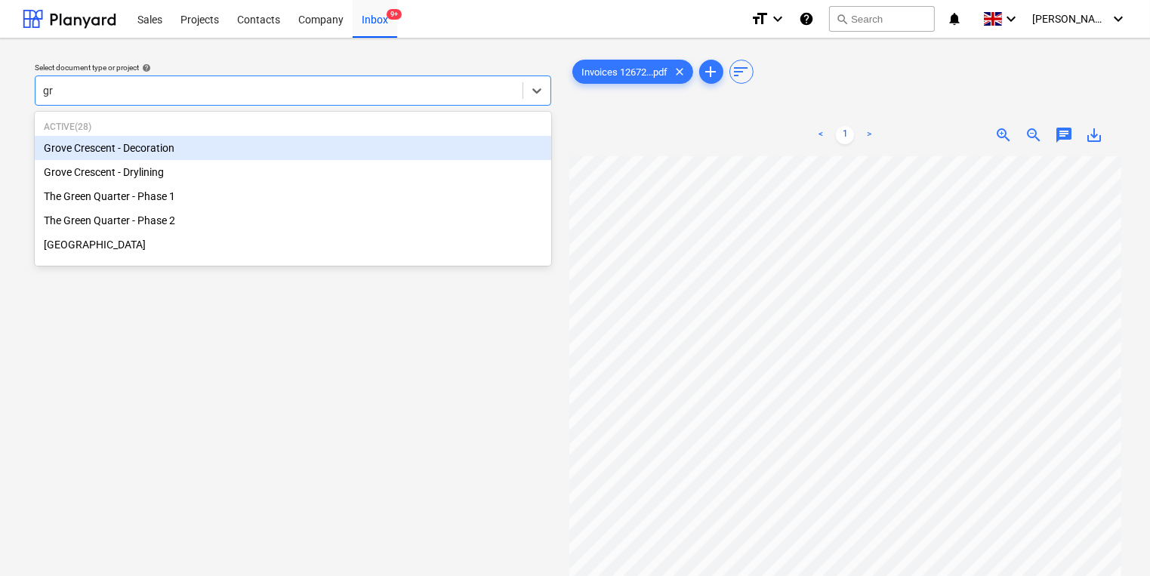
type input "g"
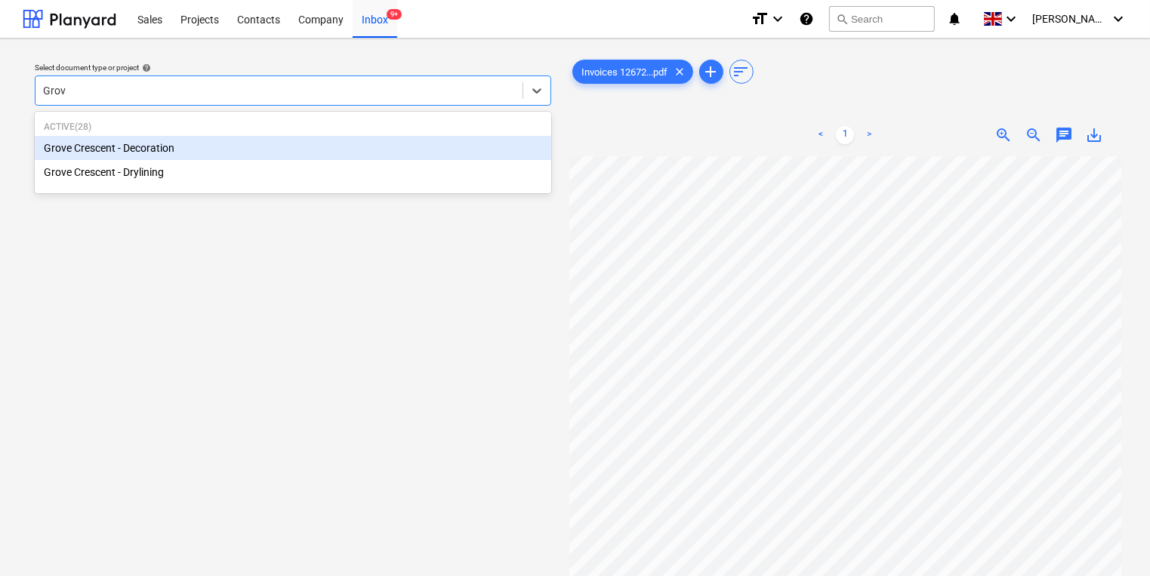
type input "Grove"
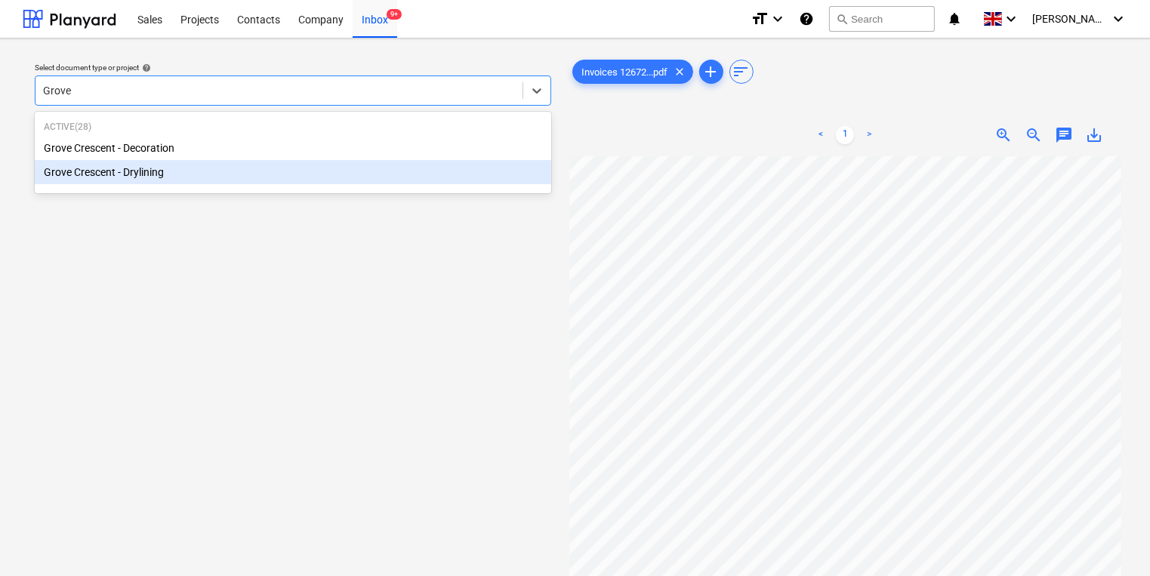
click at [328, 175] on div "Grove Crescent - Drylining" at bounding box center [293, 172] width 517 height 24
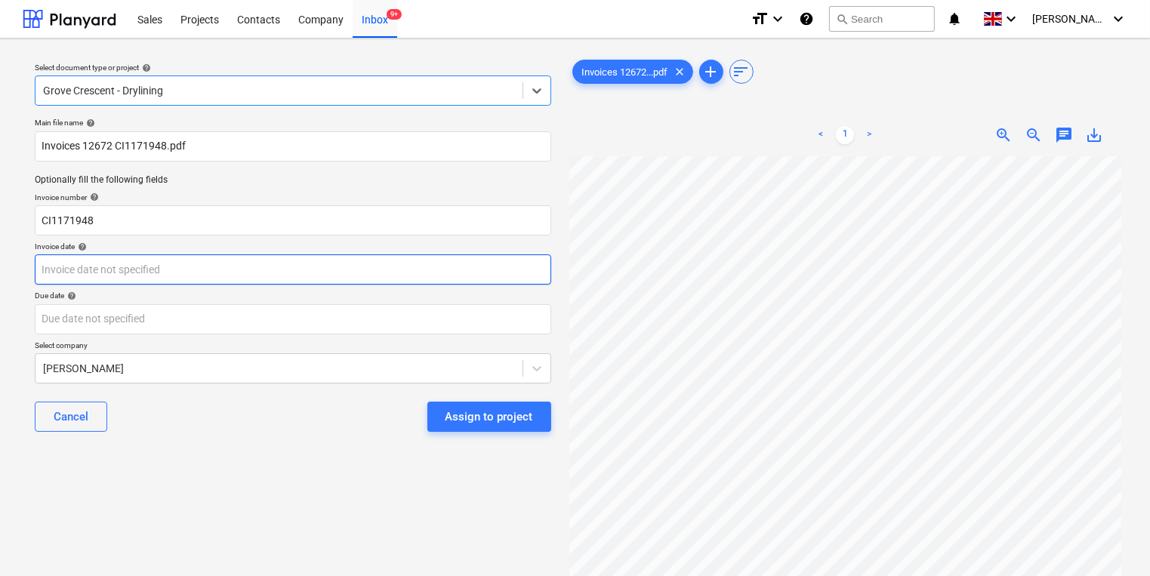
click at [378, 275] on body "Sales Projects Contacts Company Inbox 9+ format_size keyboard_arrow_down help s…" at bounding box center [575, 288] width 1150 height 576
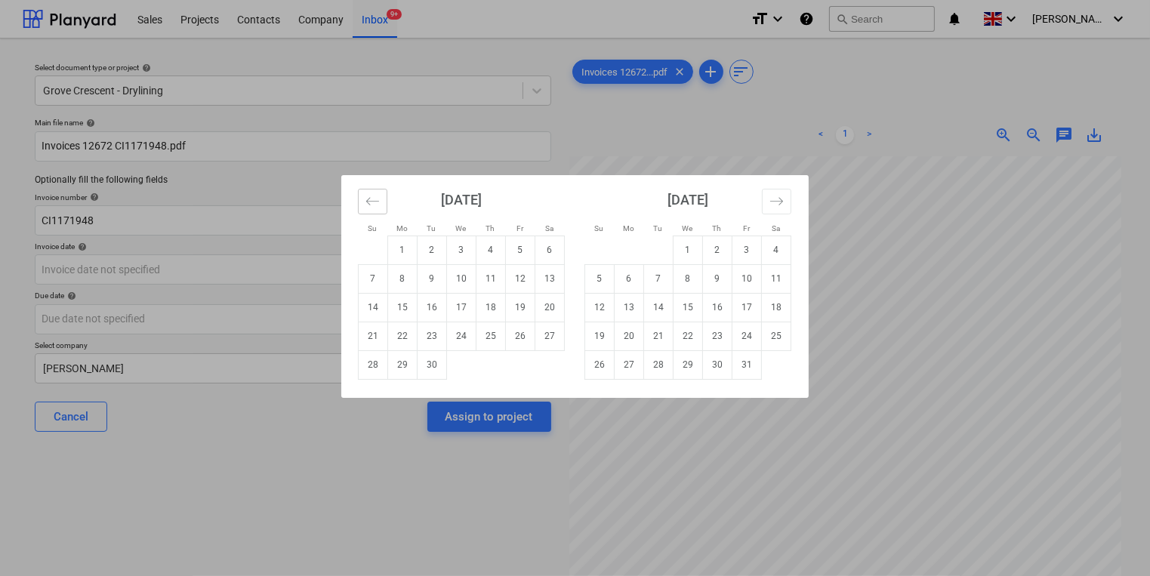
click at [364, 201] on button "Move backward to switch to the previous month." at bounding box center [372, 202] width 29 height 26
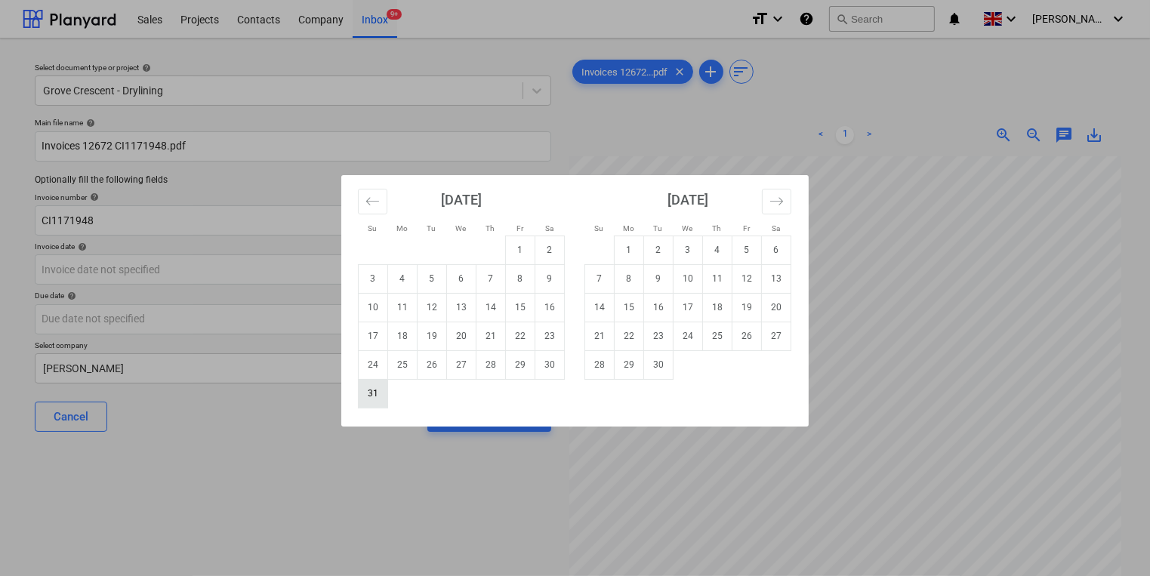
click at [364, 393] on td "31" at bounding box center [373, 393] width 29 height 29
type input "31 Aug 2025"
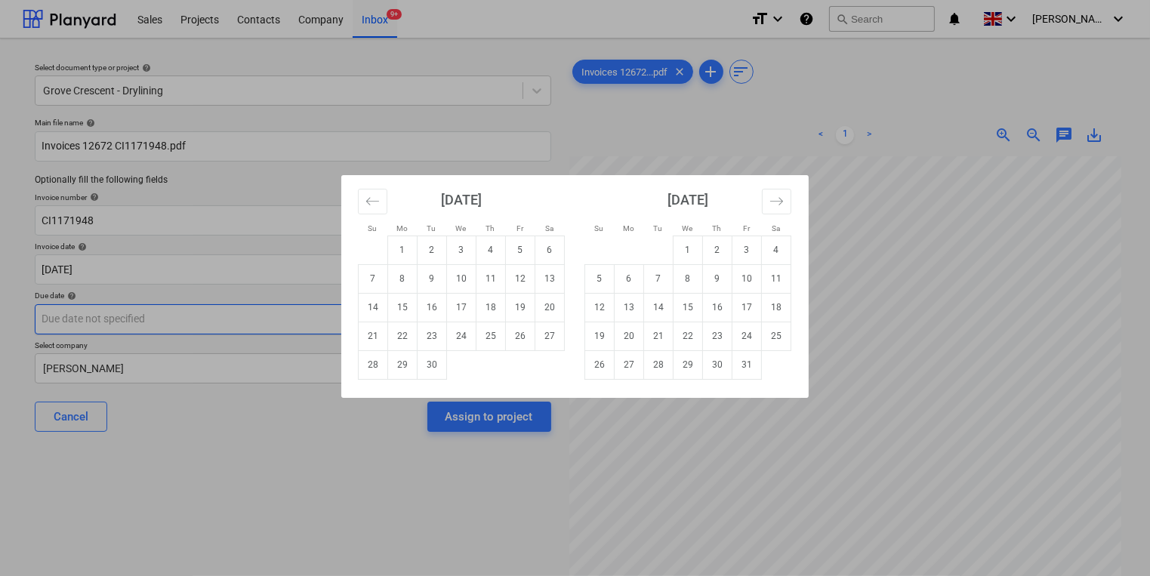
click at [344, 322] on body "Sales Projects Contacts Company Inbox 9+ format_size keyboard_arrow_down help s…" at bounding box center [575, 288] width 1150 height 576
click at [421, 360] on td "30" at bounding box center [432, 364] width 29 height 29
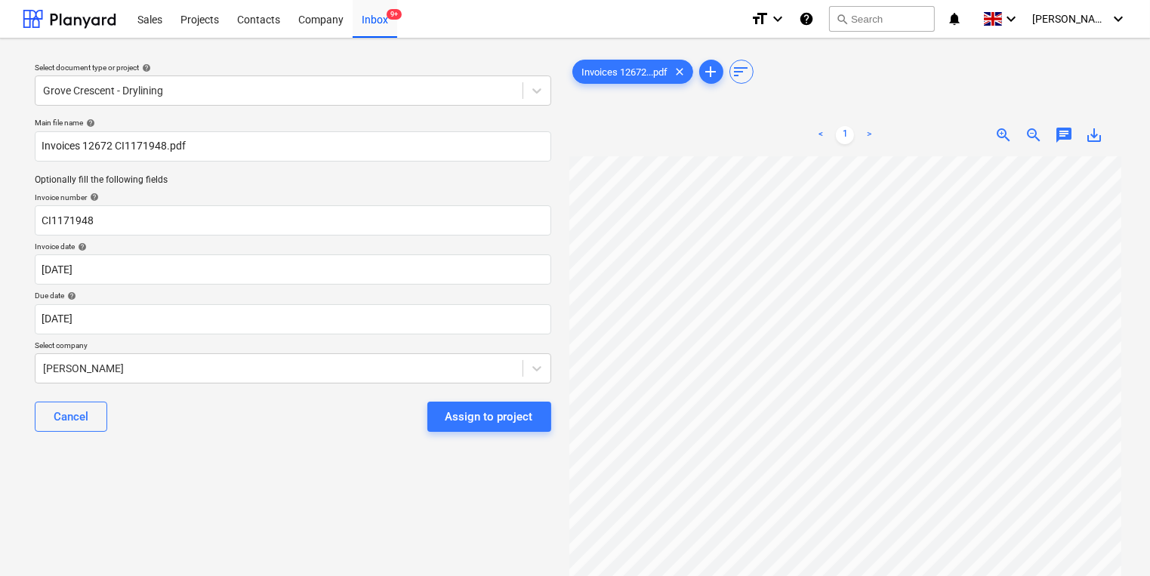
type input "[DATE]"
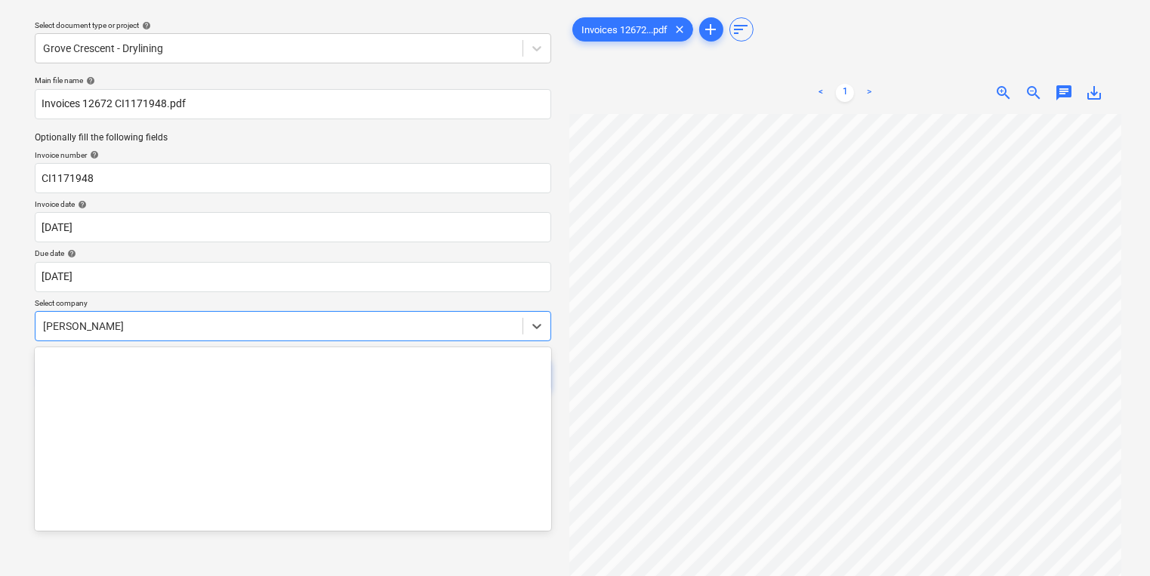
click at [421, 360] on body "Sales Projects Contacts Company Inbox 9+ format_size keyboard_arrow_down help s…" at bounding box center [575, 246] width 1150 height 576
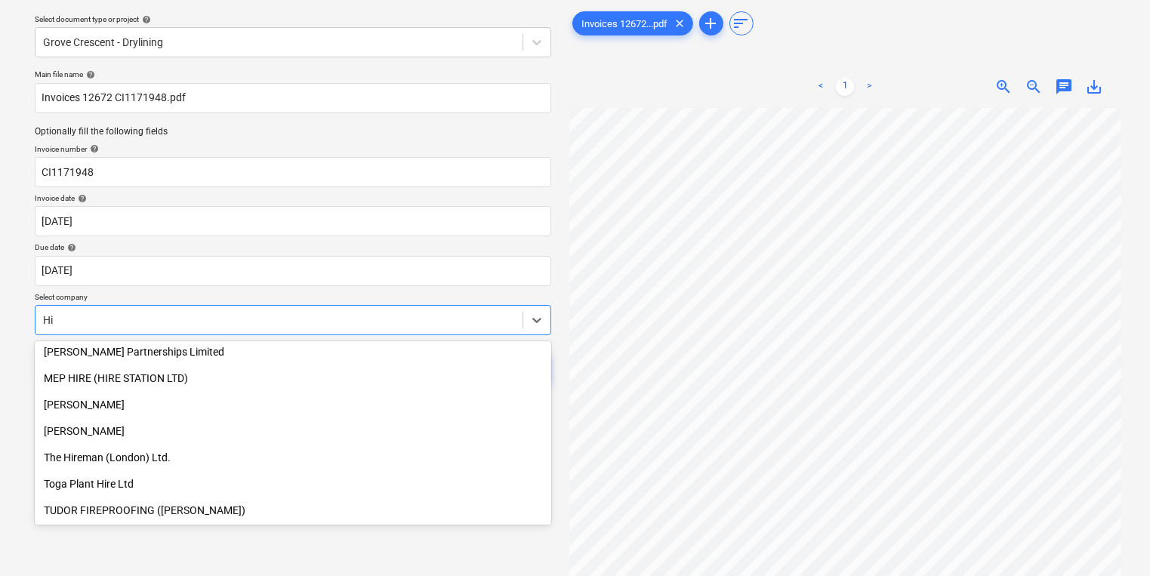
scroll to position [586, 0]
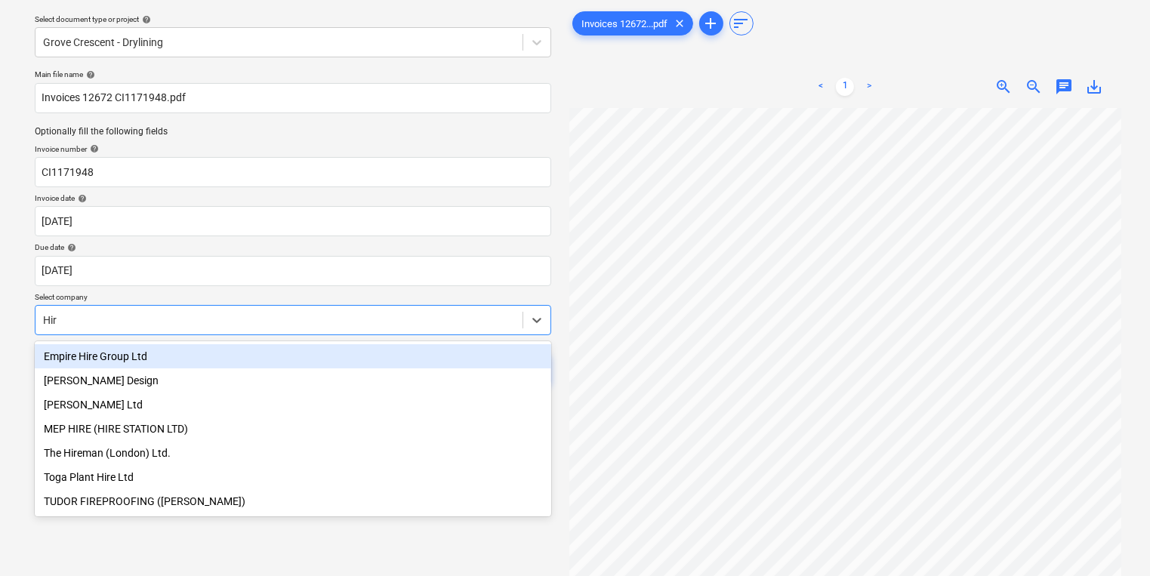
type input "Hire"
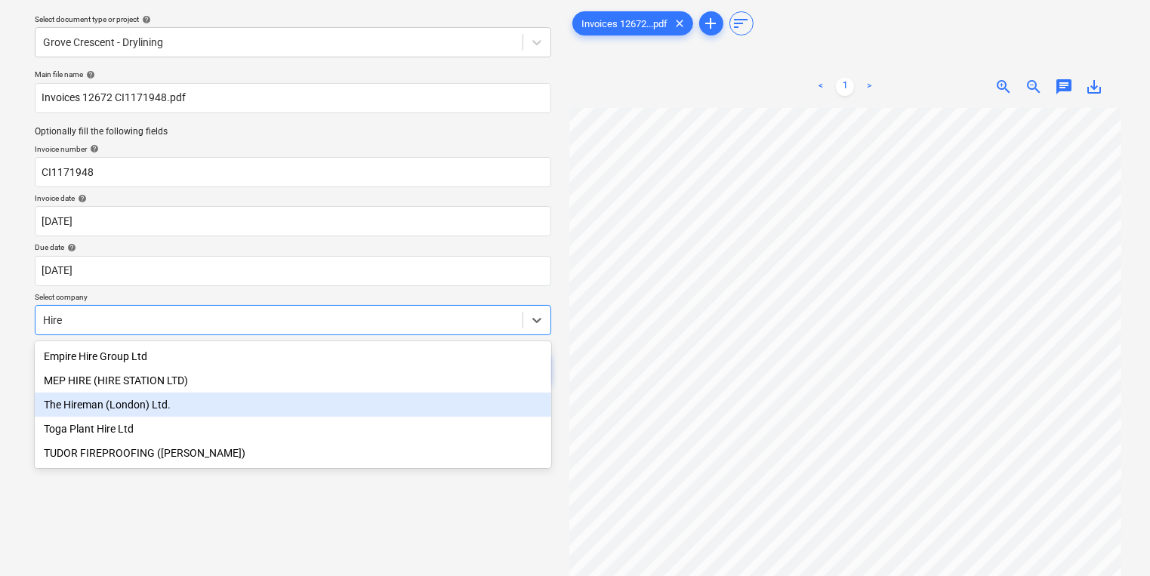
click at [332, 404] on div "The Hireman (London) Ltd." at bounding box center [293, 405] width 517 height 24
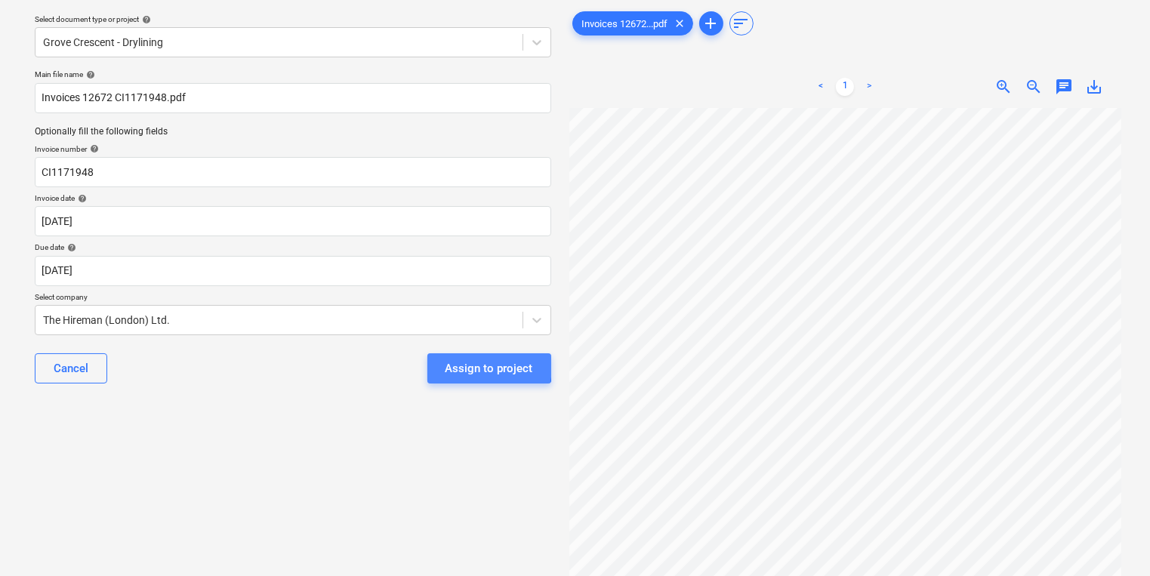
click at [472, 366] on div "Assign to project" at bounding box center [490, 369] width 88 height 20
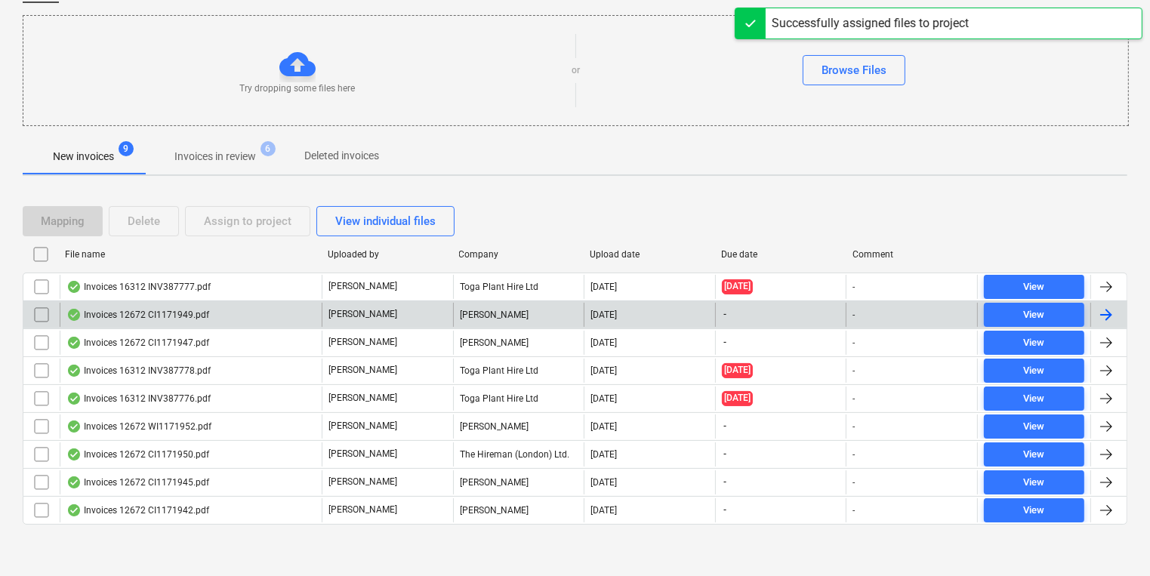
click at [411, 316] on div "[PERSON_NAME]" at bounding box center [387, 315] width 131 height 24
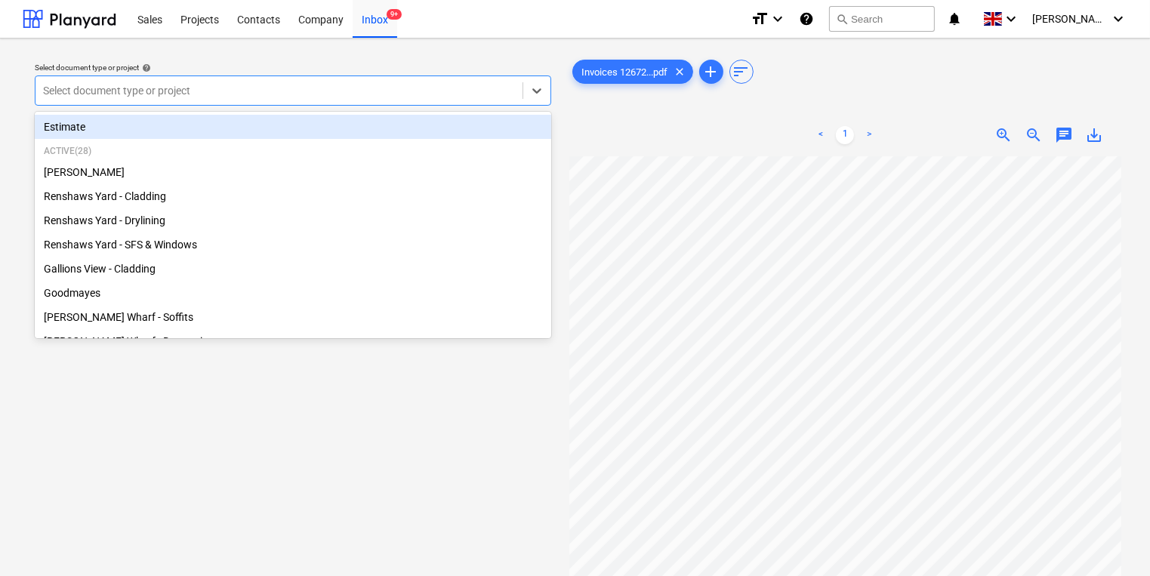
click at [239, 85] on div at bounding box center [279, 90] width 472 height 15
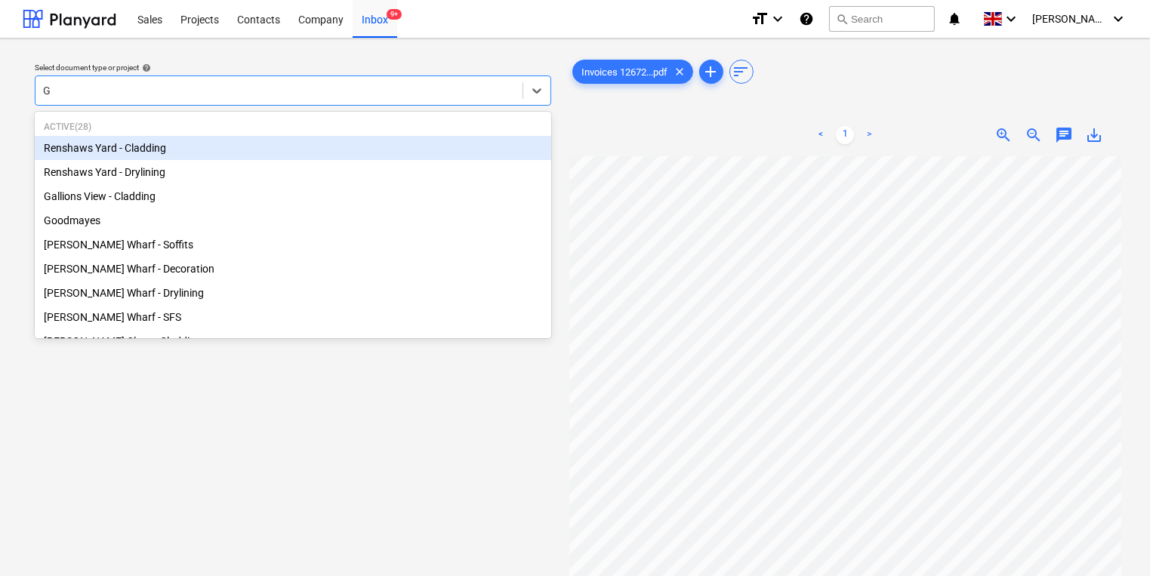
type input "Gr"
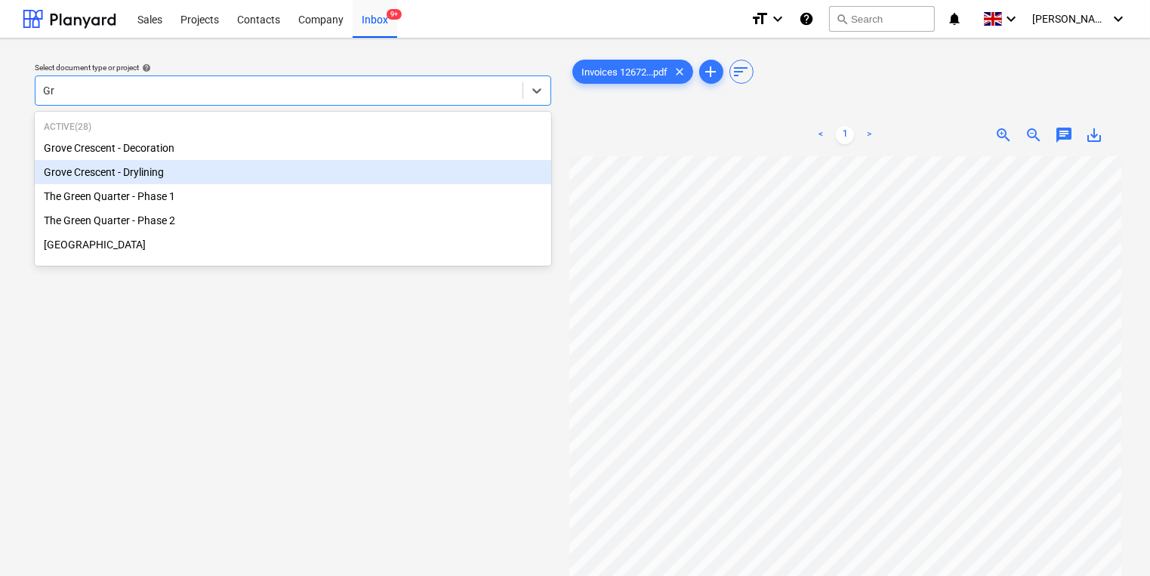
drag, startPoint x: 224, startPoint y: 159, endPoint x: 227, endPoint y: 169, distance: 10.1
click at [227, 169] on div "Grove Crescent - Decoration Grove Crescent - Drylining The Green Quarter - Phas…" at bounding box center [293, 196] width 517 height 121
click at [227, 169] on div "Grove Crescent - Drylining" at bounding box center [293, 172] width 517 height 24
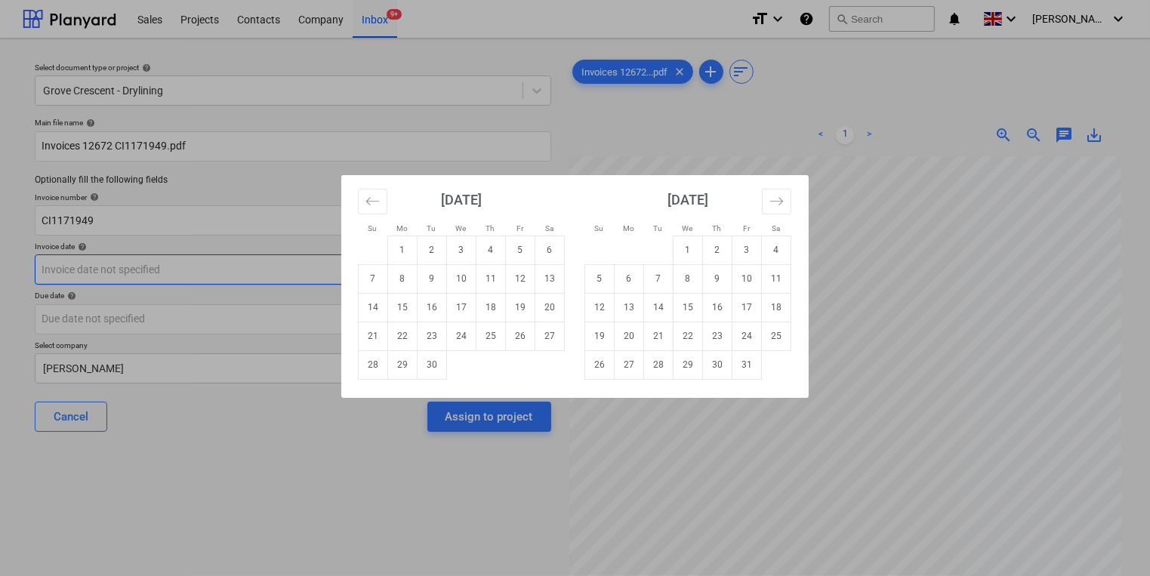
click at [237, 279] on body "Sales Projects Contacts Company Inbox 9+ format_size keyboard_arrow_down help s…" at bounding box center [575, 288] width 1150 height 576
click at [383, 196] on button "Move backward to switch to the previous month." at bounding box center [372, 202] width 29 height 26
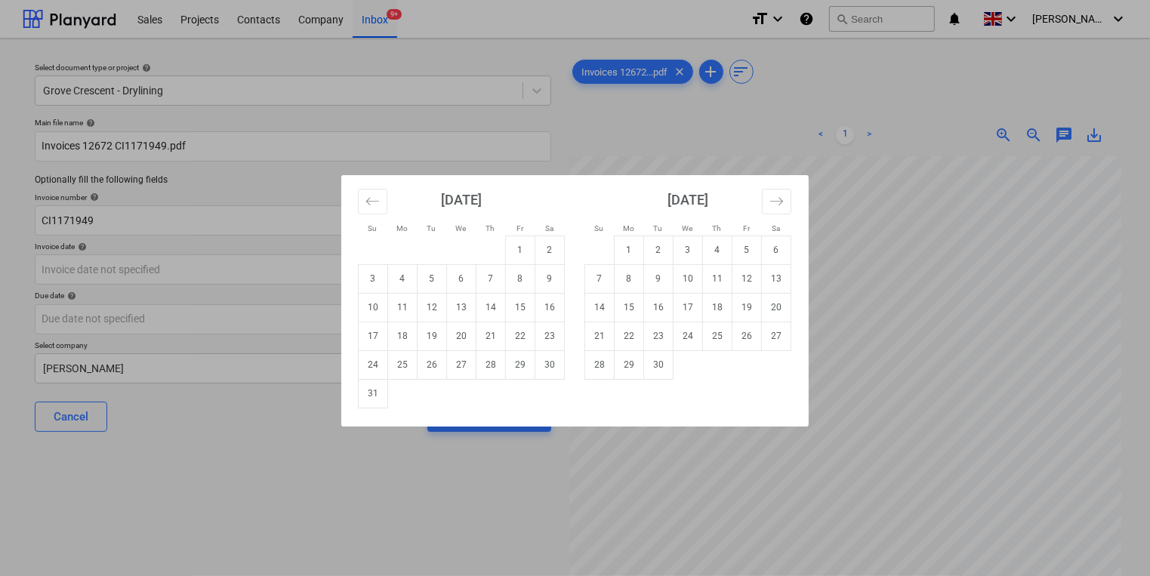
drag, startPoint x: 366, startPoint y: 396, endPoint x: 366, endPoint y: 346, distance: 50.6
click at [366, 396] on td "31" at bounding box center [373, 393] width 29 height 29
type input "31 Aug 2025"
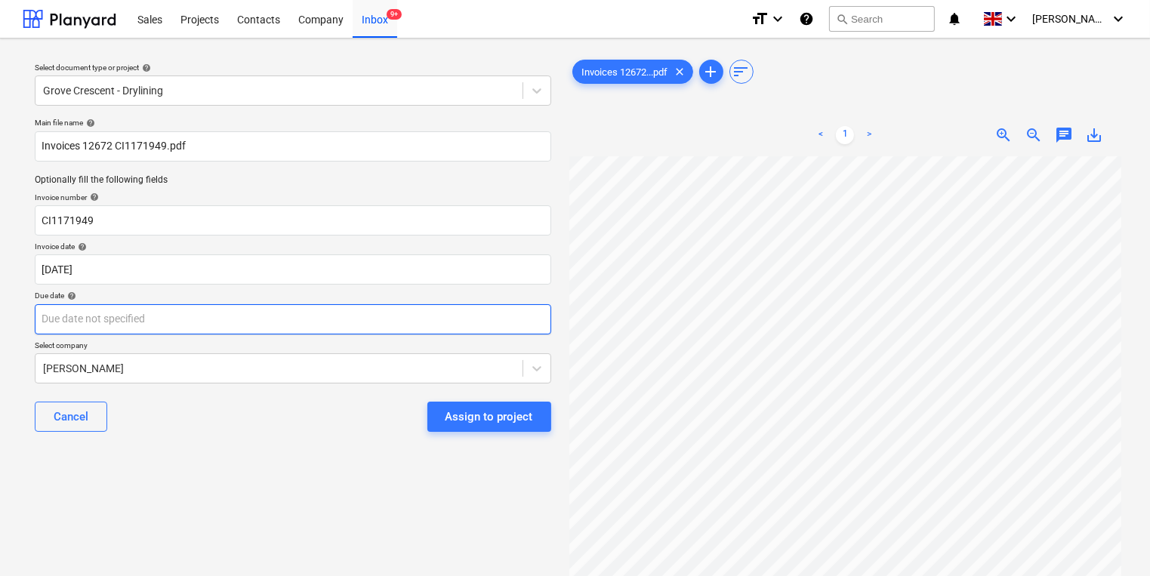
click at [366, 316] on body "Sales Projects Contacts Company Inbox 9+ format_size keyboard_arrow_down help s…" at bounding box center [575, 288] width 1150 height 576
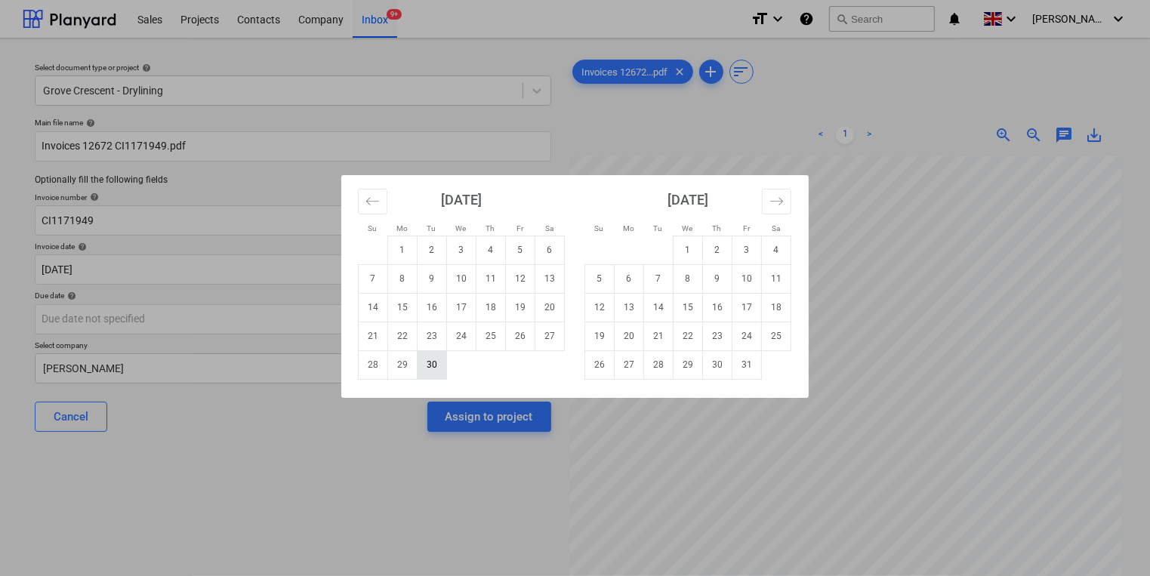
drag, startPoint x: 437, startPoint y: 358, endPoint x: 432, endPoint y: 350, distance: 9.2
click at [436, 358] on td "30" at bounding box center [432, 364] width 29 height 29
type input "[DATE]"
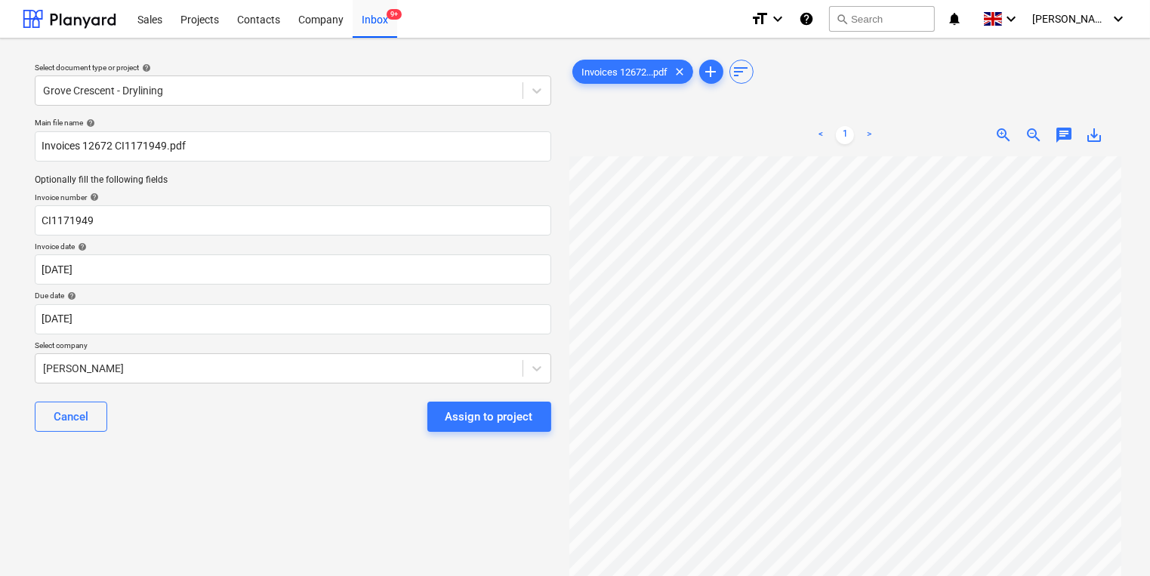
click at [432, 350] on p "Select company" at bounding box center [293, 347] width 517 height 13
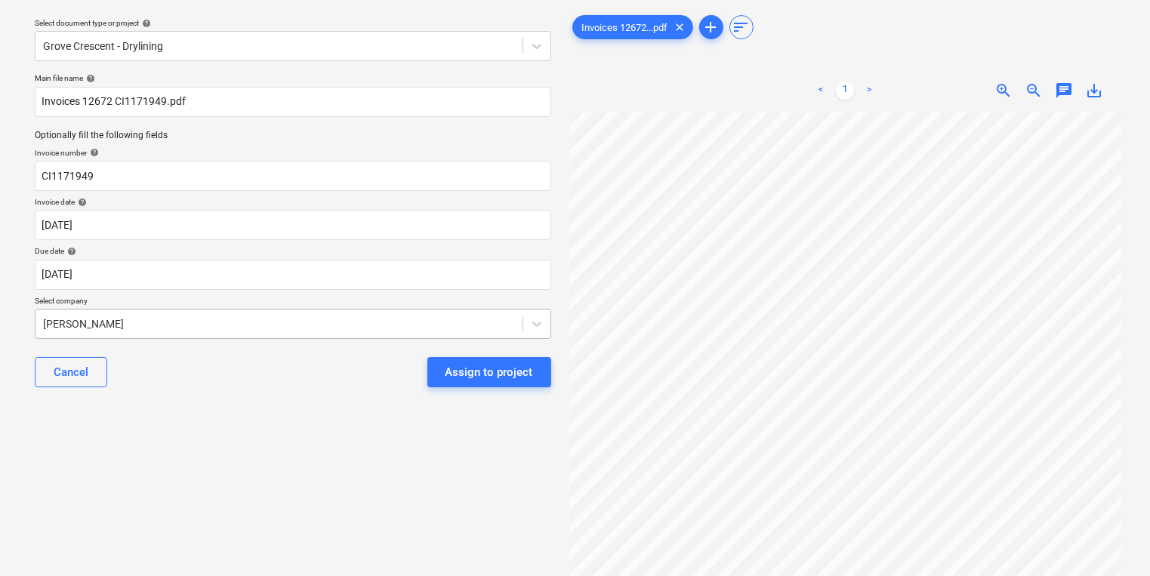
click at [432, 357] on body "Sales Projects Contacts Company Inbox 9+ format_size keyboard_arrow_down help s…" at bounding box center [575, 243] width 1150 height 576
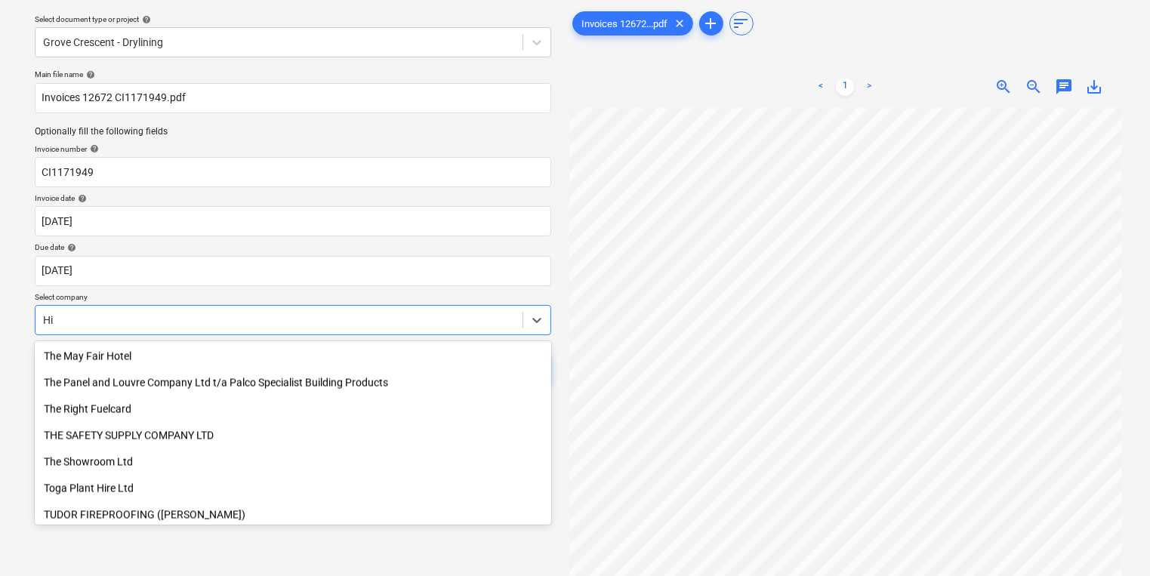
scroll to position [586, 0]
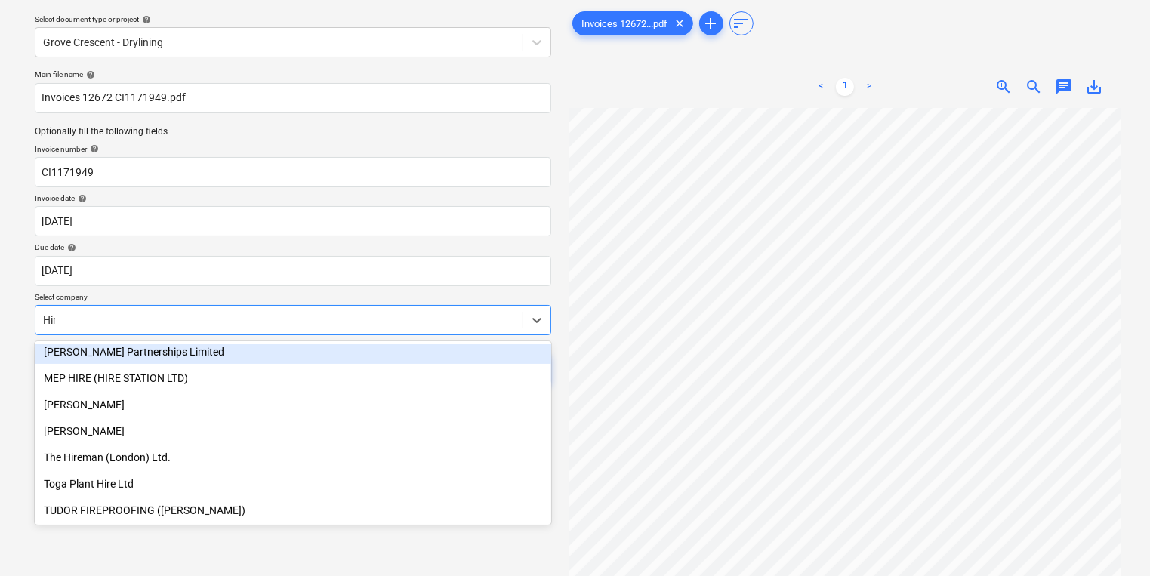
type input "Hire"
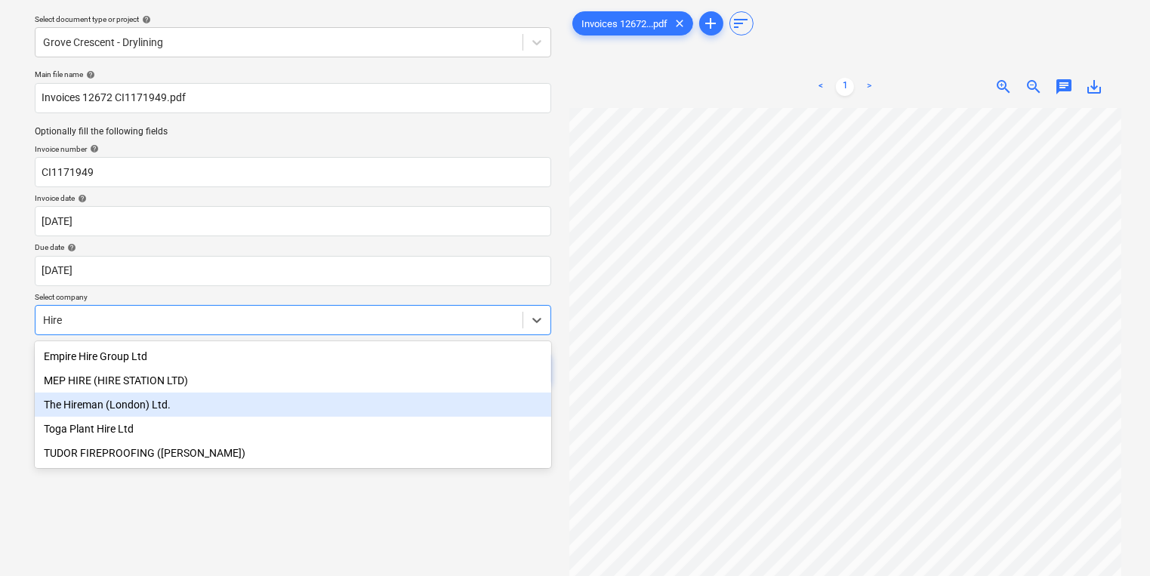
click at [358, 402] on div "The Hireman (London) Ltd." at bounding box center [293, 405] width 517 height 24
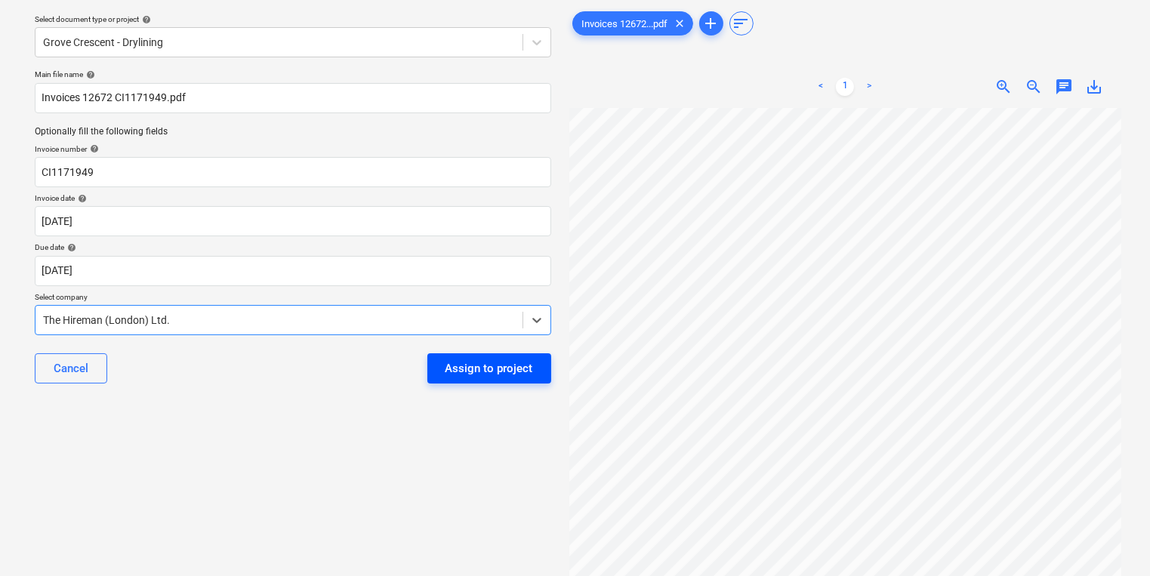
click at [492, 359] on div "Assign to project" at bounding box center [490, 369] width 88 height 20
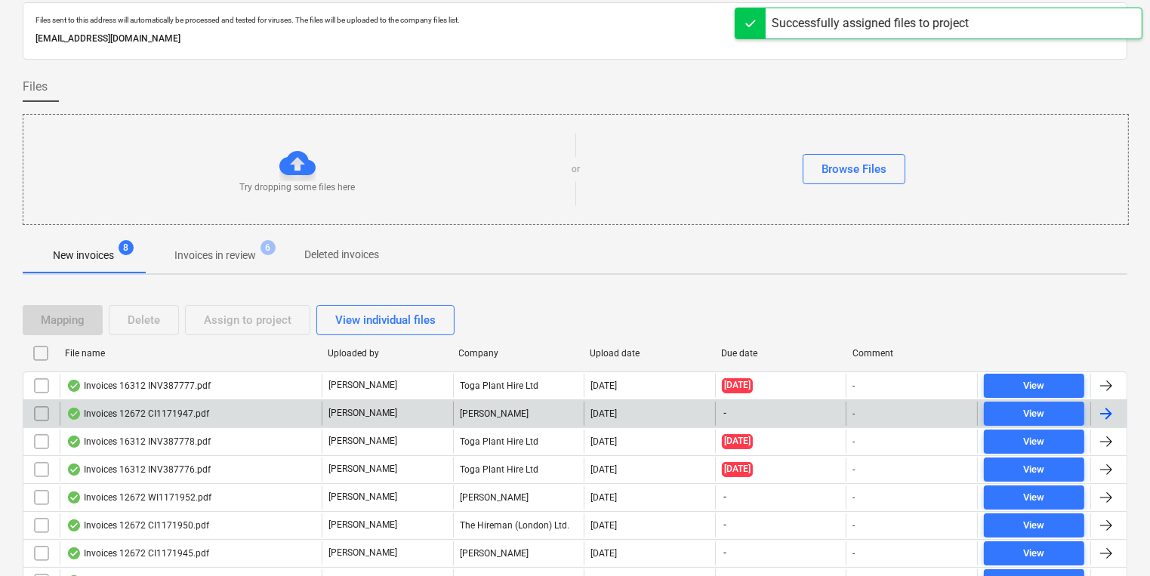
click at [480, 413] on div "Colin Simpson" at bounding box center [518, 414] width 131 height 24
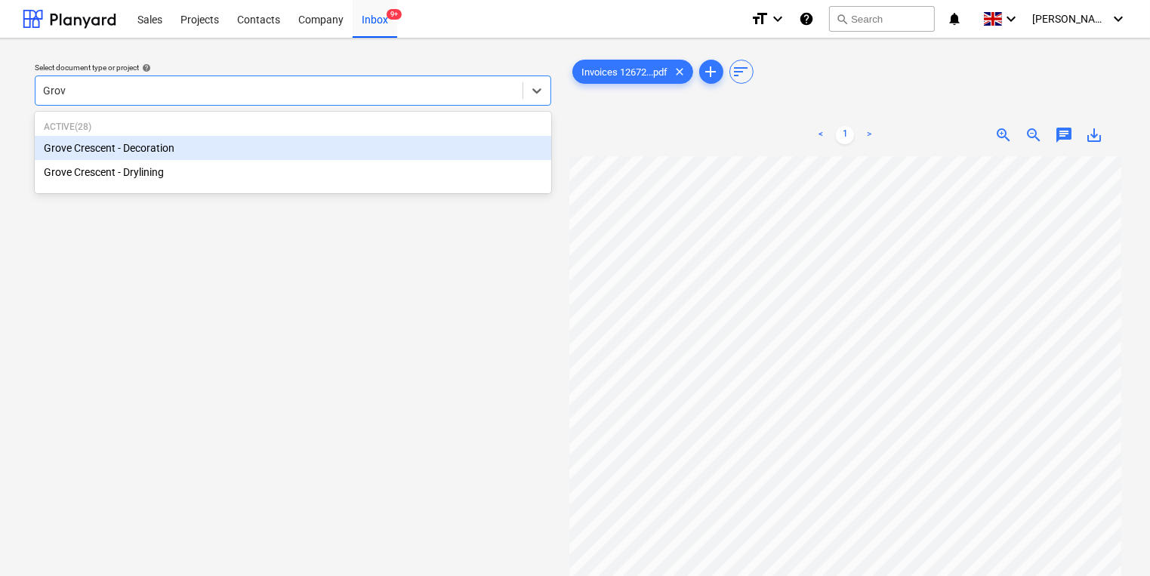
type input "Grove"
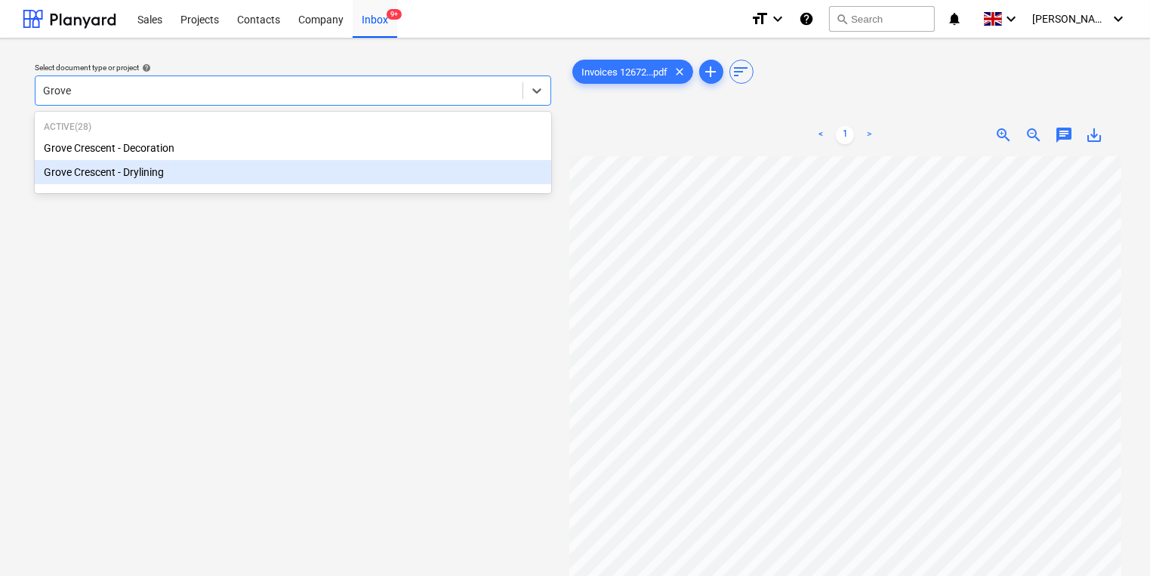
click at [338, 168] on div "Grove Crescent - Drylining" at bounding box center [293, 172] width 517 height 24
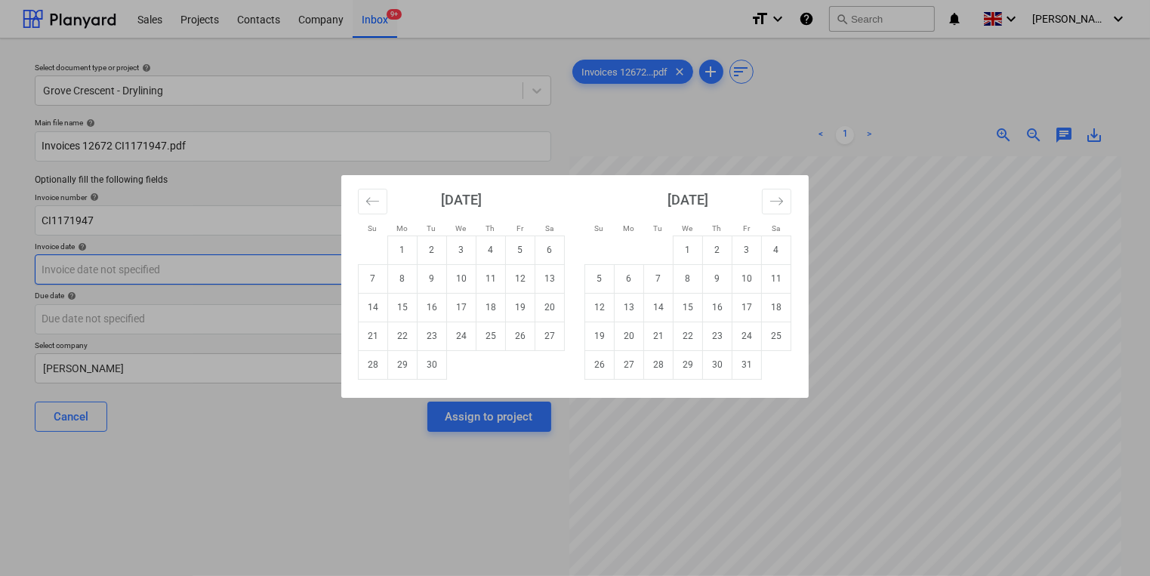
click at [336, 258] on body "Sales Projects Contacts Company Inbox 9+ format_size keyboard_arrow_down help s…" at bounding box center [575, 288] width 1150 height 576
click at [376, 196] on icon "Move backward to switch to the previous month." at bounding box center [372, 201] width 14 height 14
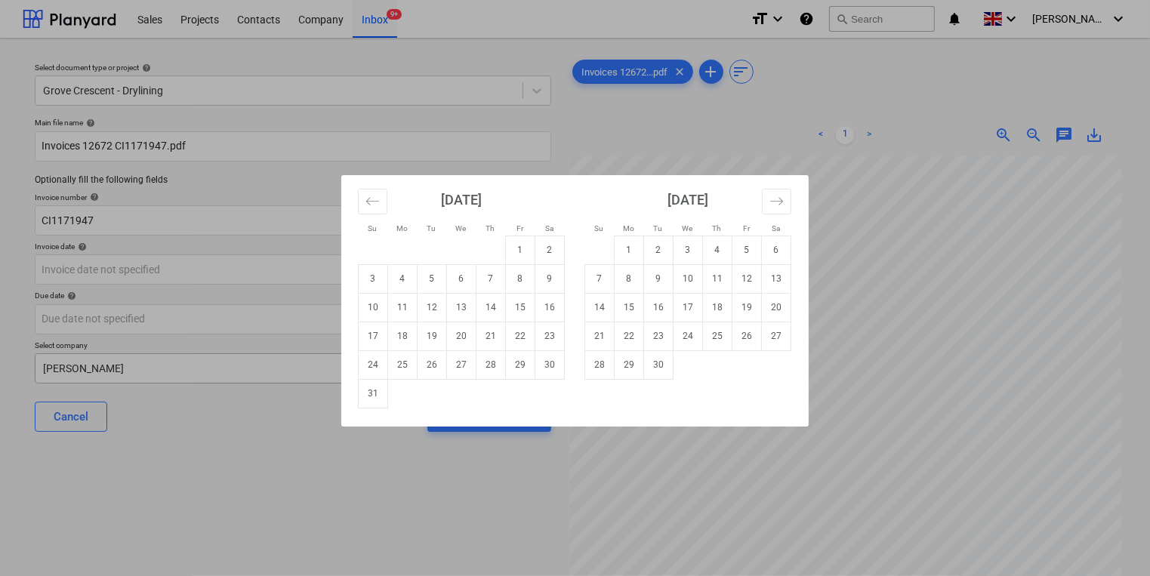
click at [364, 383] on td "31" at bounding box center [373, 393] width 29 height 29
type input "31 Aug 2025"
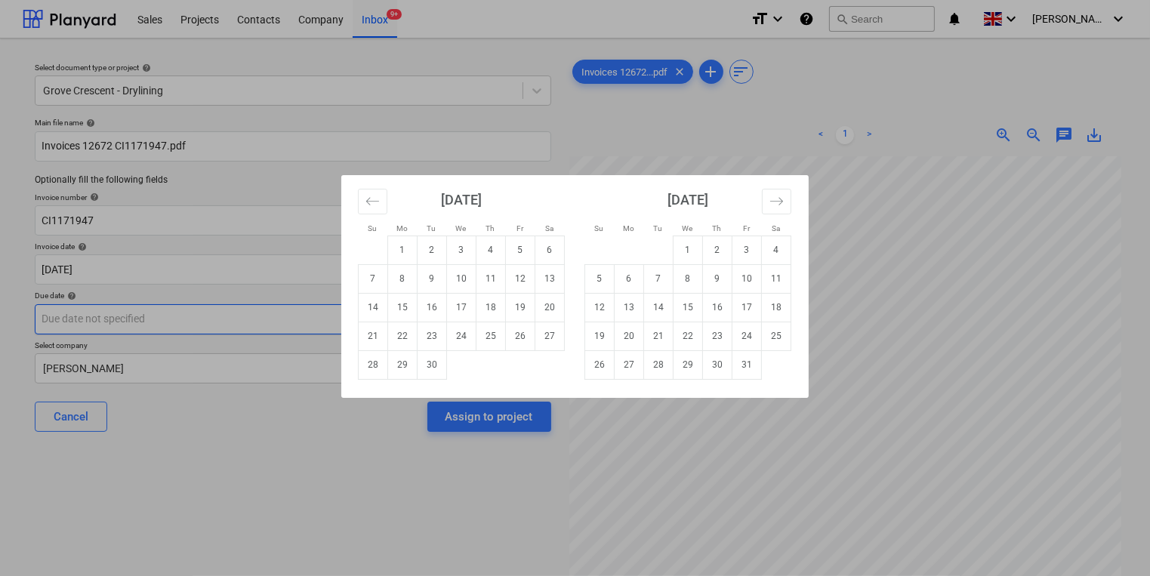
click at [378, 307] on body "Sales Projects Contacts Company Inbox 9+ format_size keyboard_arrow_down help s…" at bounding box center [575, 288] width 1150 height 576
click at [444, 367] on td "30" at bounding box center [432, 364] width 29 height 29
type input "[DATE]"
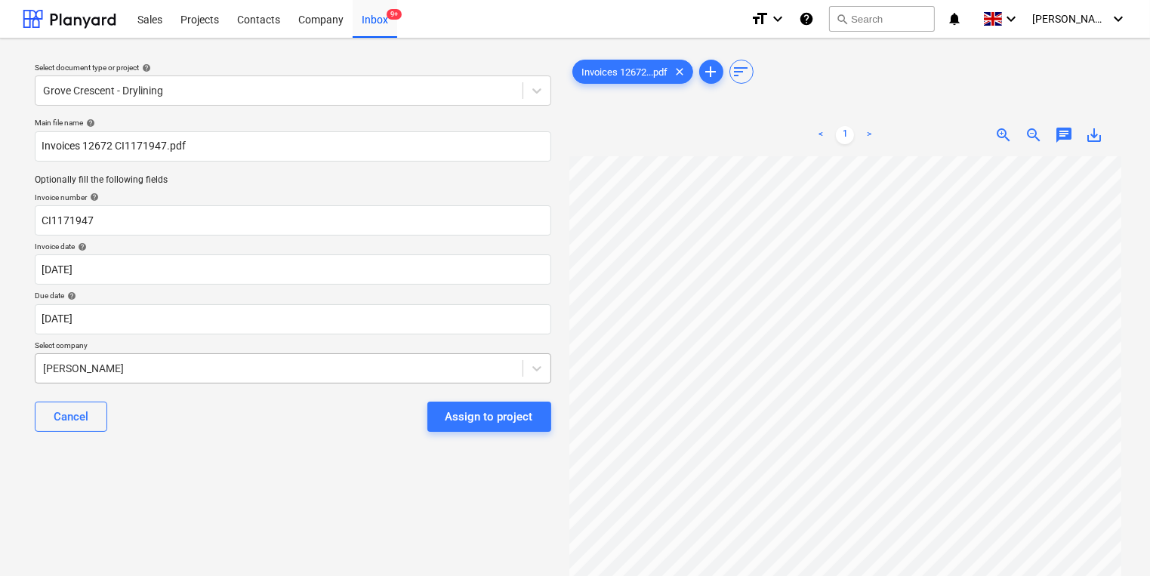
click at [460, 378] on body "Sales Projects Contacts Company Inbox 9+ format_size keyboard_arrow_down help s…" at bounding box center [575, 288] width 1150 height 576
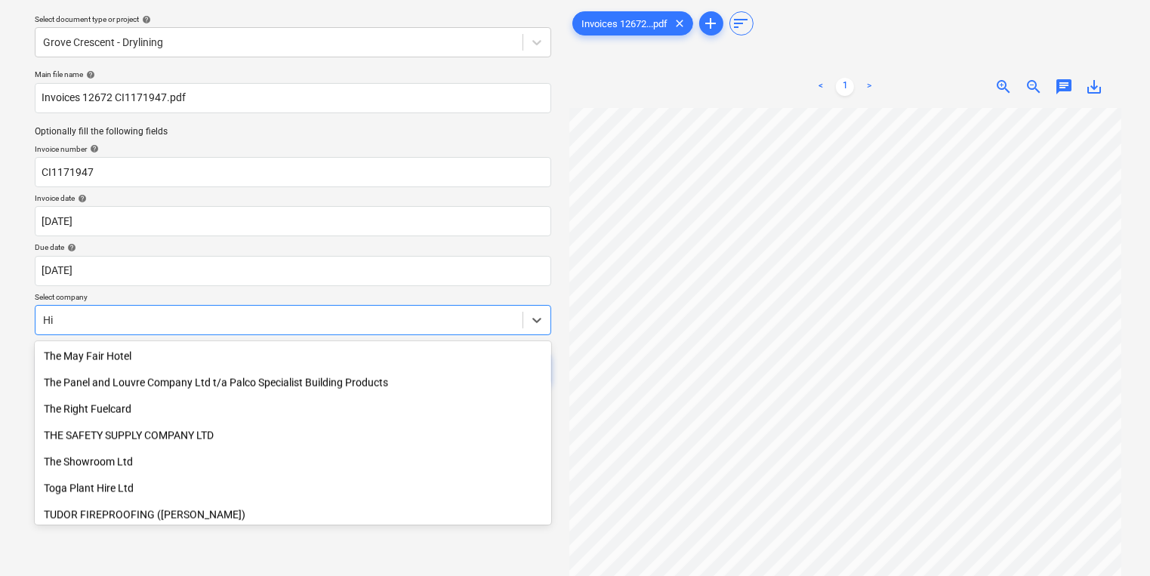
scroll to position [586, 0]
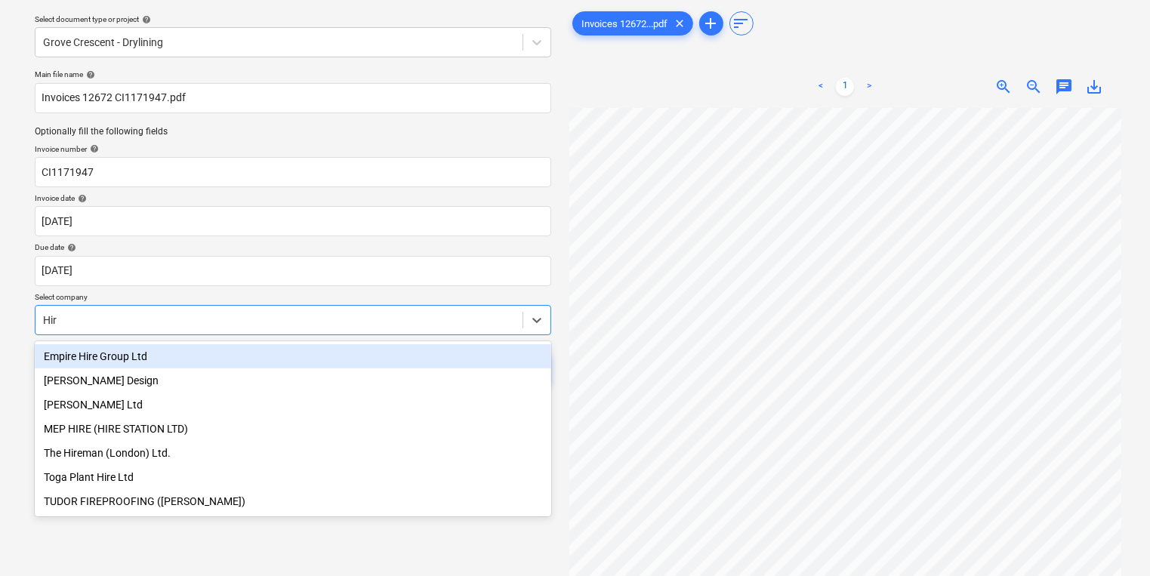
type input "Hire"
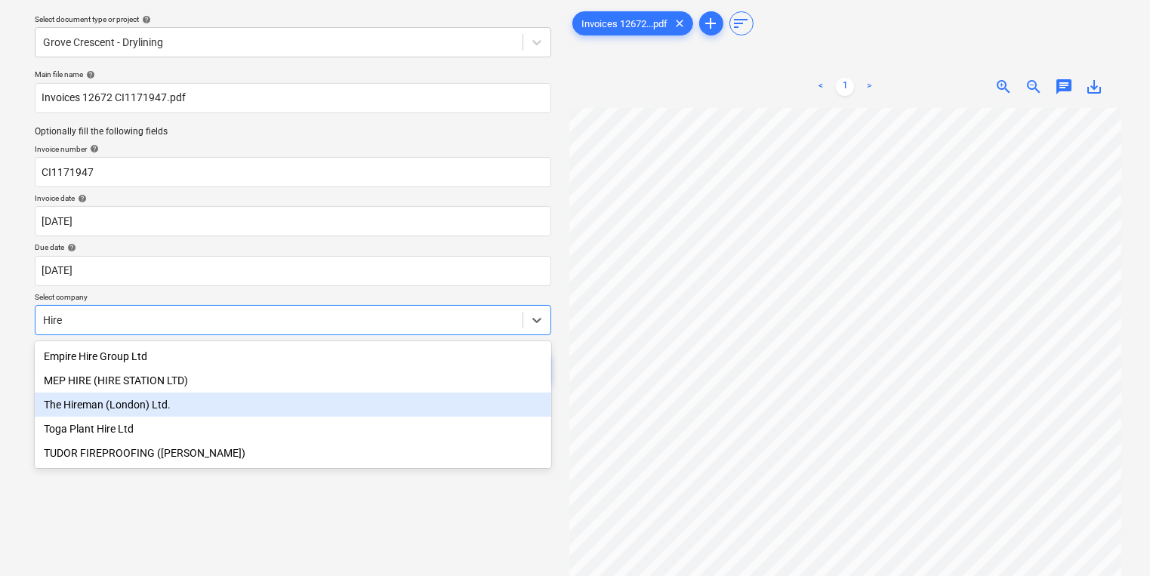
click at [286, 395] on div "The Hireman (London) Ltd." at bounding box center [293, 405] width 517 height 24
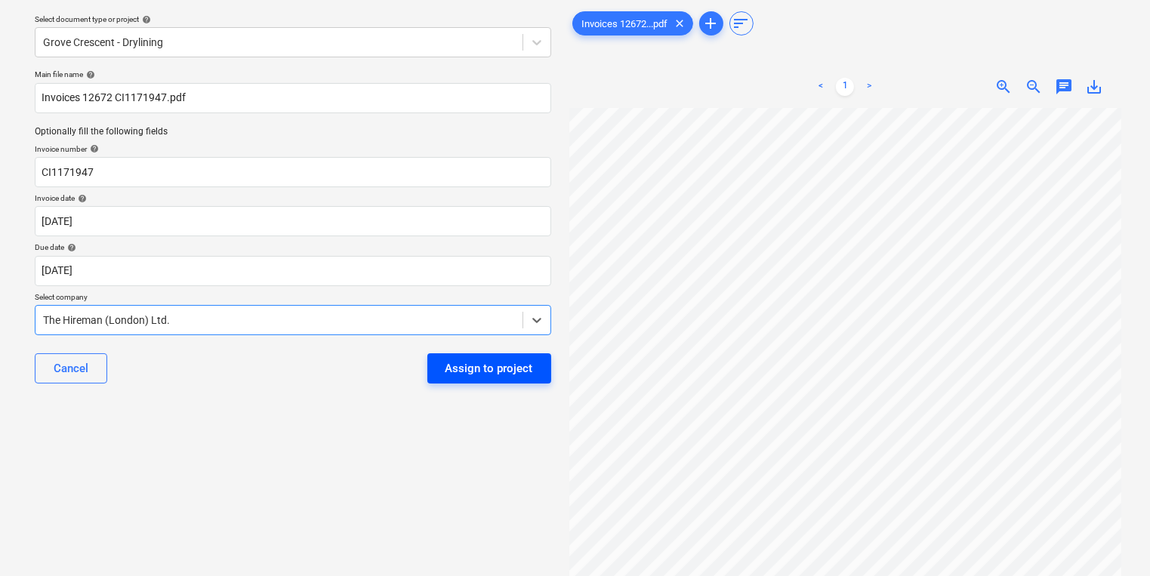
click at [510, 377] on div "Assign to project" at bounding box center [490, 369] width 88 height 20
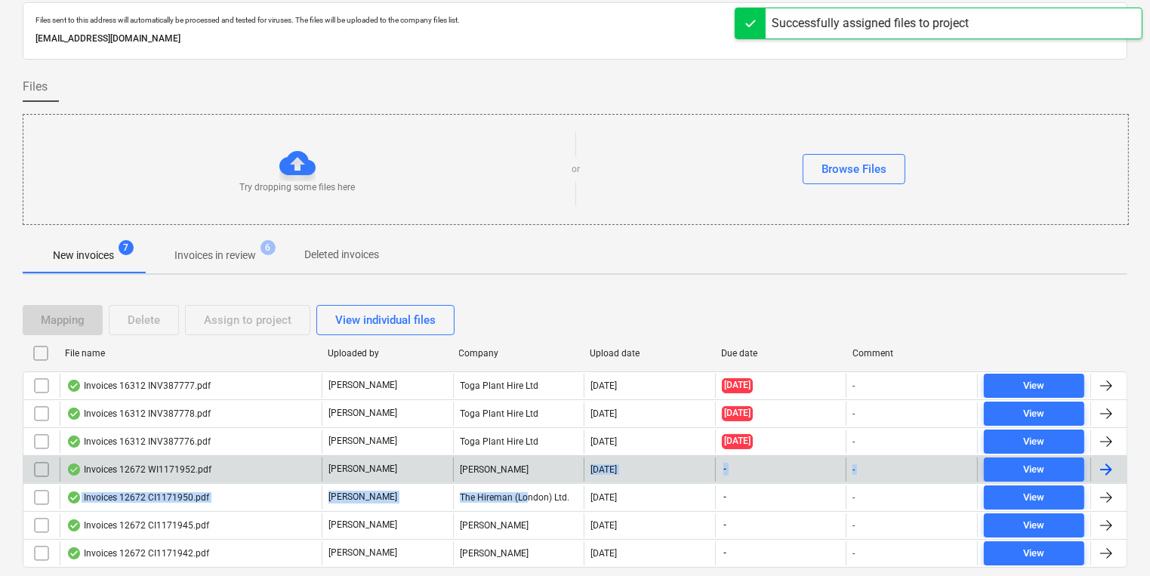
drag, startPoint x: 529, startPoint y: 482, endPoint x: 525, endPoint y: 468, distance: 14.1
click at [525, 468] on div "Invoices 16312 INV387777.pdf C. Stevens Toga Plant Hire Ltd 01.09.2025 31.08.20…" at bounding box center [575, 470] width 1105 height 196
click at [525, 468] on div "Colin Simpson" at bounding box center [518, 470] width 131 height 24
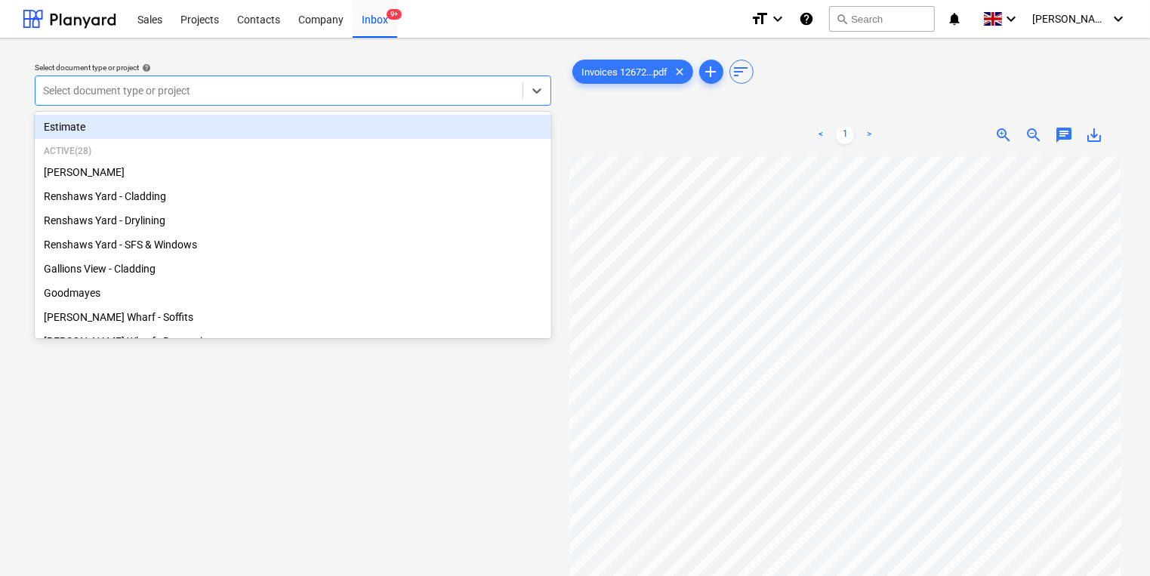
drag, startPoint x: 484, startPoint y: 95, endPoint x: 468, endPoint y: 92, distance: 16.1
click at [483, 94] on div at bounding box center [279, 90] width 472 height 15
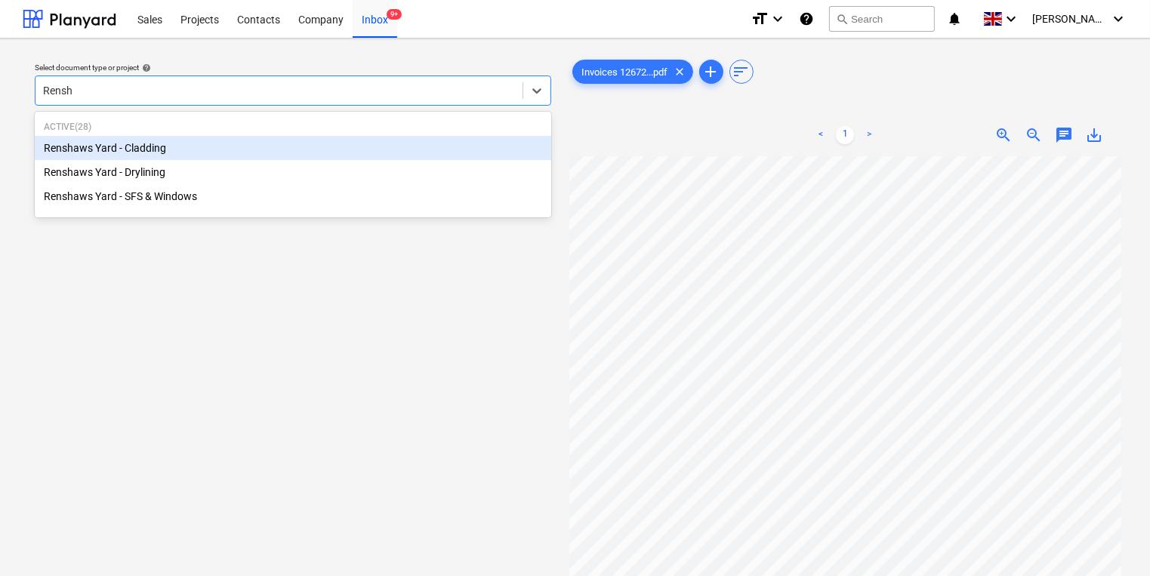
type input "Rensha"
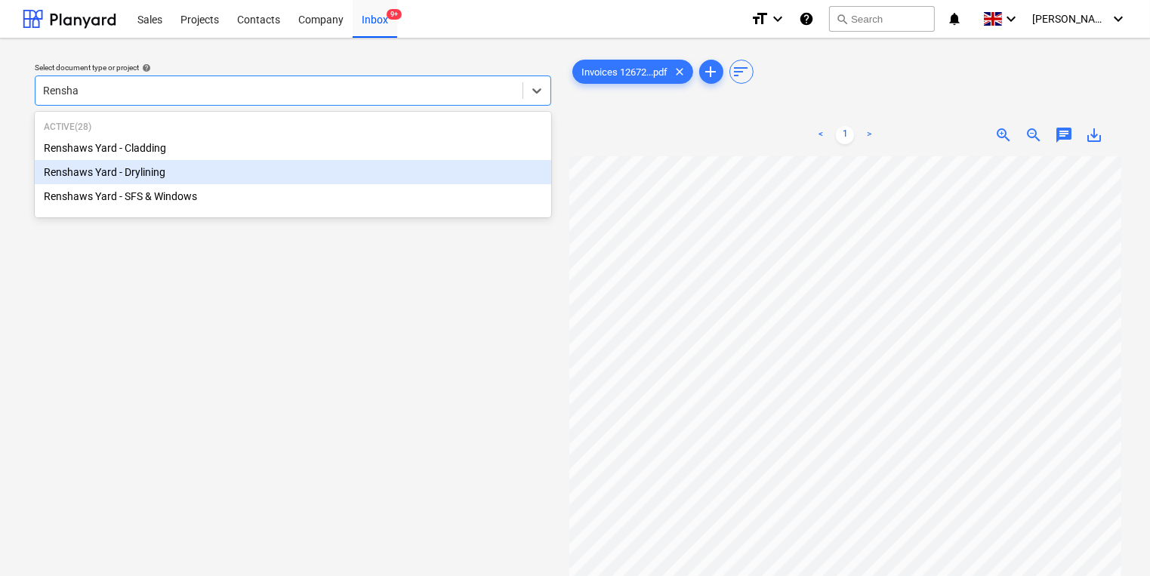
click at [347, 162] on div "Renshaws Yard - Drylining" at bounding box center [293, 172] width 517 height 24
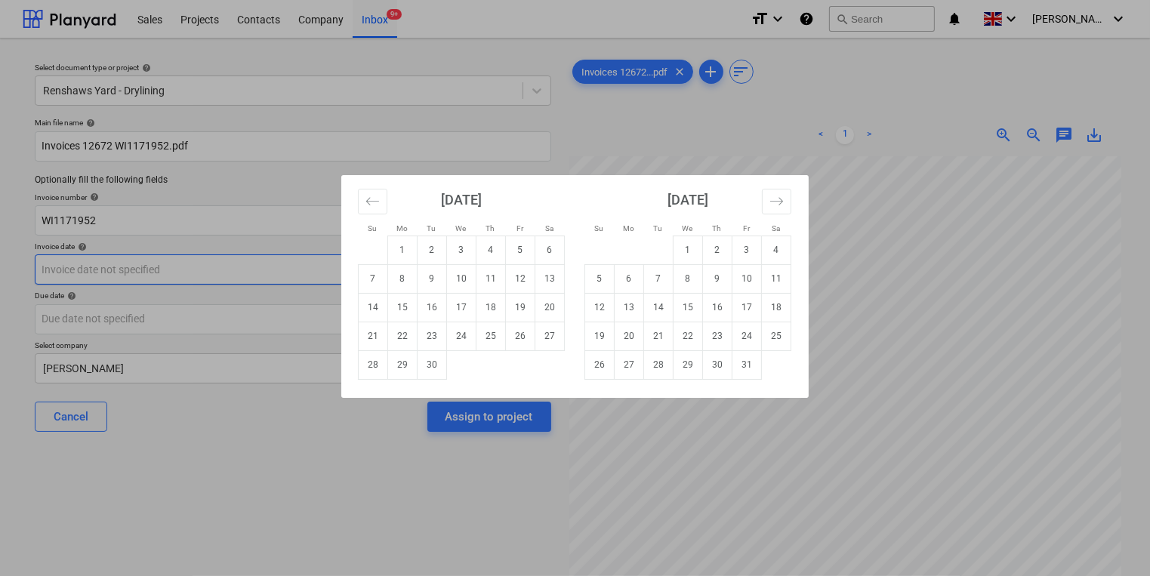
click at [338, 275] on body "Sales Projects Contacts Company Inbox 9+ format_size keyboard_arrow_down help s…" at bounding box center [575, 288] width 1150 height 576
click at [372, 187] on div "[DATE]" at bounding box center [461, 205] width 207 height 60
click at [372, 207] on icon "Move backward to switch to the previous month." at bounding box center [372, 201] width 14 height 14
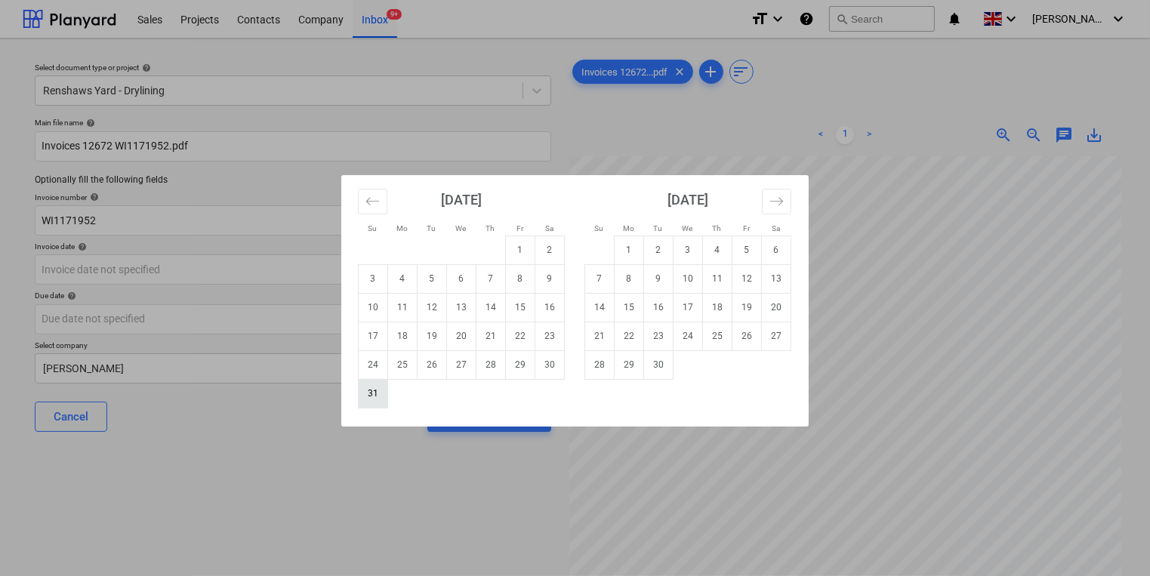
click at [365, 395] on td "31" at bounding box center [373, 393] width 29 height 29
type input "31 Aug 2025"
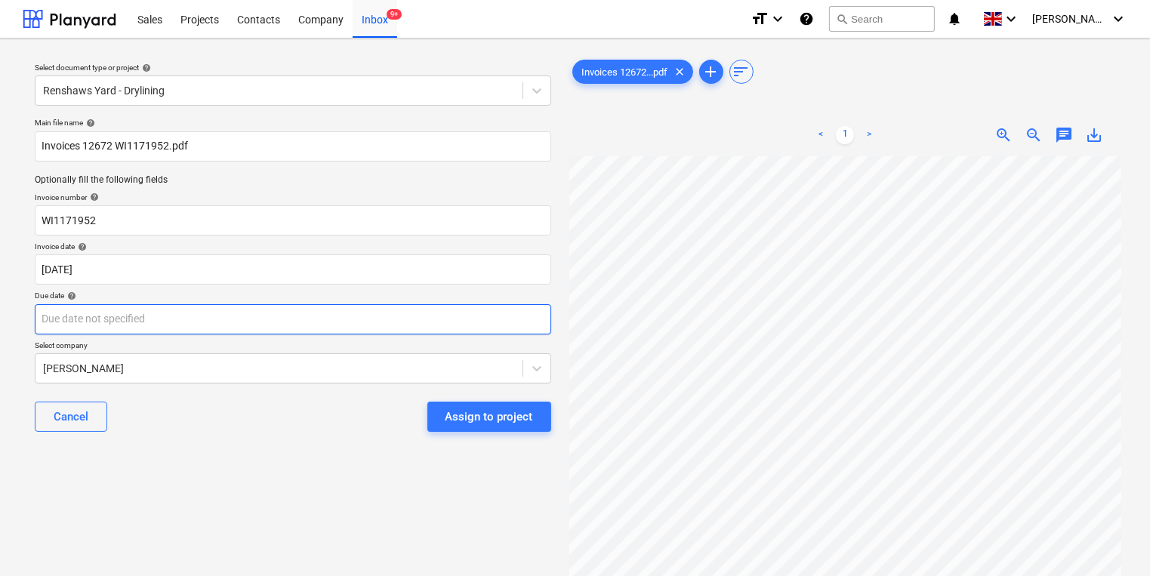
click at [347, 319] on body "Sales Projects Contacts Company Inbox 9+ format_size keyboard_arrow_down help s…" at bounding box center [575, 288] width 1150 height 576
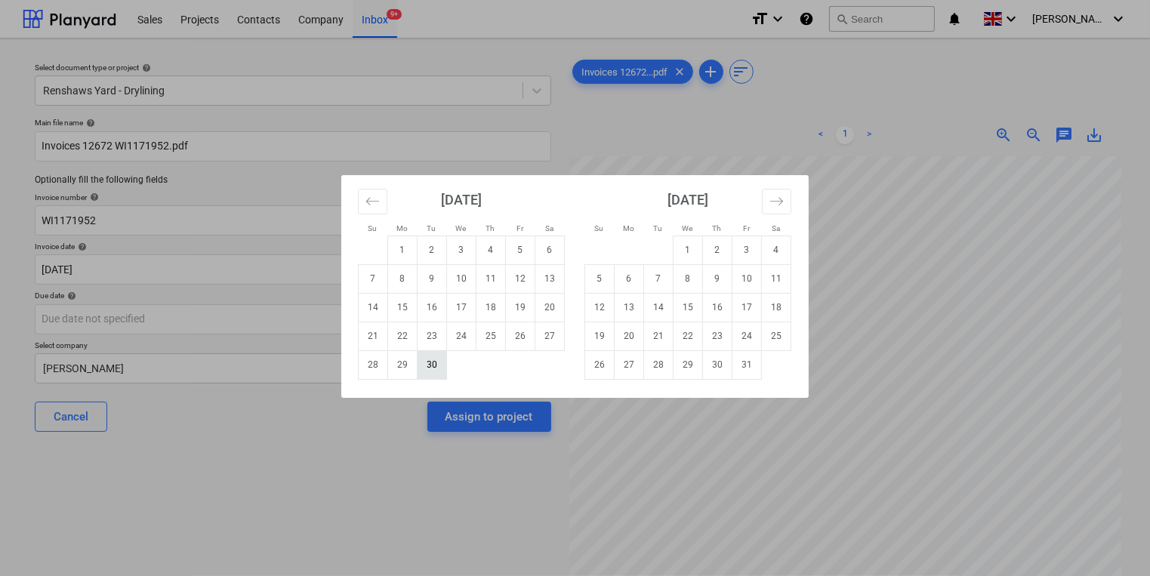
click at [420, 357] on td "30" at bounding box center [432, 364] width 29 height 29
type input "[DATE]"
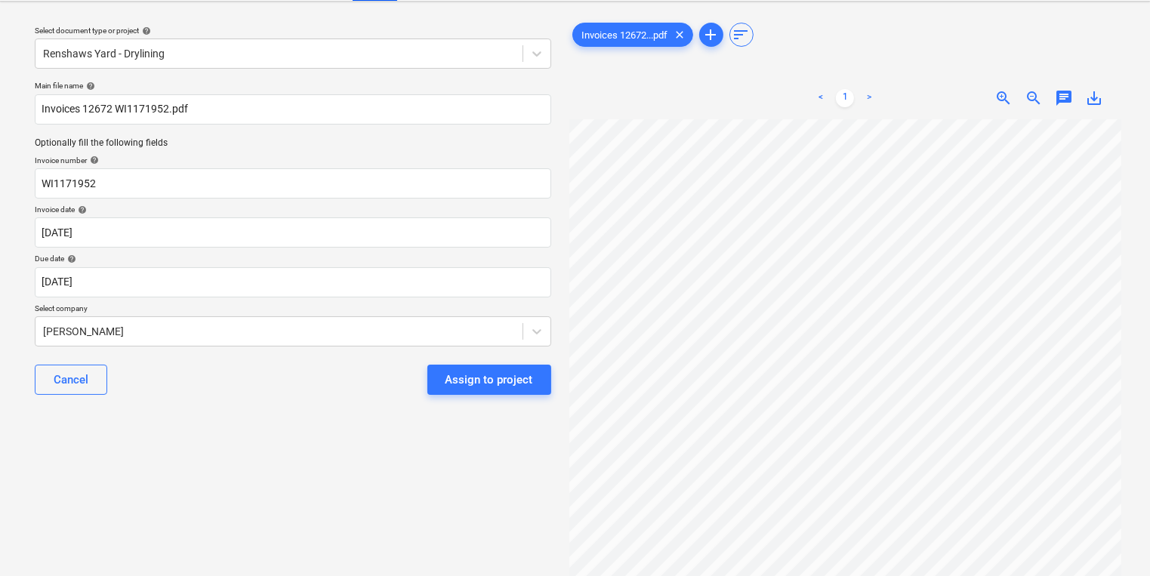
click at [420, 357] on body "Sales Projects Contacts Company Inbox 9+ format_size keyboard_arrow_down help s…" at bounding box center [575, 251] width 1150 height 576
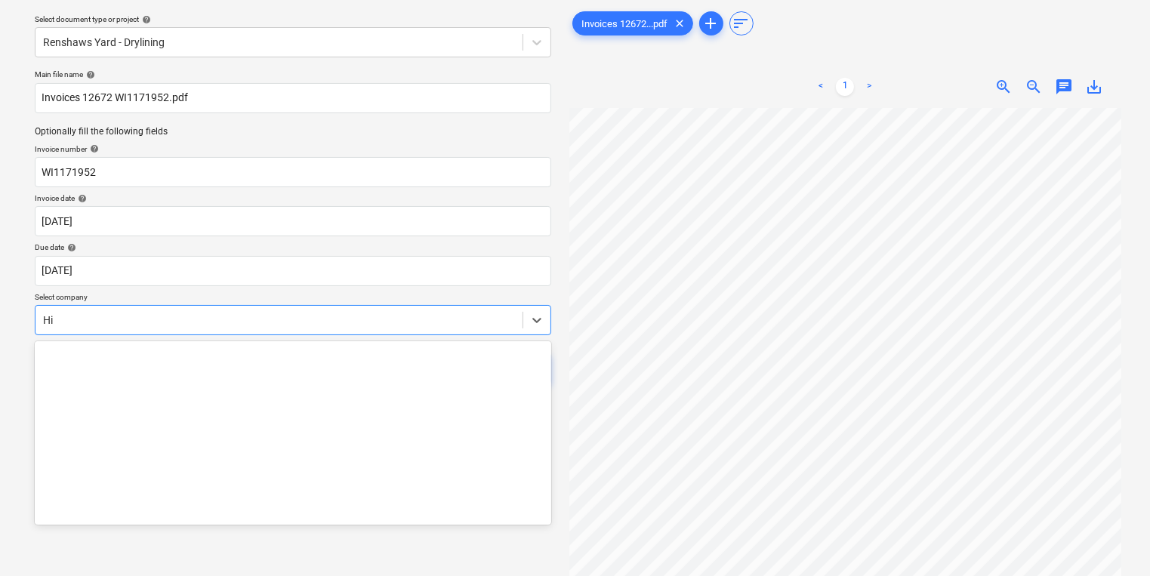
scroll to position [586, 0]
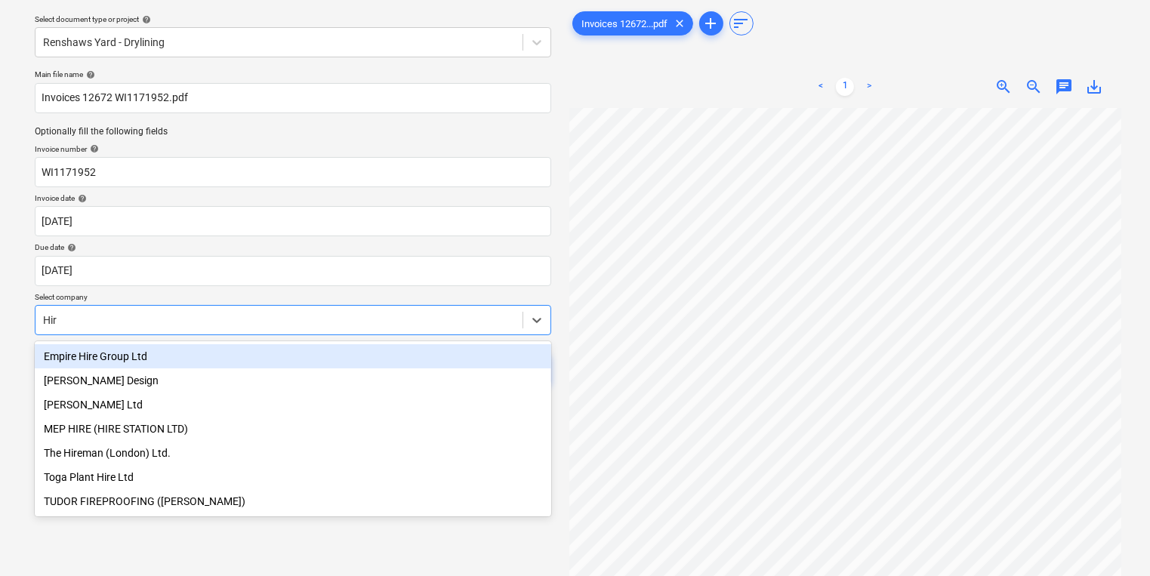
type input "Hire"
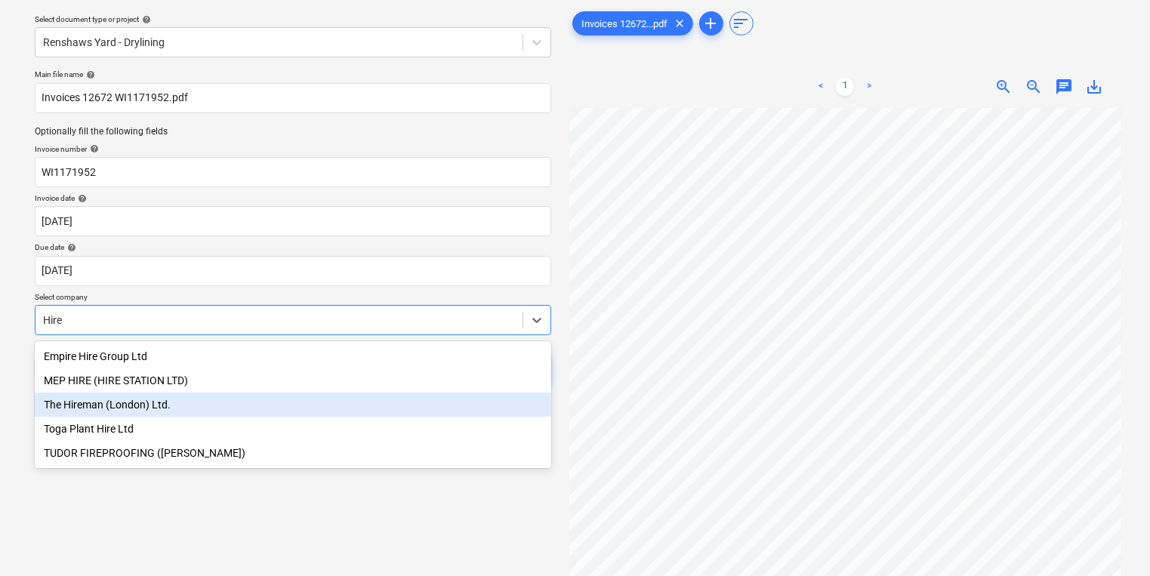
click at [394, 401] on div "The Hireman (London) Ltd." at bounding box center [293, 405] width 517 height 24
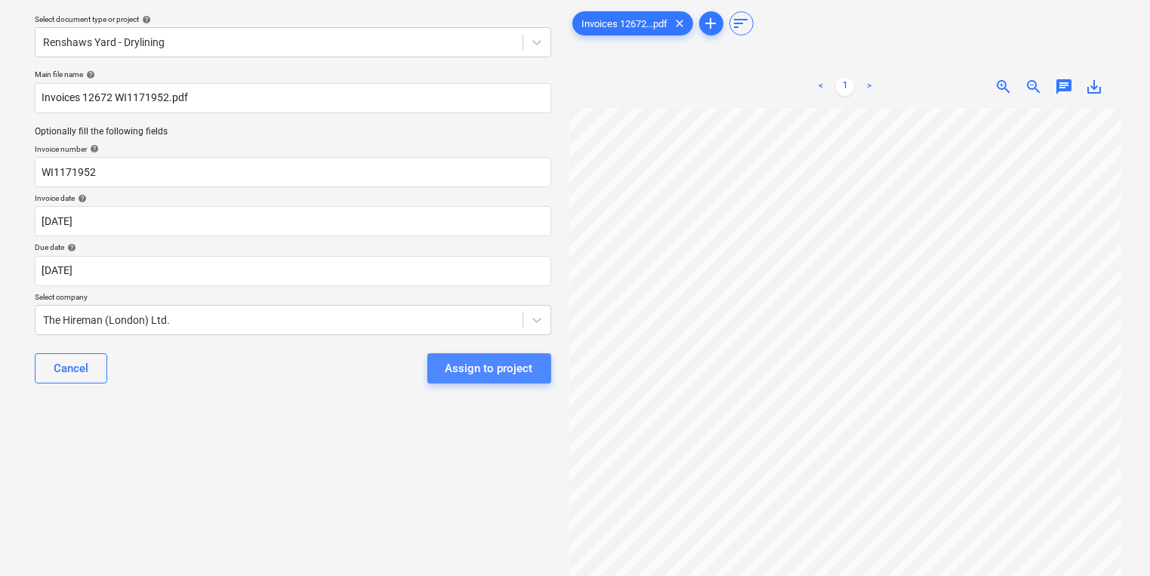
click at [507, 366] on div "Assign to project" at bounding box center [490, 369] width 88 height 20
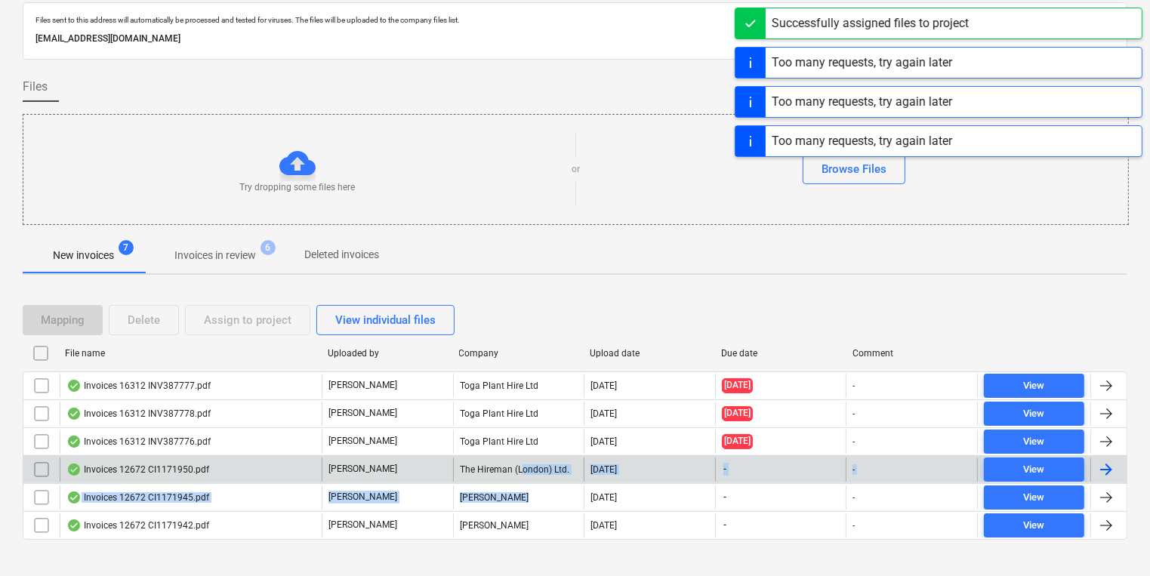
drag, startPoint x: 521, startPoint y: 489, endPoint x: 523, endPoint y: 469, distance: 20.5
click at [523, 469] on div "Invoices 16312 INV387777.pdf C. Stevens Toga Plant Hire Ltd 01.09.2025 31.08.20…" at bounding box center [575, 456] width 1105 height 168
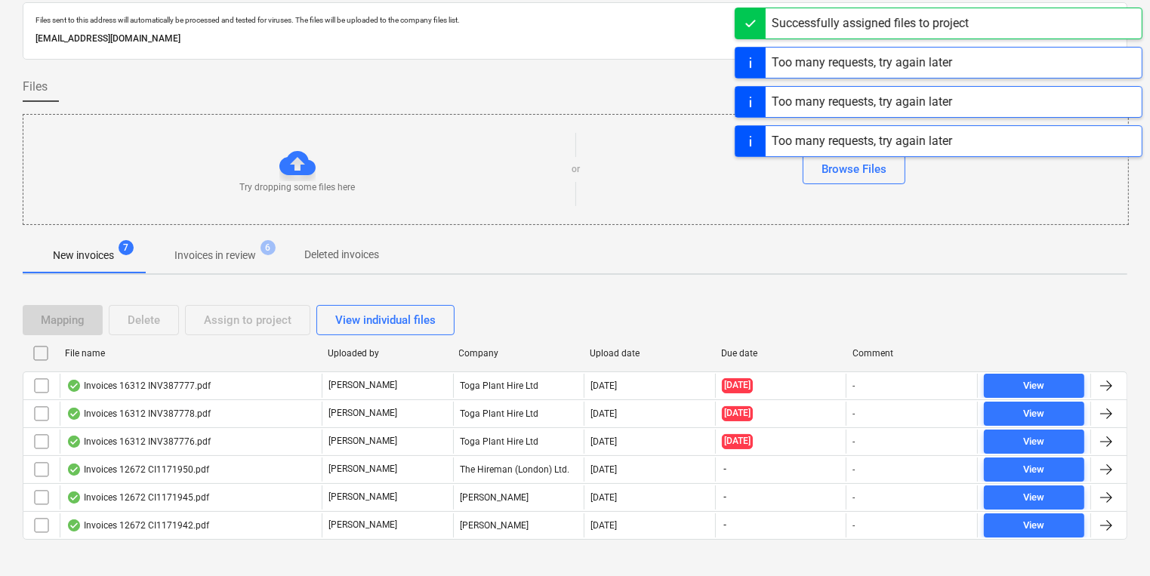
drag, startPoint x: 523, startPoint y: 469, endPoint x: 643, endPoint y: 282, distance: 221.8
click at [643, 282] on div "Files sent to this address will automatically be processed and tested for virus…" at bounding box center [575, 286] width 1105 height 568
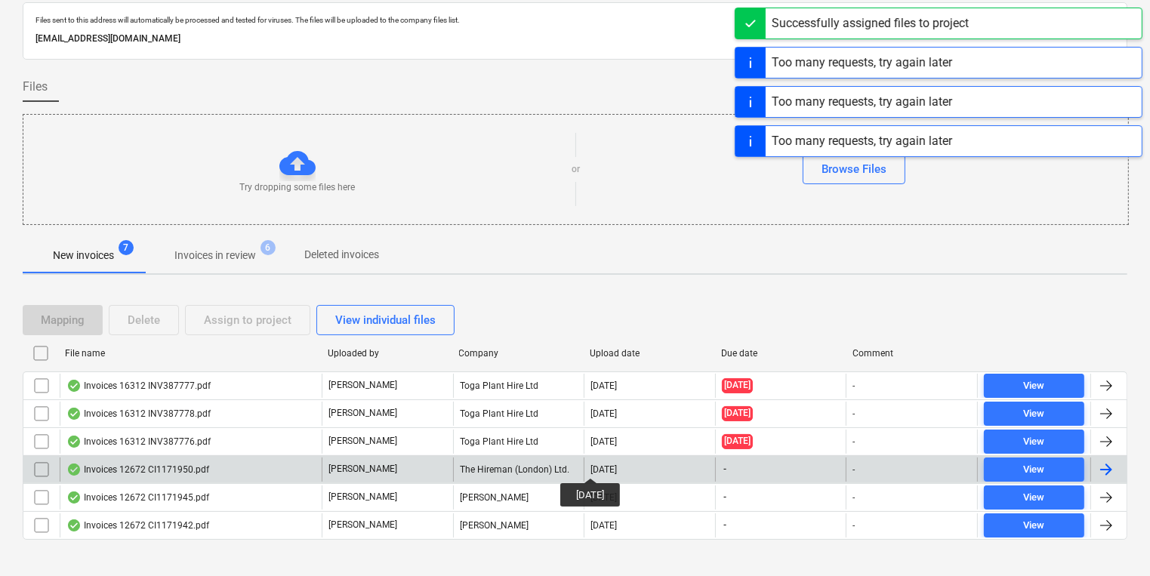
click at [601, 464] on div "[DATE]" at bounding box center [604, 469] width 26 height 11
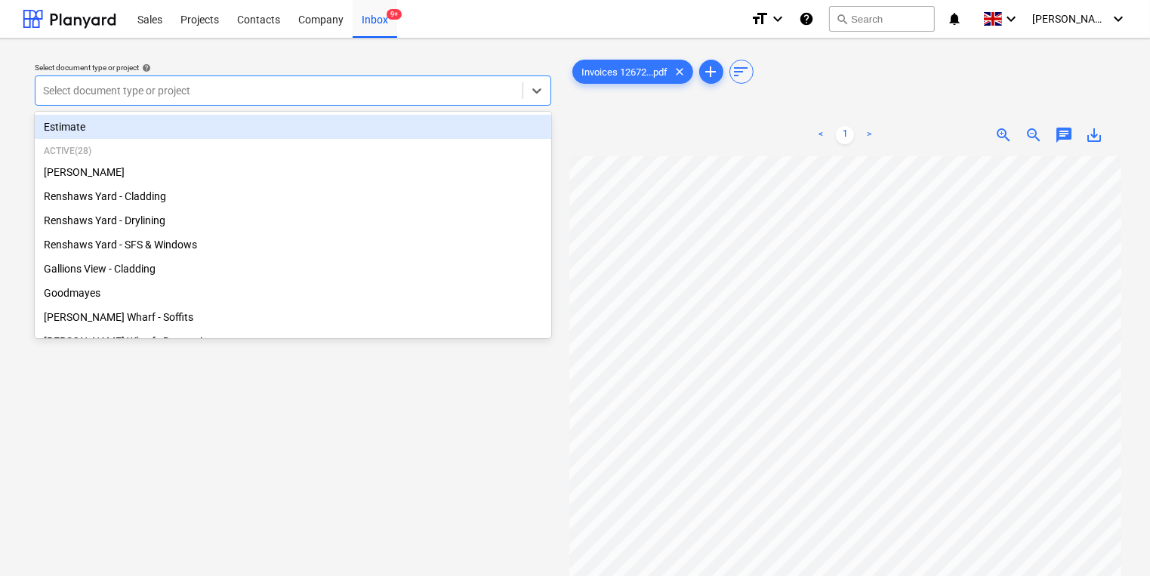
click at [455, 82] on div "Select document type or project" at bounding box center [278, 90] width 487 height 21
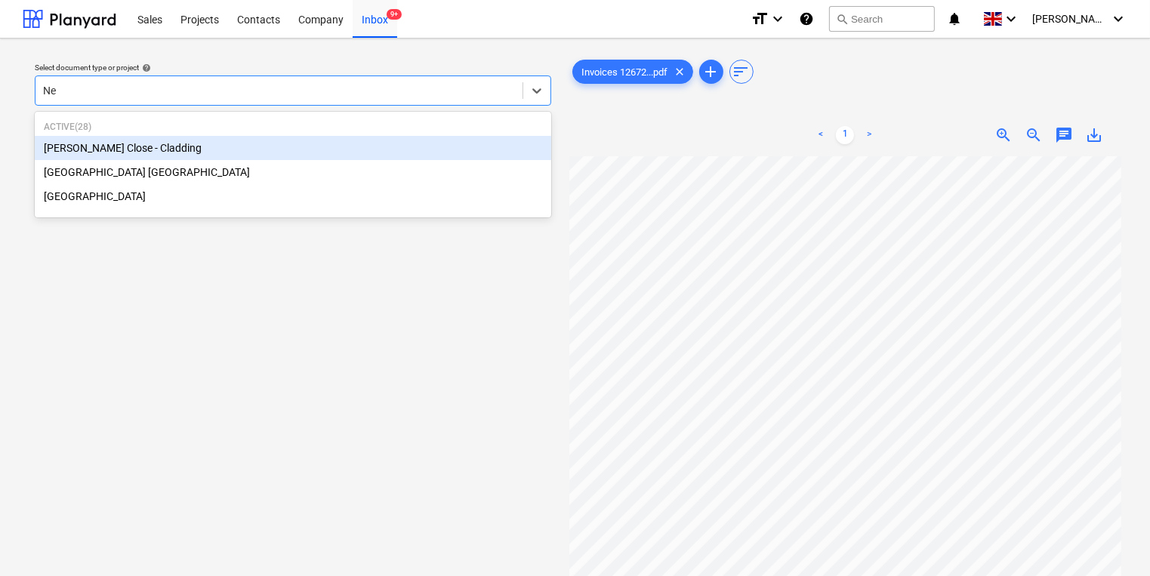
type input "New"
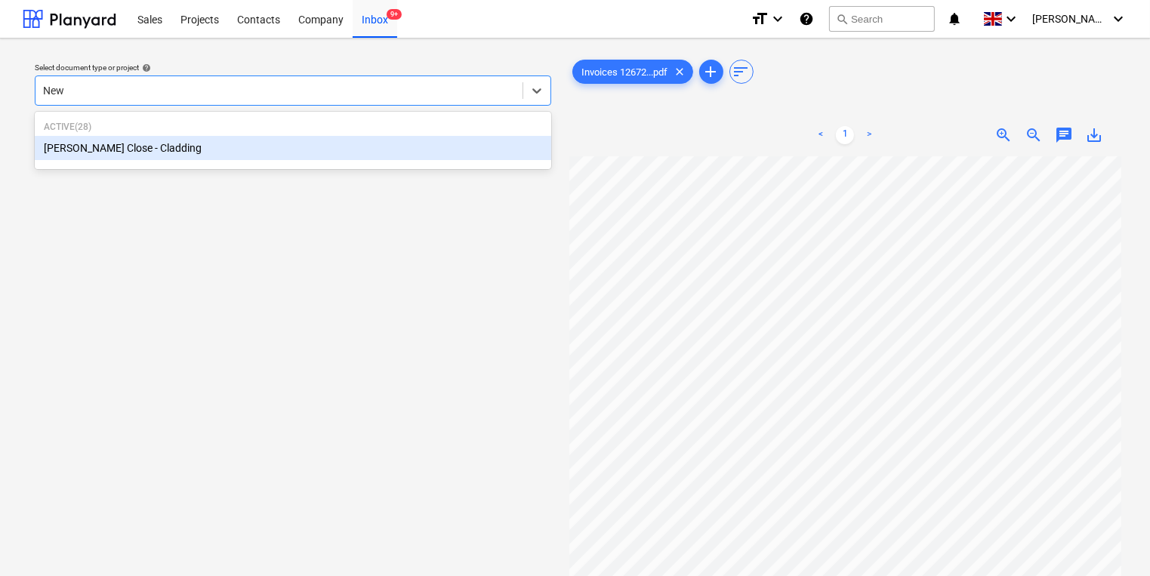
click at [347, 144] on div "[PERSON_NAME] Close - Cladding" at bounding box center [293, 148] width 517 height 24
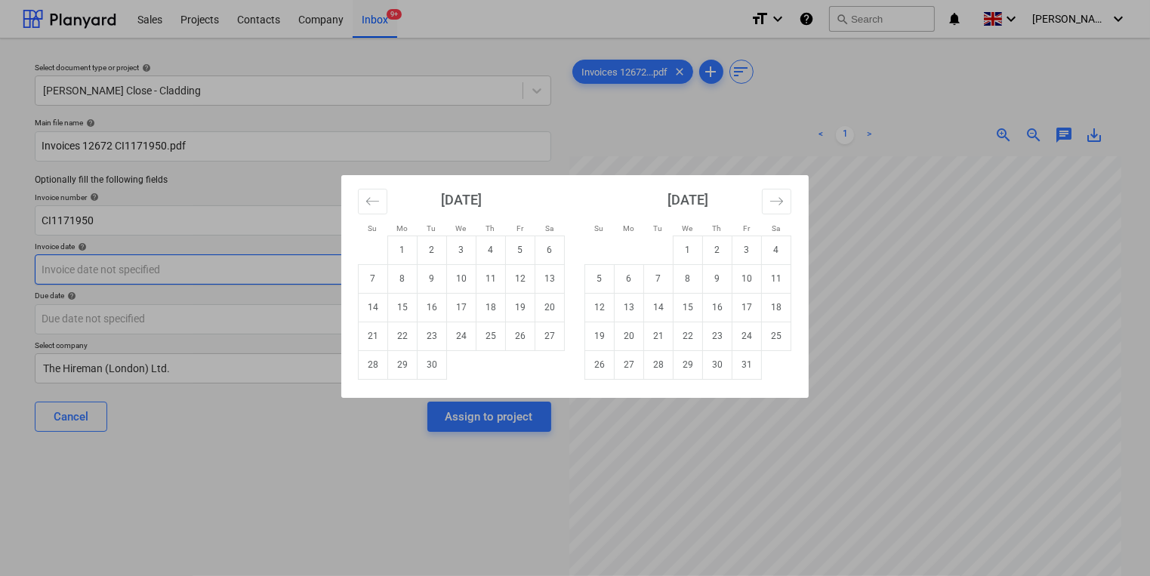
click at [316, 269] on body "Sales Projects Contacts Company Inbox 9+ format_size keyboard_arrow_down help s…" at bounding box center [575, 288] width 1150 height 576
click at [374, 199] on icon "Move backward to switch to the previous month." at bounding box center [372, 201] width 14 height 14
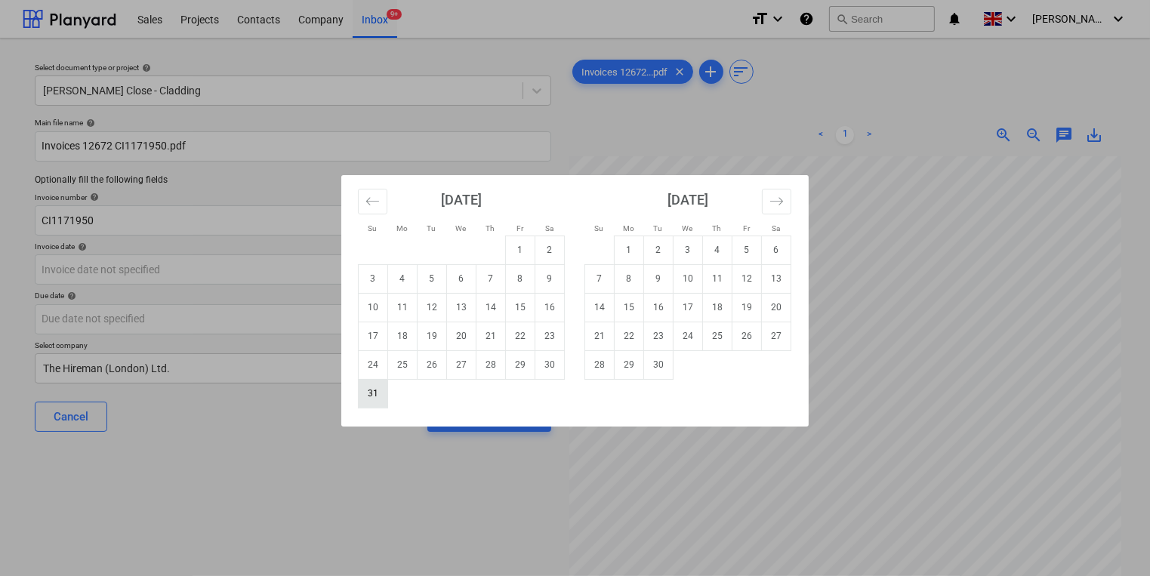
drag, startPoint x: 363, startPoint y: 393, endPoint x: 358, endPoint y: 384, distance: 10.5
click at [362, 393] on td "31" at bounding box center [373, 393] width 29 height 29
type input "31 Aug 2025"
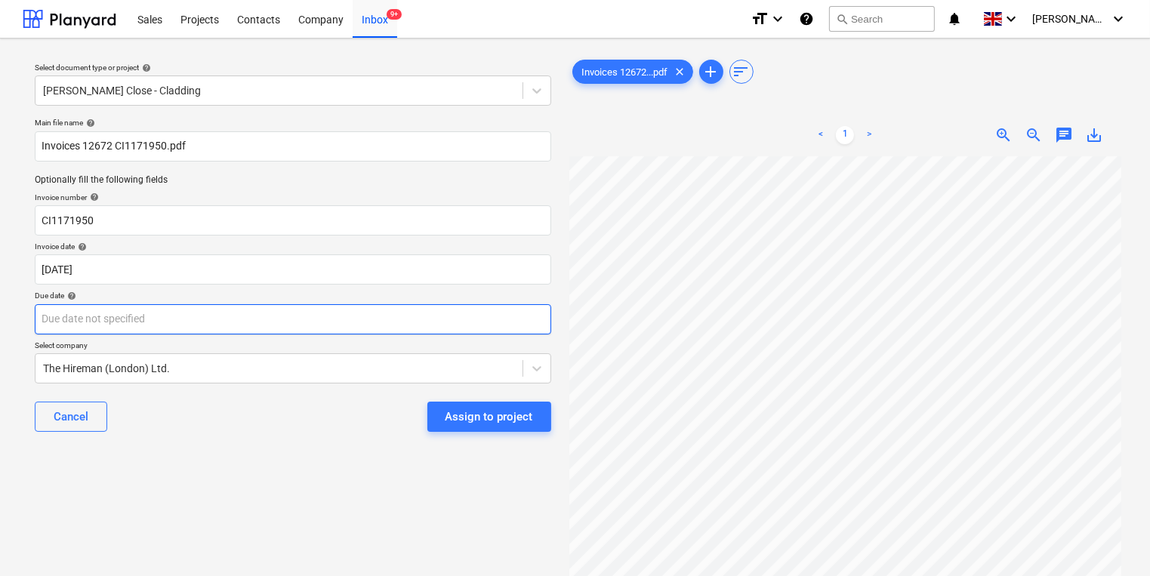
click at [340, 311] on body "Sales Projects Contacts Company Inbox 9+ format_size keyboard_arrow_down help s…" at bounding box center [575, 288] width 1150 height 576
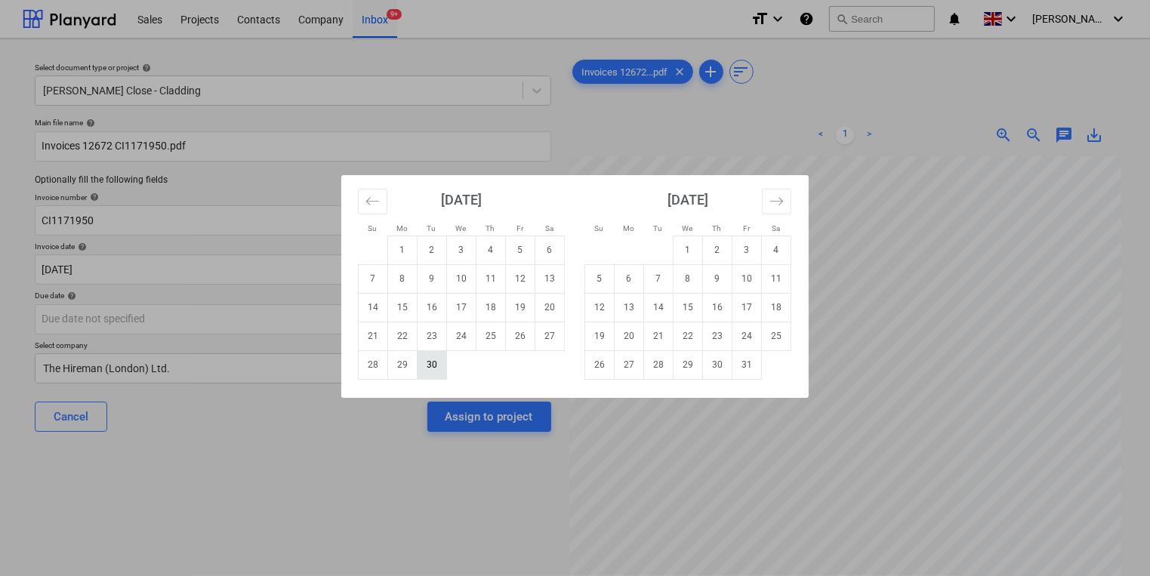
click at [436, 368] on td "30" at bounding box center [432, 364] width 29 height 29
type input "[DATE]"
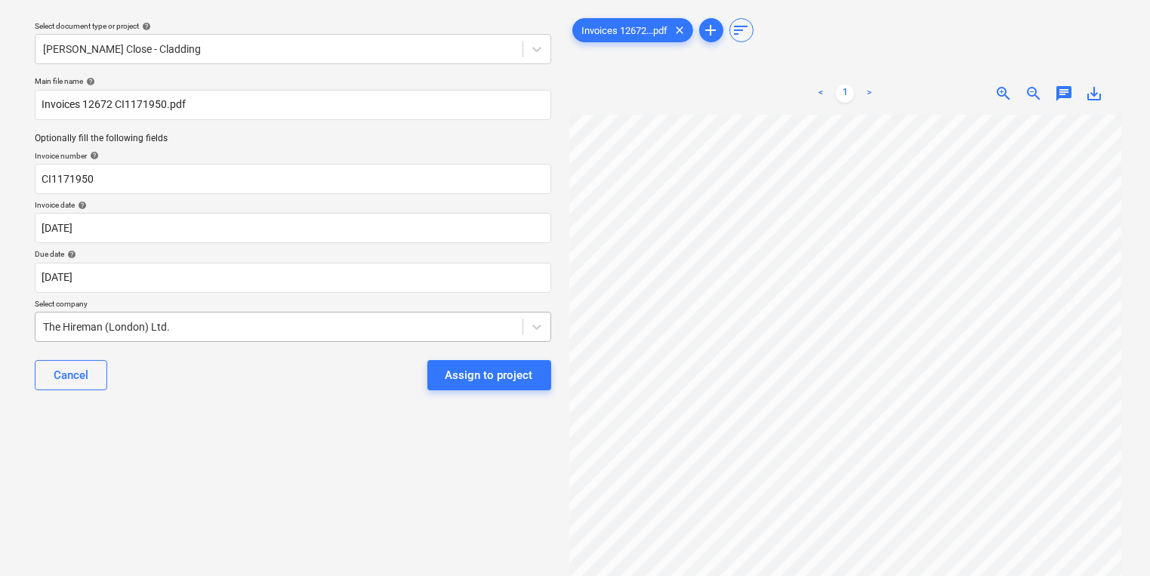
click at [426, 365] on body "Sales Projects Contacts Company Inbox 9+ format_size keyboard_arrow_down help s…" at bounding box center [575, 246] width 1150 height 576
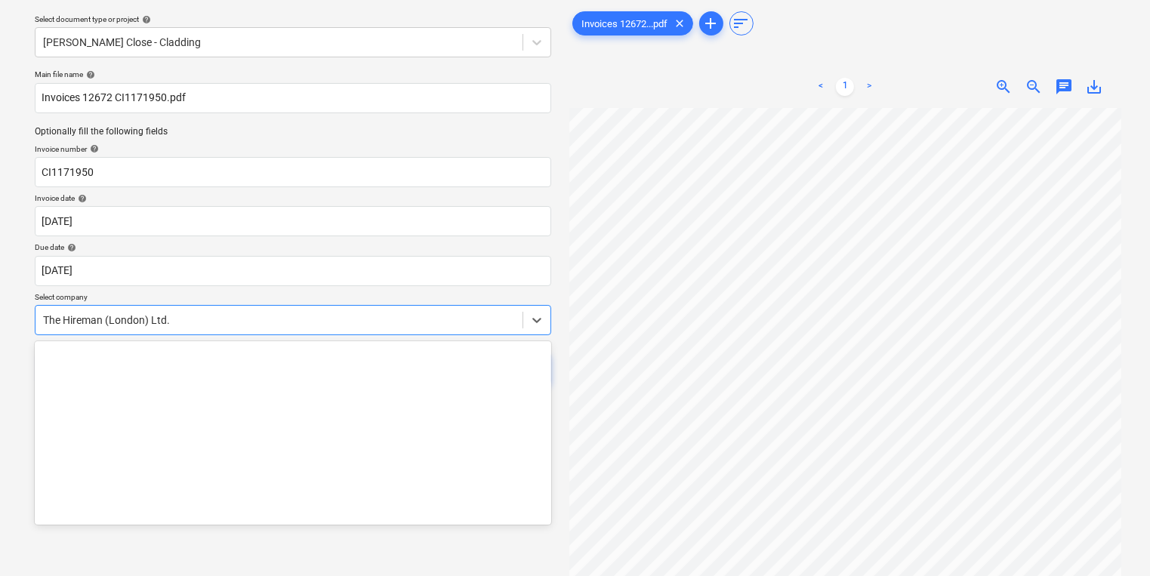
scroll to position [11418, 0]
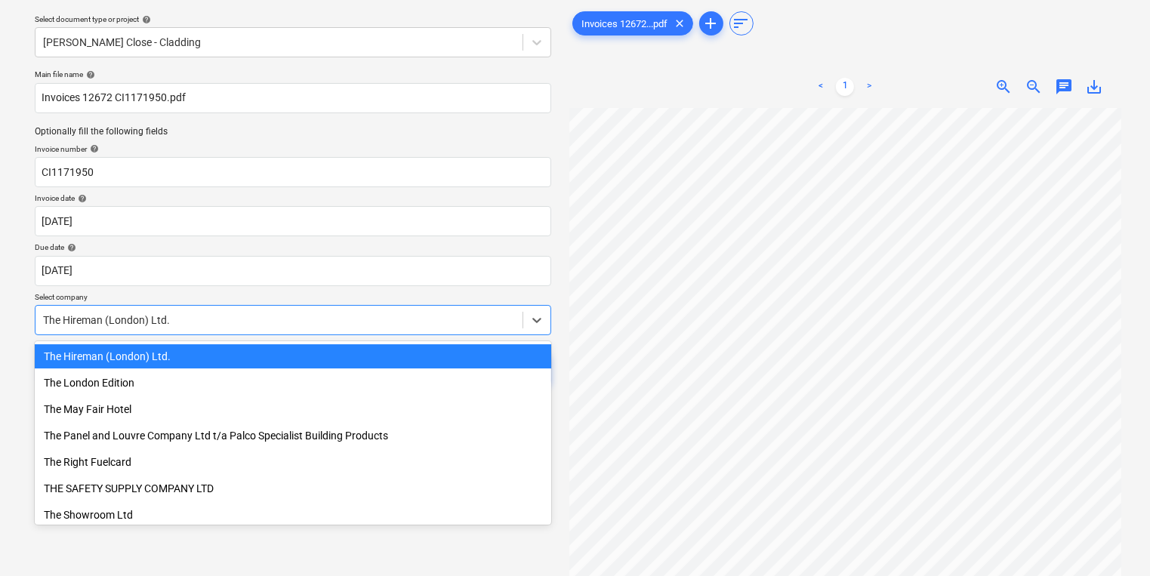
click at [423, 329] on div "The Hireman (London) Ltd." at bounding box center [278, 320] width 487 height 21
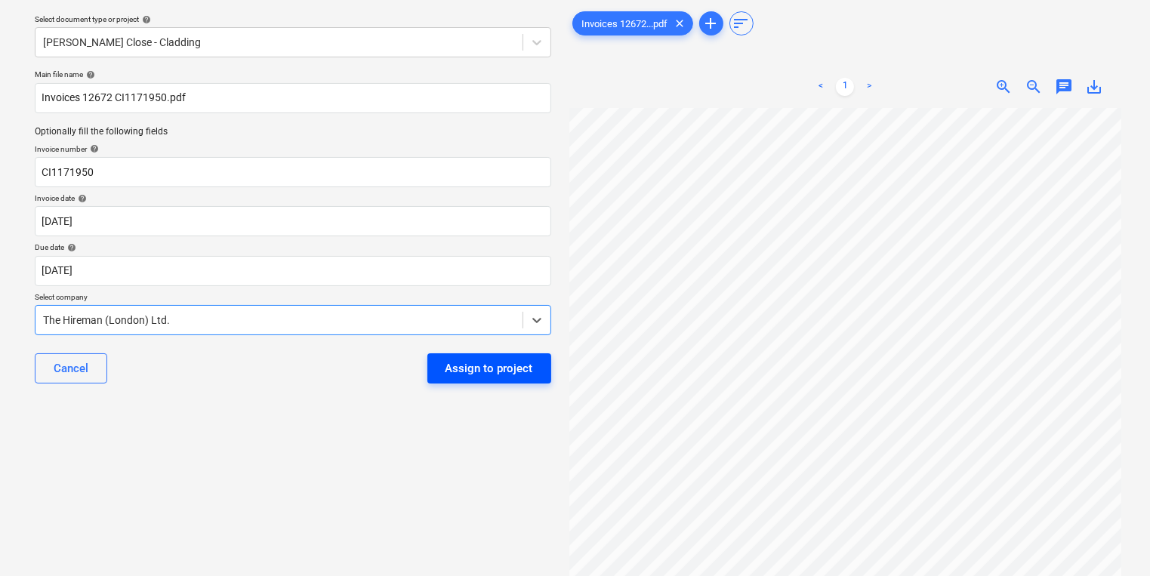
click at [458, 370] on div "Assign to project" at bounding box center [490, 369] width 88 height 20
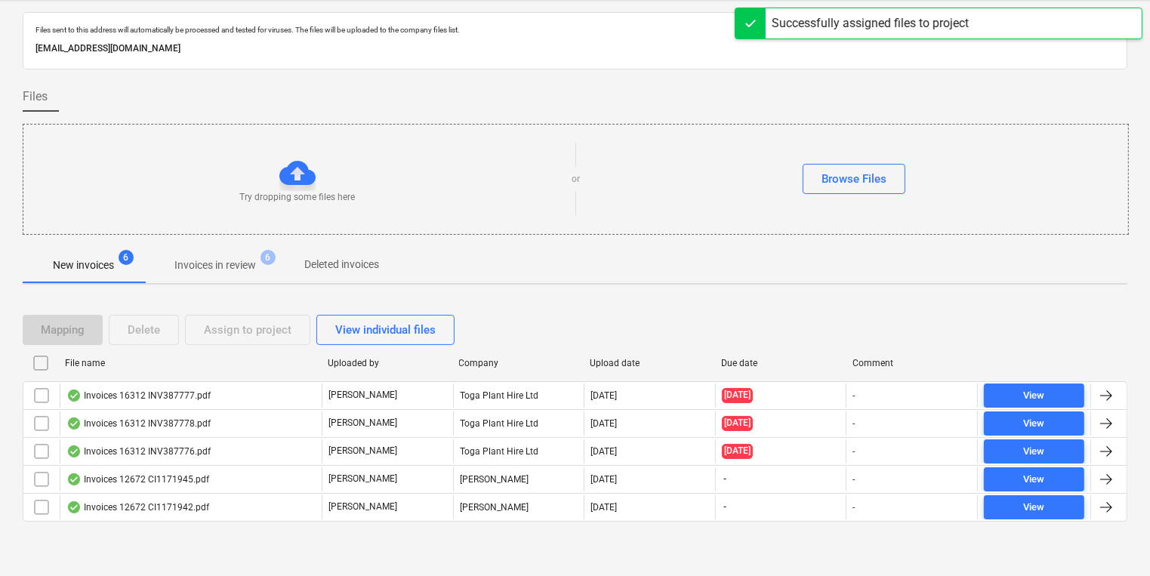
scroll to position [36, 0]
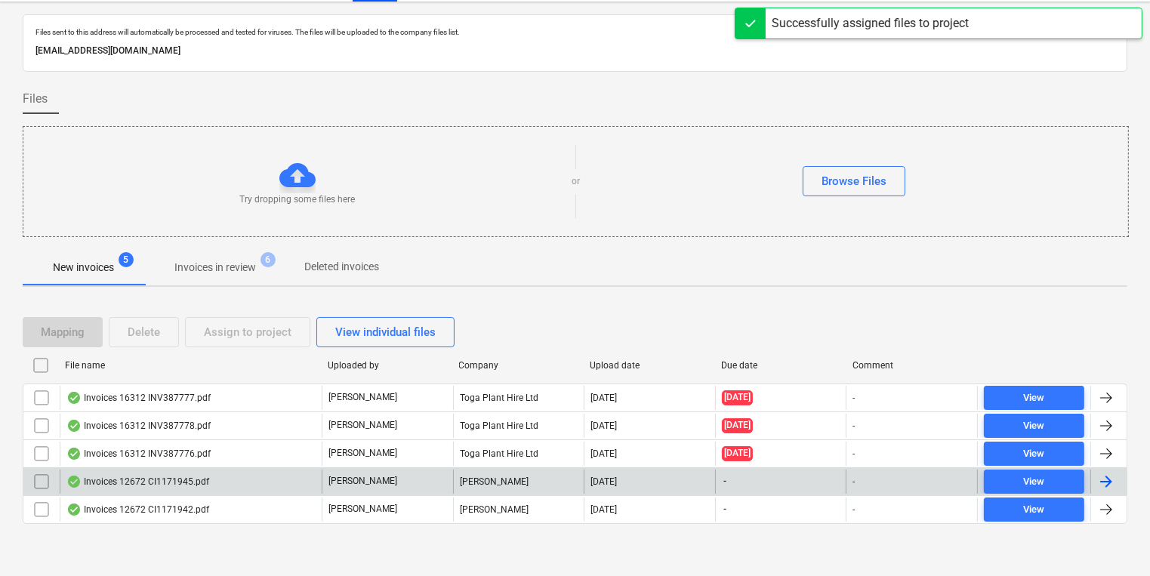
click at [461, 486] on div "Colin Simpson" at bounding box center [518, 482] width 131 height 24
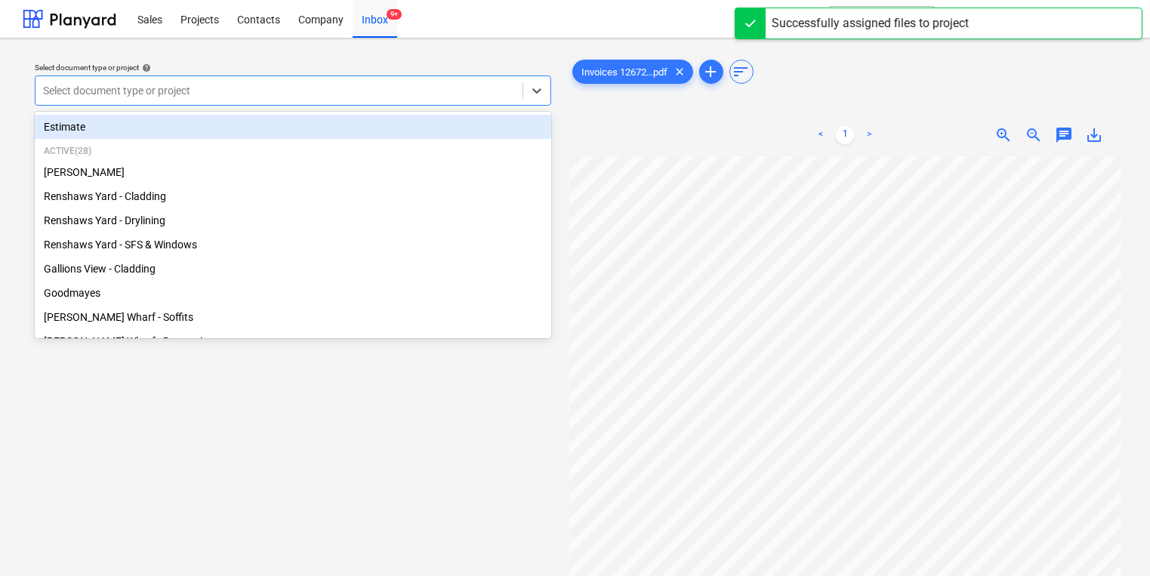
click at [386, 100] on div "Select document type or project" at bounding box center [278, 90] width 487 height 21
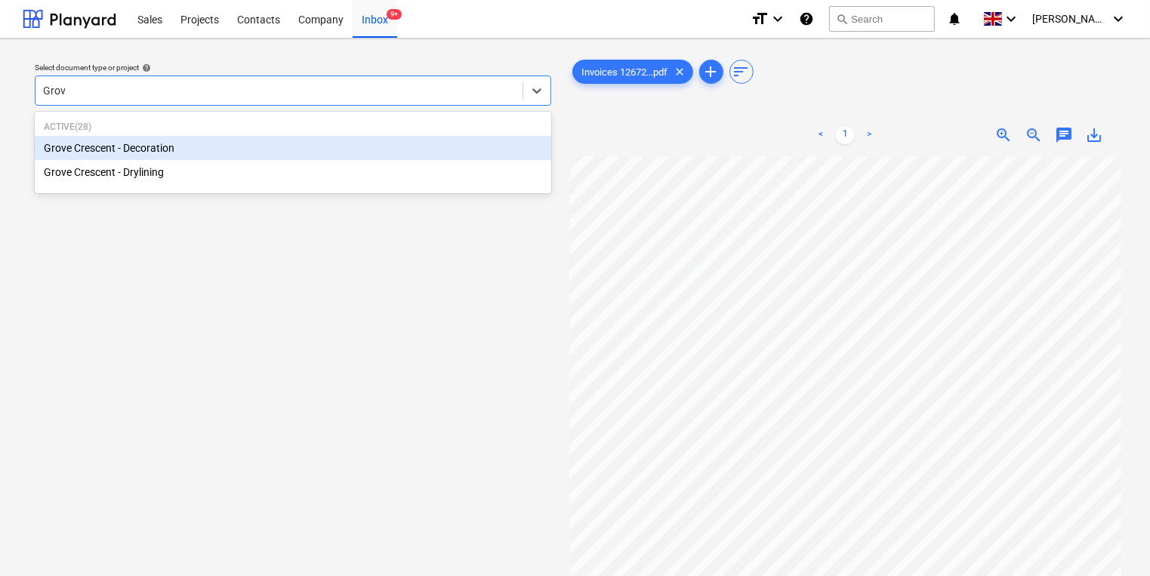
type input "Grove"
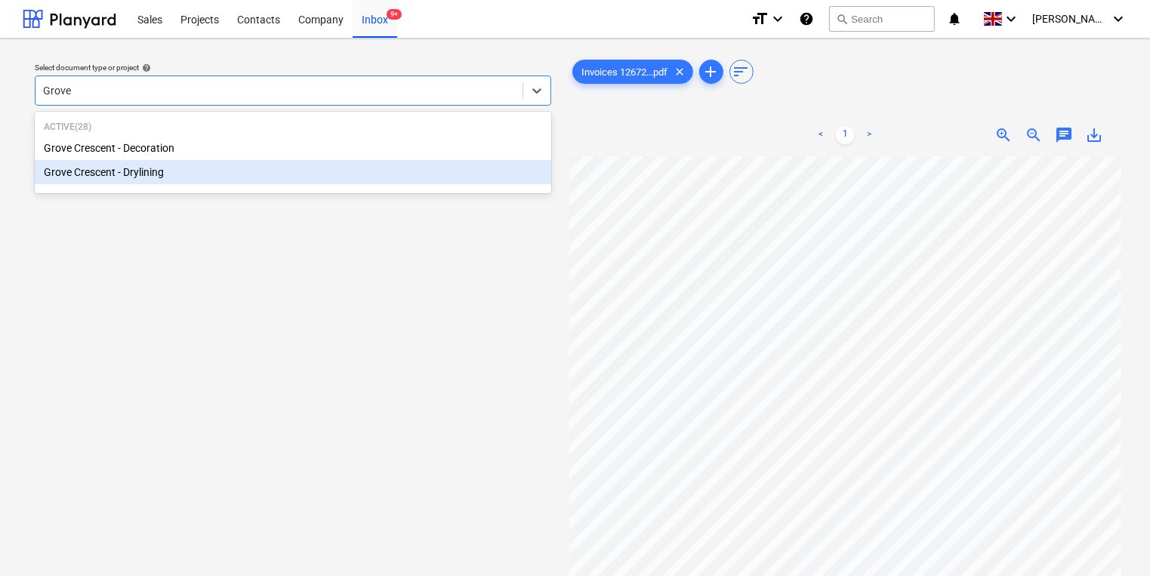
click at [334, 165] on div "Grove Crescent - Drylining" at bounding box center [293, 172] width 517 height 24
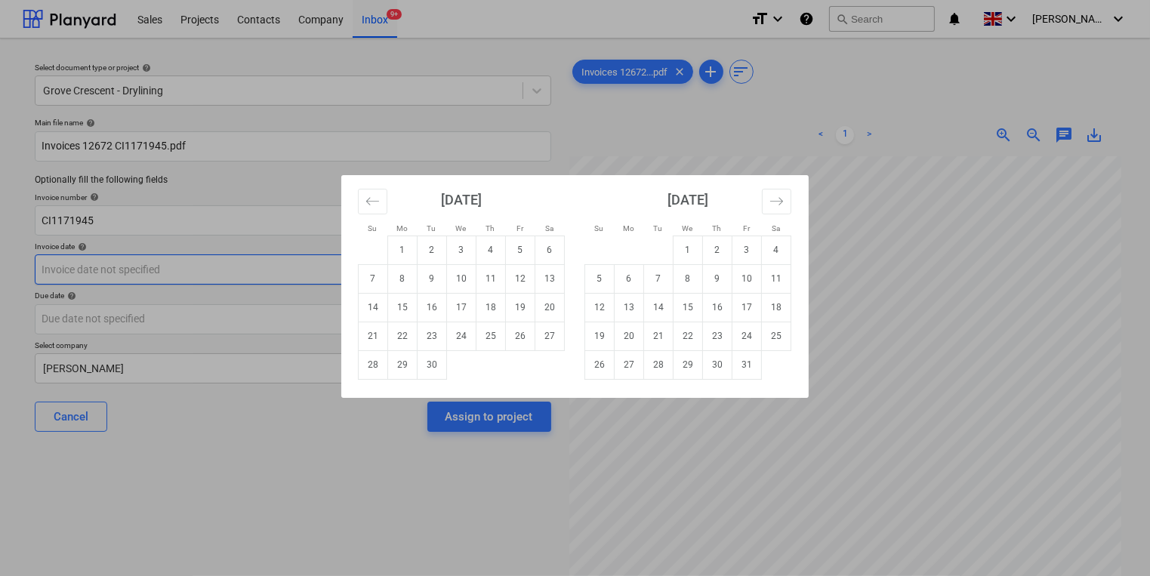
click at [412, 269] on body "Sales Projects Contacts Company Inbox 9+ format_size keyboard_arrow_down help s…" at bounding box center [575, 288] width 1150 height 576
click at [375, 208] on icon "Move backward to switch to the previous month." at bounding box center [372, 201] width 14 height 14
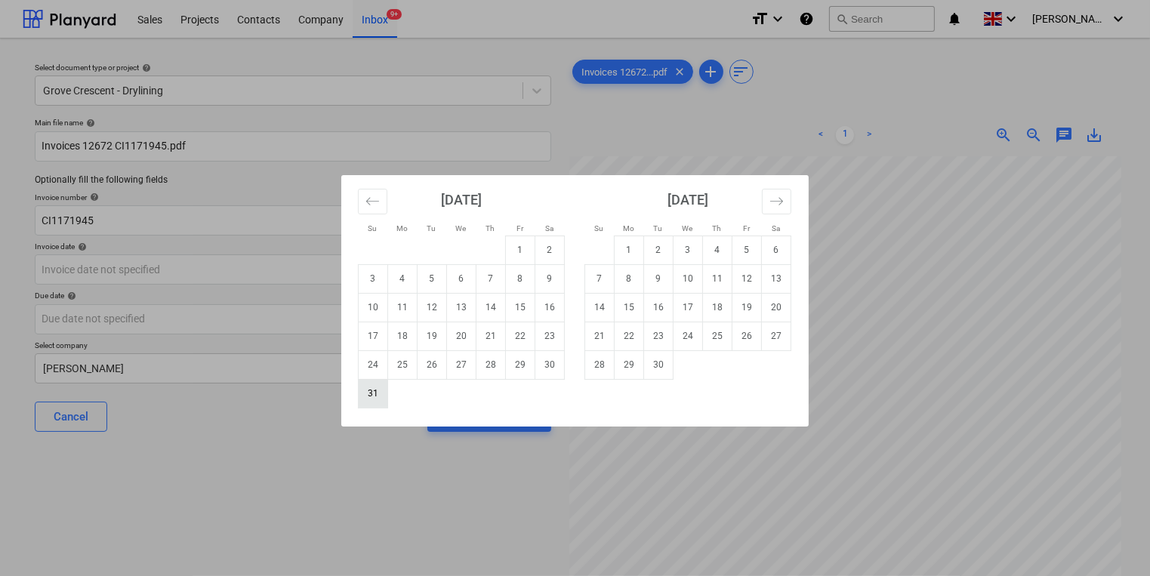
click at [387, 390] on tr "31" at bounding box center [462, 393] width 206 height 29
click at [386, 390] on td "31" at bounding box center [373, 393] width 29 height 29
type input "31 Aug 2025"
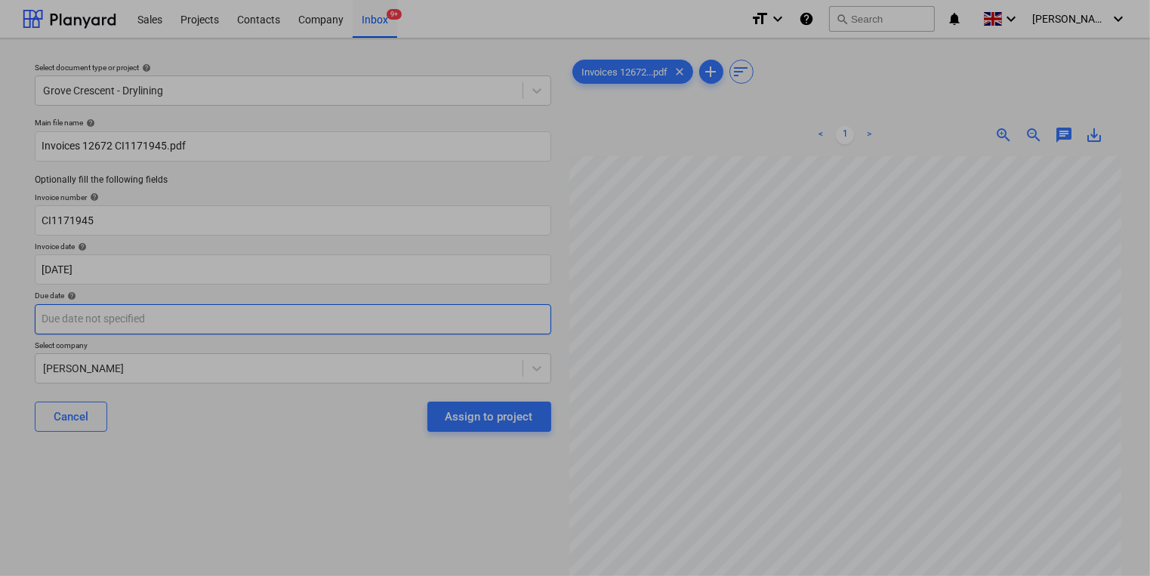
click at [360, 326] on body "Sales Projects Contacts Company Inbox 9+ format_size keyboard_arrow_down help s…" at bounding box center [575, 288] width 1150 height 576
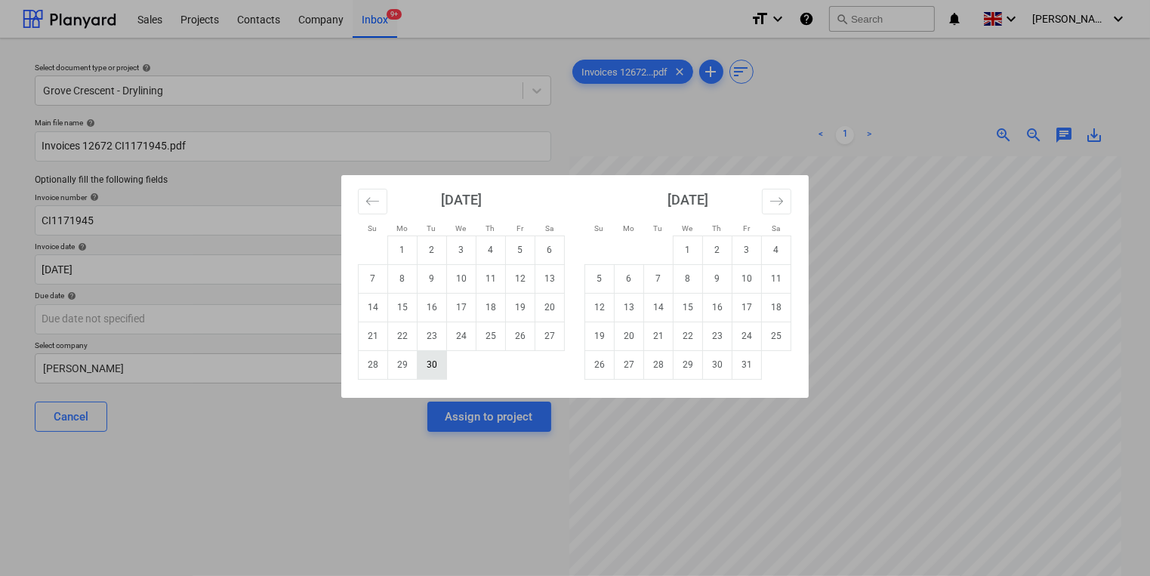
click at [421, 371] on td "30" at bounding box center [432, 364] width 29 height 29
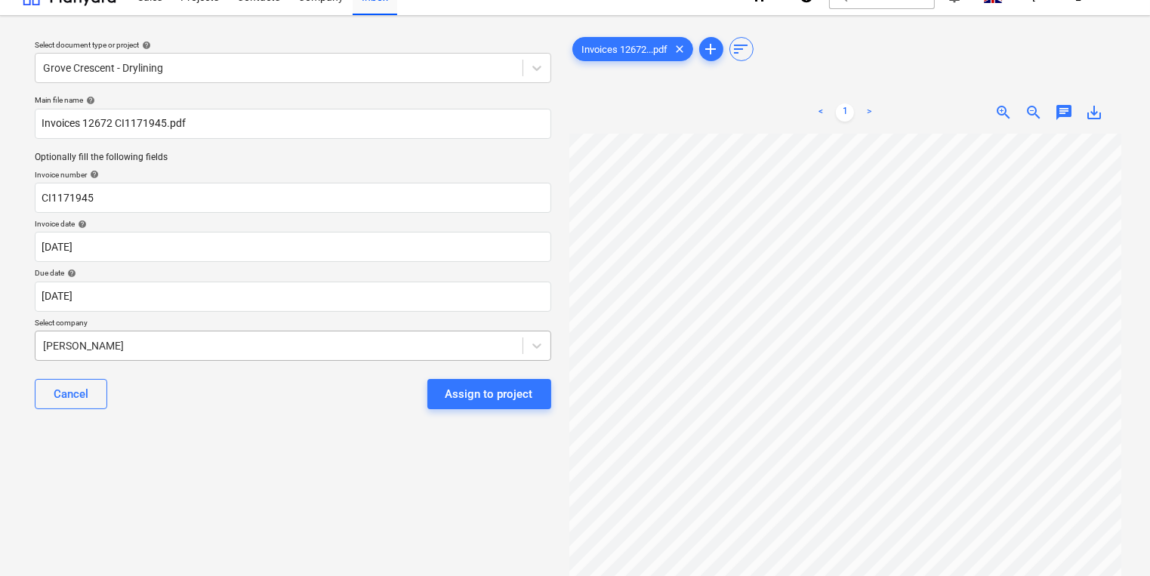
click at [426, 373] on body "Sales Projects Contacts Company Inbox 9+ format_size keyboard_arrow_down help s…" at bounding box center [575, 265] width 1150 height 576
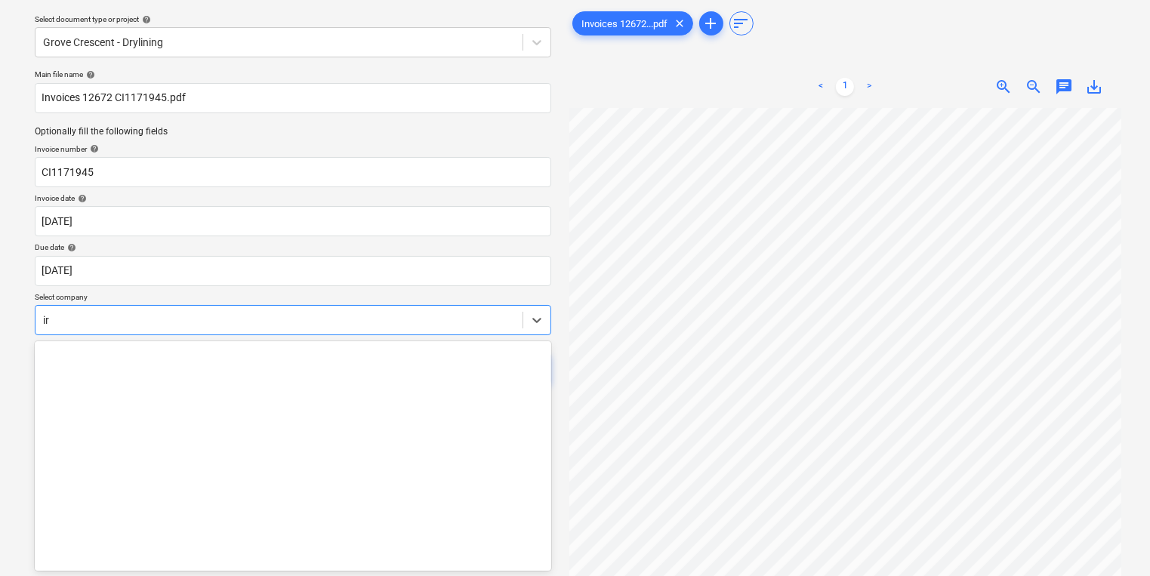
scroll to position [423, 0]
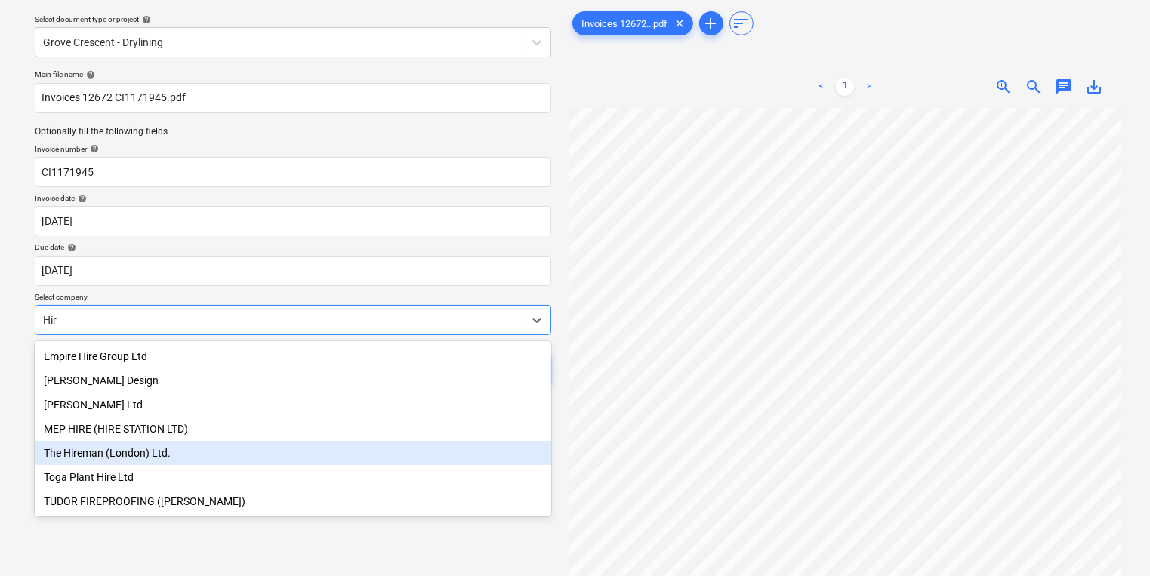
click at [309, 463] on div "The Hireman (London) Ltd." at bounding box center [293, 453] width 517 height 24
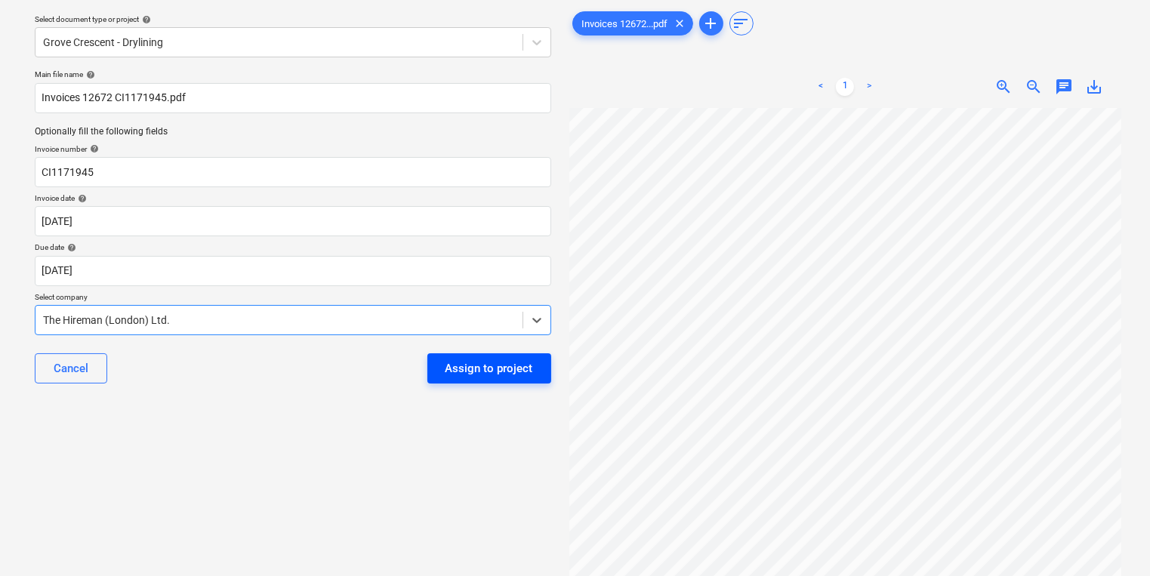
click at [474, 378] on div "Assign to project" at bounding box center [490, 369] width 88 height 20
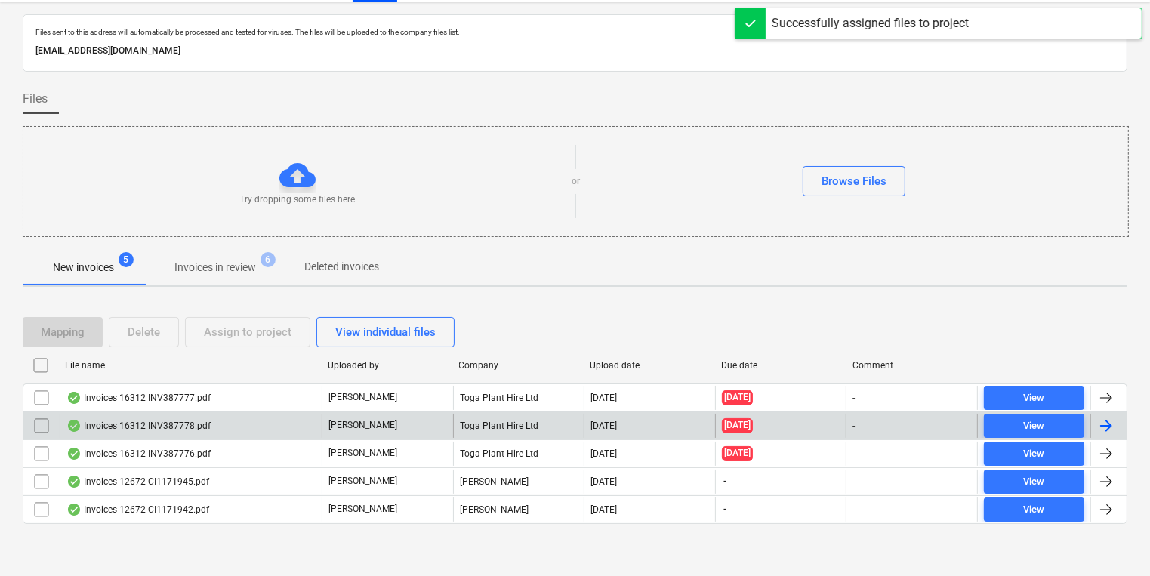
scroll to position [8, 0]
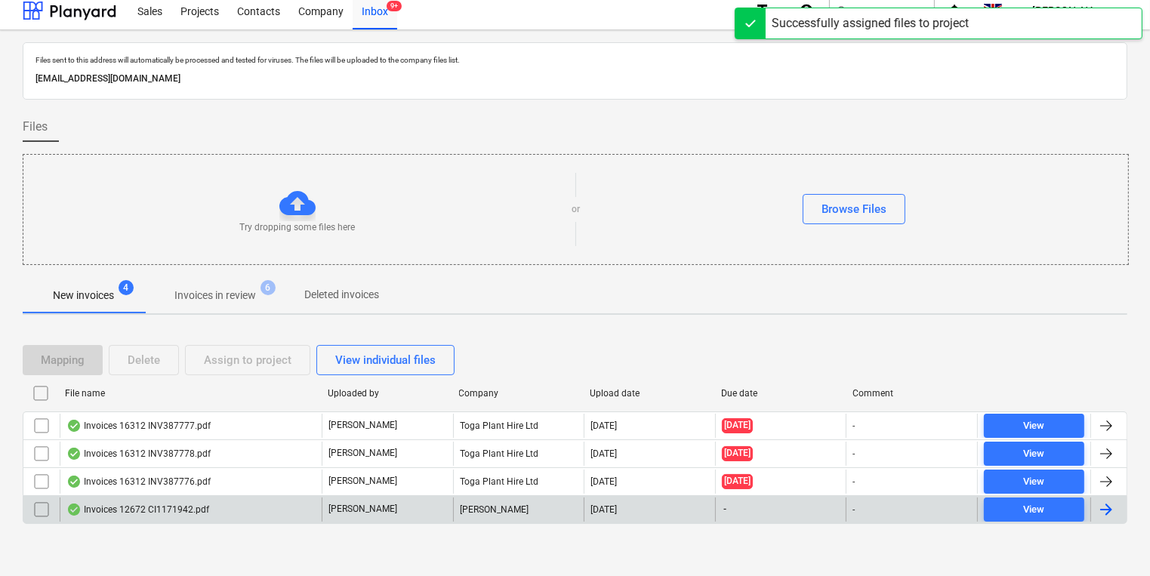
click at [390, 515] on div "[PERSON_NAME]" at bounding box center [387, 510] width 131 height 24
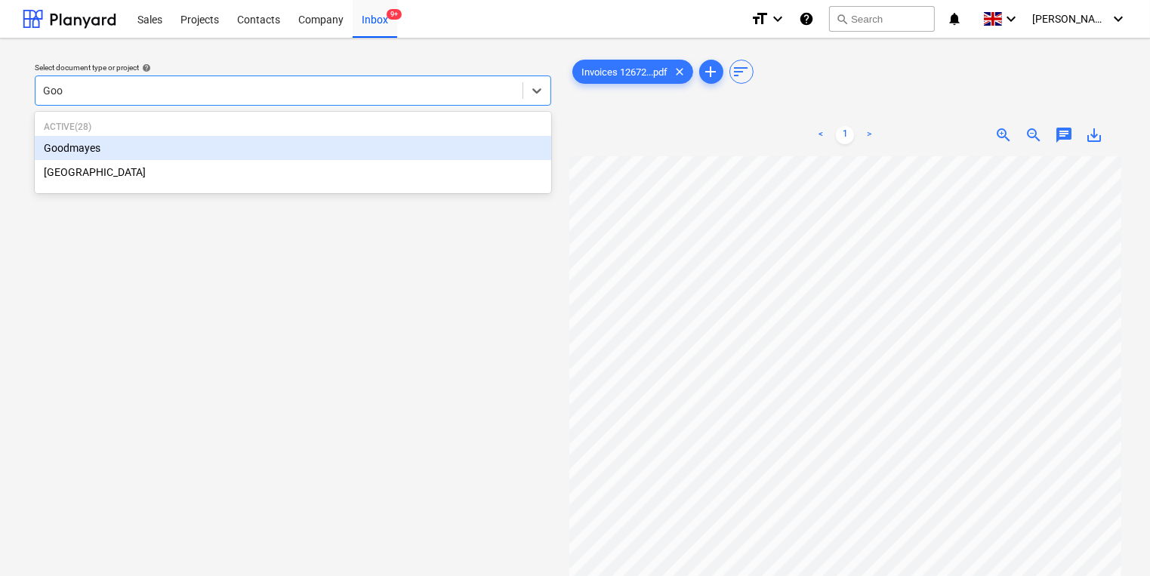
click at [301, 148] on div "Goodmayes" at bounding box center [293, 148] width 517 height 24
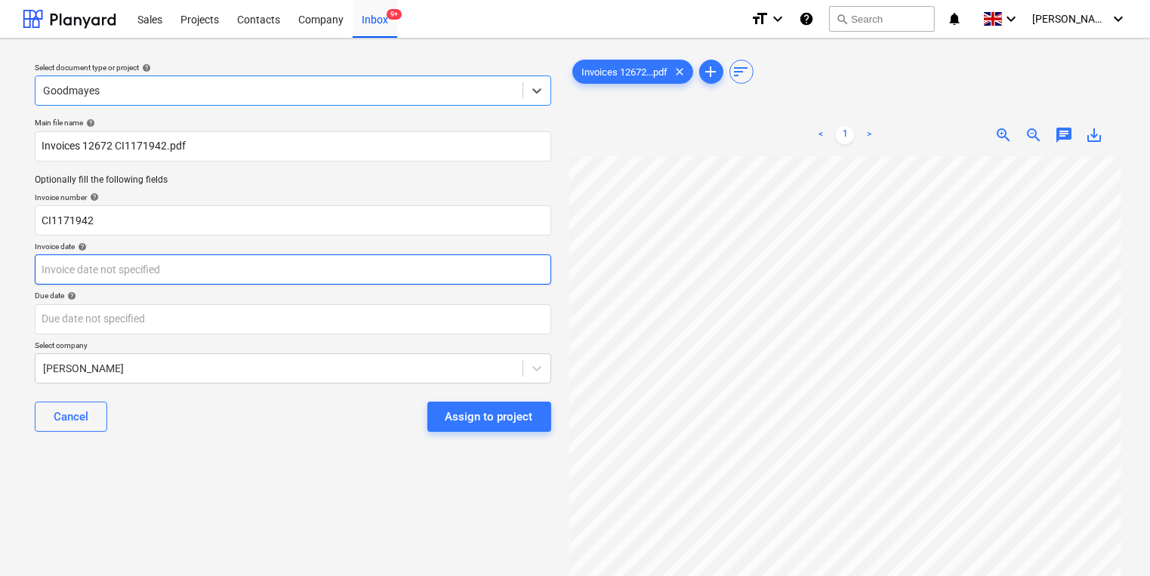
click at [256, 255] on div "Invoice date help" at bounding box center [293, 263] width 517 height 43
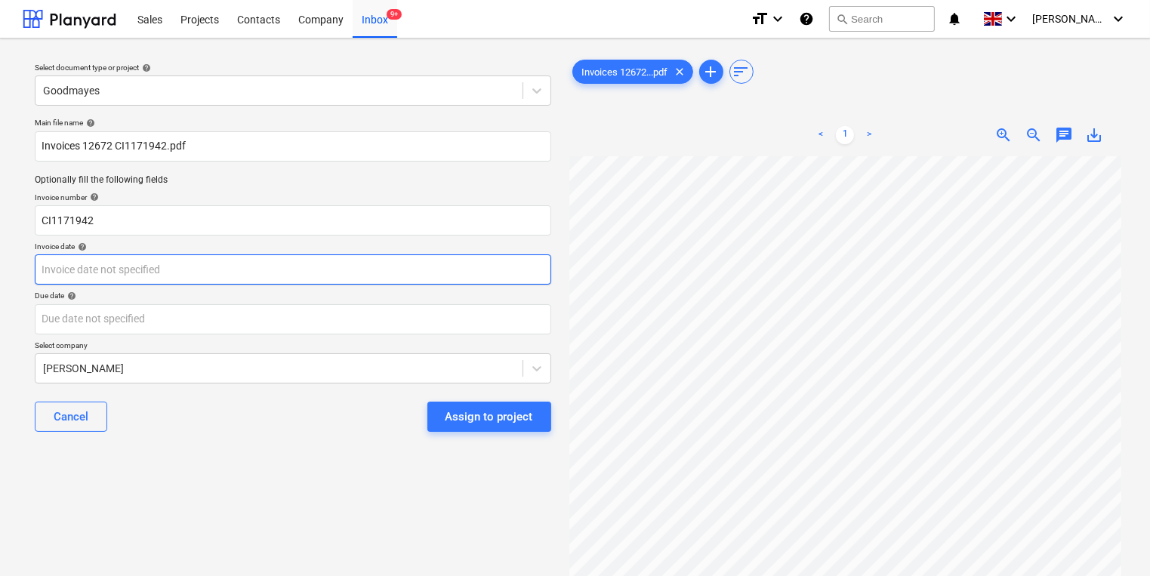
click at [249, 266] on body "Sales Projects Contacts Company Inbox 9+ format_size keyboard_arrow_down help s…" at bounding box center [575, 288] width 1150 height 576
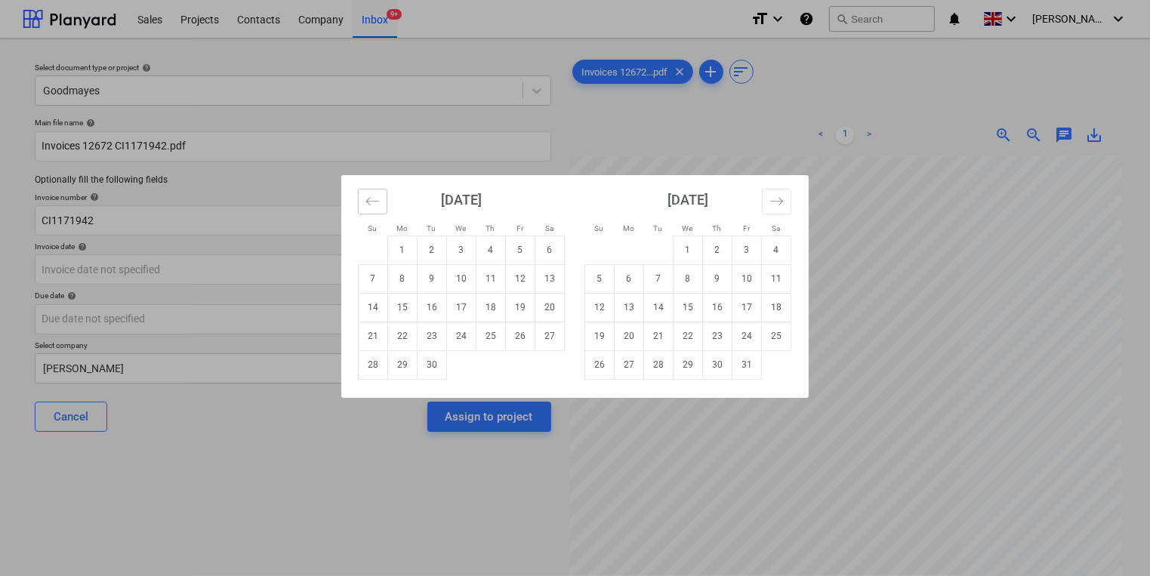
click at [378, 202] on icon "Move backward to switch to the previous month." at bounding box center [372, 201] width 14 height 14
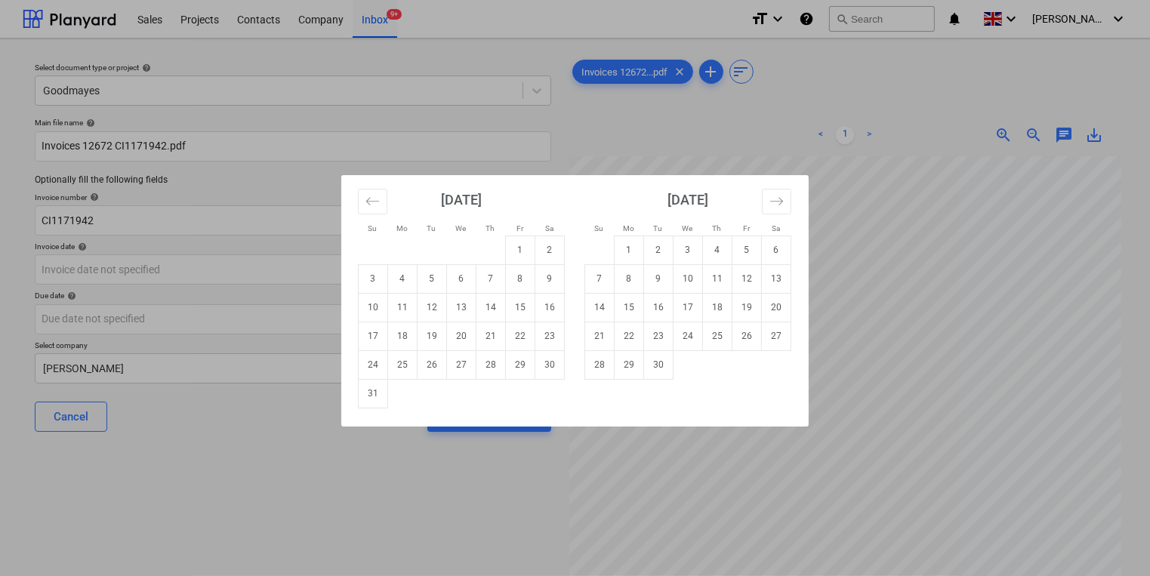
drag, startPoint x: 371, startPoint y: 402, endPoint x: 373, endPoint y: 384, distance: 18.3
click at [372, 402] on td "31" at bounding box center [373, 393] width 29 height 29
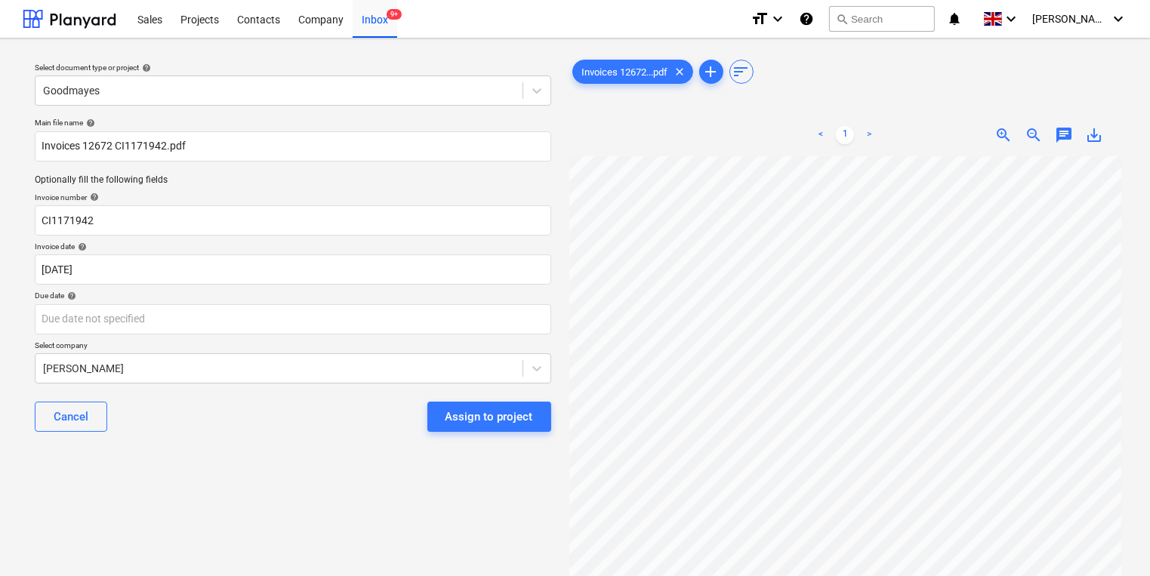
click at [373, 335] on div "Main file name help Invoices 12672 CI1171942.pdf Optionally fill the following …" at bounding box center [293, 281] width 529 height 338
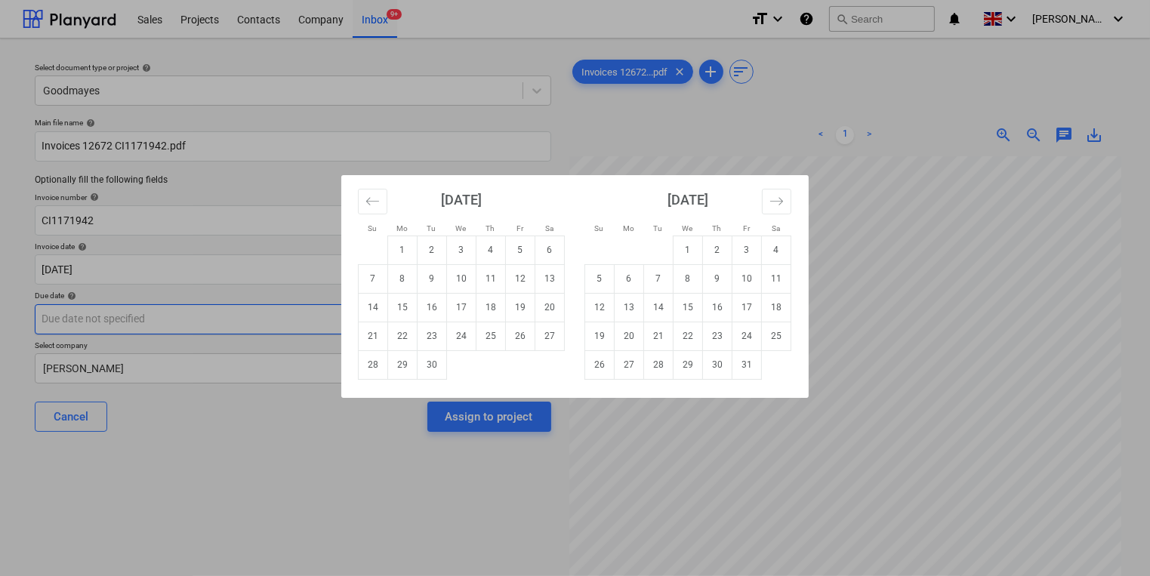
click at [381, 322] on body "Sales Projects Contacts Company Inbox 9+ format_size keyboard_arrow_down help s…" at bounding box center [575, 288] width 1150 height 576
click at [438, 368] on td "30" at bounding box center [432, 364] width 29 height 29
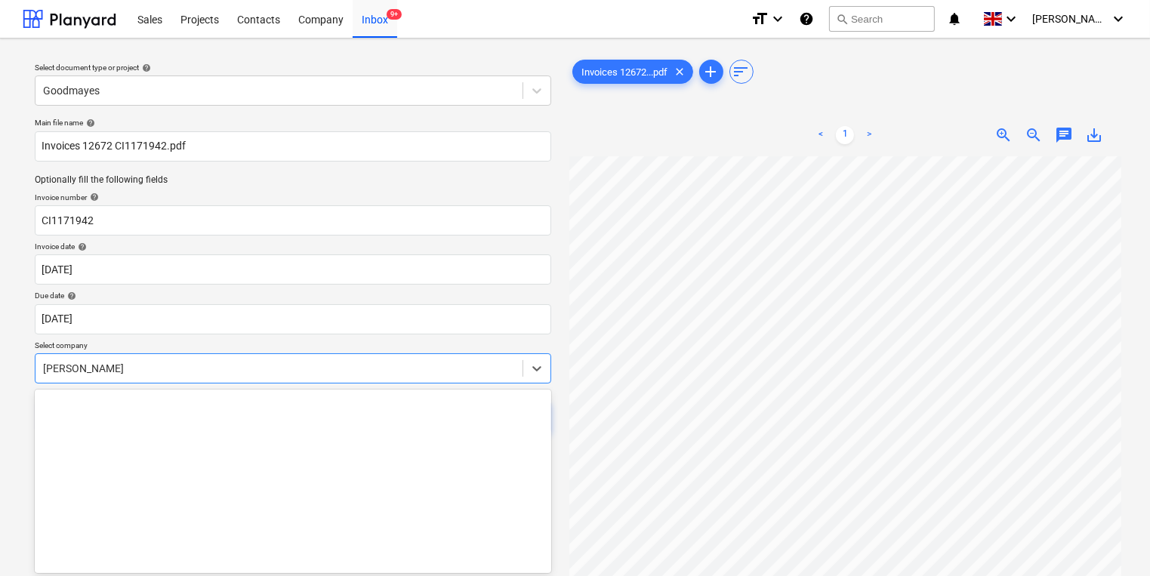
click at [423, 369] on body "Sales Projects Contacts Company Inbox 9+ format_size keyboard_arrow_down help s…" at bounding box center [575, 288] width 1150 height 576
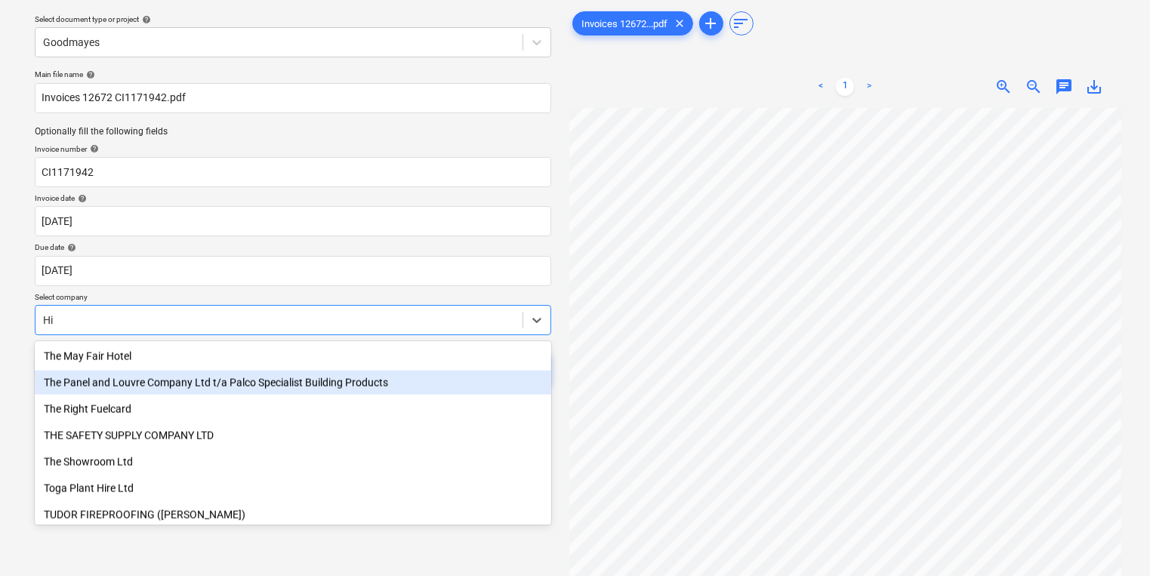
scroll to position [586, 0]
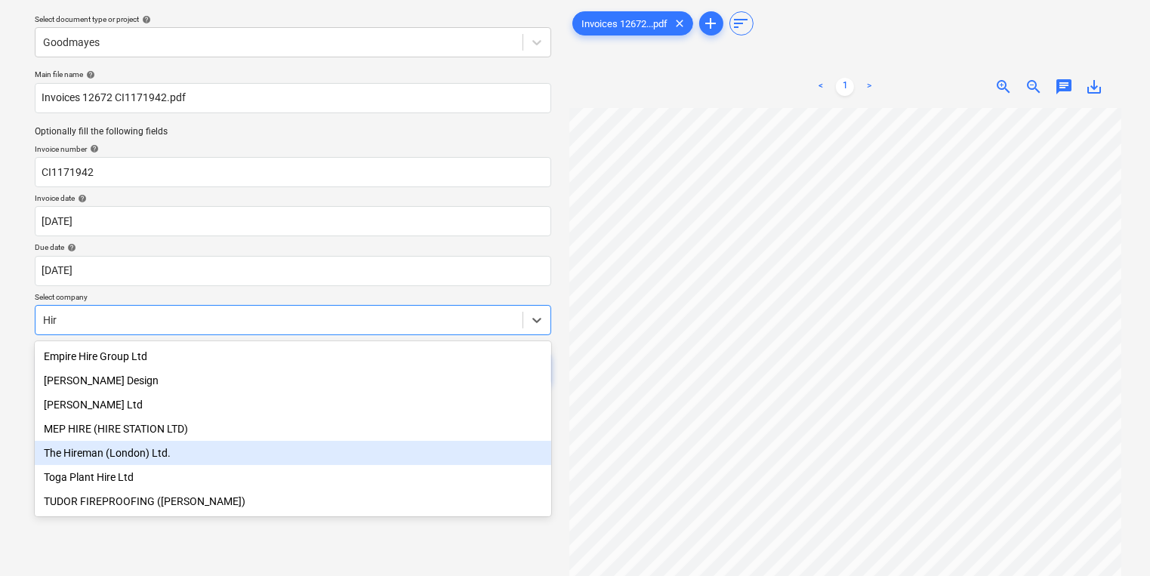
click at [208, 448] on div "The Hireman (London) Ltd." at bounding box center [293, 453] width 517 height 24
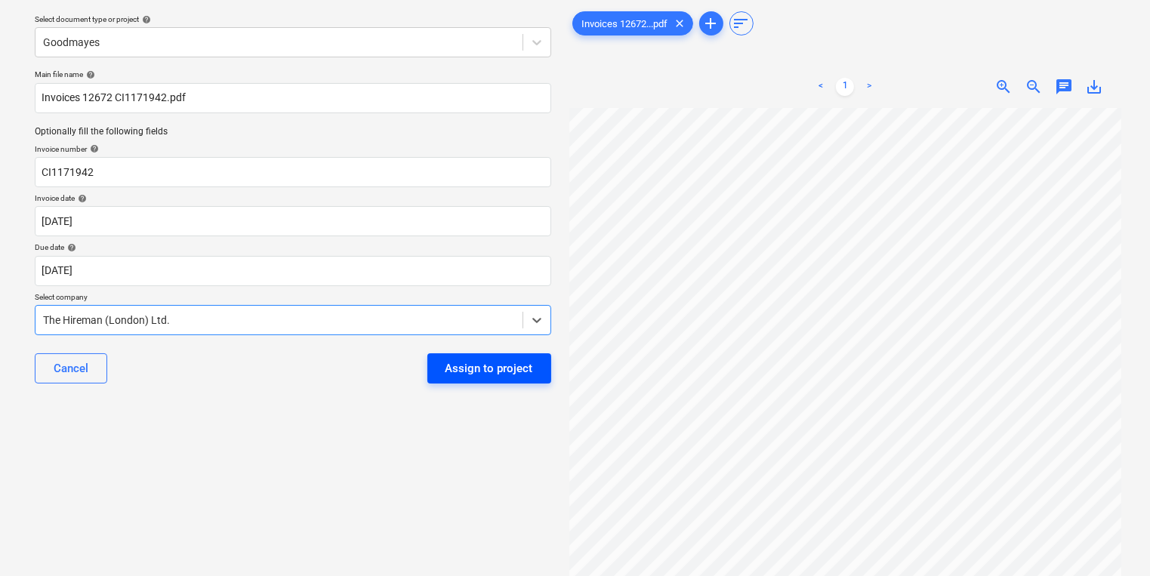
click at [455, 372] on div "Assign to project" at bounding box center [490, 369] width 88 height 20
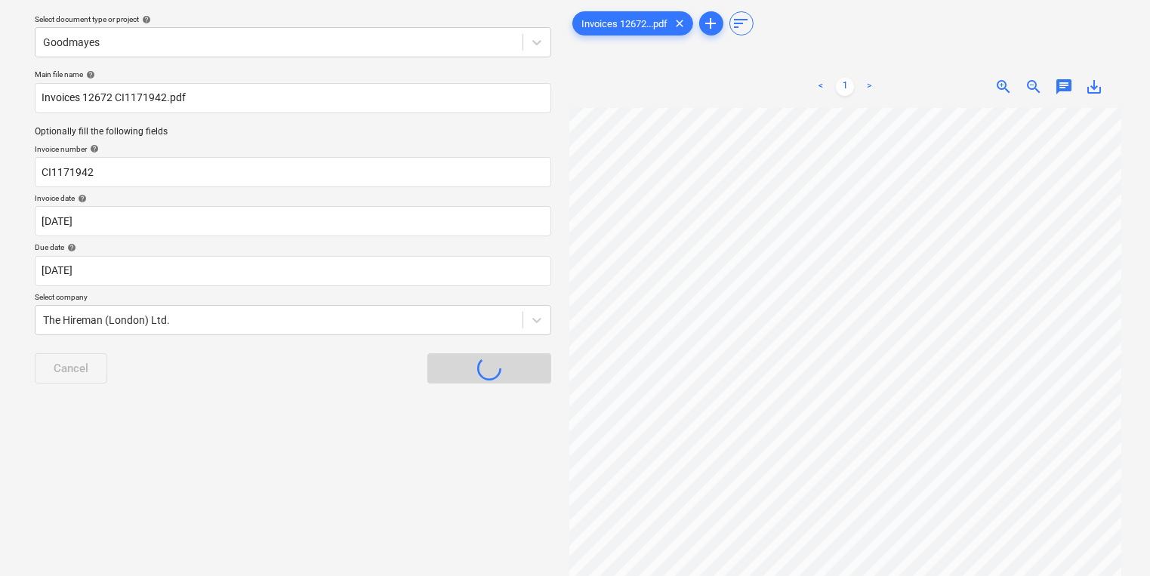
scroll to position [8, 0]
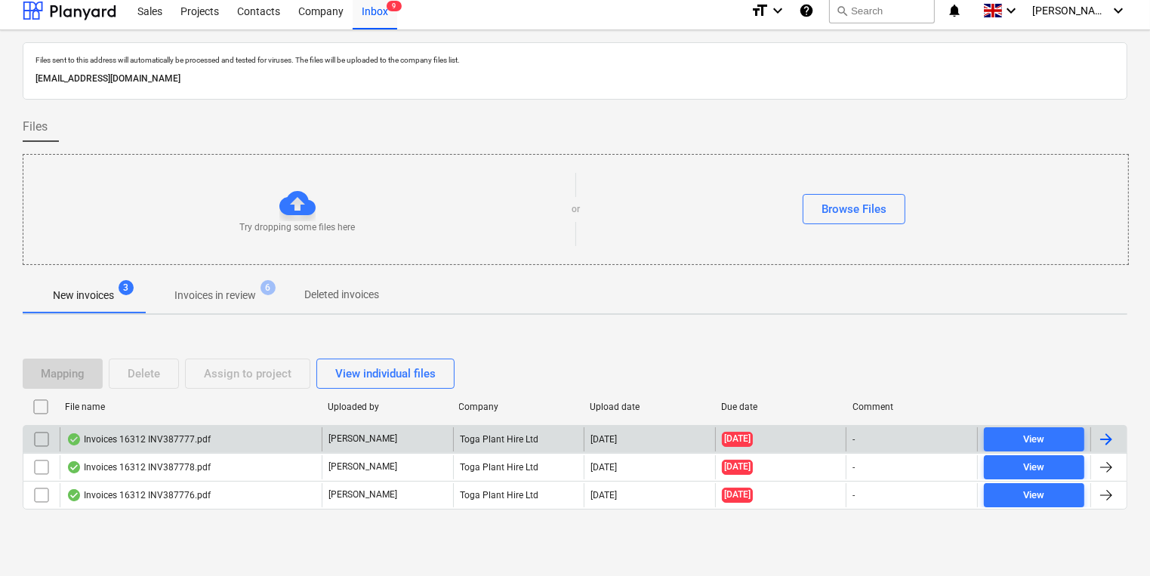
click at [462, 439] on div "Toga Plant Hire Ltd" at bounding box center [518, 439] width 131 height 24
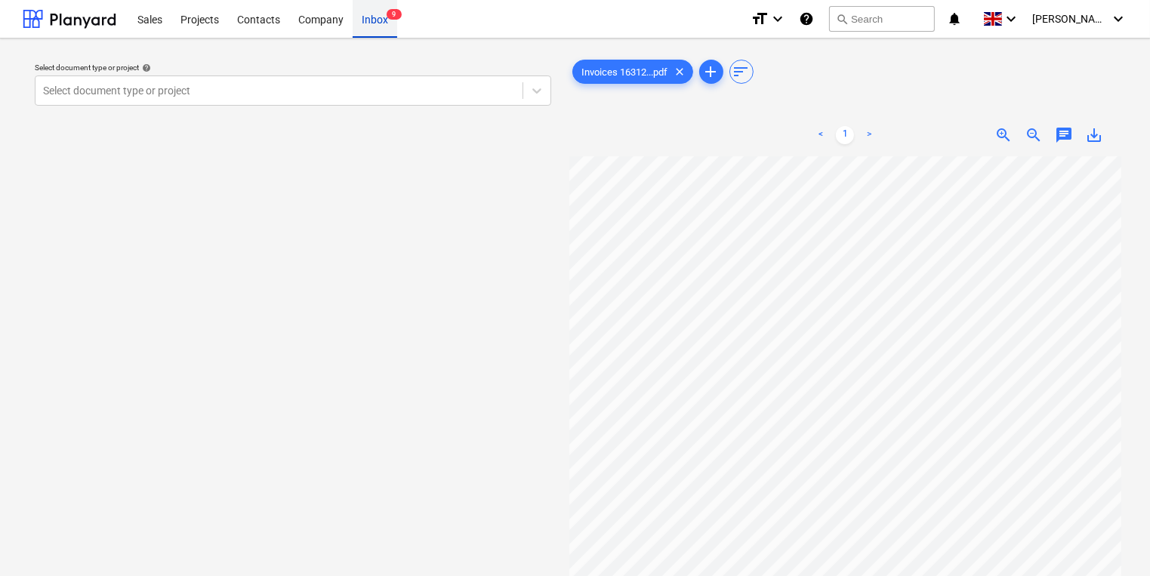
click at [359, 12] on div "Inbox 9" at bounding box center [375, 18] width 45 height 39
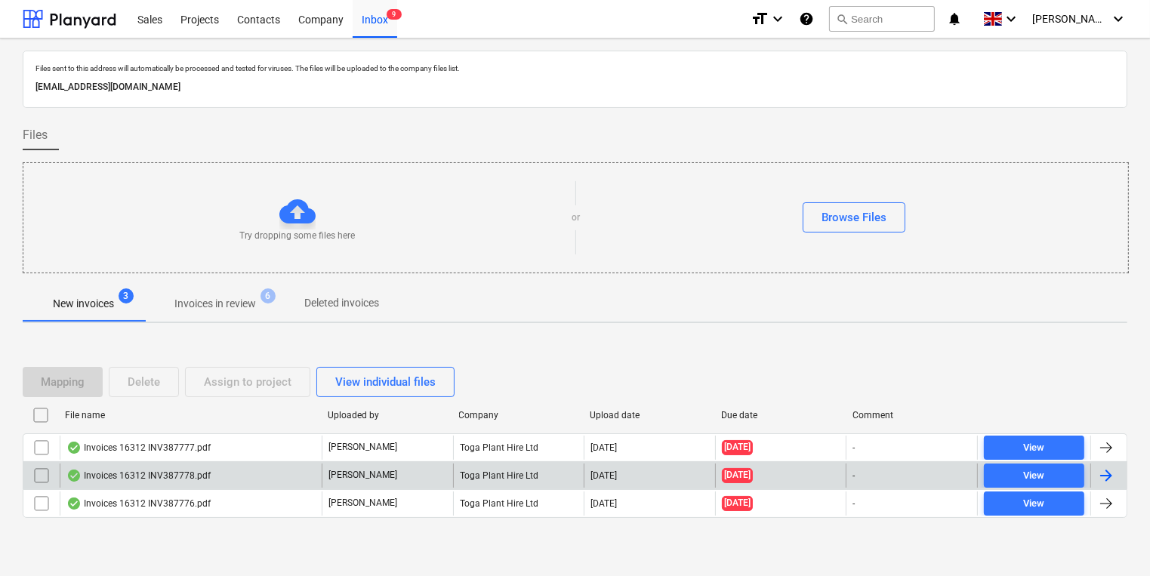
click at [325, 476] on div "[PERSON_NAME]" at bounding box center [387, 476] width 131 height 24
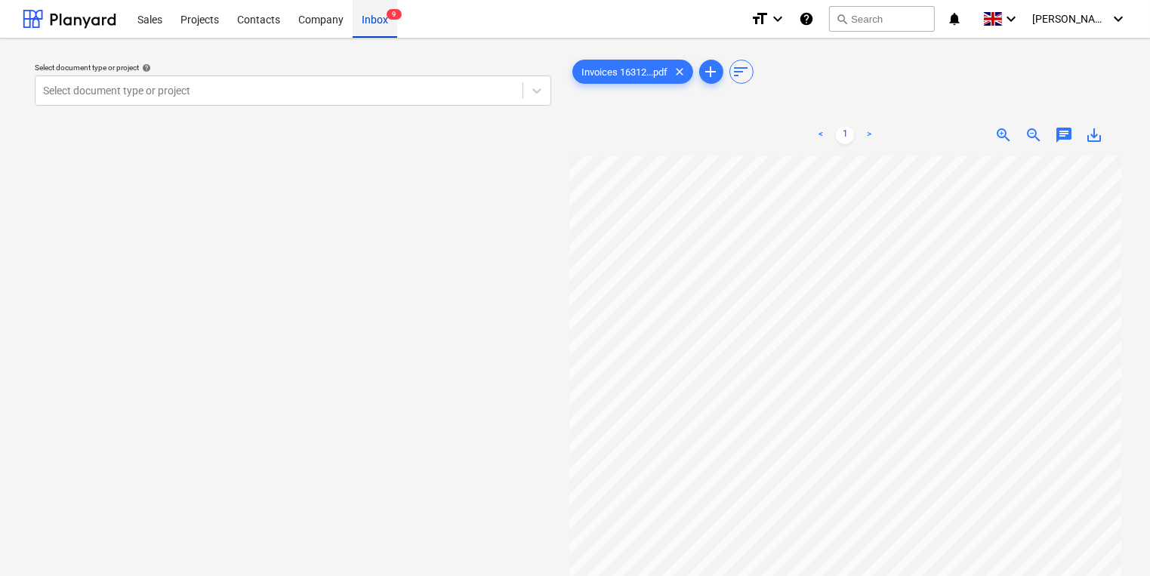
click at [364, 29] on div "Inbox 9" at bounding box center [375, 18] width 45 height 39
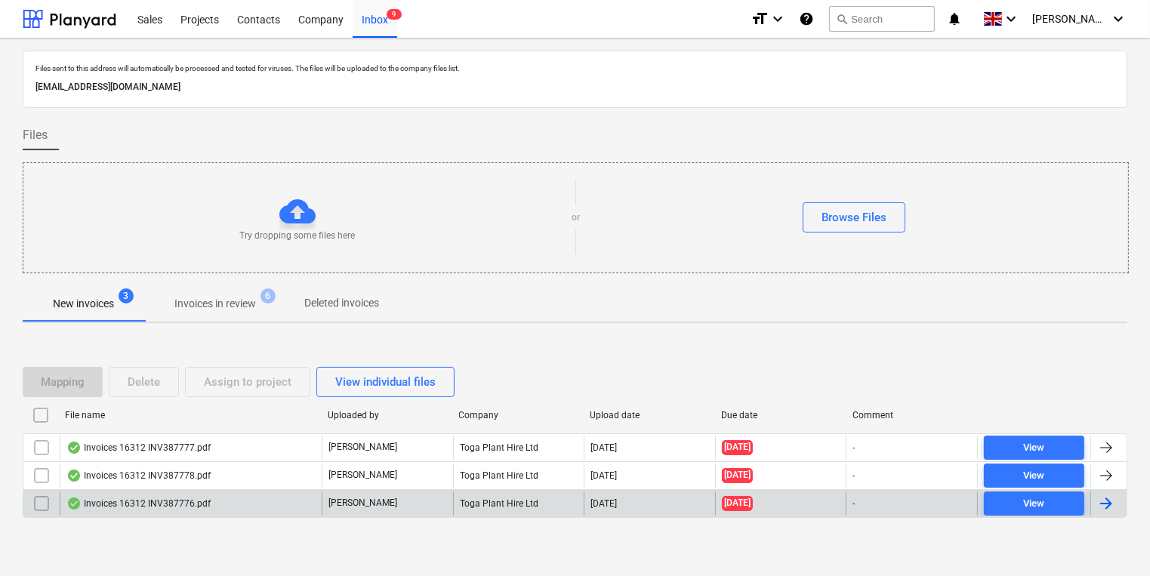
click at [587, 501] on div "[DATE]" at bounding box center [649, 504] width 131 height 24
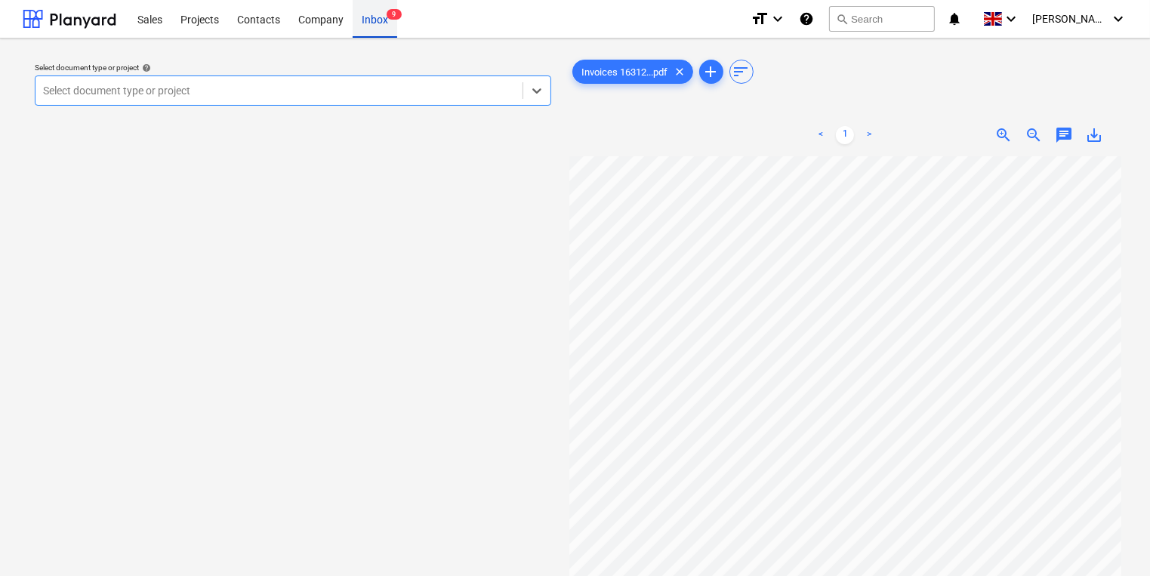
click at [367, 17] on div "Inbox 9" at bounding box center [375, 18] width 45 height 39
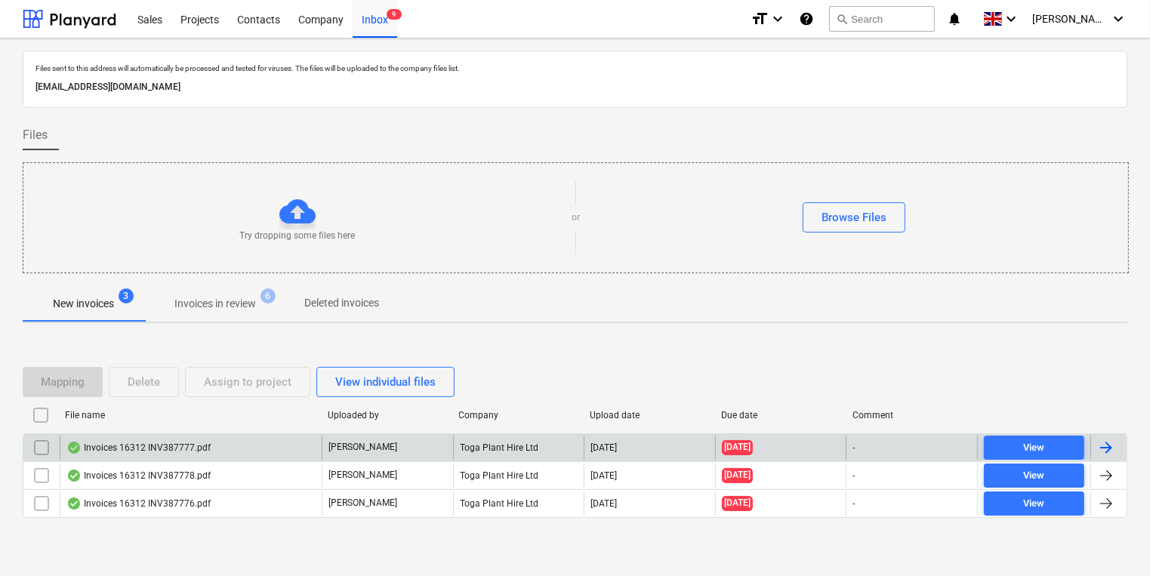
click at [498, 444] on div "Toga Plant Hire Ltd" at bounding box center [518, 448] width 131 height 24
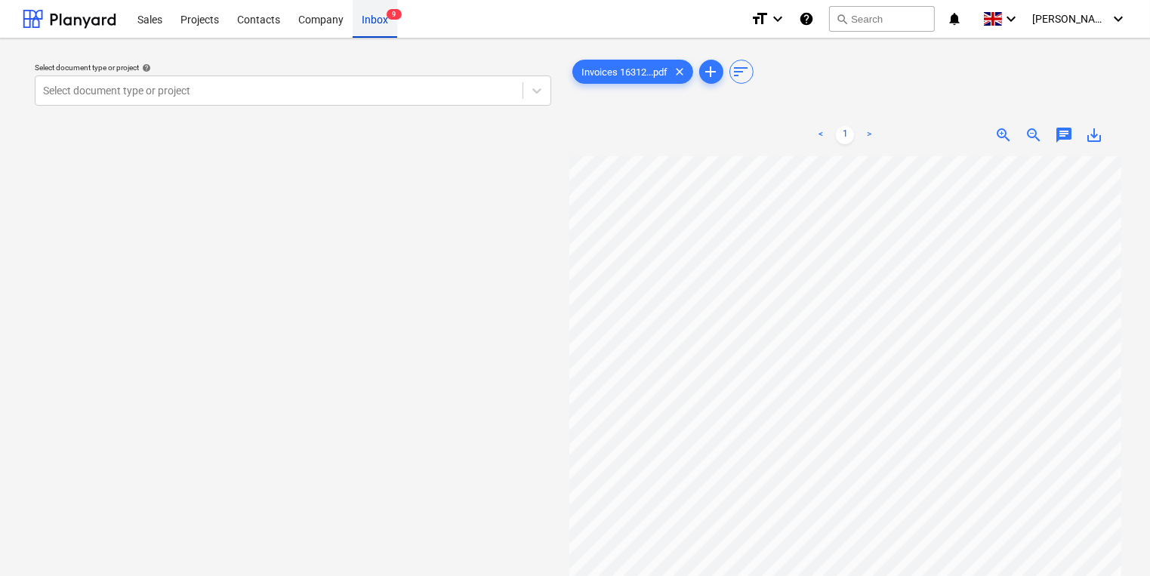
click at [369, 26] on div "Inbox 9" at bounding box center [375, 18] width 45 height 39
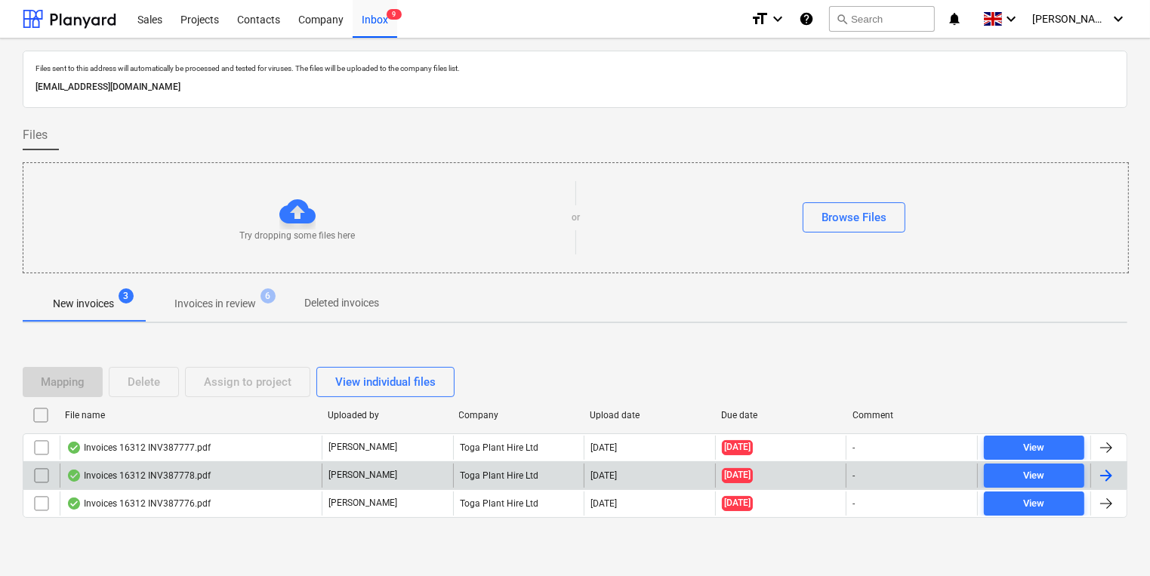
click at [396, 481] on div "[PERSON_NAME]" at bounding box center [387, 476] width 131 height 24
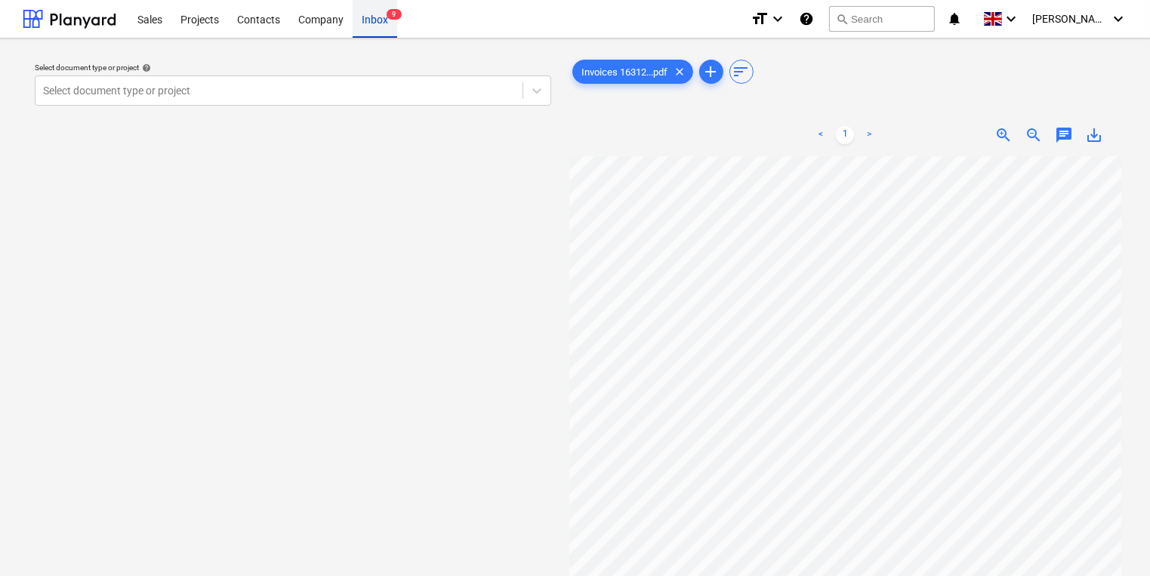
click at [379, 25] on div "Inbox 9" at bounding box center [375, 18] width 45 height 39
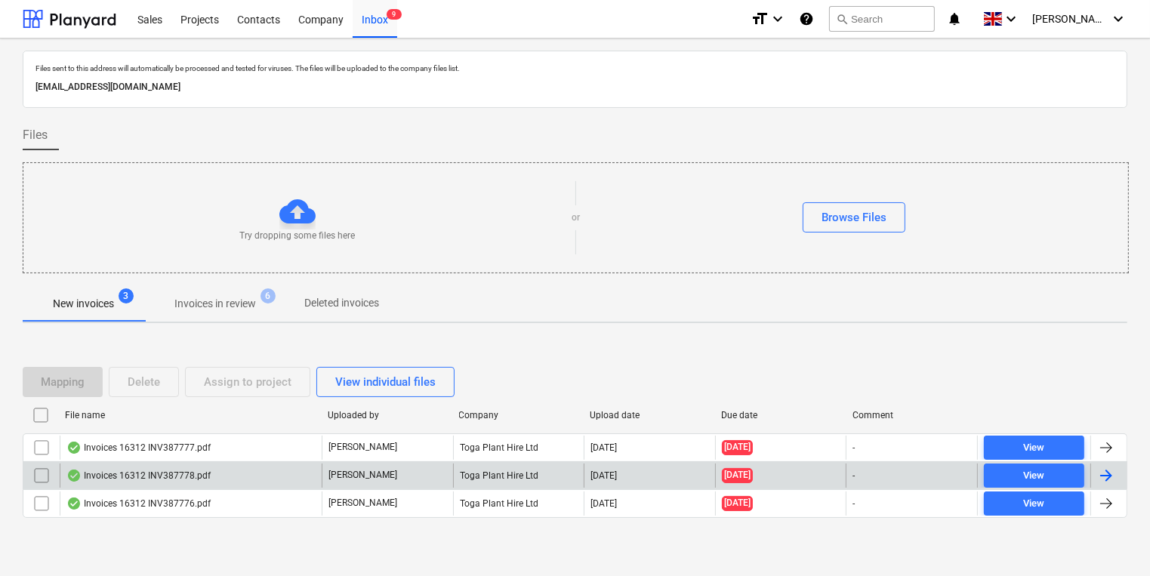
click at [385, 483] on div "[PERSON_NAME]" at bounding box center [387, 476] width 131 height 24
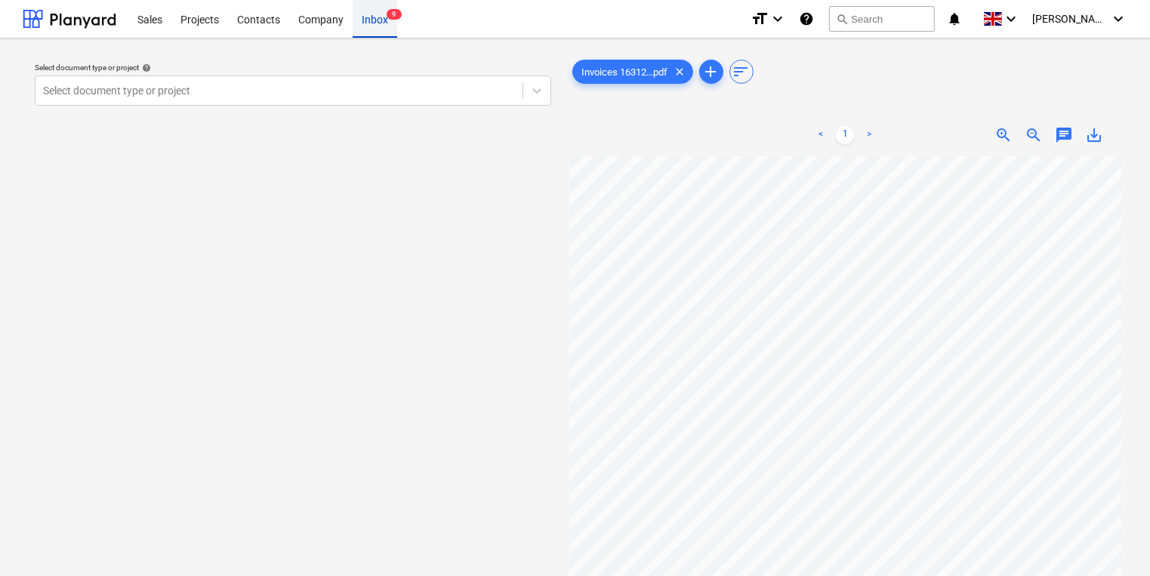
click at [374, 17] on div "Inbox 9" at bounding box center [375, 18] width 45 height 39
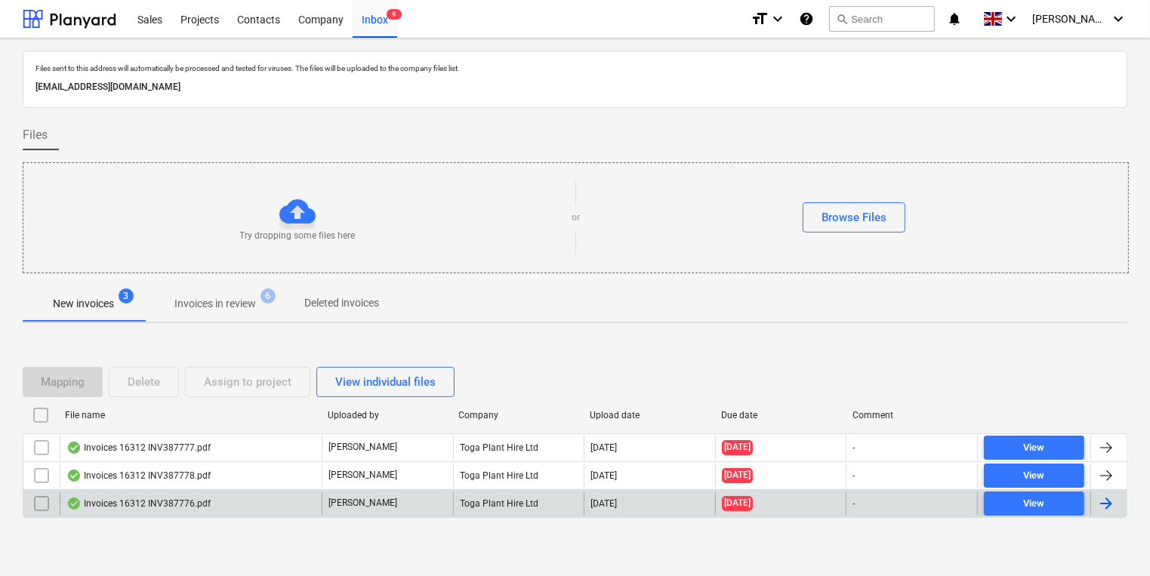
click at [395, 498] on div "[PERSON_NAME]" at bounding box center [387, 504] width 131 height 24
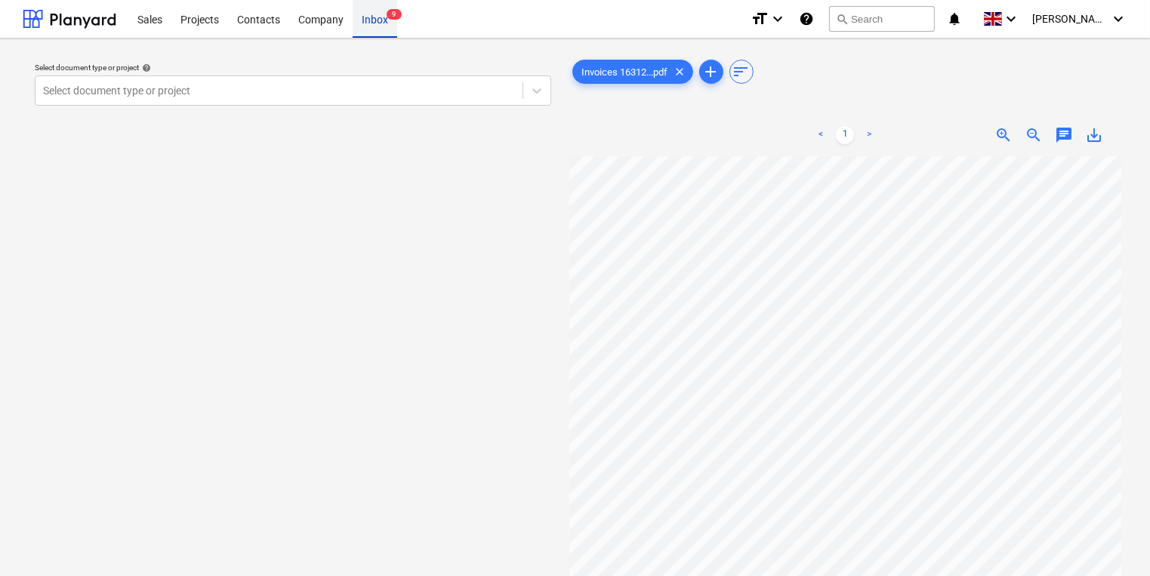
click at [364, 4] on div "Inbox 9" at bounding box center [375, 18] width 45 height 39
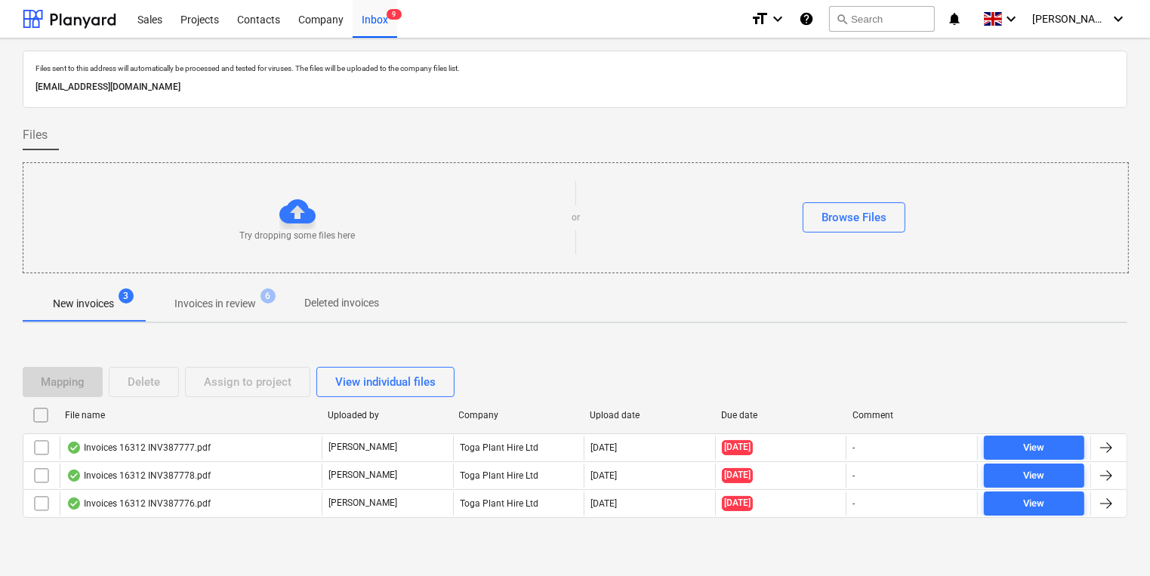
click at [205, 287] on button "Invoices in review 6" at bounding box center [215, 303] width 142 height 36
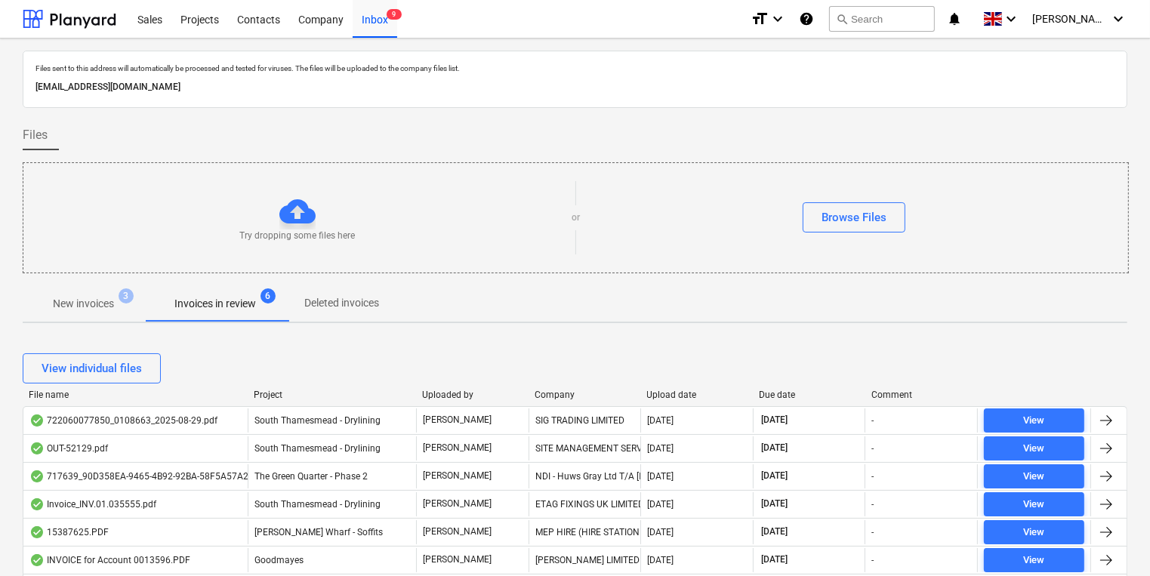
click at [554, 393] on div "Company" at bounding box center [585, 395] width 100 height 11
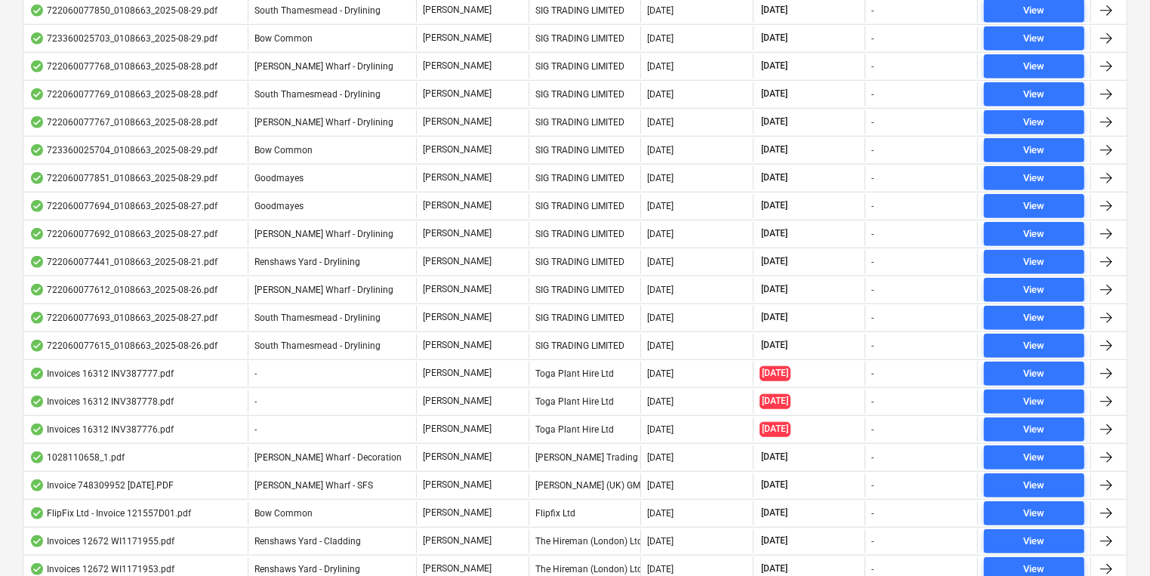
scroll to position [1269, 0]
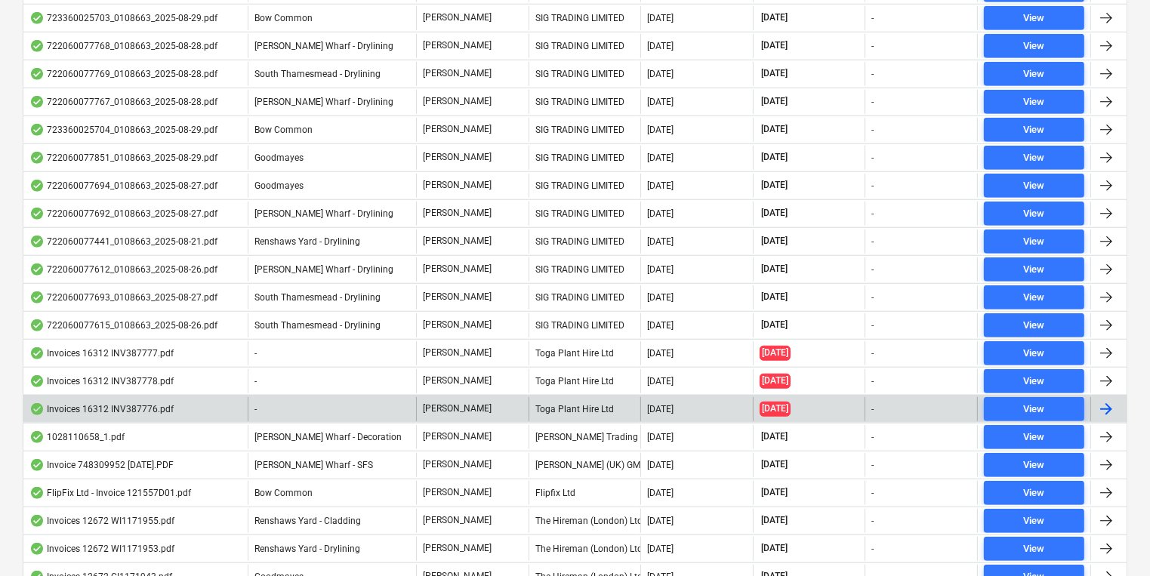
click at [581, 397] on div "Toga Plant Hire Ltd" at bounding box center [585, 409] width 113 height 24
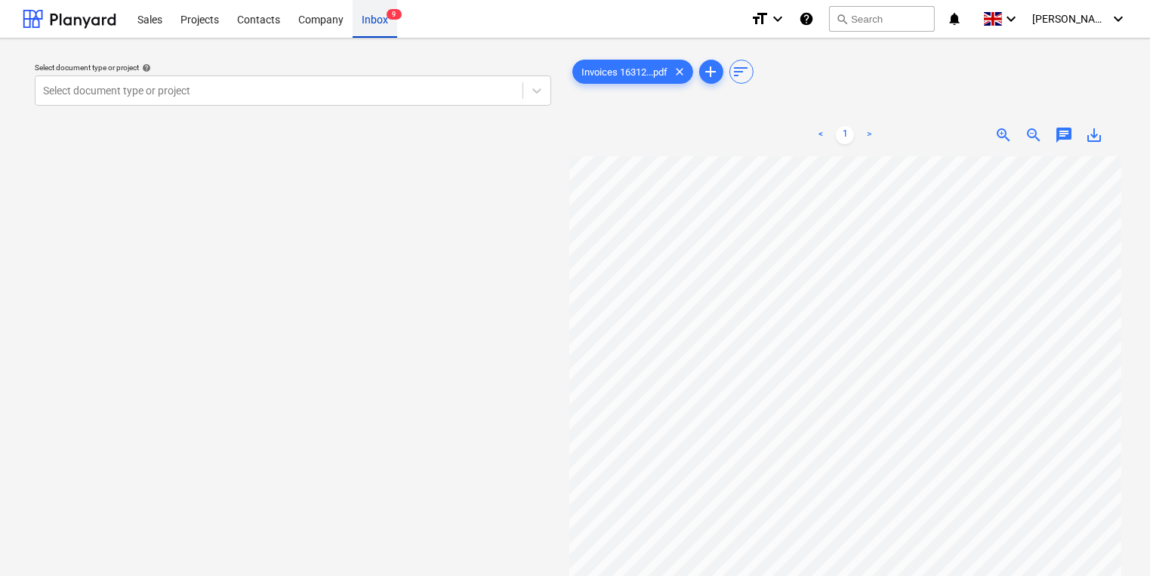
click at [364, 18] on div "Inbox 9" at bounding box center [375, 18] width 45 height 39
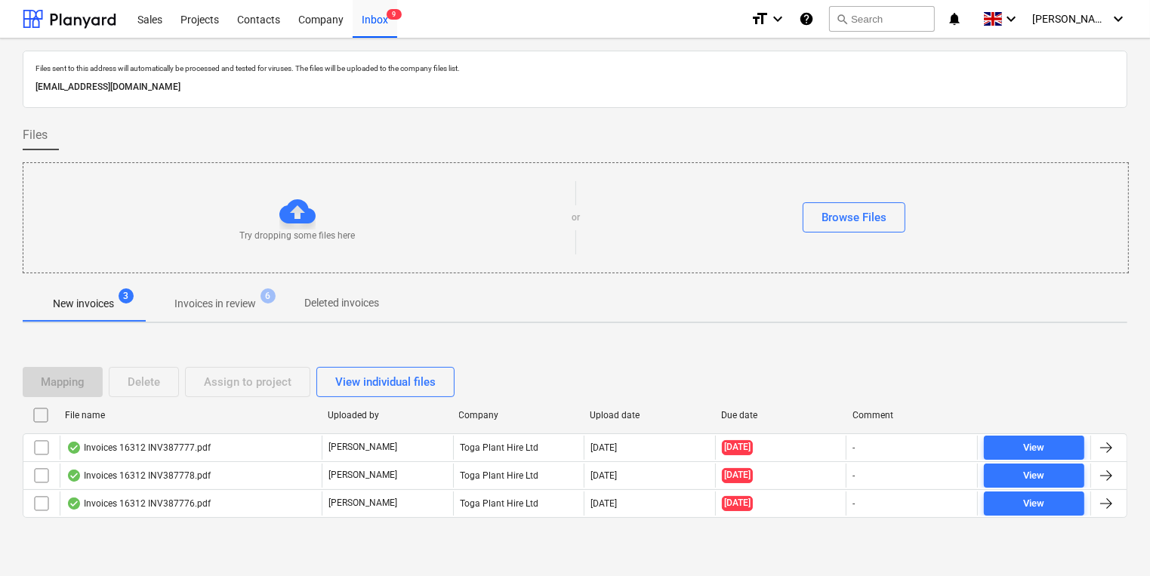
click at [208, 301] on p "Invoices in review" at bounding box center [215, 304] width 82 height 16
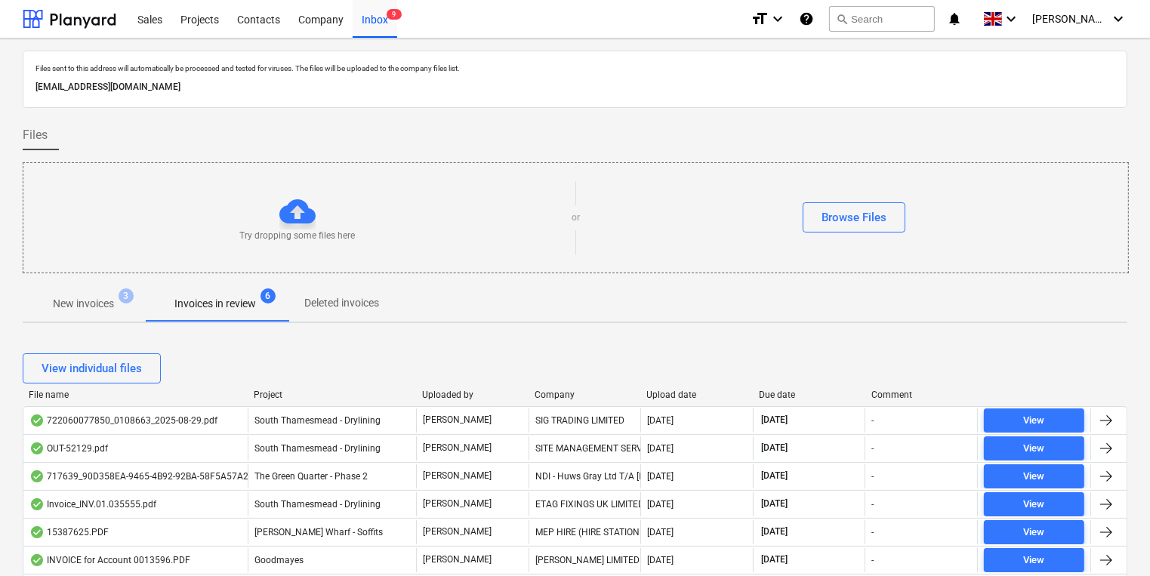
click at [556, 393] on div "Company" at bounding box center [585, 395] width 100 height 11
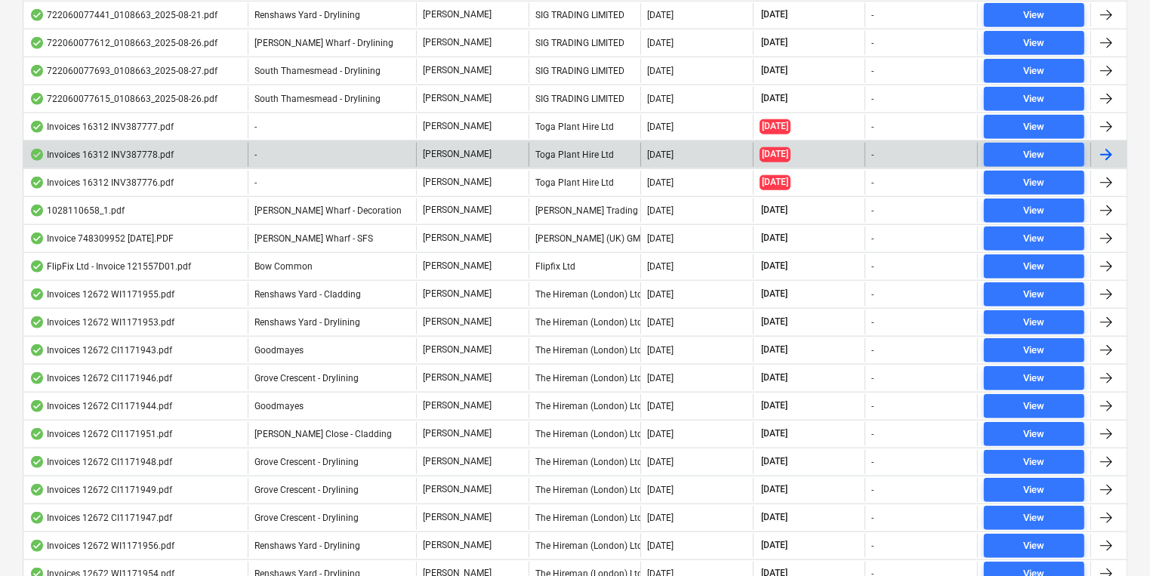
scroll to position [1329, 0]
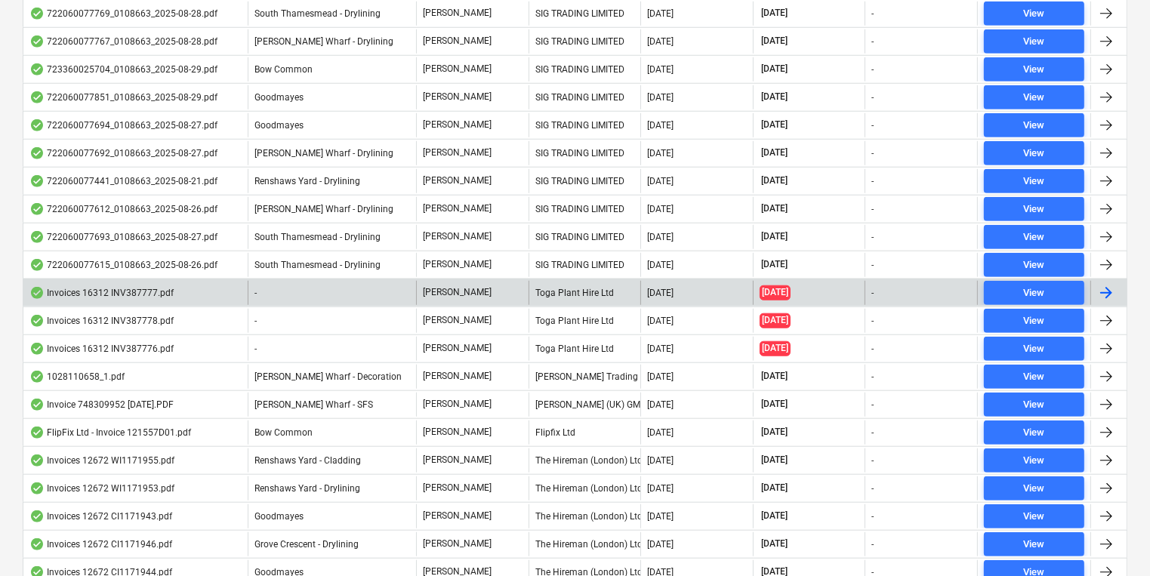
click at [539, 281] on div "Toga Plant Hire Ltd" at bounding box center [585, 293] width 113 height 24
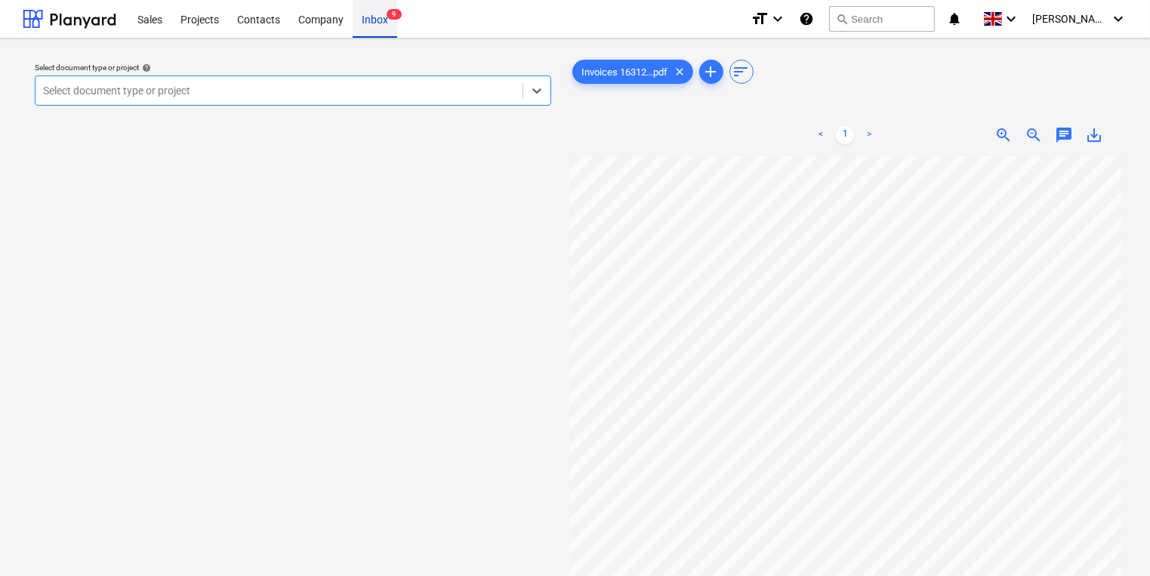
click at [353, 28] on div "Inbox 9" at bounding box center [375, 18] width 45 height 39
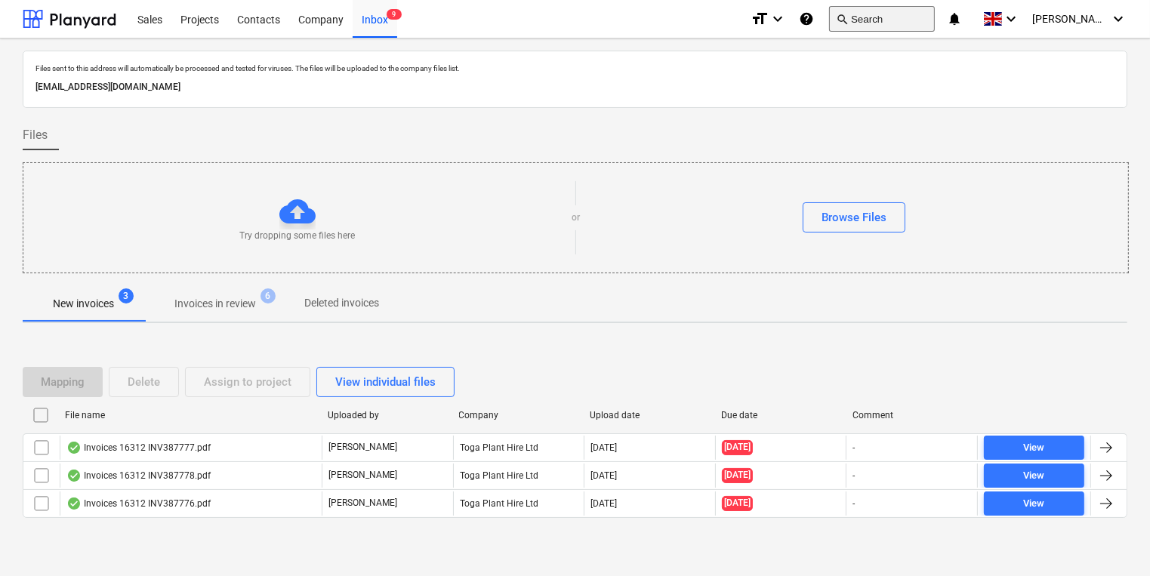
click at [848, 19] on span "search" at bounding box center [842, 19] width 12 height 12
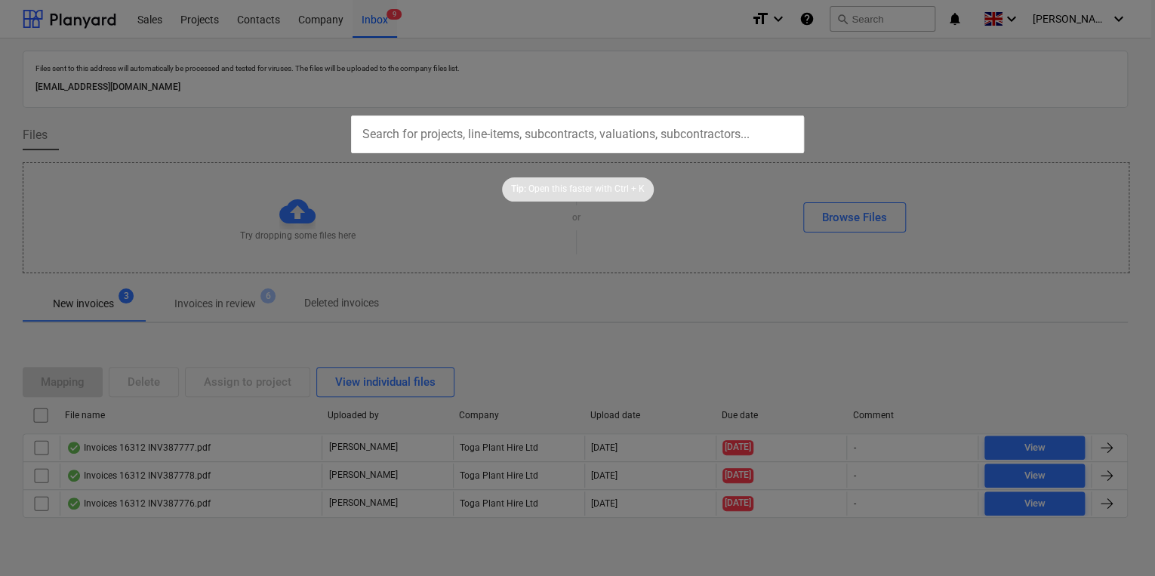
drag, startPoint x: 439, startPoint y: 307, endPoint x: 416, endPoint y: 307, distance: 22.7
click at [438, 307] on div at bounding box center [577, 288] width 1155 height 576
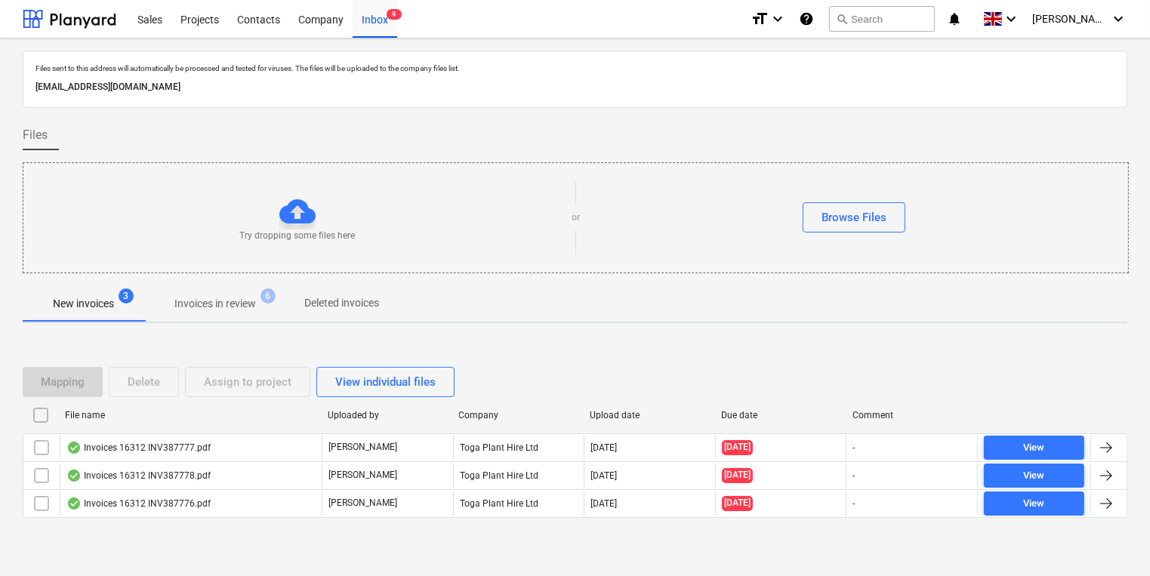
click at [188, 314] on span "Invoices in review 6" at bounding box center [215, 303] width 142 height 27
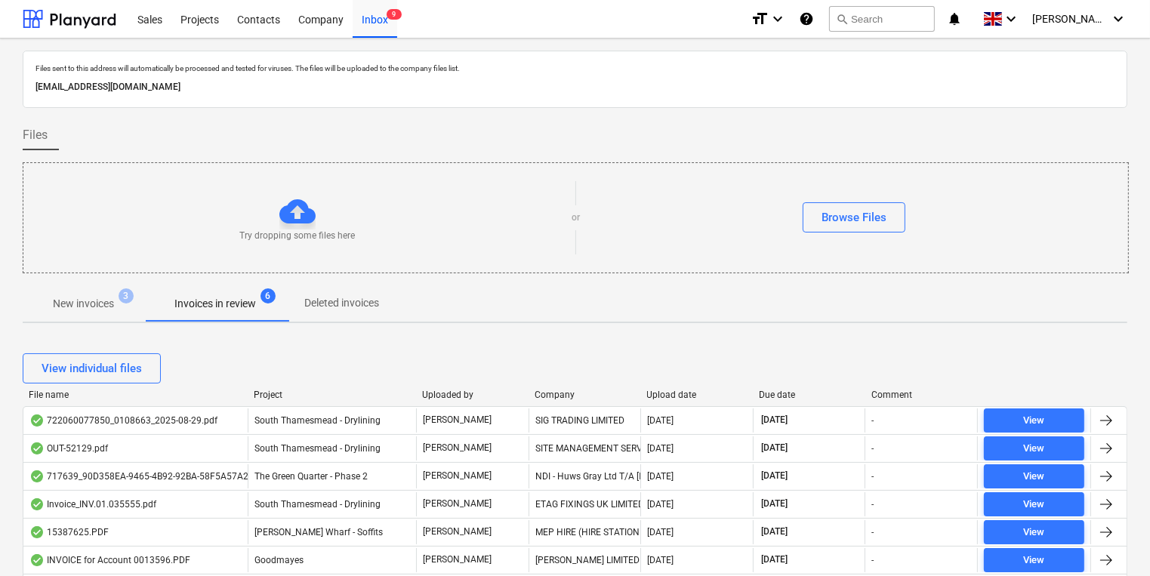
click at [547, 391] on div "Company" at bounding box center [585, 395] width 100 height 11
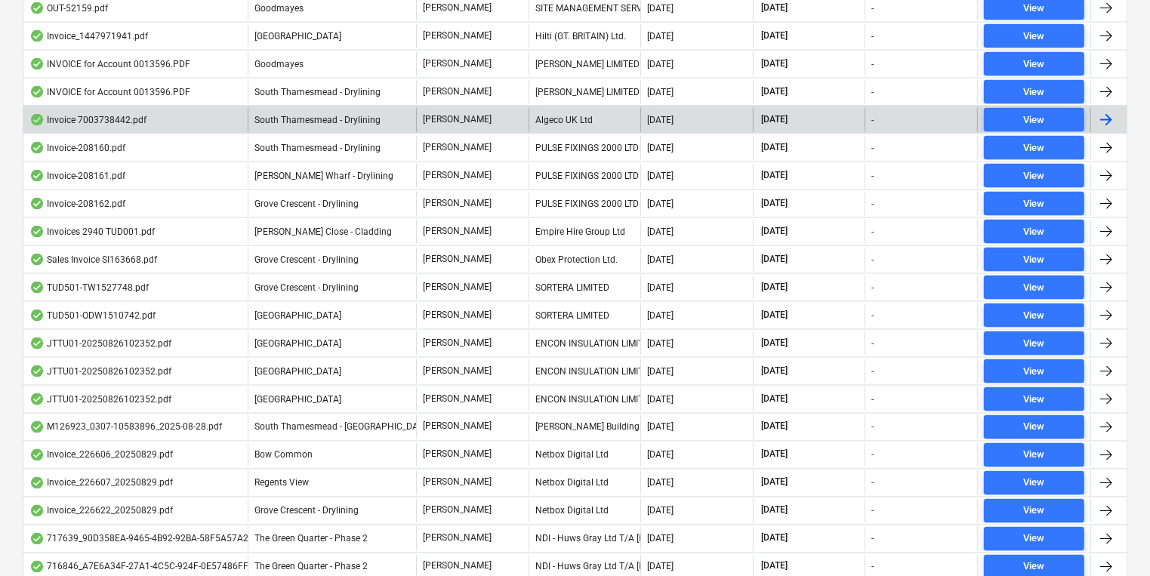
scroll to position [2697, 0]
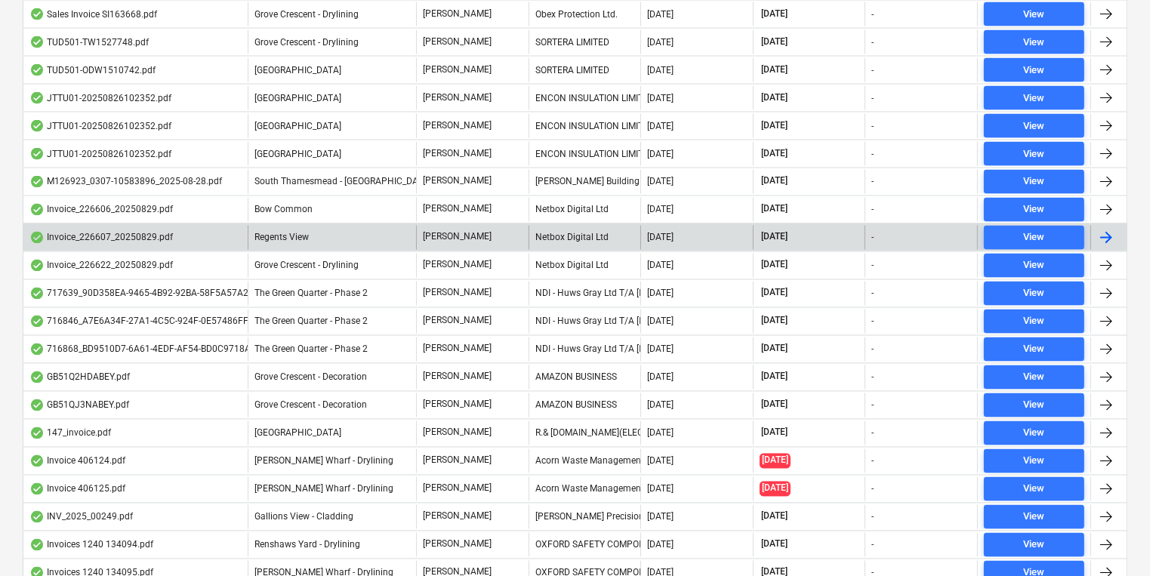
click at [317, 227] on div "Regents View" at bounding box center [332, 238] width 168 height 24
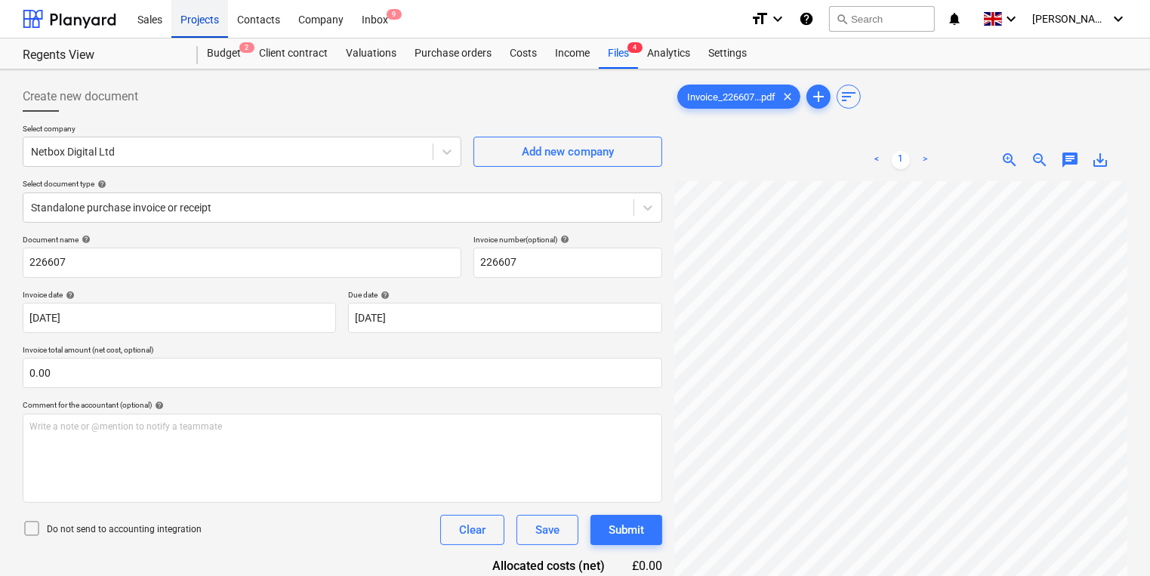
click at [208, 16] on div "Projects" at bounding box center [199, 18] width 57 height 39
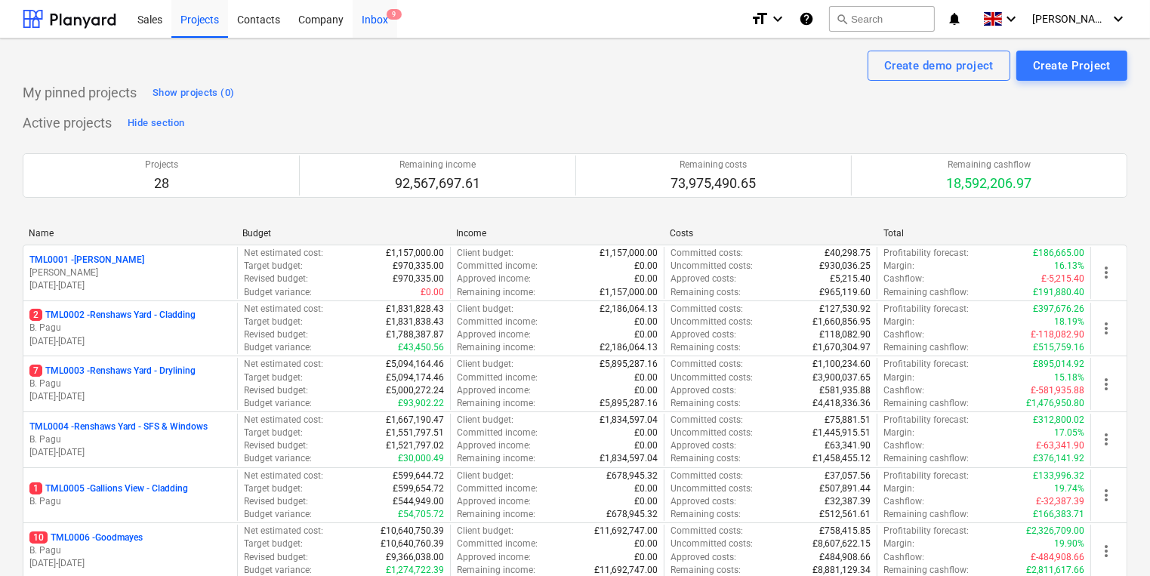
click at [365, 22] on div "Inbox 9" at bounding box center [375, 18] width 45 height 39
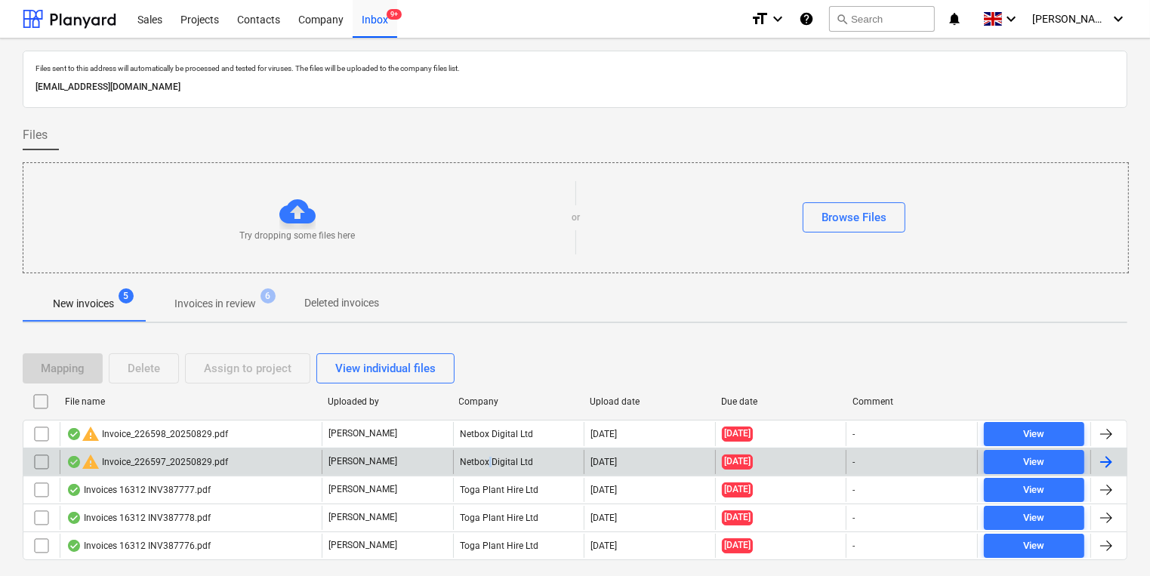
click at [489, 465] on div "Netbox Digital Ltd" at bounding box center [518, 462] width 131 height 24
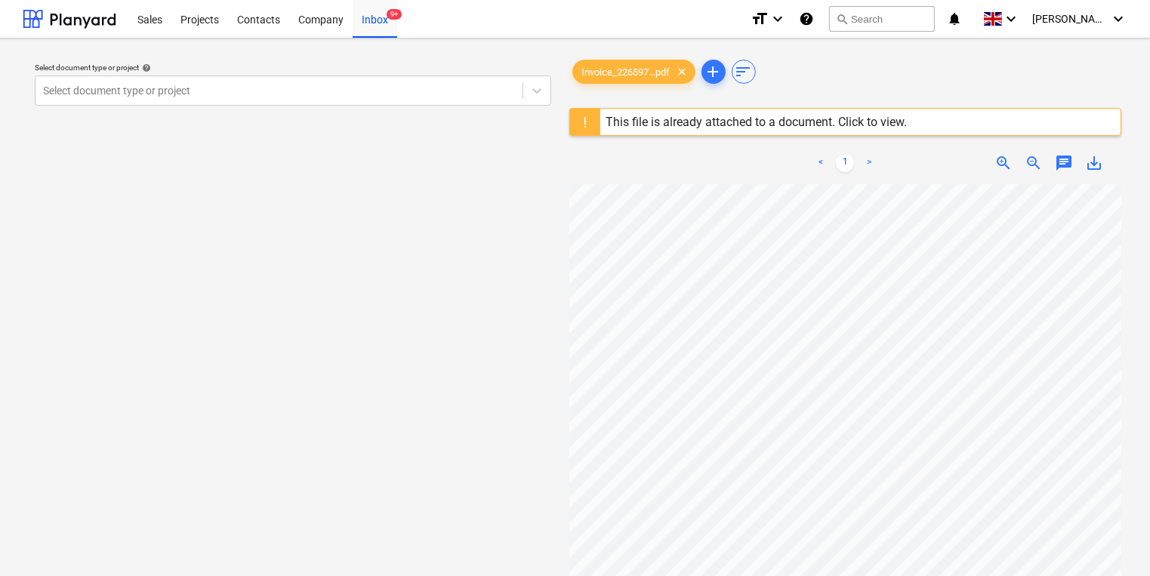
click at [801, 124] on div "This file is already attached to a document. Click to view." at bounding box center [756, 122] width 301 height 14
click at [872, 121] on div "This file is already attached to a document. Click to view." at bounding box center [756, 122] width 301 height 14
drag, startPoint x: 872, startPoint y: 121, endPoint x: 837, endPoint y: 121, distance: 35.5
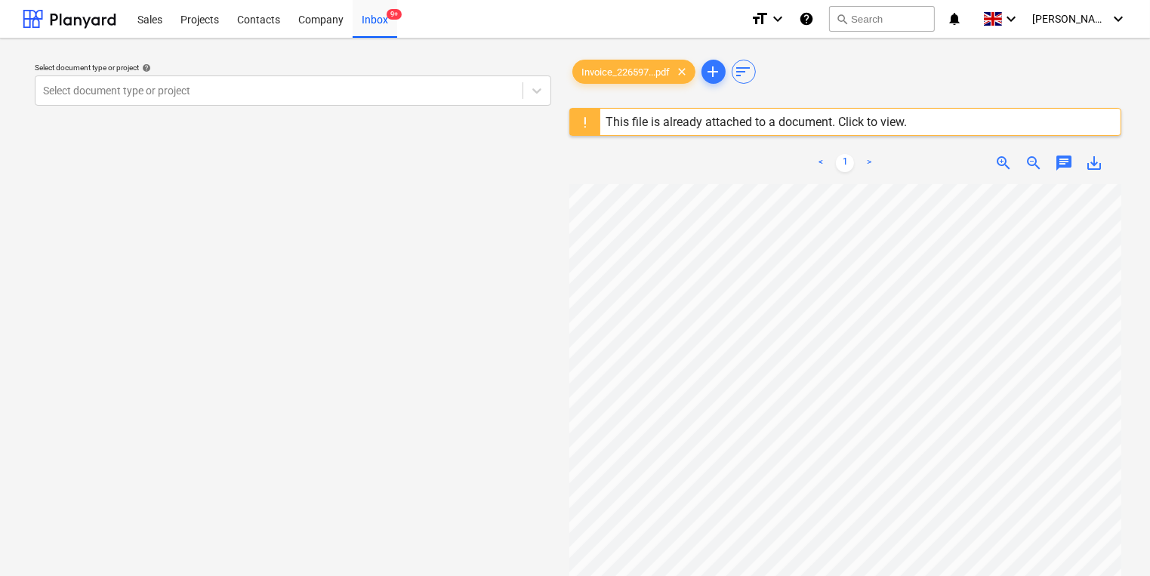
click at [837, 121] on div "This file is already attached to a document. Click to view." at bounding box center [756, 122] width 301 height 14
click at [758, 124] on div "This file is already attached to a document. Click to view." at bounding box center [756, 122] width 301 height 14
click at [640, 124] on div "This file is already attached to a document. Click to view." at bounding box center [756, 122] width 301 height 14
click at [622, 75] on span "Invoice_226597...pdf" at bounding box center [626, 71] width 106 height 11
click at [633, 72] on span "Invoice_226597...pdf" at bounding box center [626, 71] width 106 height 11
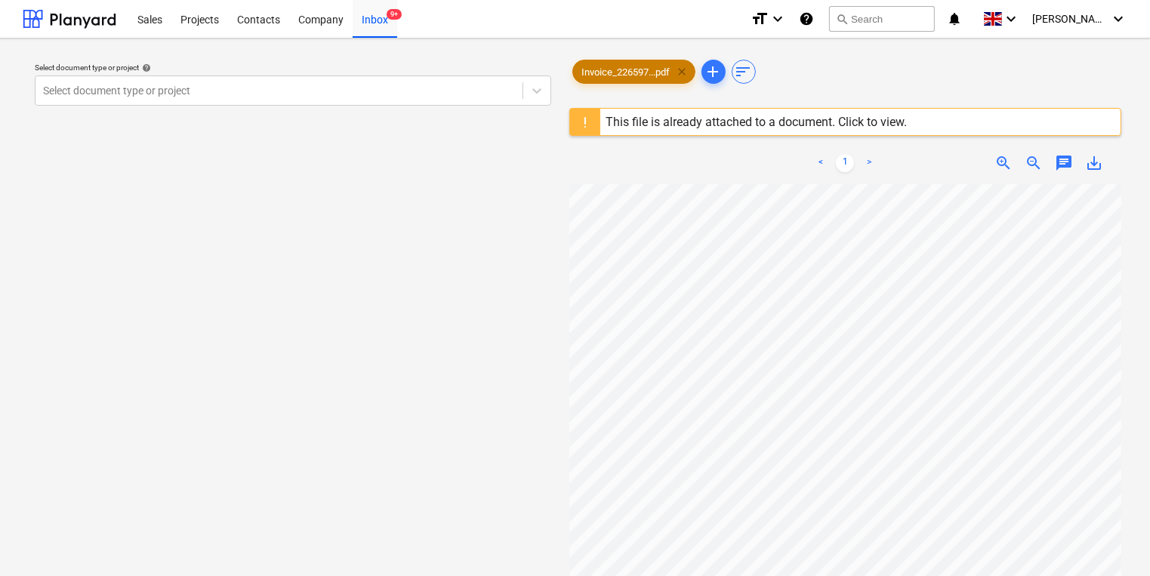
click at [690, 69] on span "clear" at bounding box center [683, 72] width 18 height 18
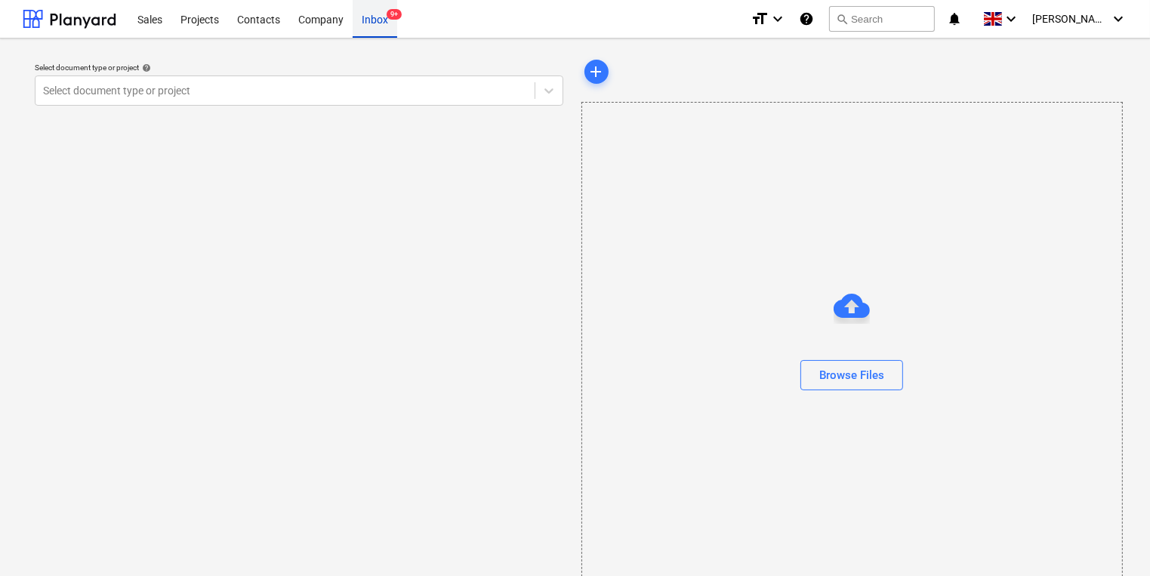
click at [356, 25] on div "Inbox 9+" at bounding box center [375, 18] width 45 height 39
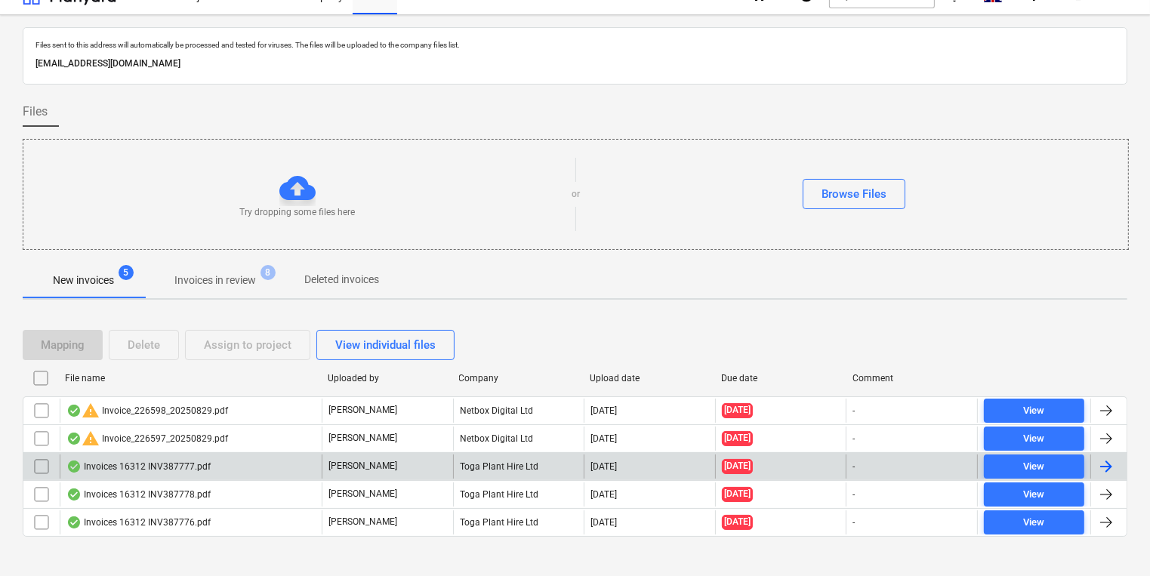
scroll to position [36, 0]
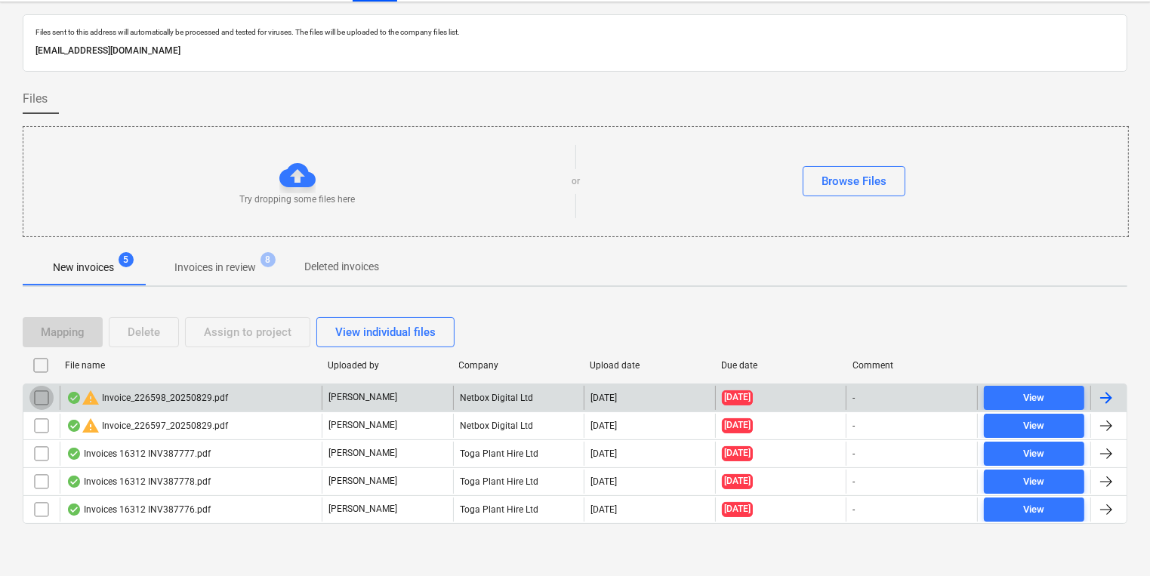
click at [48, 395] on input "checkbox" at bounding box center [41, 398] width 24 height 24
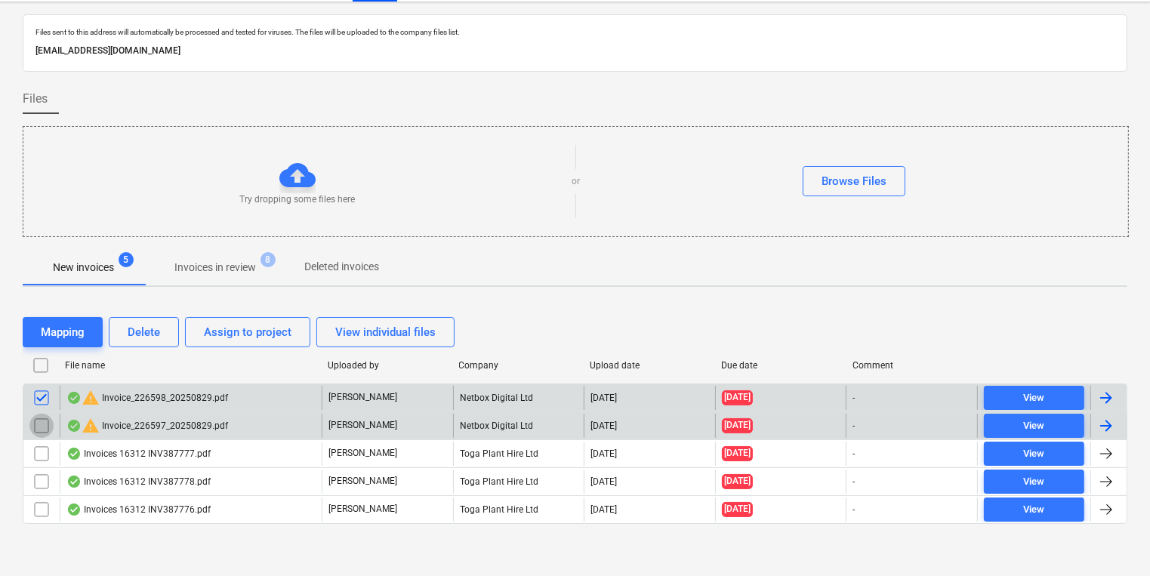
click at [45, 421] on input "checkbox" at bounding box center [41, 426] width 24 height 24
click at [109, 332] on button "Delete" at bounding box center [144, 332] width 70 height 30
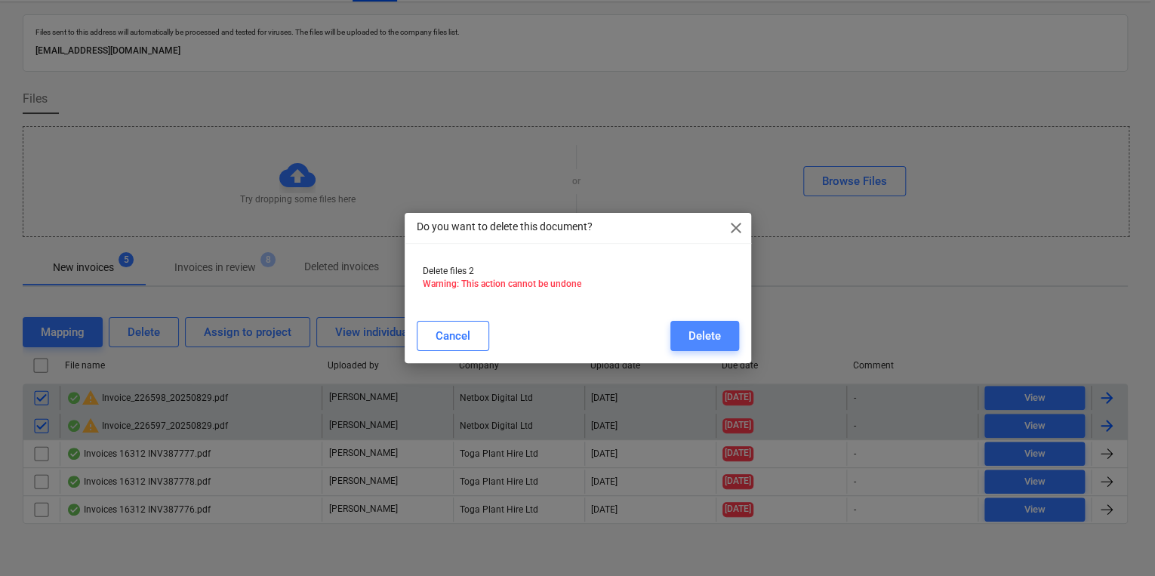
click at [707, 340] on div "Delete" at bounding box center [705, 336] width 32 height 20
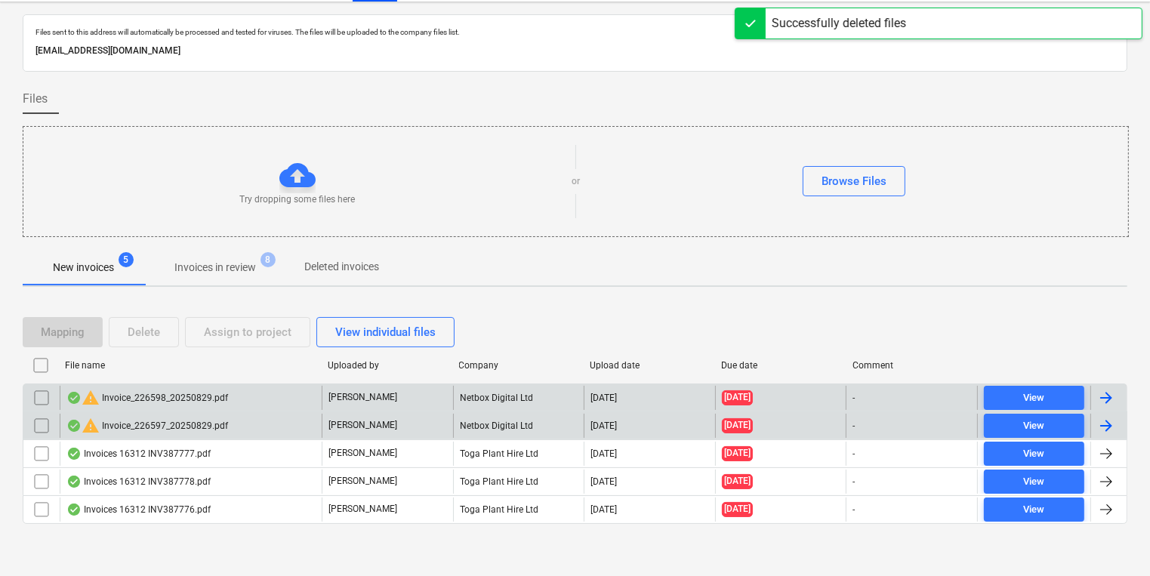
scroll to position [8, 0]
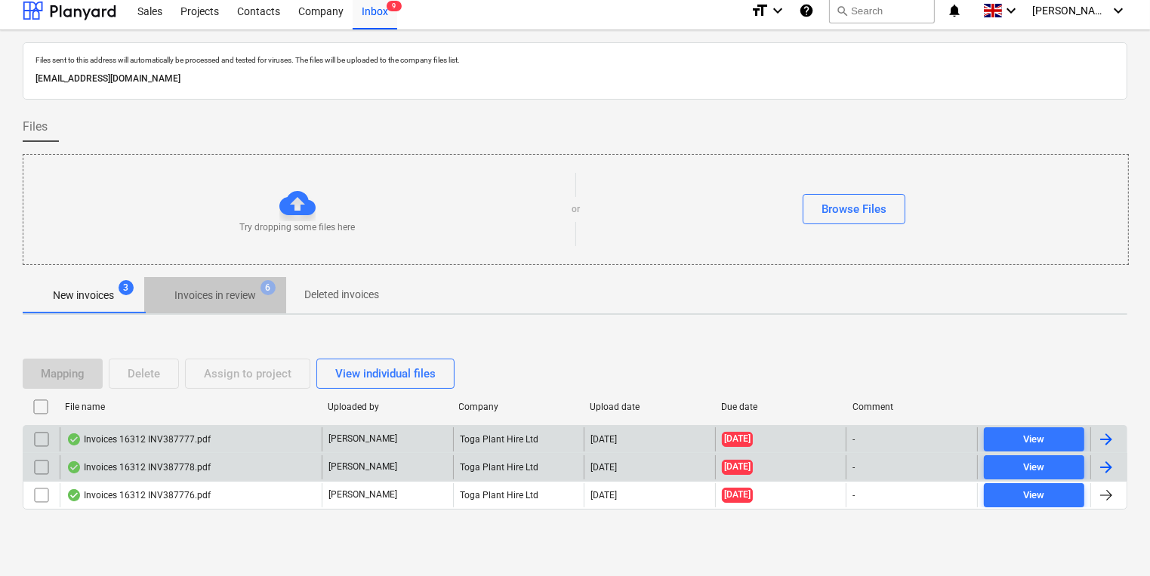
click at [233, 298] on p "Invoices in review" at bounding box center [215, 296] width 82 height 16
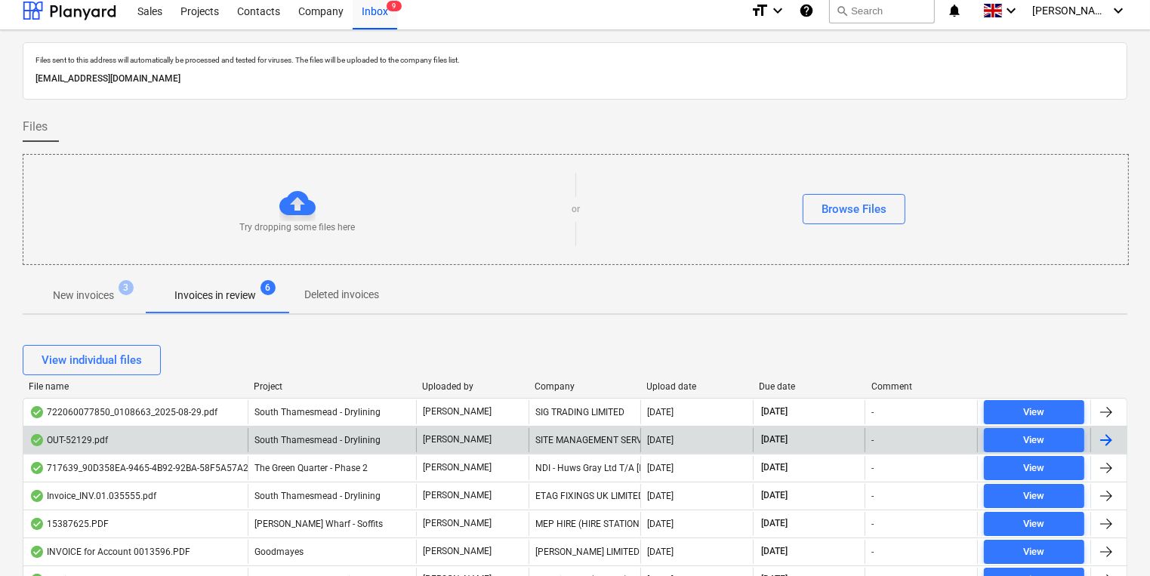
scroll to position [310, 0]
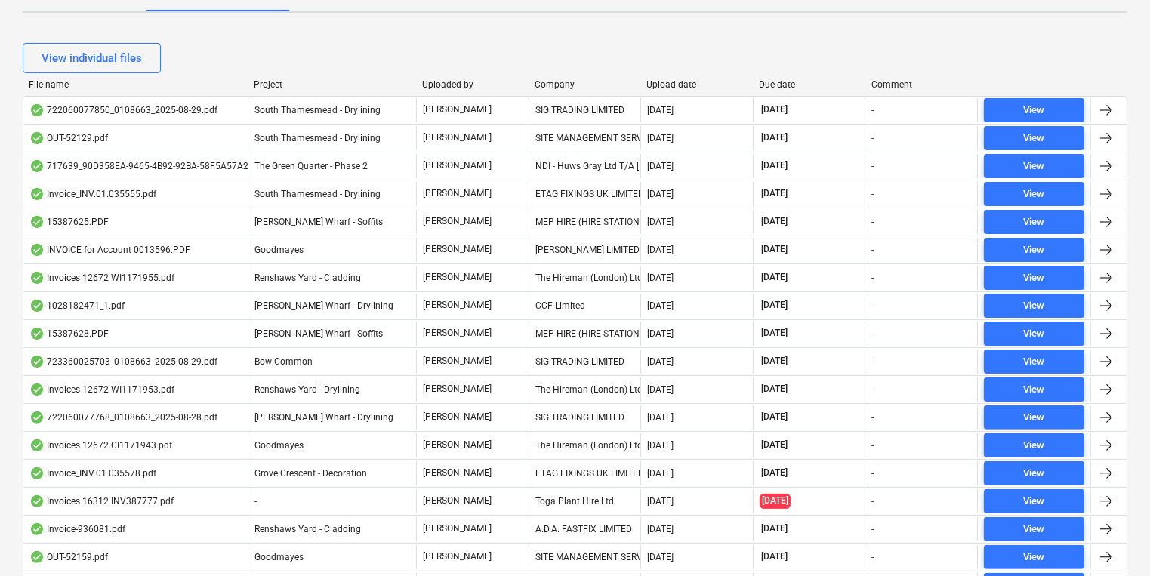
click at [547, 89] on div "File name Project Uploaded by Company Upload date Due date Comment" at bounding box center [575, 87] width 1105 height 17
click at [552, 82] on div "Company" at bounding box center [585, 84] width 100 height 11
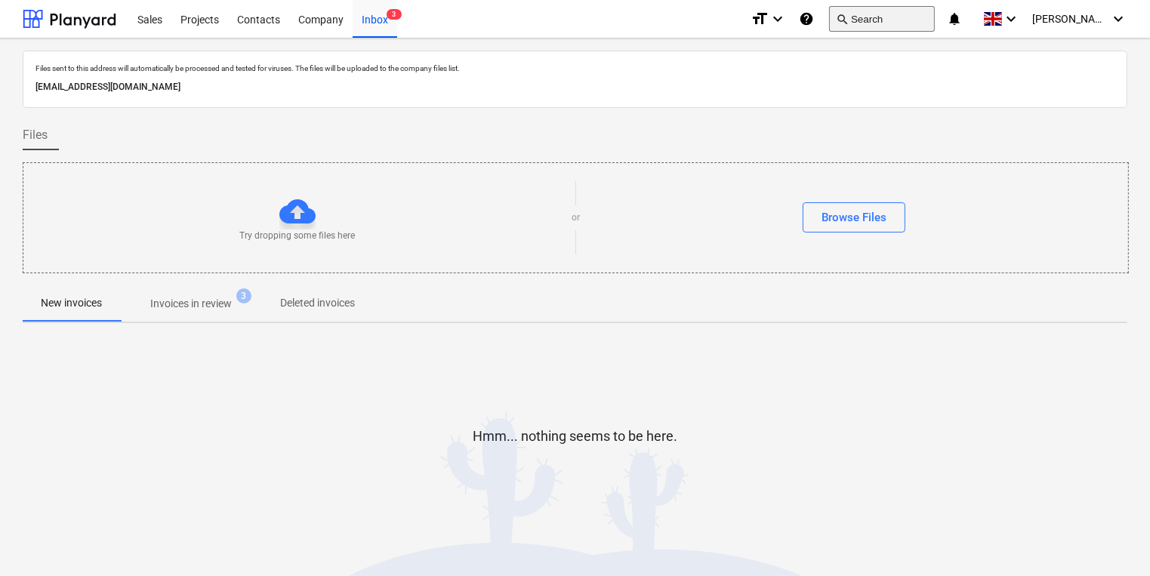
click at [905, 12] on button "search Search" at bounding box center [882, 19] width 106 height 26
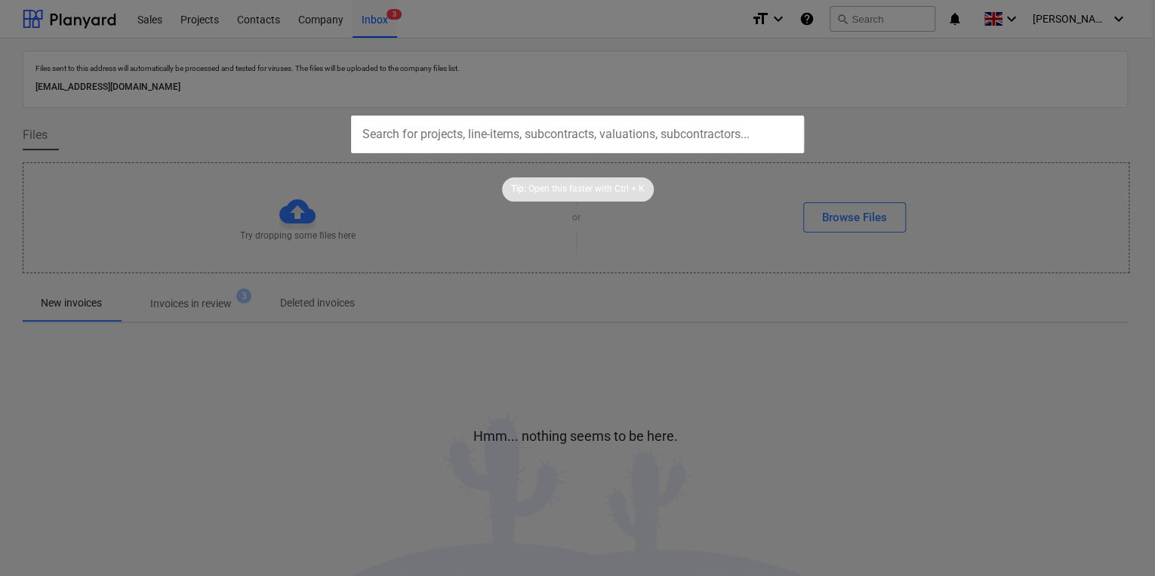
drag, startPoint x: 905, startPoint y: 12, endPoint x: 770, endPoint y: 127, distance: 176.8
click at [770, 127] on input "text" at bounding box center [577, 135] width 453 height 38
paste input "208160"
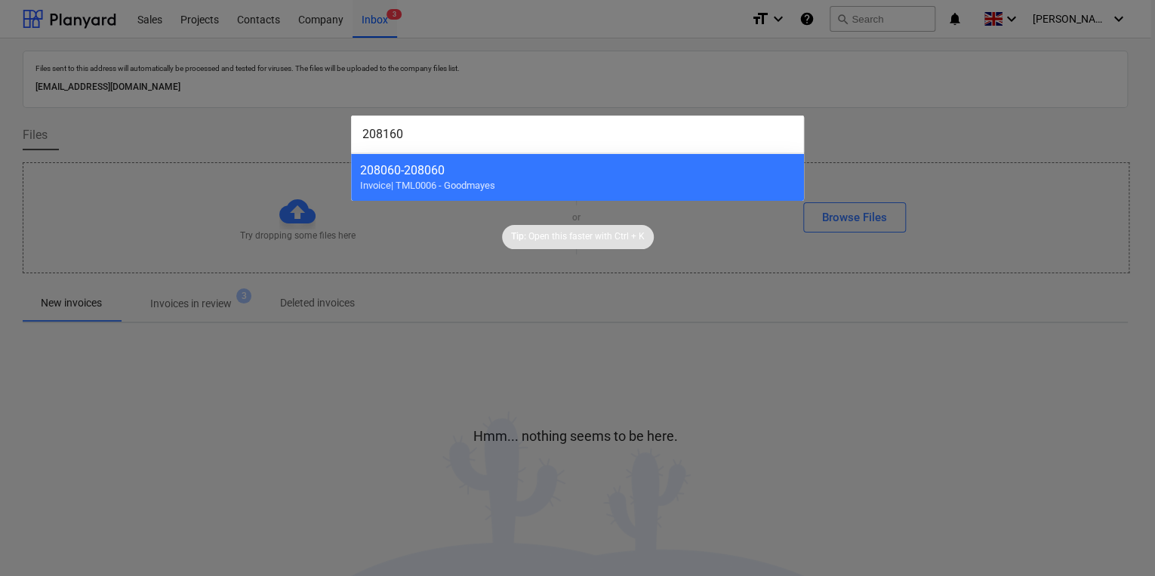
type input "208160"
click at [800, 251] on div at bounding box center [577, 288] width 1155 height 576
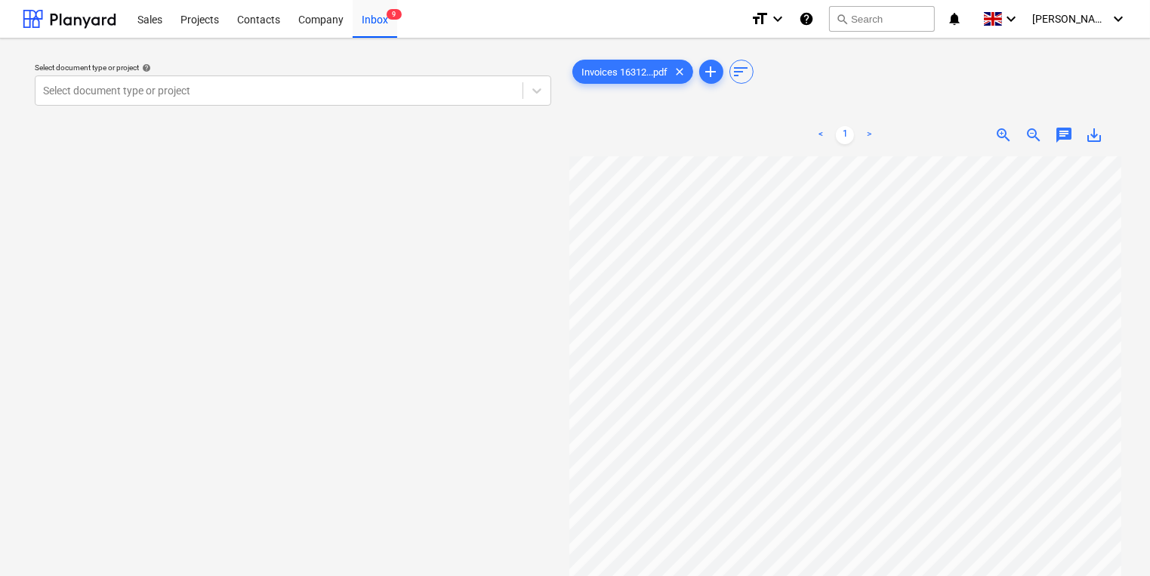
click at [317, 325] on div "Select document type or project help Select document type or project" at bounding box center [293, 374] width 541 height 646
click at [193, 32] on div "Projects" at bounding box center [199, 18] width 57 height 39
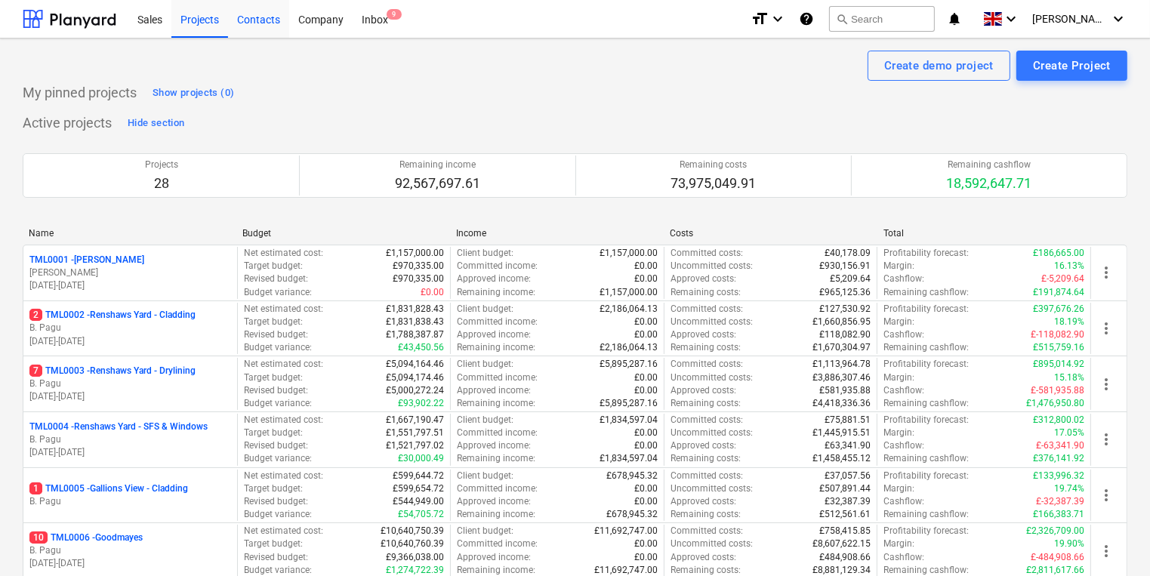
click at [285, 26] on div "Contacts" at bounding box center [258, 18] width 61 height 39
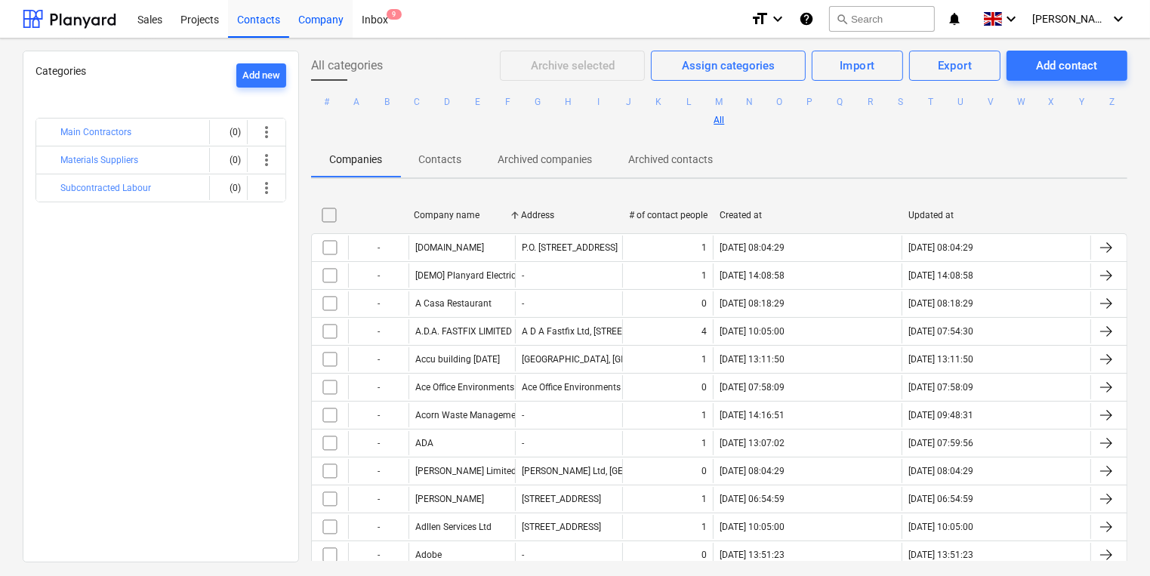
click at [317, 39] on div "Categories Add new Main Contractors (0) more_vert Materials Suppliers (0) more_…" at bounding box center [575, 308] width 1150 height 538
click at [313, 9] on div "Company" at bounding box center [320, 18] width 63 height 39
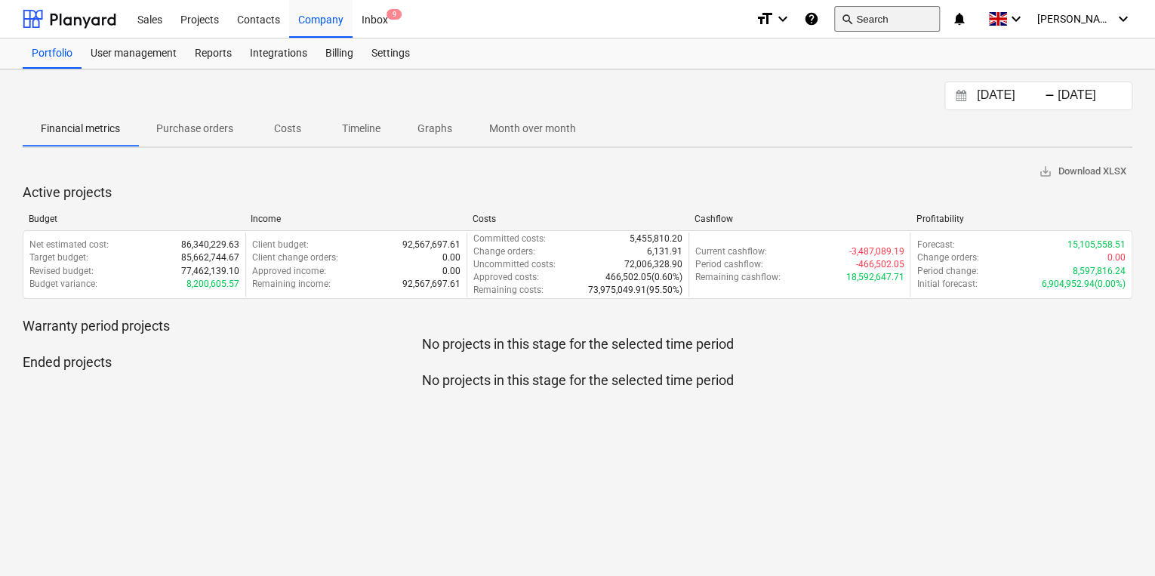
click at [903, 9] on button "search Search" at bounding box center [887, 19] width 106 height 26
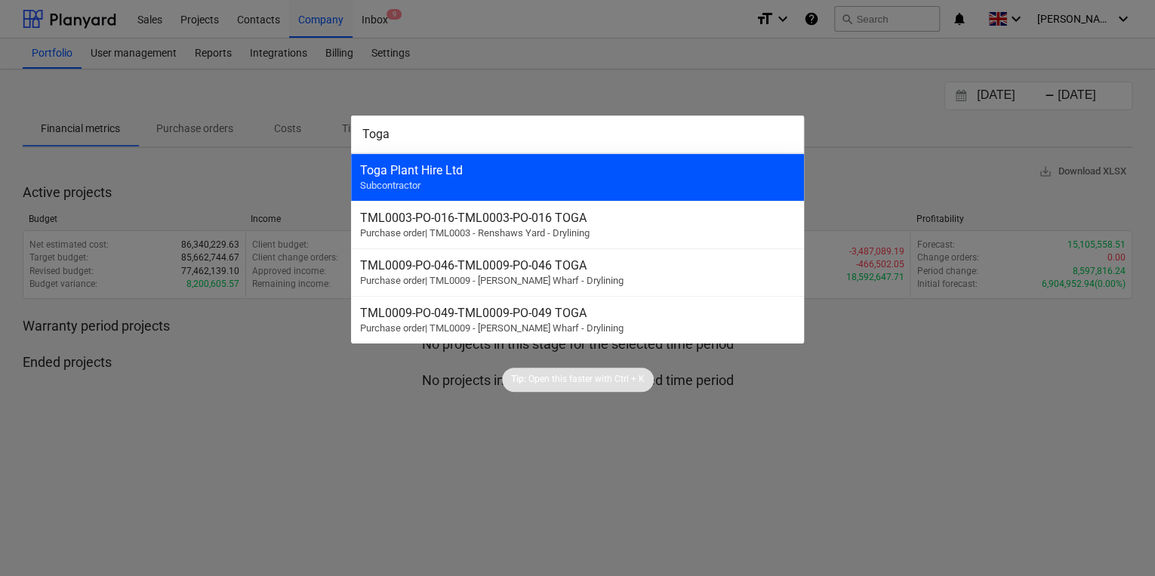
type input "Toga"
click at [692, 156] on div "Toga Plant Hire Ltd Subcontractor" at bounding box center [577, 177] width 453 height 48
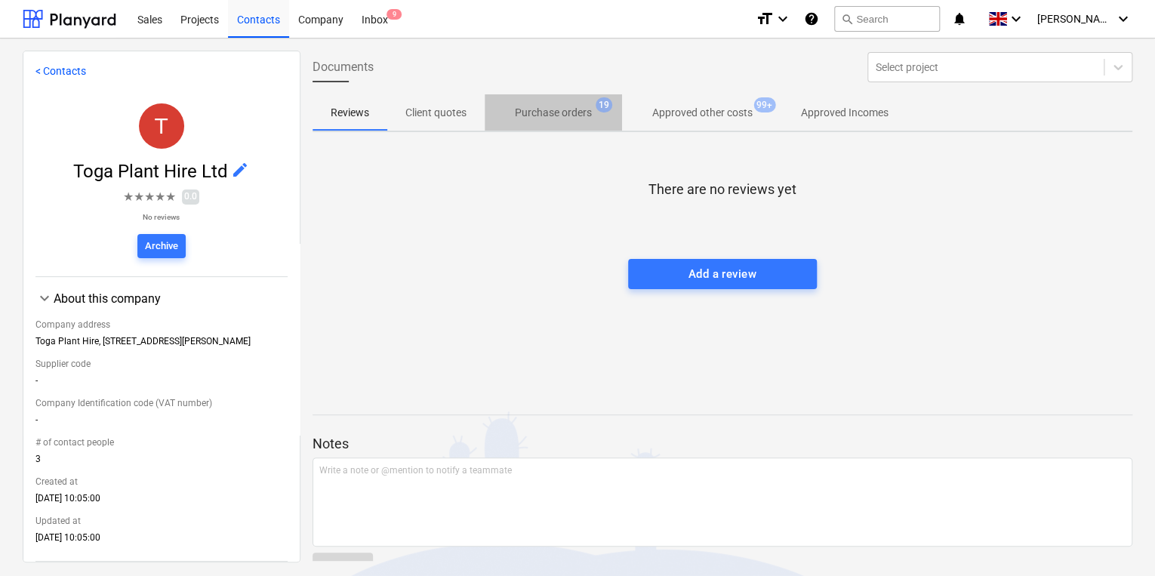
click at [541, 112] on p "Purchase orders" at bounding box center [553, 113] width 77 height 16
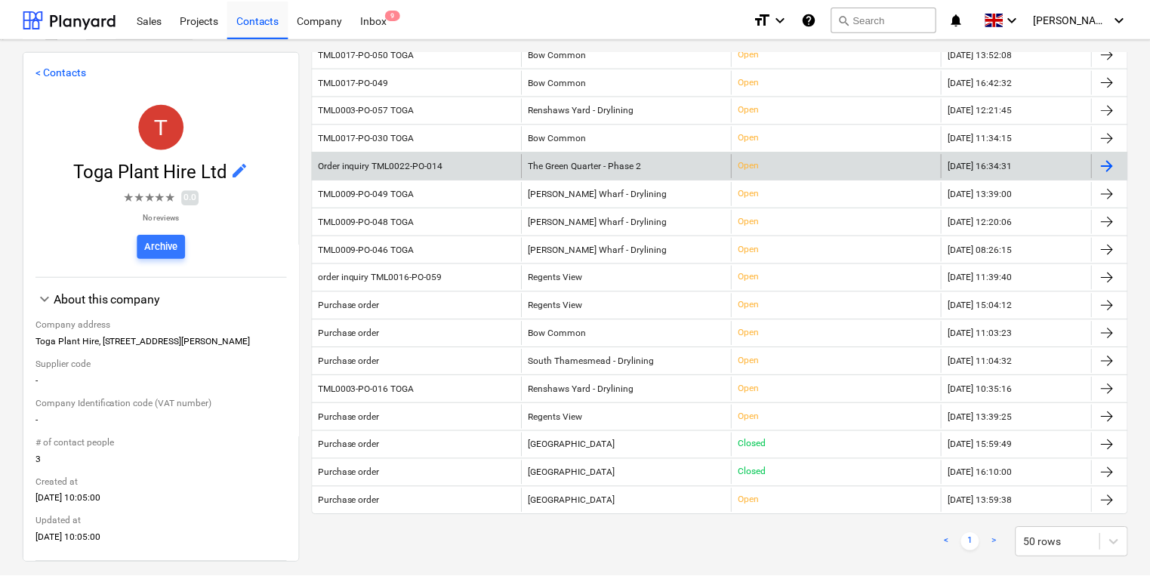
scroll to position [302, 0]
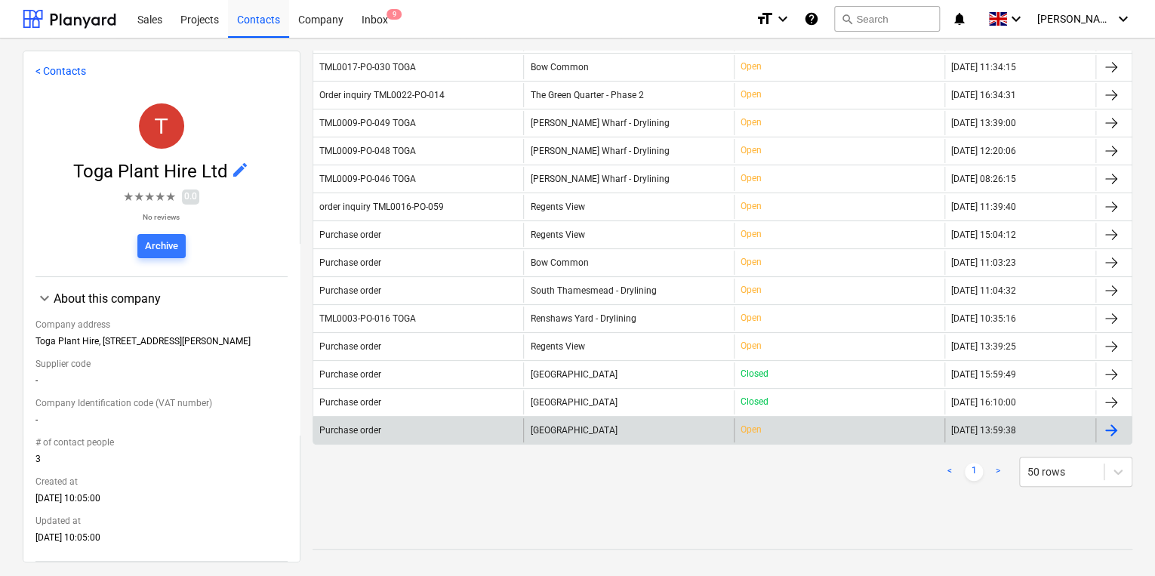
click at [503, 429] on div "Purchase order" at bounding box center [418, 430] width 211 height 24
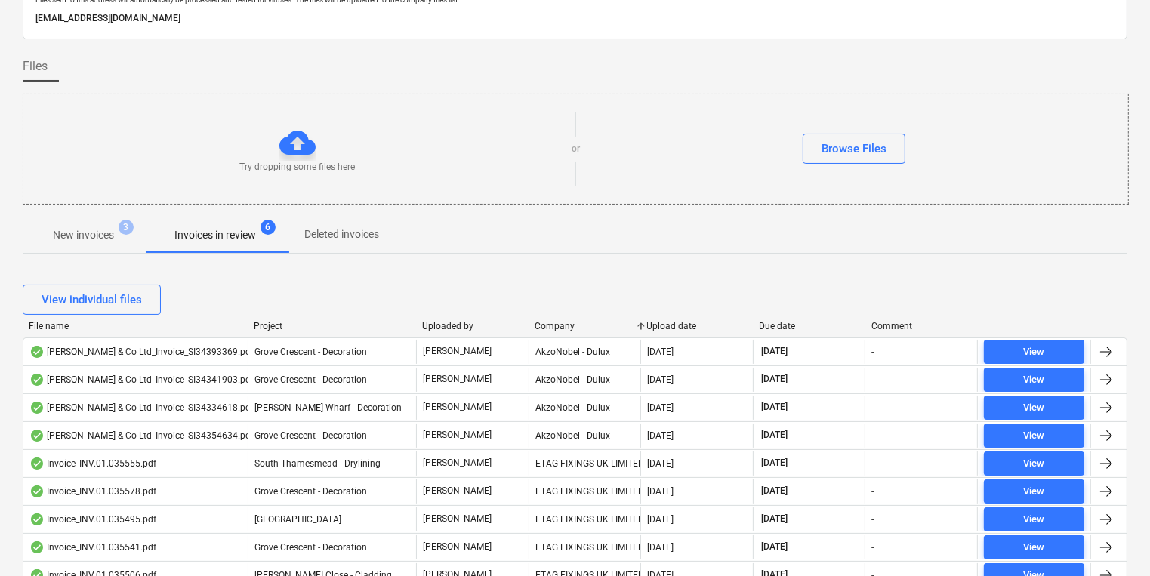
click at [85, 239] on p "New invoices" at bounding box center [83, 235] width 61 height 16
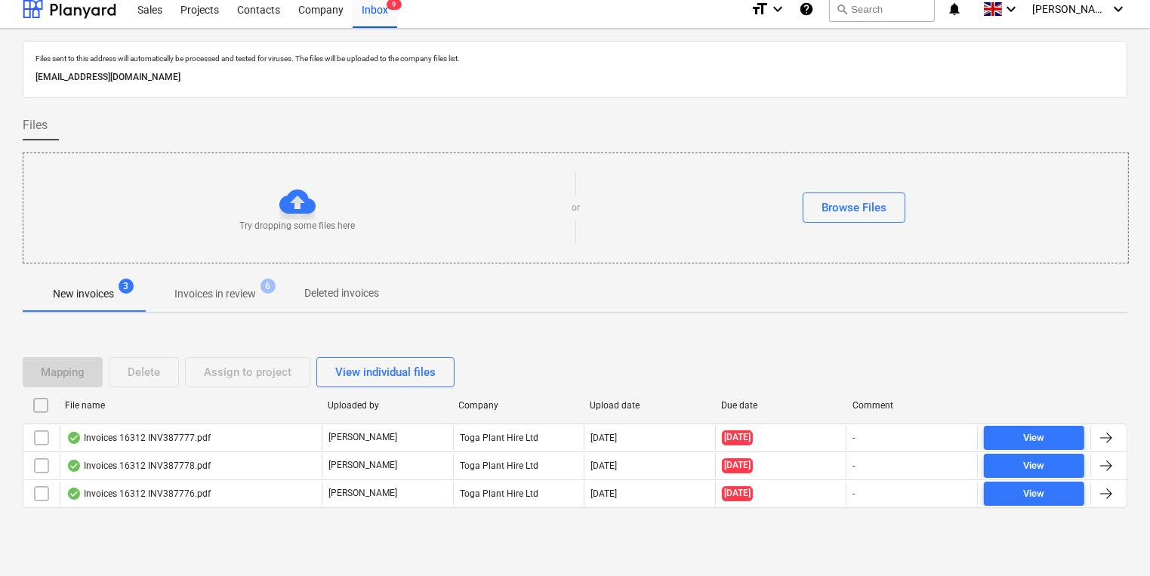
scroll to position [8, 0]
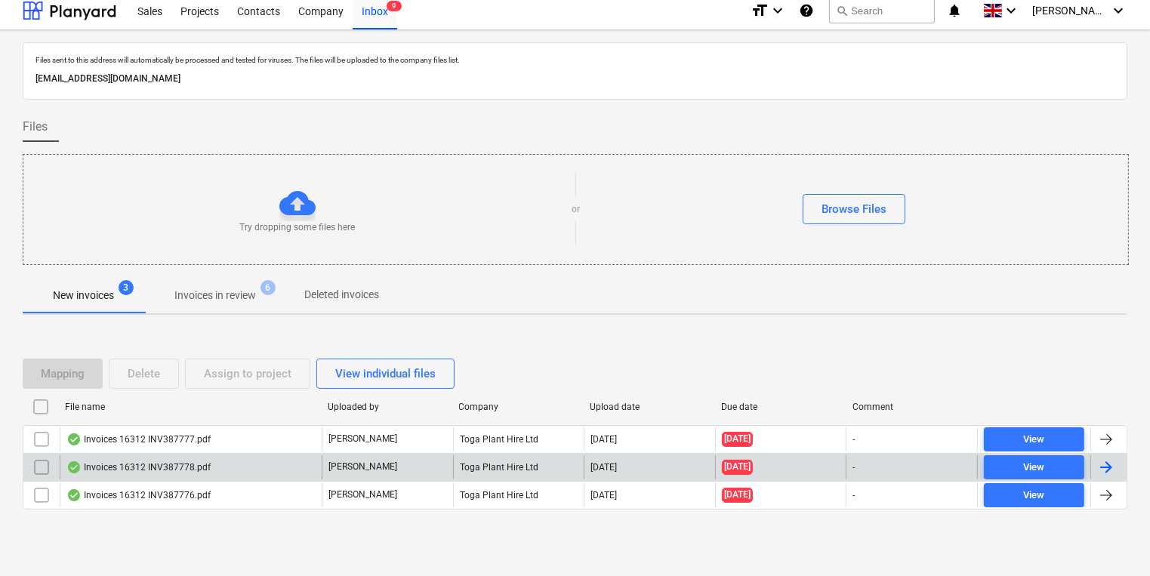
click at [414, 453] on div "Invoices 16312 INV387778.pdf [PERSON_NAME] Toga Plant Hire Ltd [DATE] [DATE] - …" at bounding box center [575, 467] width 1105 height 28
click at [413, 453] on div "Invoices 16312 INV387778.pdf [PERSON_NAME] Toga Plant Hire Ltd [DATE] [DATE] - …" at bounding box center [575, 467] width 1105 height 28
click at [413, 459] on div "[PERSON_NAME]" at bounding box center [387, 467] width 131 height 24
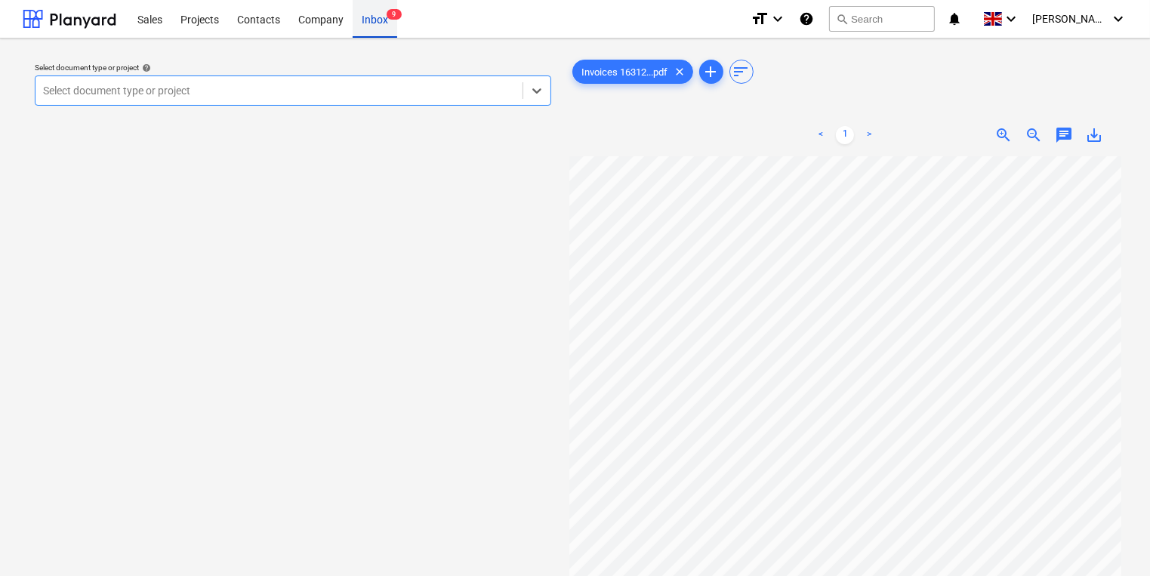
click at [369, 26] on div "Inbox 9" at bounding box center [375, 18] width 45 height 39
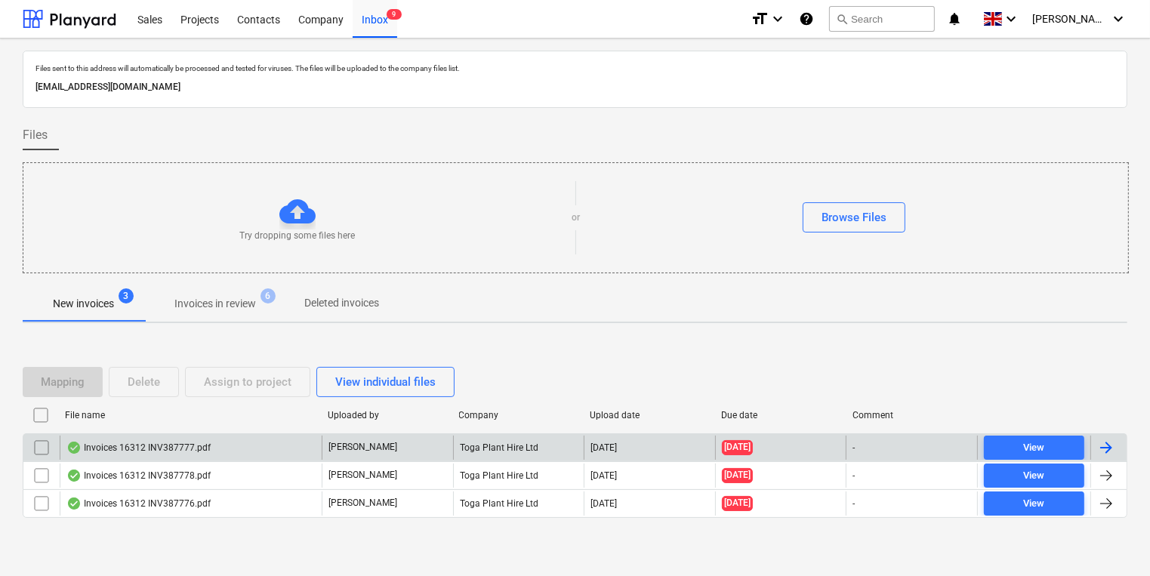
click at [33, 443] on input "checkbox" at bounding box center [41, 448] width 24 height 24
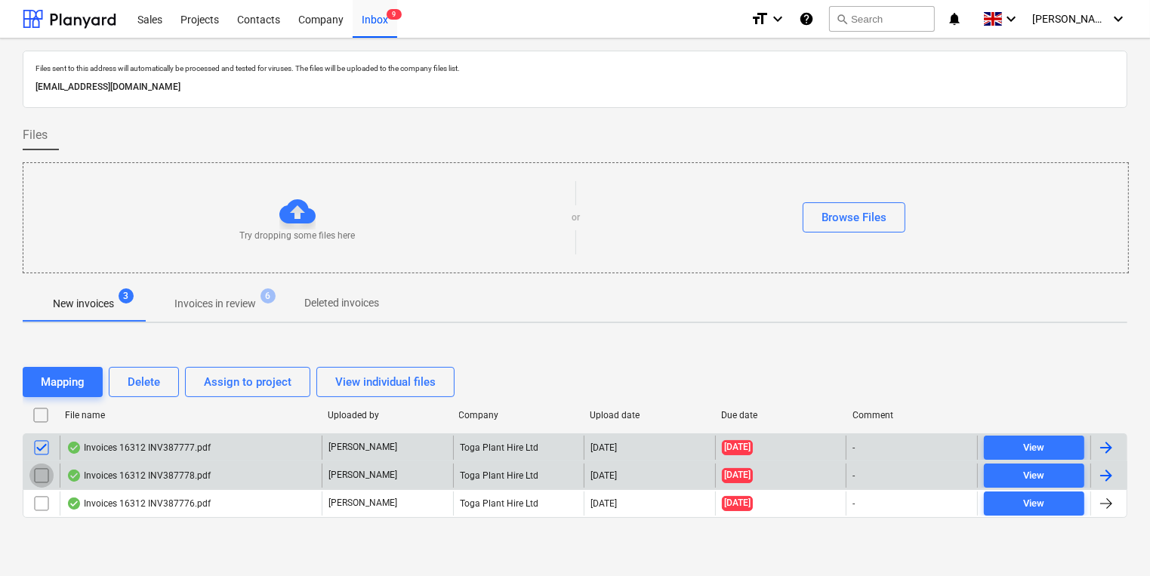
click at [37, 474] on input "checkbox" at bounding box center [41, 476] width 24 height 24
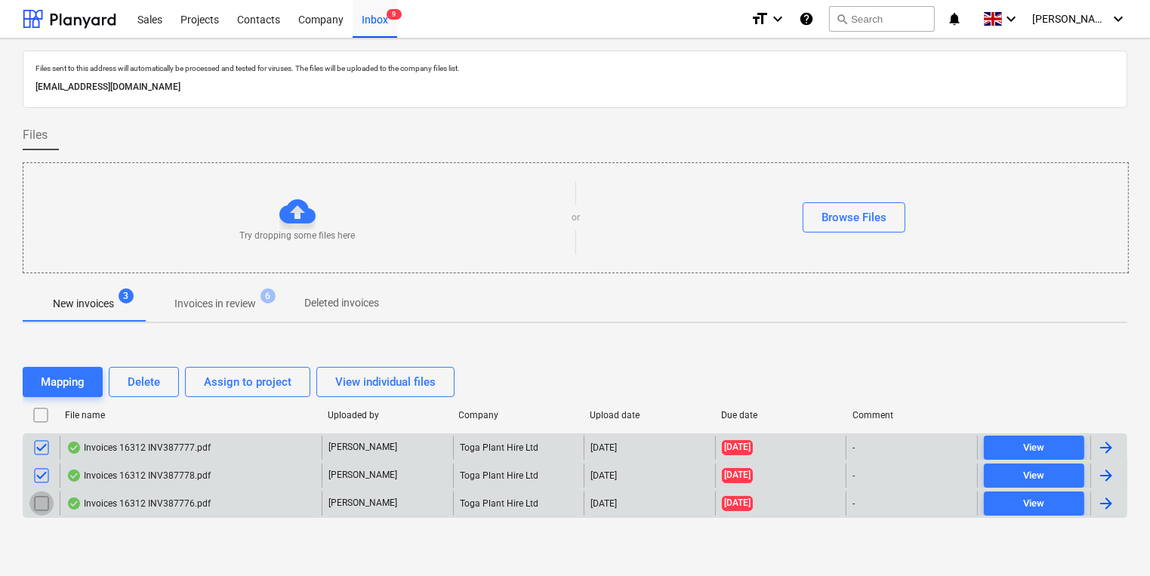
click at [42, 501] on input "checkbox" at bounding box center [41, 504] width 24 height 24
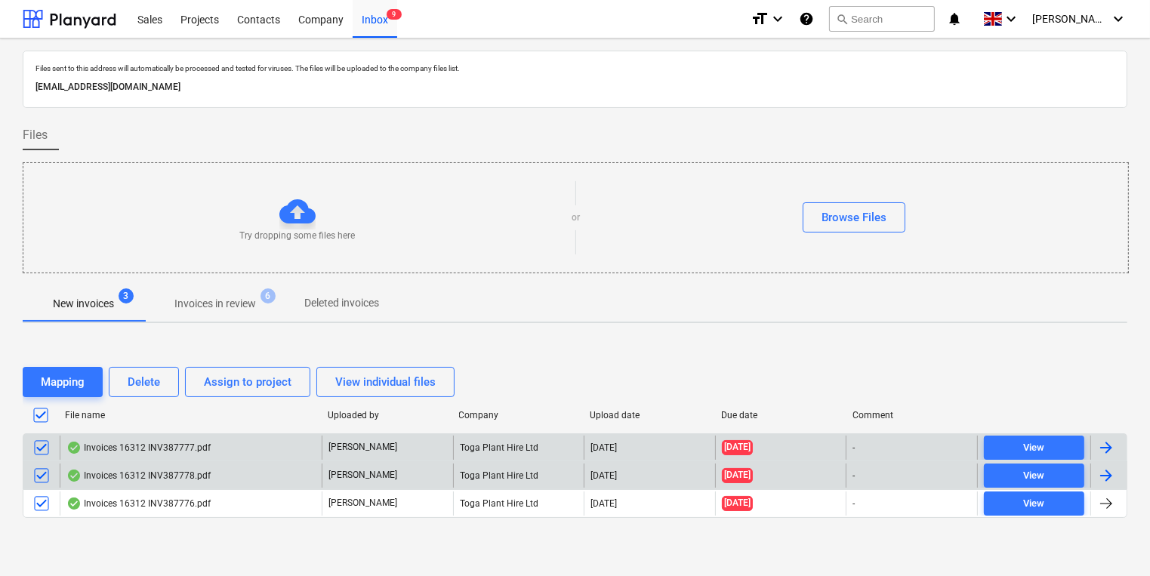
click at [392, 484] on div "[PERSON_NAME]" at bounding box center [387, 476] width 131 height 24
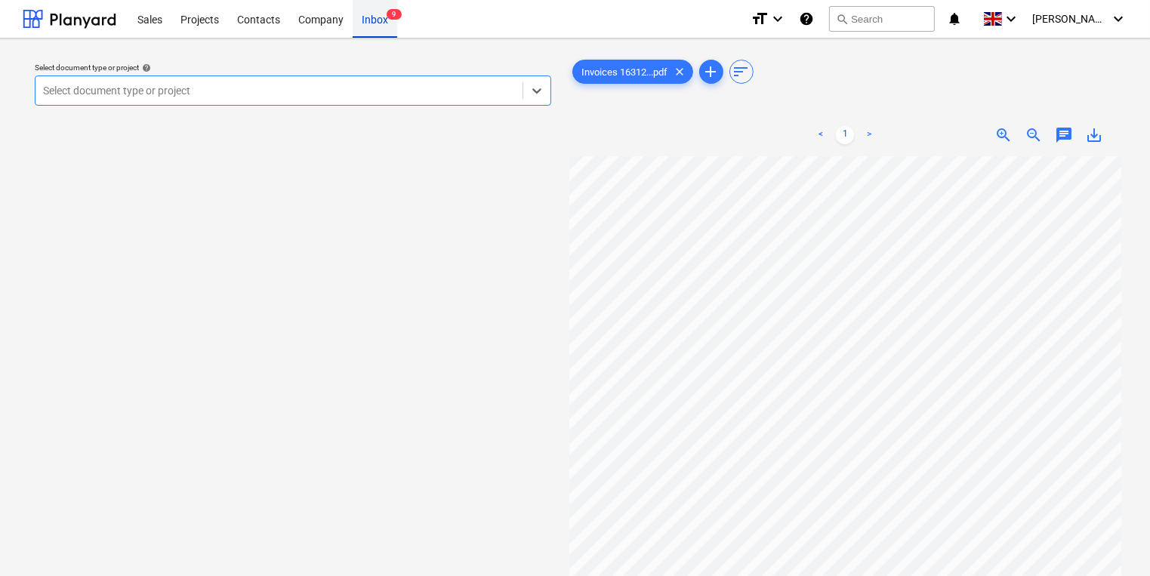
click at [378, 20] on div "Inbox 9" at bounding box center [375, 18] width 45 height 39
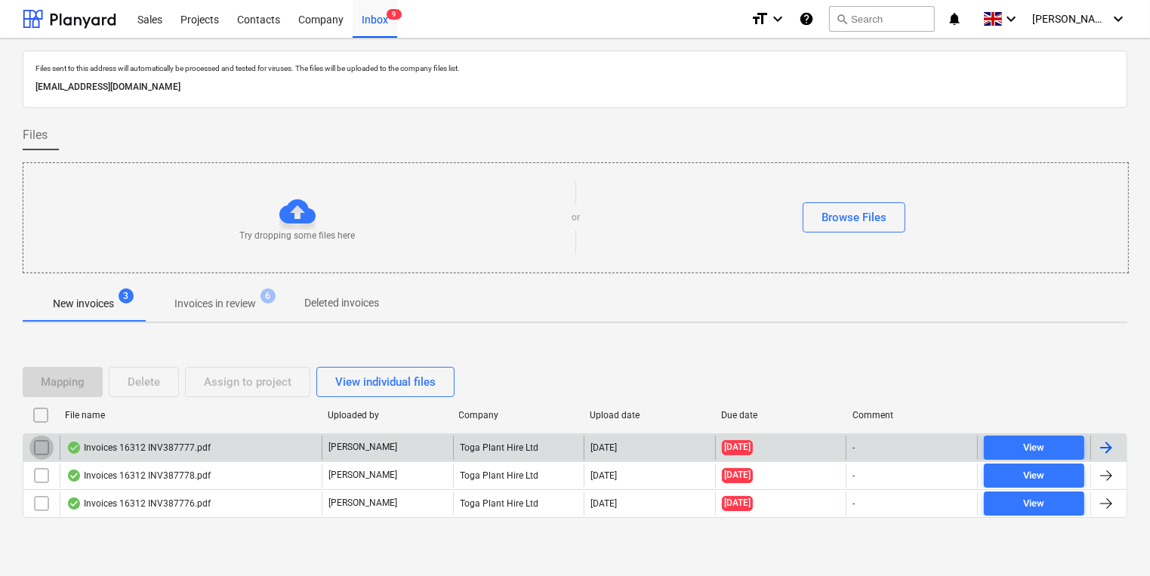
click at [48, 449] on input "checkbox" at bounding box center [41, 448] width 24 height 24
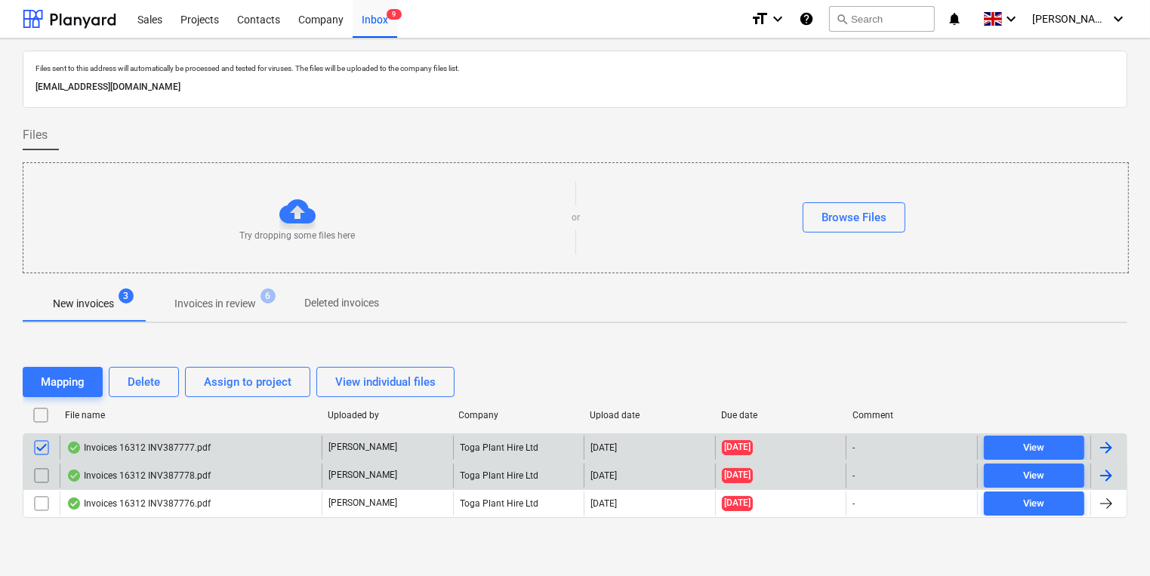
click at [48, 480] on input "checkbox" at bounding box center [41, 476] width 24 height 24
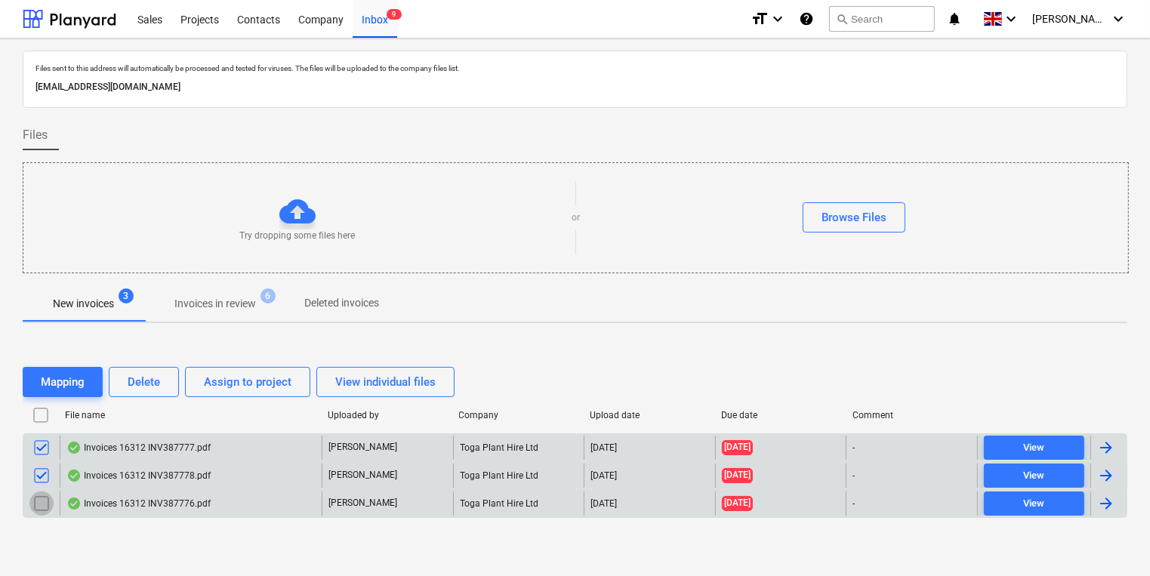
click at [46, 496] on input "checkbox" at bounding box center [41, 504] width 24 height 24
click at [121, 392] on button "Delete" at bounding box center [144, 382] width 70 height 30
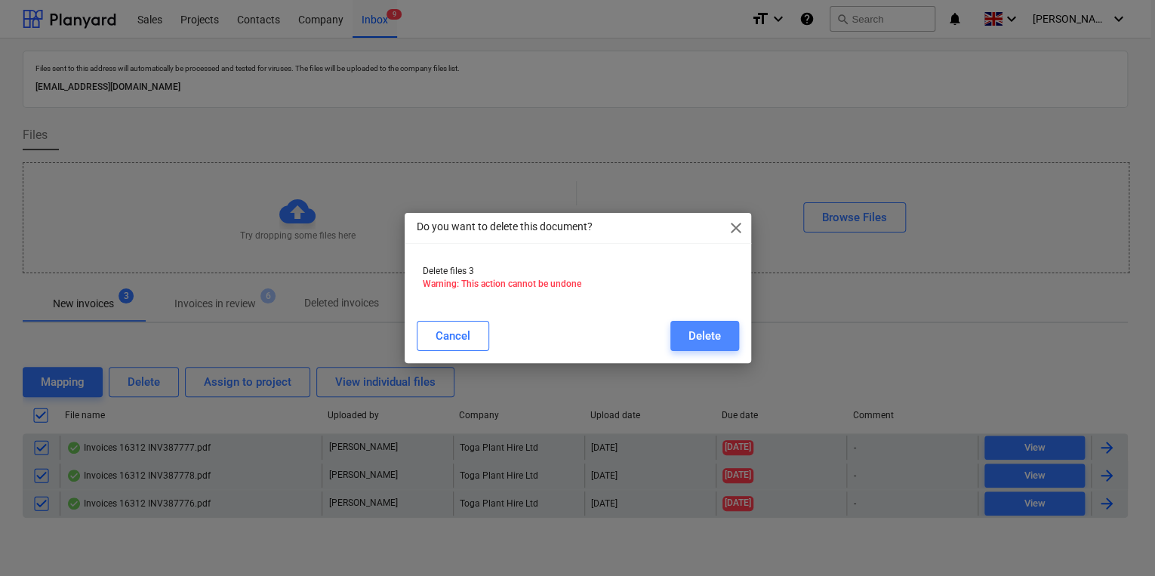
click at [674, 338] on button "Delete" at bounding box center [705, 336] width 69 height 30
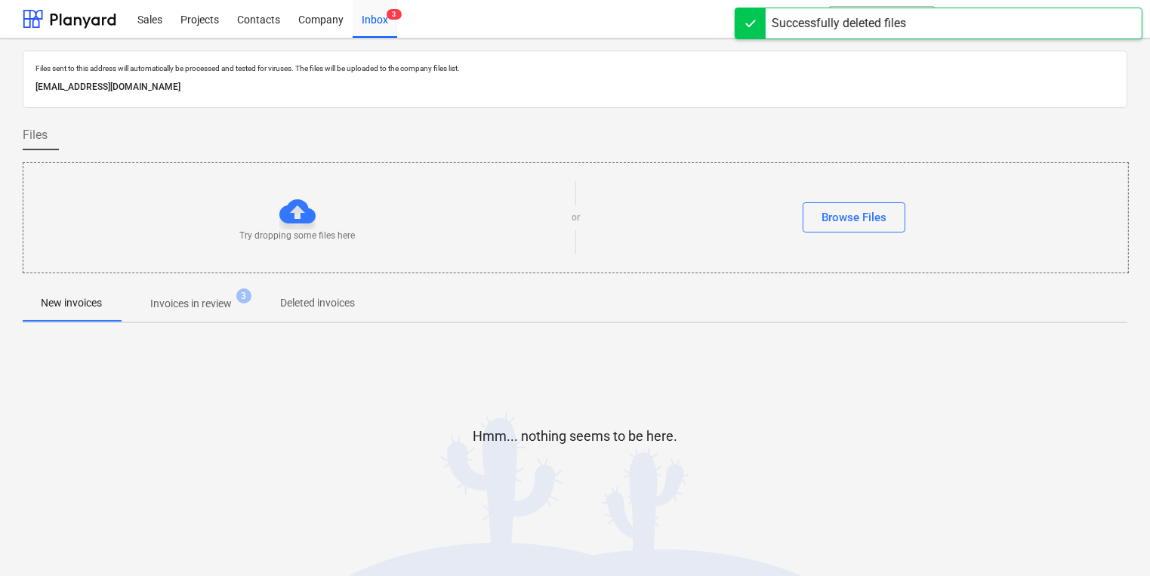
click at [298, 399] on div "Hmm... nothing seems to be here." at bounding box center [575, 448] width 1105 height 115
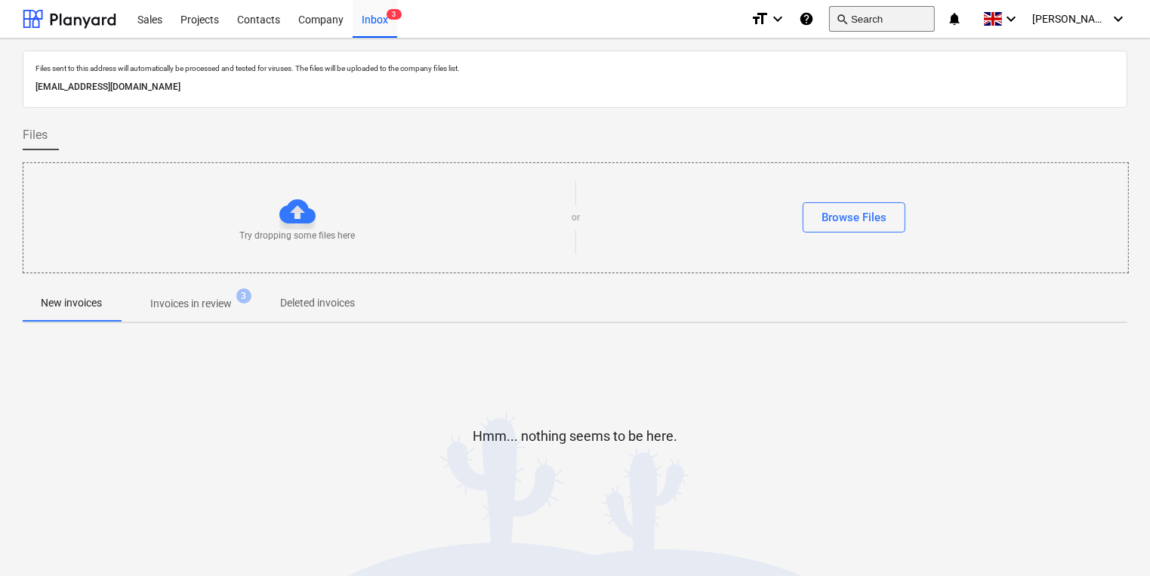
click at [906, 20] on button "search Search" at bounding box center [882, 19] width 106 height 26
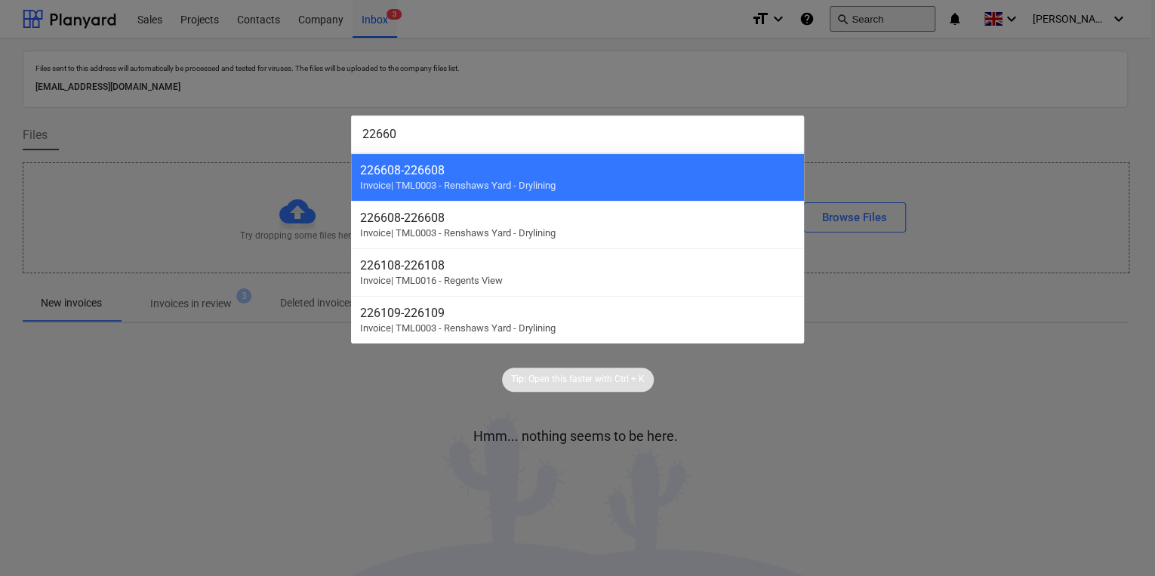
type input "226609"
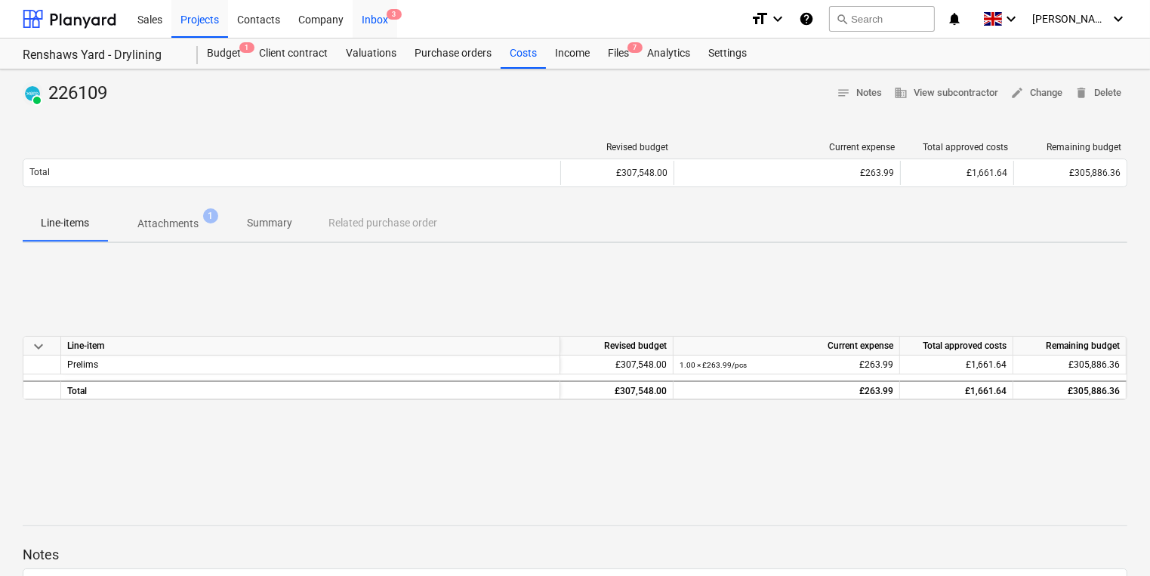
click at [369, 27] on div "Inbox 3" at bounding box center [375, 18] width 45 height 39
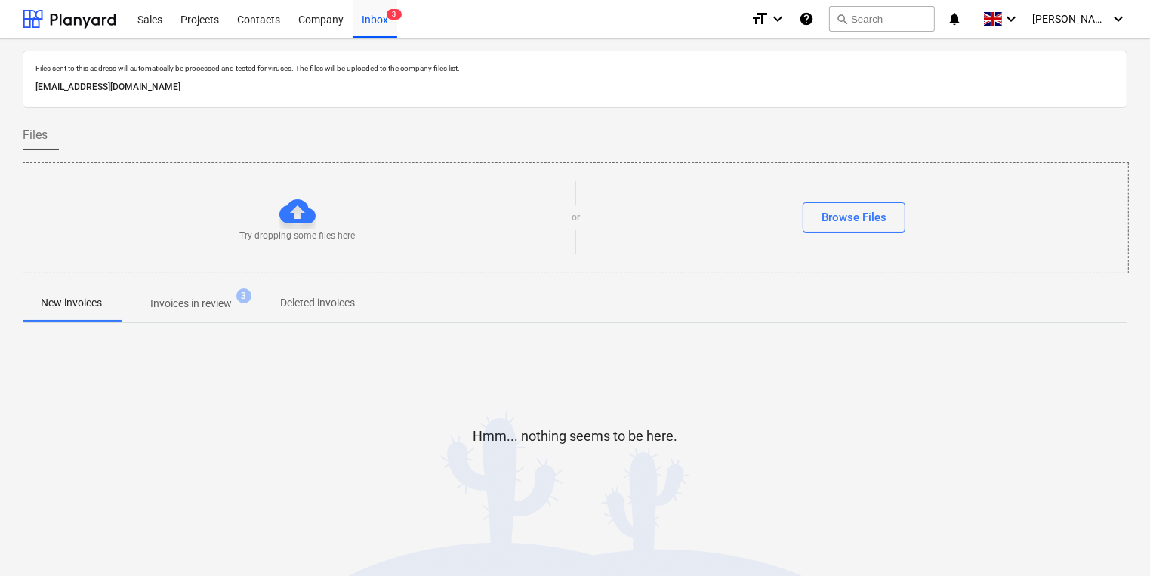
click at [230, 309] on p "Invoices in review" at bounding box center [191, 304] width 82 height 16
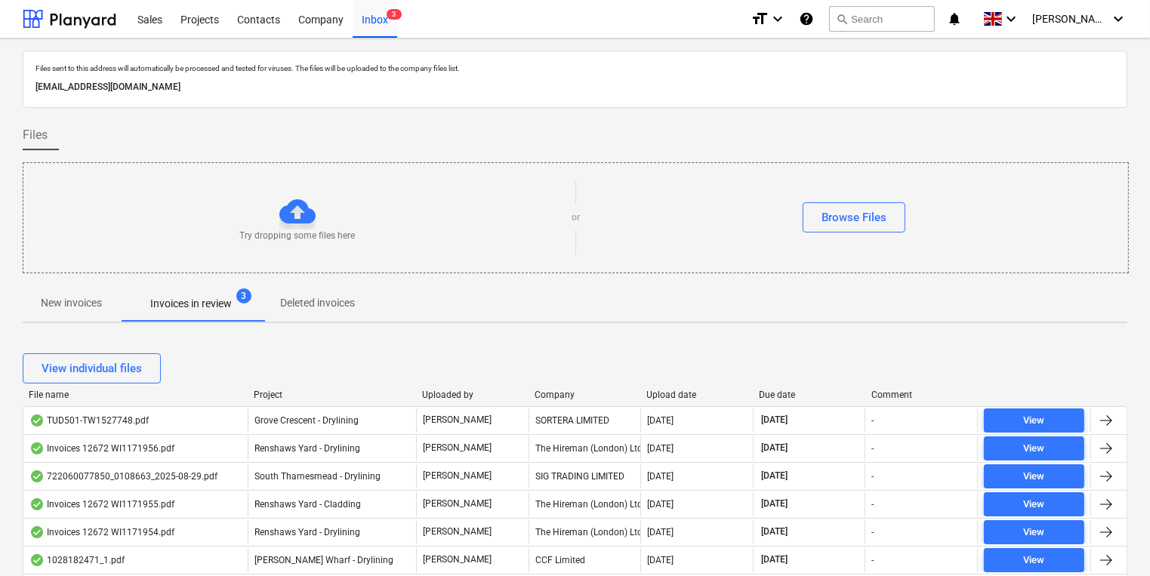
click at [575, 394] on div "Company" at bounding box center [585, 395] width 100 height 11
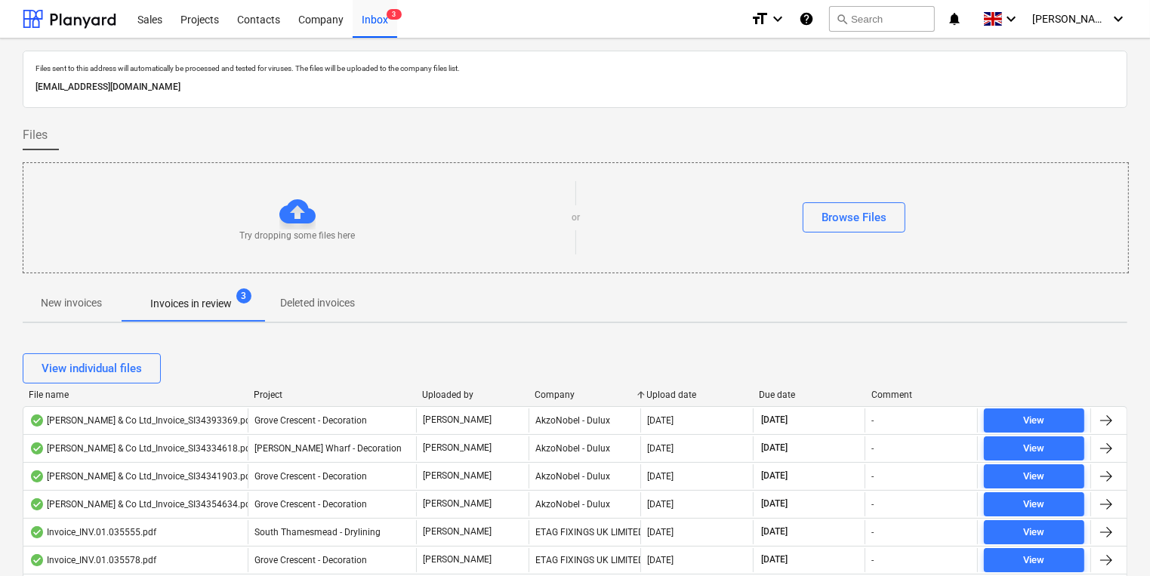
click at [298, 308] on p "Deleted invoices" at bounding box center [317, 303] width 75 height 16
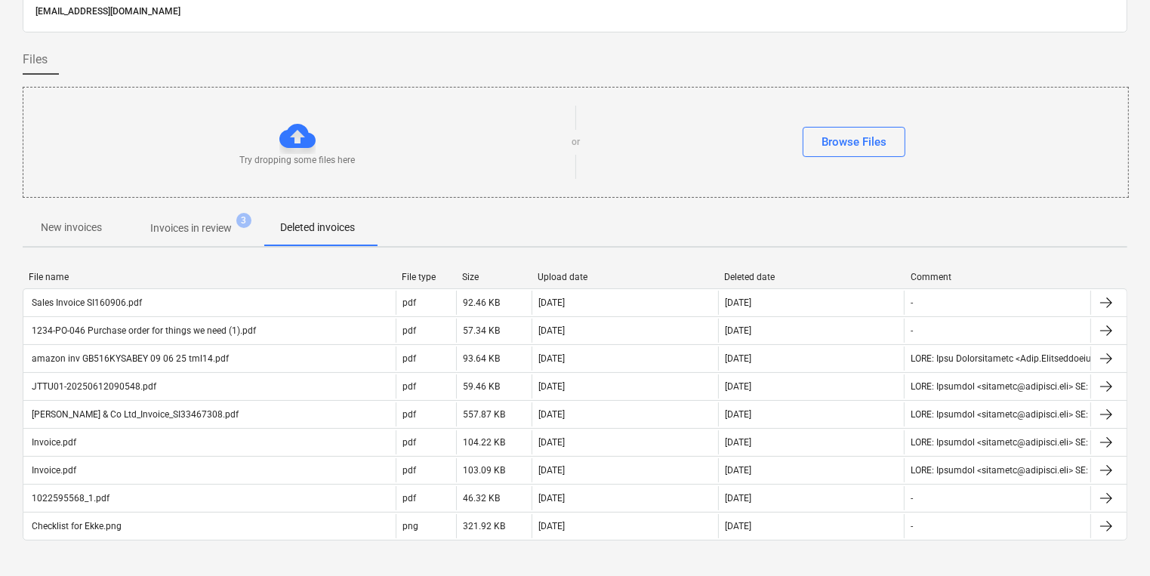
scroll to position [79, 0]
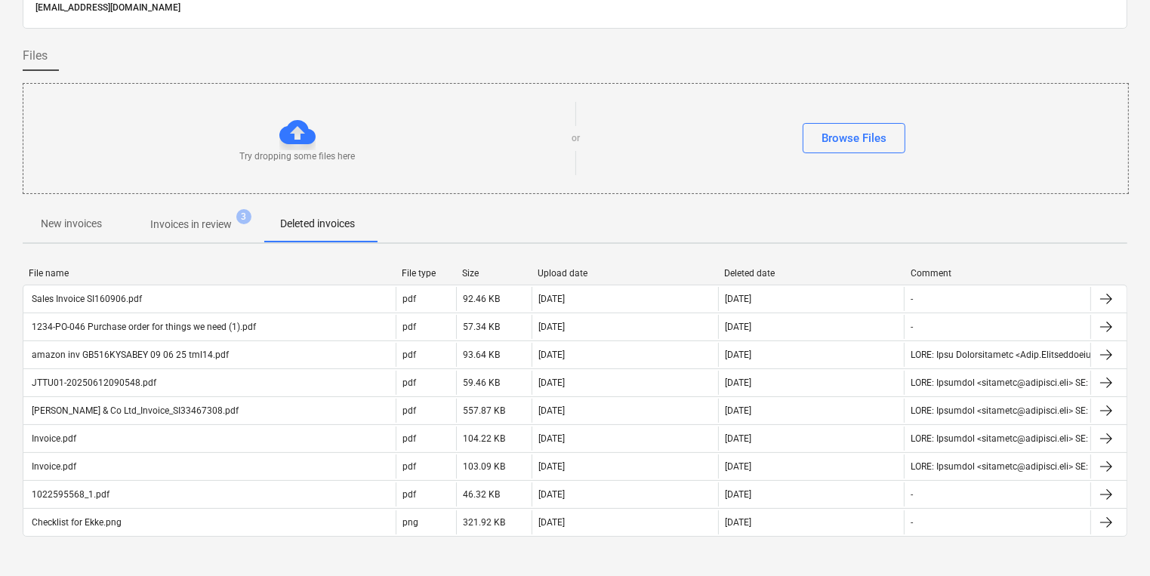
click at [100, 235] on span "New invoices" at bounding box center [71, 223] width 97 height 25
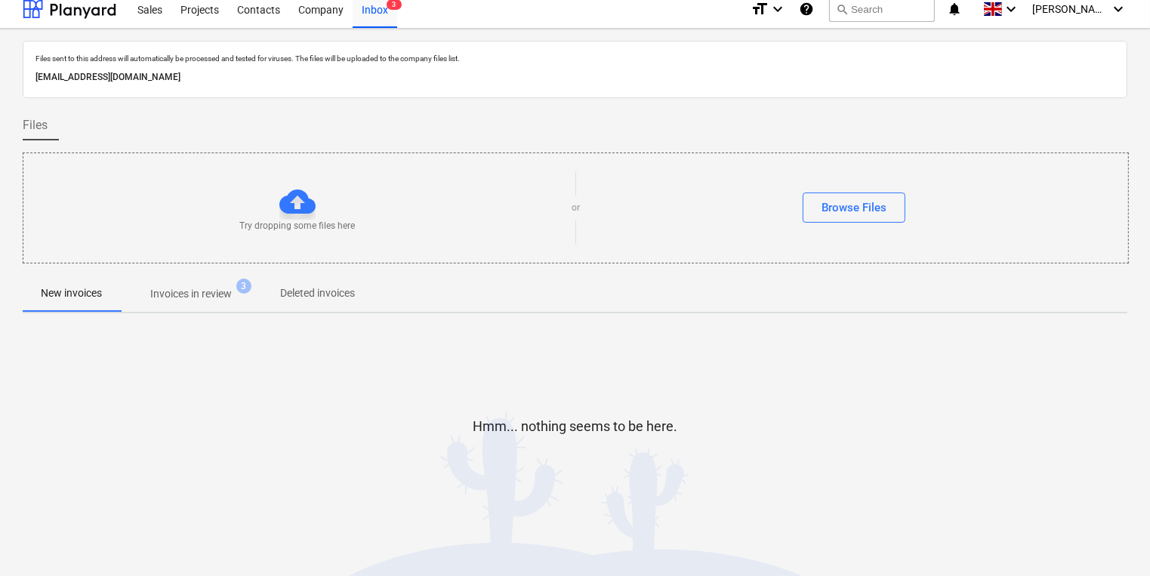
scroll to position [8, 0]
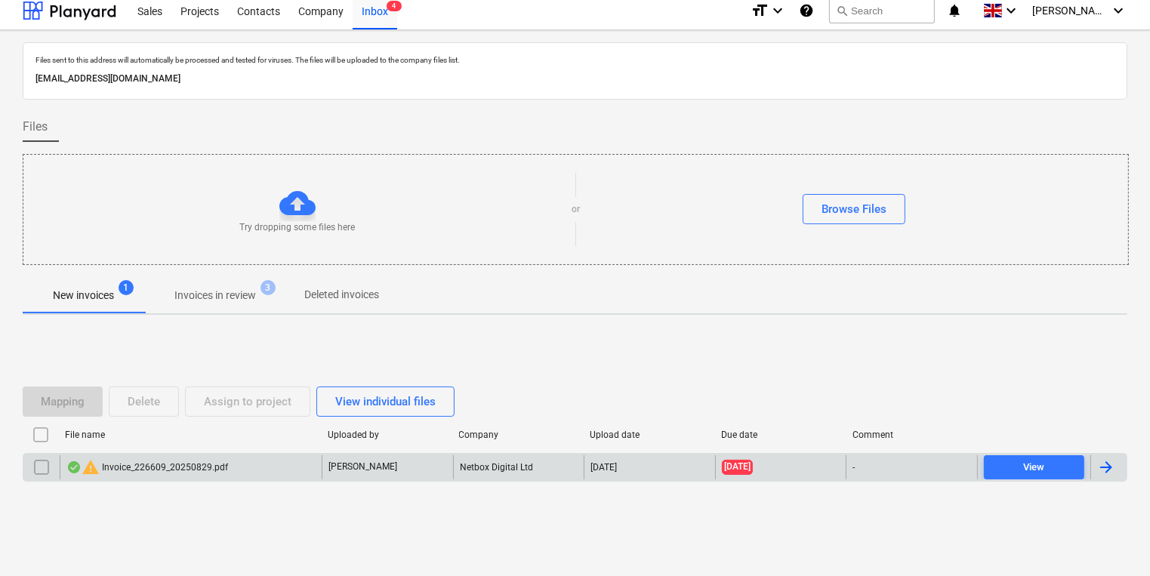
click at [492, 461] on div "Netbox Digital Ltd" at bounding box center [518, 467] width 131 height 24
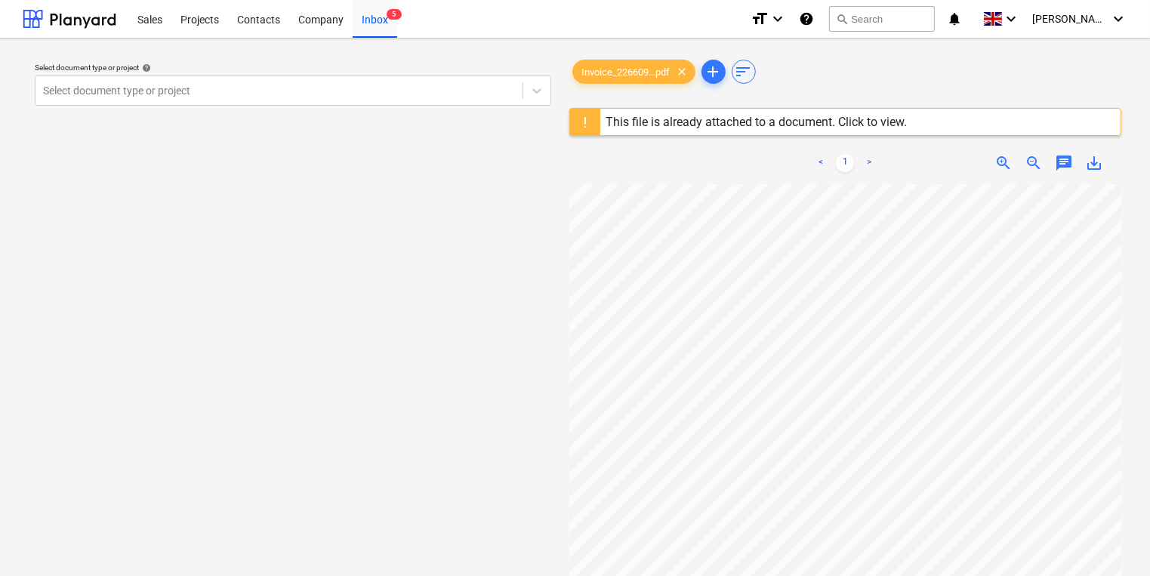
click at [850, 113] on div "This file is already attached to a document. Click to view." at bounding box center [756, 122] width 313 height 26
click at [846, 112] on div "This file is already attached to a document. Click to view." at bounding box center [756, 122] width 313 height 26
click at [575, 124] on div at bounding box center [585, 122] width 30 height 26
click at [576, 122] on div at bounding box center [585, 122] width 30 height 26
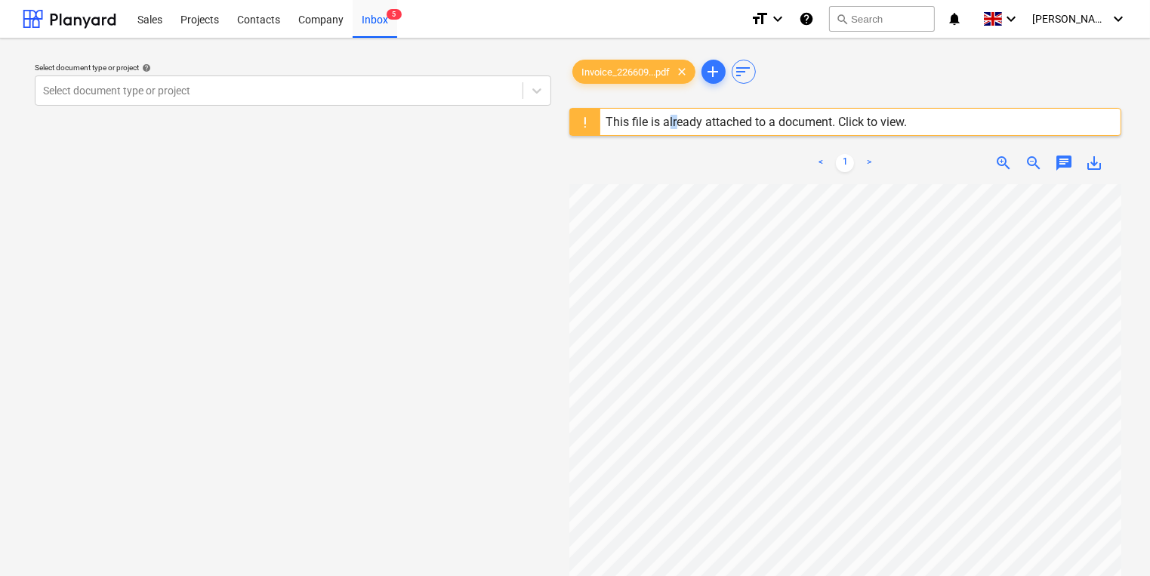
click at [676, 122] on div "This file is already attached to a document. Click to view." at bounding box center [756, 122] width 301 height 14
click at [677, 122] on div "This file is already attached to a document. Click to view." at bounding box center [756, 122] width 301 height 14
click at [809, 124] on div "This file is already attached to a document. Click to view." at bounding box center [756, 122] width 301 height 14
click at [837, 124] on div "This file is already attached to a document. Click to view." at bounding box center [756, 122] width 301 height 14
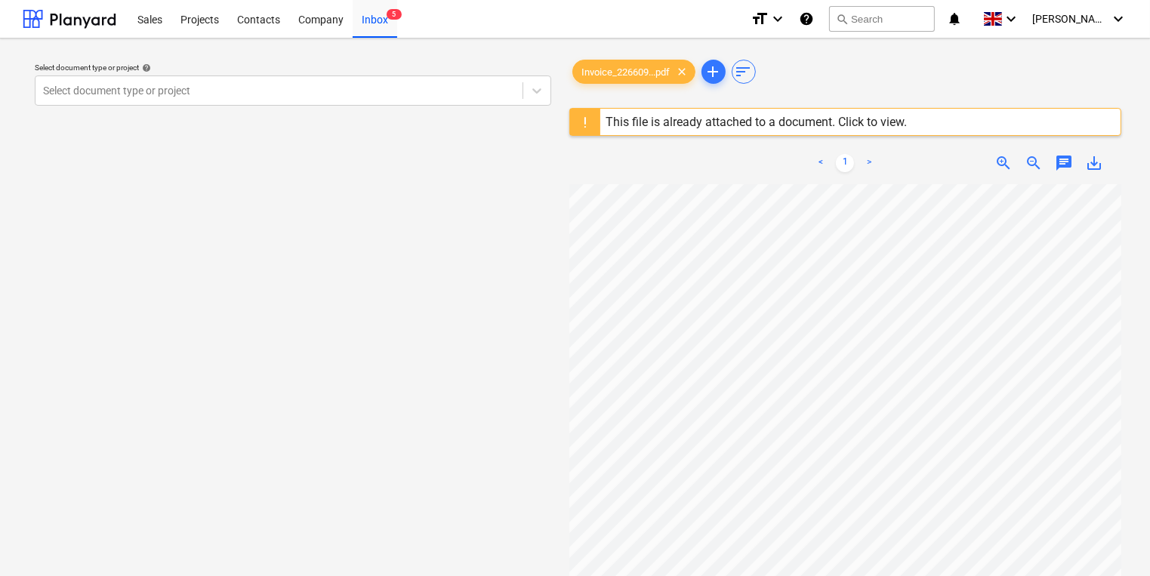
click at [851, 122] on div "This file is already attached to a document. Click to view." at bounding box center [756, 122] width 301 height 14
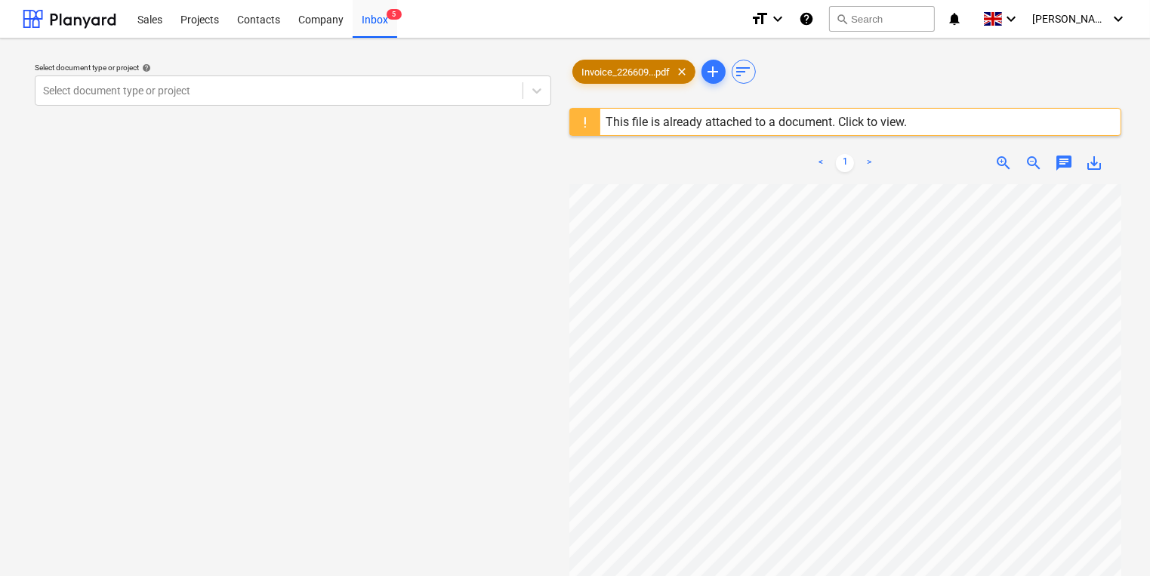
click at [614, 74] on span "Invoice_226609...pdf" at bounding box center [626, 71] width 106 height 11
click at [625, 66] on span "Invoice_226609...pdf" at bounding box center [626, 71] width 106 height 11
click at [754, 181] on div "< 1 > zoom_in zoom_out chat 0 save_alt" at bounding box center [845, 163] width 553 height 42
click at [655, 82] on div "Invoice_226609...pdf clear" at bounding box center [633, 72] width 123 height 24
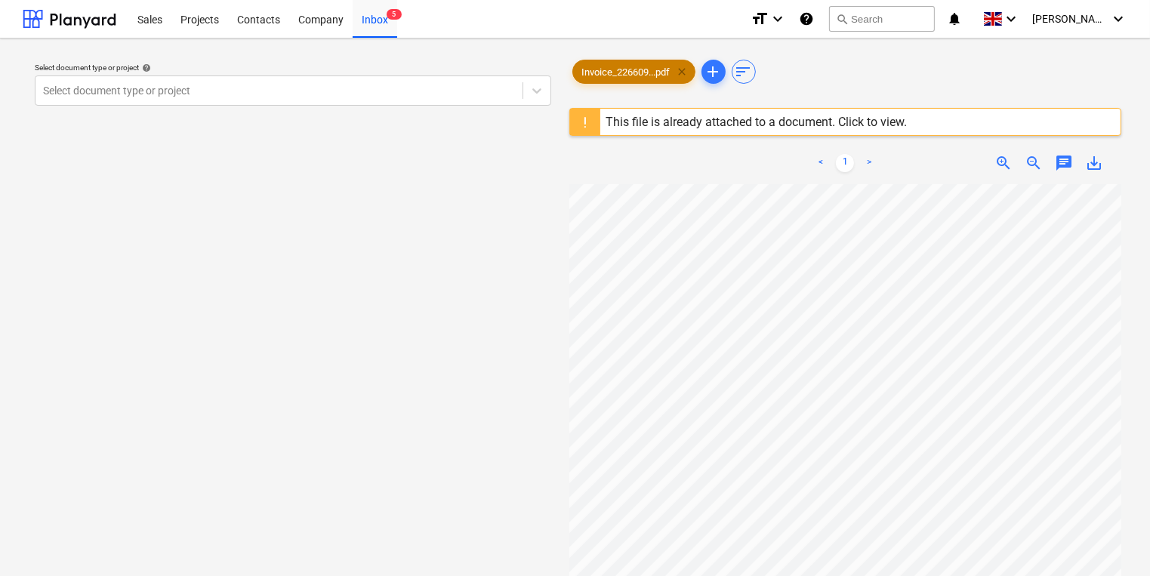
click at [681, 72] on span "clear" at bounding box center [683, 72] width 18 height 18
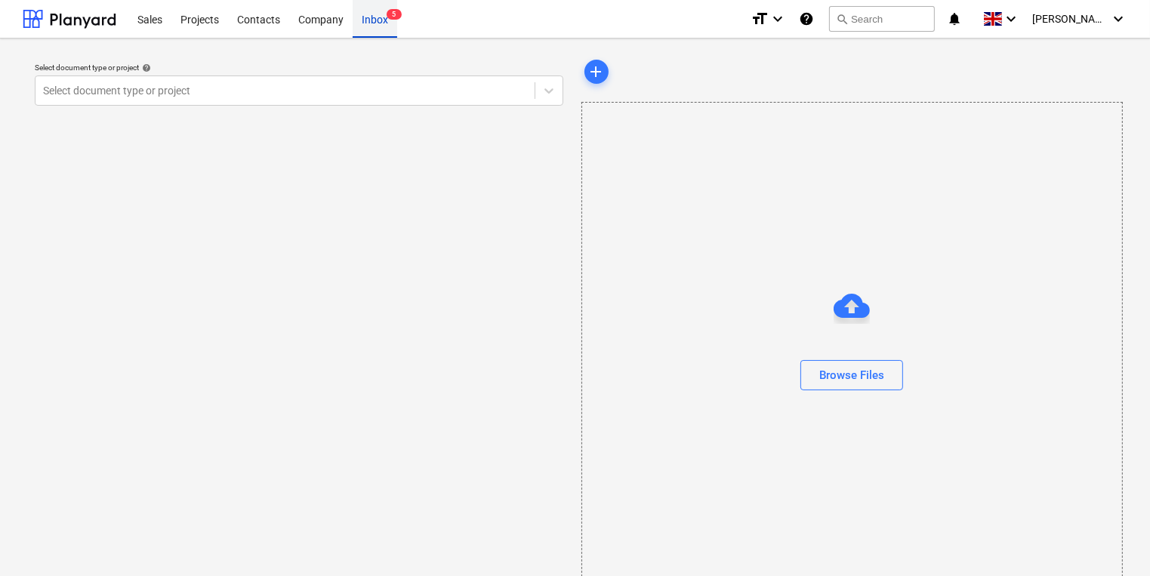
click at [391, 27] on div "Inbox 5" at bounding box center [375, 18] width 45 height 39
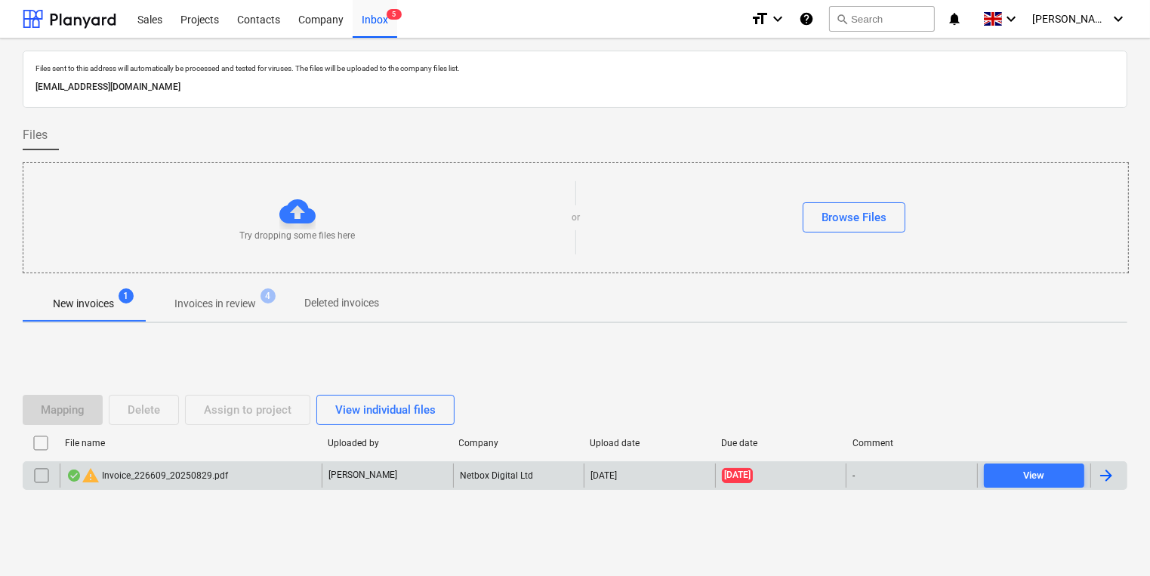
click at [549, 476] on div "Netbox Digital Ltd" at bounding box center [518, 476] width 131 height 24
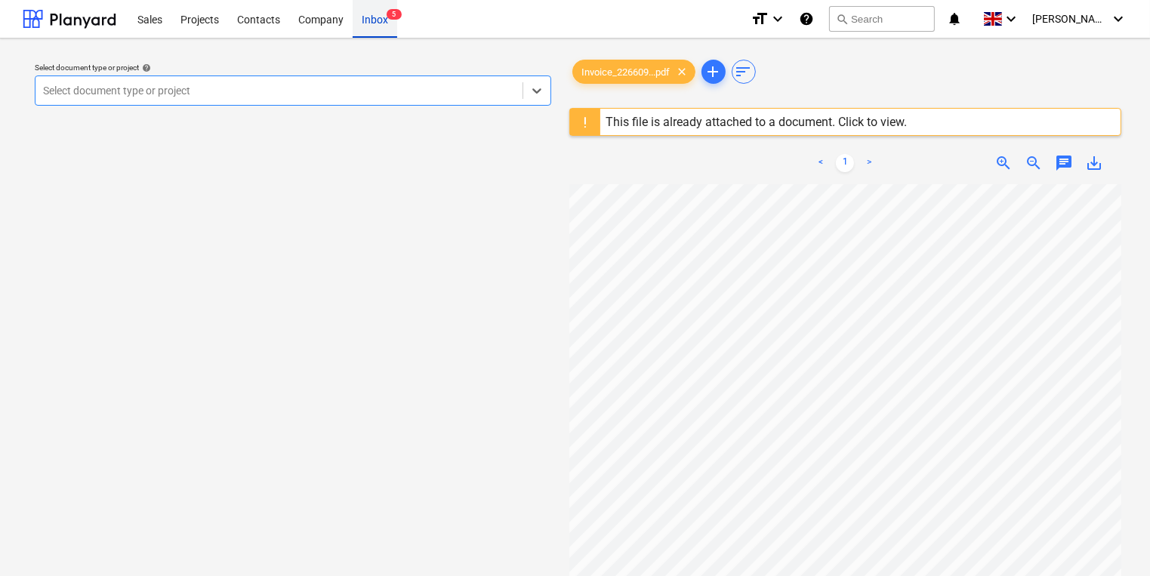
click at [381, 18] on div "Inbox 5" at bounding box center [375, 18] width 45 height 39
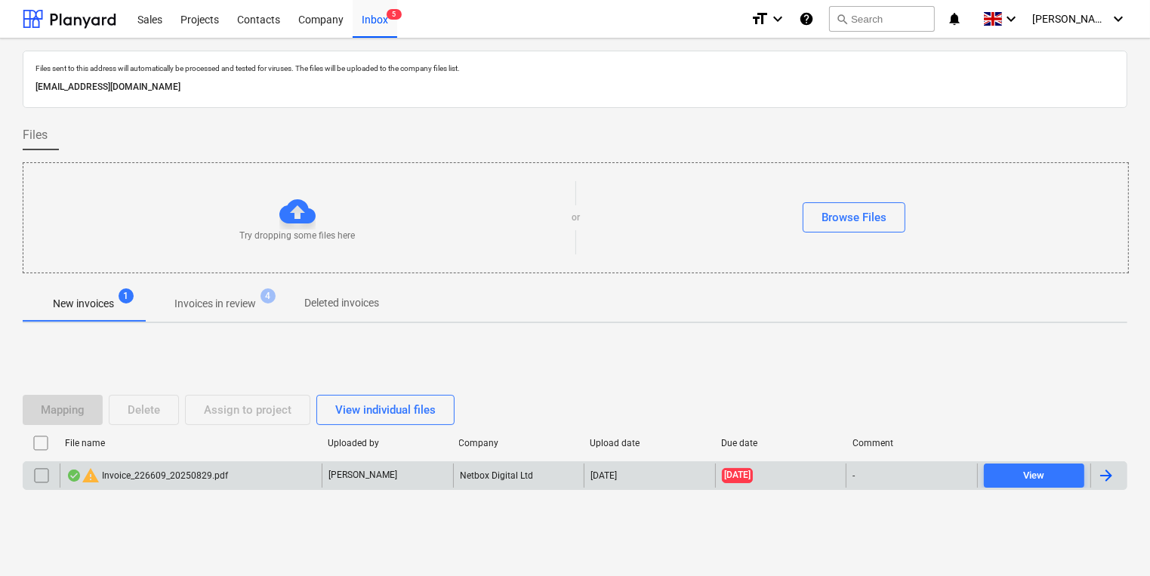
click at [54, 472] on div at bounding box center [41, 476] width 36 height 24
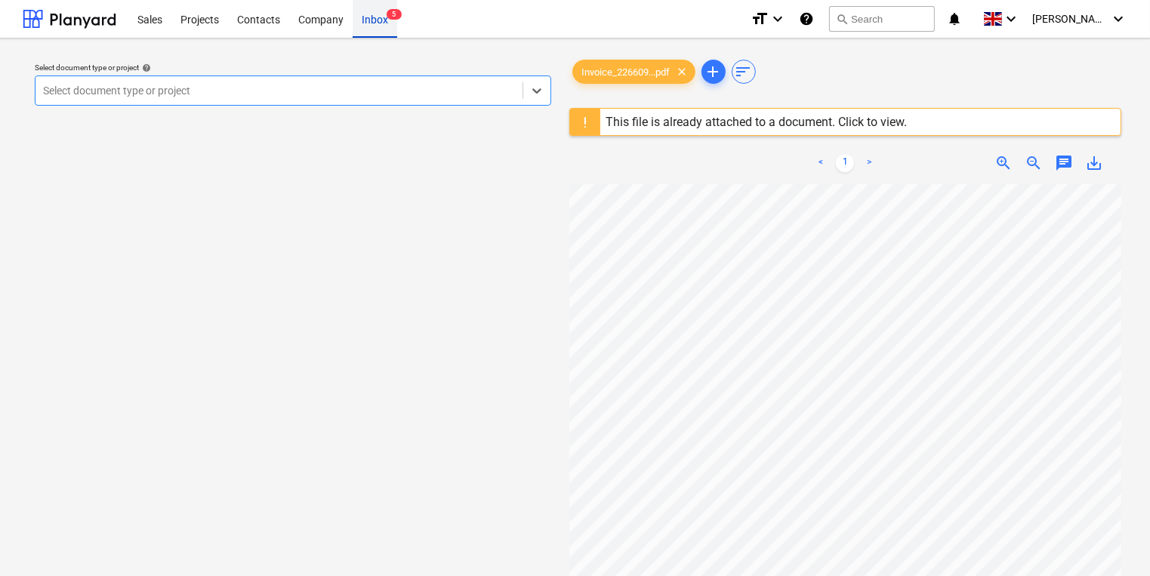
click at [369, 18] on div "Inbox 5" at bounding box center [375, 18] width 45 height 39
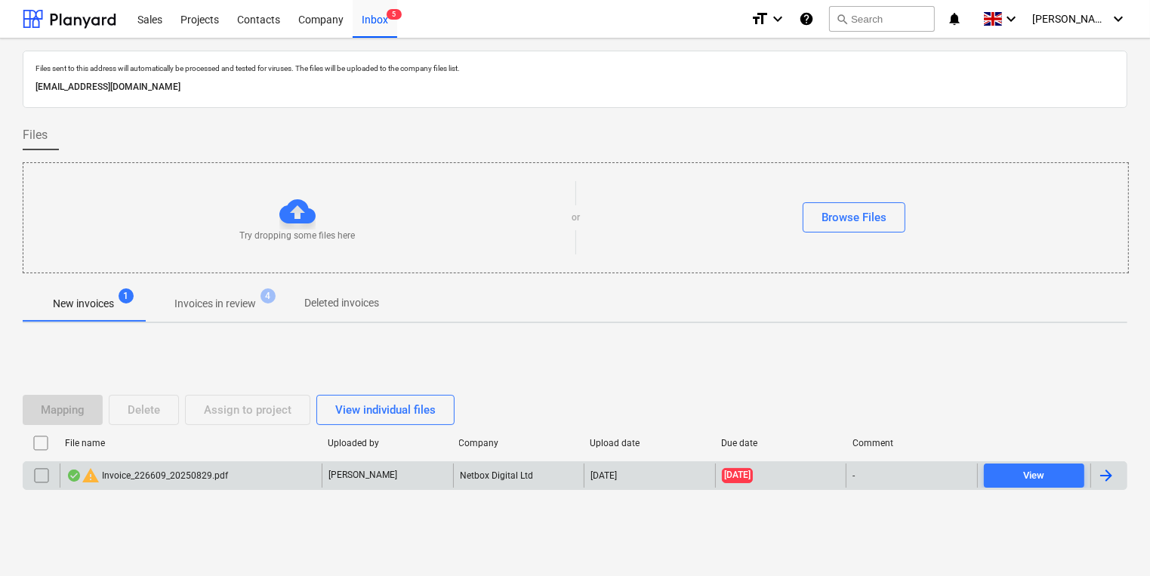
click at [42, 472] on input "checkbox" at bounding box center [41, 476] width 24 height 24
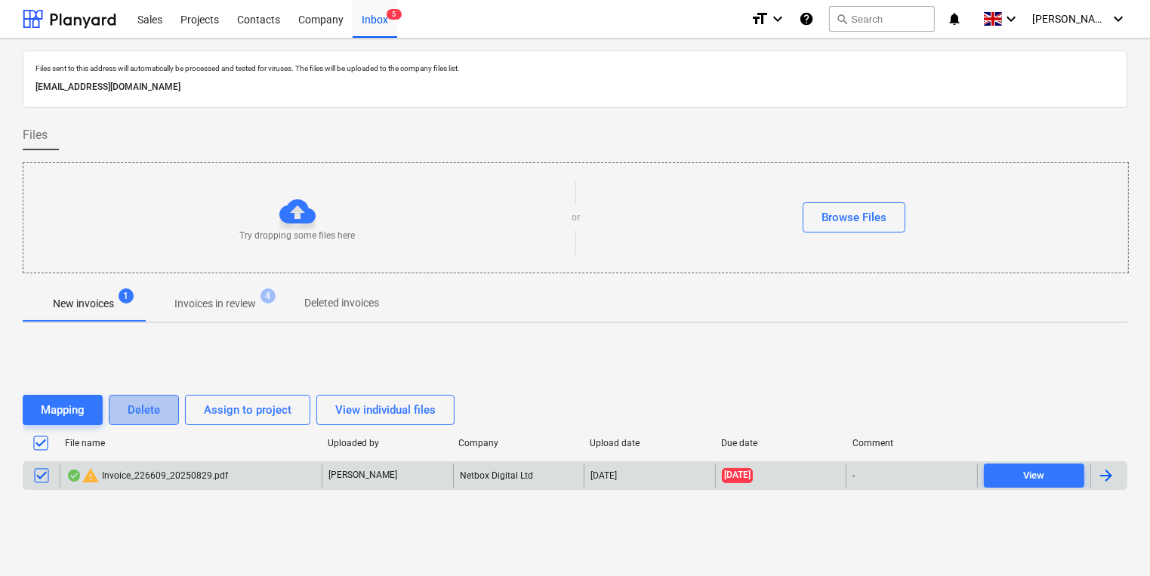
click at [130, 406] on div "Delete" at bounding box center [144, 410] width 32 height 20
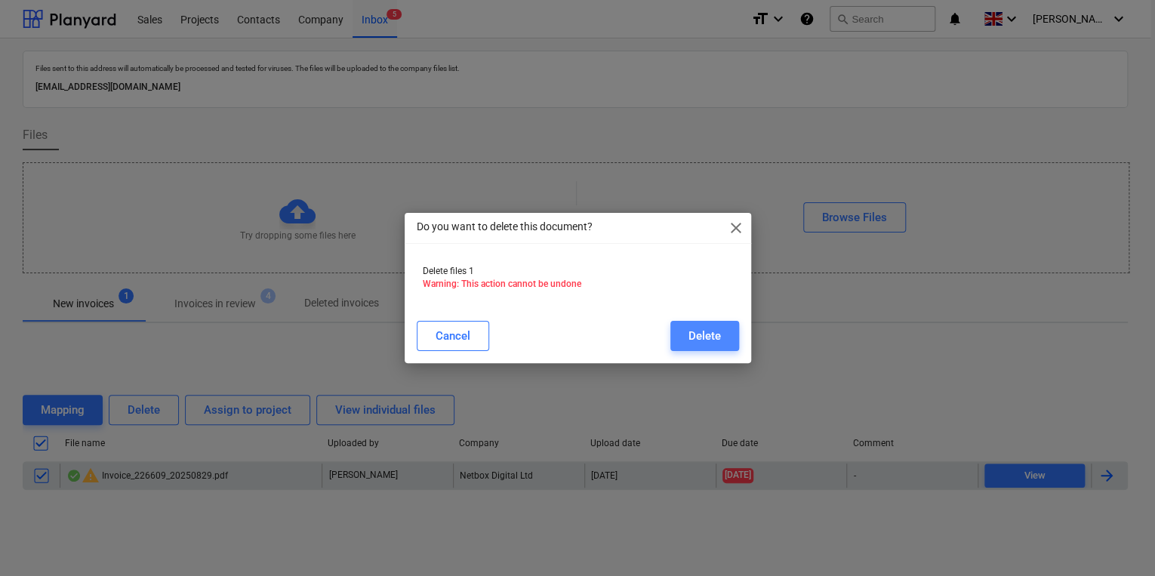
click at [680, 332] on button "Delete" at bounding box center [705, 336] width 69 height 30
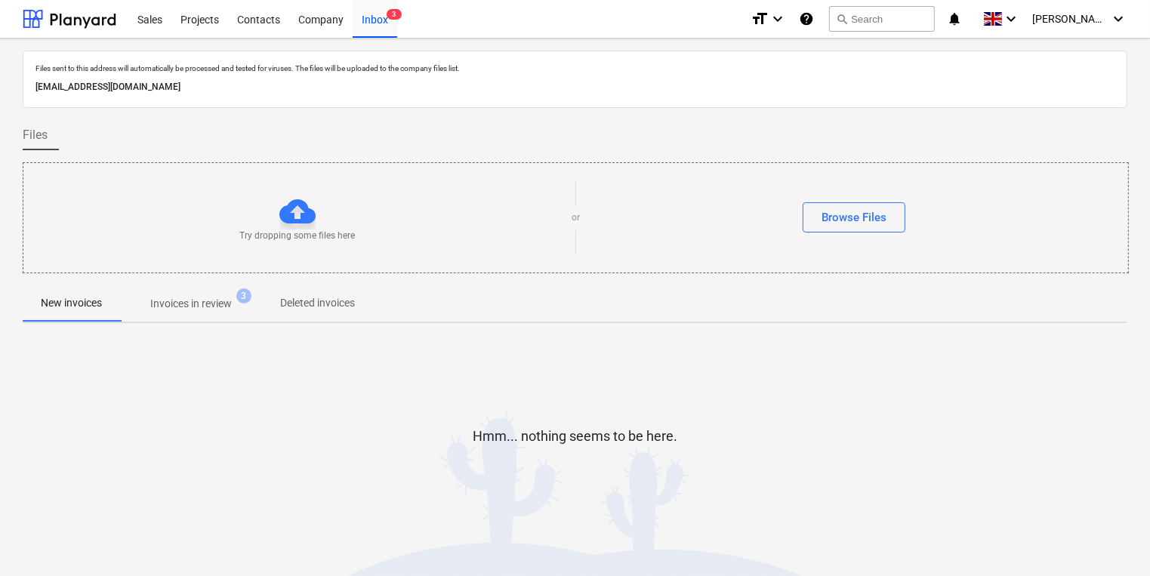
click at [225, 301] on p "Invoices in review" at bounding box center [191, 304] width 82 height 16
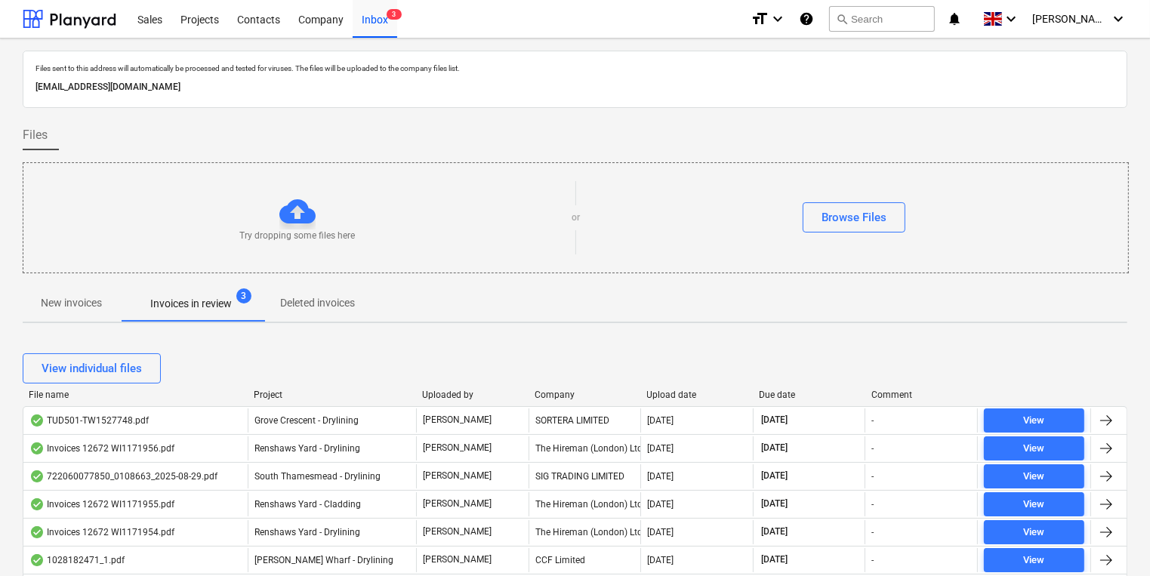
click at [546, 396] on div "Company" at bounding box center [585, 395] width 100 height 11
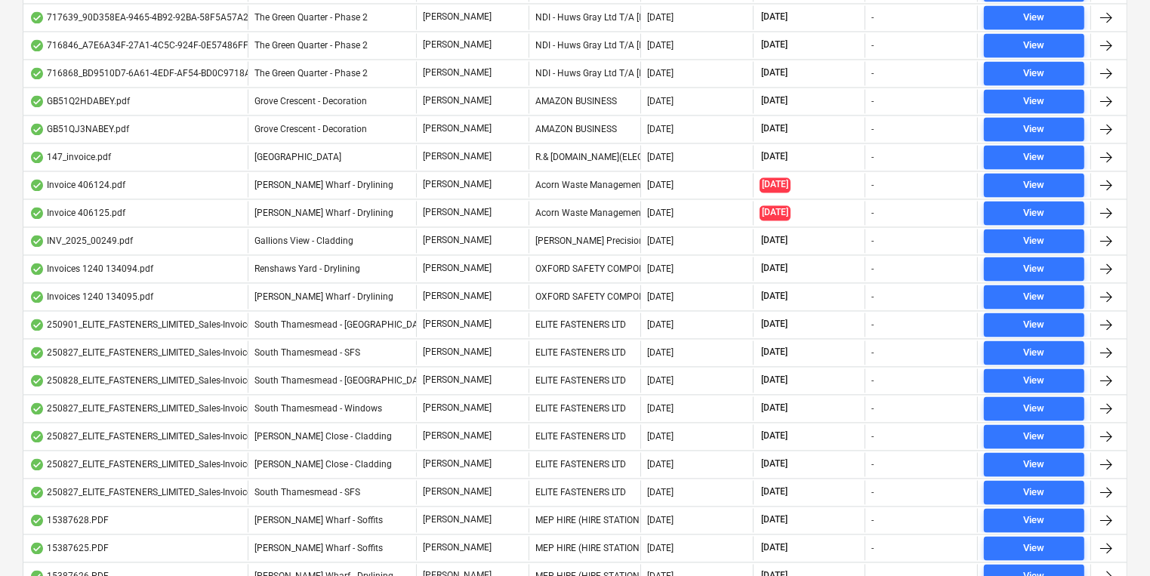
scroll to position [2900, 0]
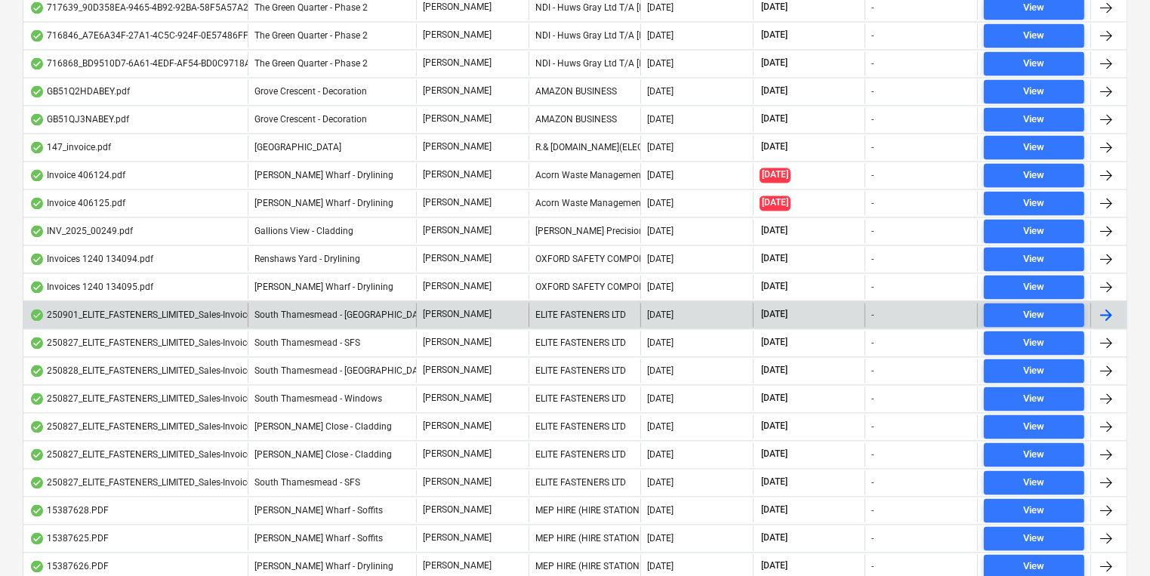
click at [588, 305] on div "ELITE FASTENERS LTD" at bounding box center [585, 315] width 113 height 24
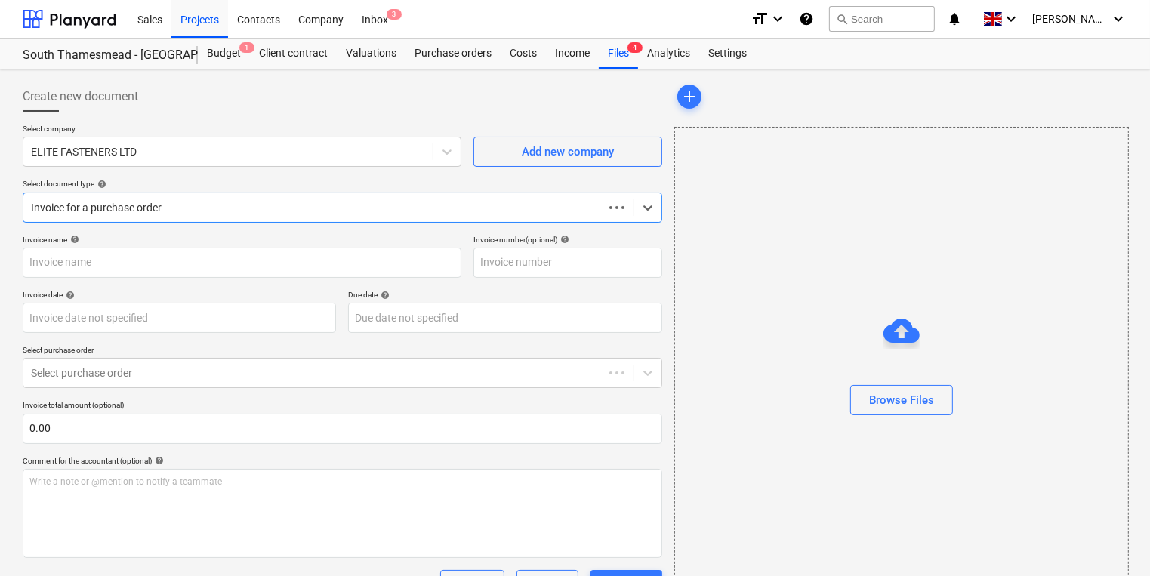
type input "79503"
type input "[DATE]"
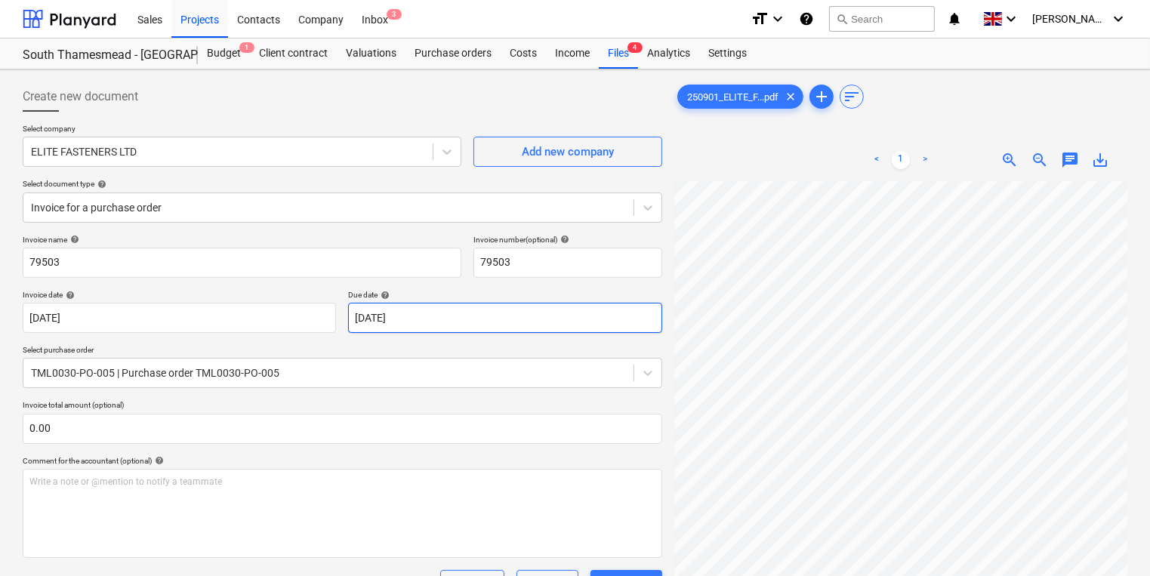
scroll to position [0, 116]
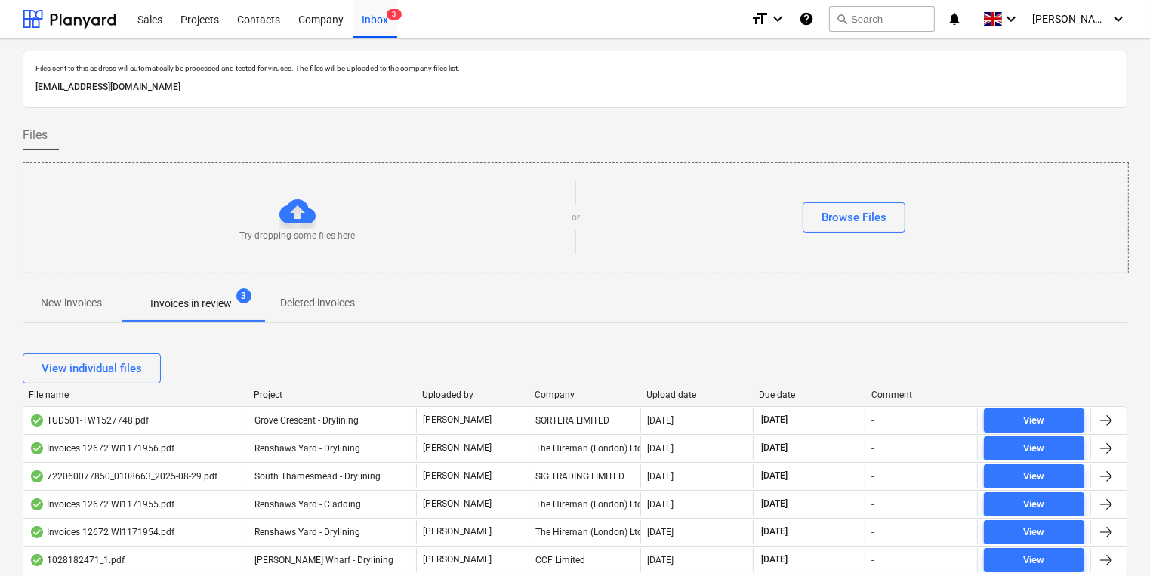
click at [571, 393] on div "Company" at bounding box center [585, 395] width 100 height 11
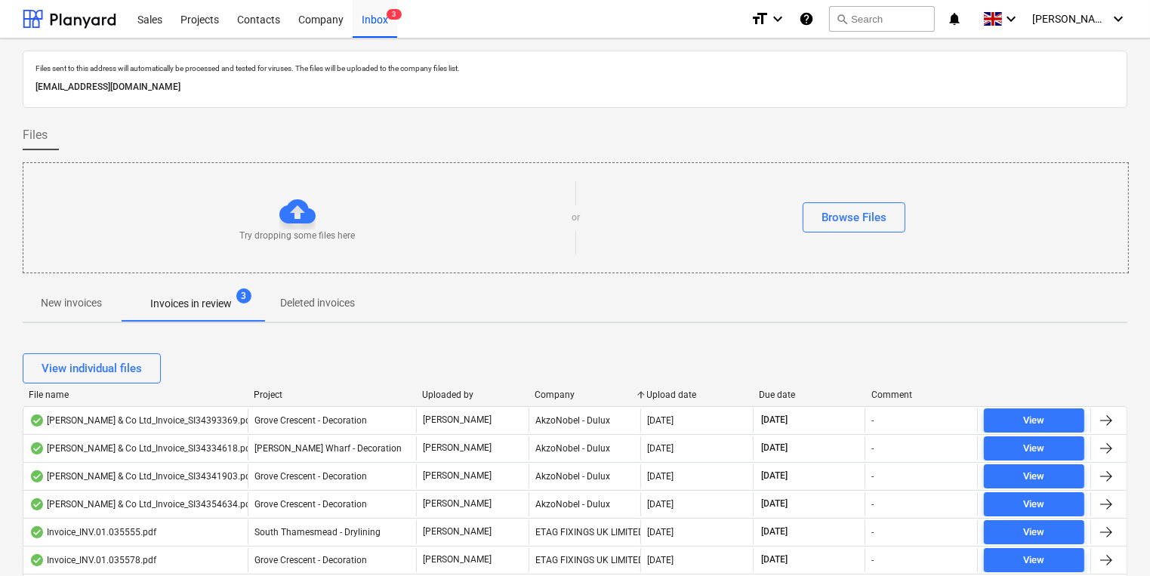
click at [248, 393] on div at bounding box center [247, 395] width 27 height 11
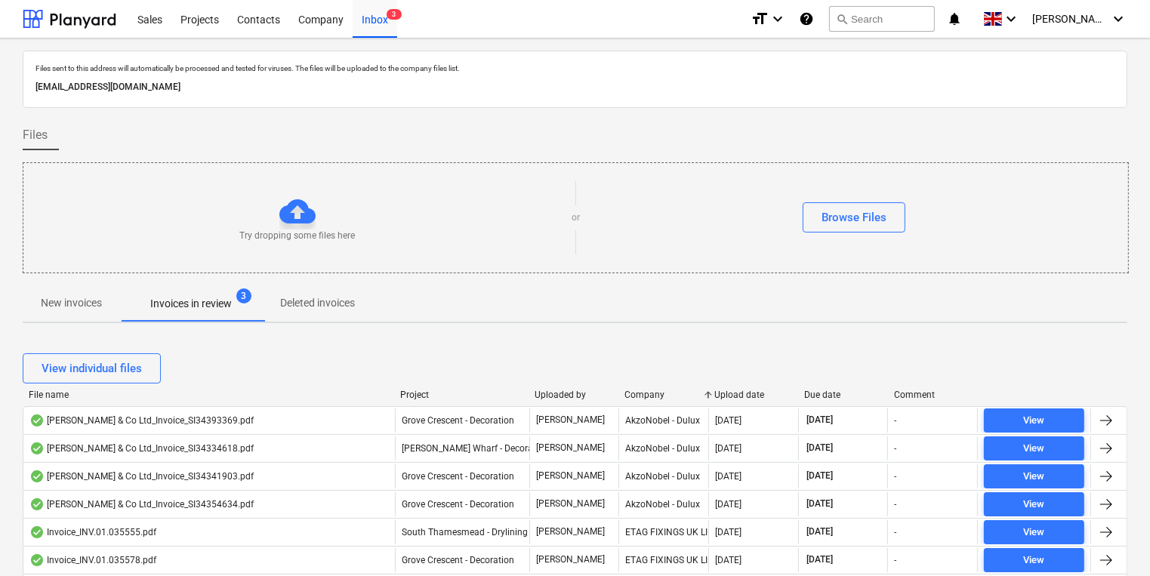
drag, startPoint x: 248, startPoint y: 393, endPoint x: 395, endPoint y: 389, distance: 146.6
click at [395, 390] on div at bounding box center [394, 395] width 27 height 11
click at [65, 294] on span "New invoices" at bounding box center [71, 303] width 97 height 25
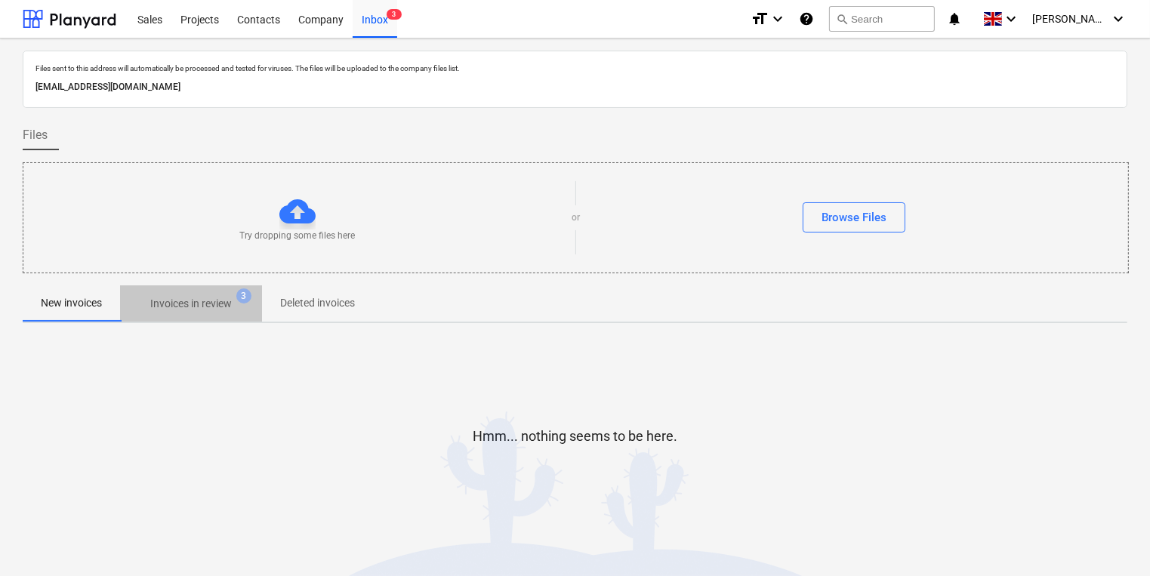
click at [211, 311] on p "Invoices in review" at bounding box center [191, 304] width 82 height 16
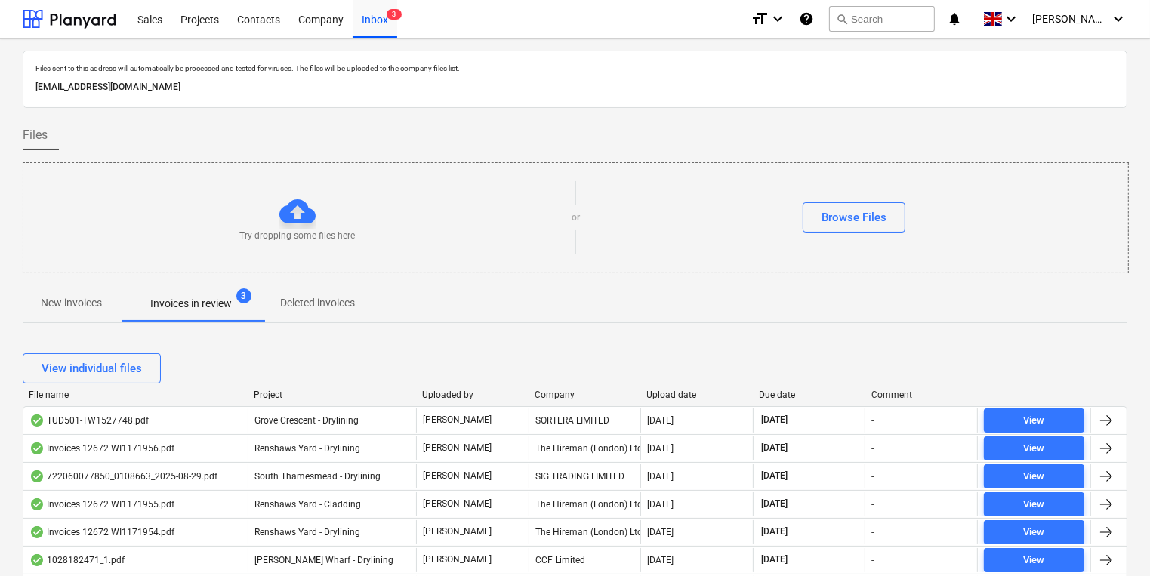
click at [551, 381] on div "View individual files" at bounding box center [575, 368] width 1105 height 30
click at [551, 384] on div "View individual files" at bounding box center [575, 368] width 1105 height 42
click at [555, 395] on div "Company" at bounding box center [585, 395] width 100 height 11
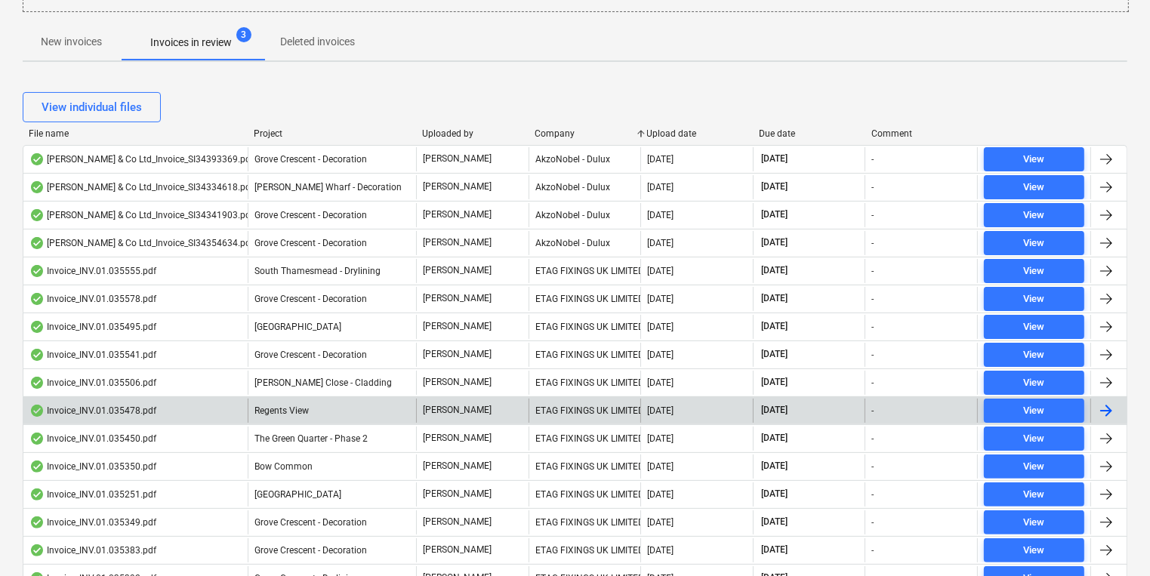
scroll to position [302, 0]
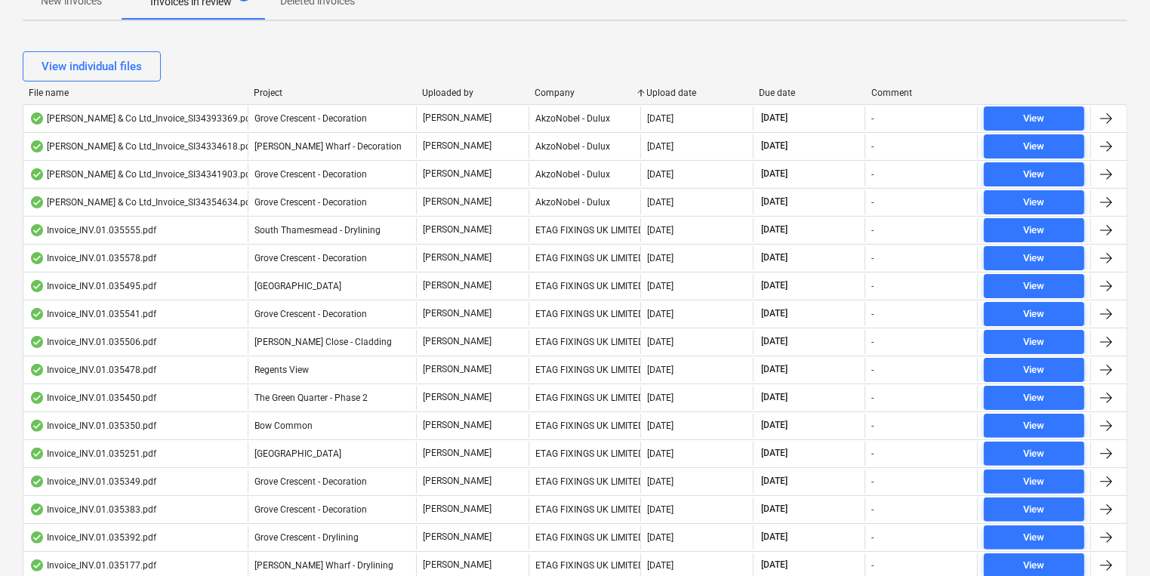
click at [562, 92] on div "Company" at bounding box center [585, 93] width 100 height 11
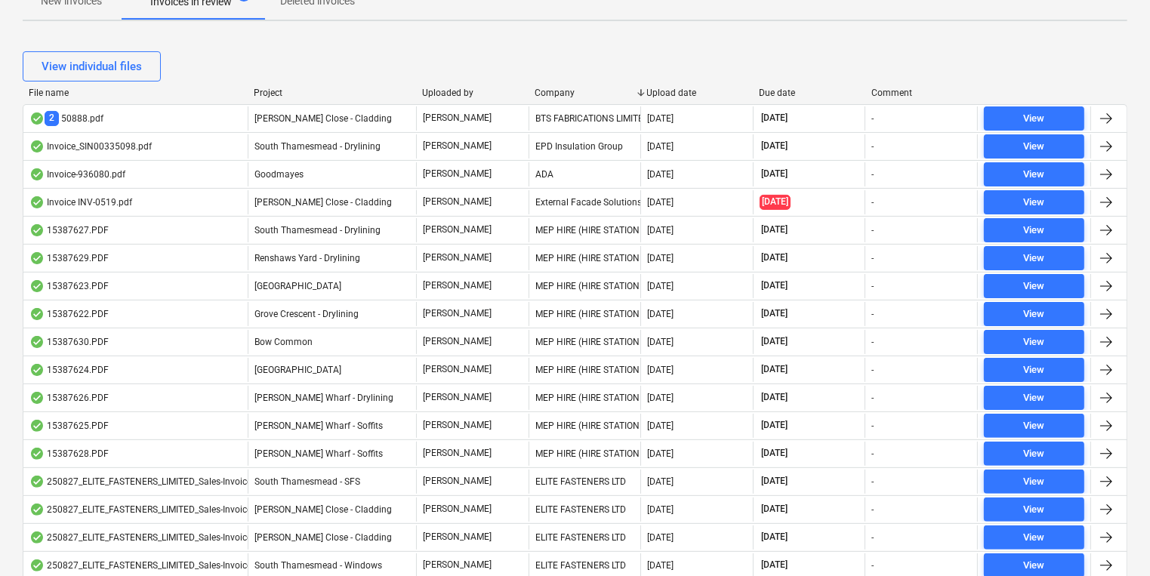
click at [562, 92] on div "Company" at bounding box center [585, 93] width 100 height 11
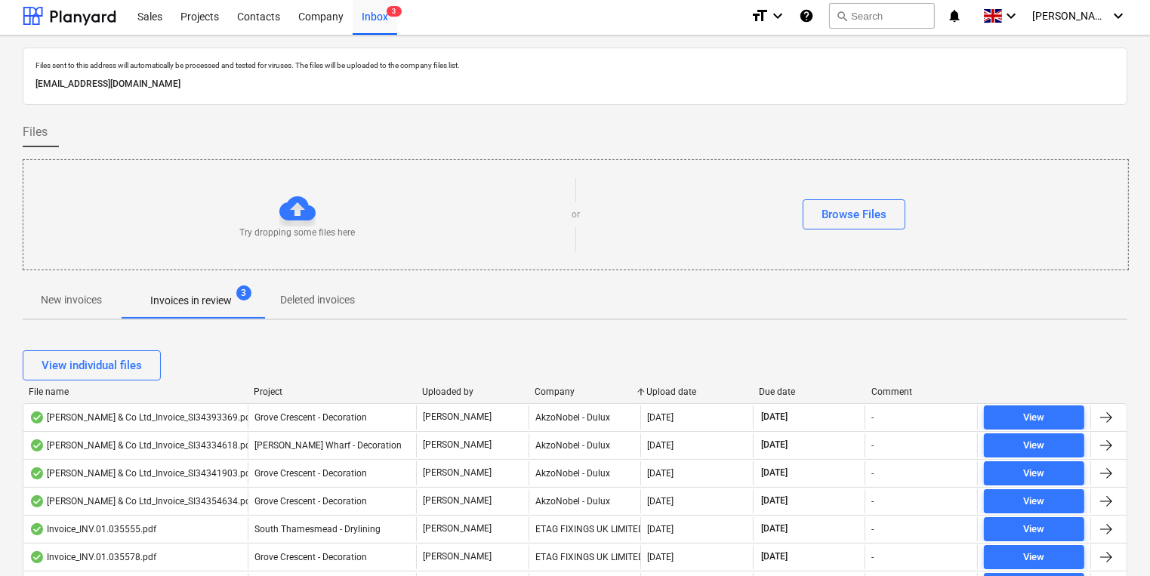
scroll to position [0, 0]
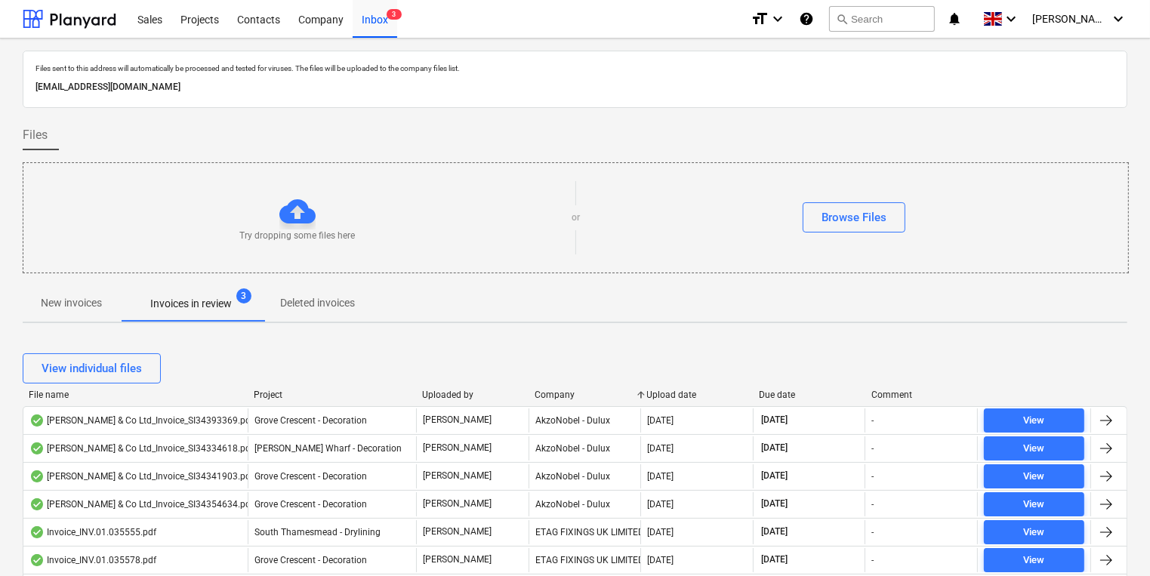
click at [49, 307] on p "New invoices" at bounding box center [71, 303] width 61 height 16
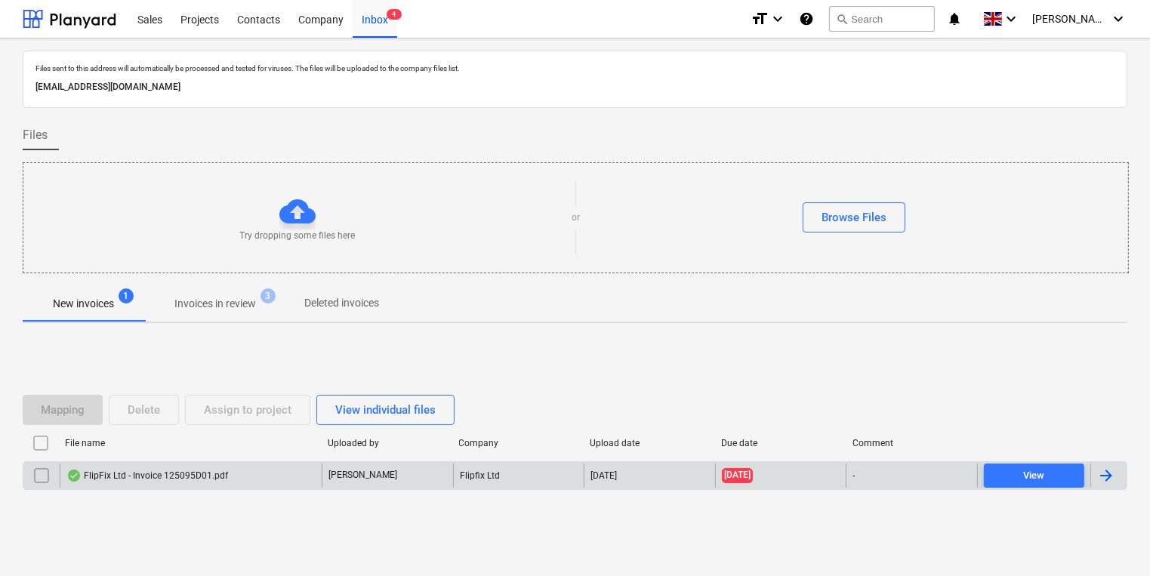
click at [255, 464] on div "FlipFix Ltd - Invoice 125095D01.pdf" at bounding box center [191, 476] width 262 height 24
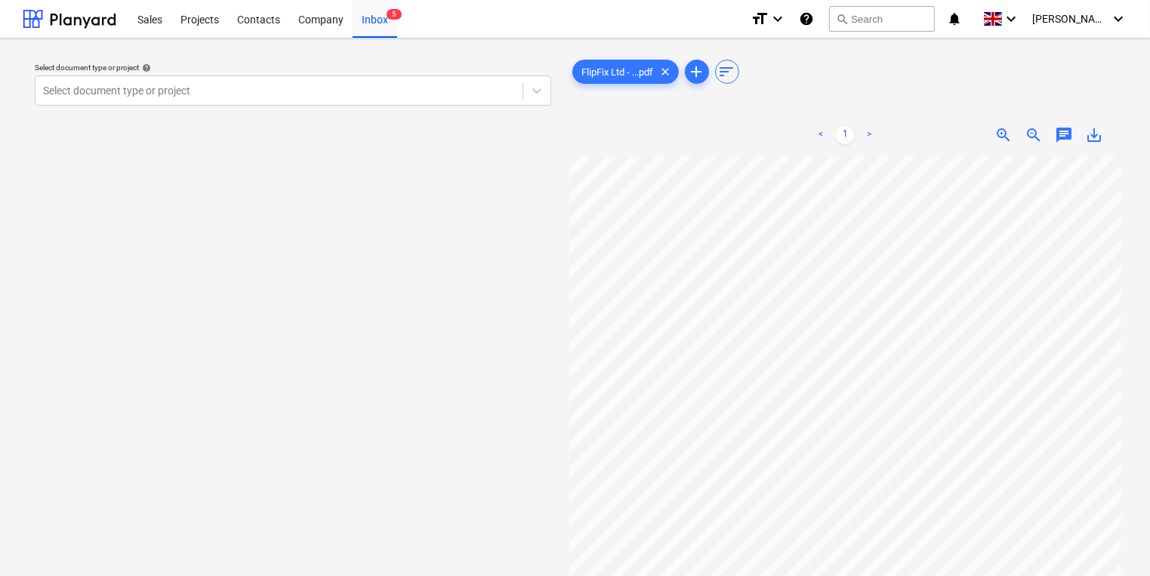
scroll to position [0, 250]
click at [1149, 417] on html "Sales Projects Contacts Company Inbox 5 format_size keyboard_arrow_down help se…" at bounding box center [575, 288] width 1150 height 576
click at [1149, 361] on div "Select document type or project help Select document type or project FlipFix Lt…" at bounding box center [575, 374] width 1150 height 670
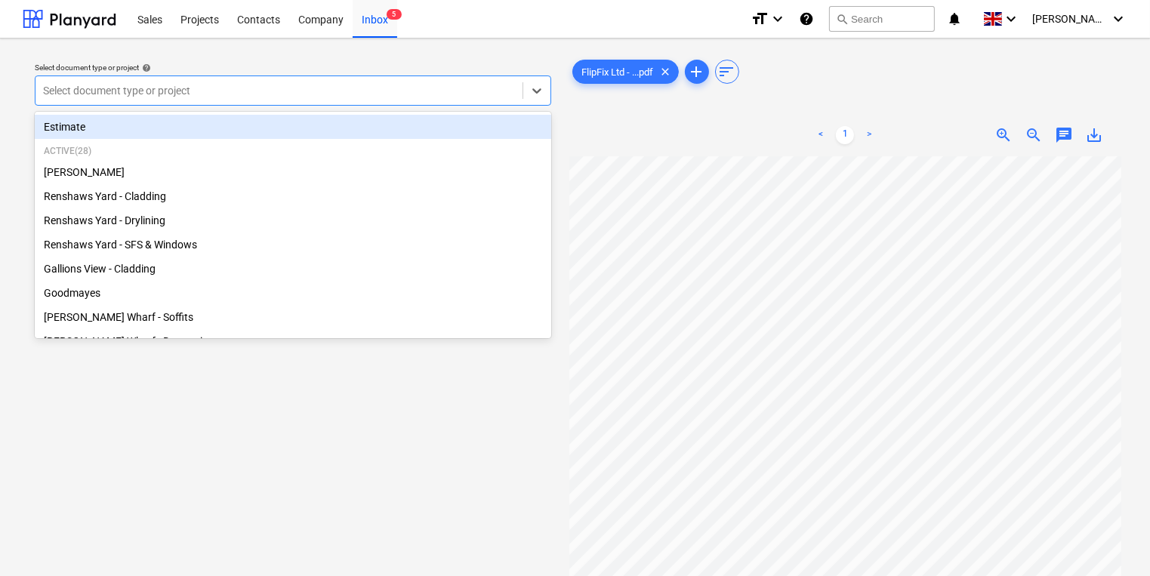
click at [224, 94] on div at bounding box center [279, 90] width 472 height 15
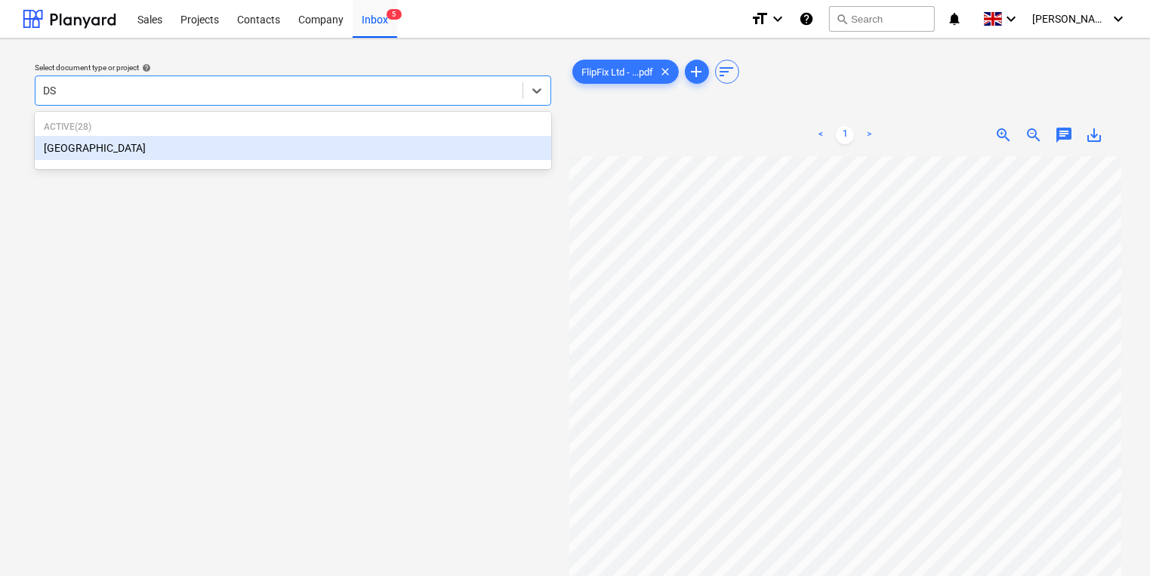
type input "D"
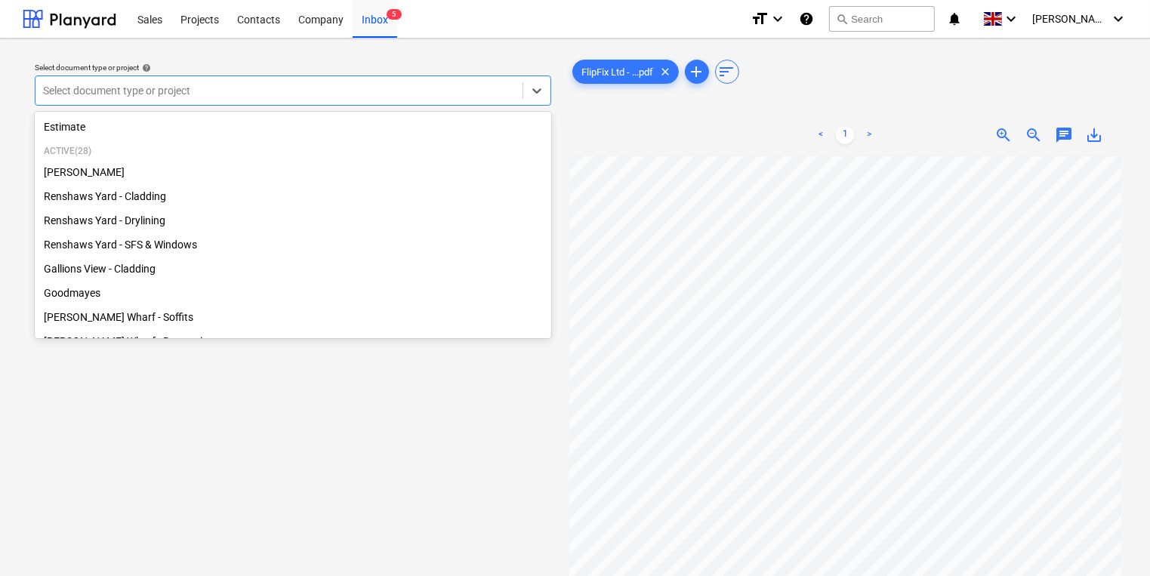
type input "s"
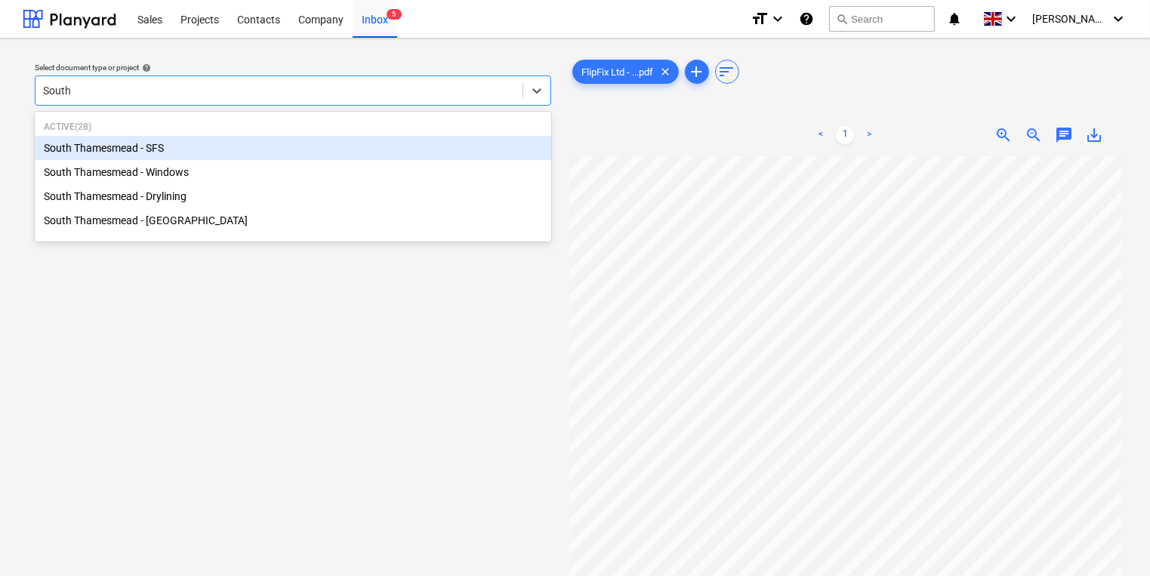
type input "South t"
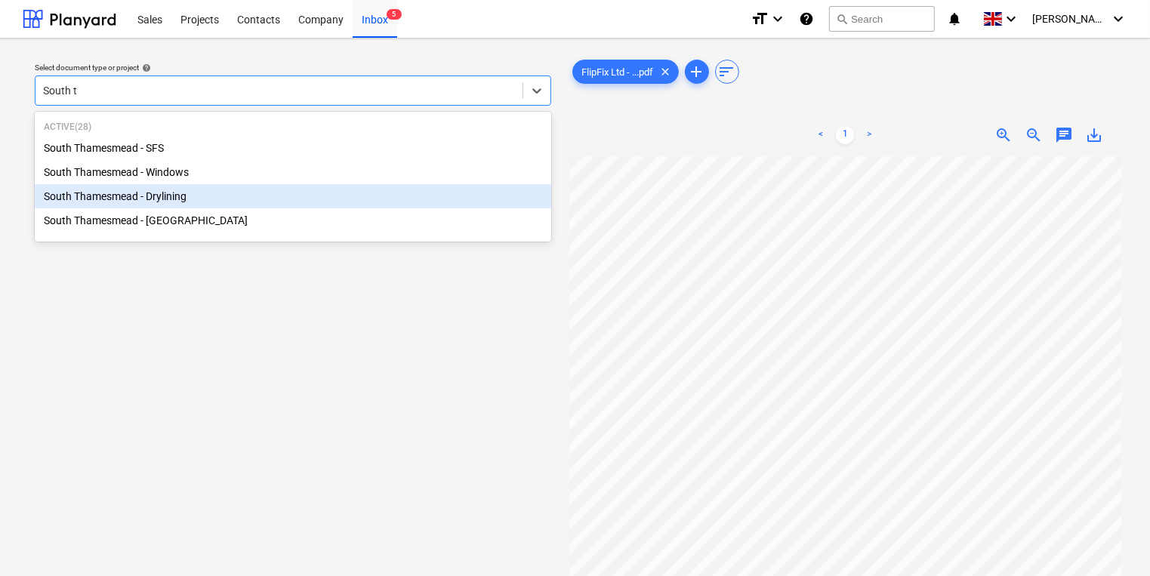
click at [207, 191] on div "South Thamesmead - Drylining" at bounding box center [293, 196] width 517 height 24
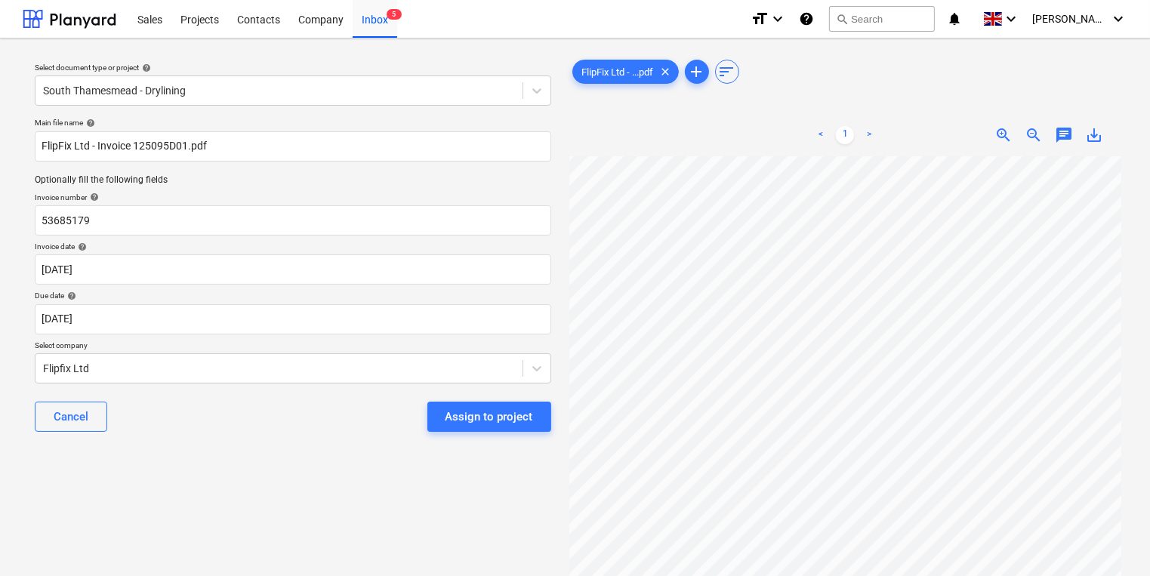
scroll to position [2, 0]
click at [1119, 403] on div at bounding box center [845, 423] width 553 height 534
click at [1149, 381] on html "Sales Projects Contacts Company Inbox 5 format_size keyboard_arrow_down help se…" at bounding box center [575, 288] width 1150 height 576
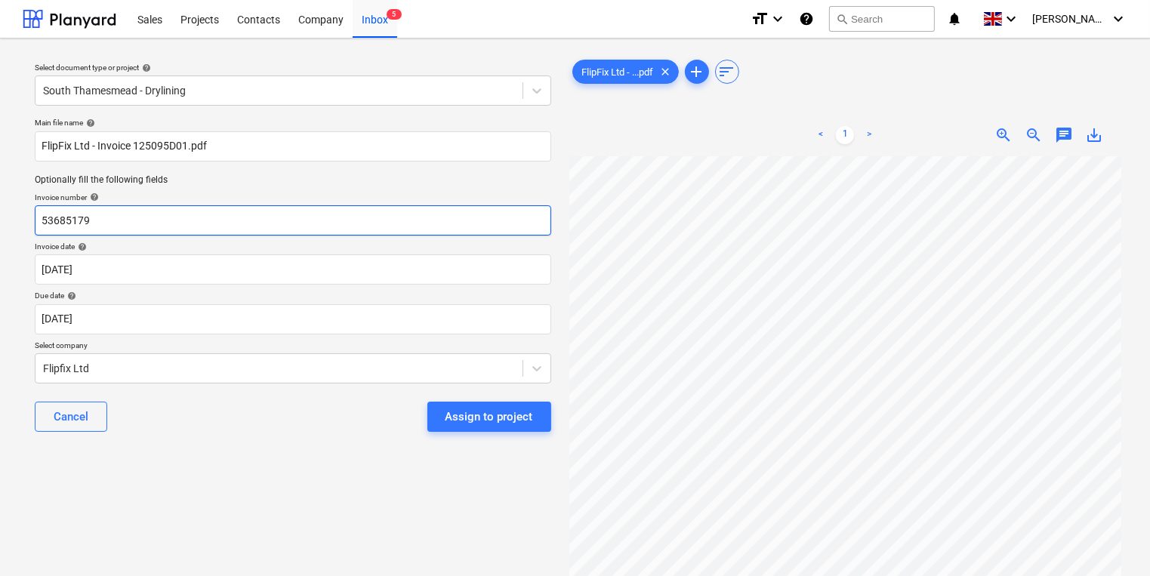
drag, startPoint x: 316, startPoint y: 231, endPoint x: -220, endPoint y: 245, distance: 536.3
click at [0, 245] on html "Sales Projects Contacts Company Inbox 5 format_size keyboard_arrow_down help se…" at bounding box center [575, 288] width 1150 height 576
type input "125095D01"
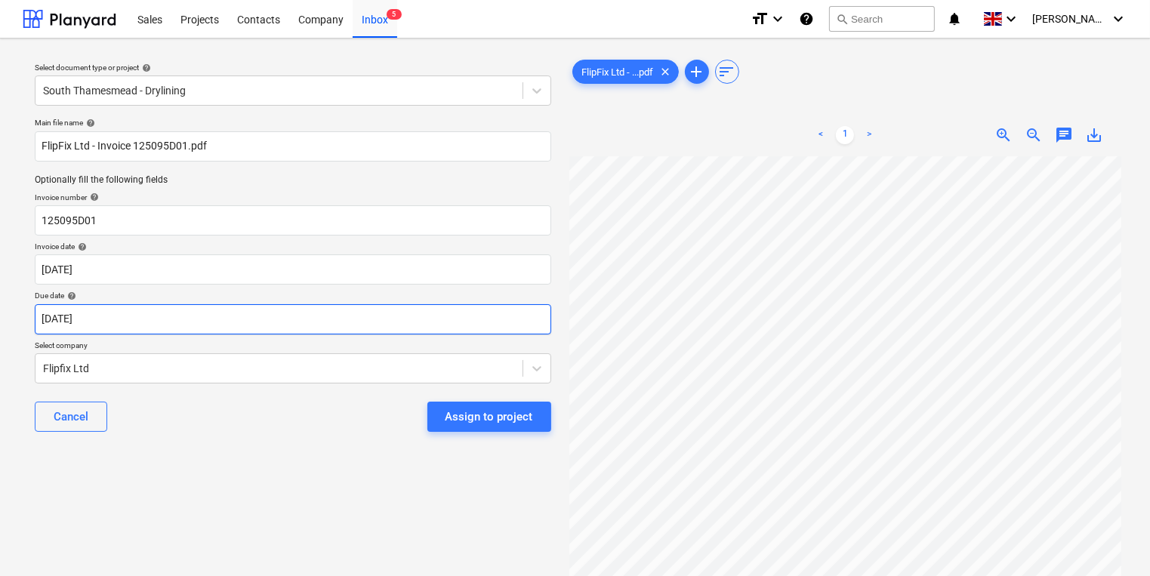
click at [380, 320] on body "Sales Projects Contacts Company Inbox 5 format_size keyboard_arrow_down help se…" at bounding box center [575, 288] width 1150 height 576
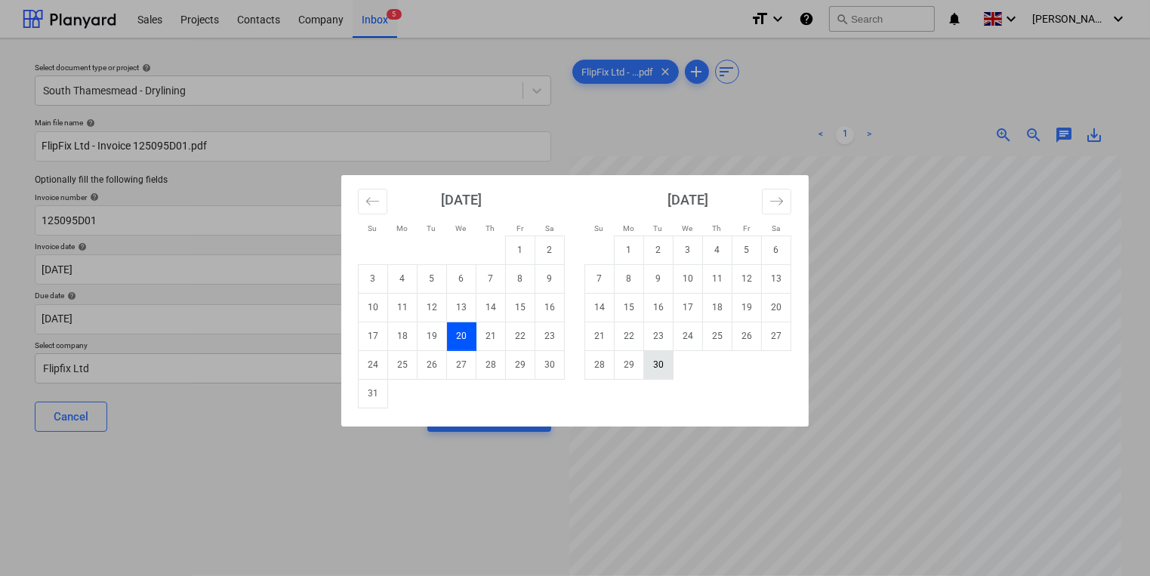
click at [665, 365] on td "30" at bounding box center [658, 364] width 29 height 29
type input "[DATE]"
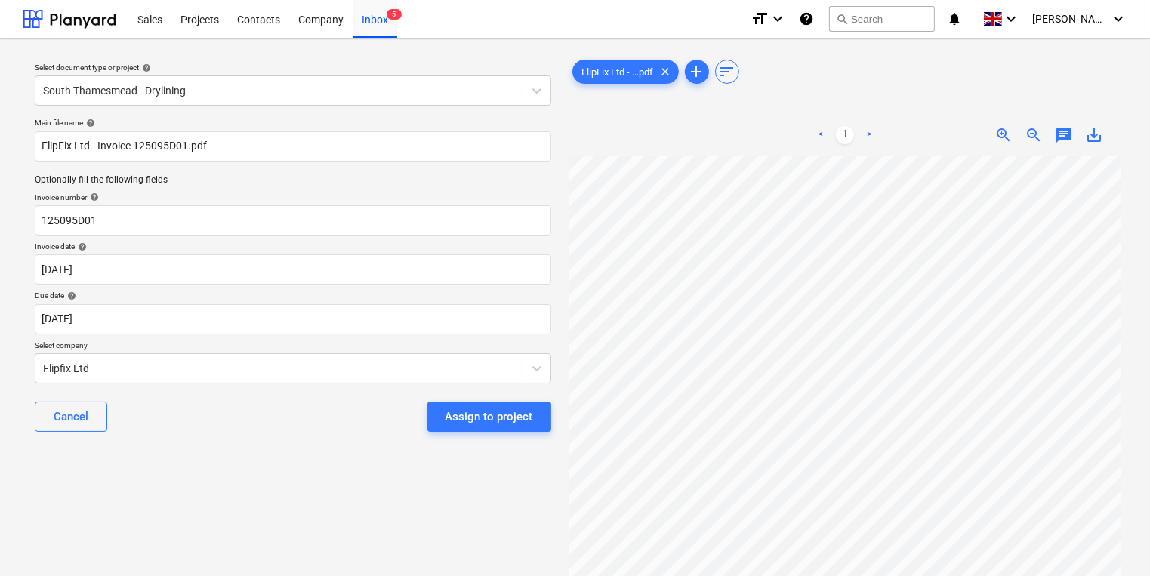
scroll to position [0, 250]
click at [478, 415] on div "Assign to project" at bounding box center [490, 417] width 88 height 20
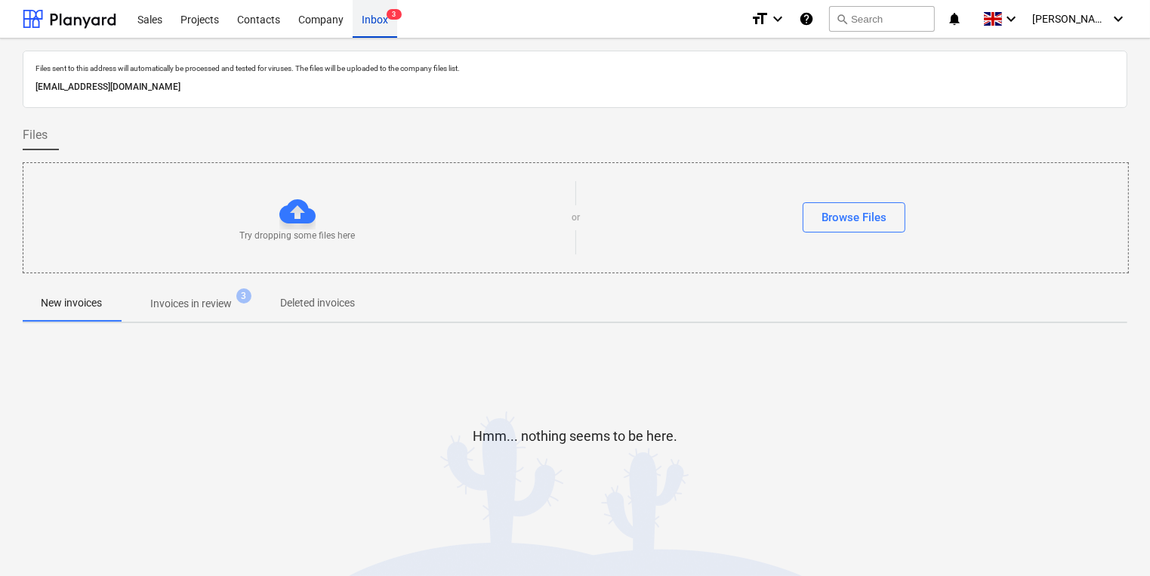
click at [362, 26] on div "Inbox 3" at bounding box center [375, 18] width 45 height 39
click at [579, 143] on div "Files" at bounding box center [575, 135] width 1105 height 30
drag, startPoint x: 617, startPoint y: 384, endPoint x: 617, endPoint y: 396, distance: 12.1
click at [617, 396] on div "Hmm... nothing seems to be here." at bounding box center [575, 448] width 1105 height 227
click at [193, 30] on div "Sales Projects Contacts Company Inbox 3 format_size keyboard_arrow_down help se…" at bounding box center [575, 293] width 1150 height 586
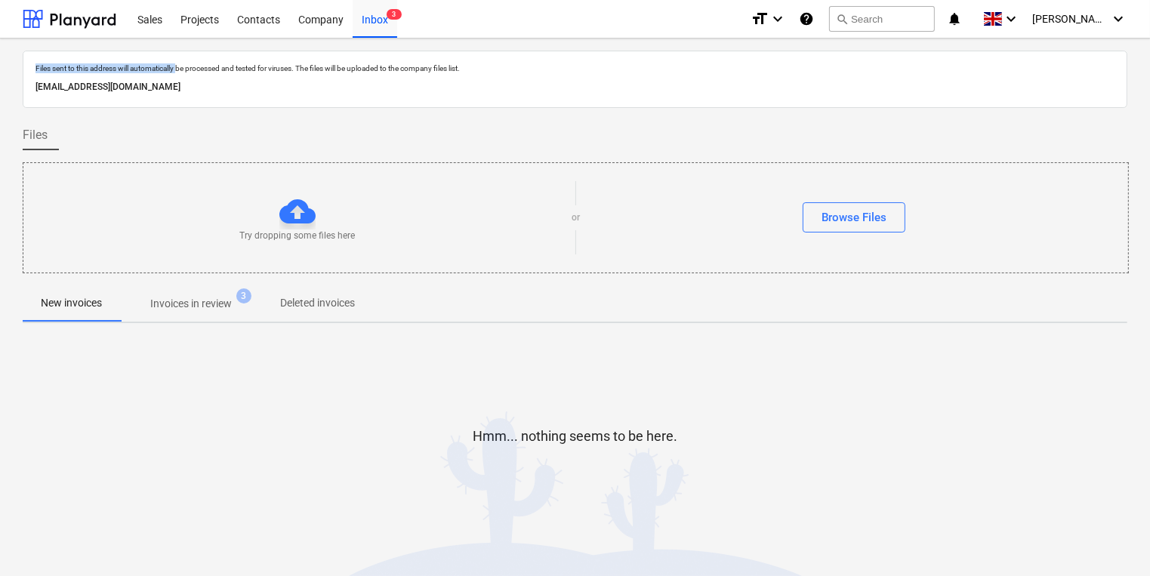
drag, startPoint x: 157, startPoint y: 313, endPoint x: 165, endPoint y: 300, distance: 15.5
click at [157, 313] on span "Invoices in review 3" at bounding box center [191, 303] width 142 height 27
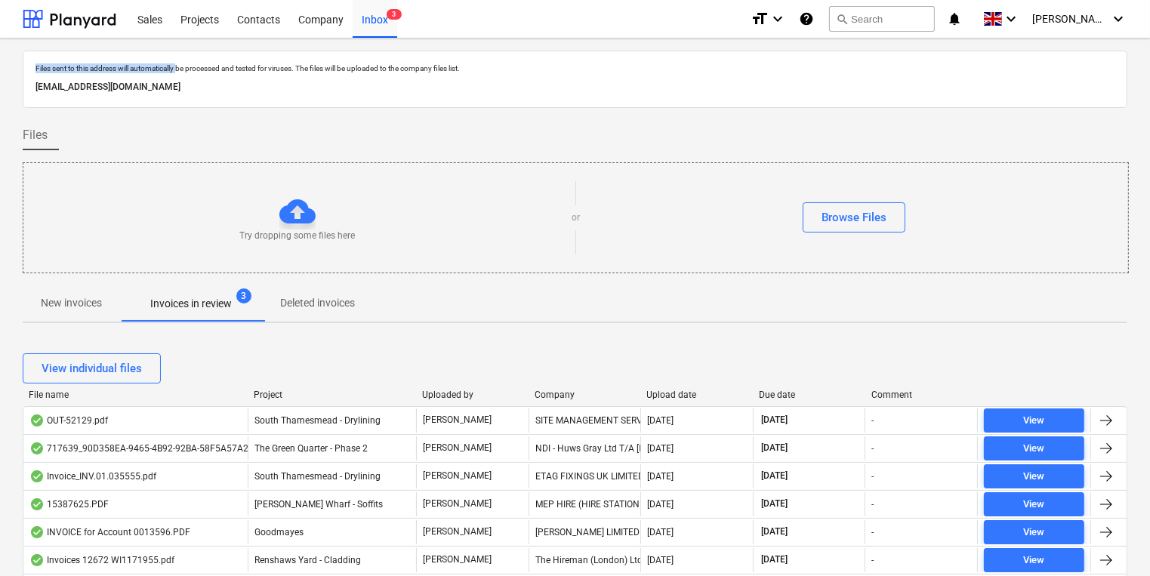
click at [544, 392] on div "Company" at bounding box center [585, 395] width 100 height 11
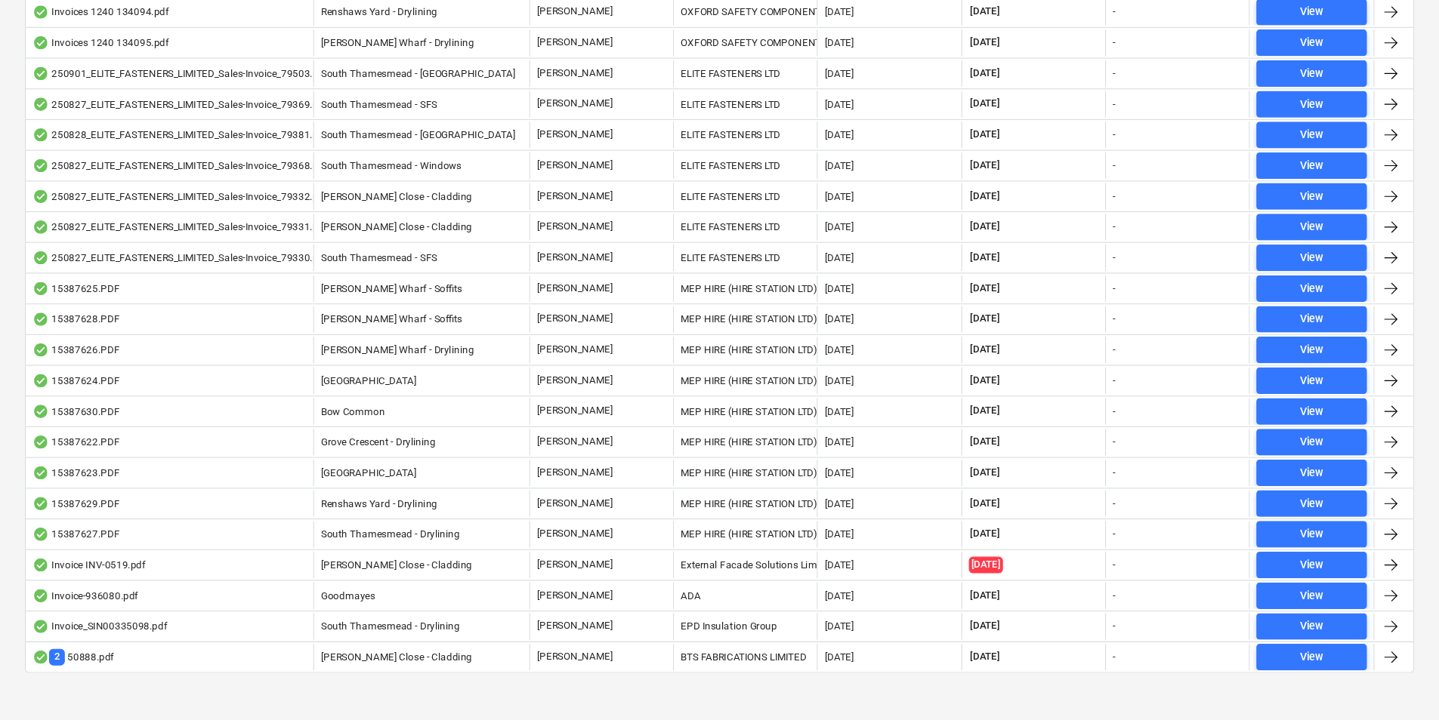
scroll to position [3122, 0]
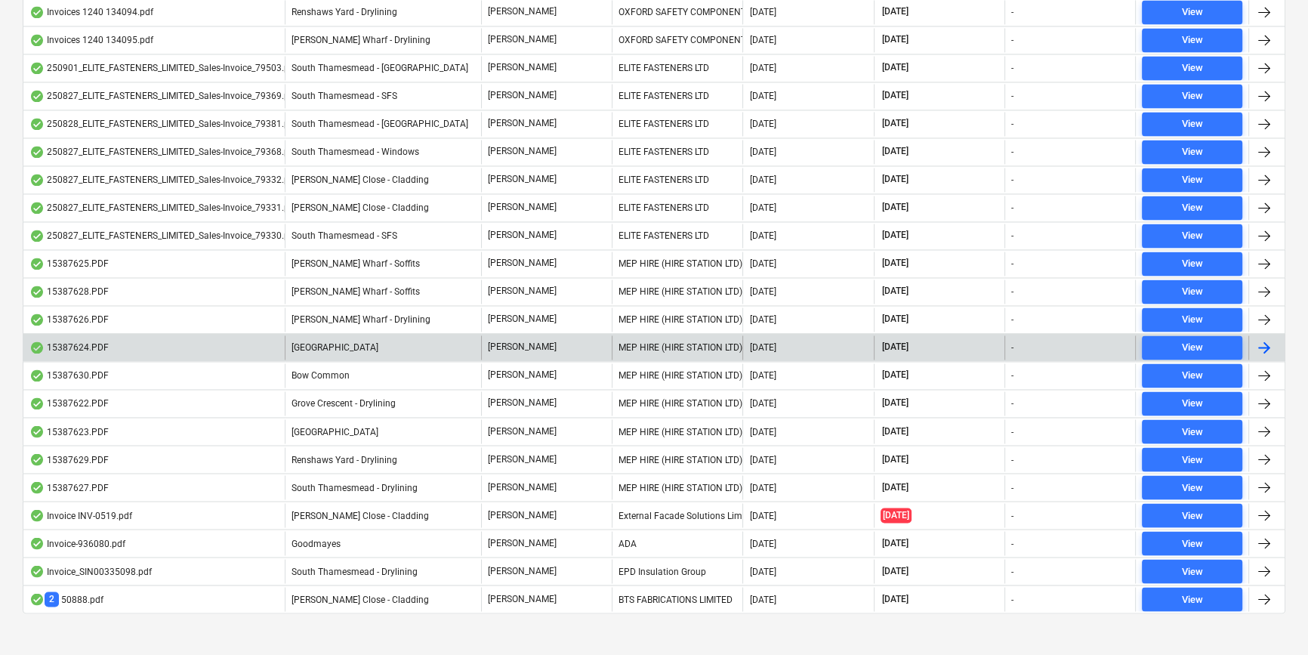
scroll to position [3175, 0]
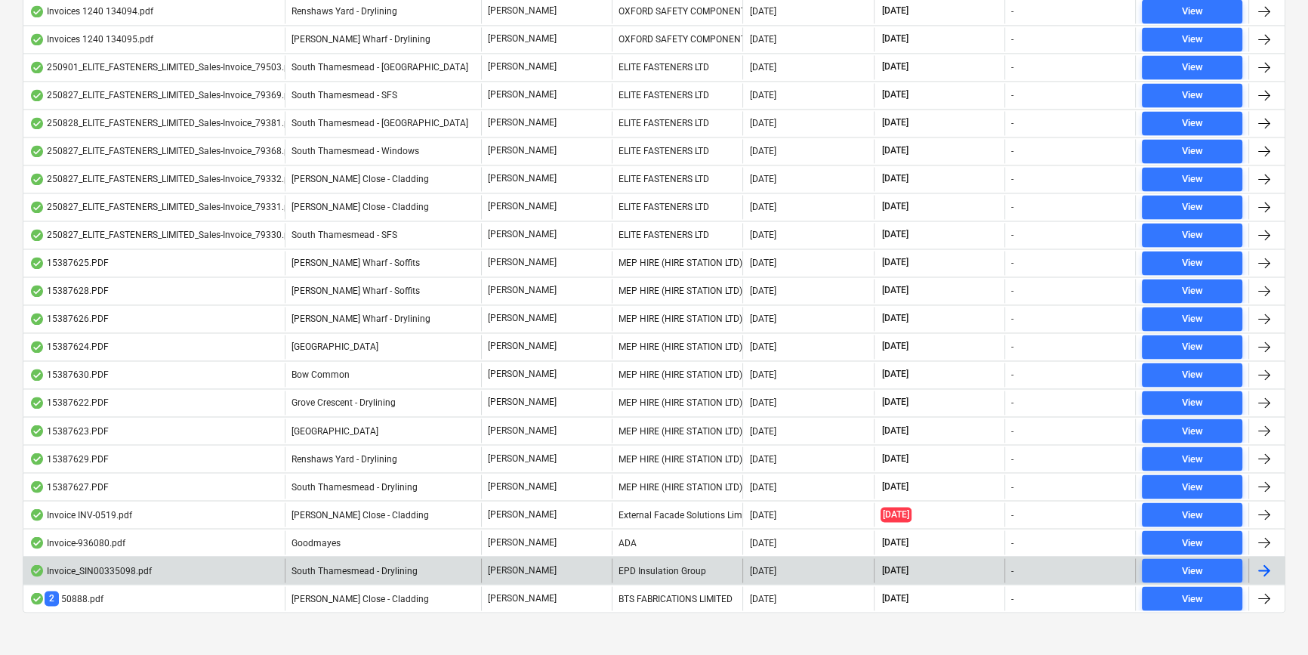
click at [515, 563] on p "[PERSON_NAME]" at bounding box center [522, 569] width 69 height 13
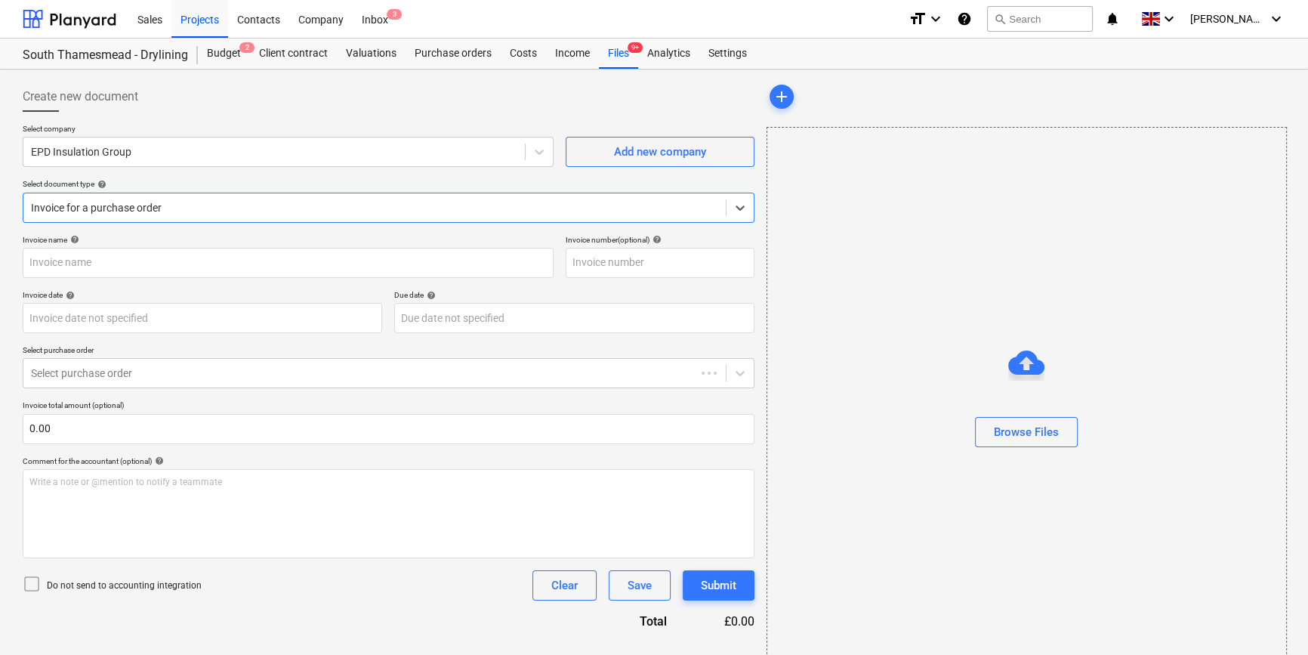
type input "SIN00335098"
type input "[DATE]"
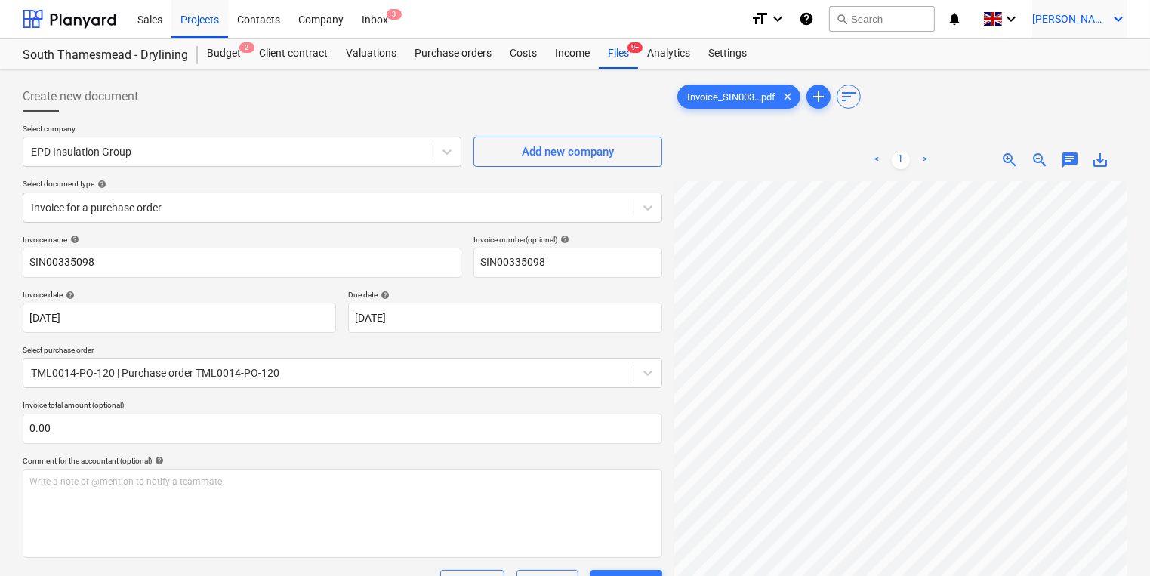
scroll to position [0, 51]
drag, startPoint x: 1277, startPoint y: 0, endPoint x: 555, endPoint y: 80, distance: 726.3
click at [555, 80] on div "Create new document Select company EPD Insulation Group Add new company Select …" at bounding box center [343, 448] width 652 height 744
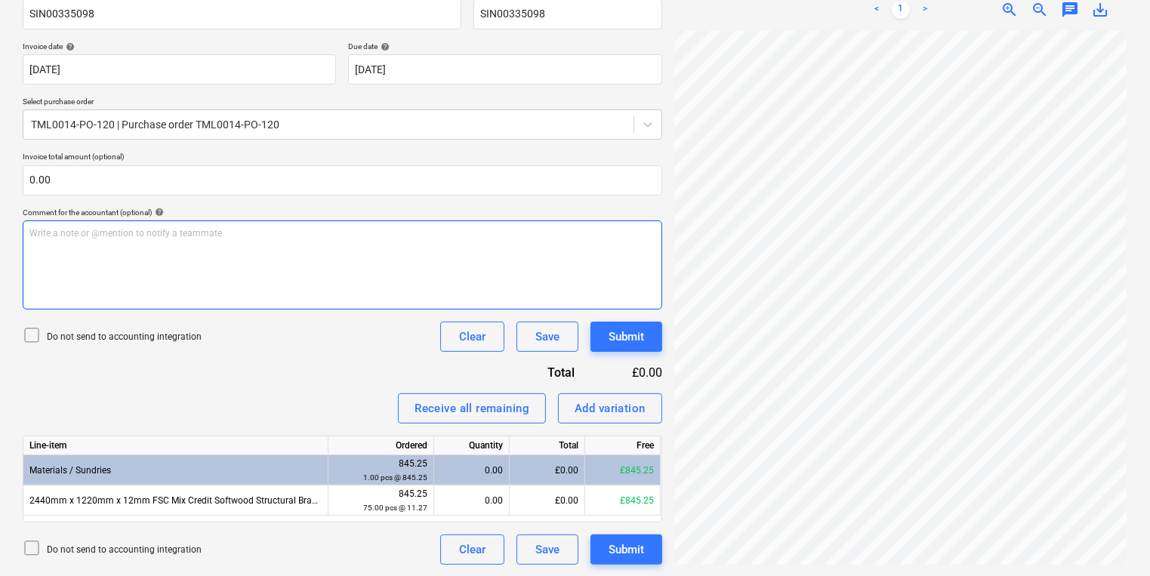
scroll to position [271, 116]
click at [462, 292] on div "Write a note or @mention to notify a teammate [PERSON_NAME]" at bounding box center [343, 264] width 640 height 89
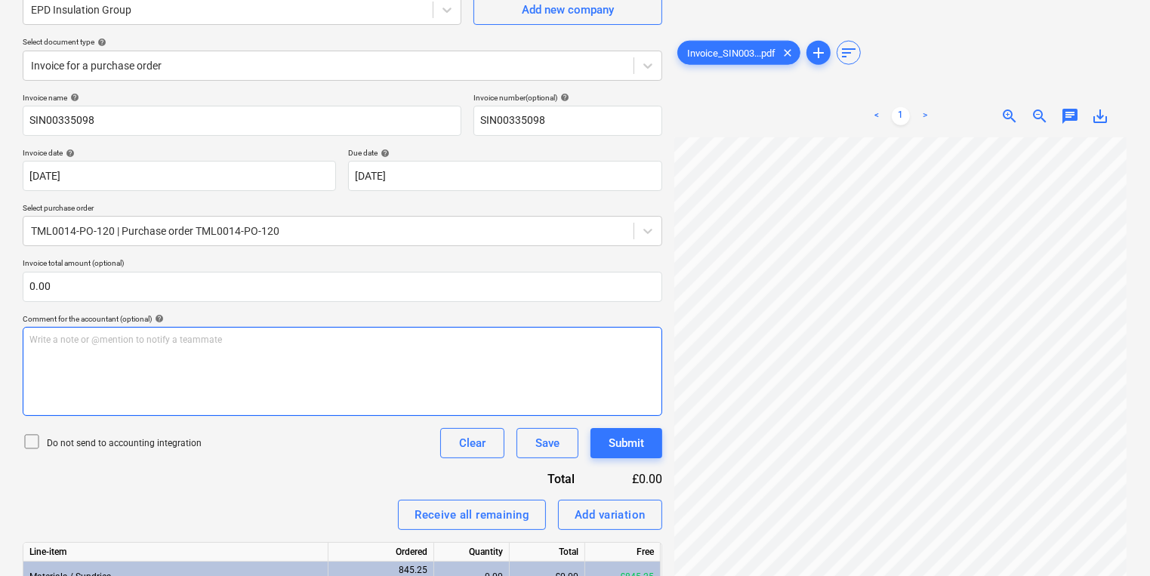
scroll to position [0, 0]
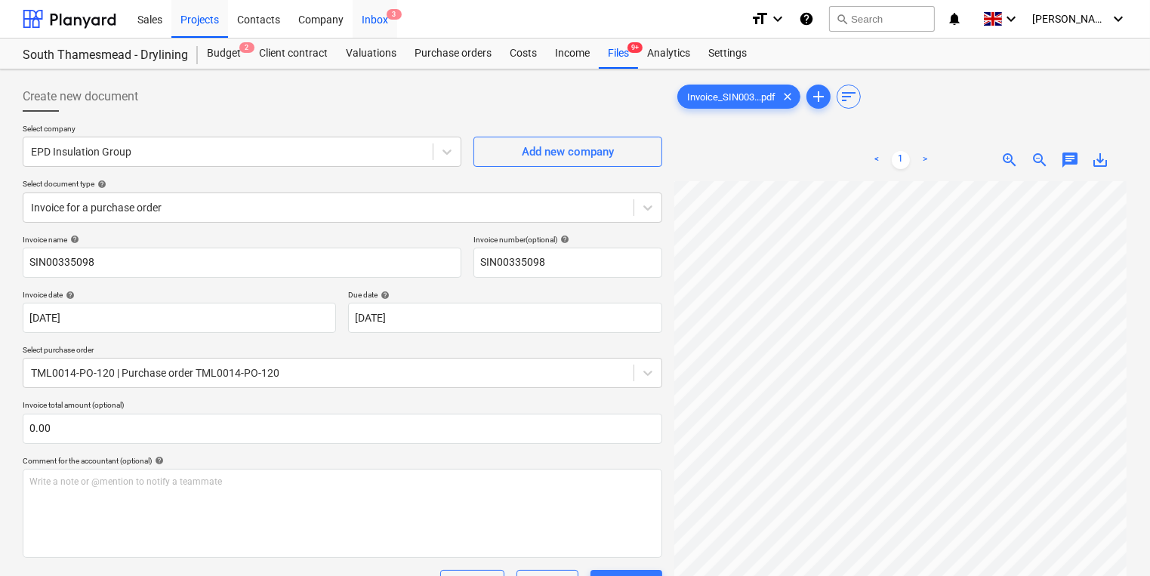
click at [385, 10] on div "Inbox 3" at bounding box center [375, 18] width 45 height 39
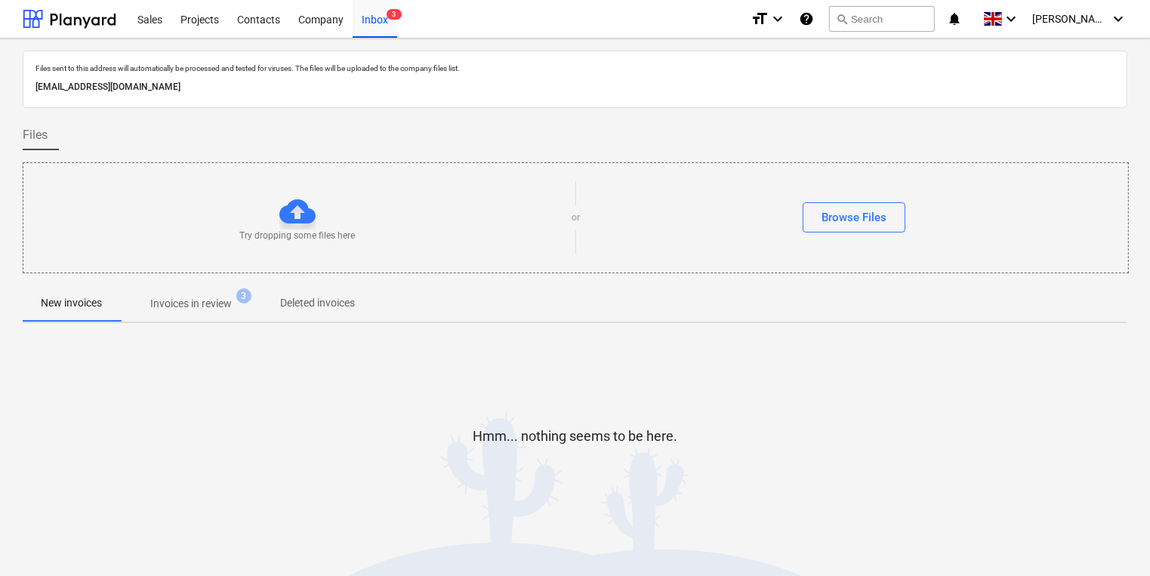
click at [220, 310] on p "Invoices in review" at bounding box center [191, 304] width 82 height 16
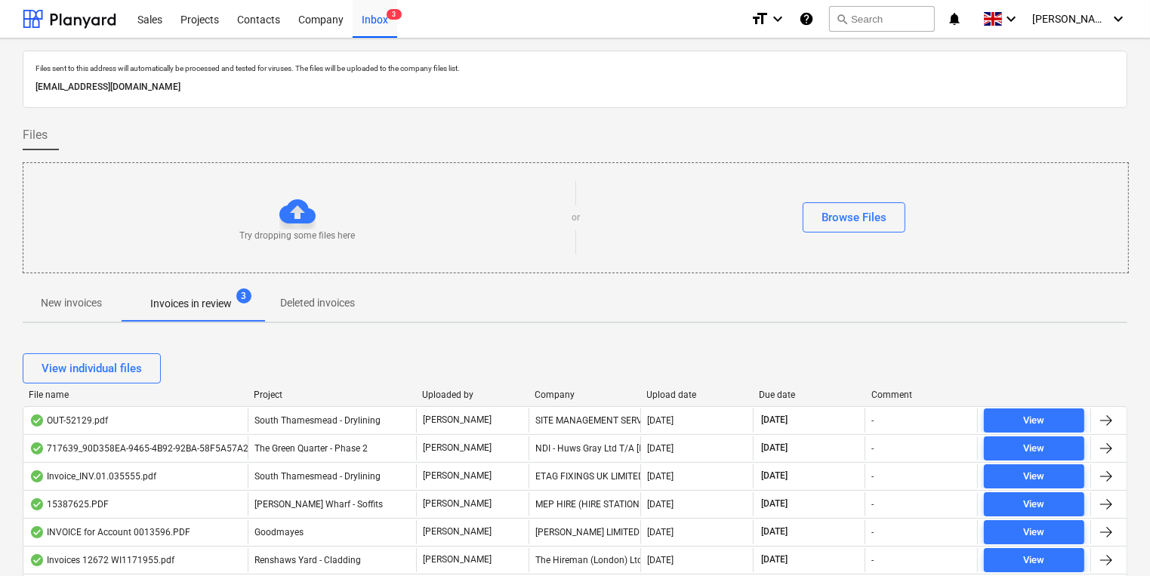
click at [563, 392] on div "Company" at bounding box center [585, 395] width 100 height 11
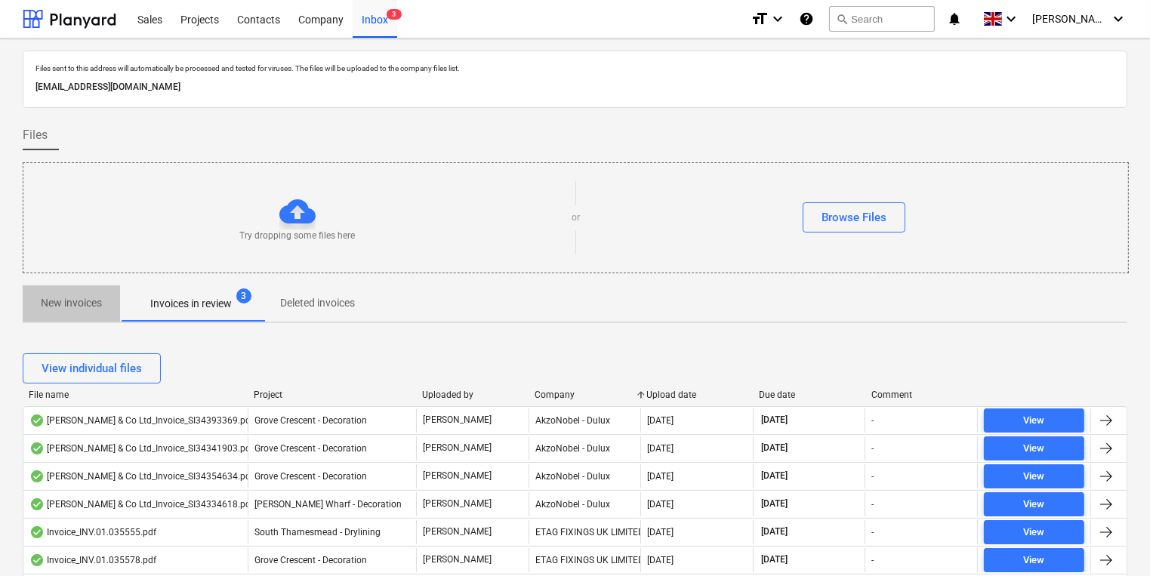
click at [96, 315] on button "New invoices" at bounding box center [71, 303] width 97 height 36
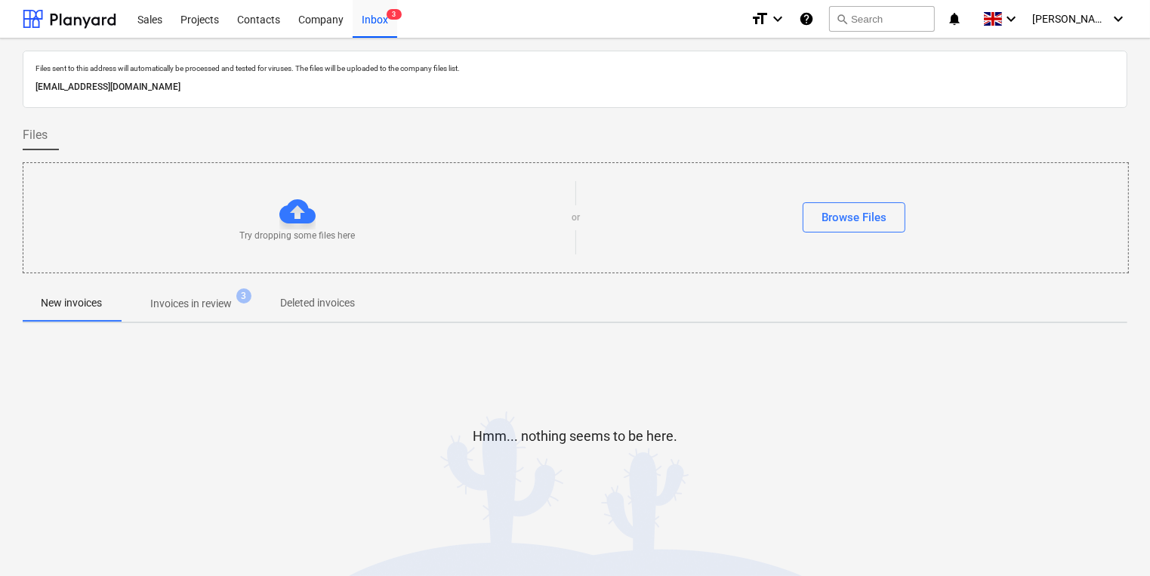
click at [239, 280] on div at bounding box center [575, 279] width 1105 height 12
click at [236, 281] on div at bounding box center [575, 279] width 1105 height 12
click at [236, 290] on span "Invoices in review 3" at bounding box center [191, 303] width 142 height 27
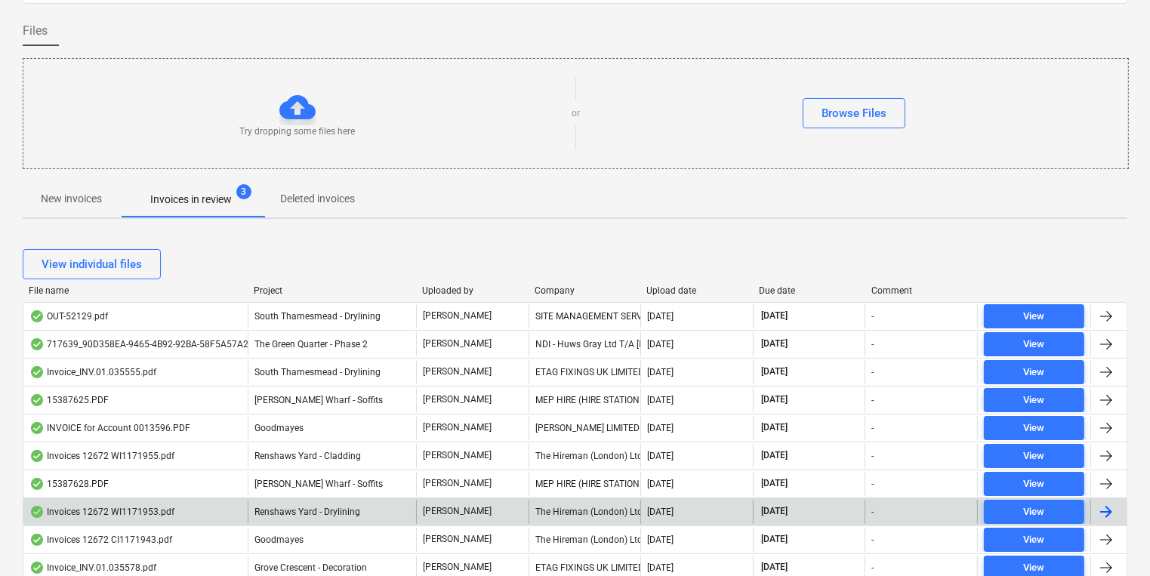
scroll to position [302, 0]
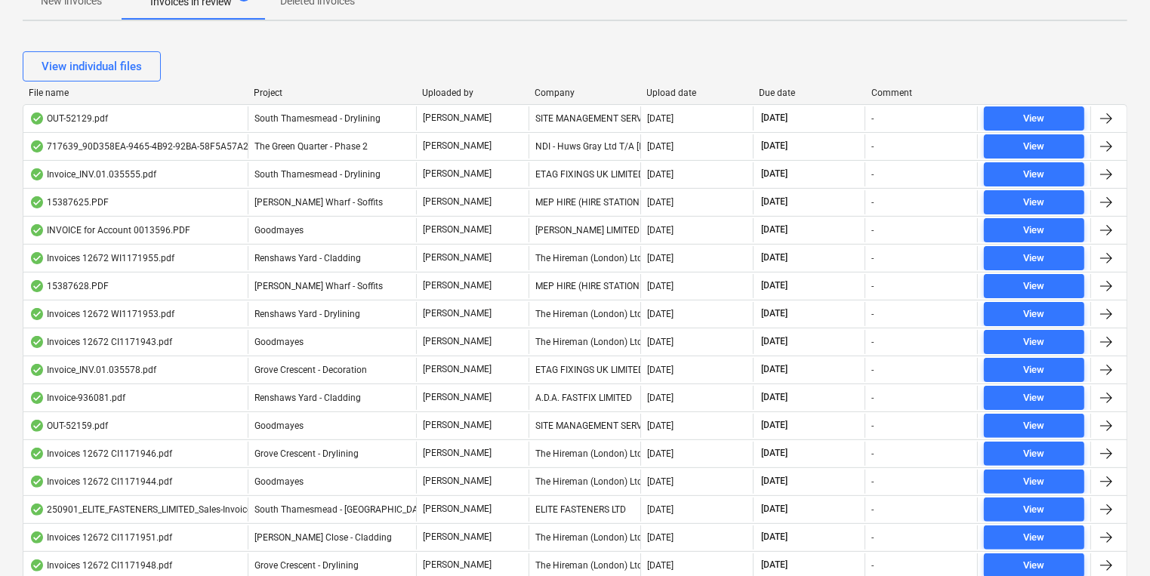
click at [544, 91] on div "Company" at bounding box center [585, 93] width 100 height 11
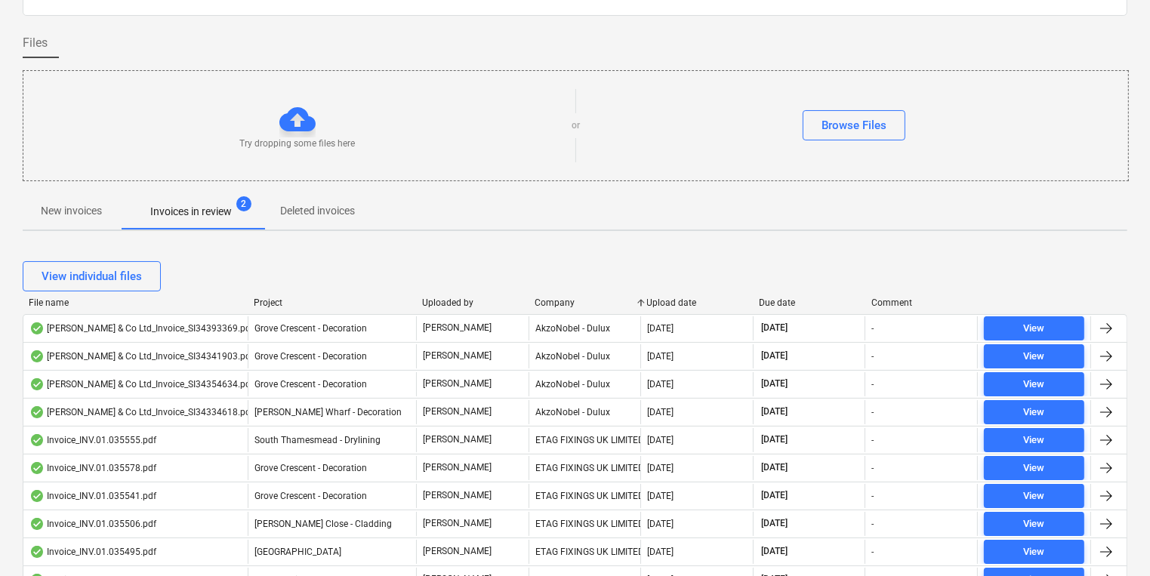
scroll to position [0, 0]
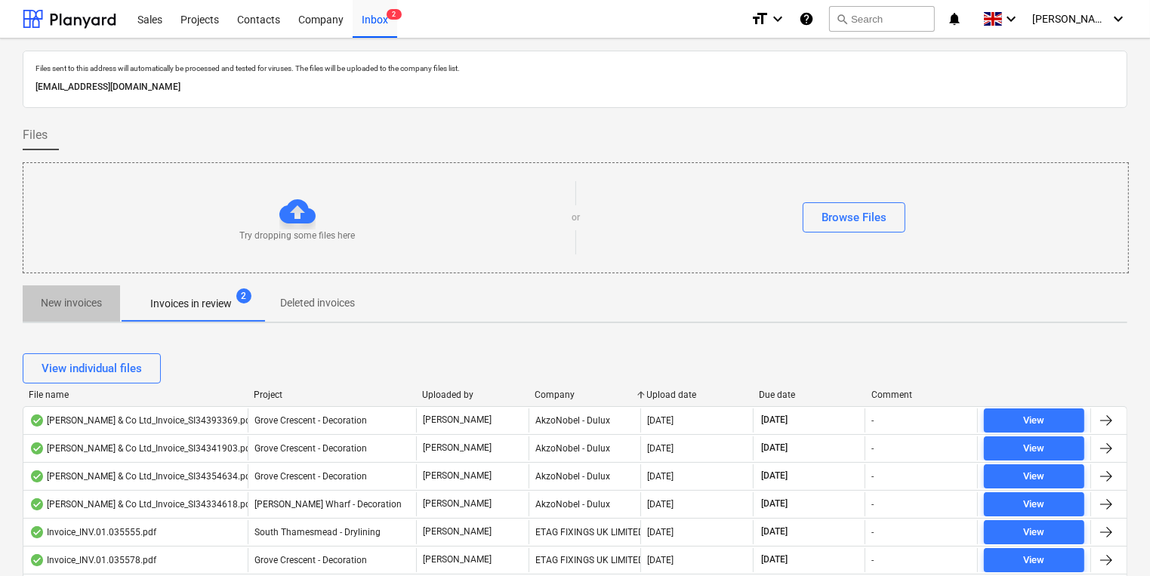
click at [53, 314] on span "New invoices" at bounding box center [71, 303] width 97 height 25
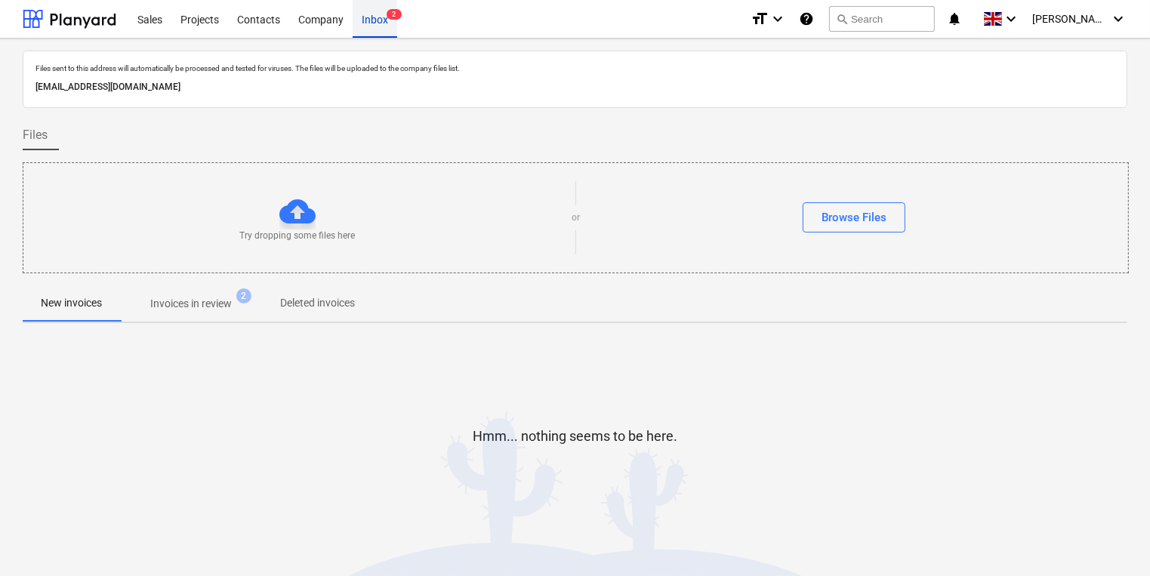
click at [388, 15] on span "2" at bounding box center [394, 14] width 15 height 11
click at [196, 323] on div "Files sent to this address will automatically be processed and tested for virus…" at bounding box center [575, 306] width 1105 height 511
click at [196, 310] on p "Invoices in review" at bounding box center [191, 304] width 82 height 16
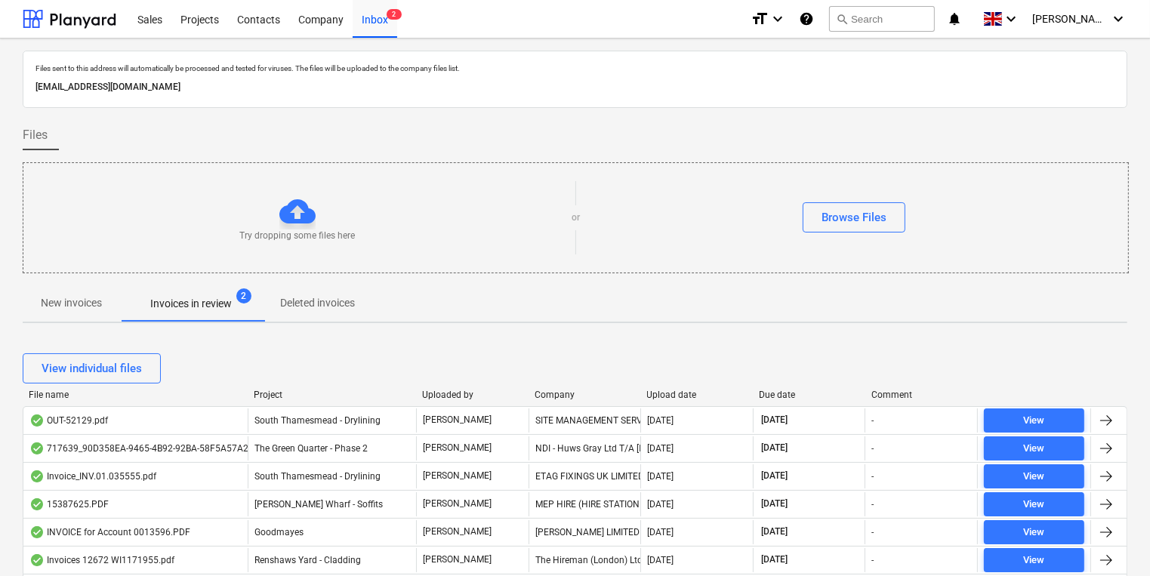
click at [88, 307] on p "New invoices" at bounding box center [71, 303] width 61 height 16
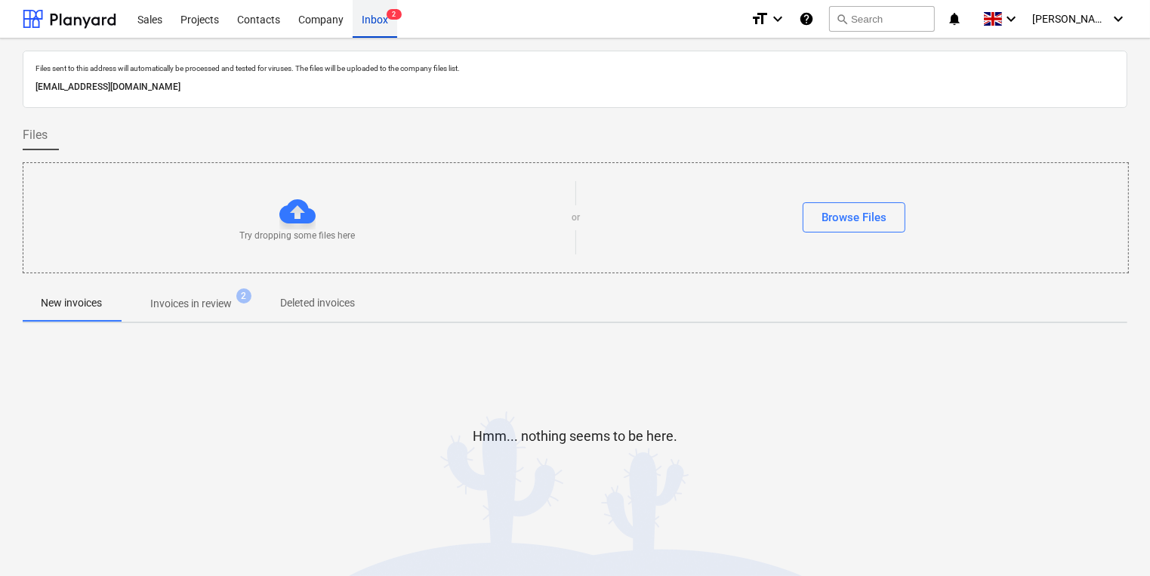
click at [391, 15] on span "2" at bounding box center [394, 14] width 15 height 11
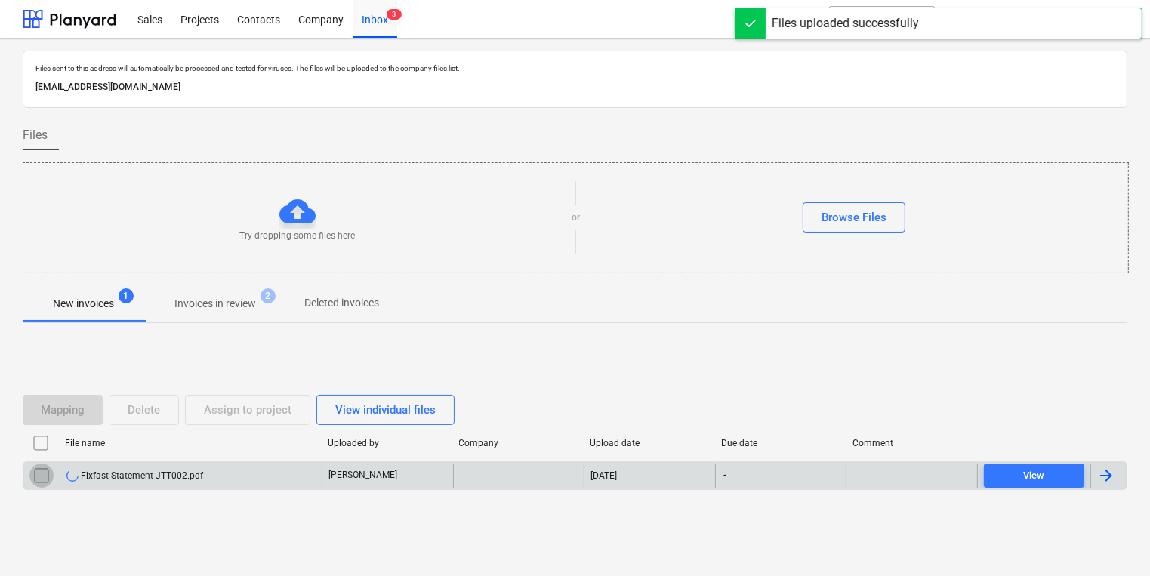
click at [33, 475] on input "checkbox" at bounding box center [41, 476] width 24 height 24
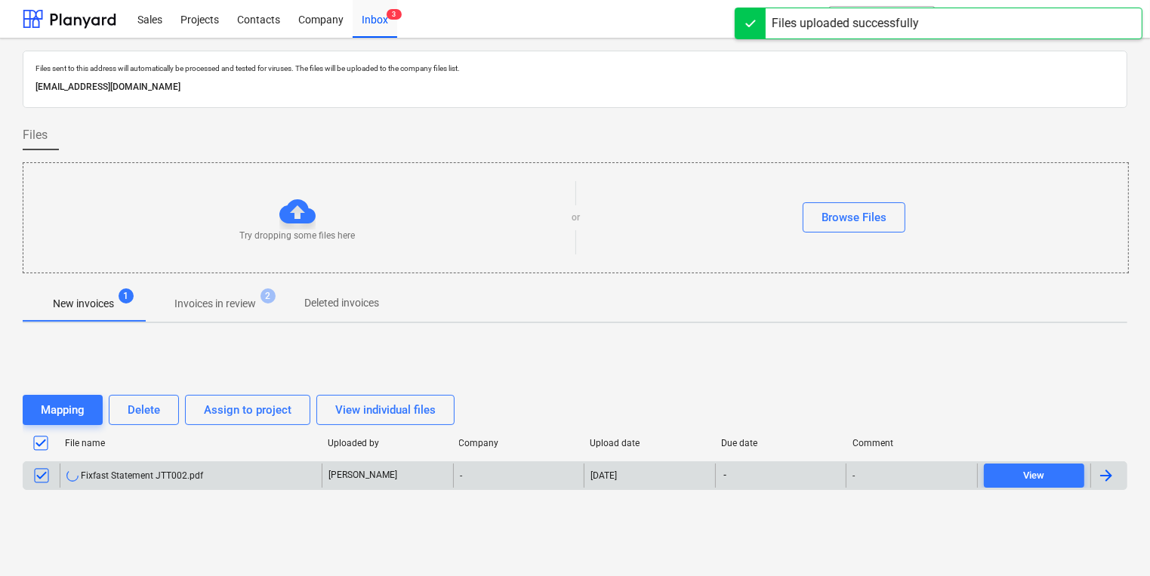
click at [121, 432] on div "File name" at bounding box center [190, 443] width 263 height 24
click at [128, 420] on button "Delete" at bounding box center [144, 410] width 70 height 30
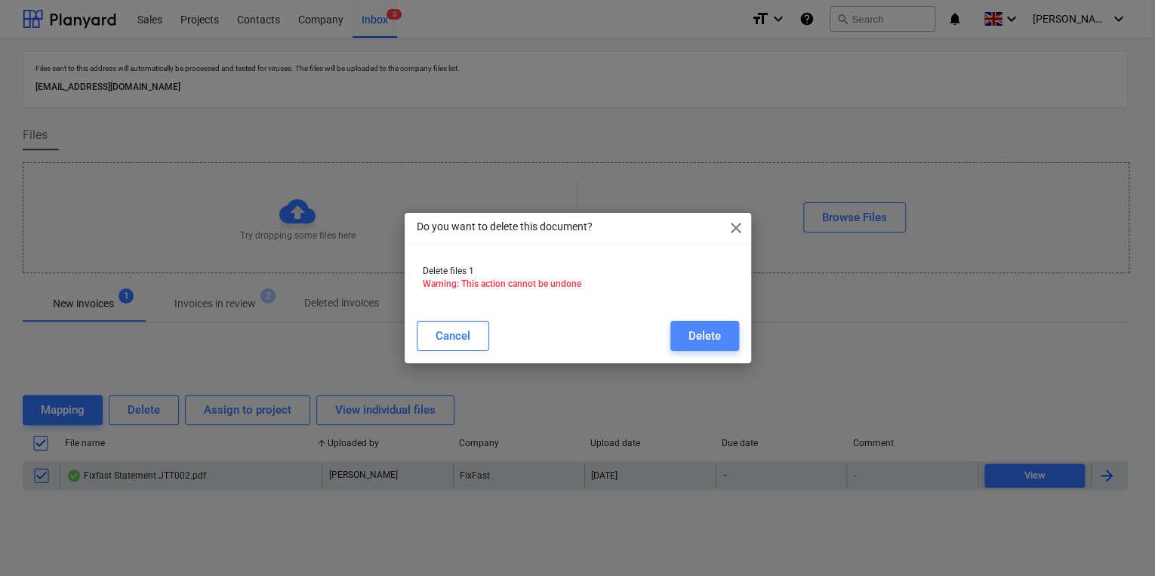
click at [718, 326] on div "Delete" at bounding box center [705, 336] width 32 height 20
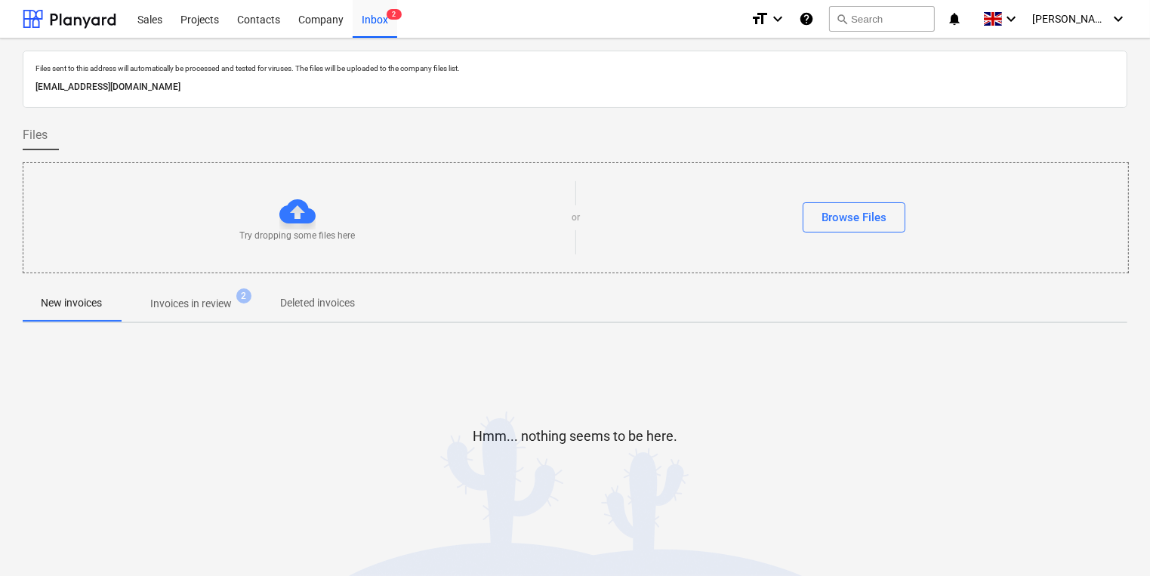
click at [223, 288] on button "Invoices in review 2" at bounding box center [191, 303] width 142 height 36
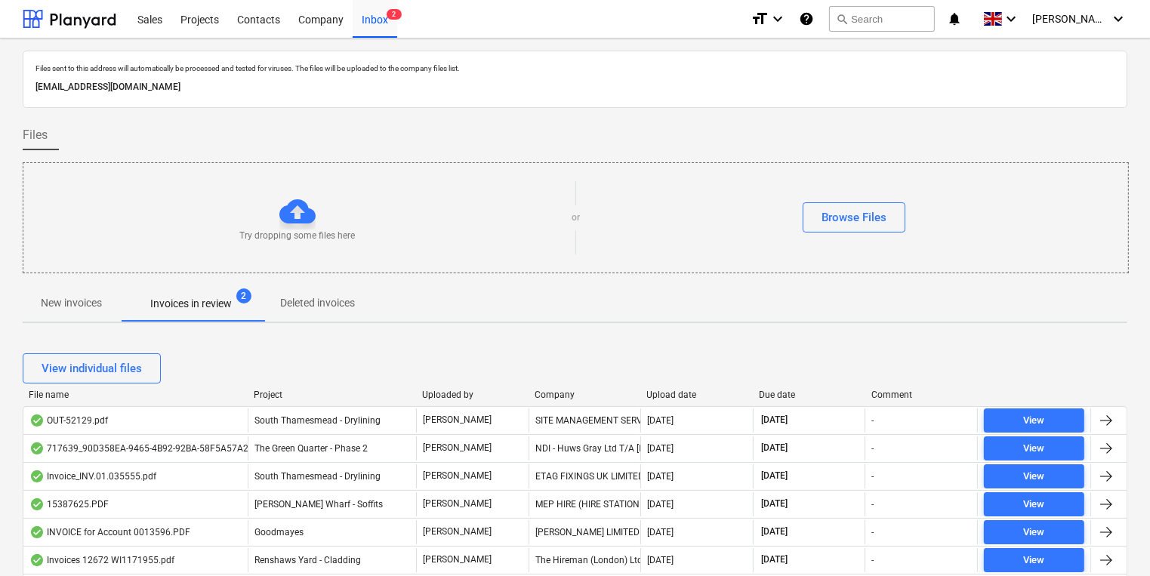
click at [536, 391] on div at bounding box center [528, 395] width 27 height 11
click at [566, 395] on div "Company" at bounding box center [585, 395] width 100 height 11
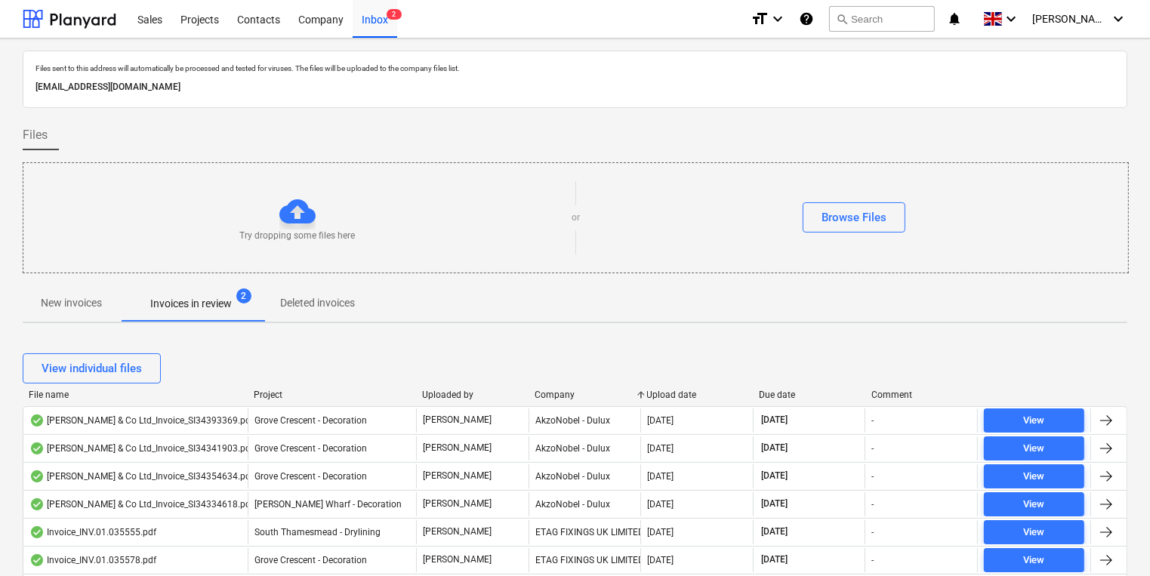
click at [83, 308] on p "New invoices" at bounding box center [71, 303] width 61 height 16
